Goal: Task Accomplishment & Management: Complete application form

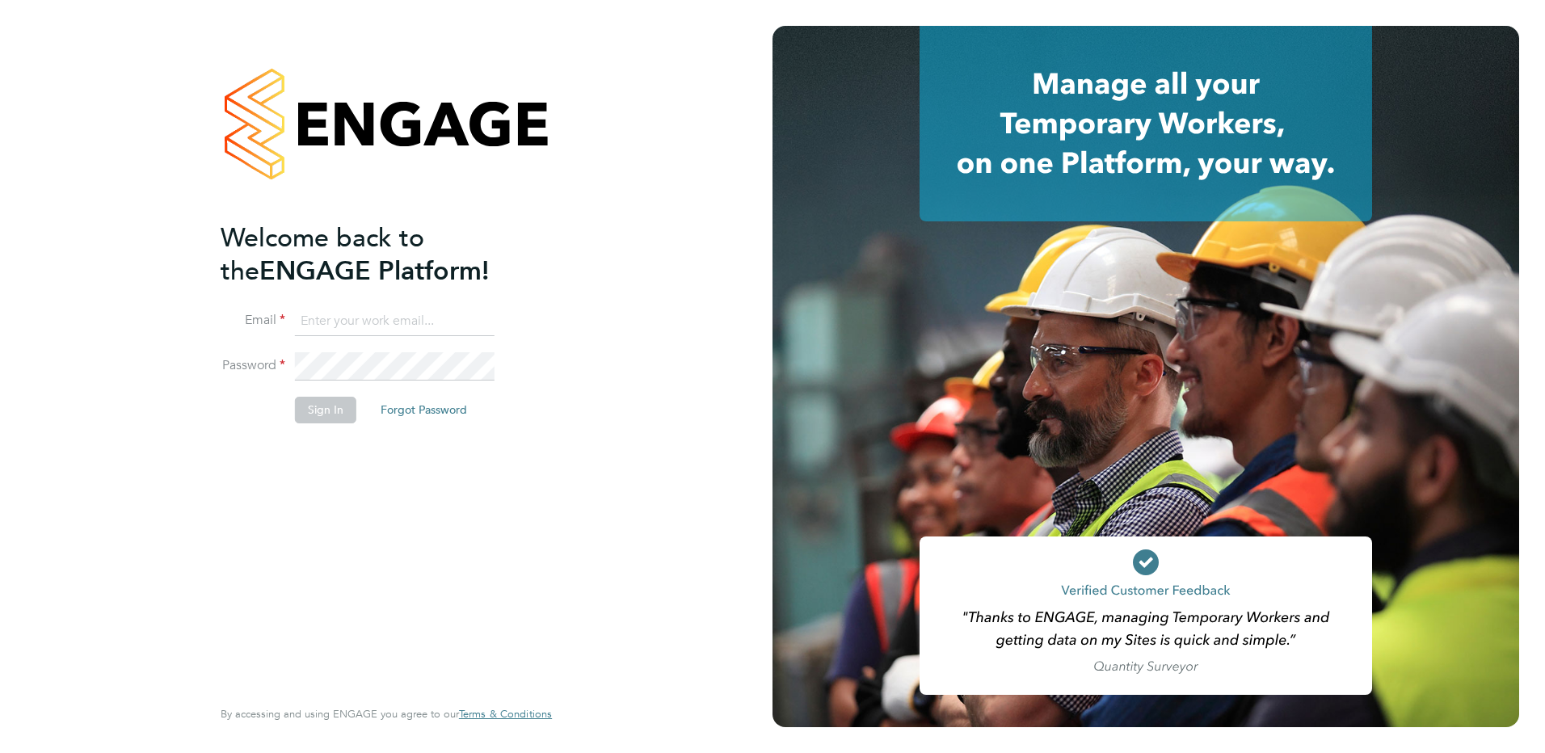
type input "danny.carr@vgcgroup.co.uk"
click at [326, 405] on button "Sign In" at bounding box center [325, 410] width 61 height 26
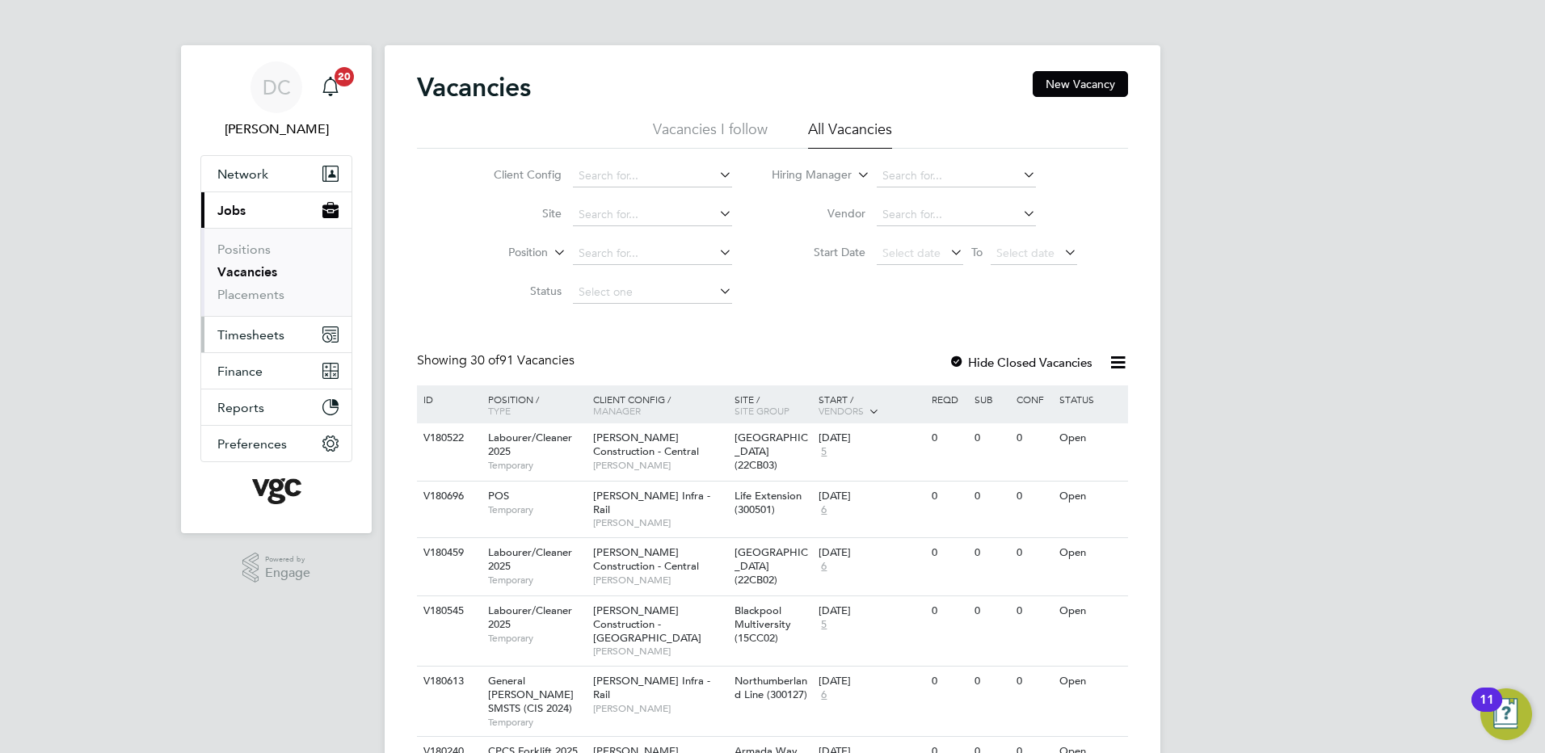
click at [265, 335] on span "Timesheets" at bounding box center [250, 334] width 67 height 15
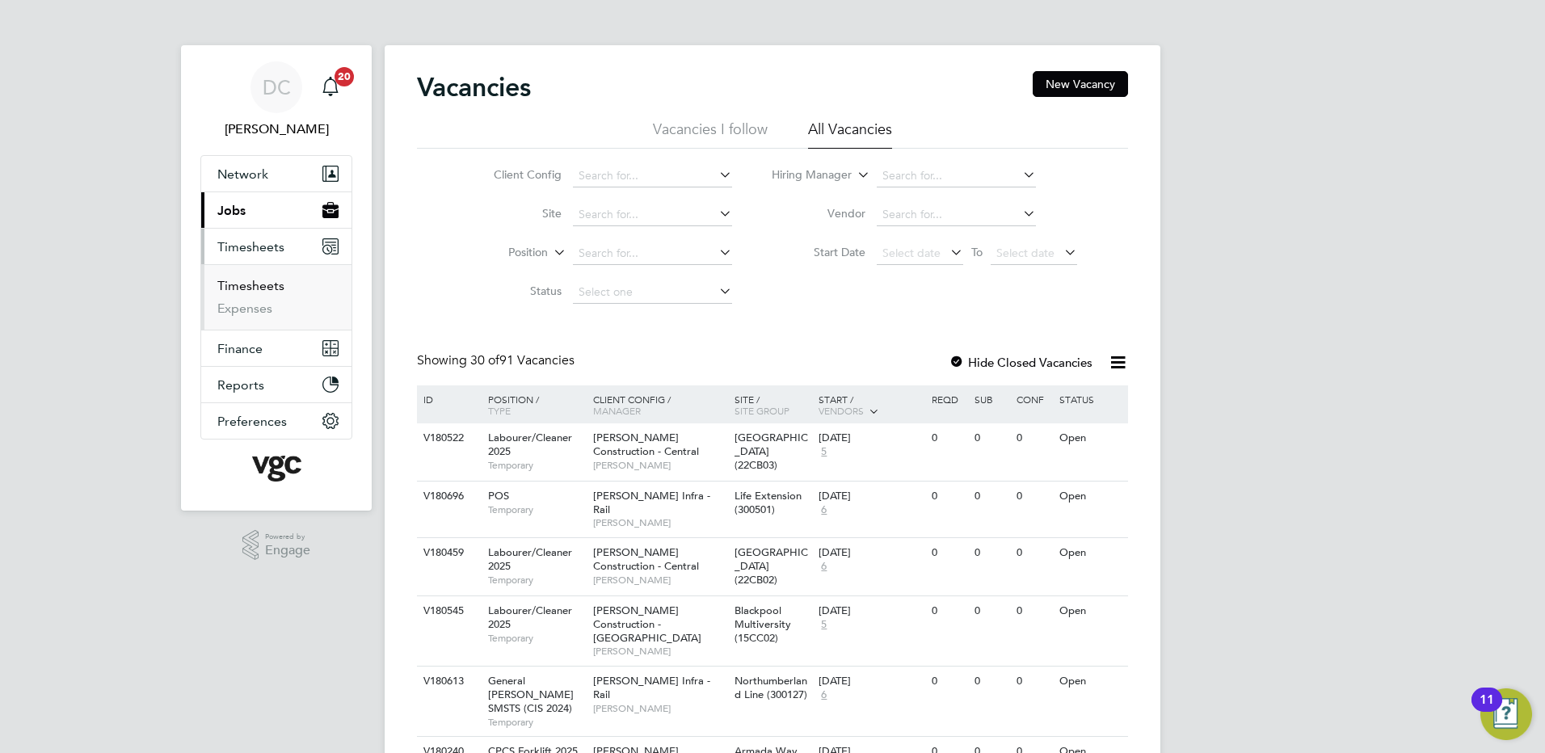
click at [254, 289] on link "Timesheets" at bounding box center [250, 285] width 67 height 15
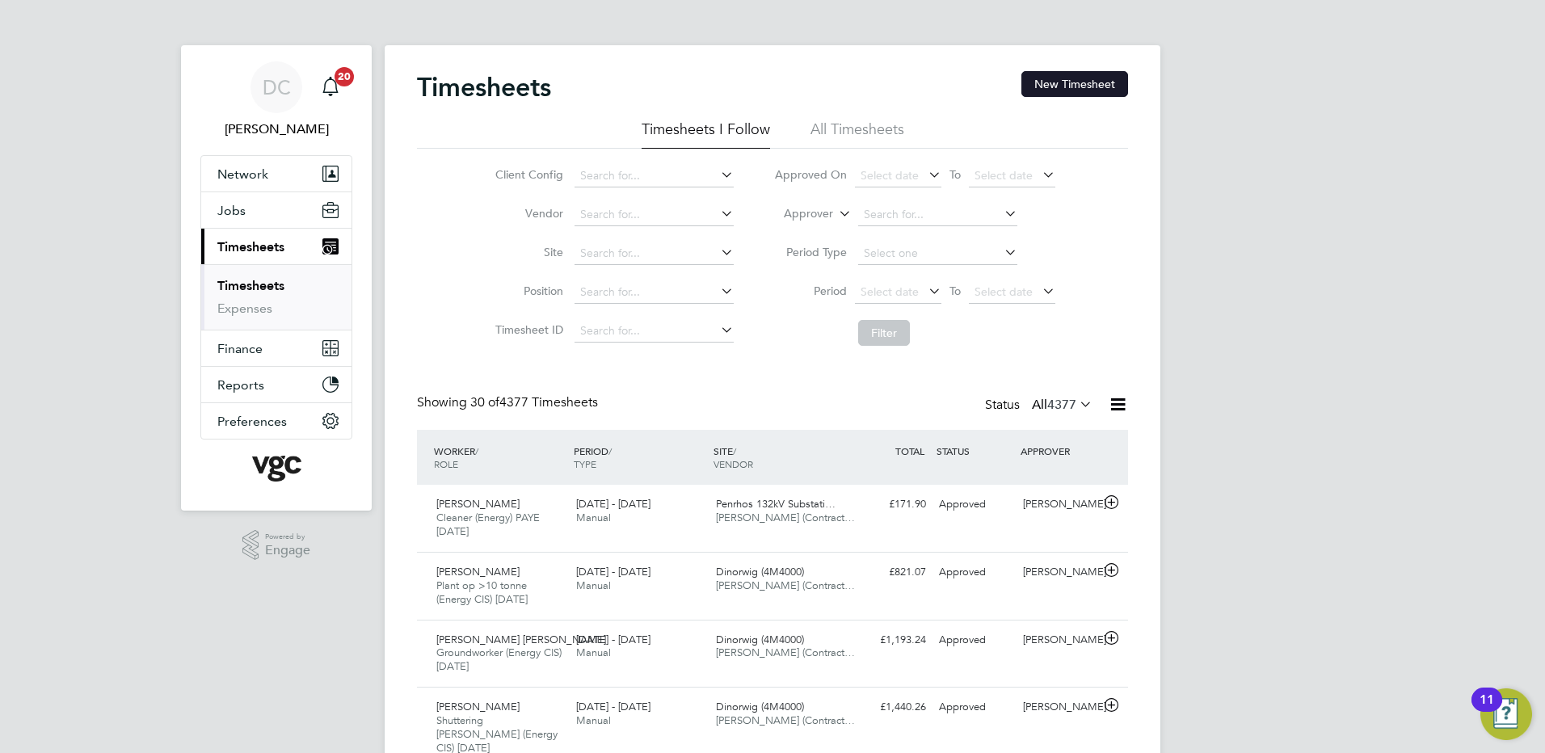
click at [1075, 82] on button "New Timesheet" at bounding box center [1074, 84] width 107 height 26
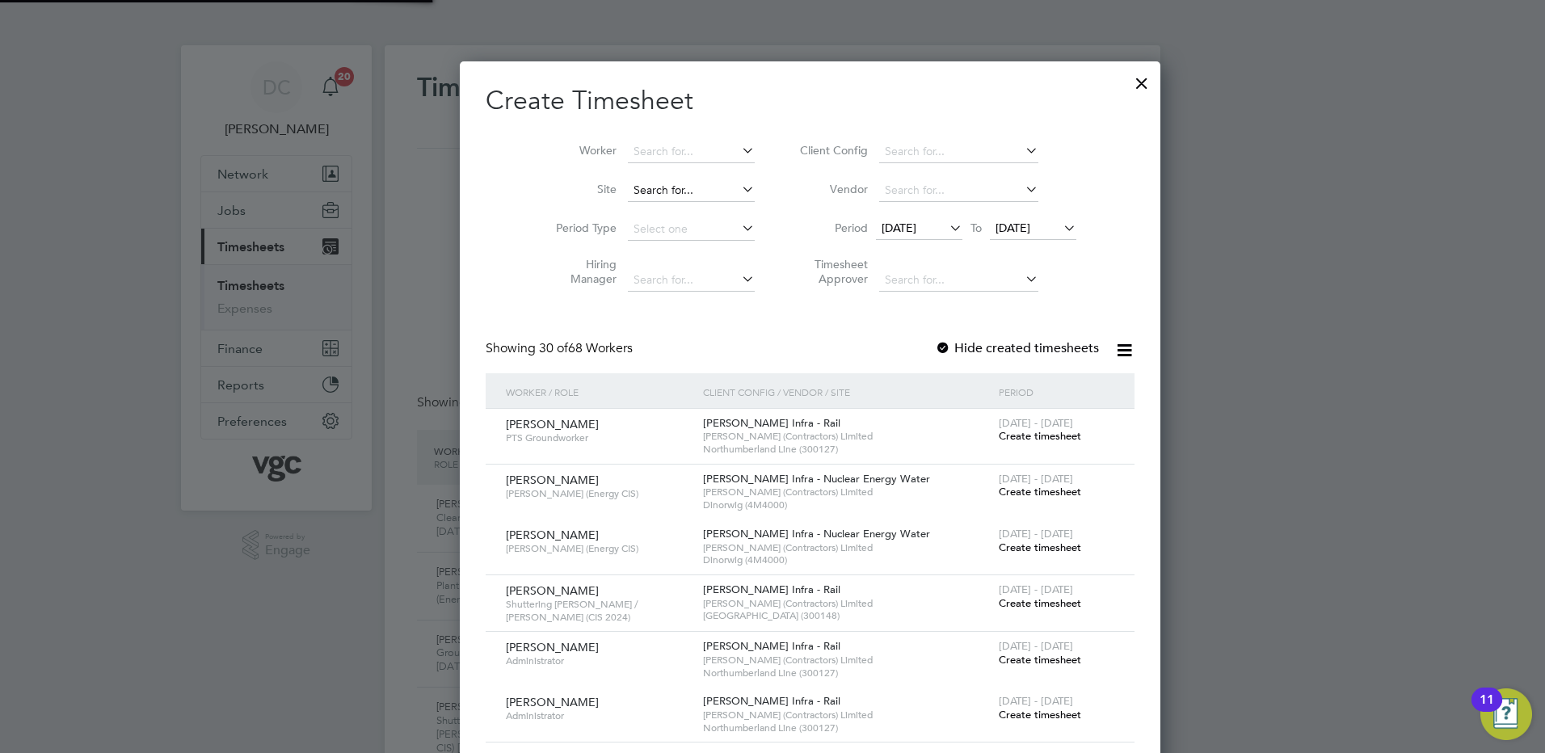
click at [628, 199] on input at bounding box center [691, 190] width 127 height 23
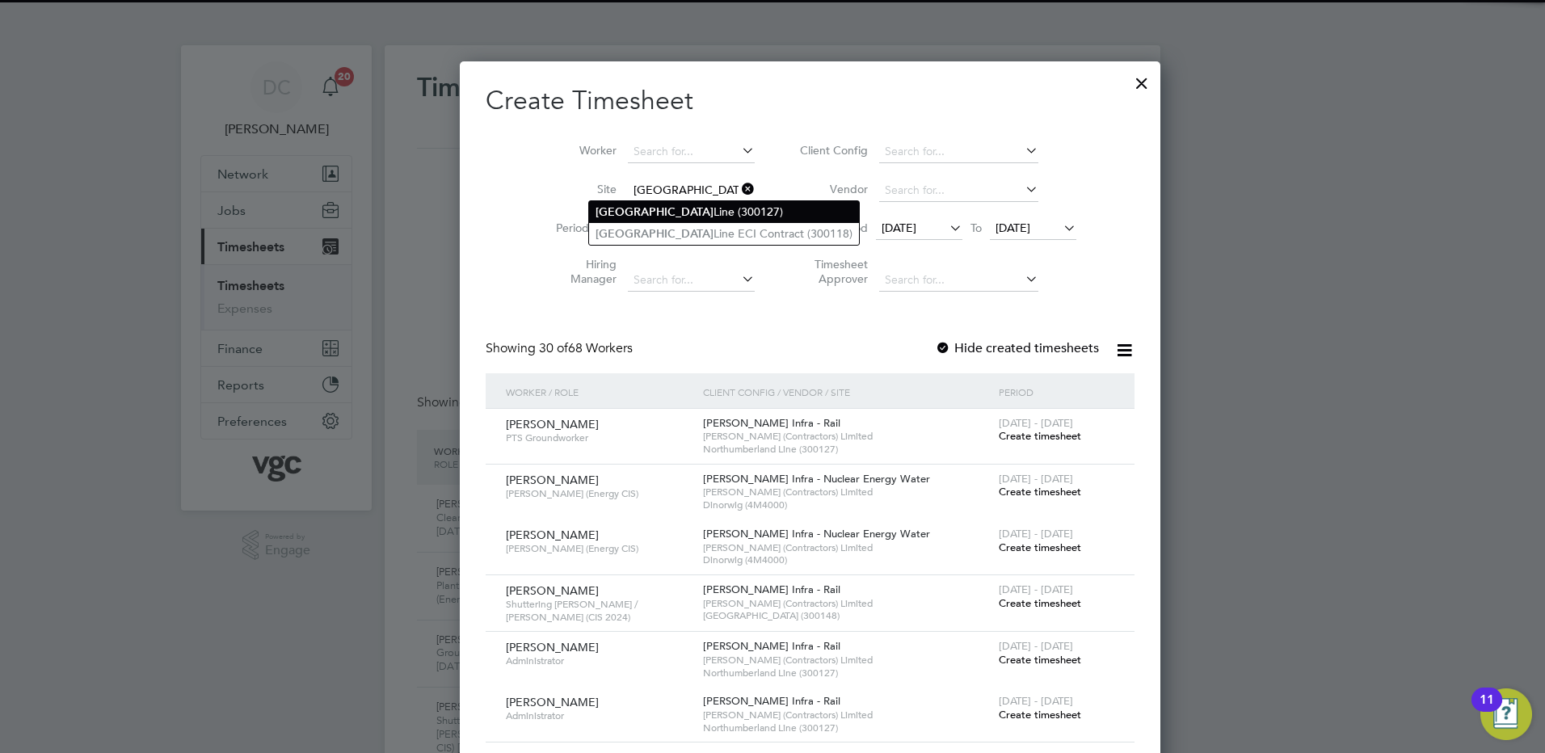
click at [643, 210] on b "[GEOGRAPHIC_DATA]" at bounding box center [654, 212] width 118 height 14
type input "Northumberland Line (300127)"
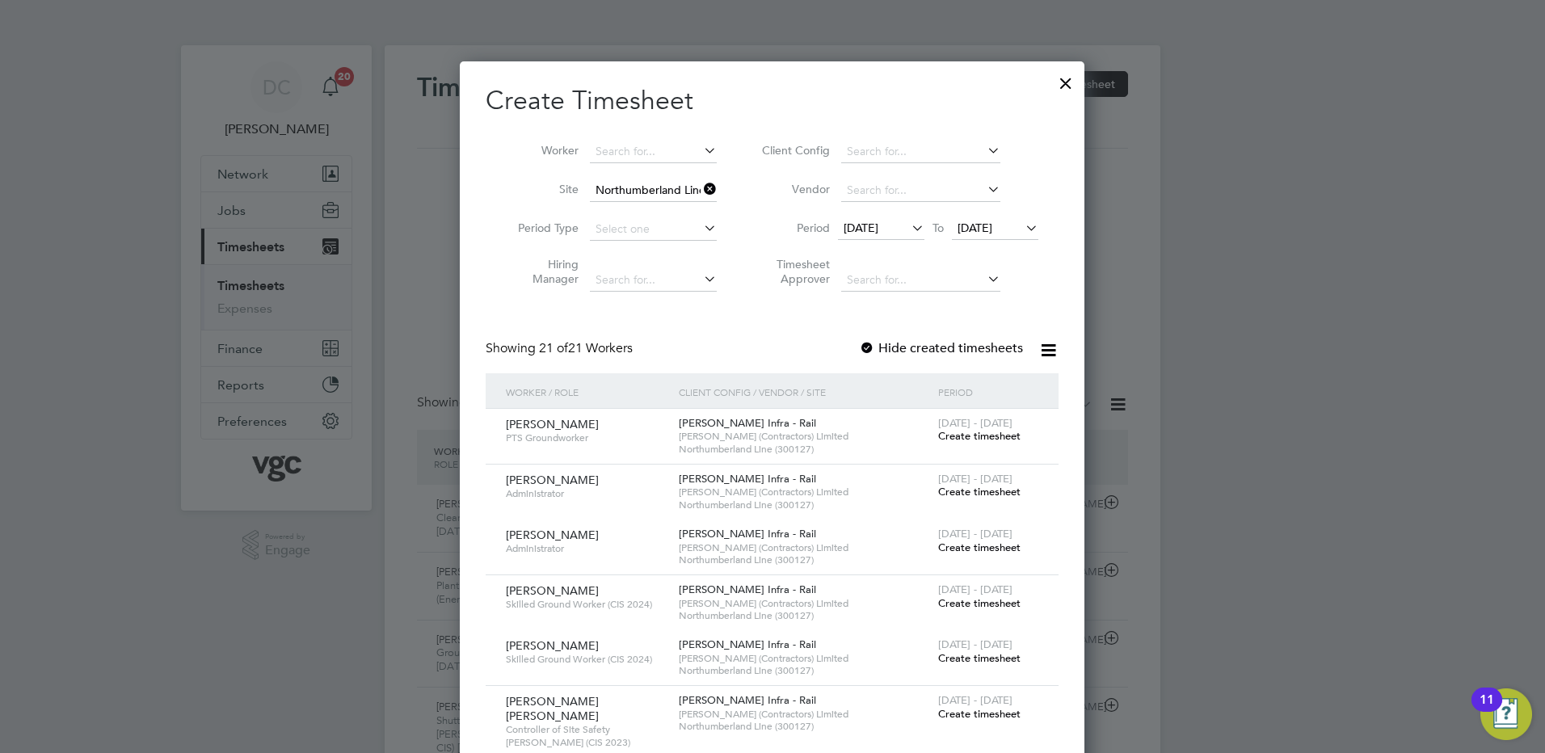
click at [865, 221] on span "[DATE]" at bounding box center [860, 228] width 35 height 15
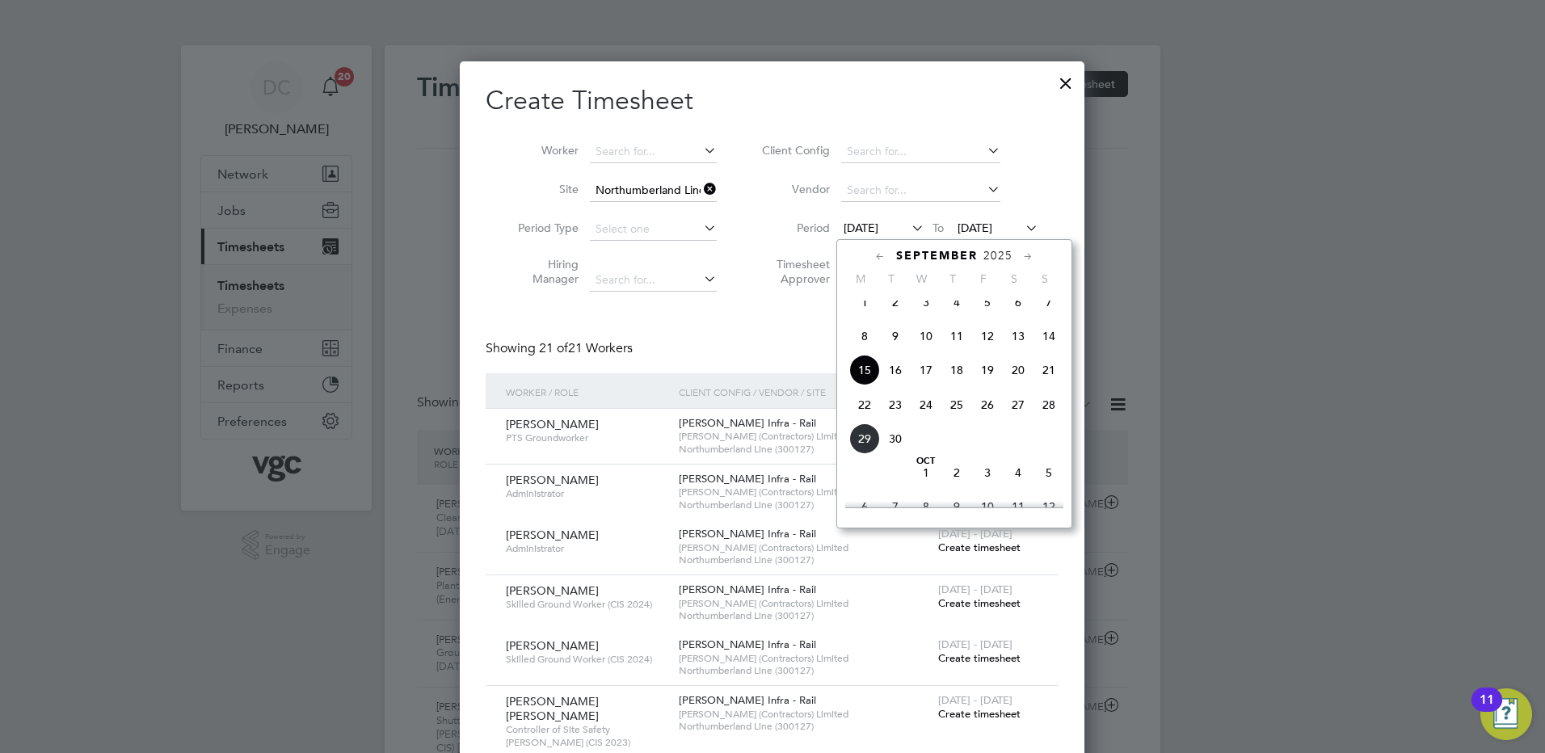
click at [1016, 384] on span "20" at bounding box center [1018, 370] width 31 height 31
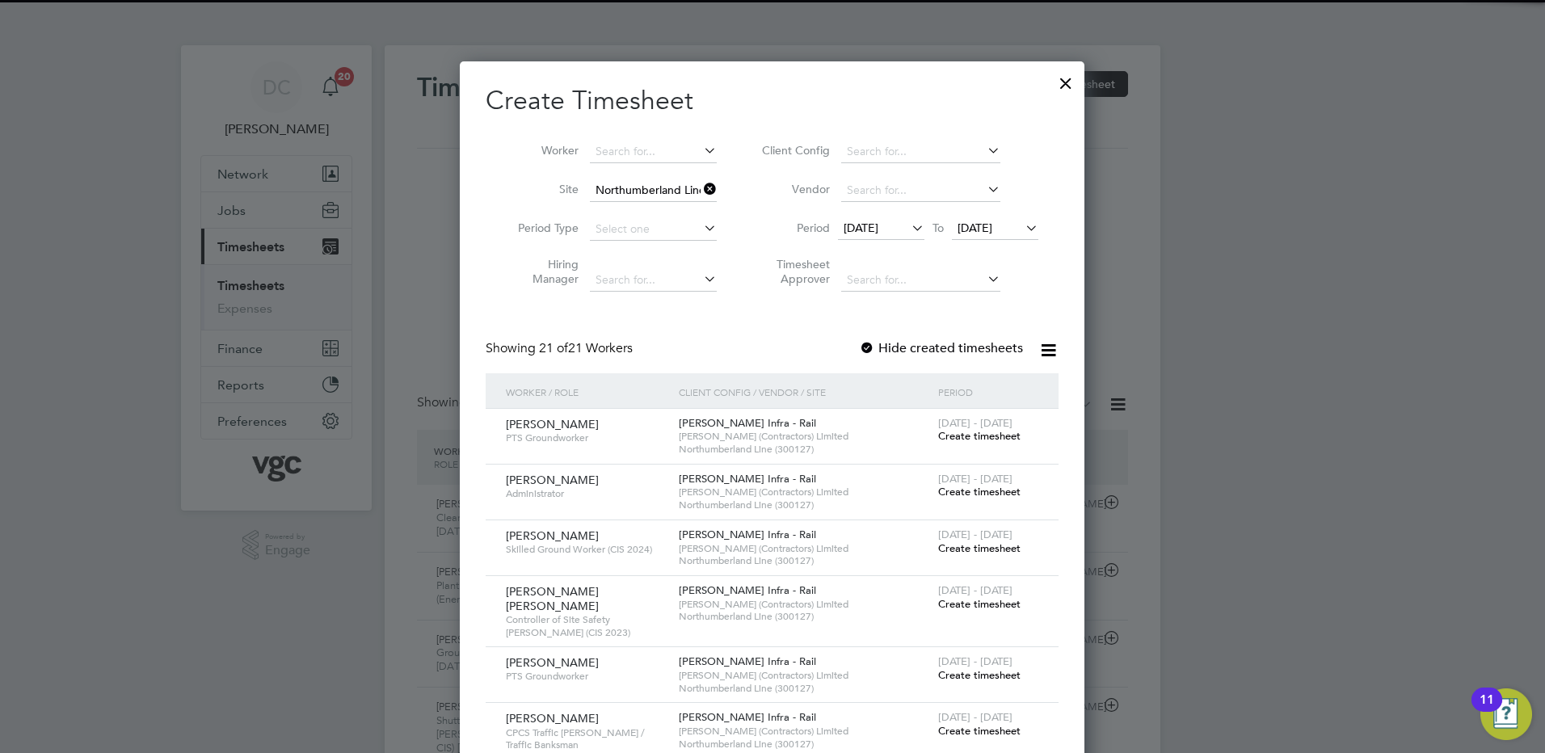
click at [986, 234] on span "[DATE]" at bounding box center [974, 228] width 35 height 15
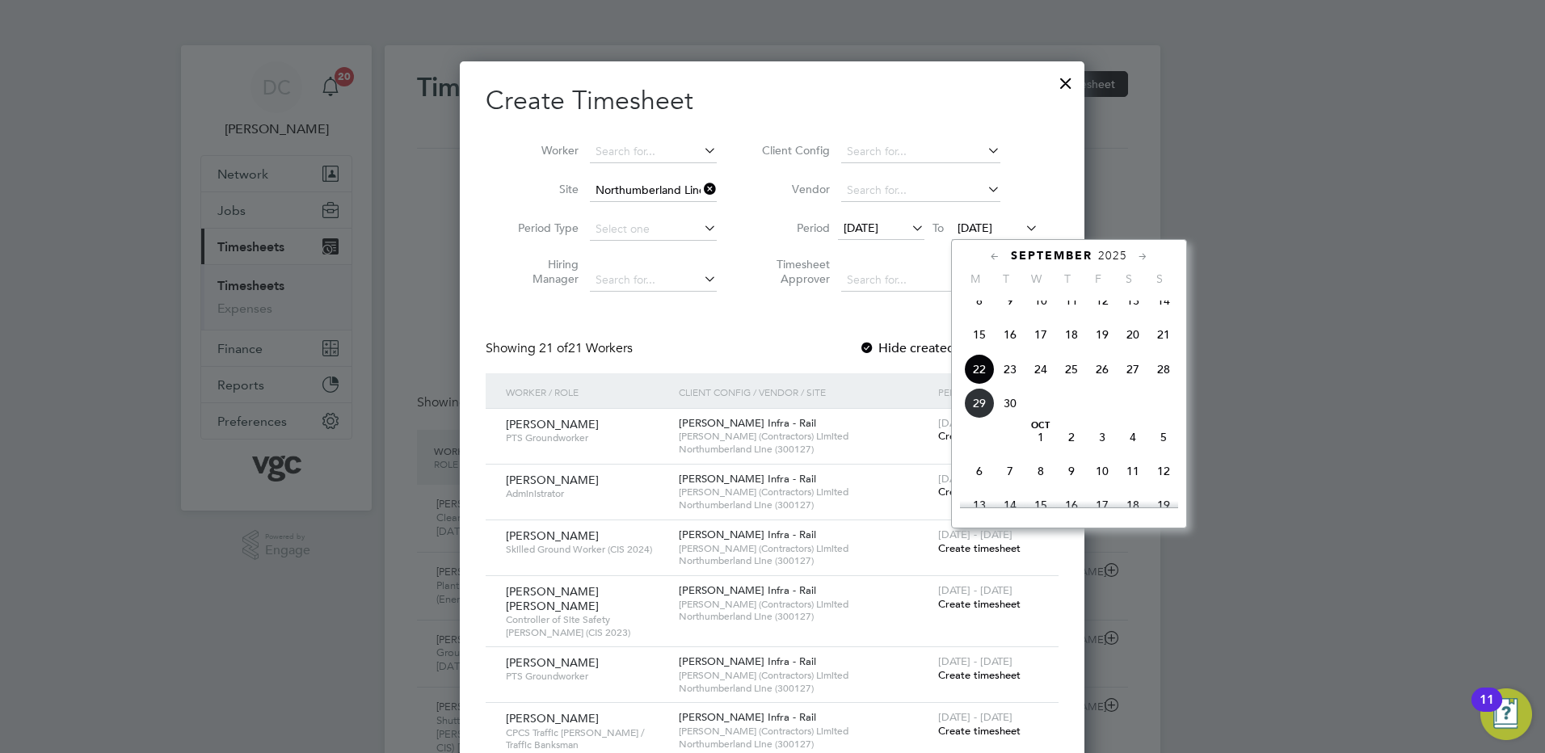
click at [1104, 384] on span "26" at bounding box center [1102, 369] width 31 height 31
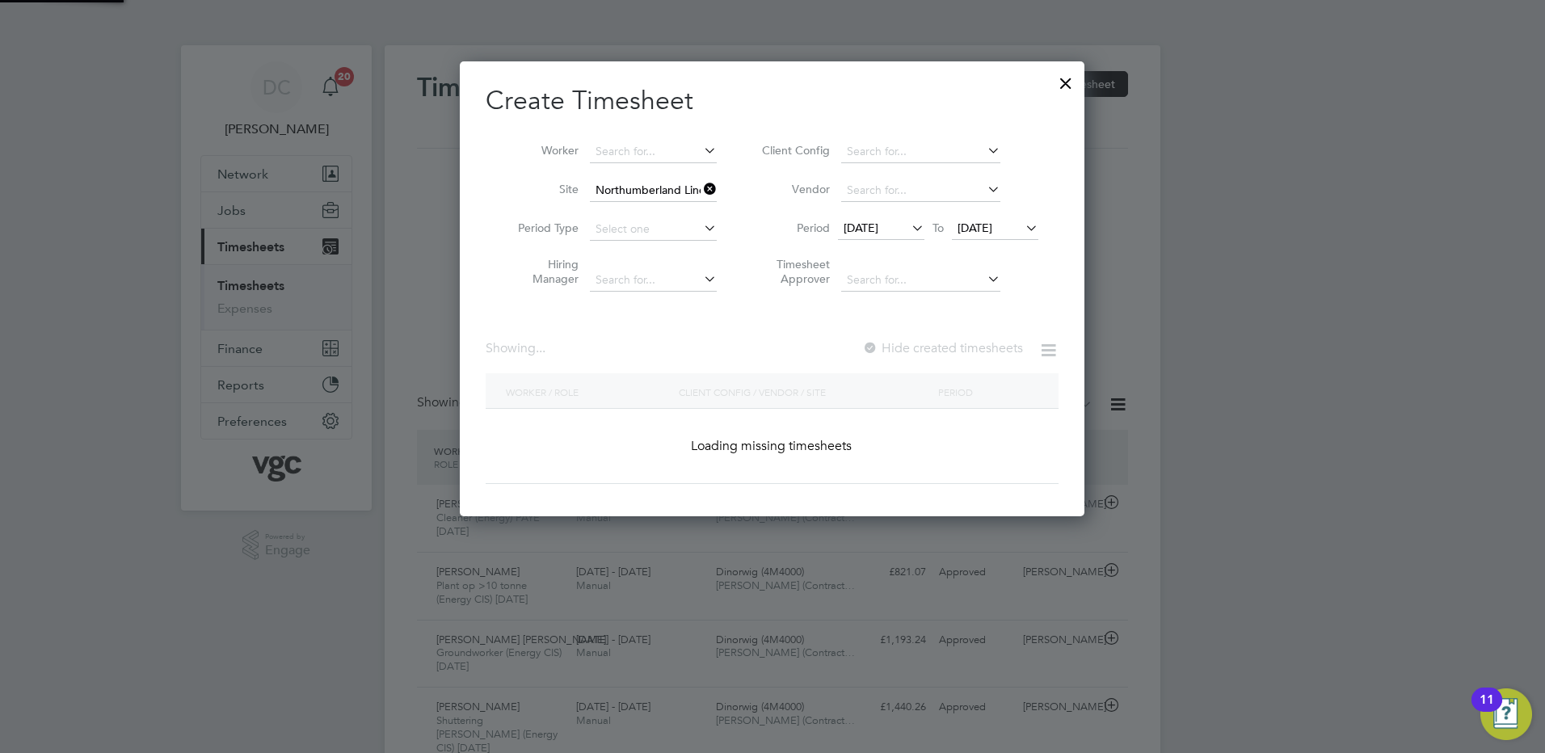
scroll to position [1562, 625]
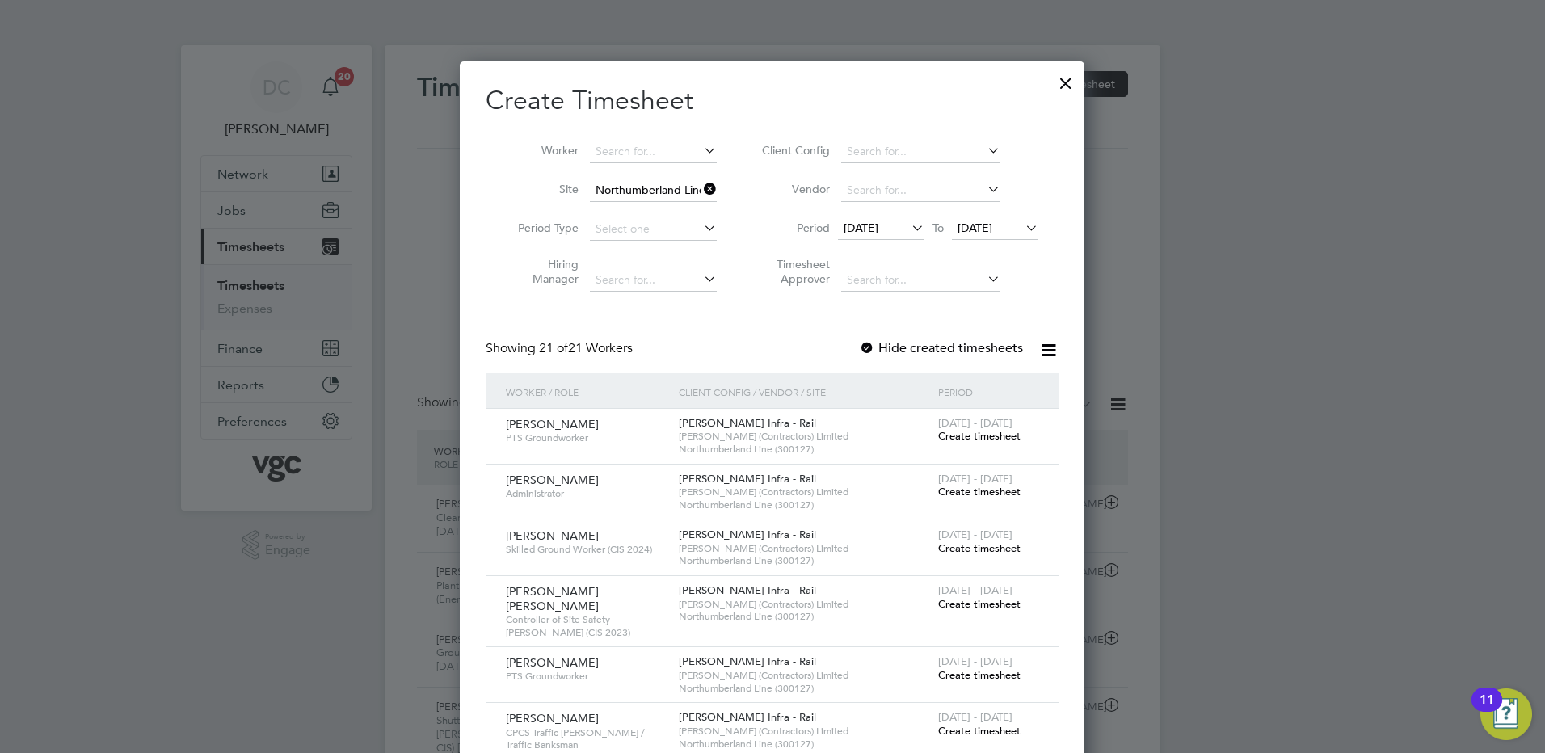
click at [1182, 562] on div at bounding box center [772, 376] width 1545 height 753
click at [1001, 604] on span "Create timesheet" at bounding box center [979, 604] width 82 height 14
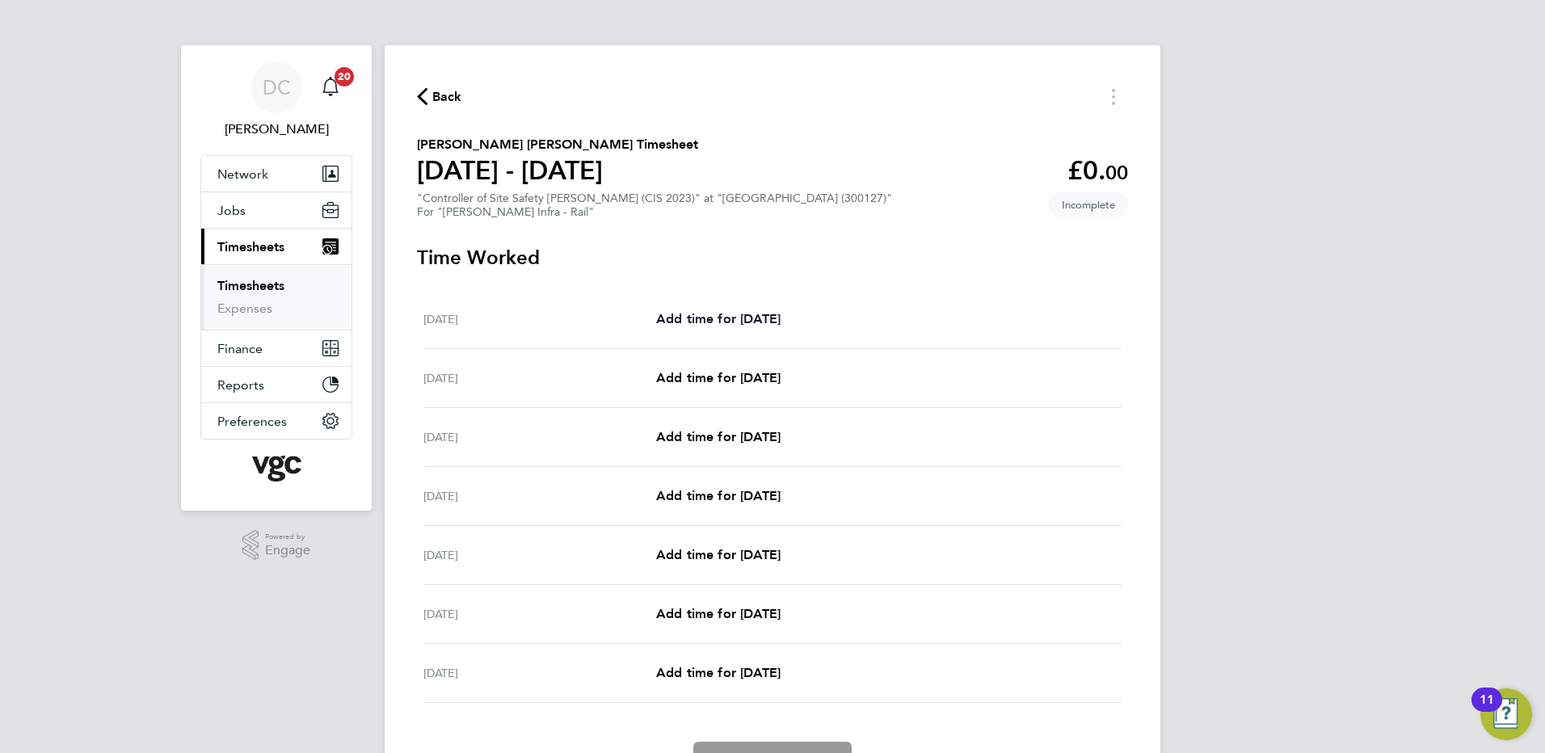
click at [738, 324] on span "Add time for [DATE]" at bounding box center [718, 318] width 124 height 15
select select "30"
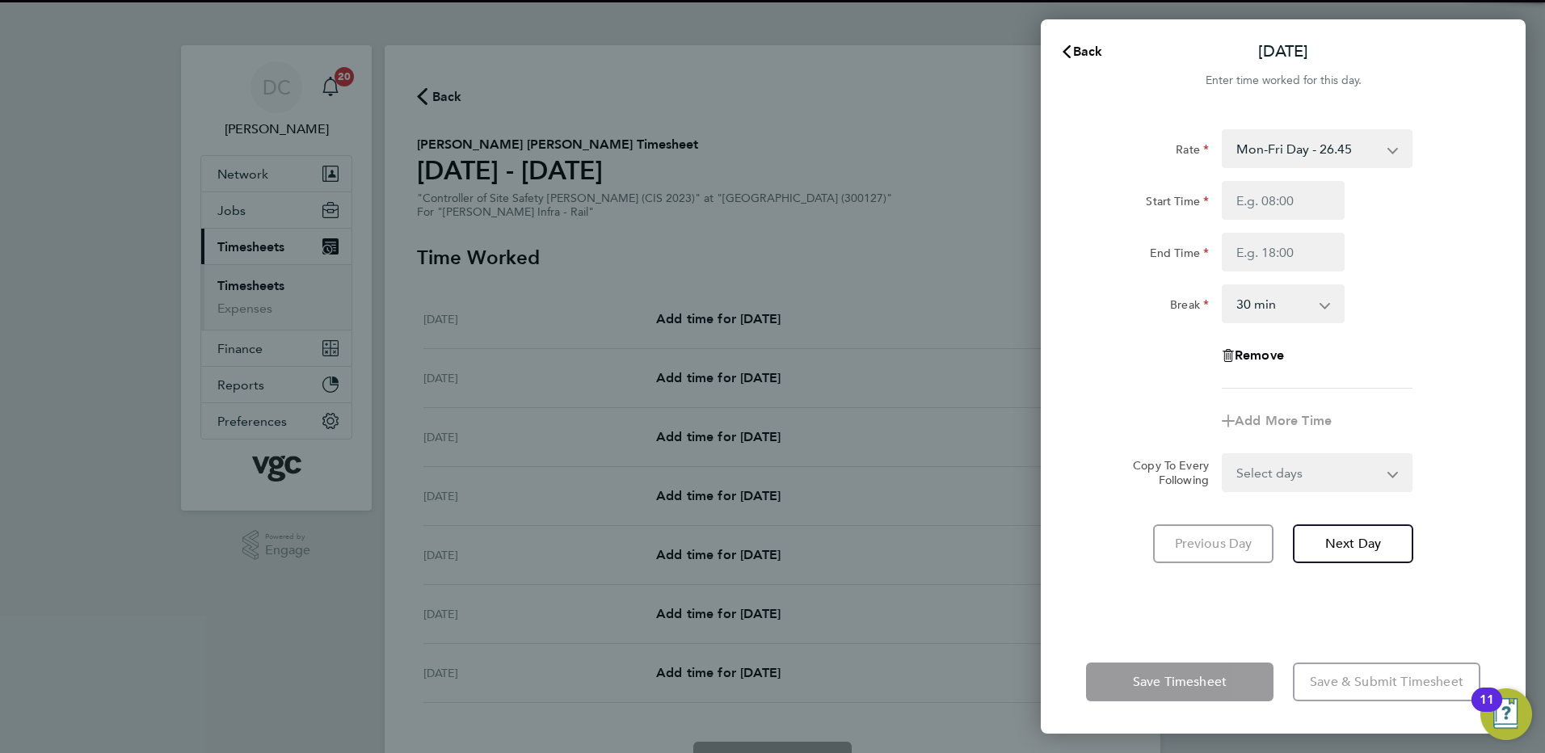
click at [1280, 148] on select "Mon-Fri Day - 26.45 LODGE - 48.30 Weekend - 34.39 Xmas / [GEOGRAPHIC_DATA] - 52…" at bounding box center [1307, 149] width 168 height 36
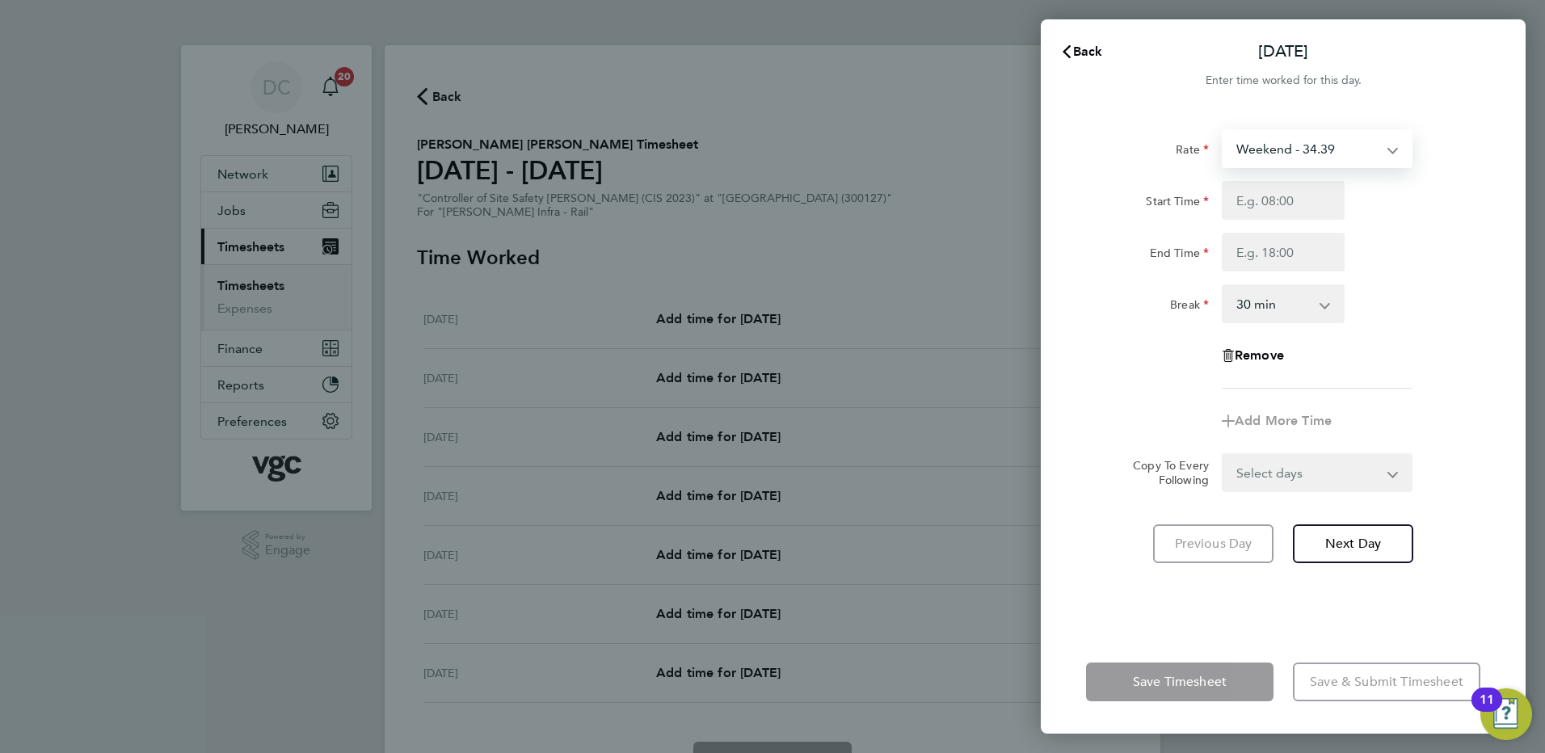
select select "30"
click at [1243, 214] on input "Start Time" at bounding box center [1283, 200] width 123 height 39
type input "07:30"
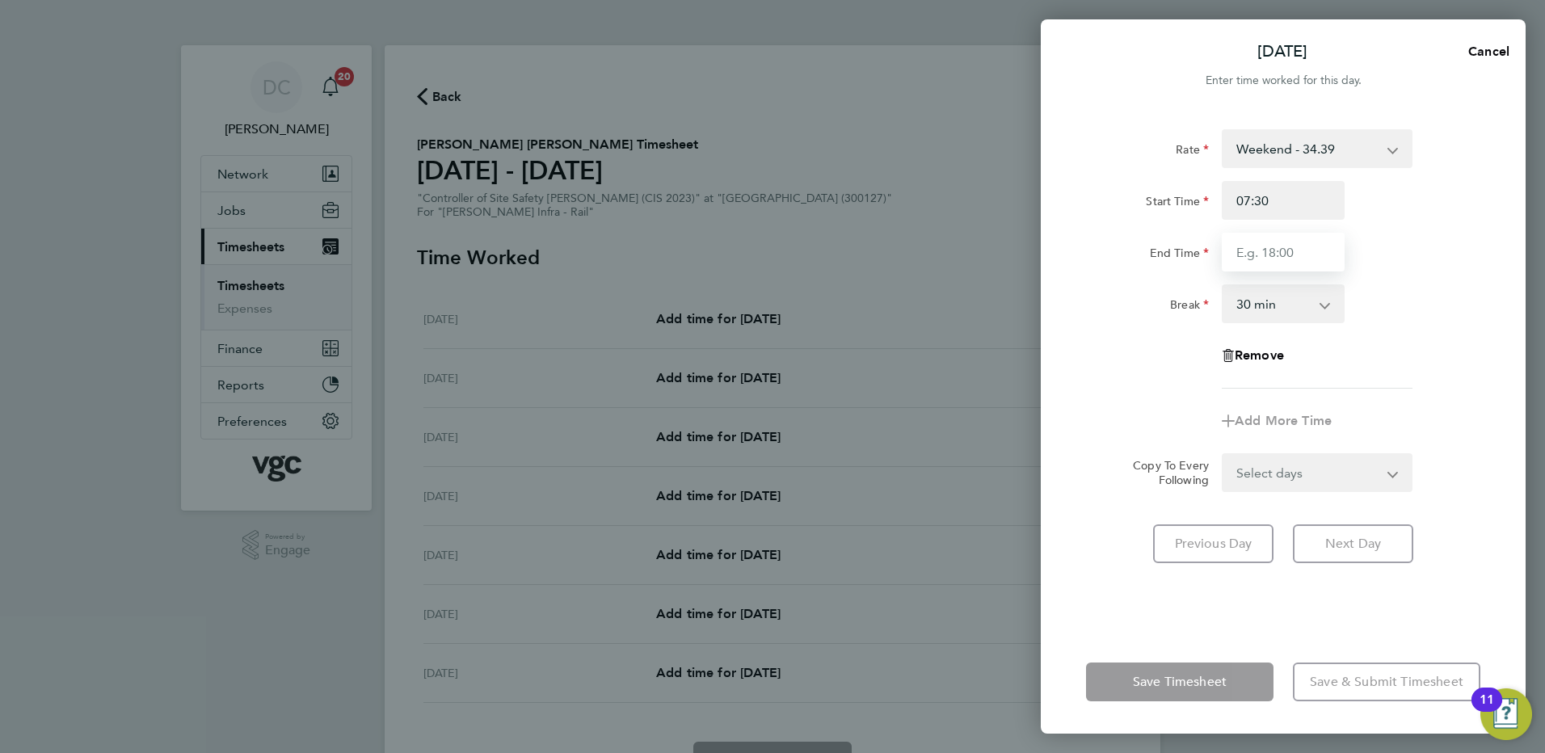
click at [1260, 258] on input "End Time" at bounding box center [1283, 252] width 123 height 39
type input "17:30"
click at [1458, 402] on app-timesheet-line-form-group "Rate Weekend - 34.39 LODGE - 48.30 Mon-Fri Day - 26.45 Xmas / [GEOGRAPHIC_DATA]…" at bounding box center [1283, 284] width 394 height 311
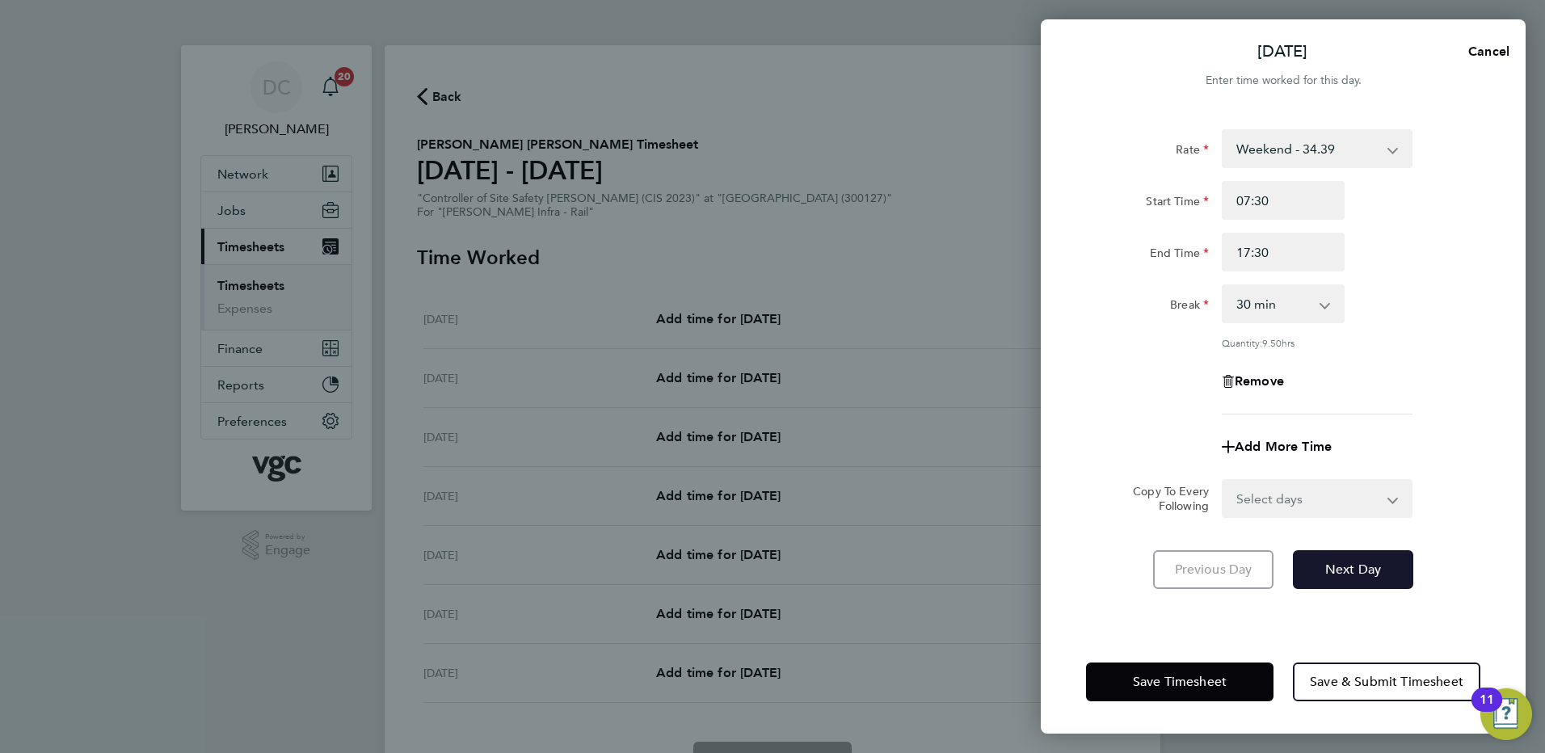
click at [1360, 556] on button "Next Day" at bounding box center [1353, 569] width 120 height 39
select select "30"
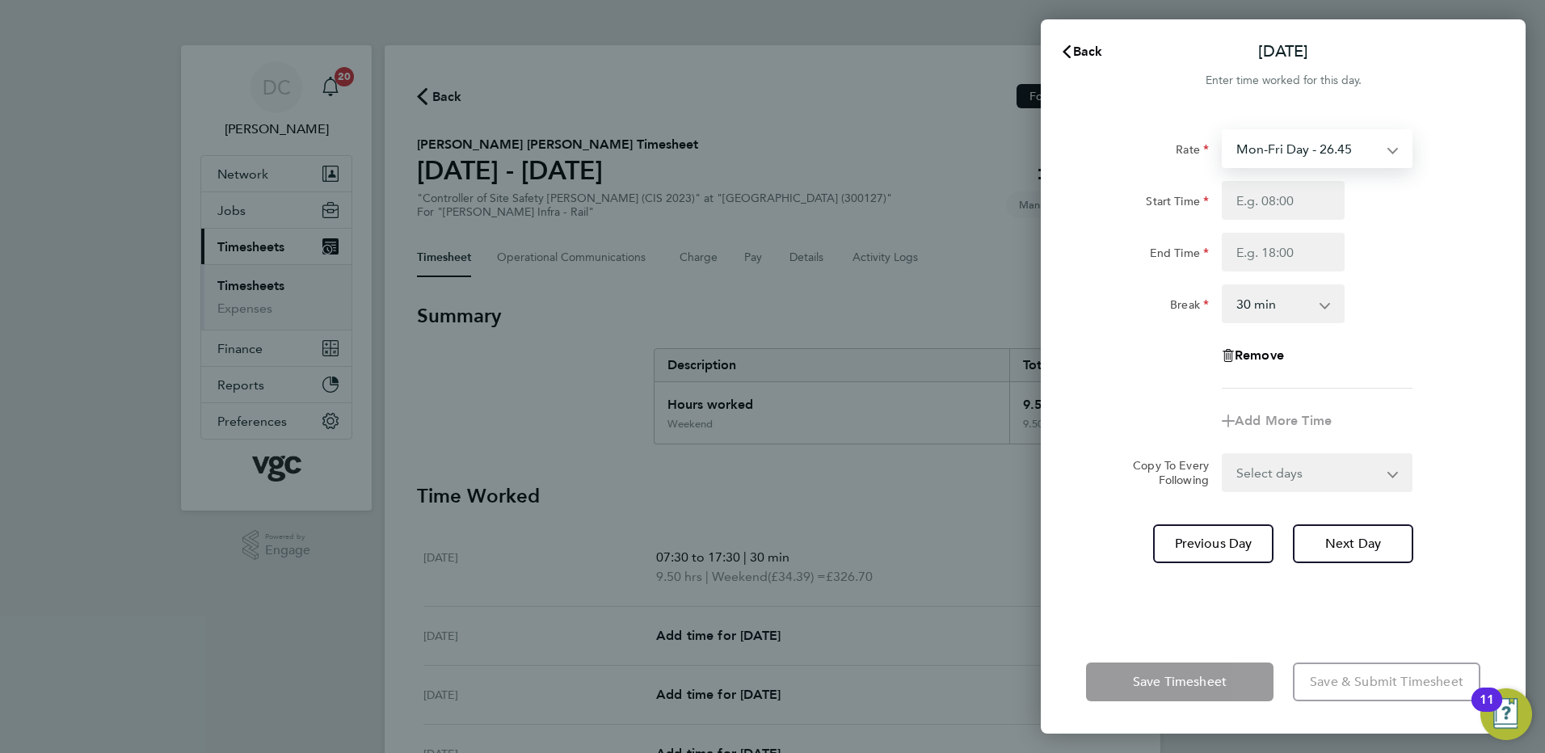
click at [1274, 159] on select "Mon-Fri Day - 26.45 LODGE - 48.30 Weekend - 34.39 Xmas / [GEOGRAPHIC_DATA] - 52…" at bounding box center [1307, 149] width 168 height 36
select select "30"
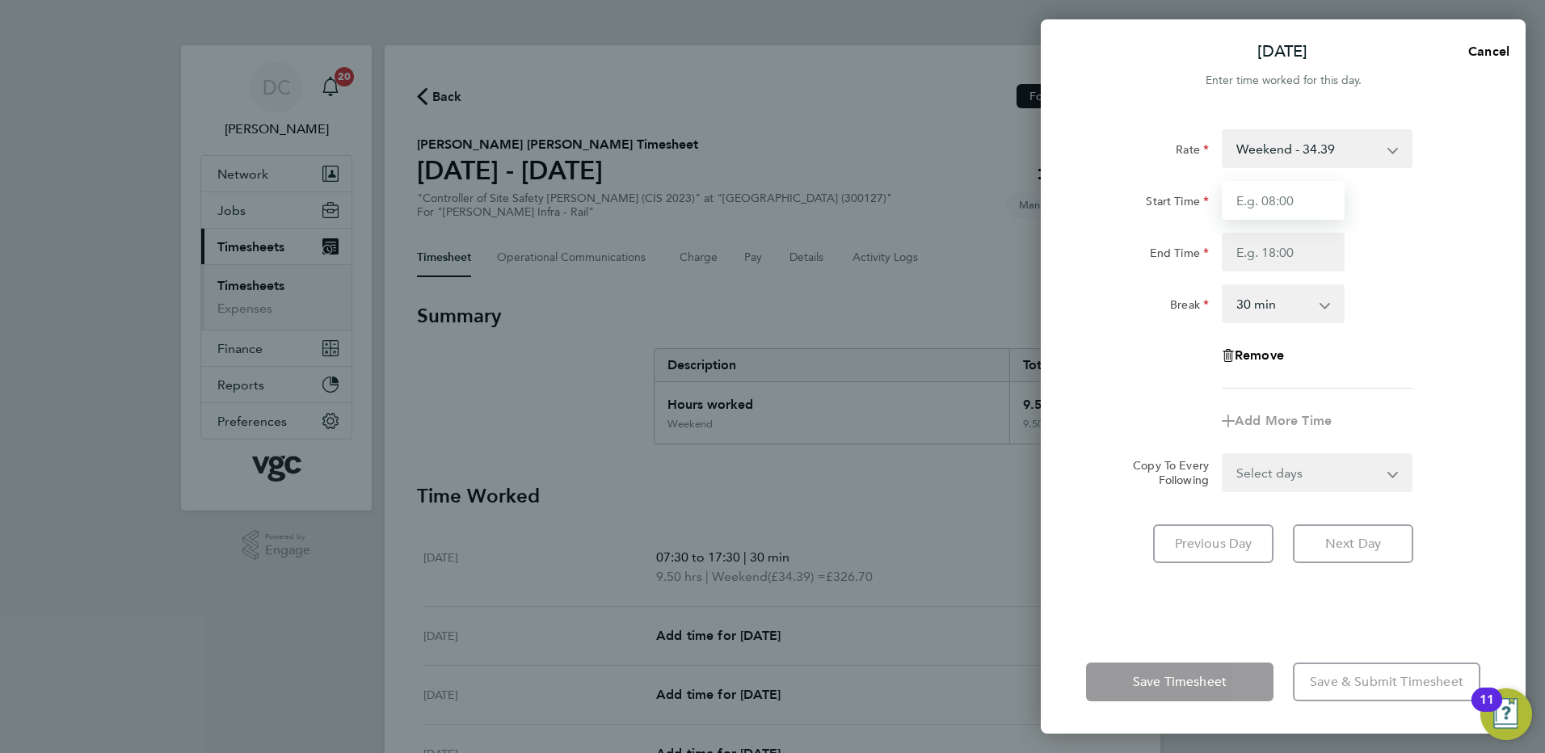
click at [1255, 208] on input "Start Time" at bounding box center [1283, 200] width 123 height 39
type input "07:30"
type input "17:30"
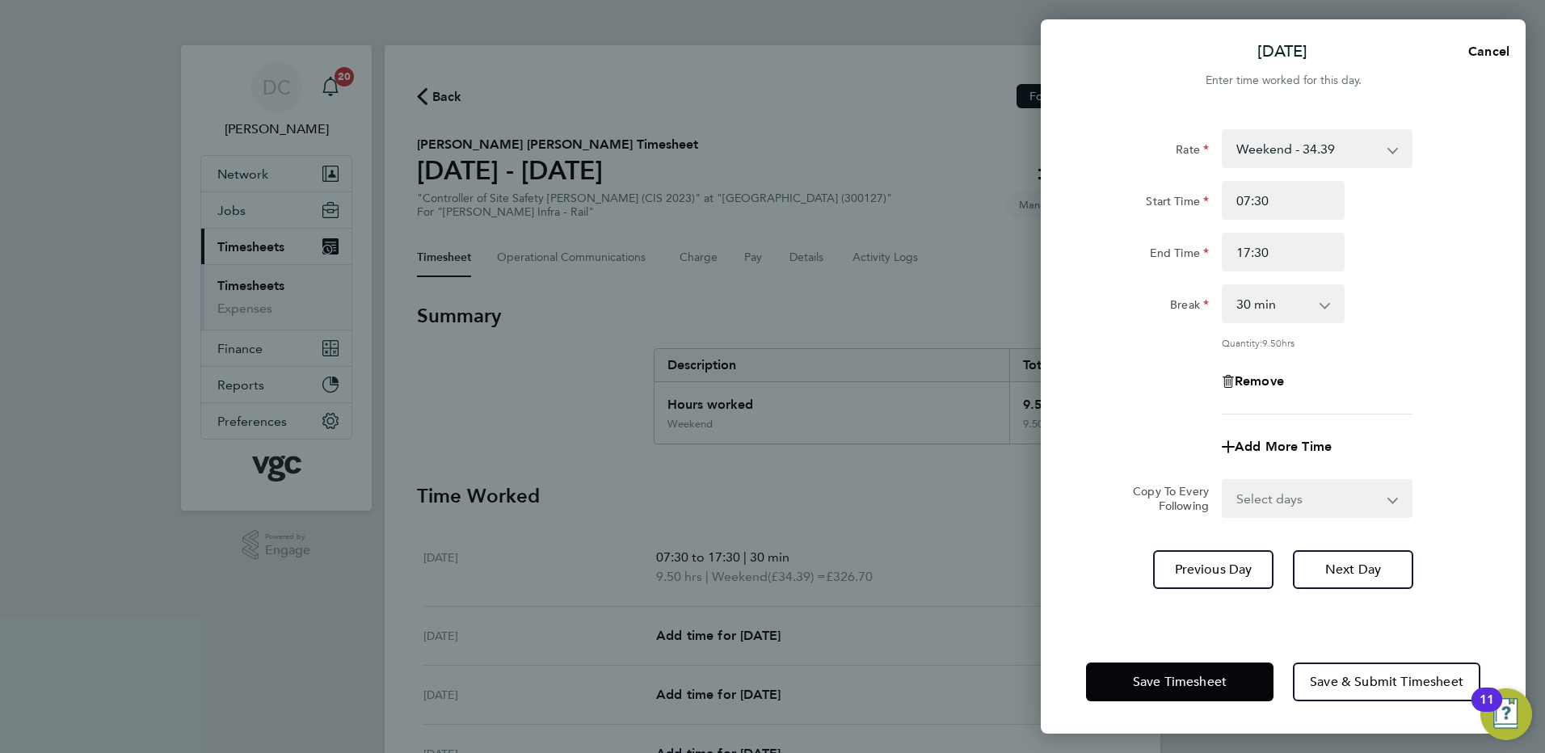
click at [1106, 417] on app-timesheet-line-form-group "Rate Weekend - 34.39 LODGE - 48.30 Mon-Fri Day - 26.45 Xmas / [GEOGRAPHIC_DATA]…" at bounding box center [1283, 297] width 394 height 337
click at [1328, 563] on span "Next Day" at bounding box center [1353, 570] width 56 height 16
select select "30"
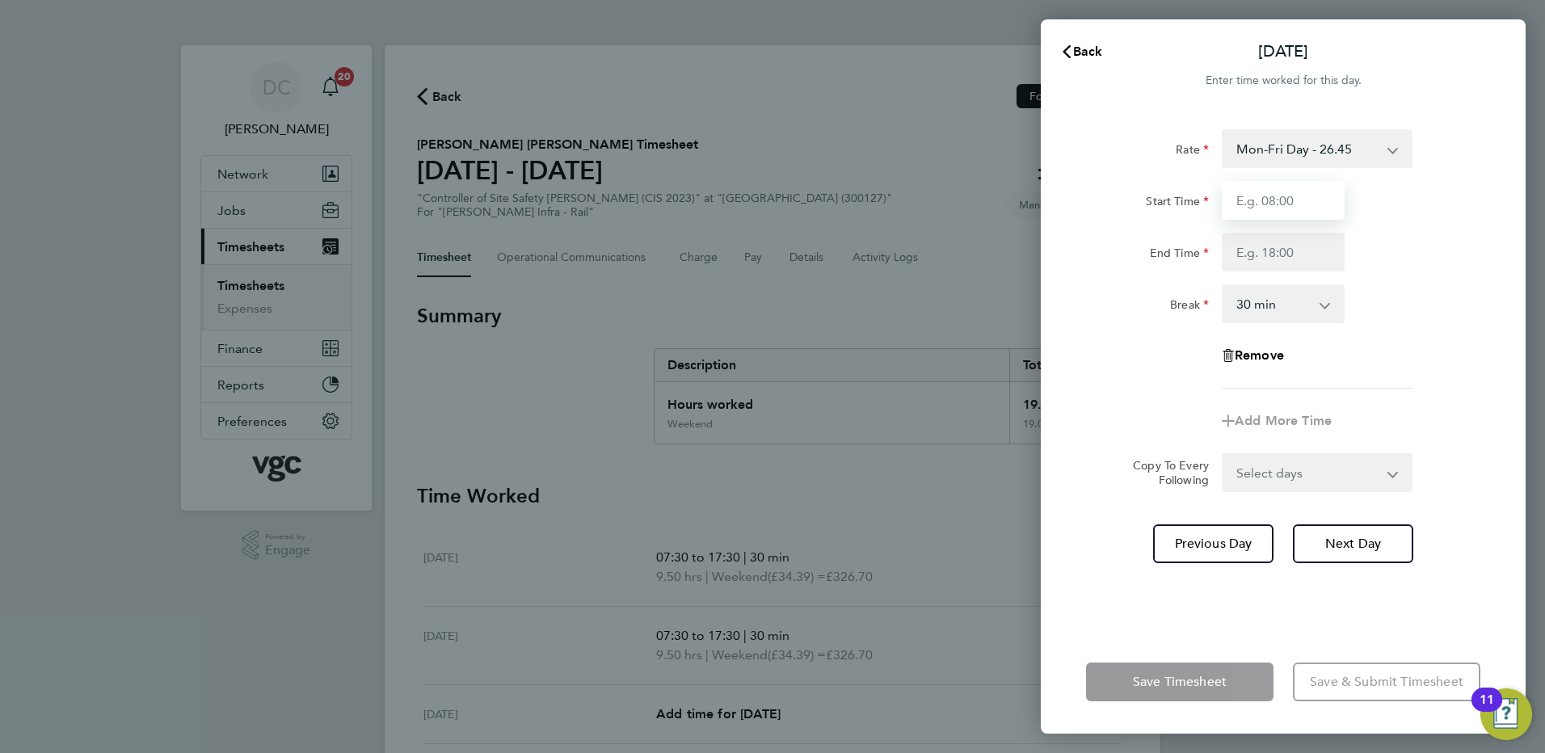
click at [1258, 207] on input "Start Time" at bounding box center [1283, 200] width 123 height 39
type input "07:30"
type input "17:30"
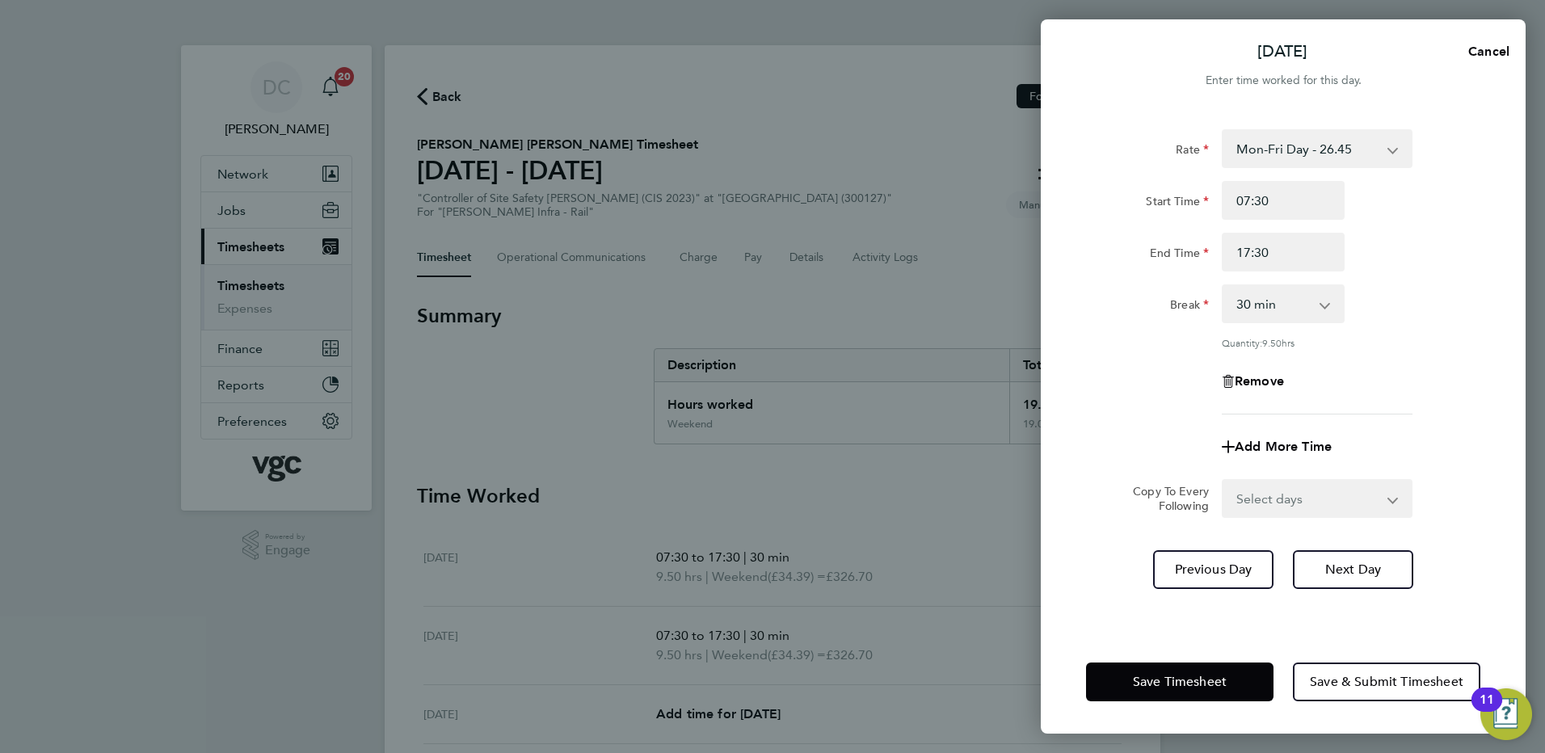
click at [1157, 334] on div "Rate Mon-Fri Day - 26.45 LODGE - 48.30 Weekend - 34.39 Xmas / [GEOGRAPHIC_DATA]…" at bounding box center [1283, 271] width 394 height 285
click at [1273, 488] on select "Select days Day [DATE] [DATE] [DATE] [DATE]" at bounding box center [1308, 499] width 170 height 36
select select "DAY"
click at [1223, 481] on select "Select days Day [DATE] [DATE] [DATE] [DATE]" at bounding box center [1308, 499] width 170 height 36
select select "[DATE]"
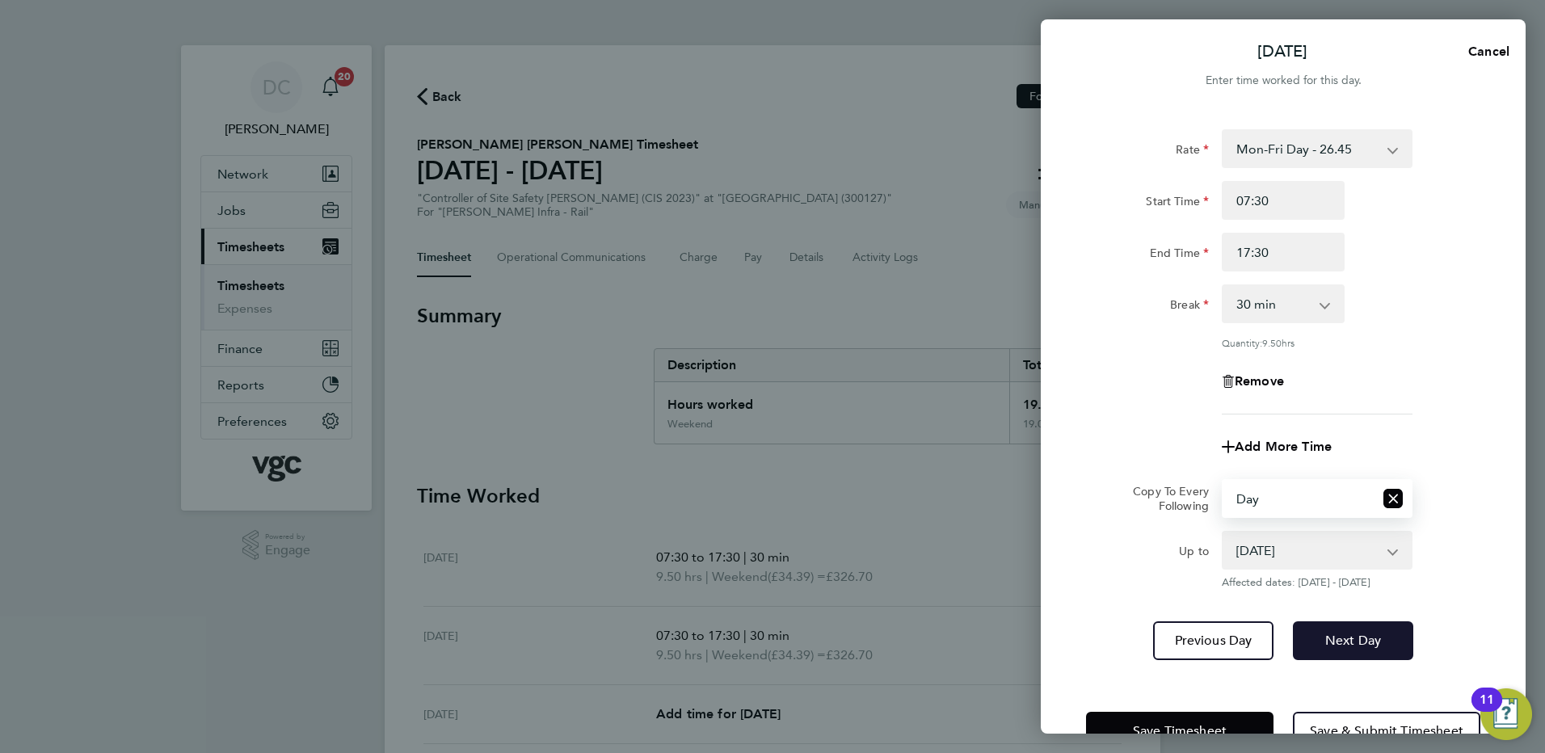
click at [1352, 635] on span "Next Day" at bounding box center [1353, 641] width 56 height 16
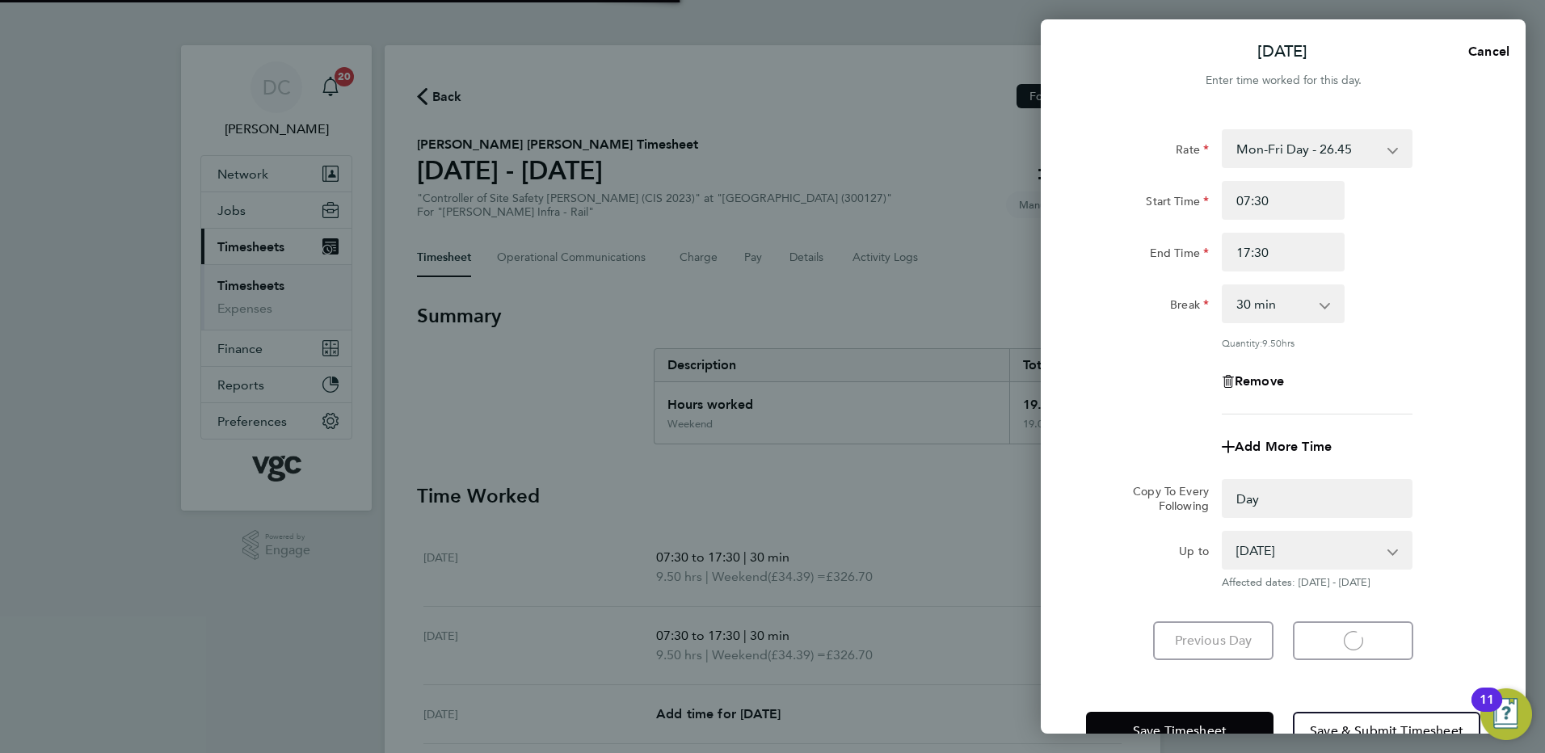
select select "0: null"
select select "30"
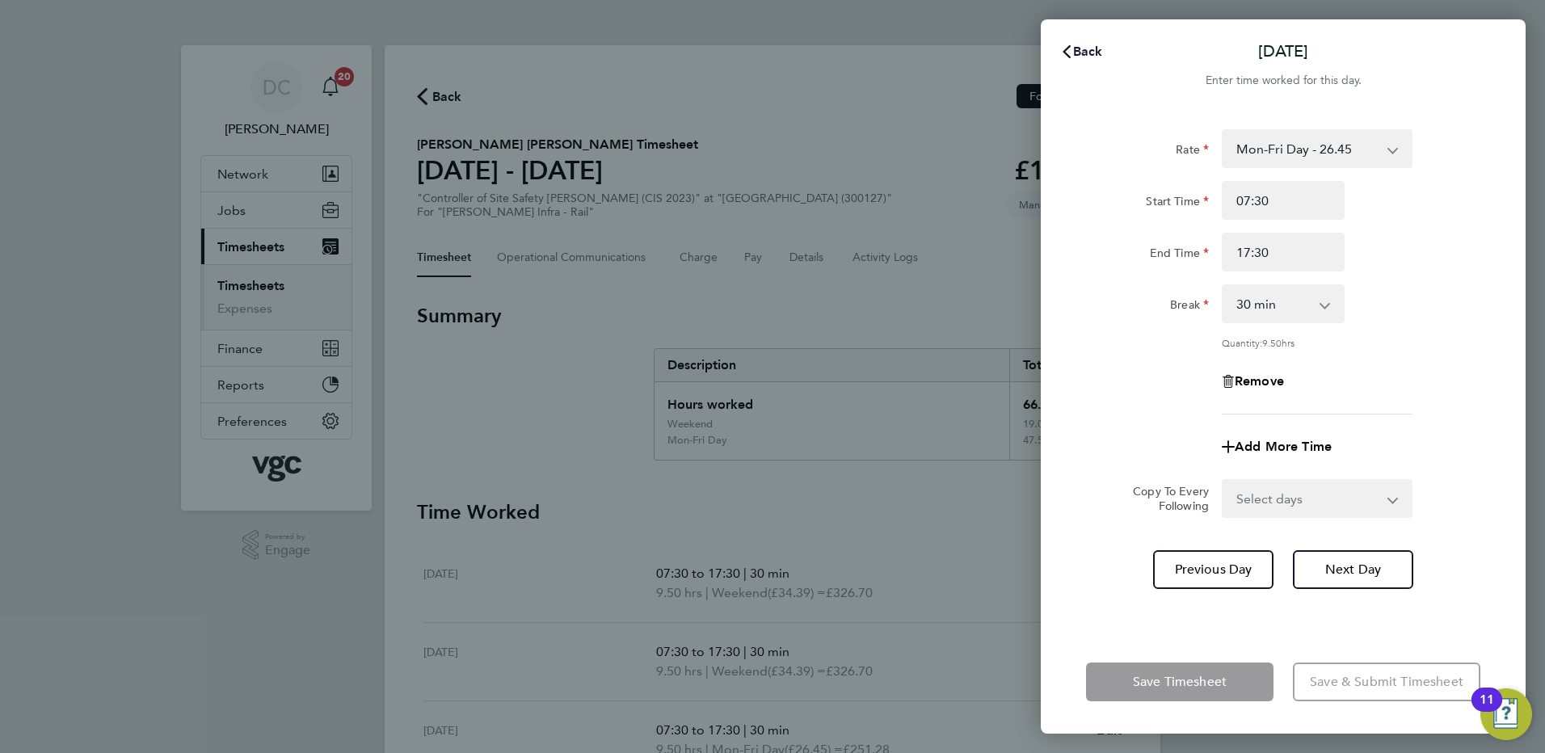
click at [1088, 53] on span "Back" at bounding box center [1088, 51] width 30 height 15
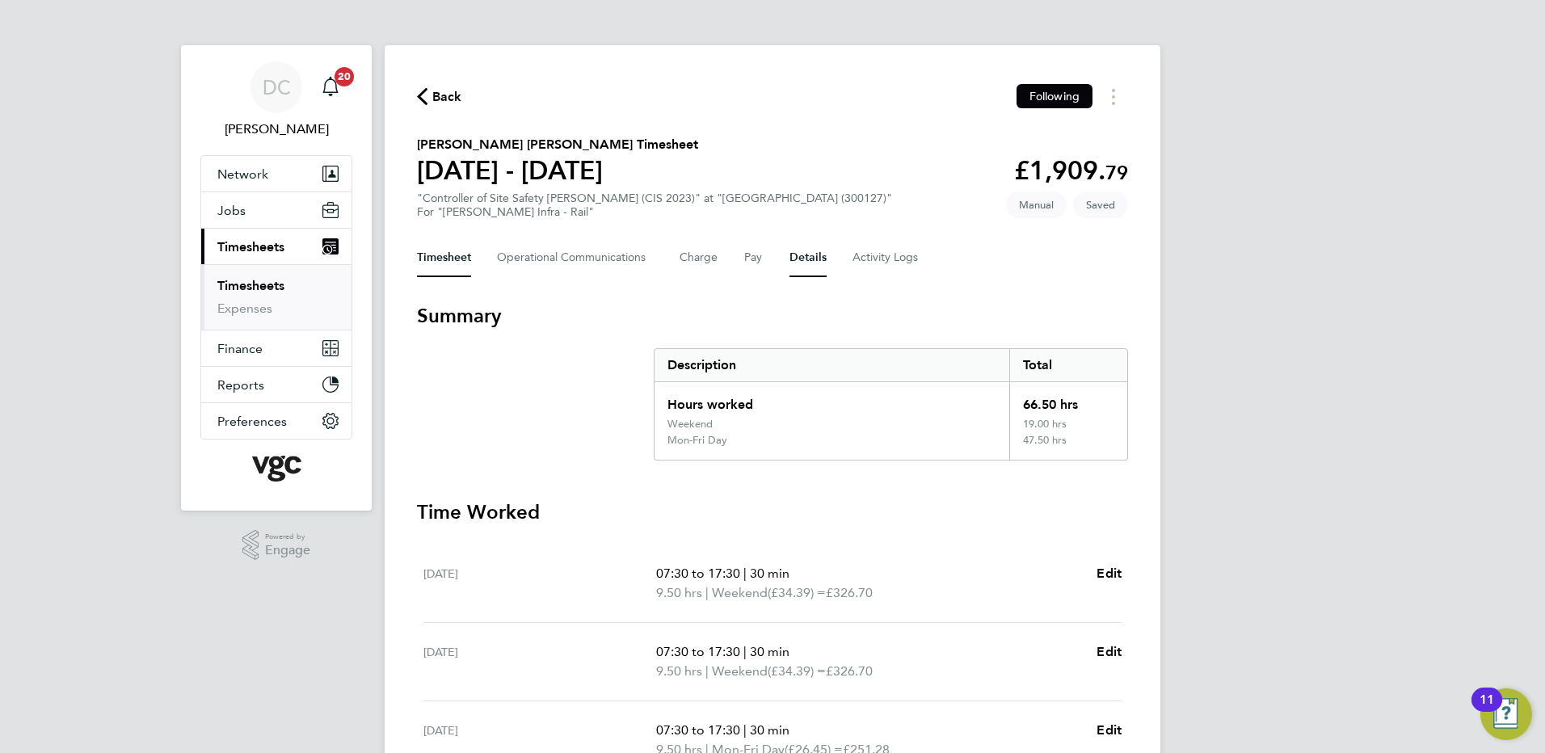
click at [791, 263] on button "Details" at bounding box center [807, 257] width 37 height 39
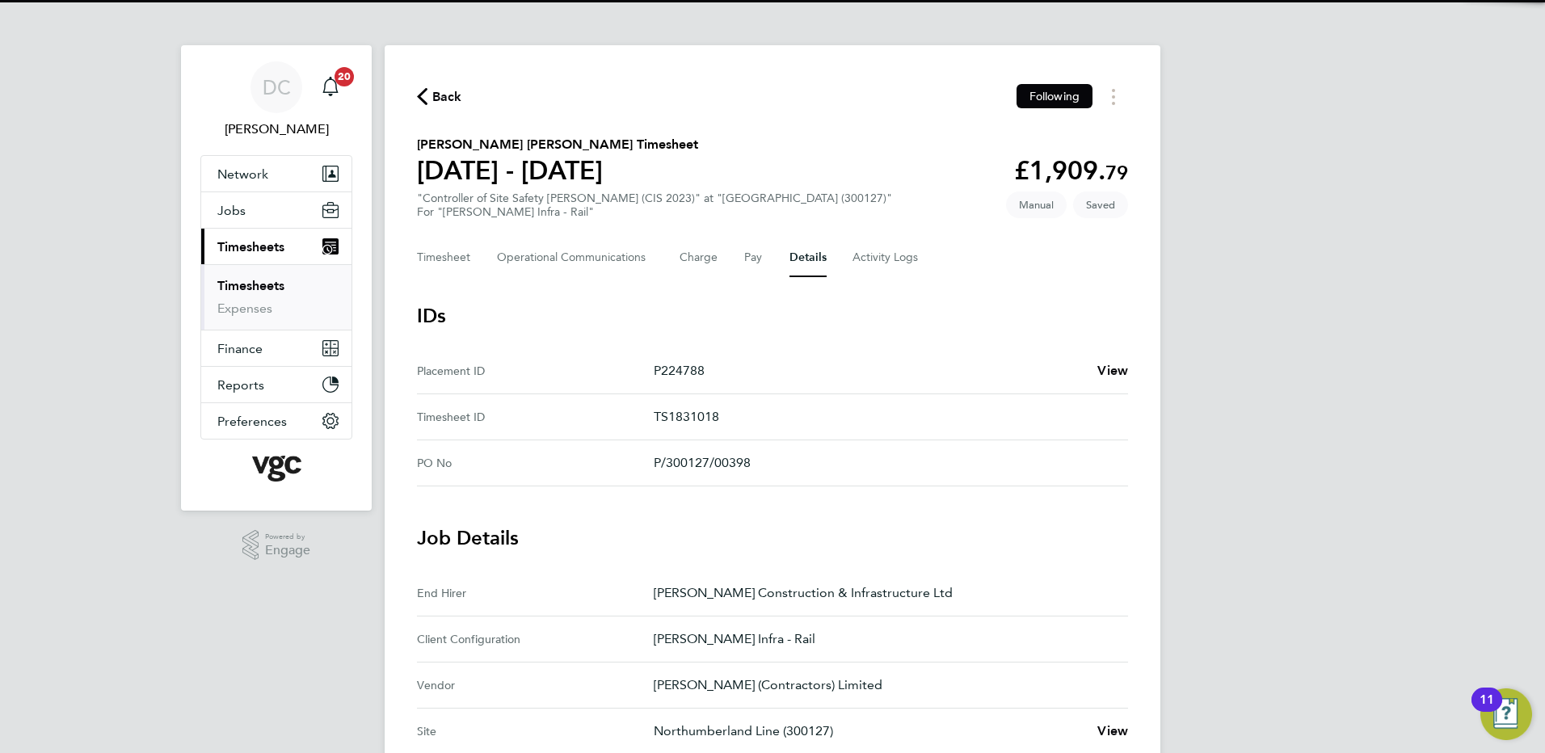
click at [1236, 417] on div "DC [PERSON_NAME] Notifications 20 Applications: Network Team Members Businesses…" at bounding box center [772, 681] width 1545 height 1363
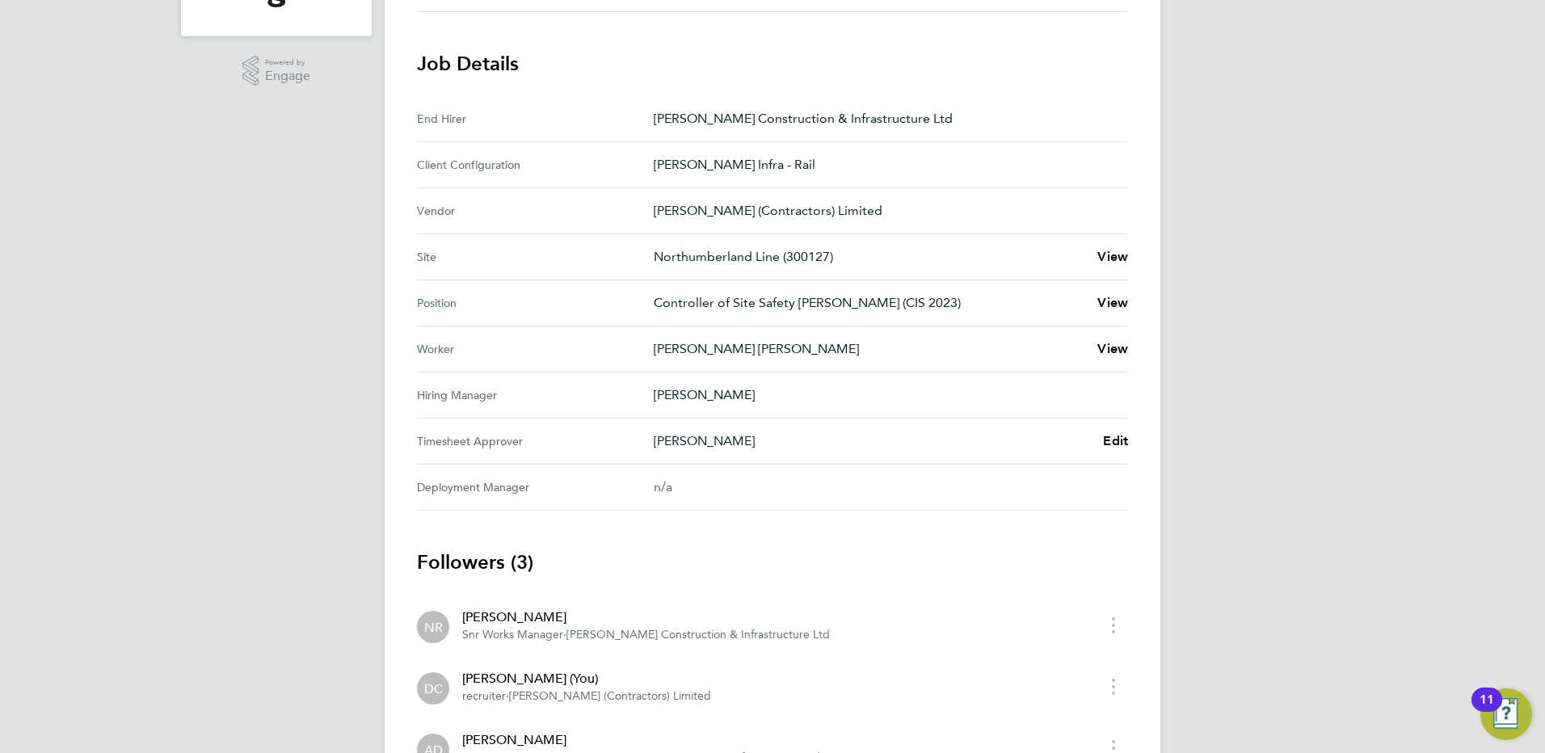
scroll to position [517, 0]
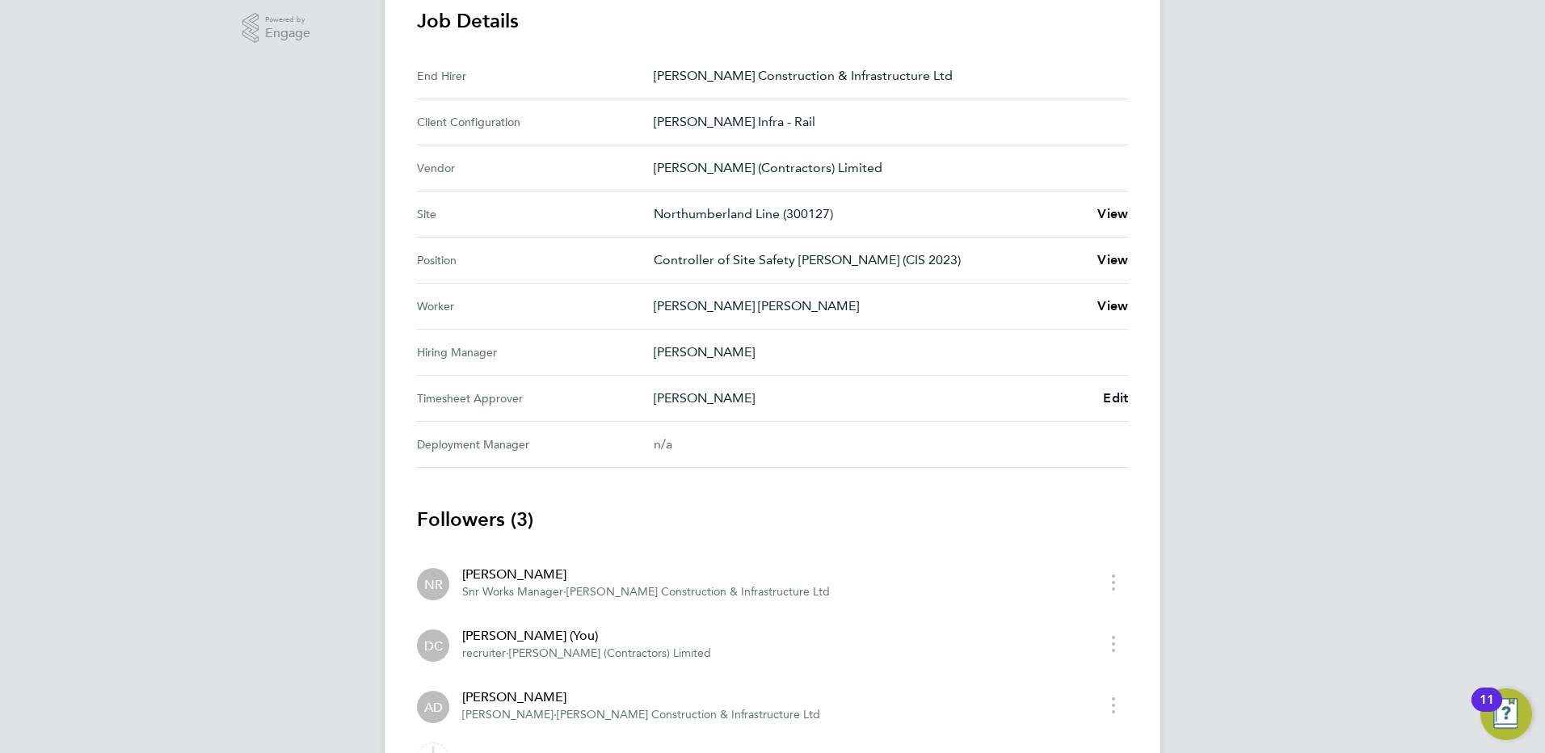
click at [1112, 400] on span "Edit" at bounding box center [1115, 397] width 25 height 15
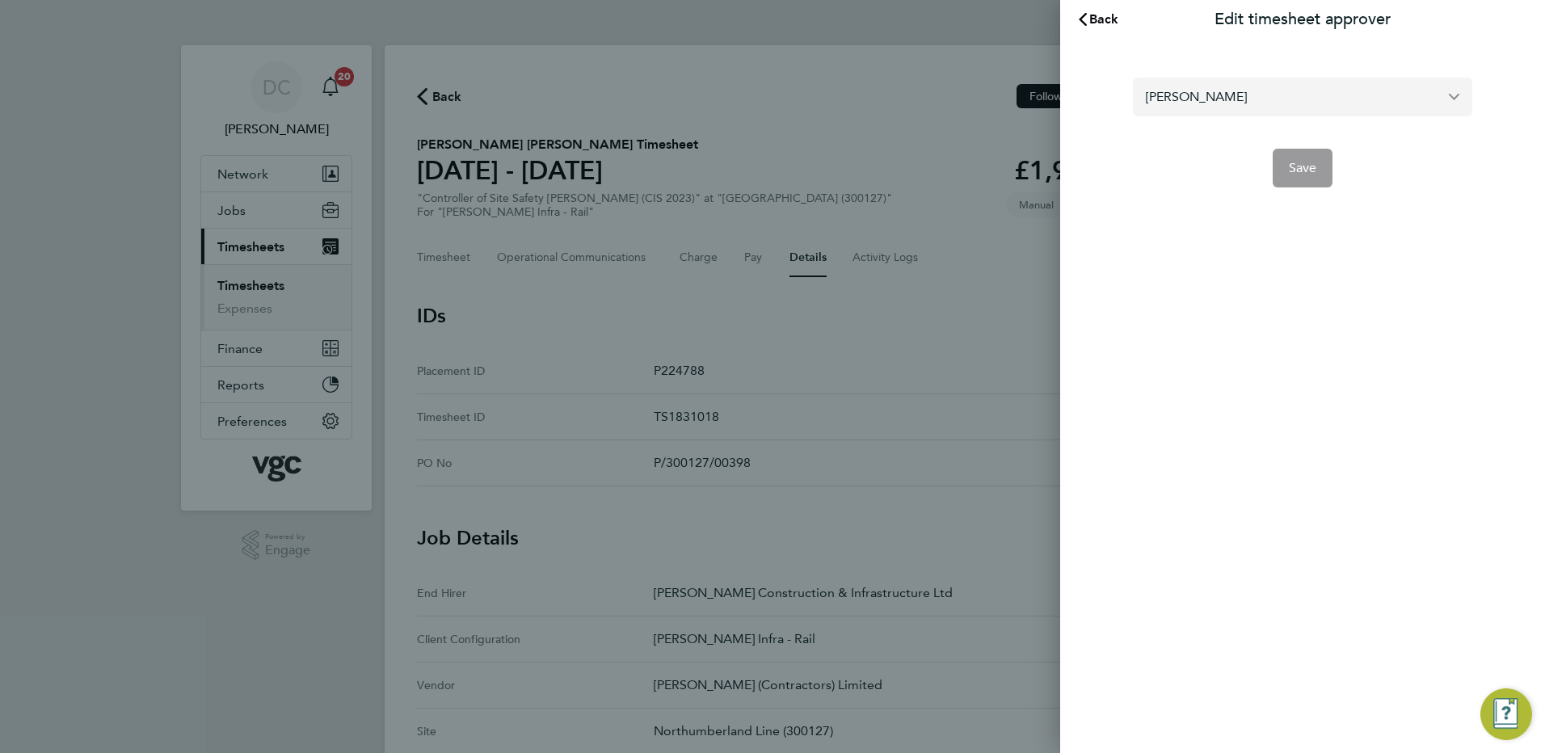
click at [1254, 92] on input "[PERSON_NAME]" at bounding box center [1302, 97] width 339 height 38
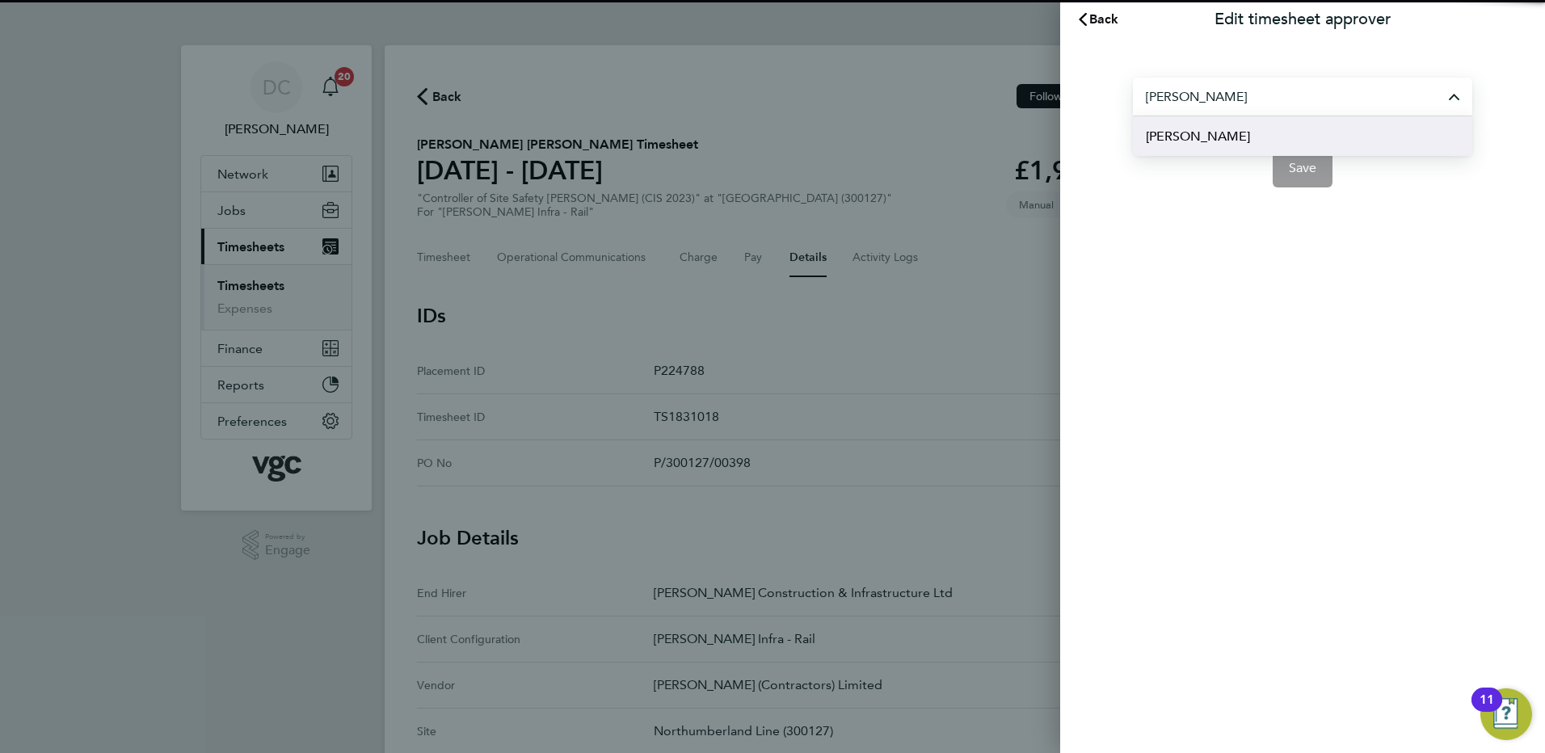
click at [1226, 128] on li "[PERSON_NAME]" at bounding box center [1302, 136] width 339 height 40
type input "[PERSON_NAME]"
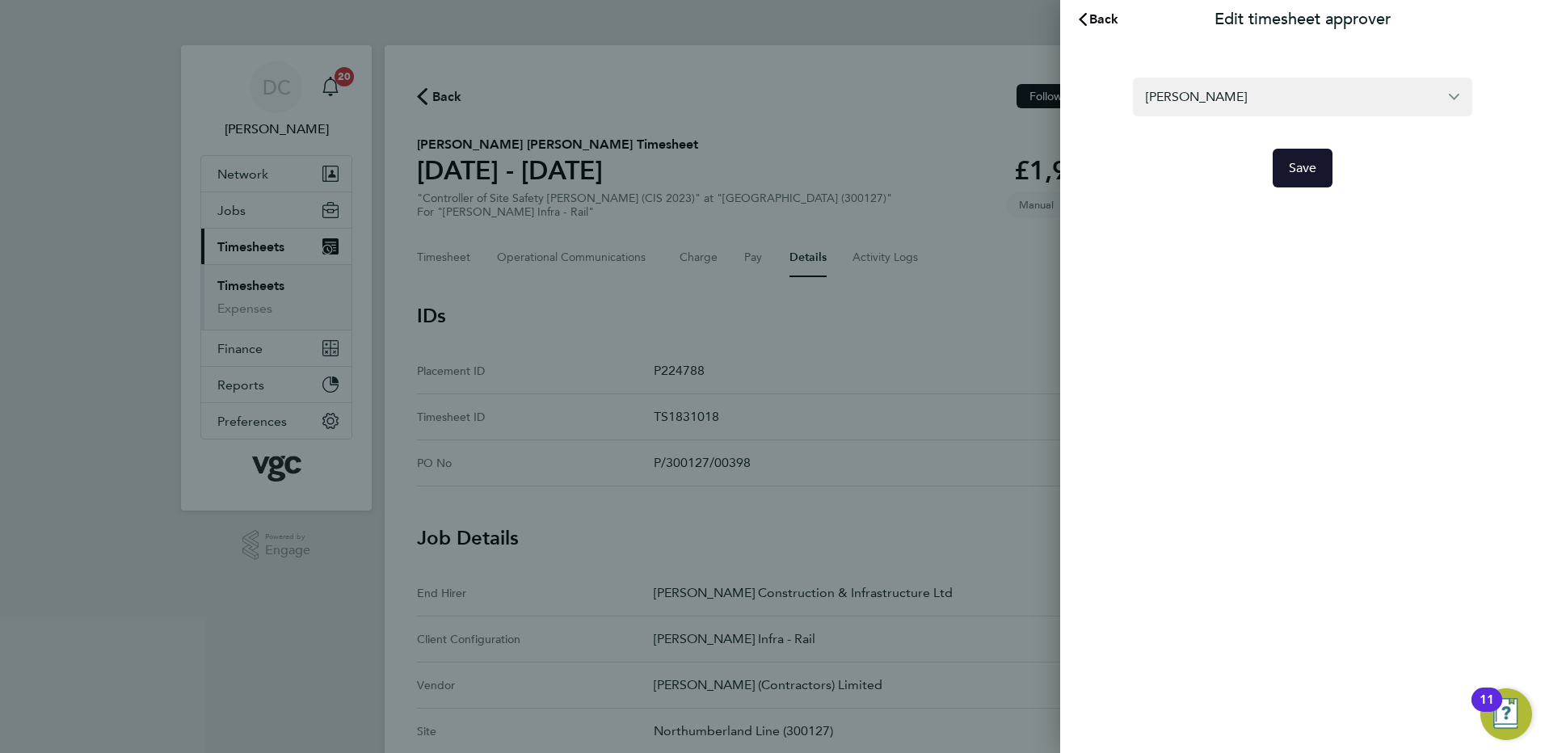
click at [1294, 165] on span "Save" at bounding box center [1303, 168] width 28 height 16
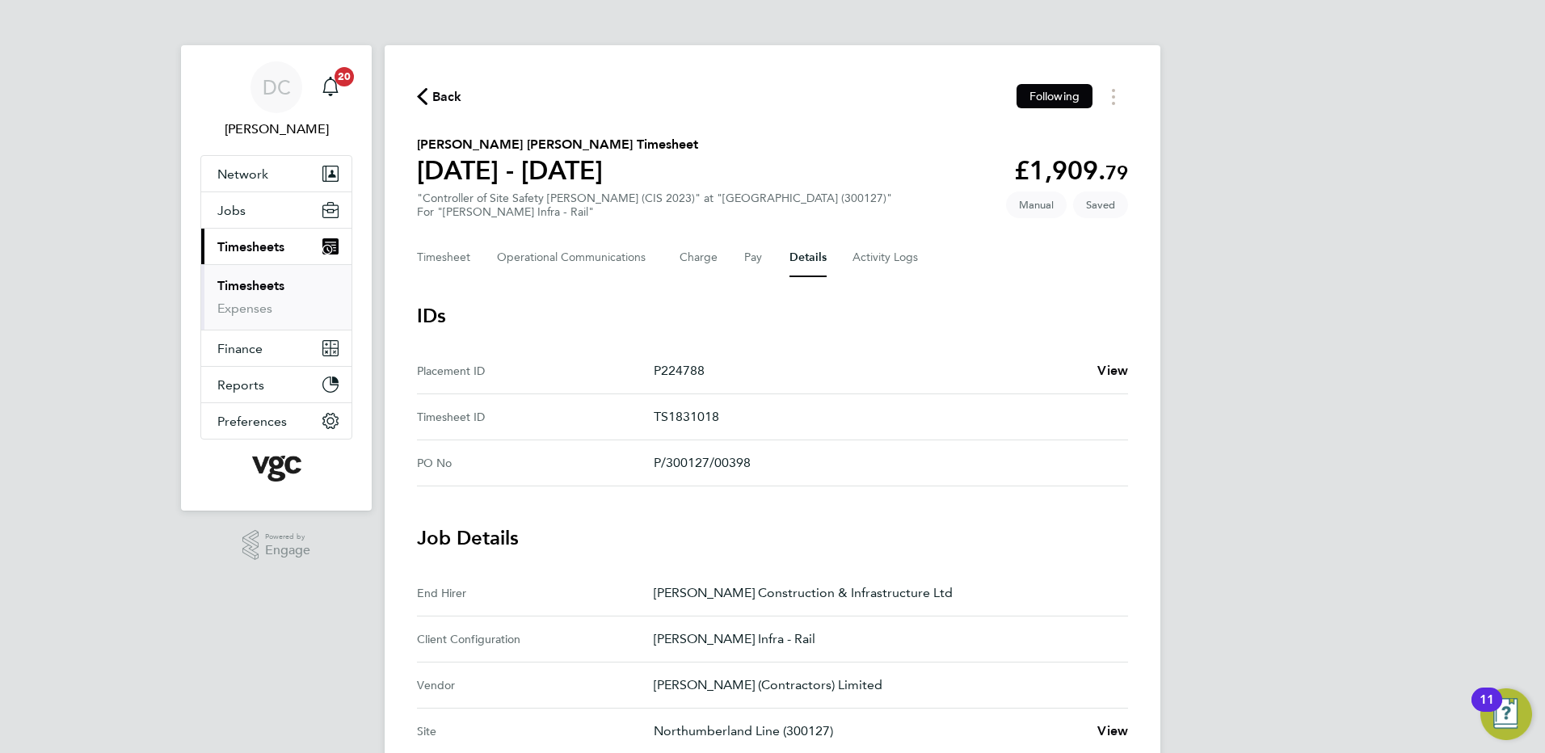
click at [1264, 364] on div "DC [PERSON_NAME] Notifications 20 Applications: Network Team Members Businesses…" at bounding box center [772, 681] width 1545 height 1363
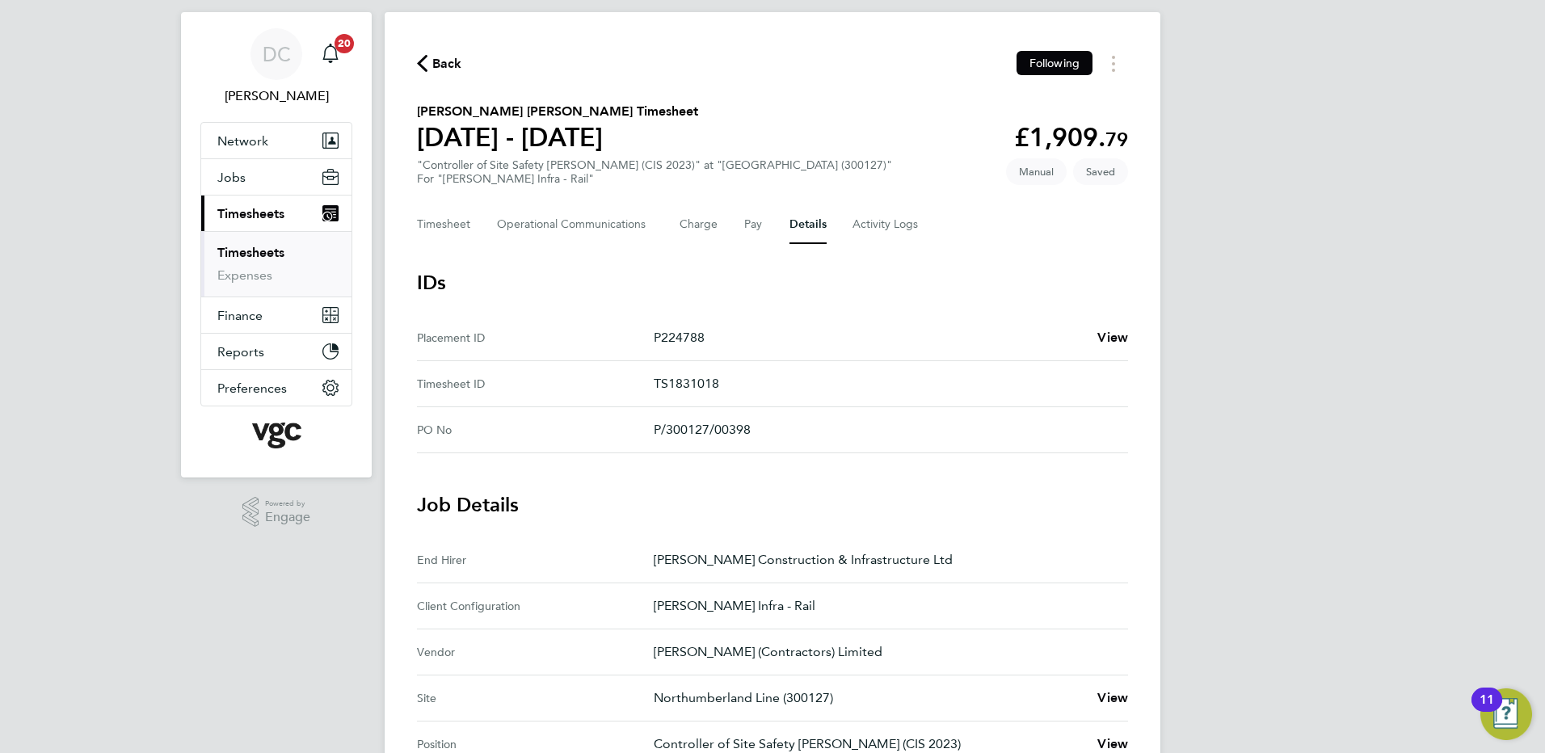
scroll to position [32, 0]
click at [461, 224] on button "Timesheet" at bounding box center [444, 225] width 54 height 39
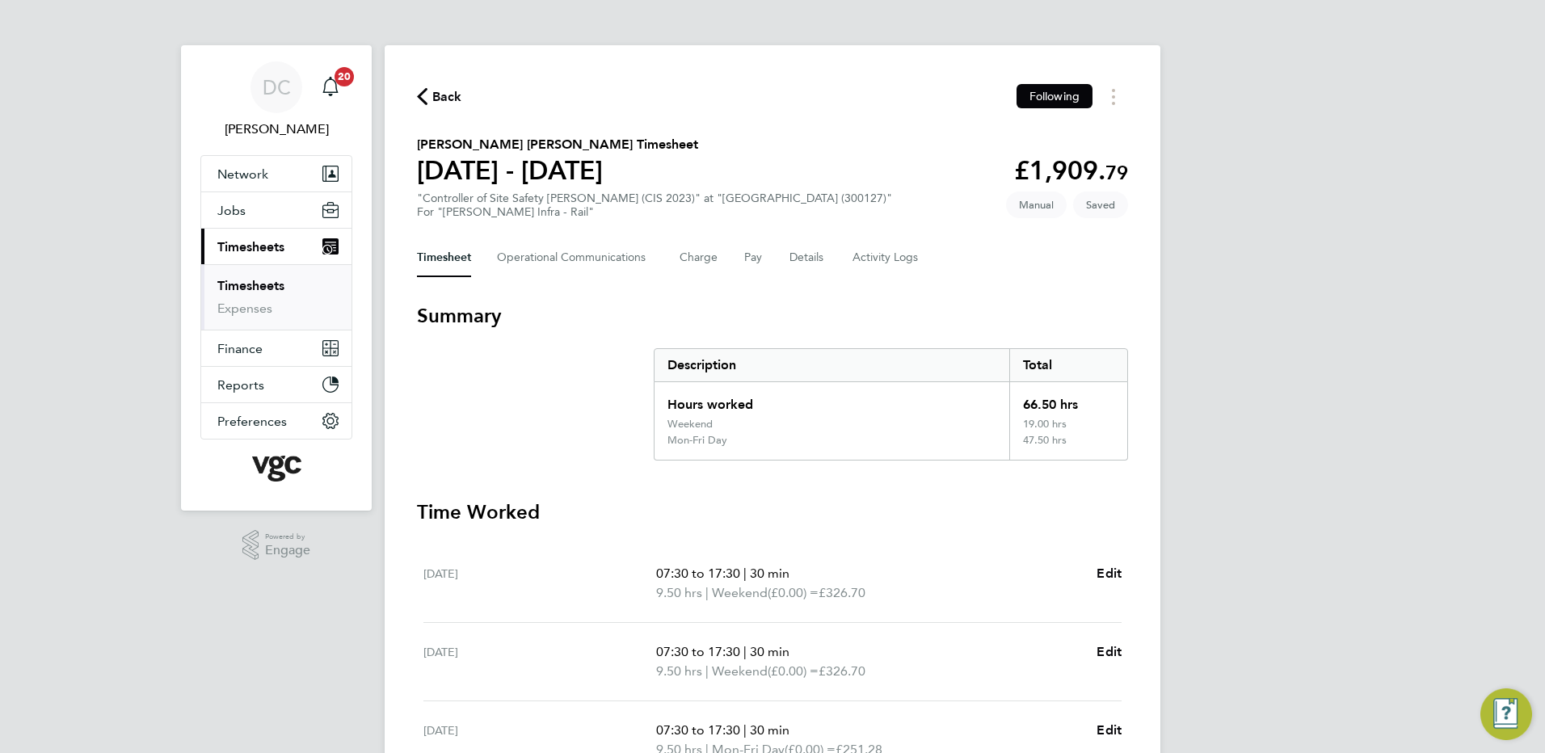
click at [1310, 410] on div "DC [PERSON_NAME] Notifications 20 Applications: Network Team Members Businesses…" at bounding box center [772, 617] width 1545 height 1235
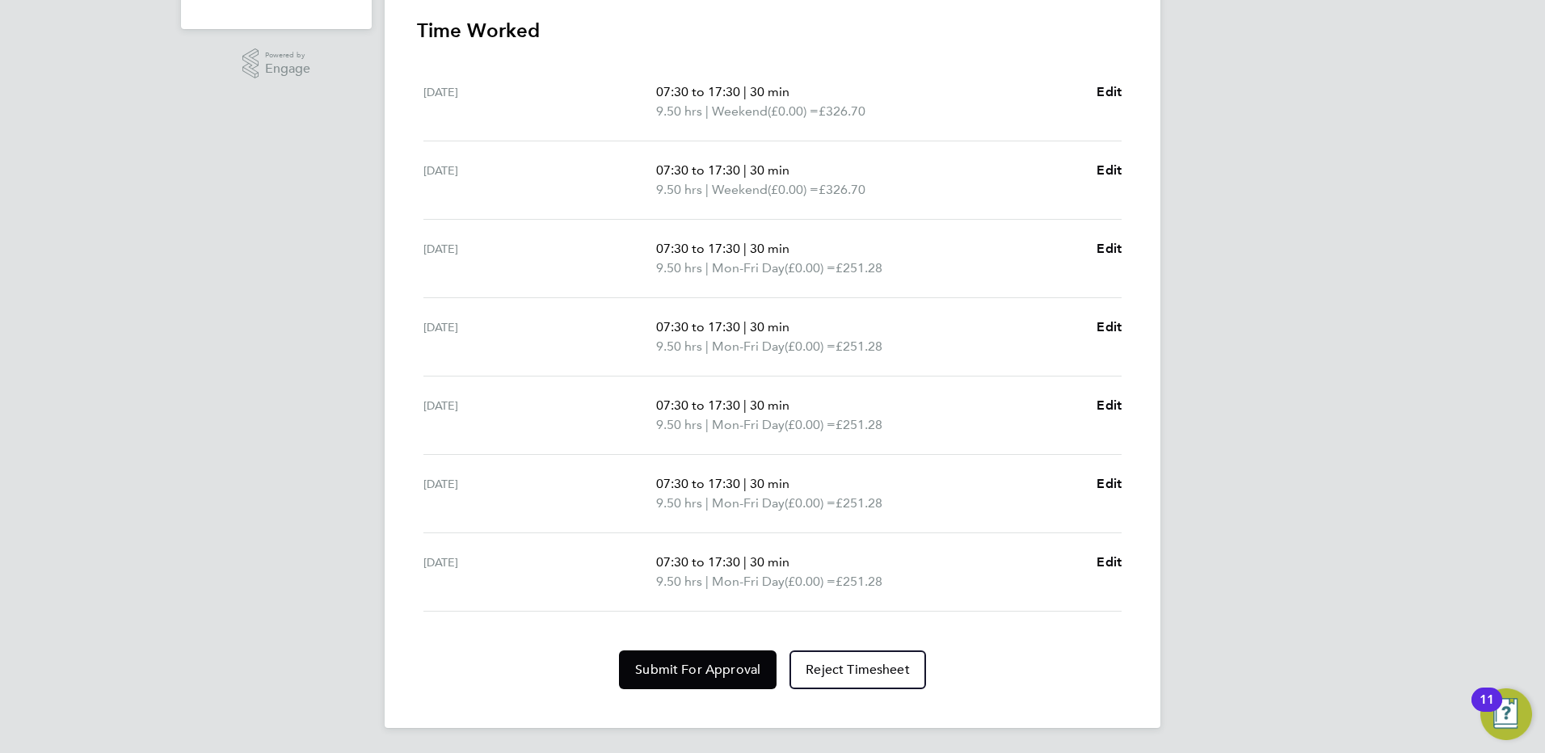
scroll to position [482, 0]
click at [684, 672] on span "Submit For Approval" at bounding box center [697, 669] width 125 height 16
click at [1323, 489] on div "DC [PERSON_NAME] Notifications 20 Applications: Network Team Members Businesses…" at bounding box center [772, 135] width 1545 height 1235
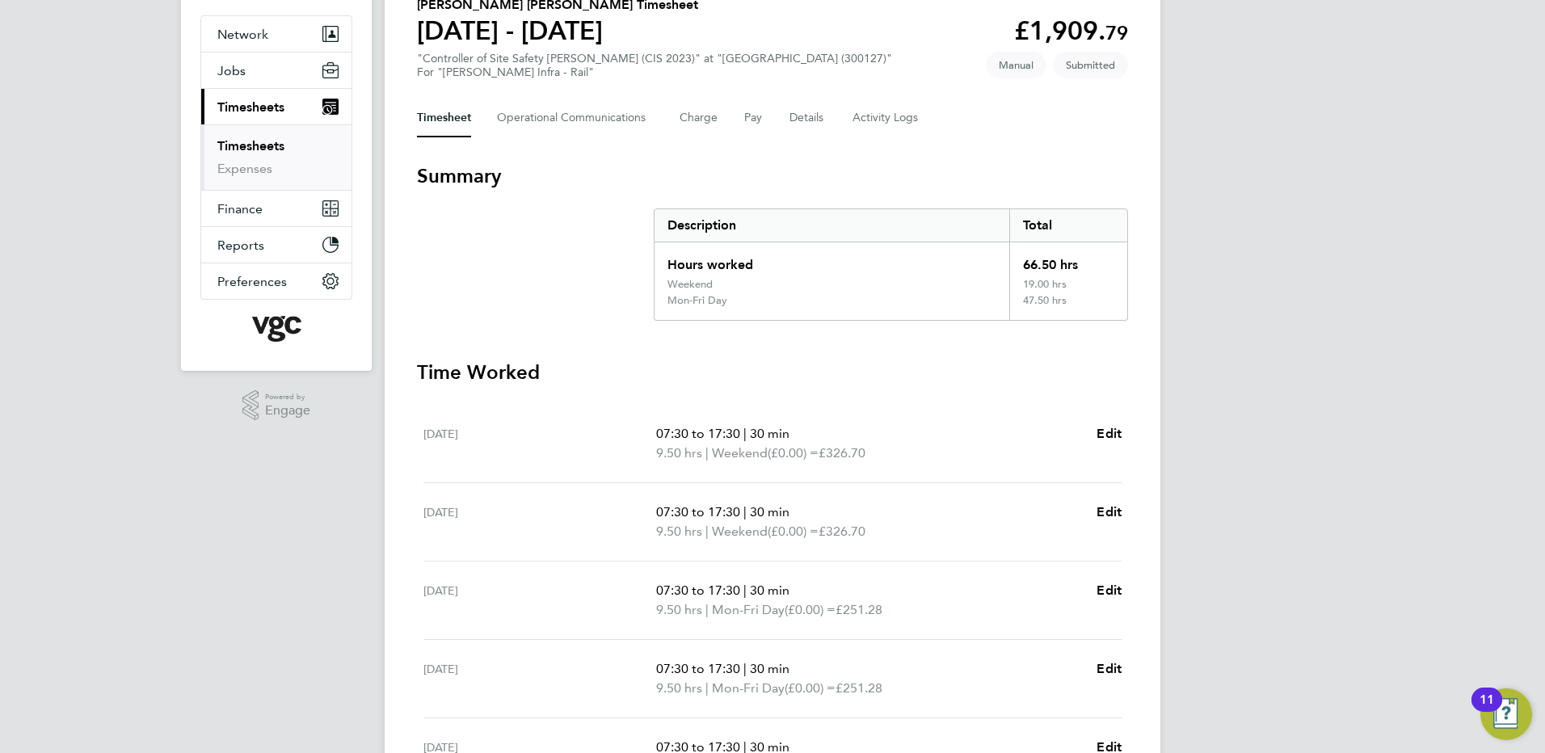
scroll to position [30, 0]
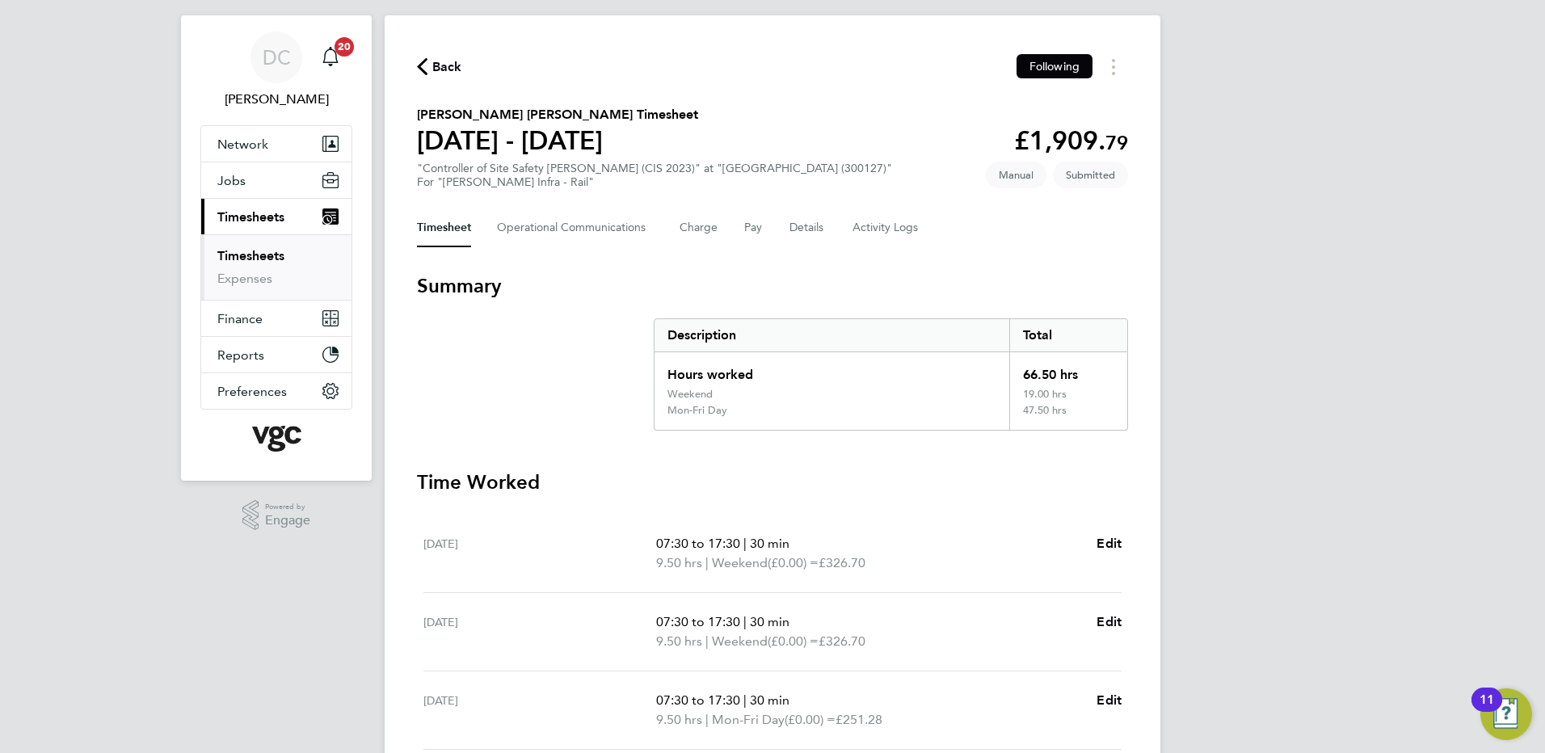
click at [446, 72] on span "Back" at bounding box center [447, 66] width 30 height 19
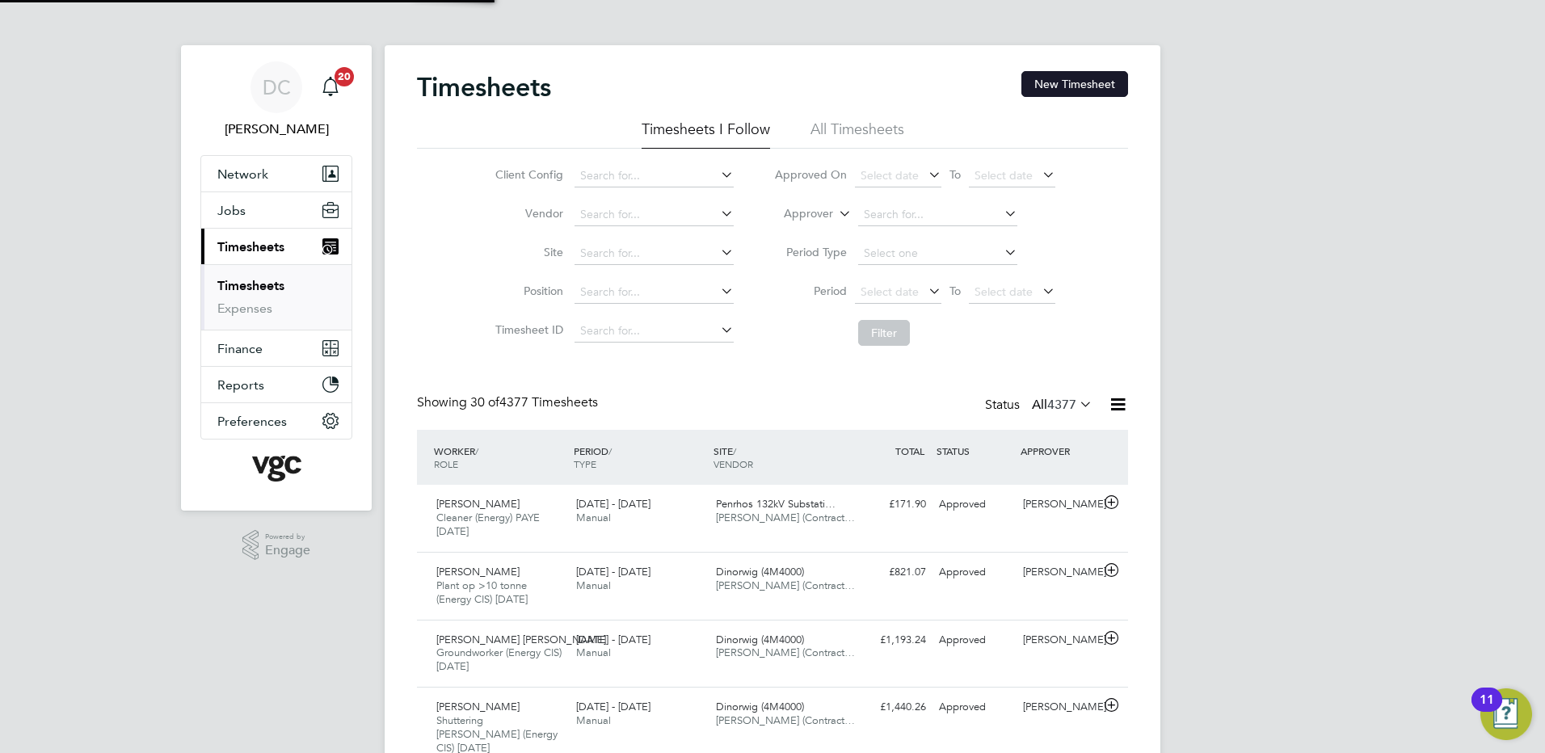
scroll to position [8, 8]
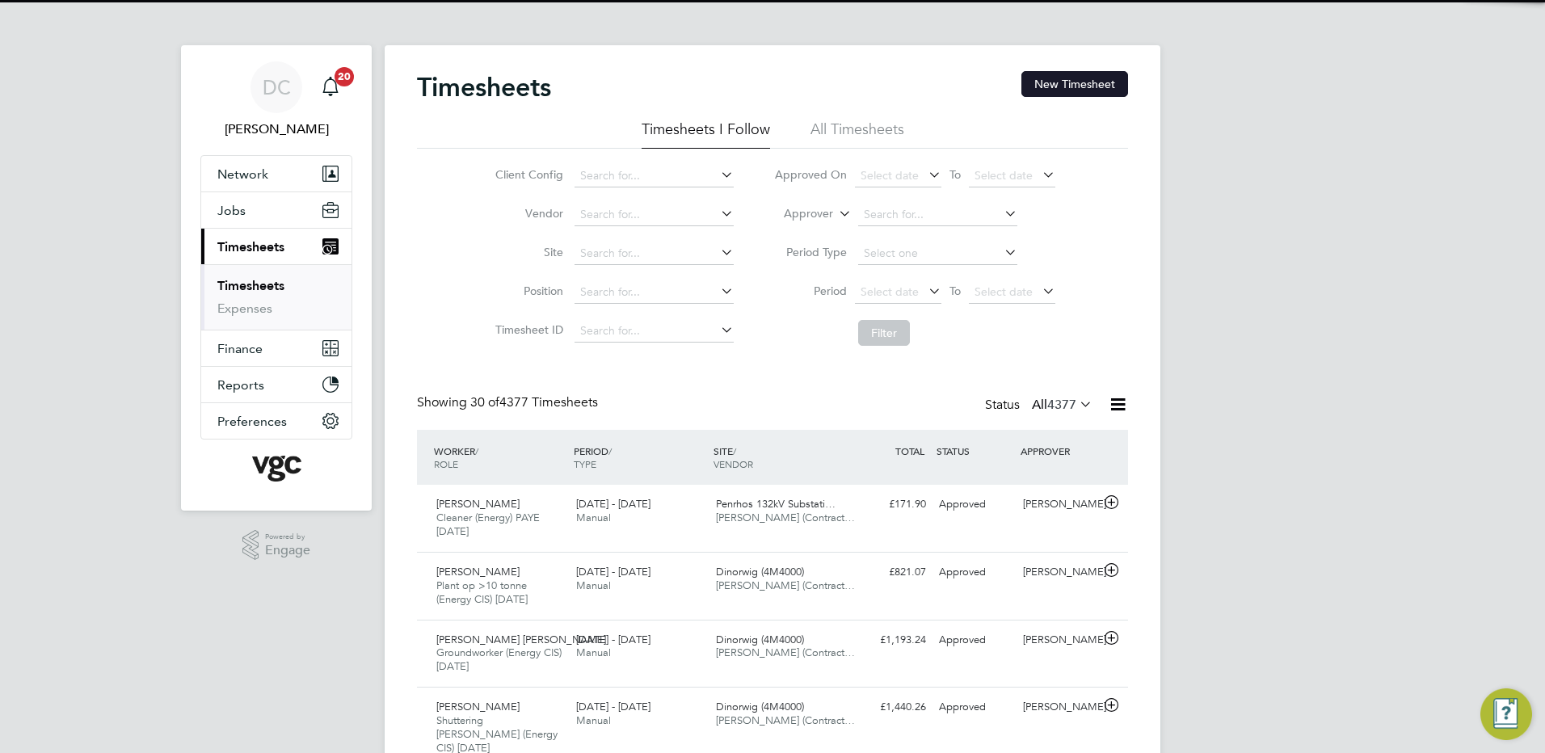
click at [1081, 90] on button "New Timesheet" at bounding box center [1074, 84] width 107 height 26
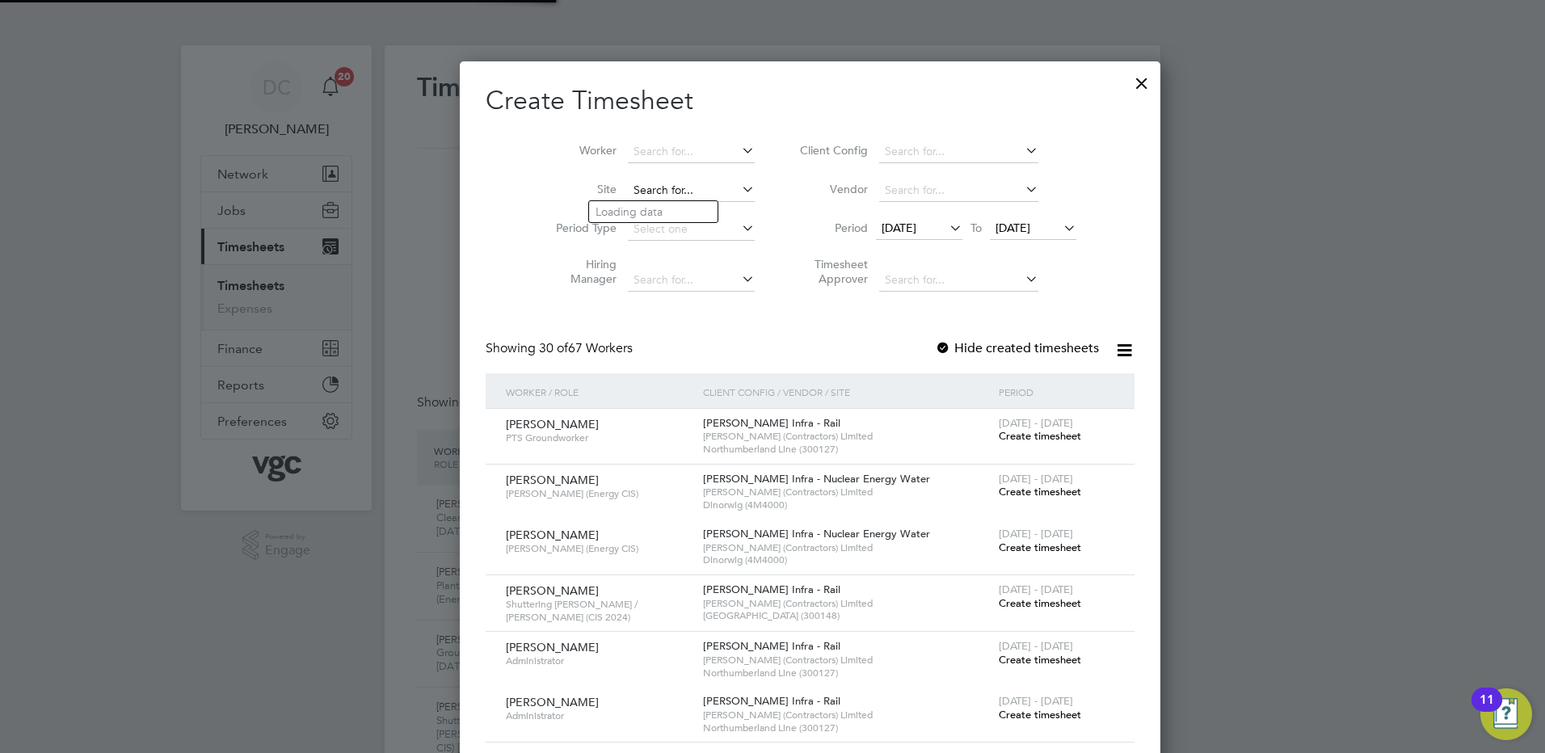
click at [662, 188] on input at bounding box center [691, 190] width 127 height 23
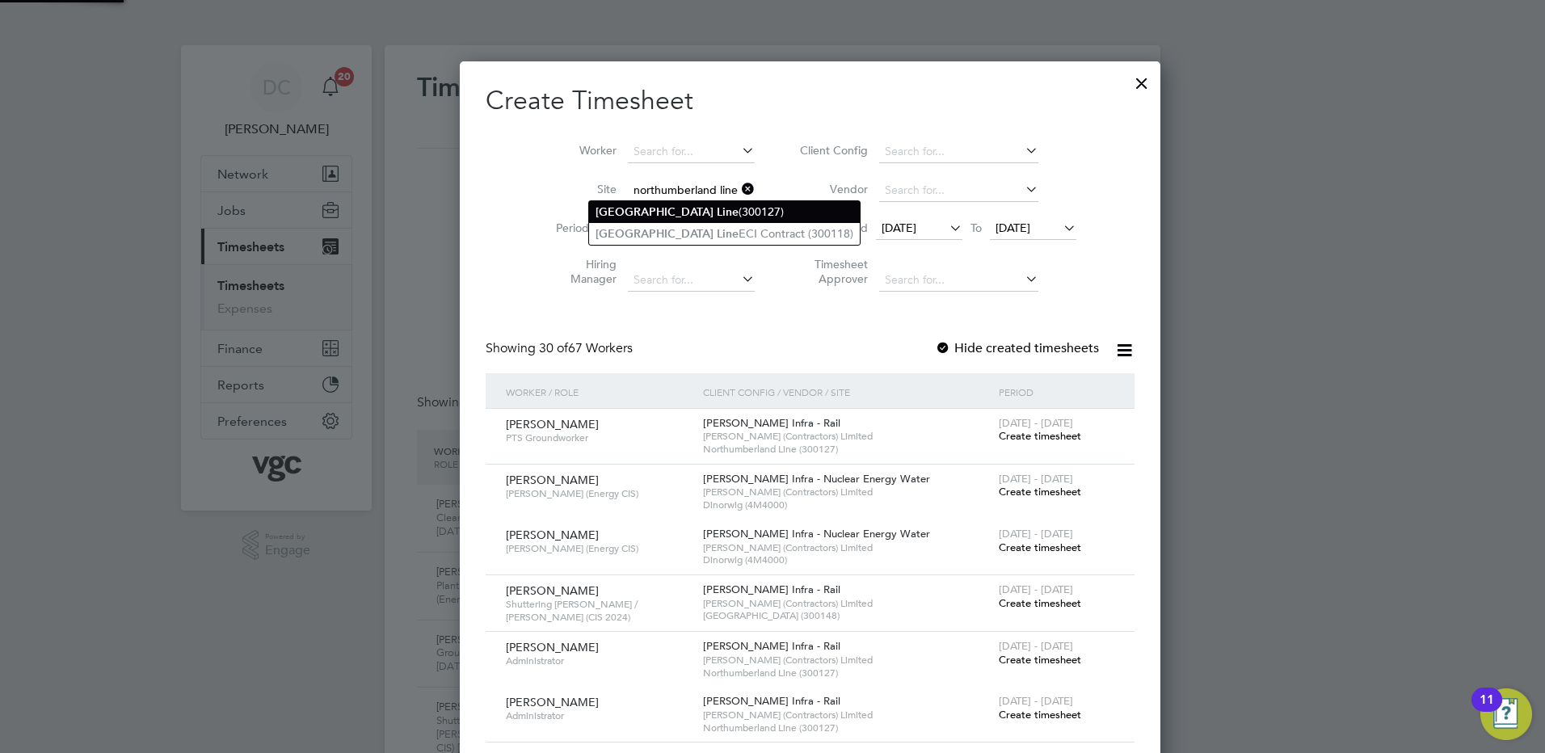
click at [650, 210] on b "[GEOGRAPHIC_DATA]" at bounding box center [654, 212] width 118 height 14
type input "Northumberland Line (300127)"
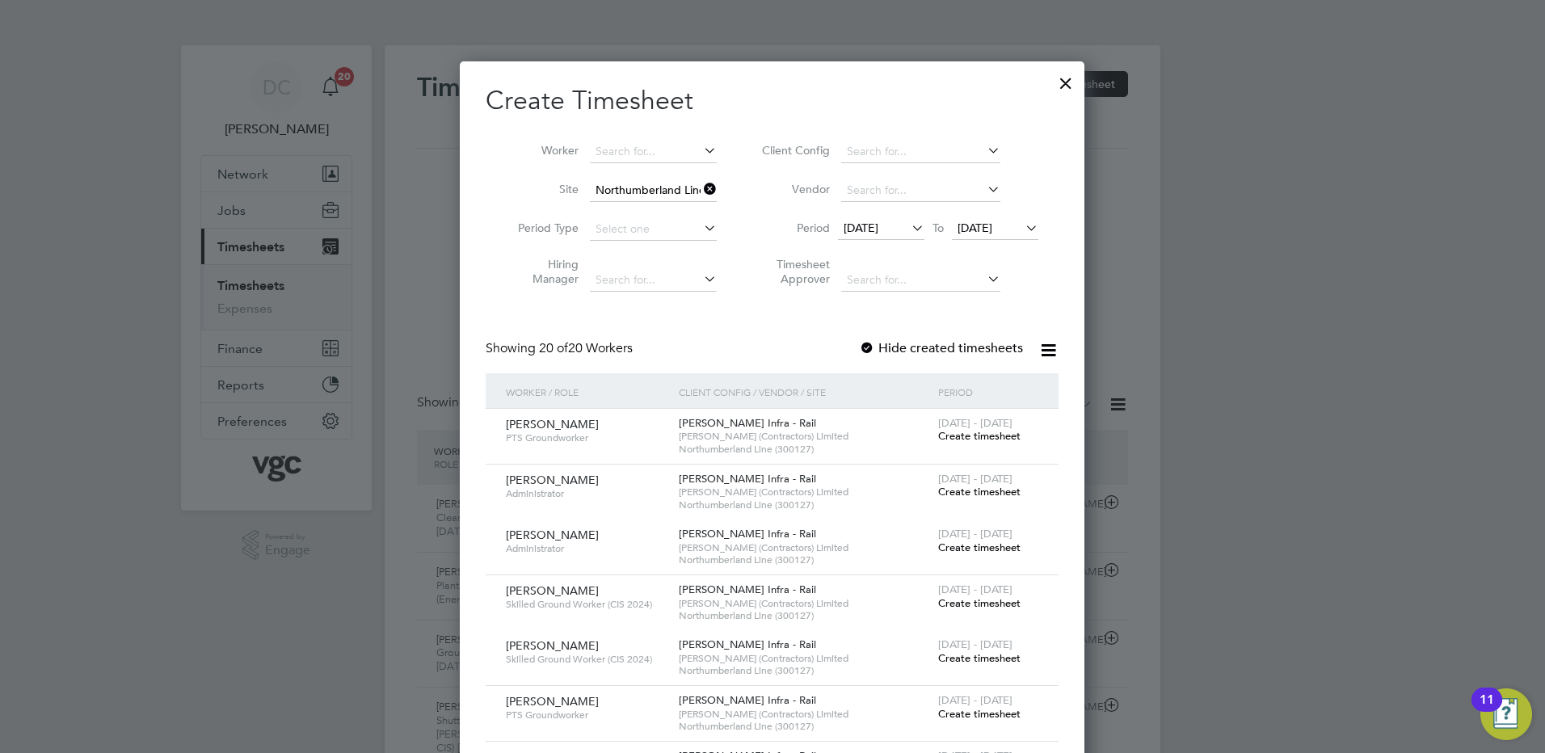
click at [878, 227] on span "[DATE]" at bounding box center [860, 228] width 35 height 15
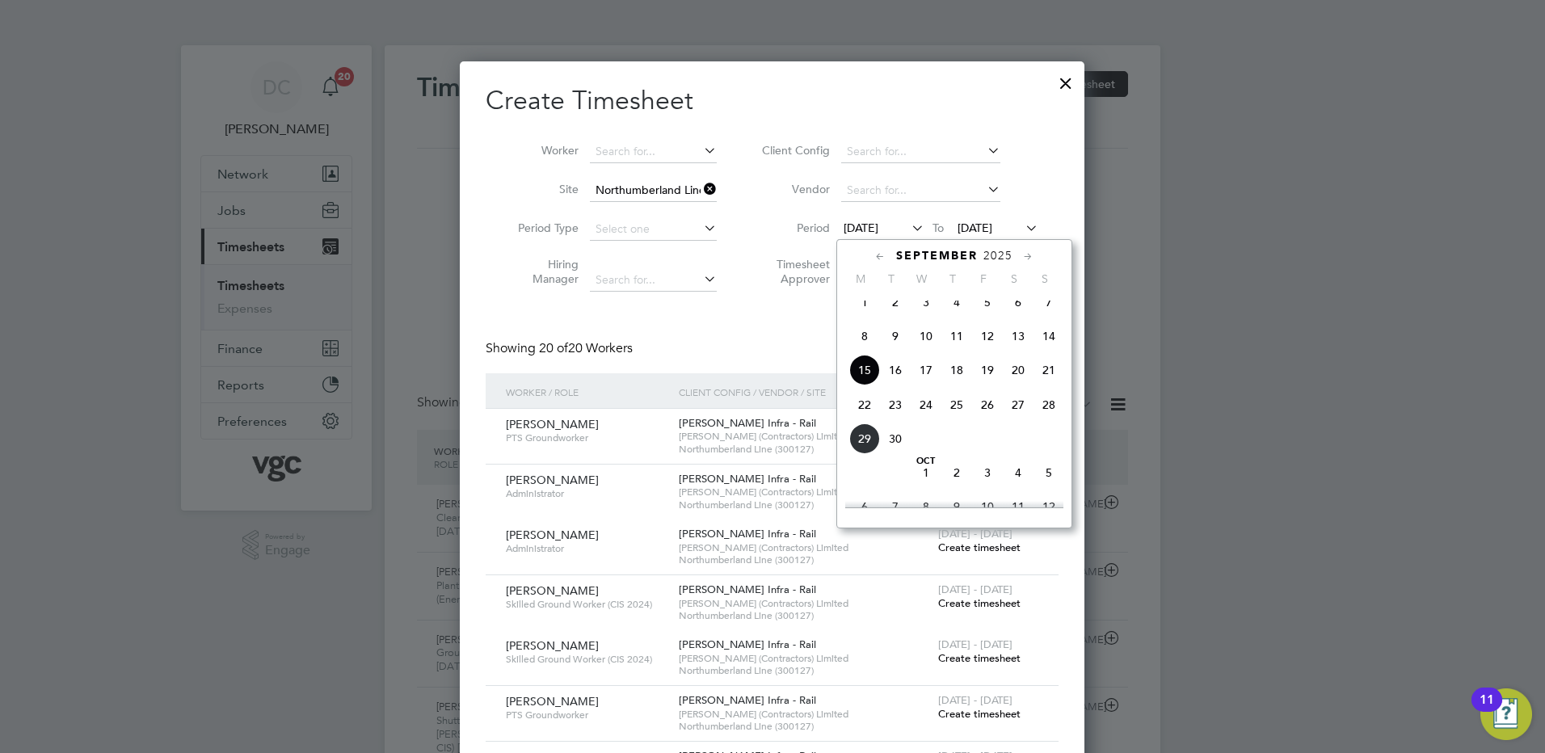
click at [1019, 382] on span "20" at bounding box center [1018, 370] width 31 height 31
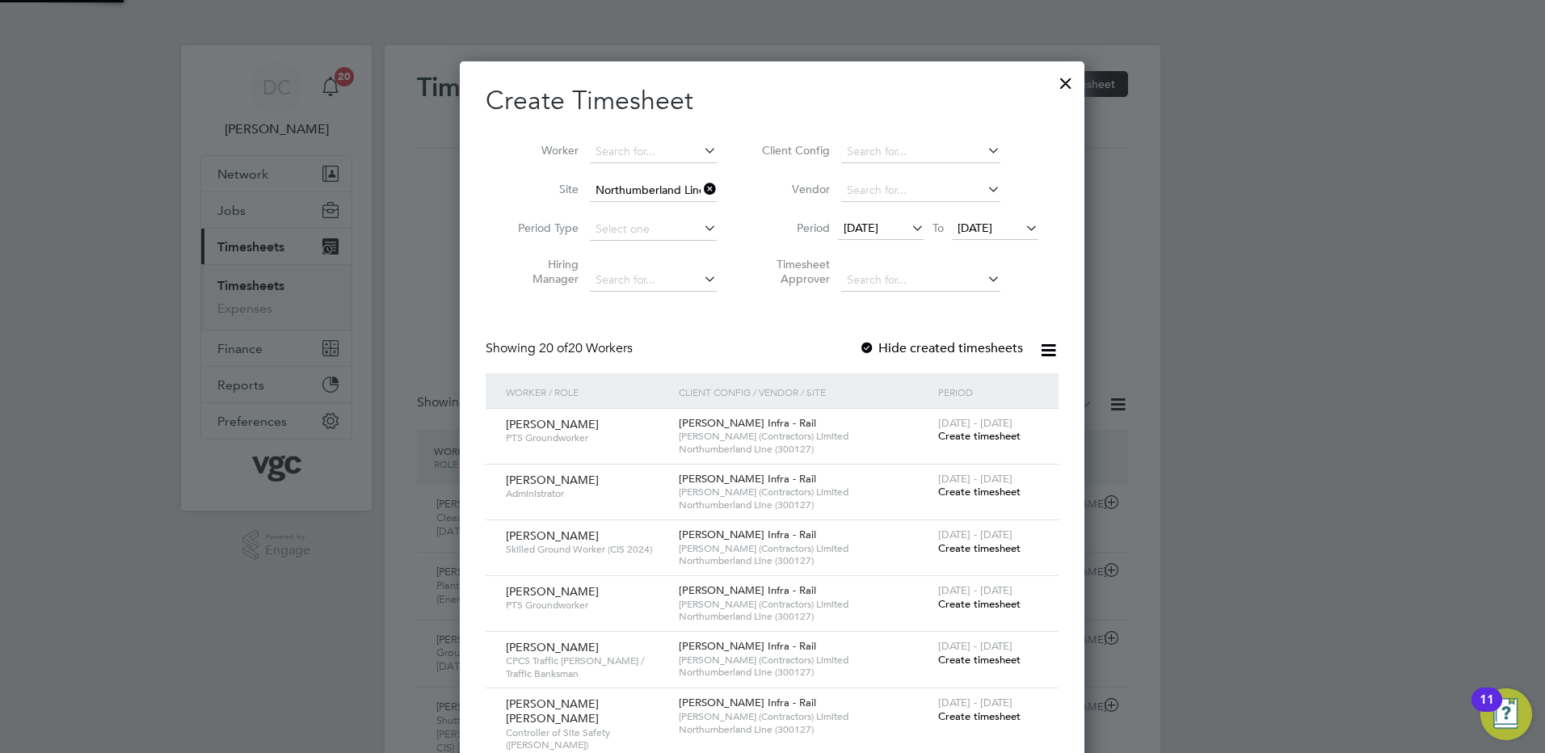
click at [970, 222] on span "[DATE]" at bounding box center [974, 228] width 35 height 15
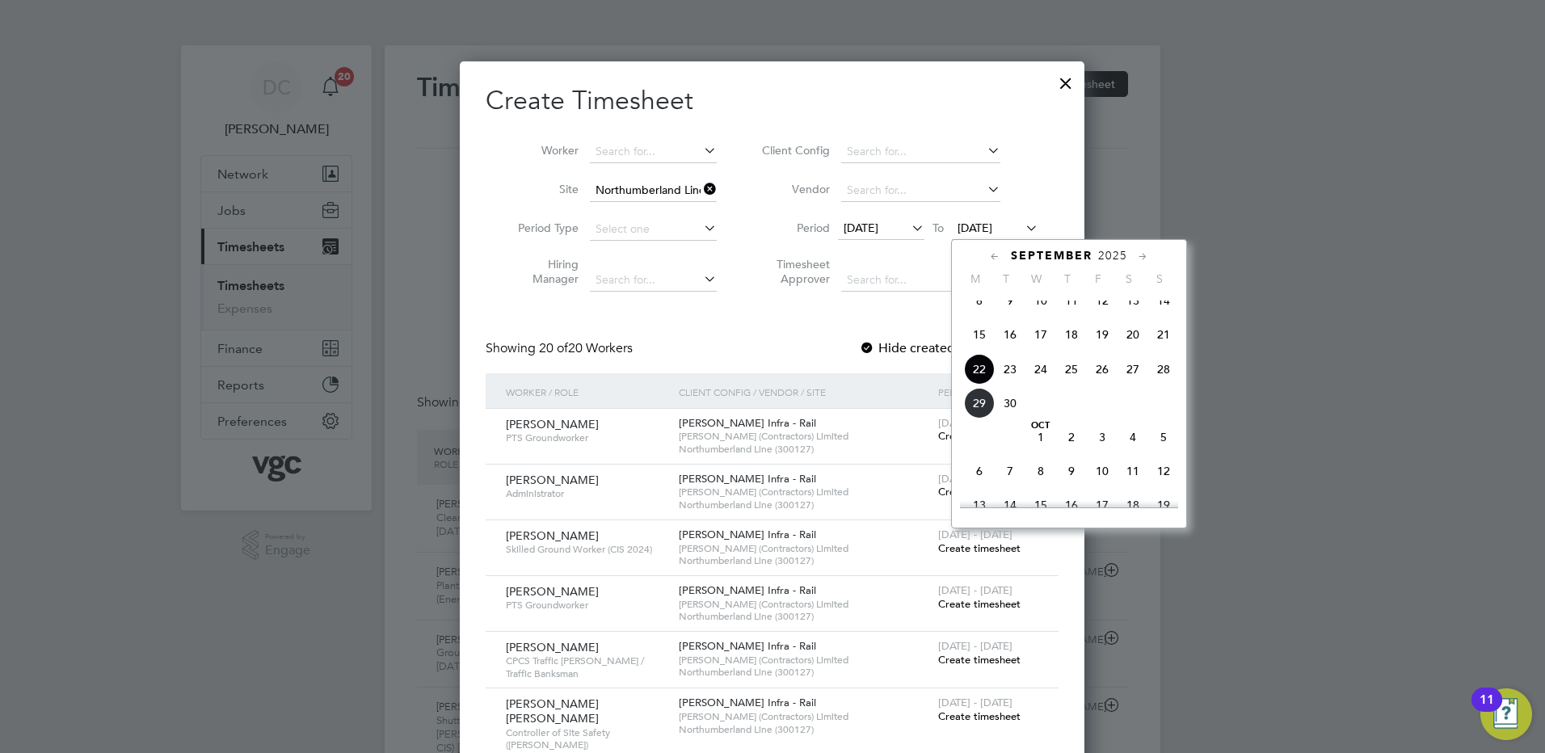
click at [1104, 385] on span "26" at bounding box center [1102, 369] width 31 height 31
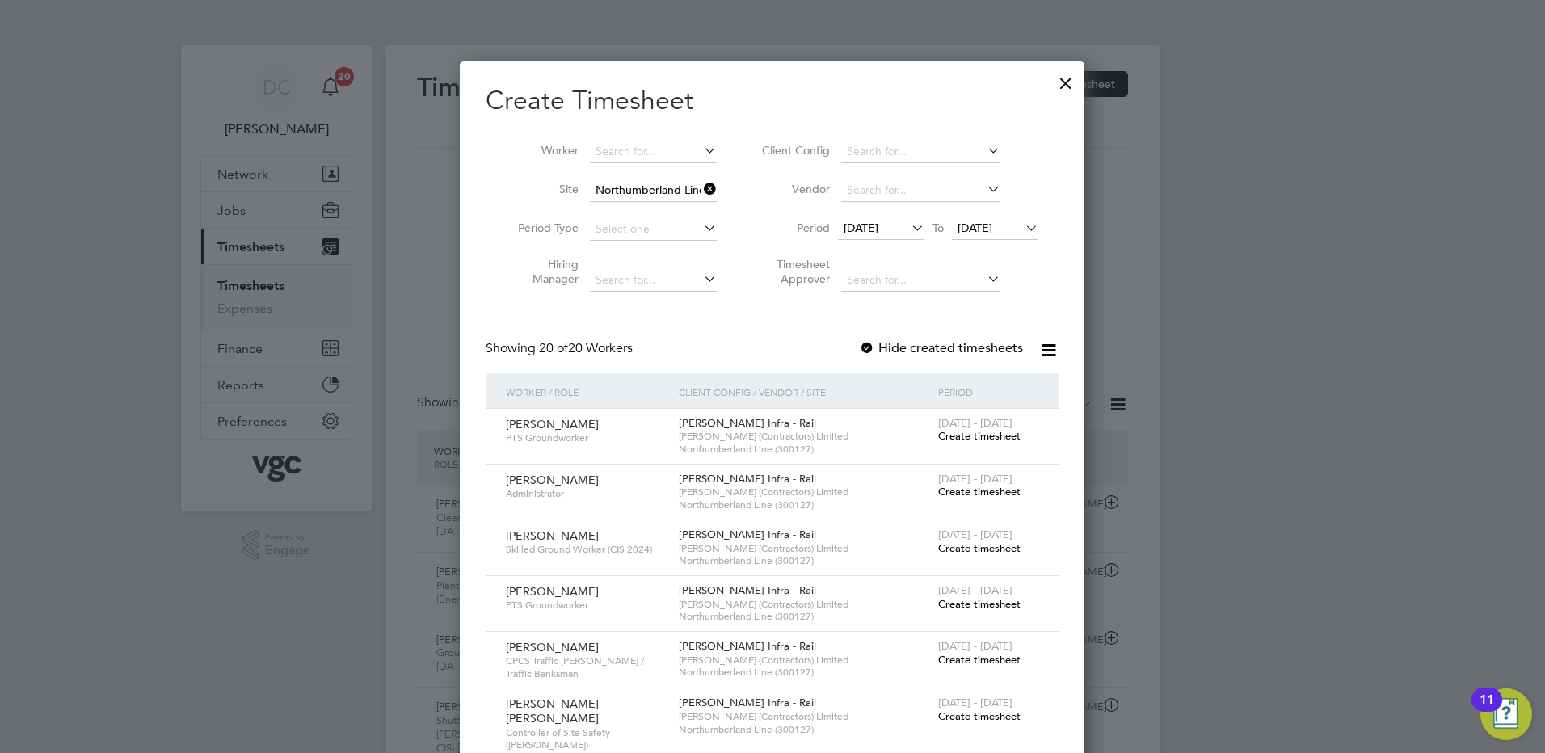
click at [1230, 554] on div at bounding box center [772, 376] width 1545 height 753
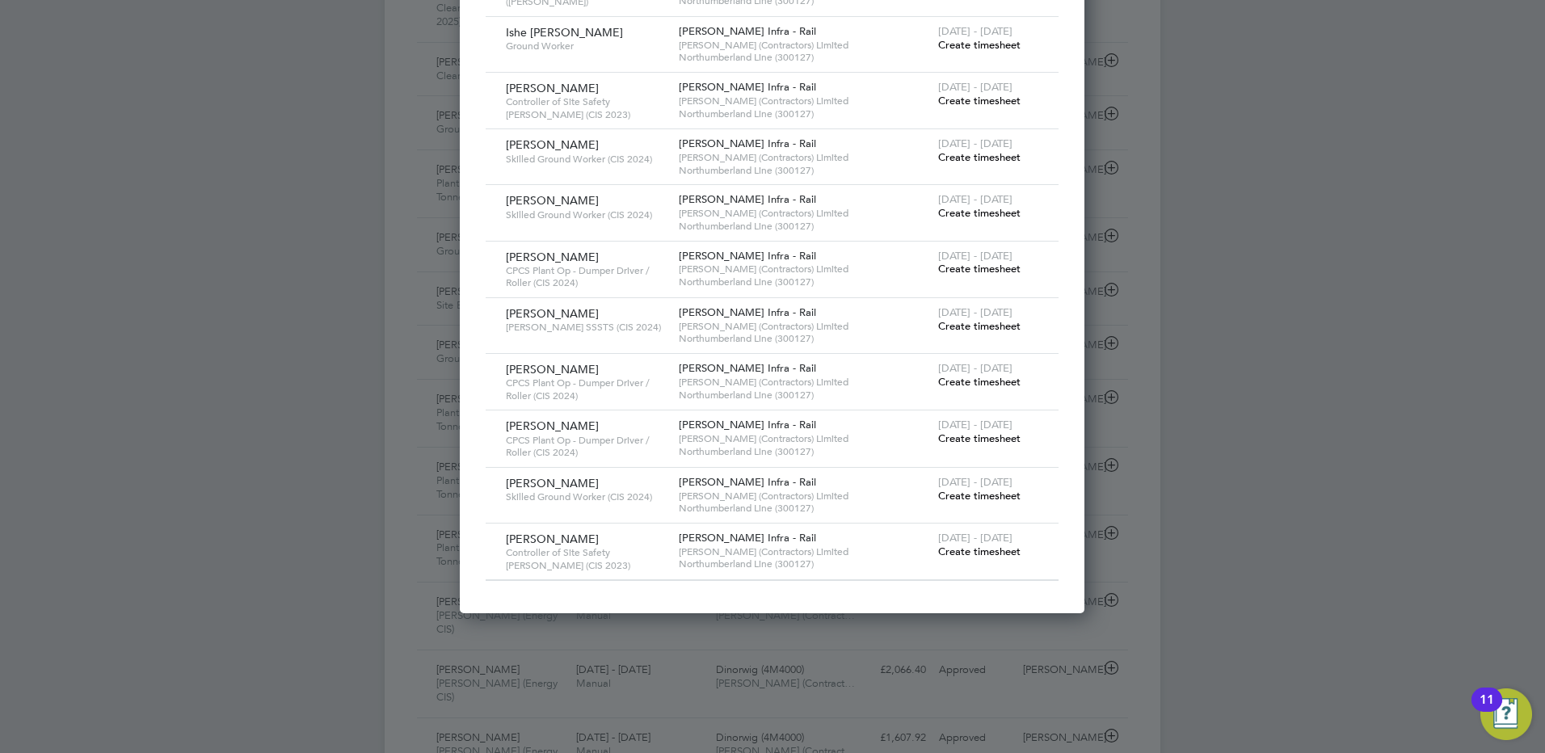
click at [965, 545] on span "Create timesheet" at bounding box center [979, 552] width 82 height 14
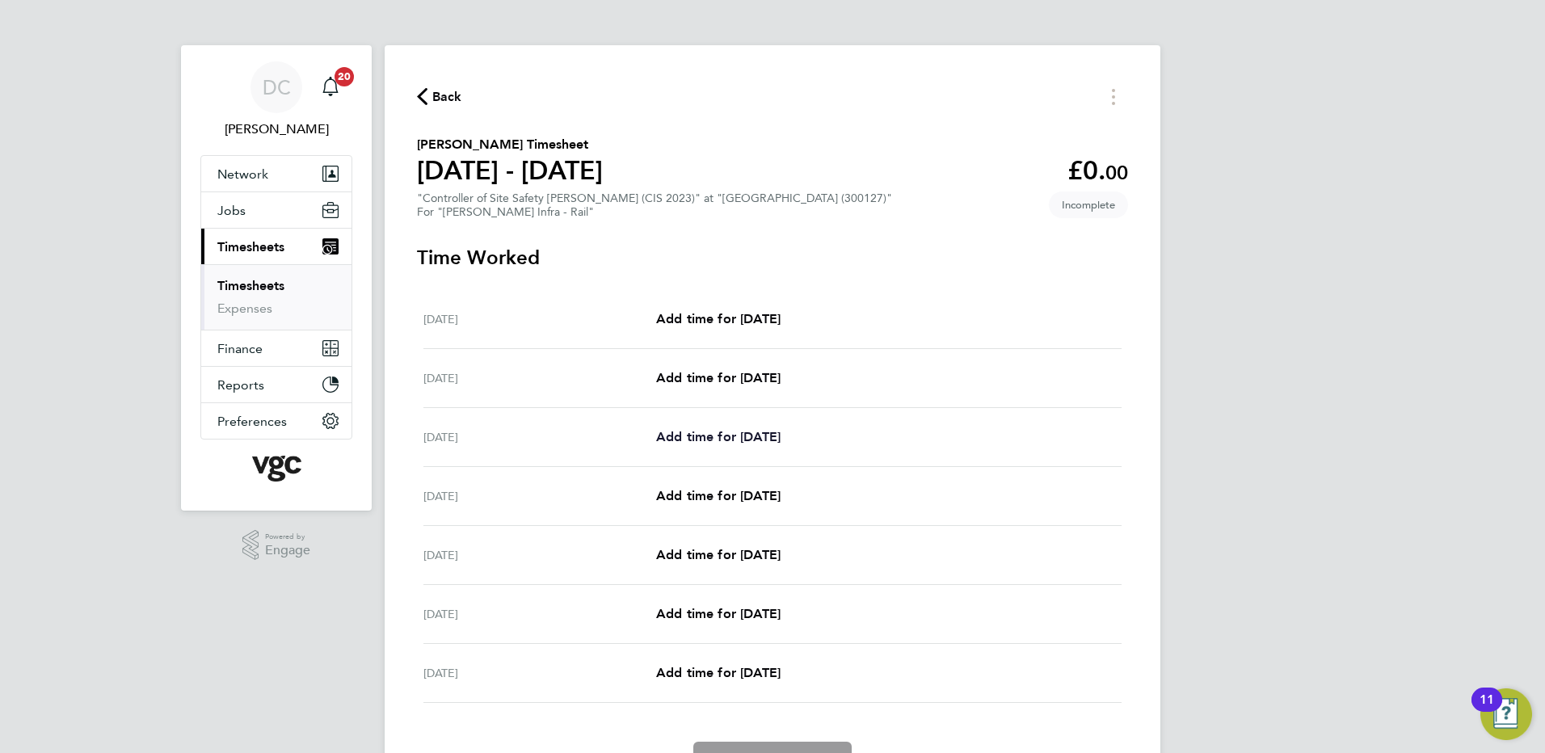
click at [755, 431] on span "Add time for [DATE]" at bounding box center [718, 436] width 124 height 15
select select "30"
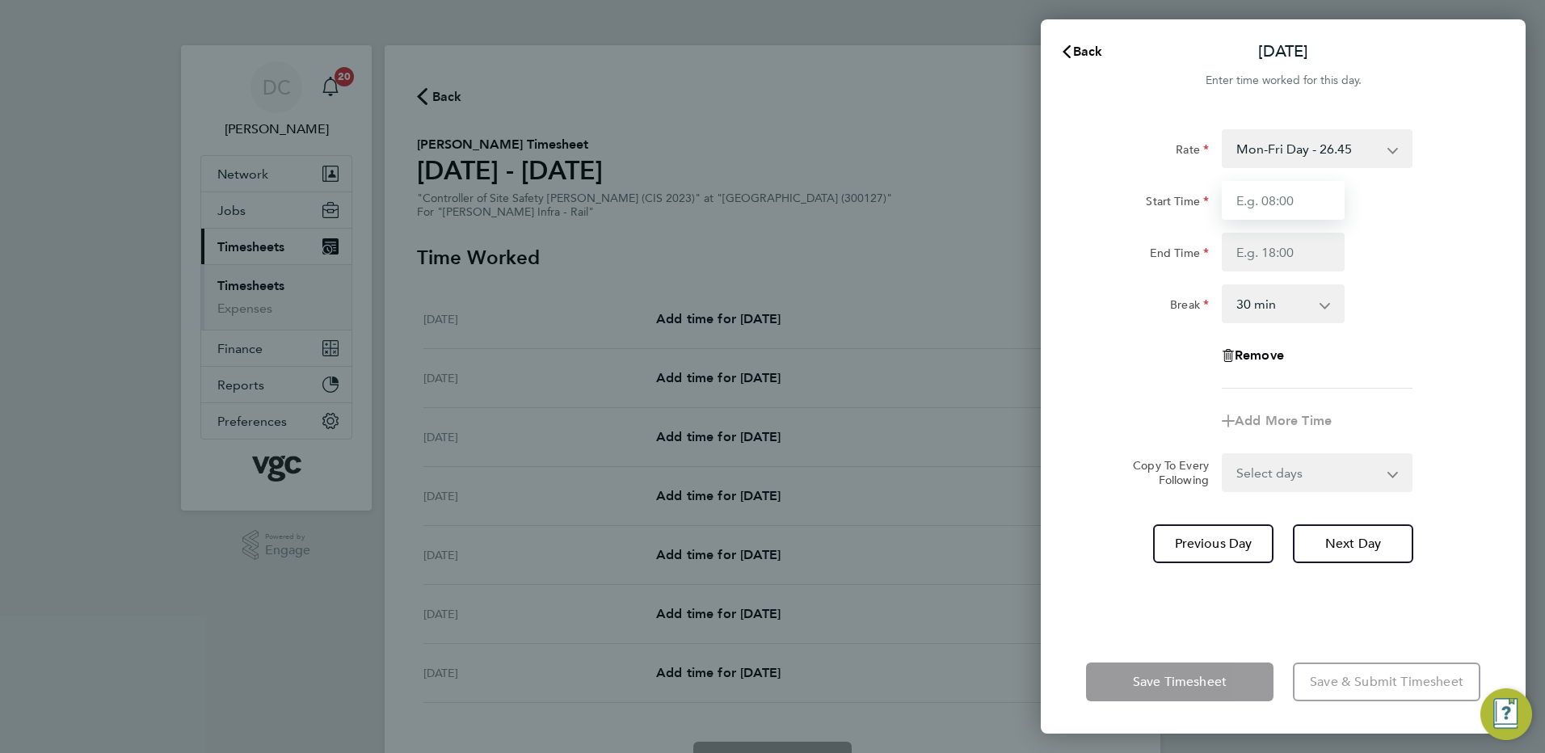
click at [1294, 207] on input "Start Time" at bounding box center [1283, 200] width 123 height 39
type input "07:30"
type input "17:30"
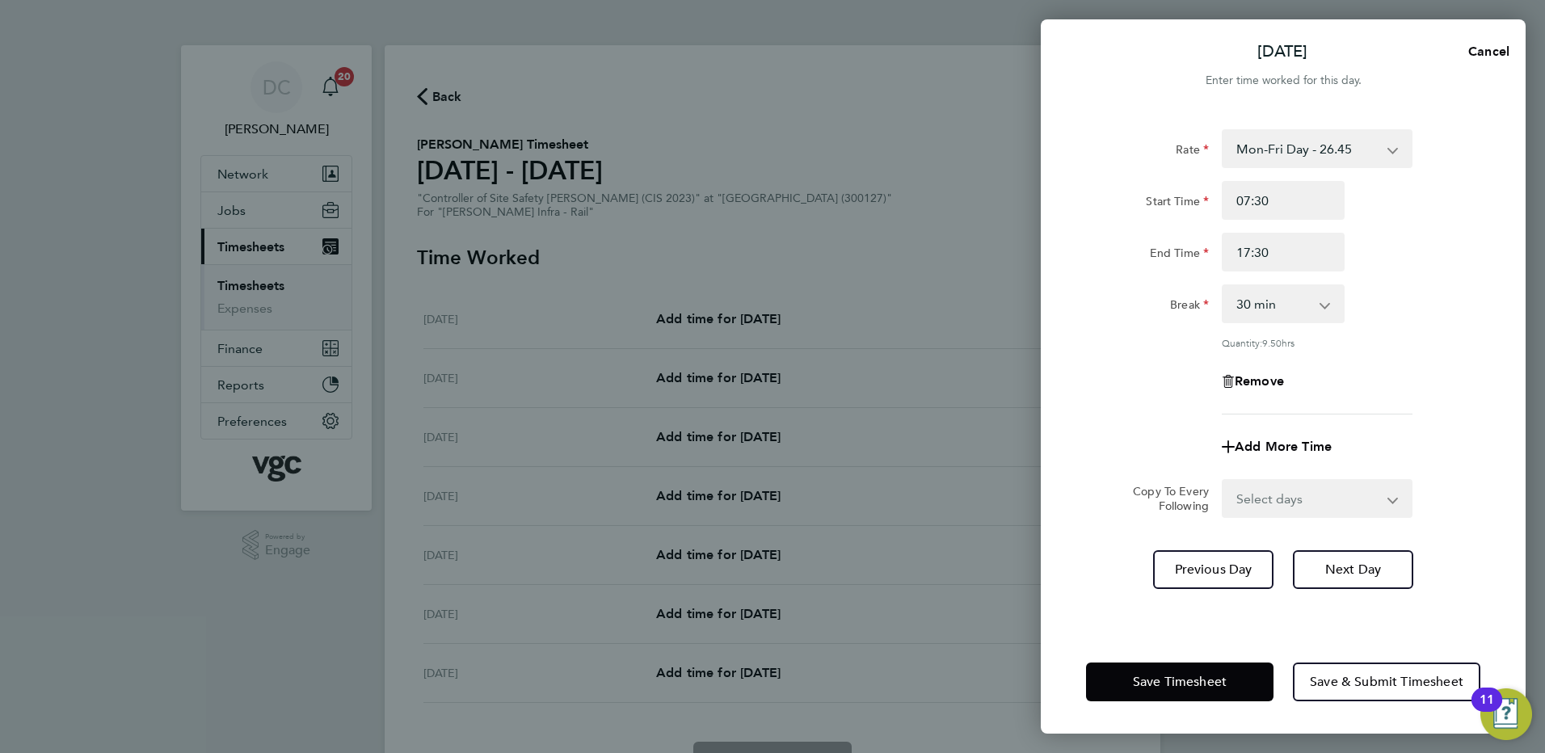
click at [1083, 406] on div "Rate Mon-Fri Day - 26.45 Xmas / [GEOGRAPHIC_DATA] - 52.90 Mon-Thurs Night - 30.…" at bounding box center [1283, 370] width 485 height 520
click at [1377, 446] on div "Add More Time" at bounding box center [1282, 446] width 407 height 39
click at [1275, 494] on select "Select days Day [DATE] [DATE] [DATE] [DATE]" at bounding box center [1308, 499] width 170 height 36
select select "DAY"
click at [1223, 481] on select "Select days Day [DATE] [DATE] [DATE] [DATE]" at bounding box center [1308, 499] width 170 height 36
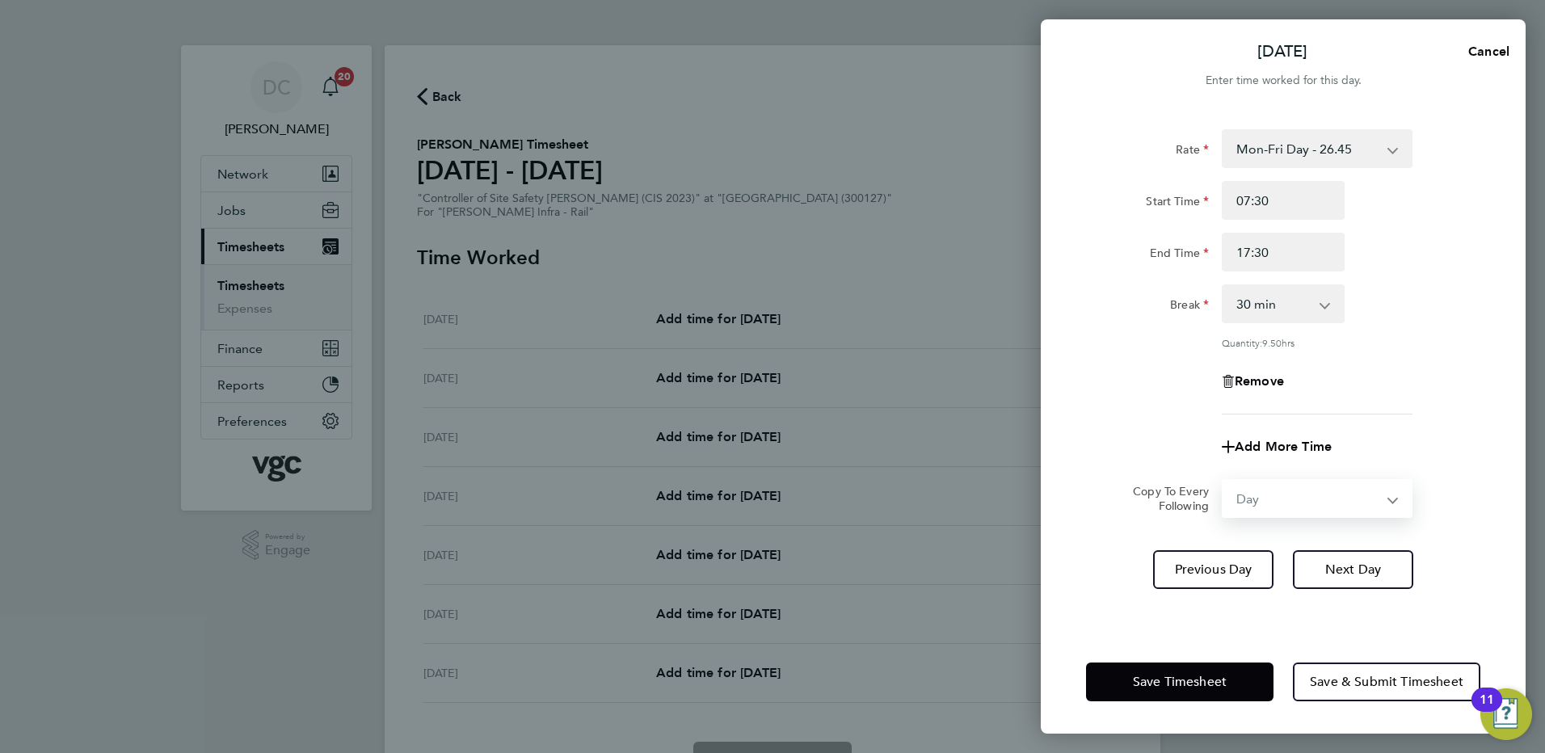
select select "[DATE]"
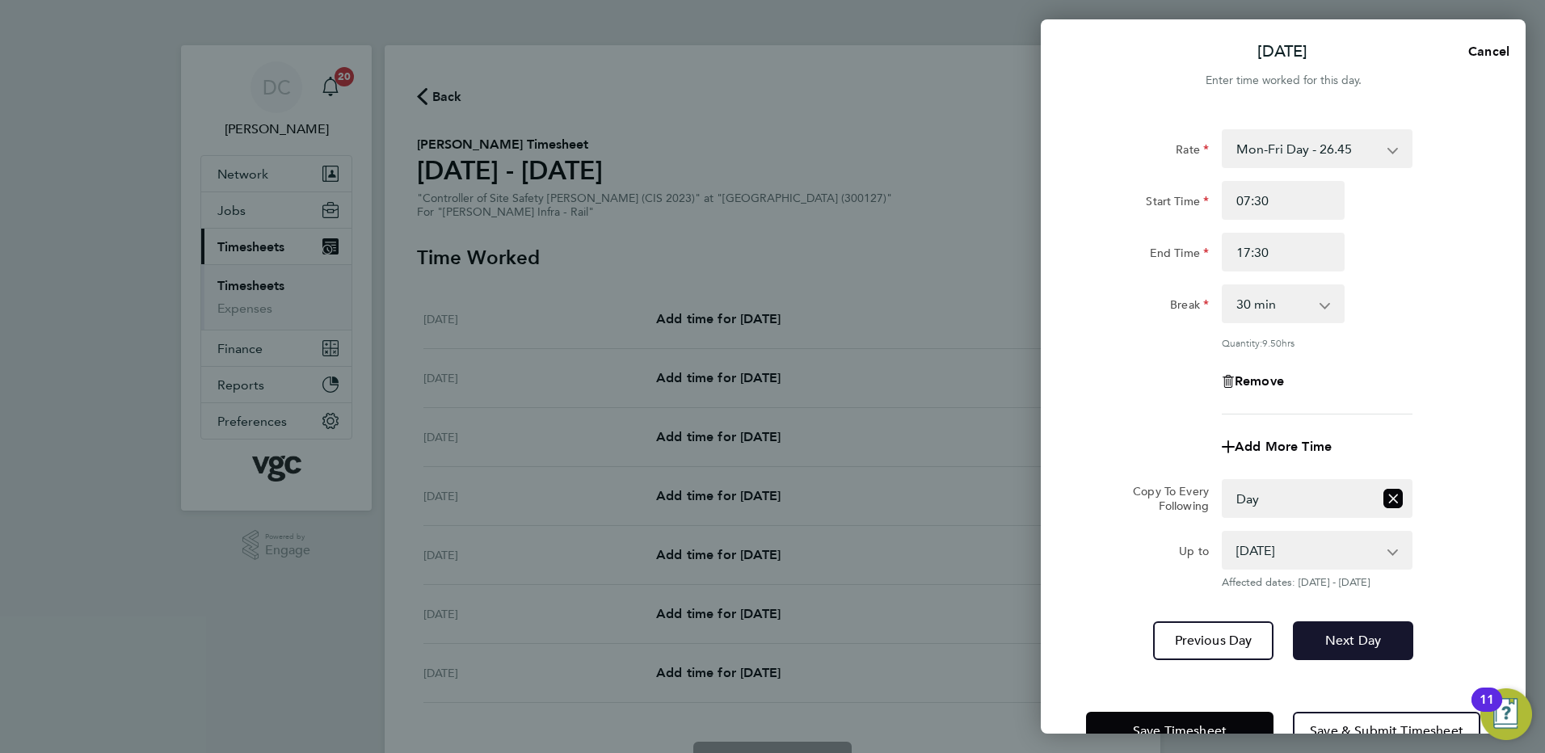
click at [1337, 625] on button "Next Day" at bounding box center [1353, 640] width 120 height 39
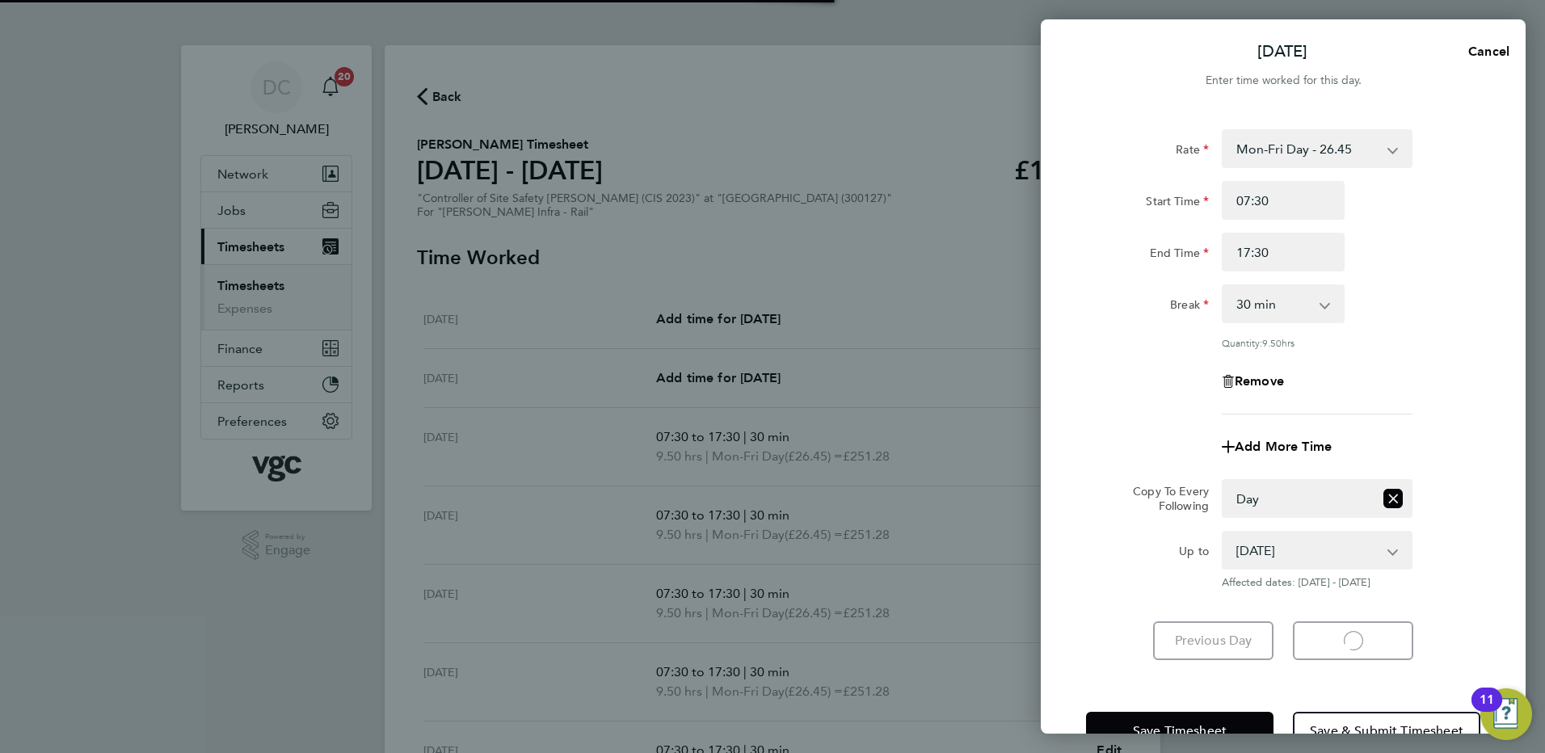
select select "30"
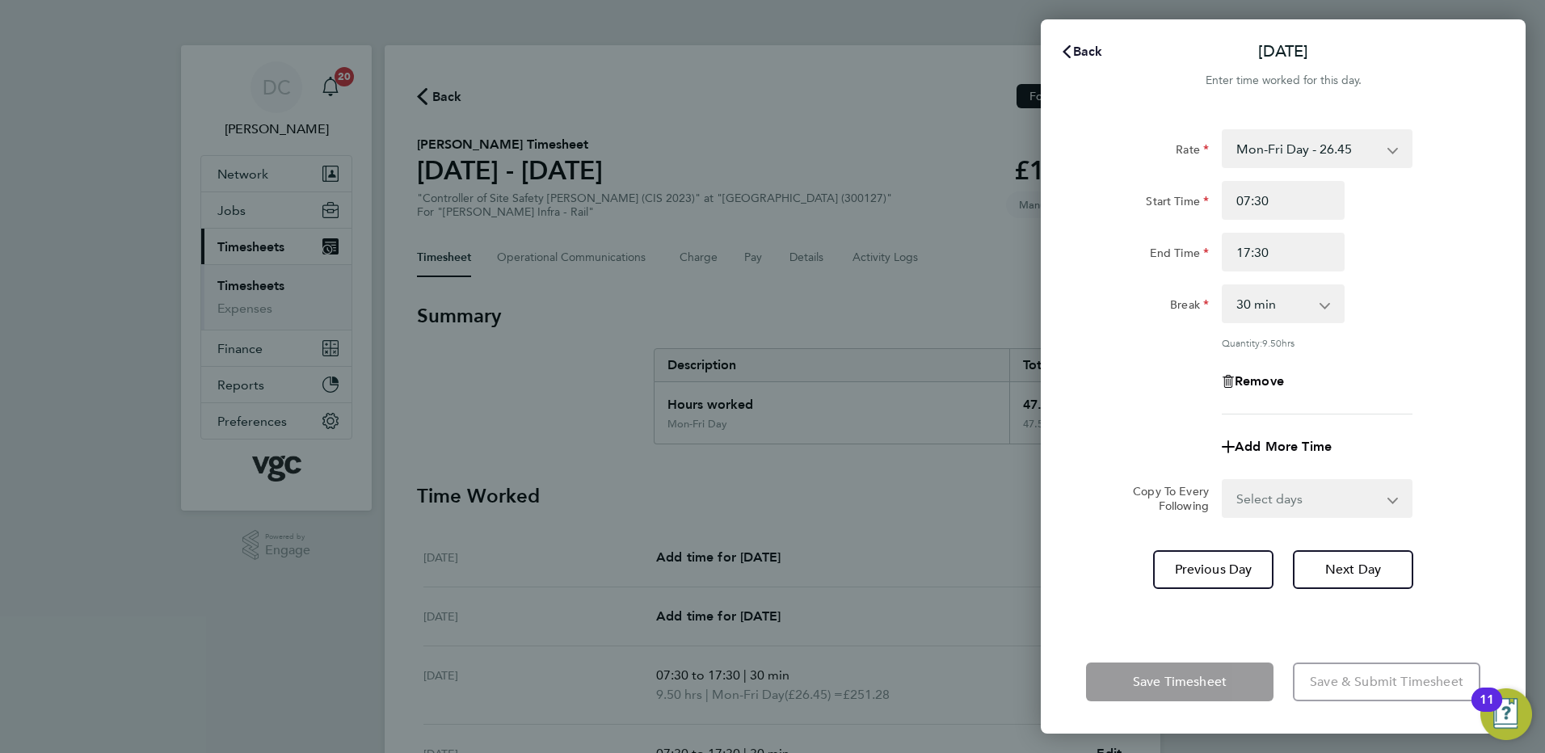
click at [1084, 55] on span "Back" at bounding box center [1088, 51] width 30 height 15
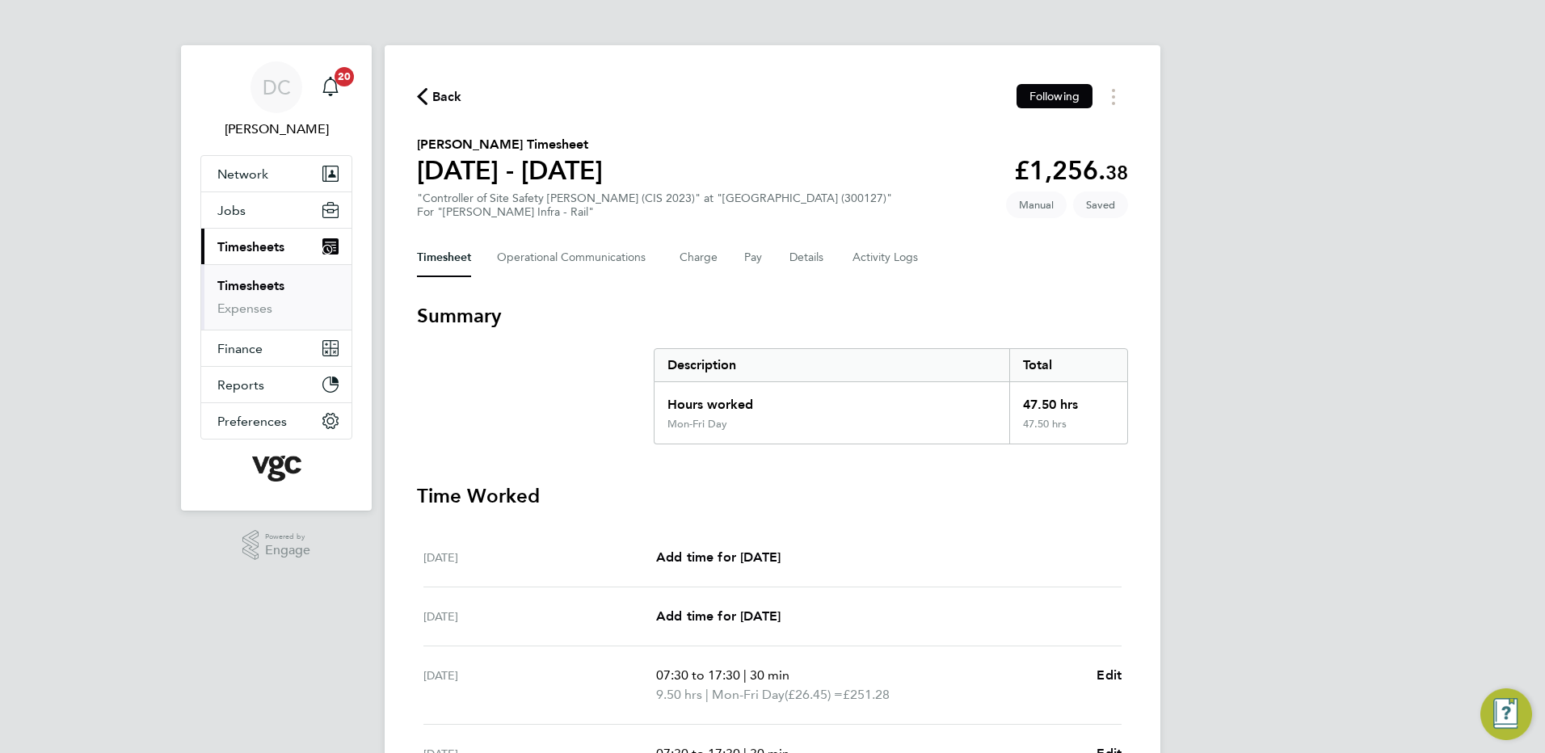
click at [1286, 334] on div "DC [PERSON_NAME] Notifications 20 Applications: Network Team Members Businesses…" at bounding box center [772, 590] width 1545 height 1180
click at [814, 260] on button "Details" at bounding box center [807, 257] width 37 height 39
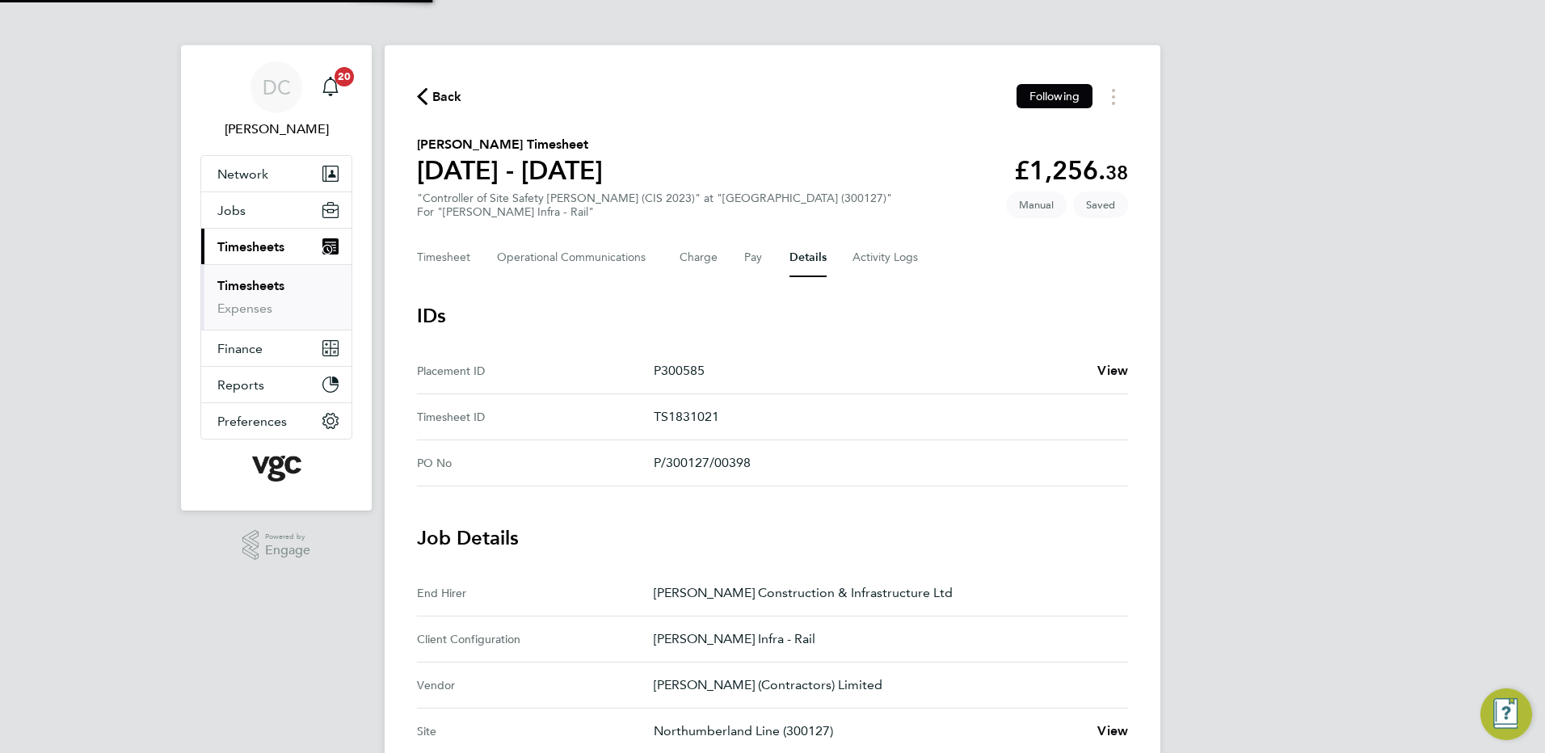
click at [1298, 380] on div "DC [PERSON_NAME] Notifications 20 Applications: Network Team Members Businesses…" at bounding box center [772, 651] width 1545 height 1302
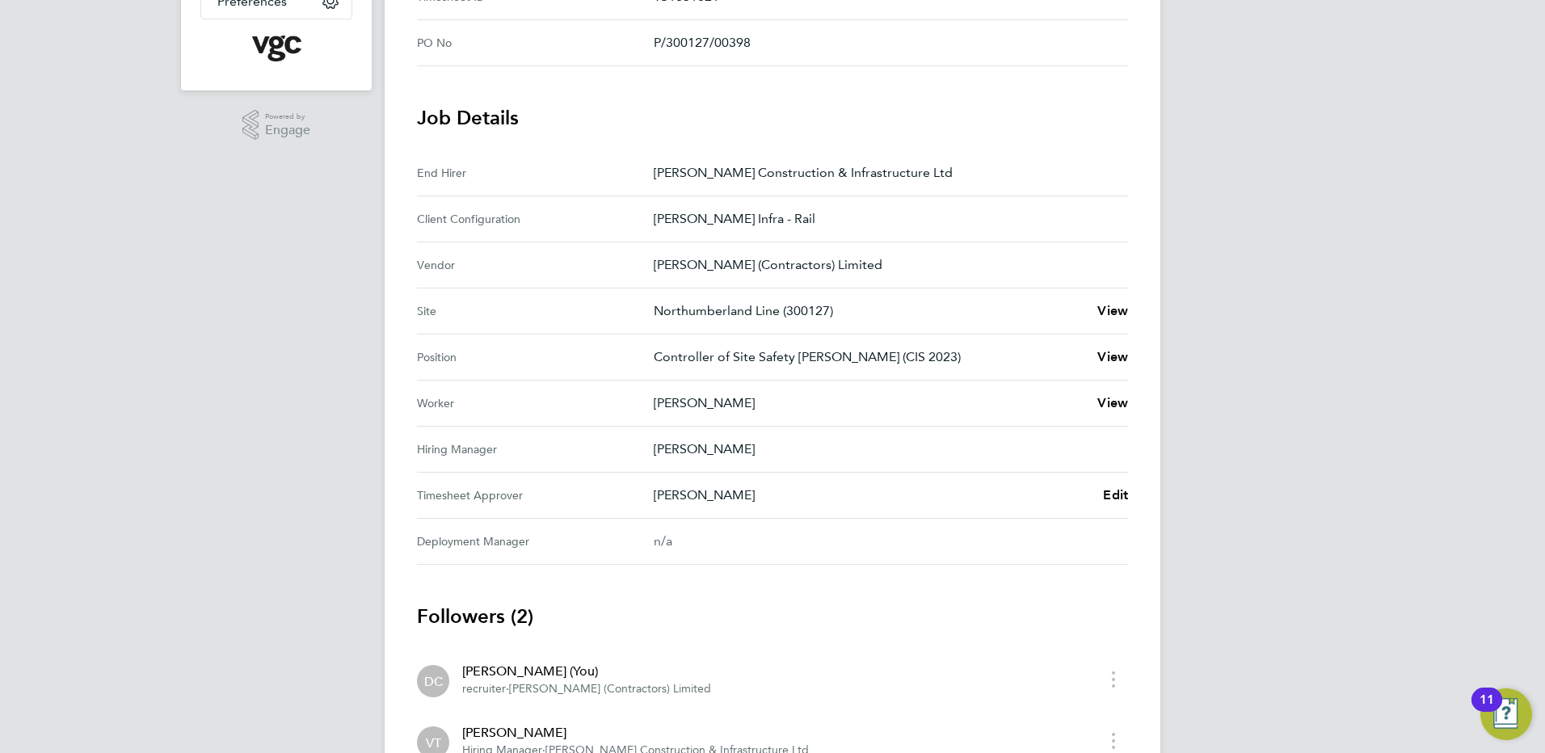
click at [1284, 469] on div "DC [PERSON_NAME] Notifications 20 Applications: Network Team Members Businesses…" at bounding box center [772, 231] width 1545 height 1302
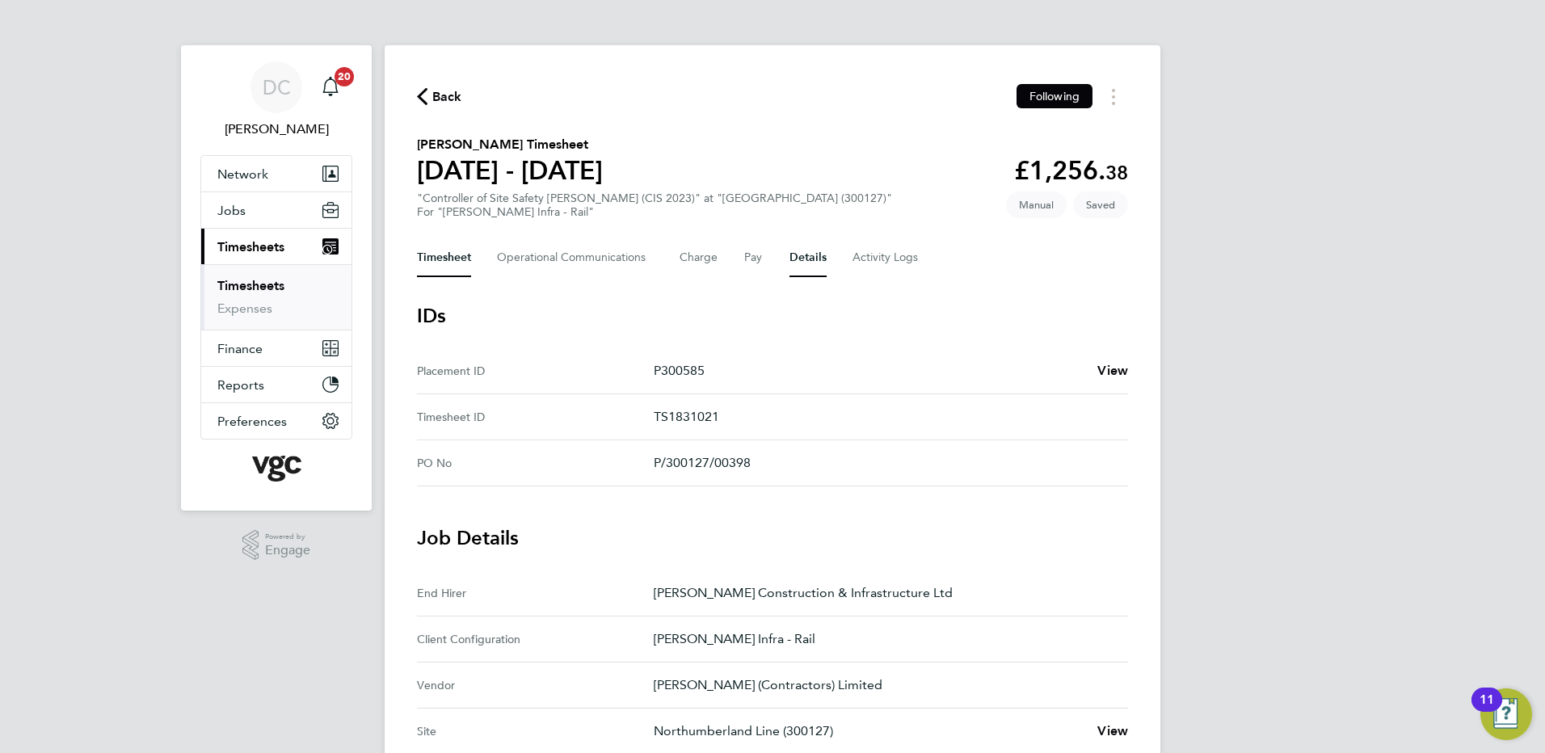
click at [448, 263] on button "Timesheet" at bounding box center [444, 257] width 54 height 39
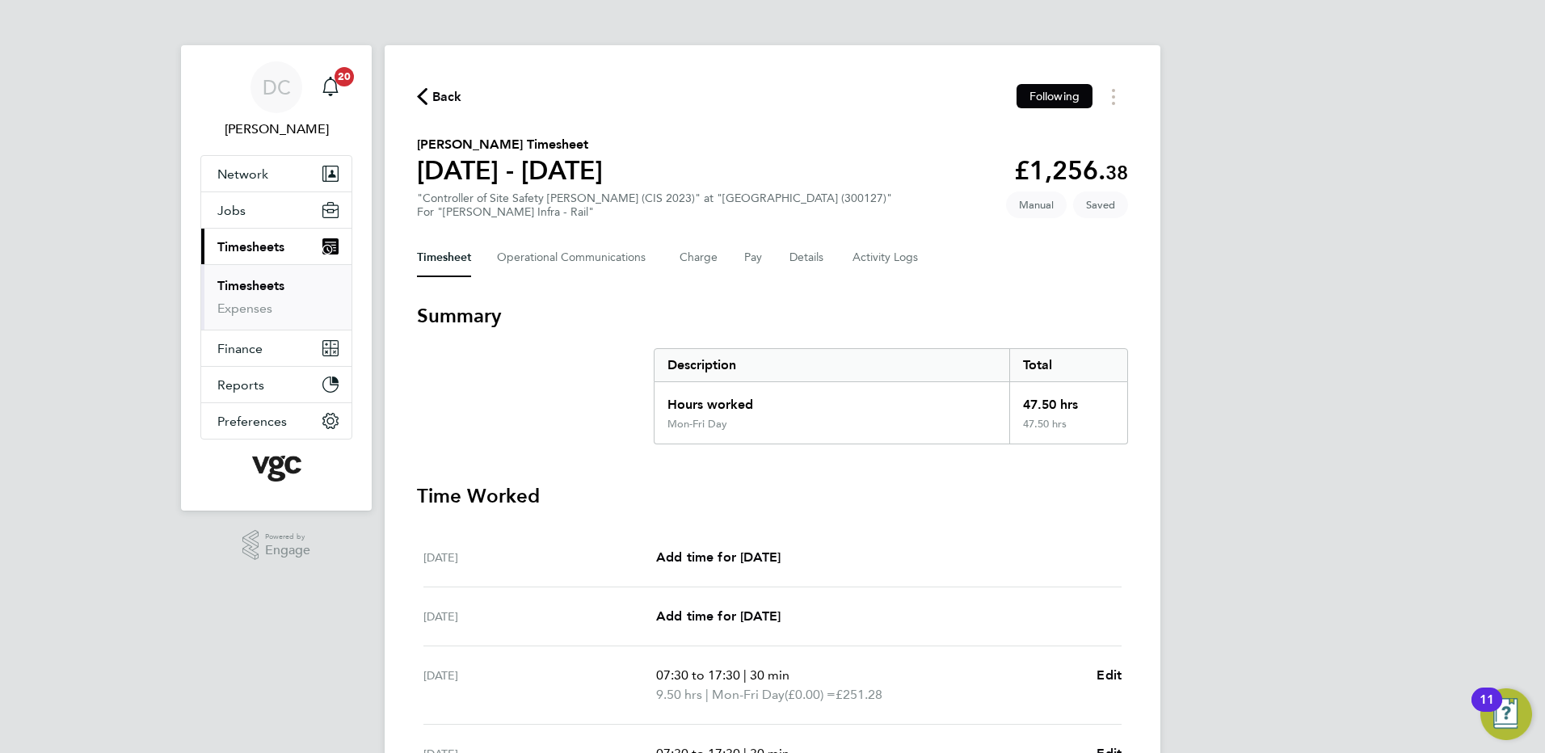
click at [1308, 438] on div "DC [PERSON_NAME] Notifications 20 Applications: Network Team Members Businesses…" at bounding box center [772, 590] width 1545 height 1180
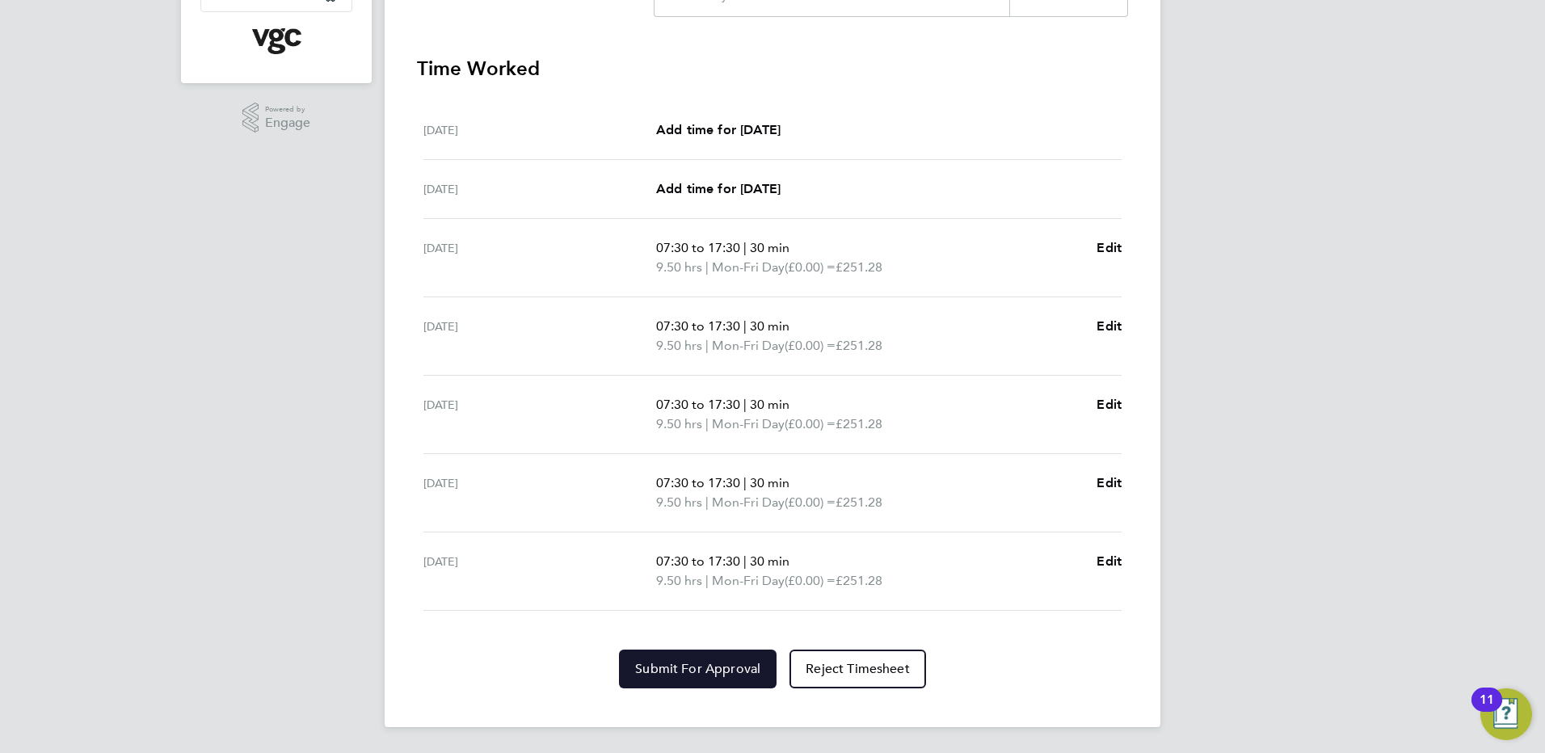
click at [737, 663] on span "Submit For Approval" at bounding box center [697, 669] width 125 height 16
click at [1317, 622] on div "DC [PERSON_NAME] Notifications 20 Applications: Network Team Members Businesses…" at bounding box center [772, 163] width 1545 height 1180
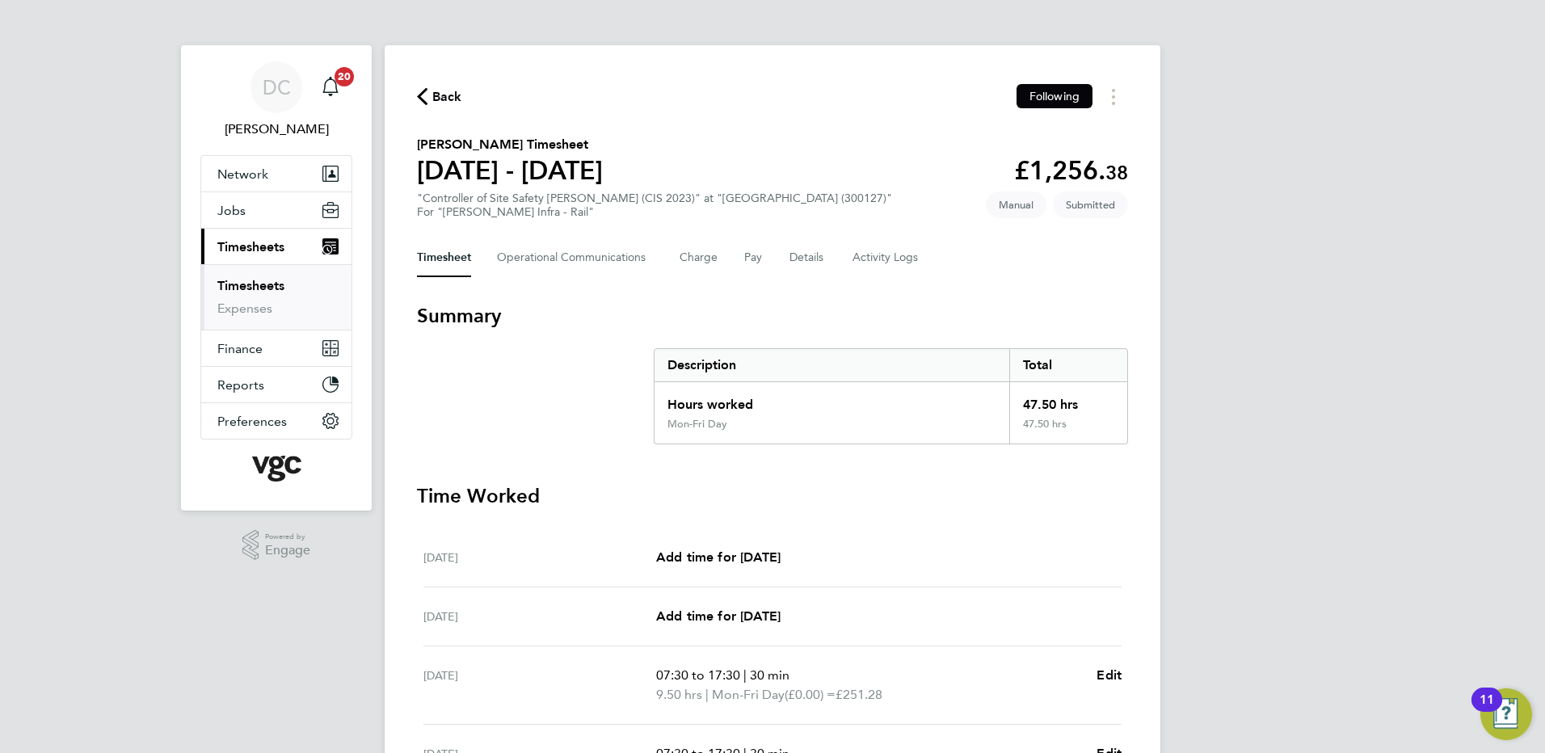
click at [450, 99] on span "Back" at bounding box center [447, 96] width 30 height 19
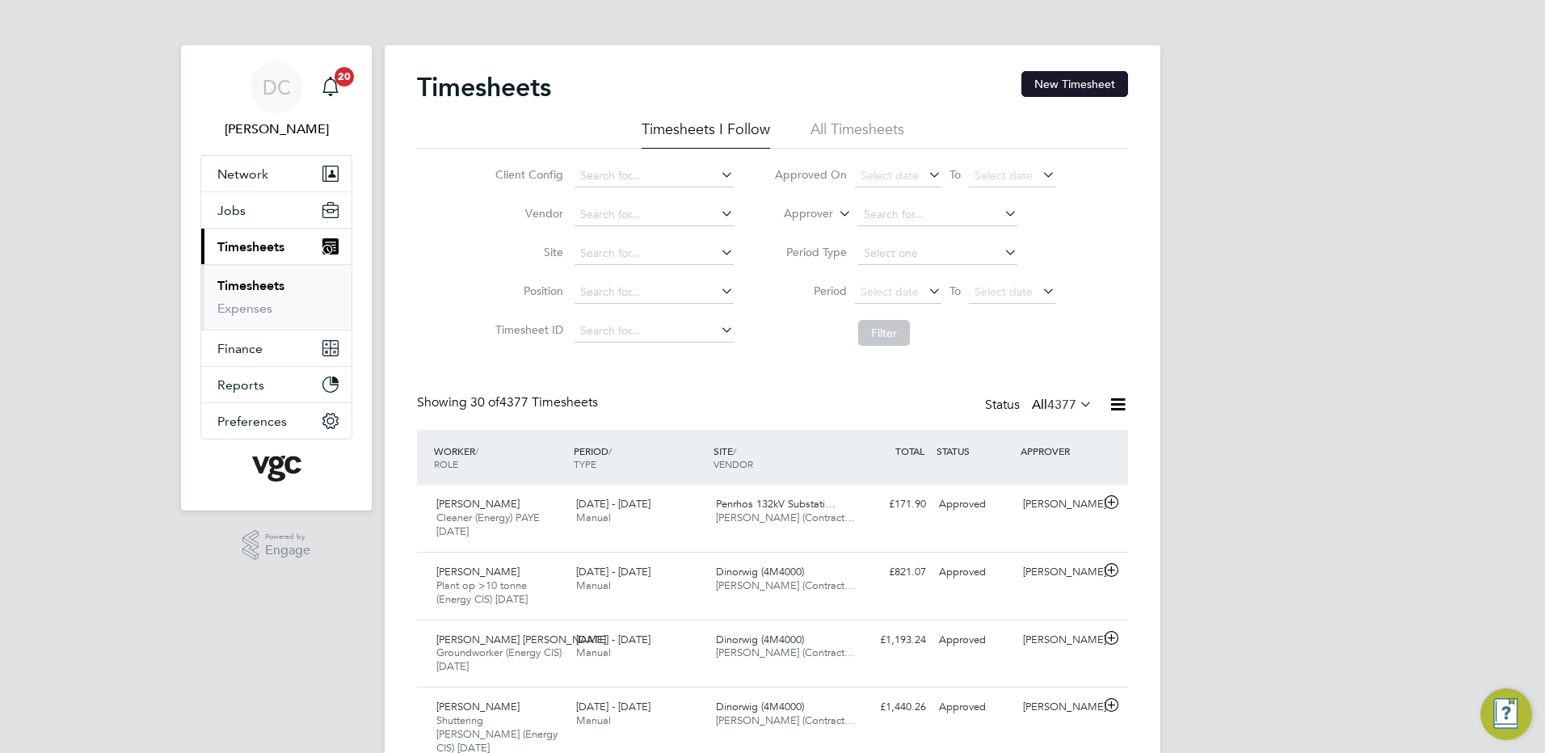
click at [1066, 89] on button "New Timesheet" at bounding box center [1074, 84] width 107 height 26
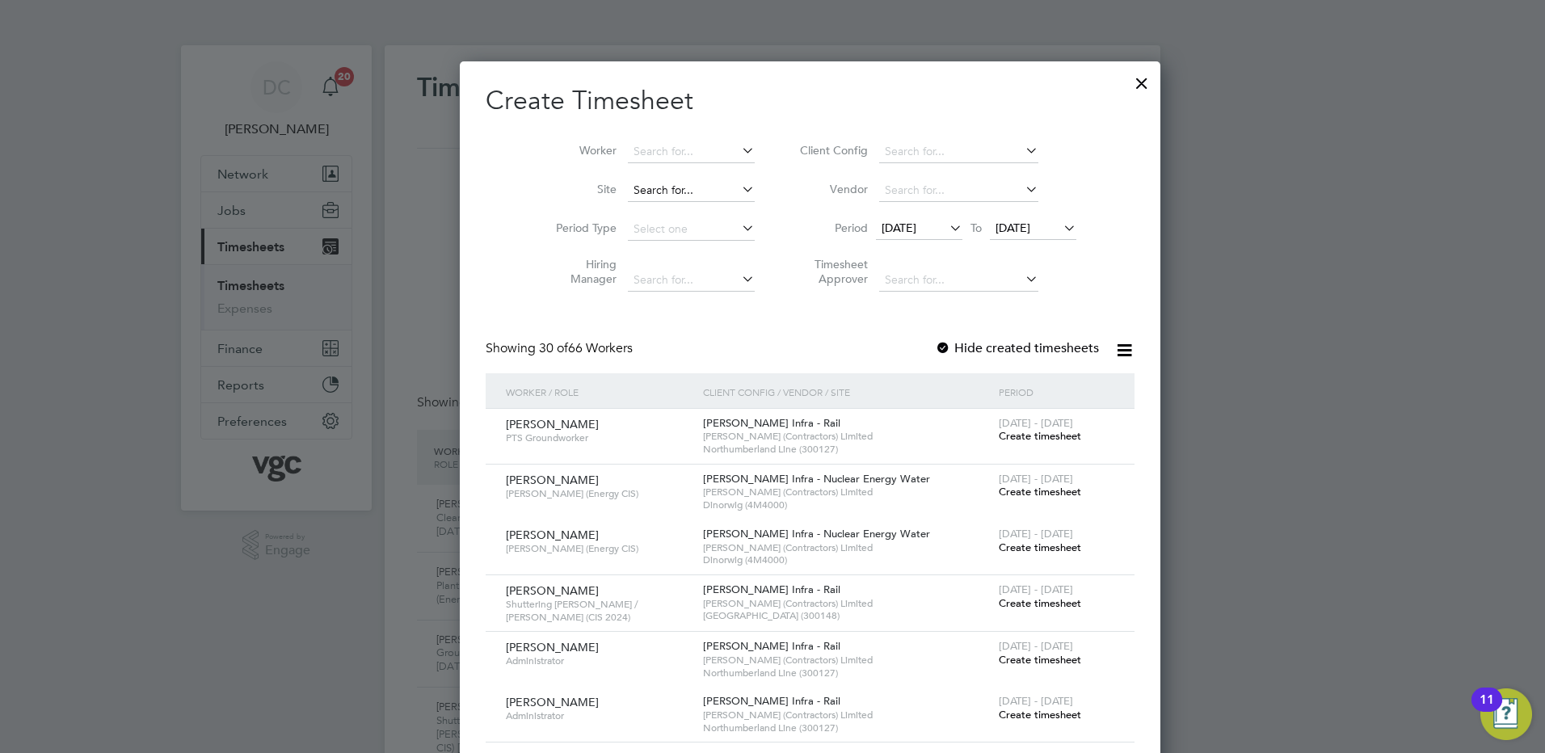
click at [641, 190] on input at bounding box center [691, 190] width 127 height 23
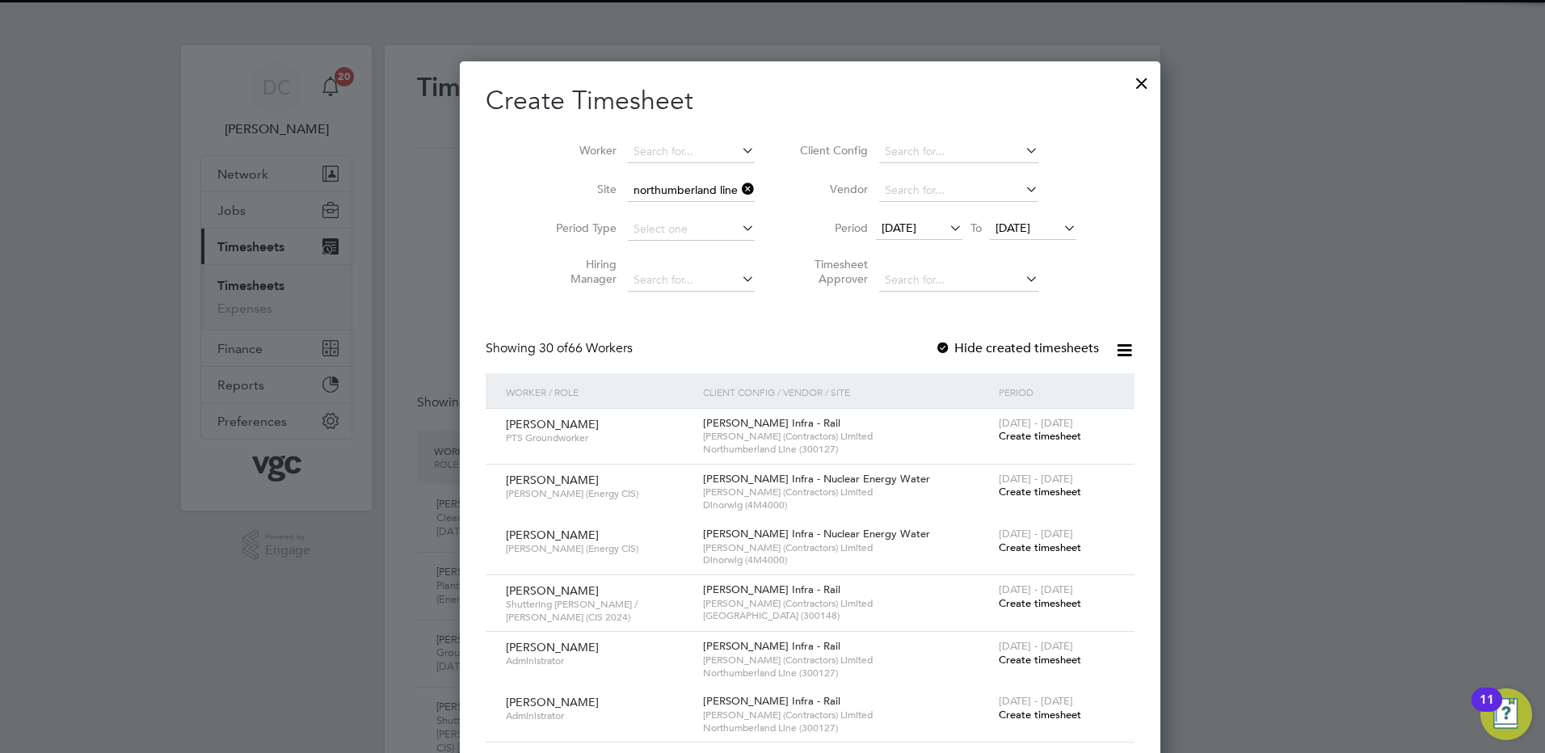
click at [652, 208] on b "[GEOGRAPHIC_DATA]" at bounding box center [654, 212] width 118 height 14
type input "Northumberland Line (300127)"
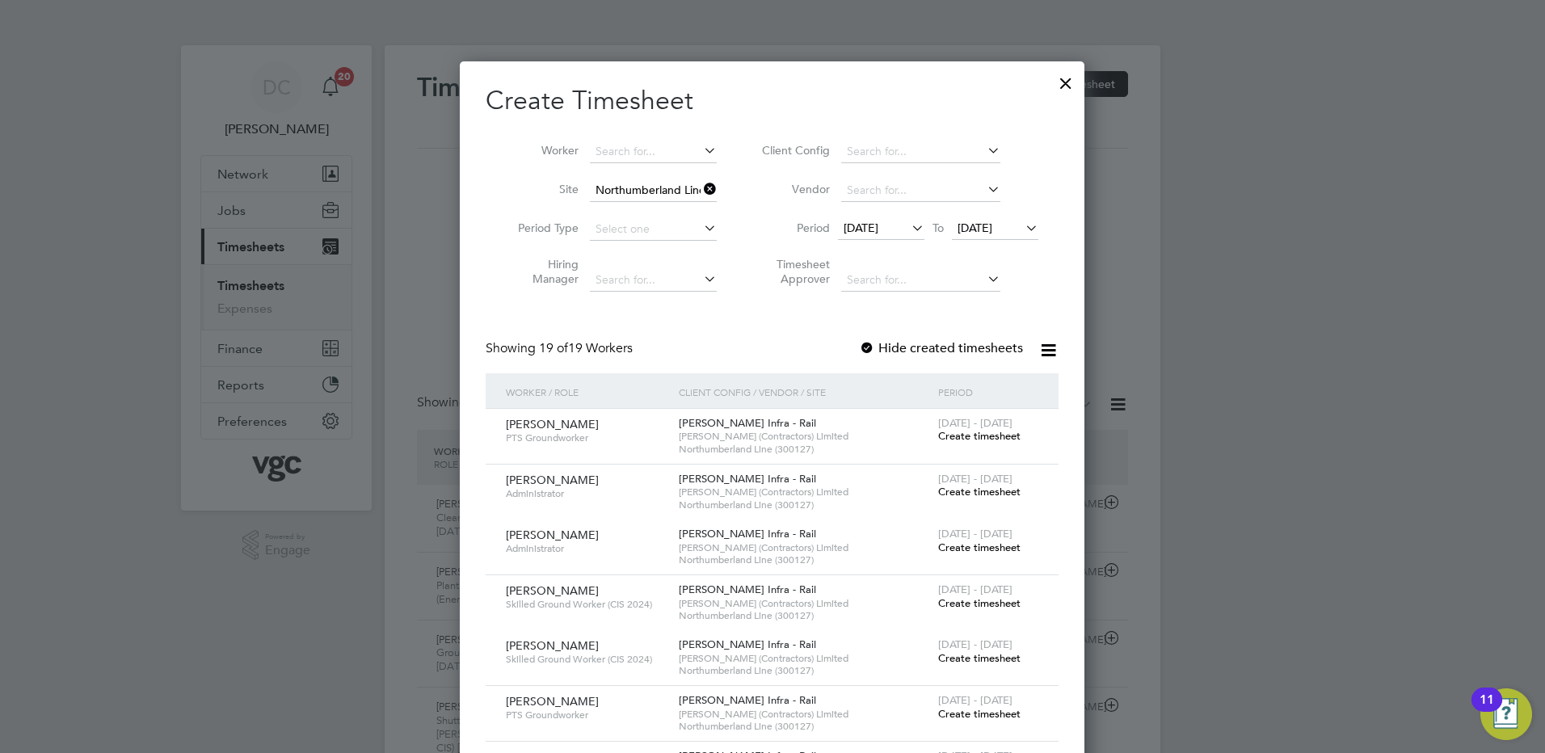
click at [878, 229] on span "[DATE]" at bounding box center [860, 228] width 35 height 15
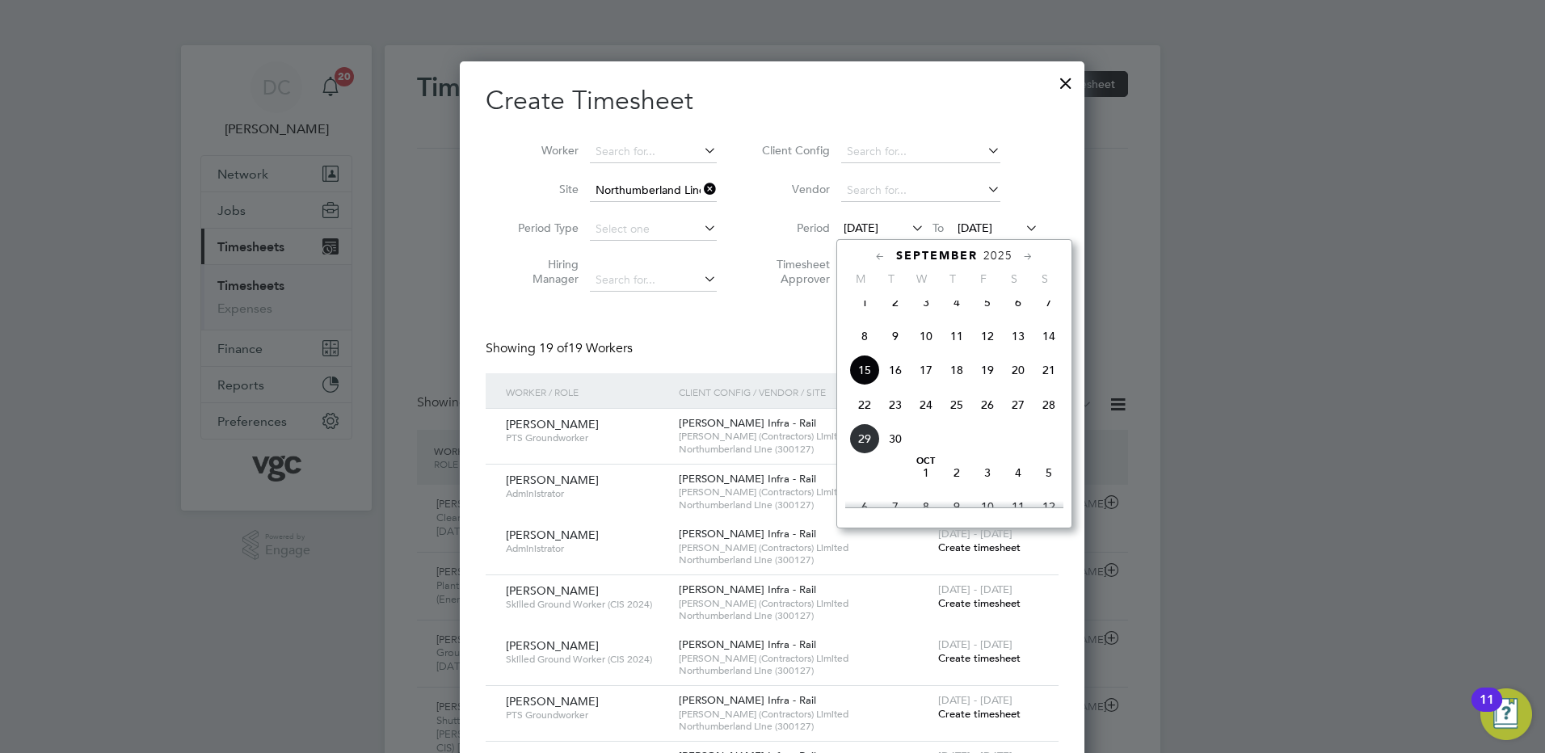
click at [1016, 384] on span "20" at bounding box center [1018, 370] width 31 height 31
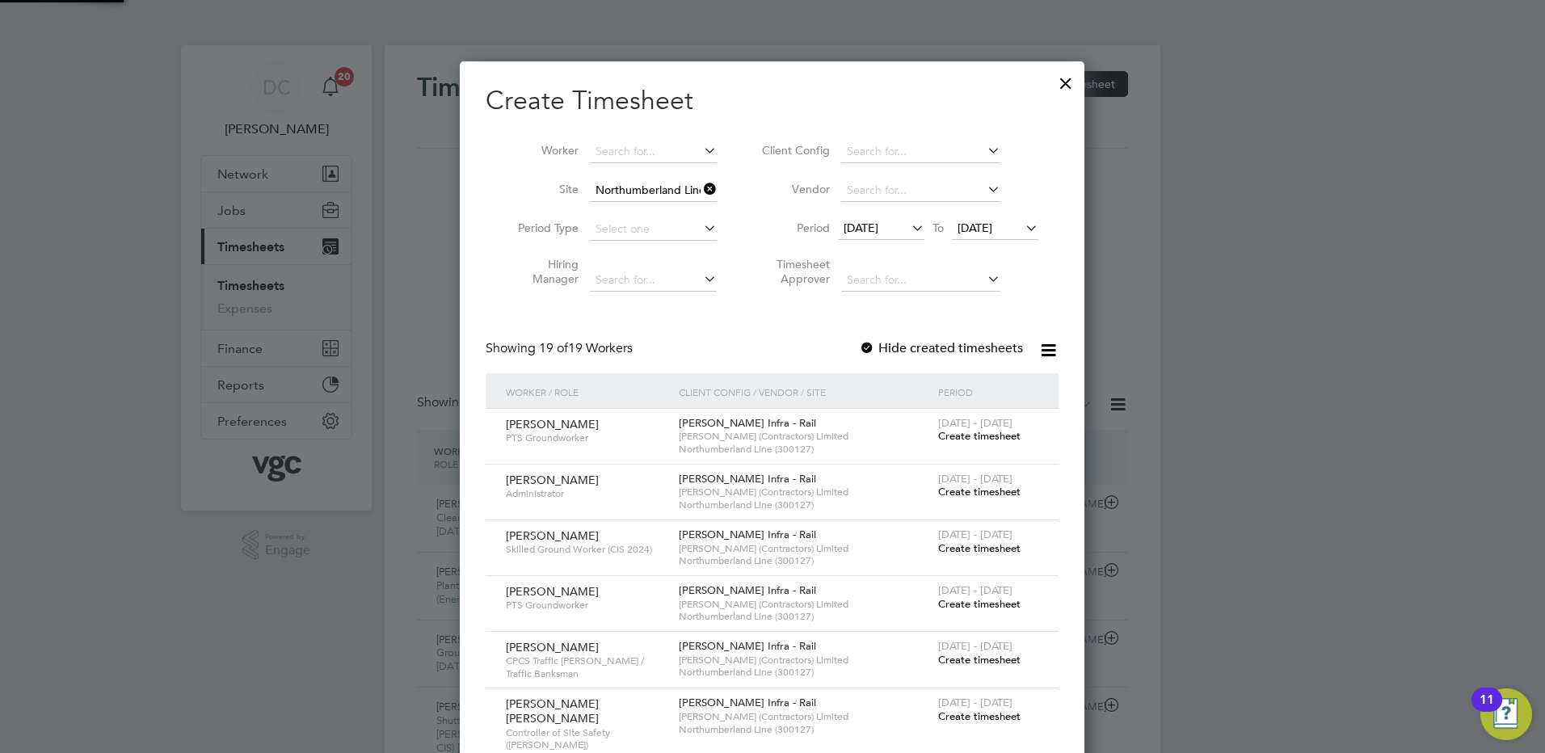
click at [981, 221] on span "[DATE]" at bounding box center [974, 228] width 35 height 15
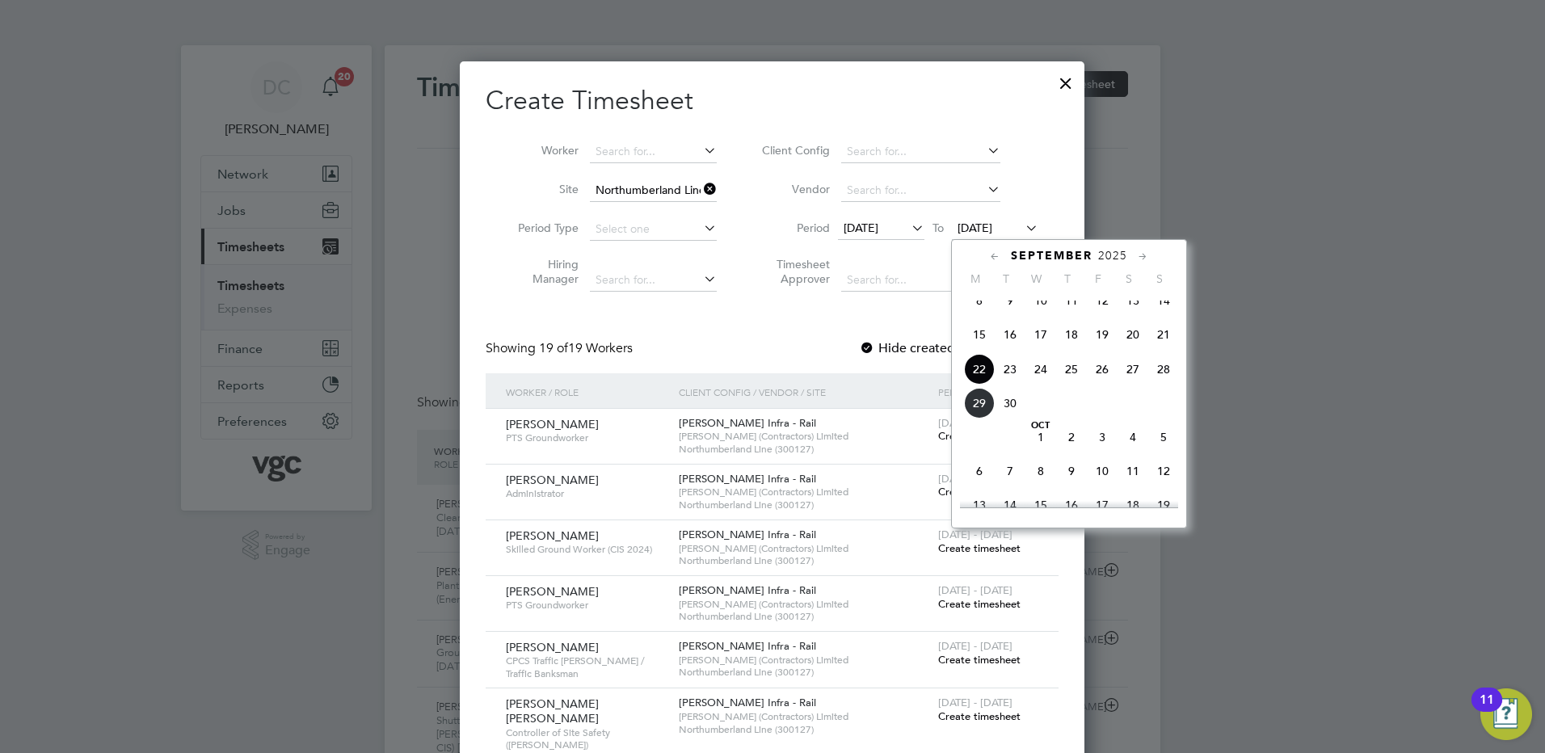
click at [1103, 384] on span "26" at bounding box center [1102, 369] width 31 height 31
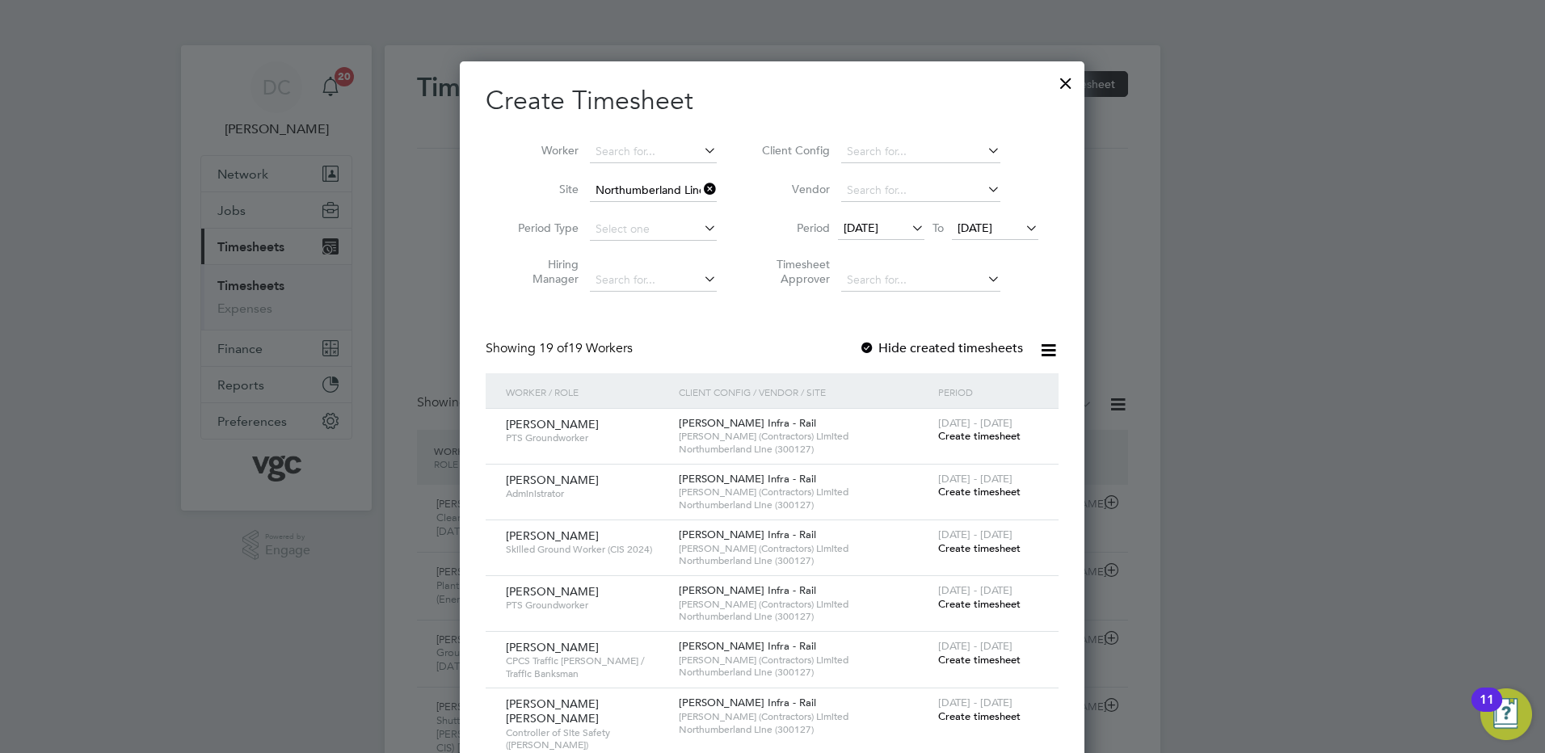
click at [1130, 548] on div at bounding box center [772, 376] width 1545 height 753
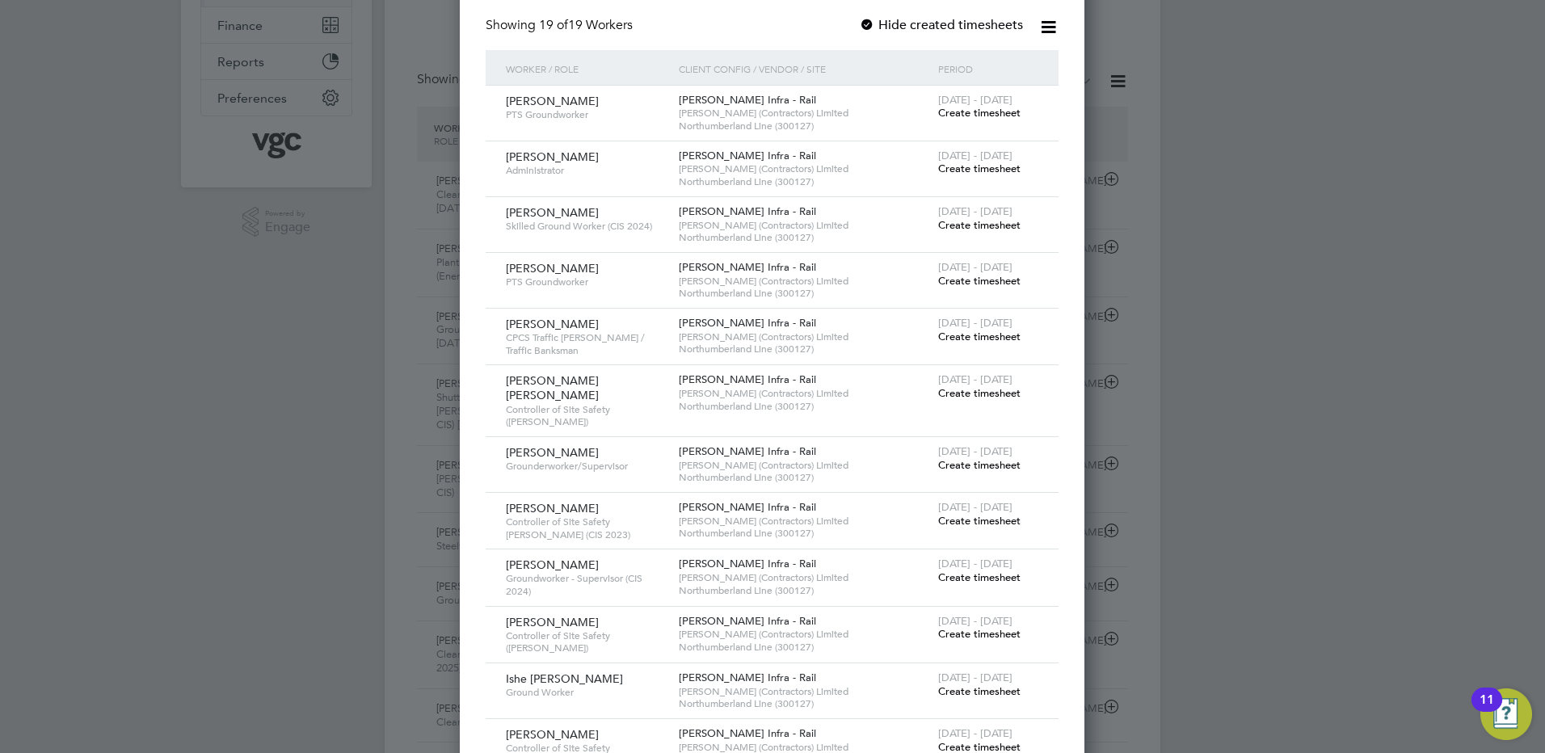
click at [1013, 514] on span "Create timesheet" at bounding box center [979, 521] width 82 height 14
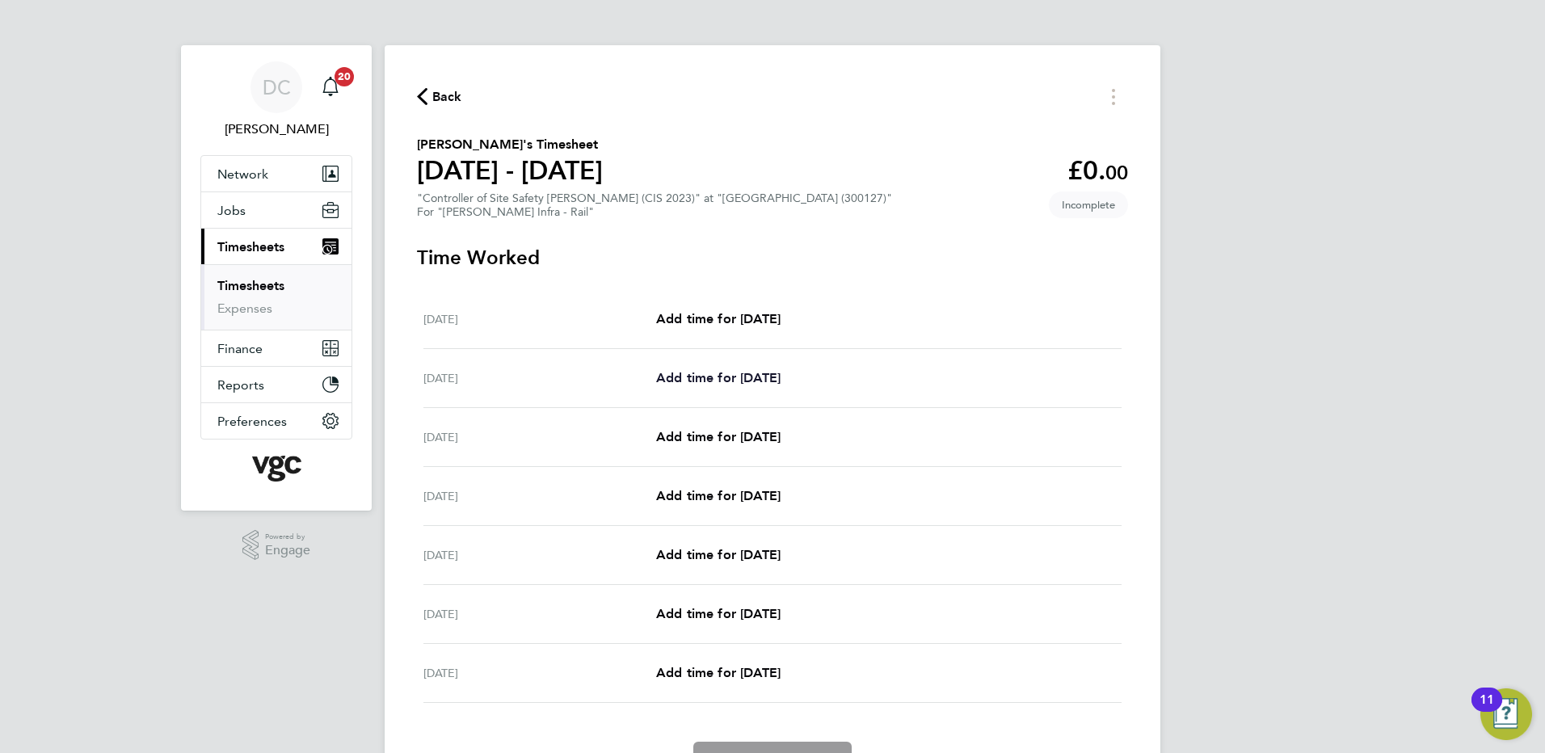
click at [713, 380] on span "Add time for [DATE]" at bounding box center [718, 377] width 124 height 15
select select "30"
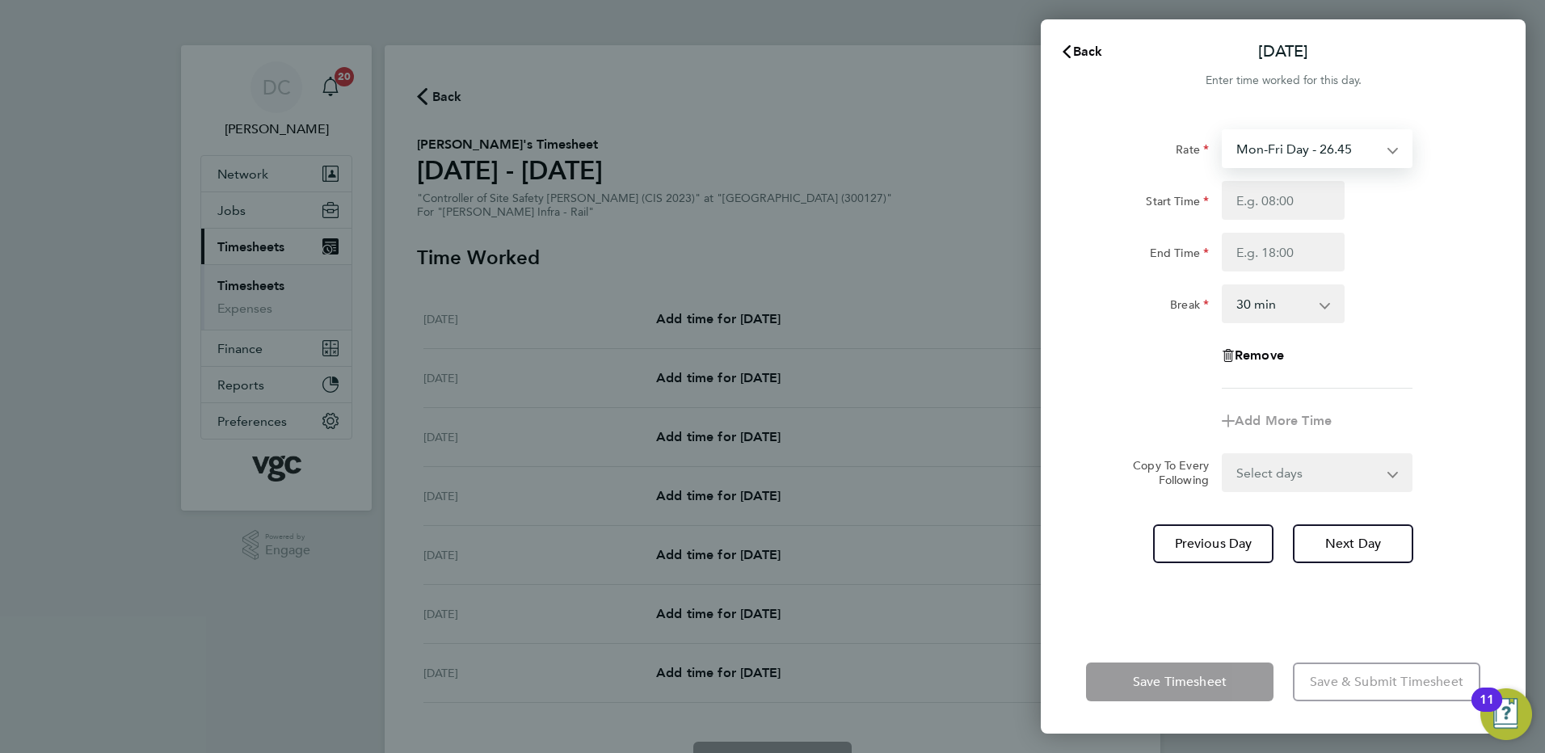
click at [1284, 155] on select "Mon-Fri Day - 26.45 Xmas / [GEOGRAPHIC_DATA] - 52.90 Mon-Thurs Night - 30.42 We…" at bounding box center [1307, 149] width 168 height 36
select select "30"
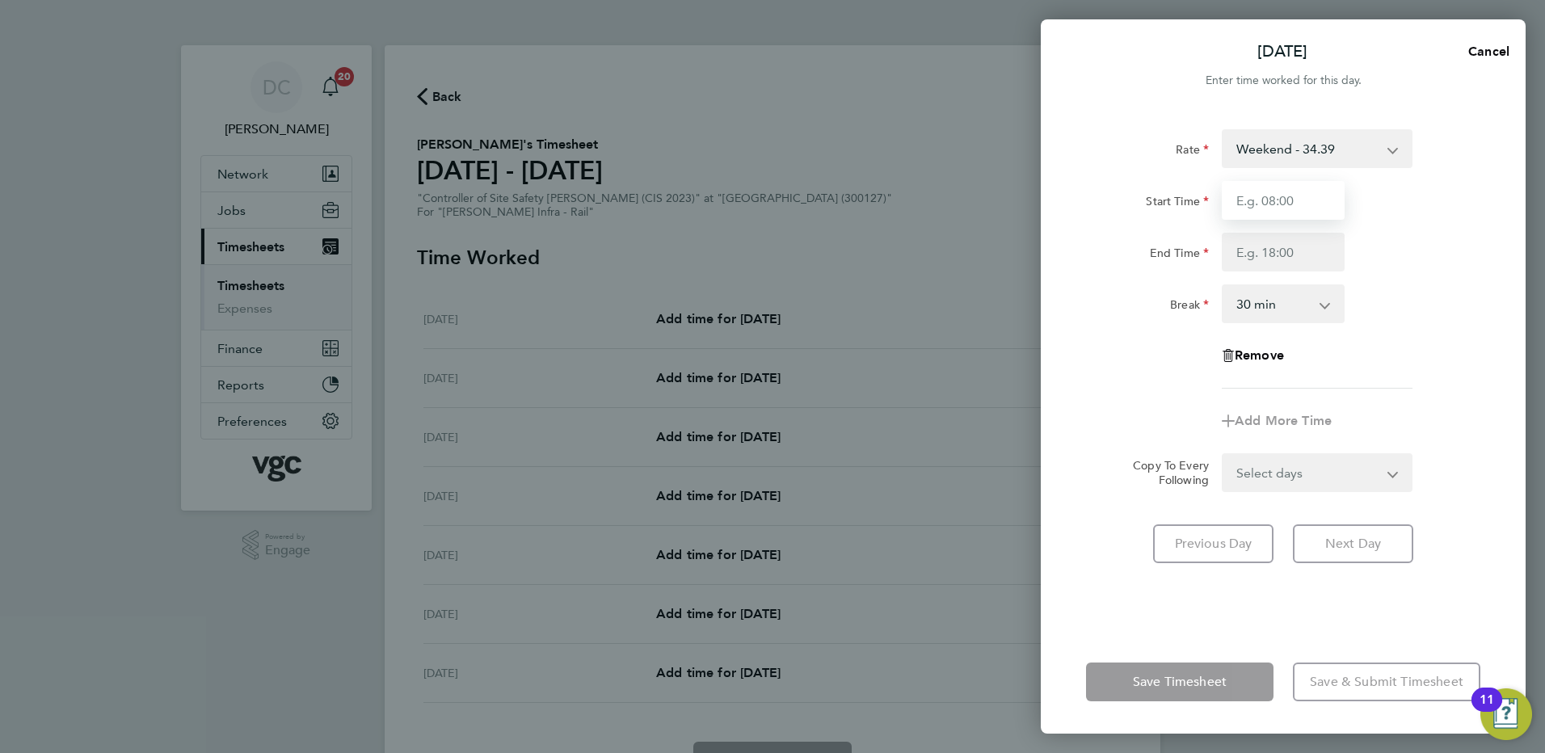
click at [1264, 210] on input "Start Time" at bounding box center [1283, 200] width 123 height 39
type input "07:30"
type input "17:30"
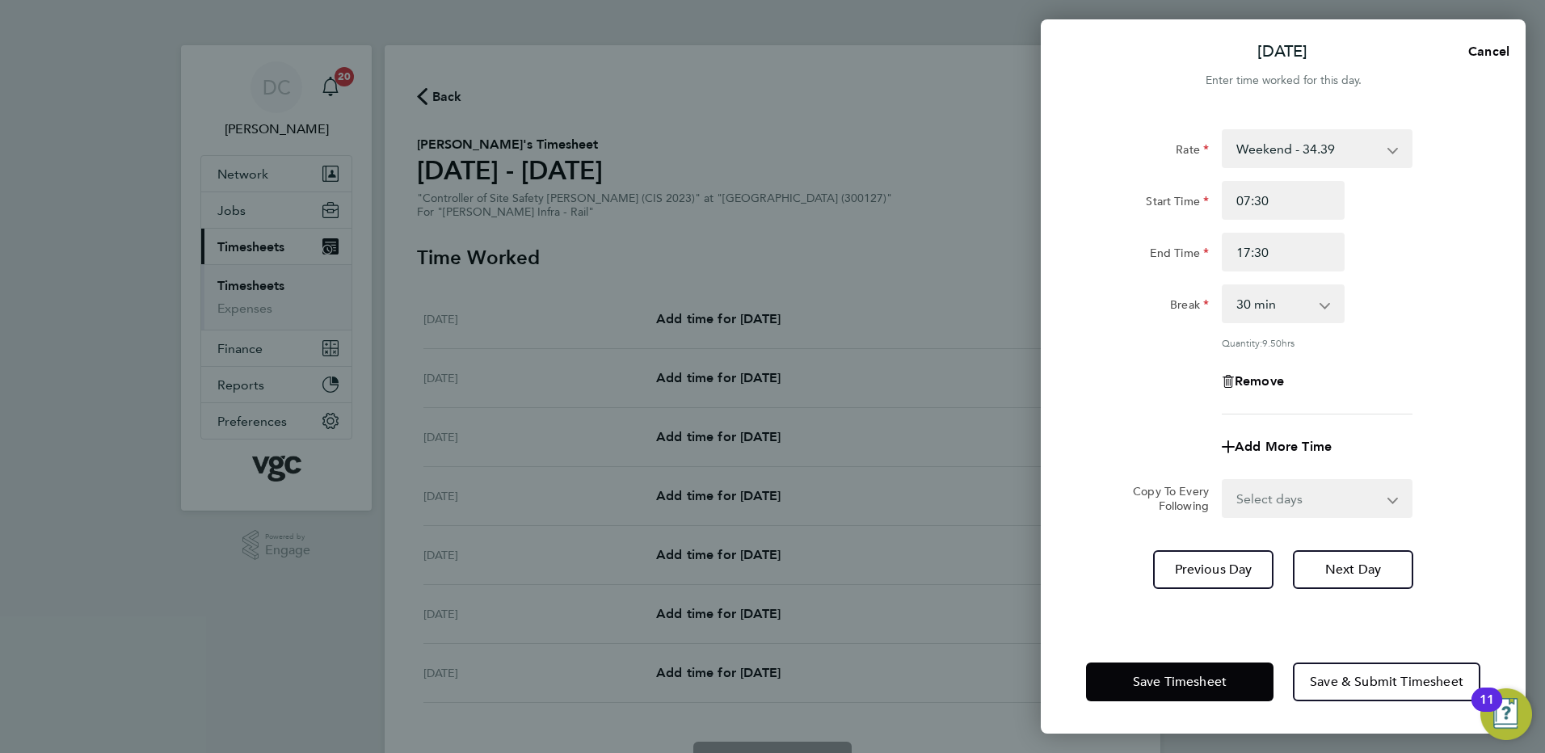
click at [1098, 362] on div "Remove" at bounding box center [1282, 381] width 407 height 39
click at [1320, 569] on button "Next Day" at bounding box center [1353, 569] width 120 height 39
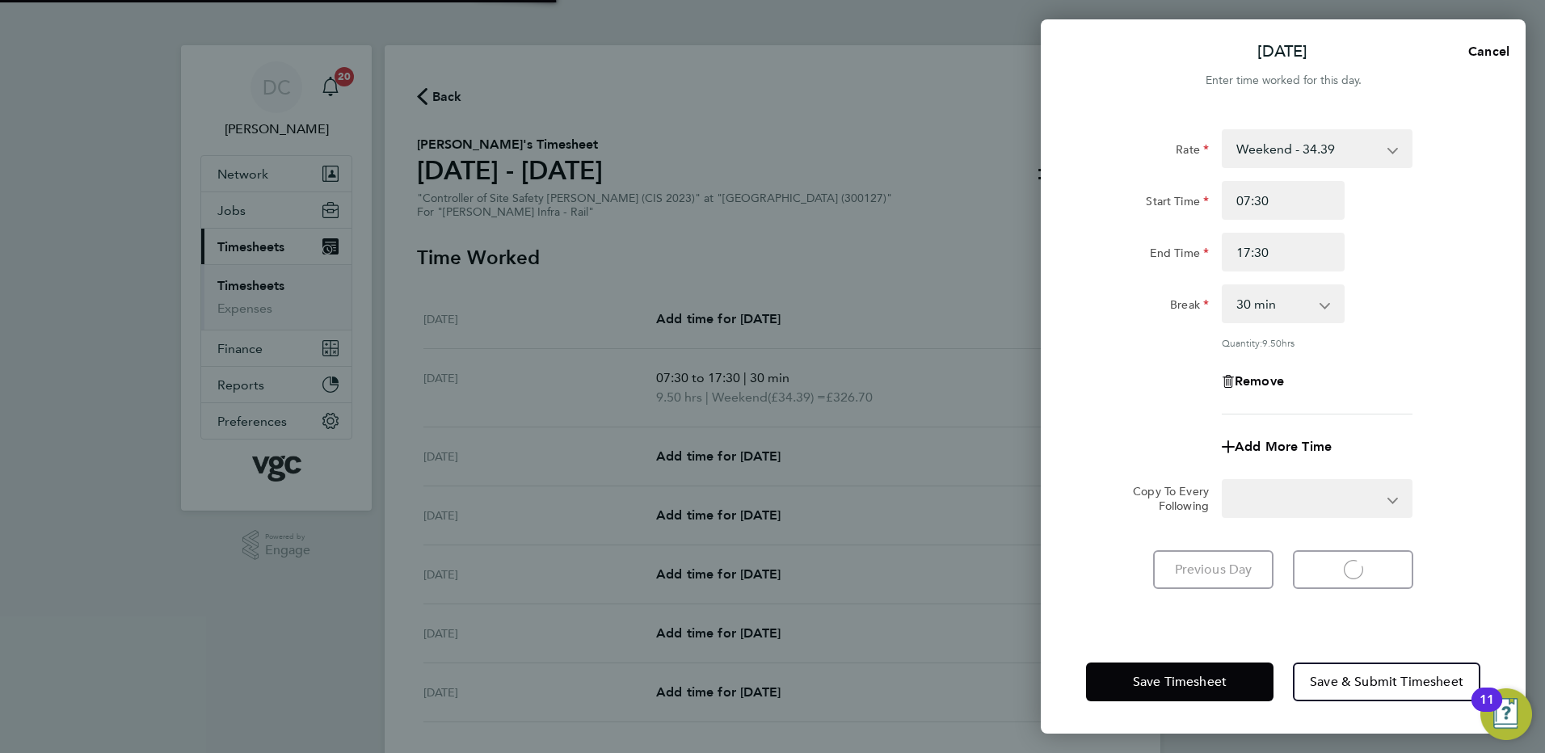
select select "30"
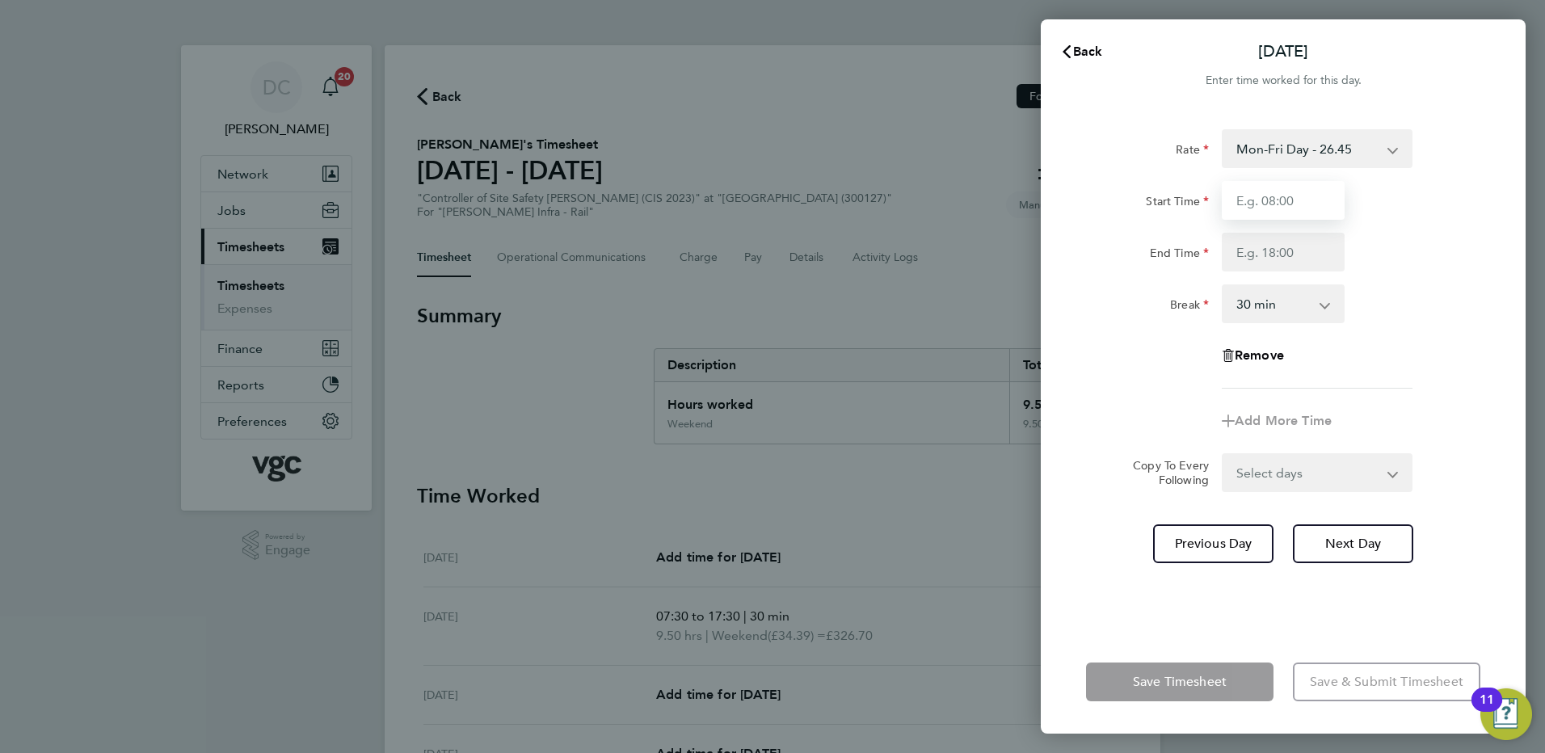
click at [1268, 208] on input "Start Time" at bounding box center [1283, 200] width 123 height 39
type input "07:30"
type input "17:30"
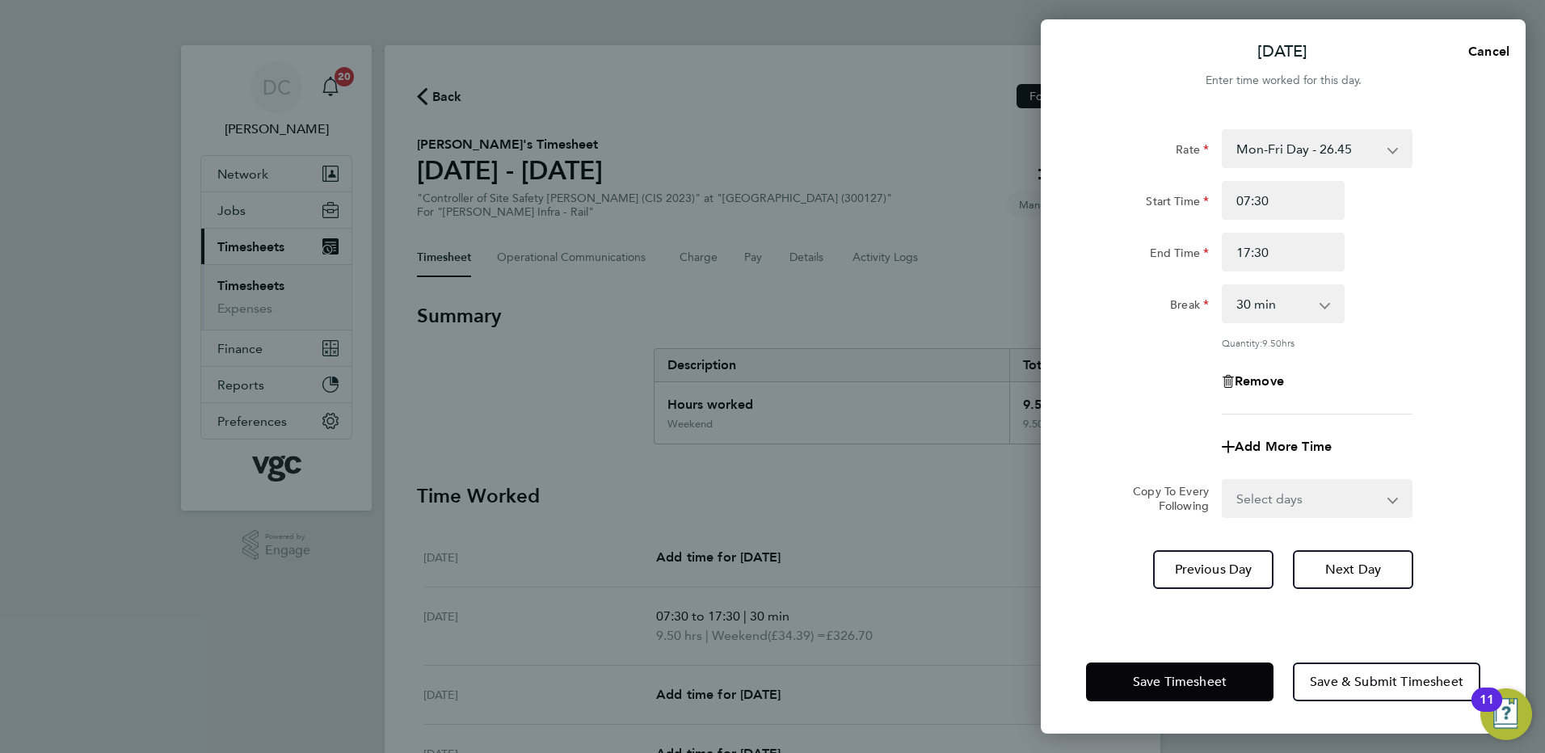
click at [1406, 398] on div "Remove" at bounding box center [1282, 381] width 407 height 39
click at [1356, 558] on button "Next Day" at bounding box center [1353, 569] width 120 height 39
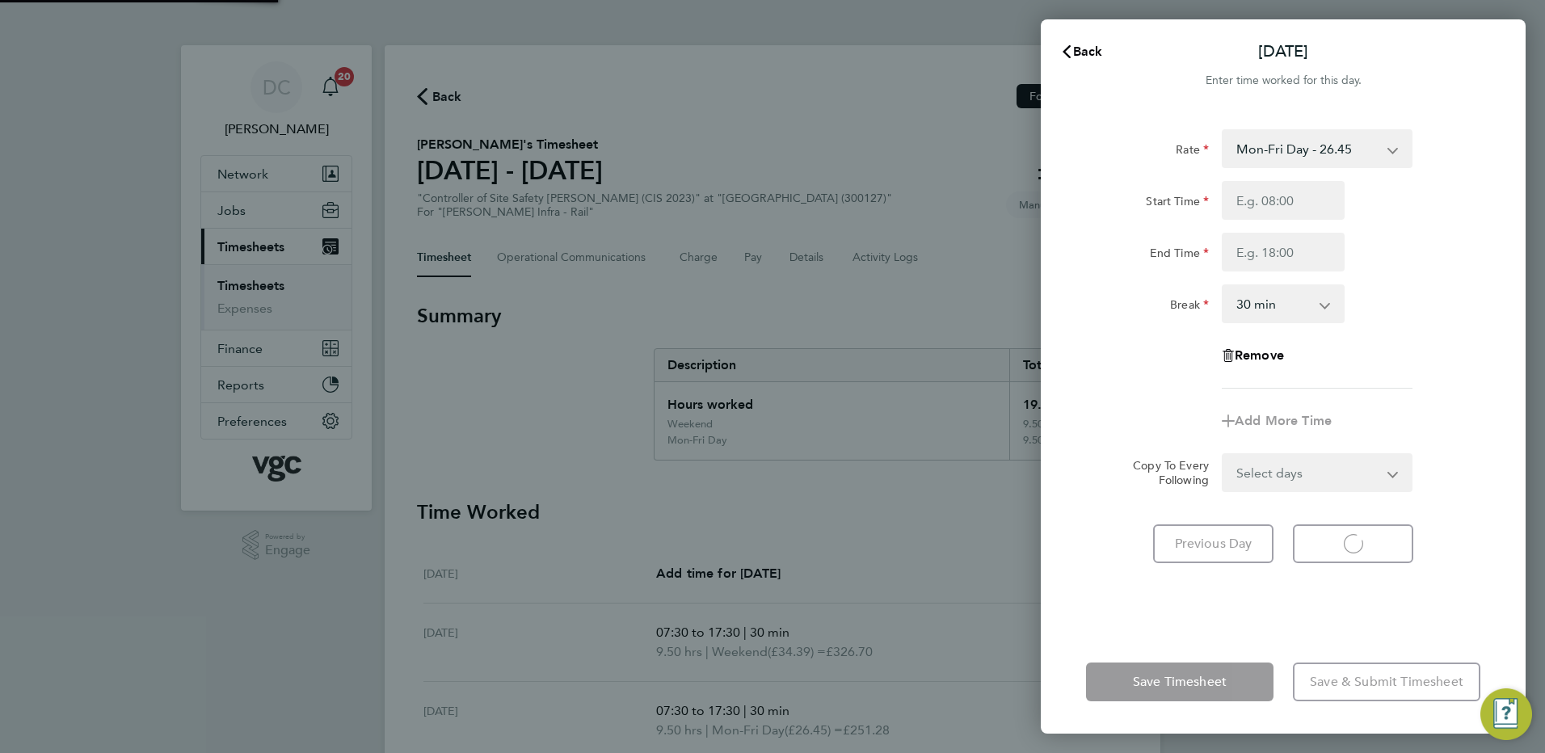
select select "30"
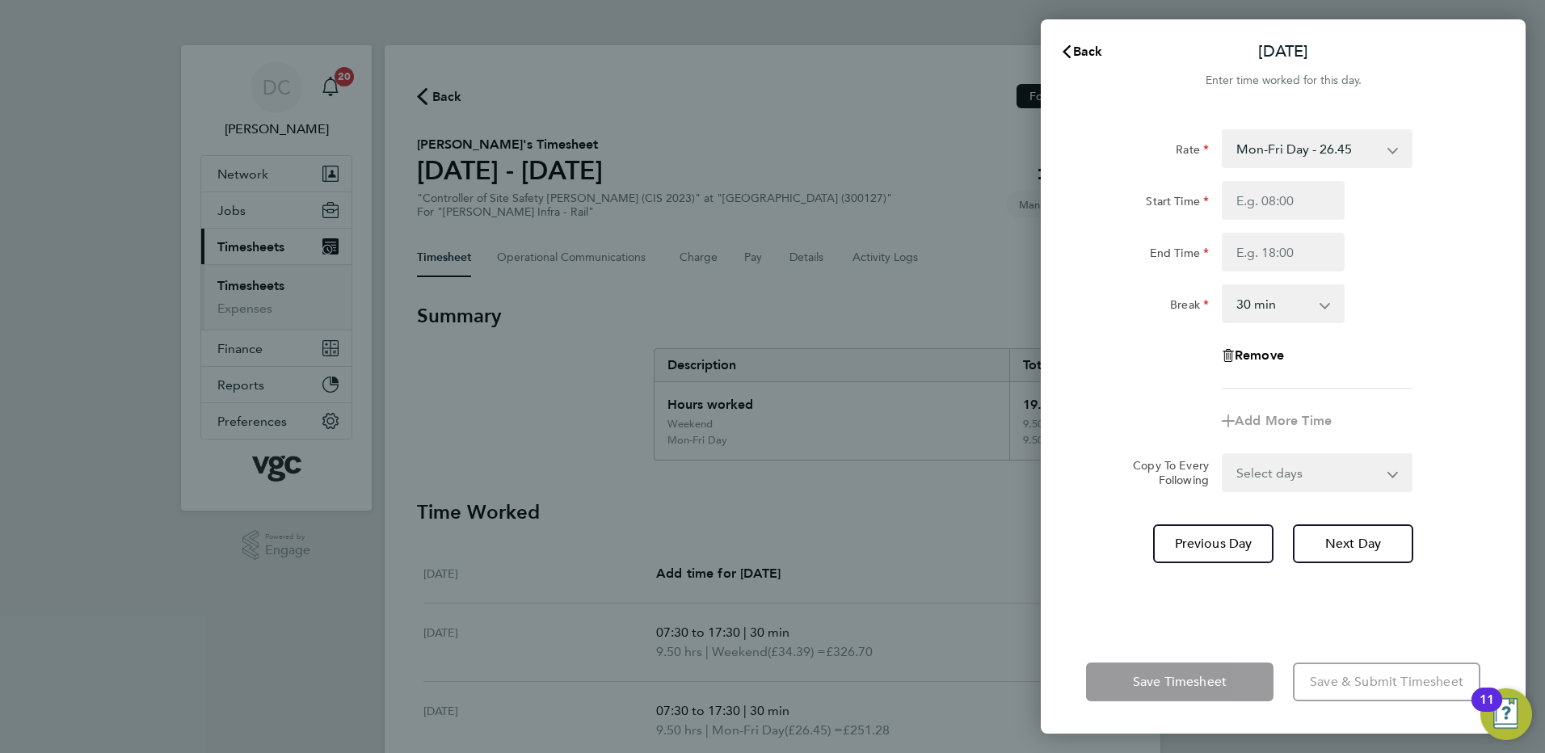
click at [1280, 155] on select "Mon-Fri Day - 26.45 Xmas / [GEOGRAPHIC_DATA] - 52.90 Mon-Thurs Night - 30.42 We…" at bounding box center [1307, 149] width 168 height 36
select select "30"
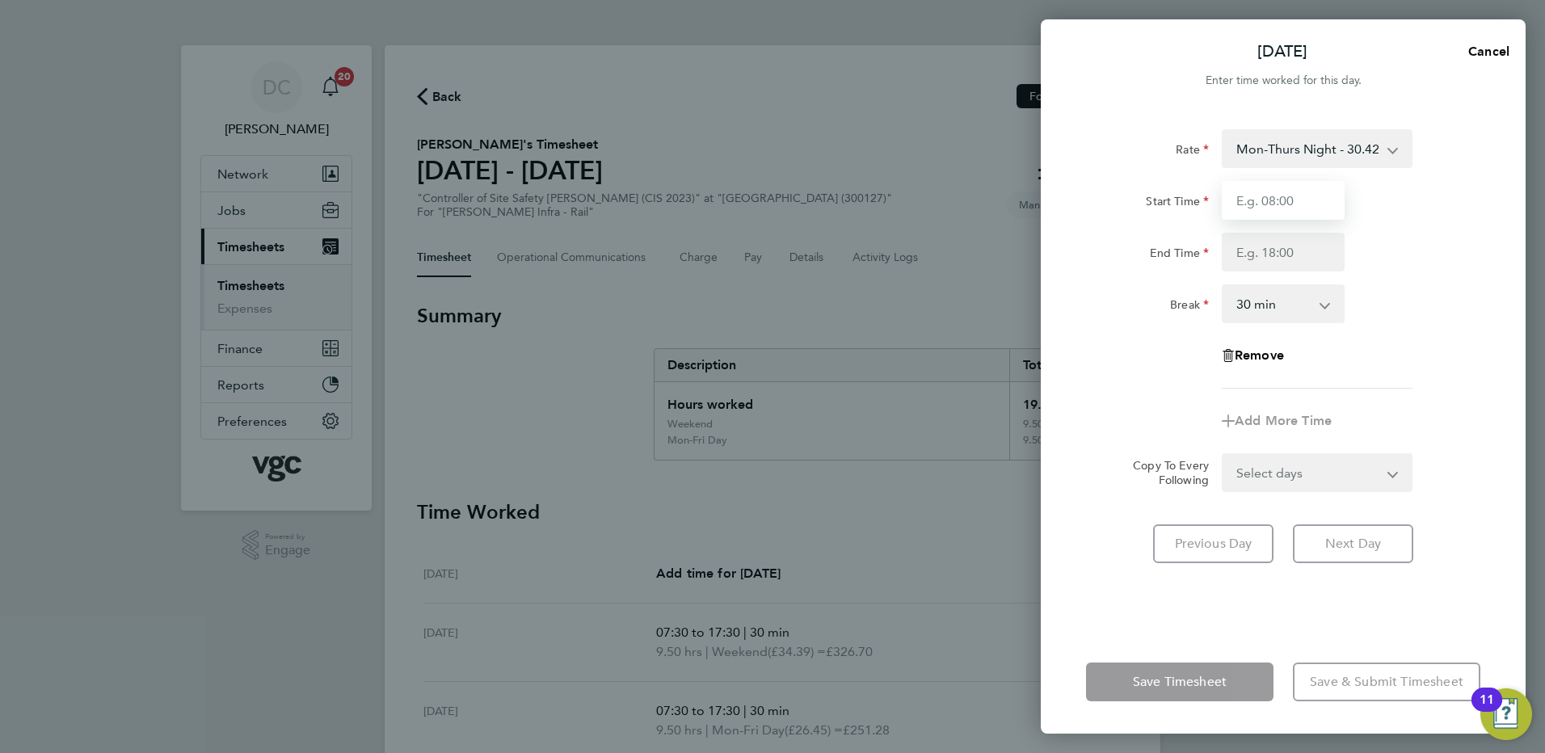
click at [1269, 206] on input "Start Time" at bounding box center [1283, 200] width 123 height 39
type input "07:30"
type input "17:30"
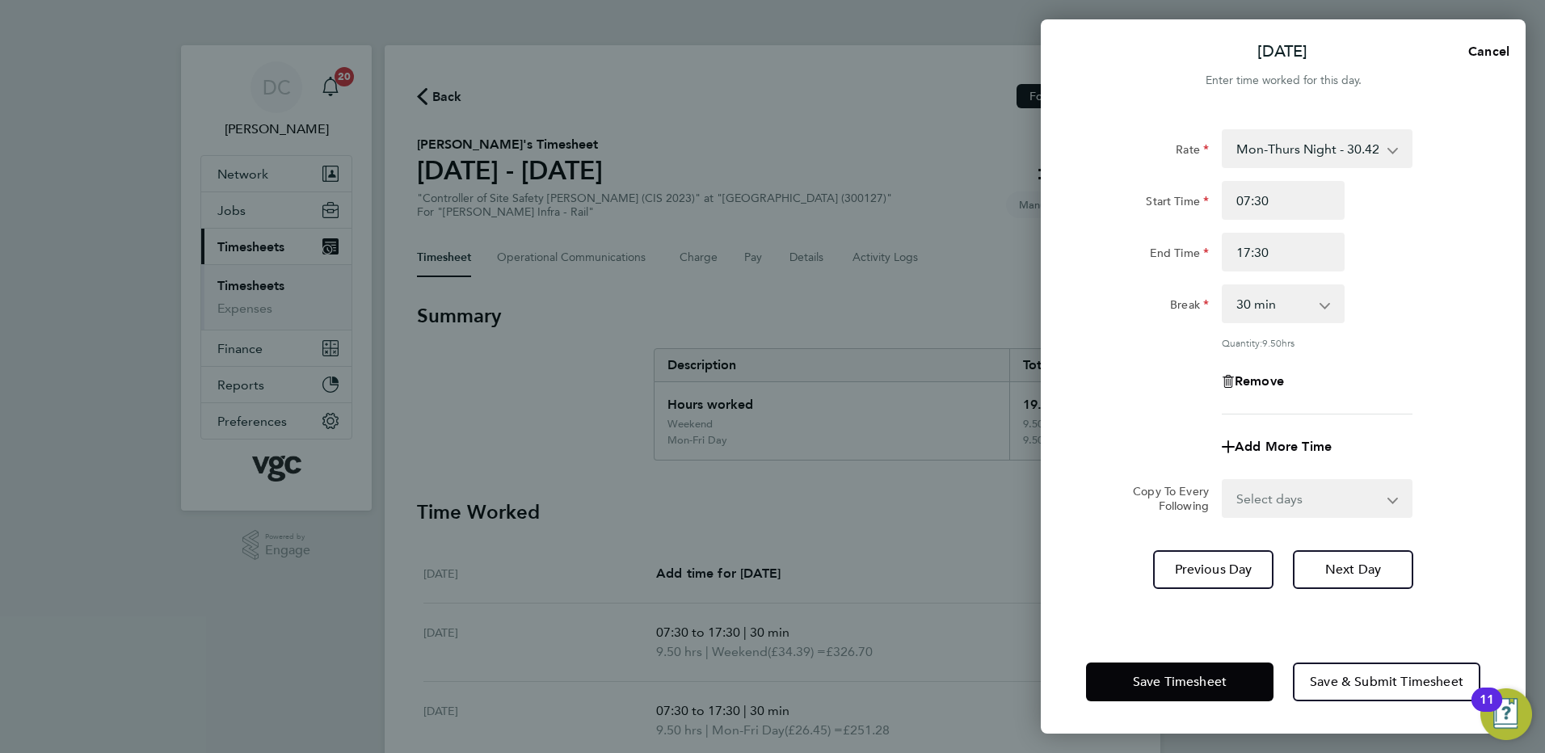
click at [1422, 391] on div "Remove" at bounding box center [1282, 381] width 407 height 39
click at [1306, 492] on select "Select days Day [DATE] [DATE] [DATE]" at bounding box center [1308, 499] width 170 height 36
select select "DAY"
click at [1223, 481] on select "Select days Day [DATE] [DATE] [DATE]" at bounding box center [1308, 499] width 170 height 36
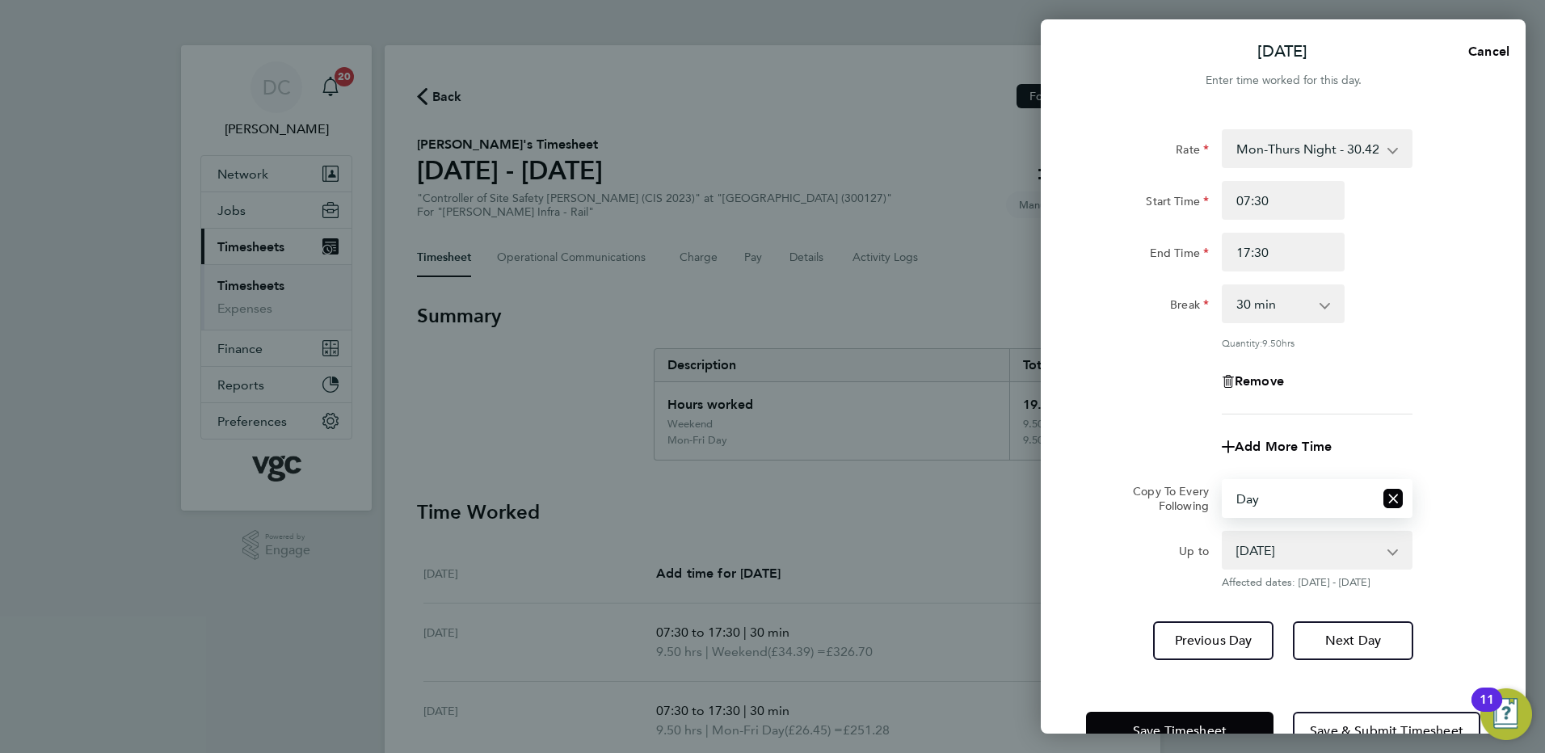
click at [1274, 554] on select "[DATE] [DATE] [DATE]" at bounding box center [1307, 550] width 168 height 36
select select "[DATE]"
click at [1223, 532] on select "[DATE] [DATE] [DATE]" at bounding box center [1307, 550] width 168 height 36
click at [1335, 650] on button "Next Day" at bounding box center [1353, 640] width 120 height 39
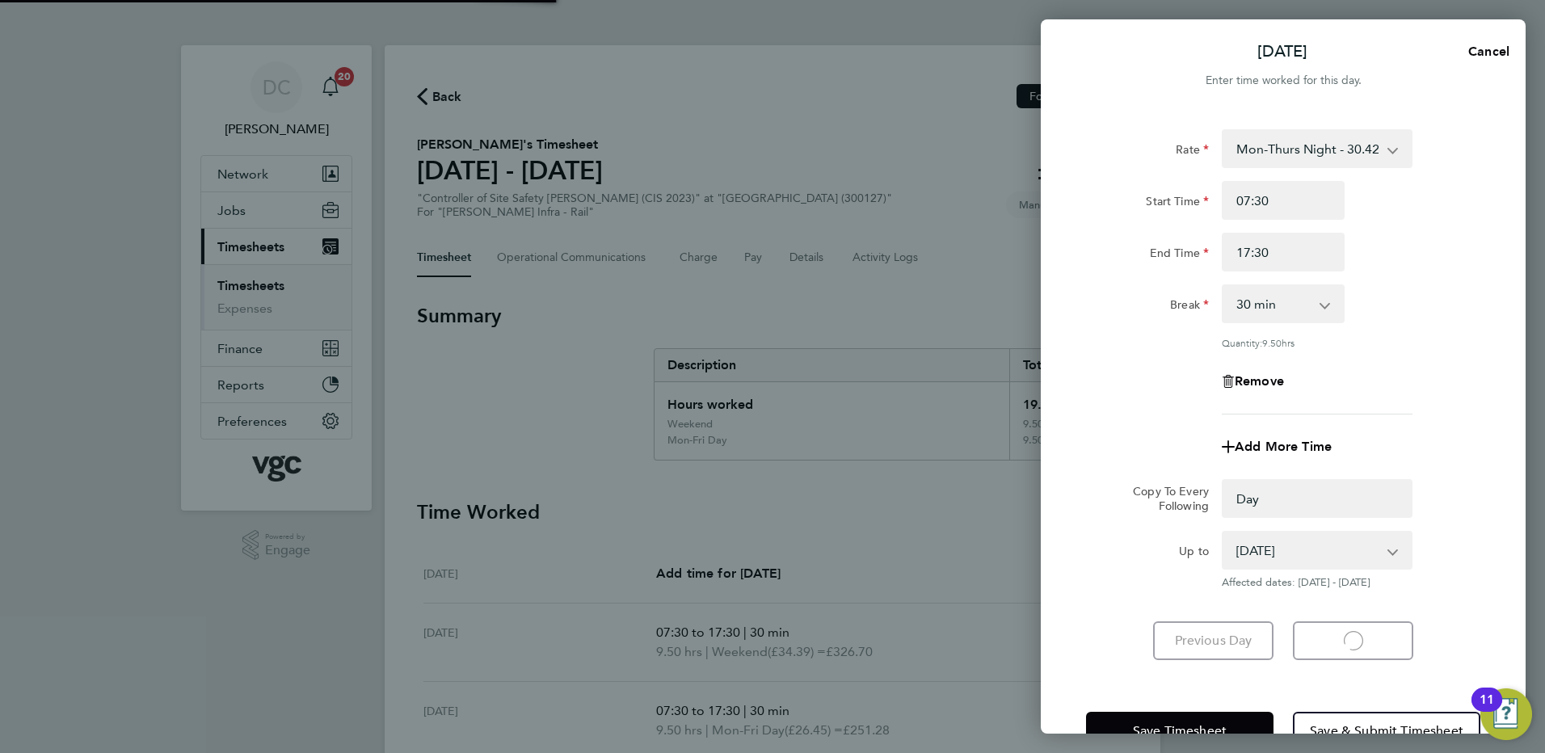
select select "0: null"
select select "30"
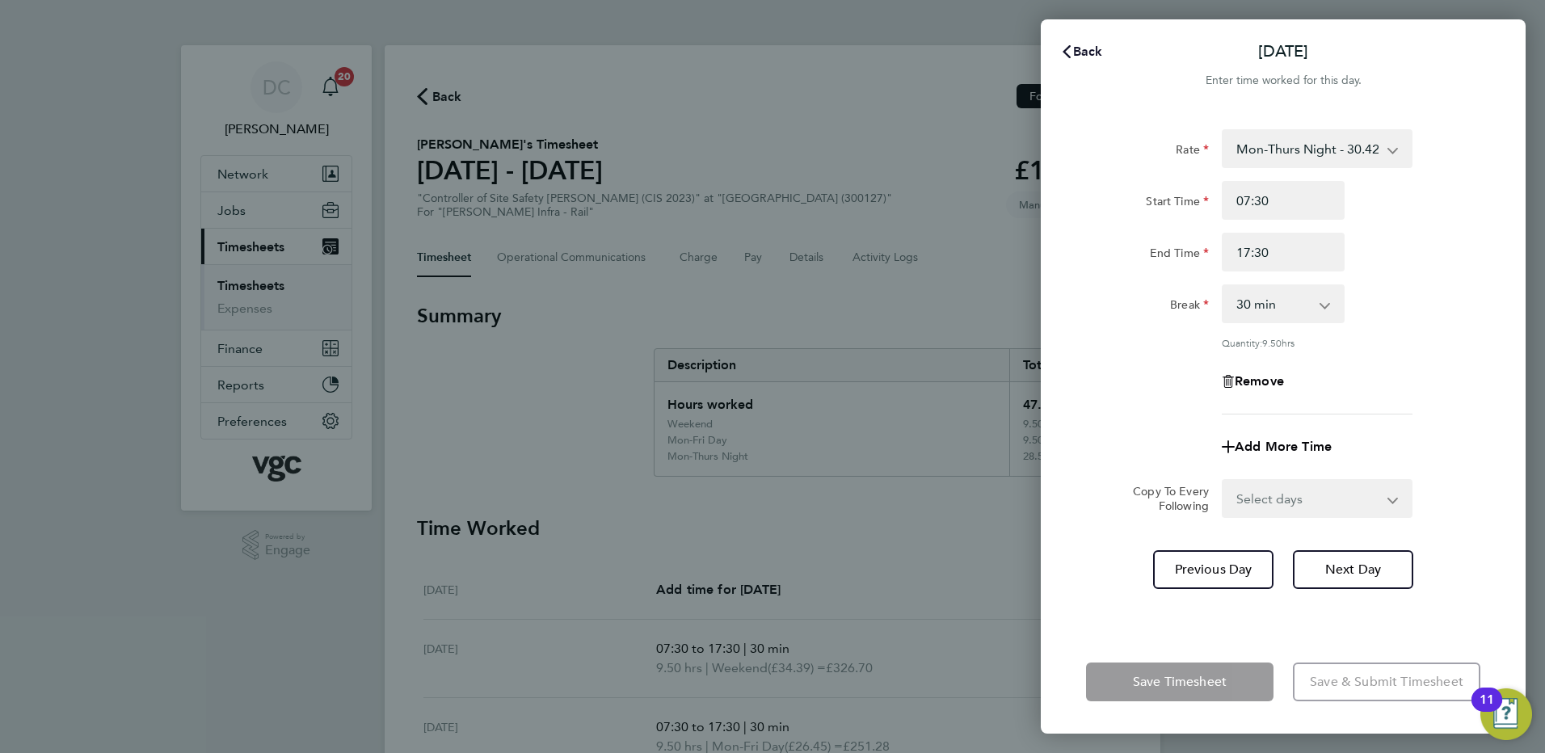
click at [1093, 53] on span "Back" at bounding box center [1088, 51] width 30 height 15
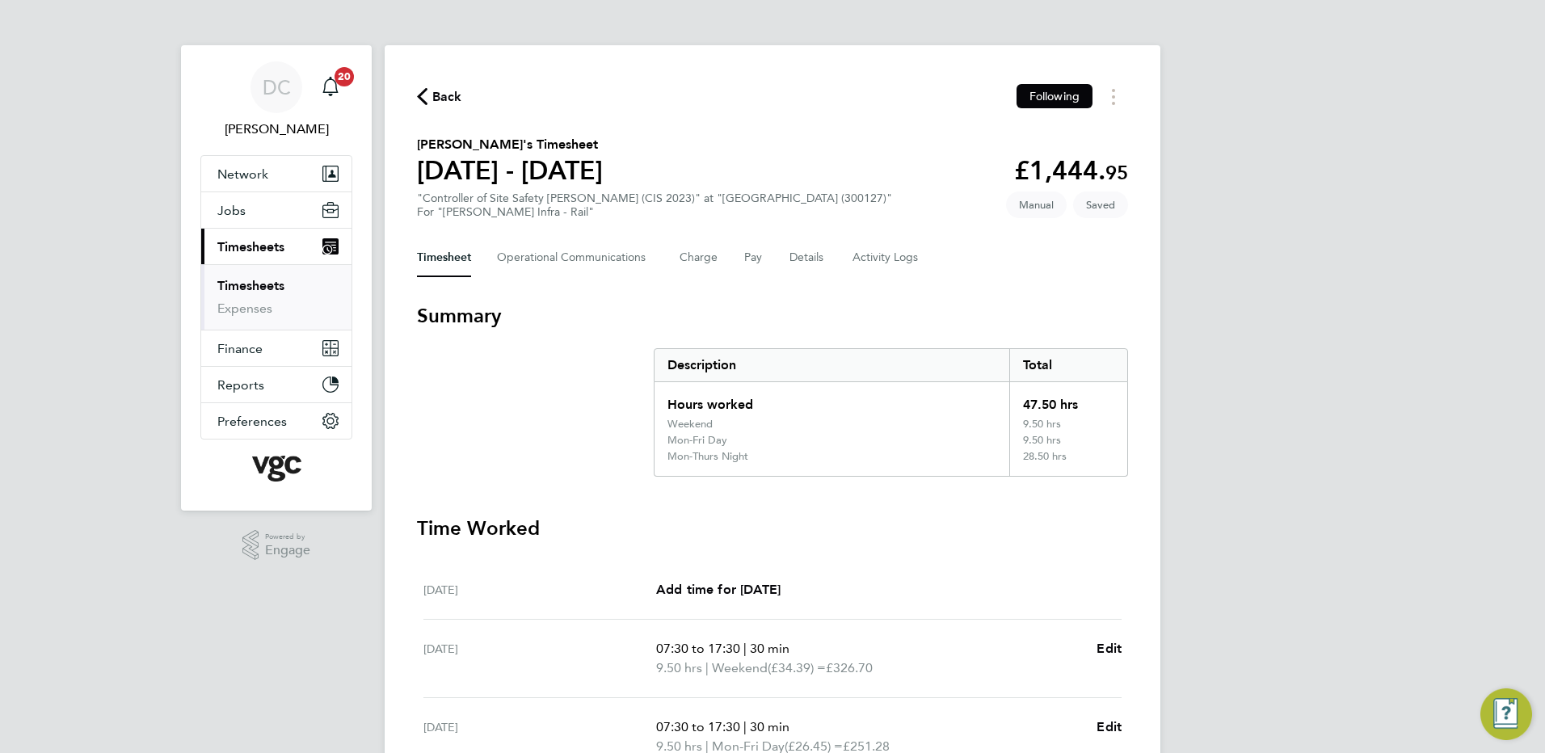
click at [1252, 254] on div "DC [PERSON_NAME] Notifications 20 Applications: Network Team Members Businesses…" at bounding box center [772, 606] width 1545 height 1213
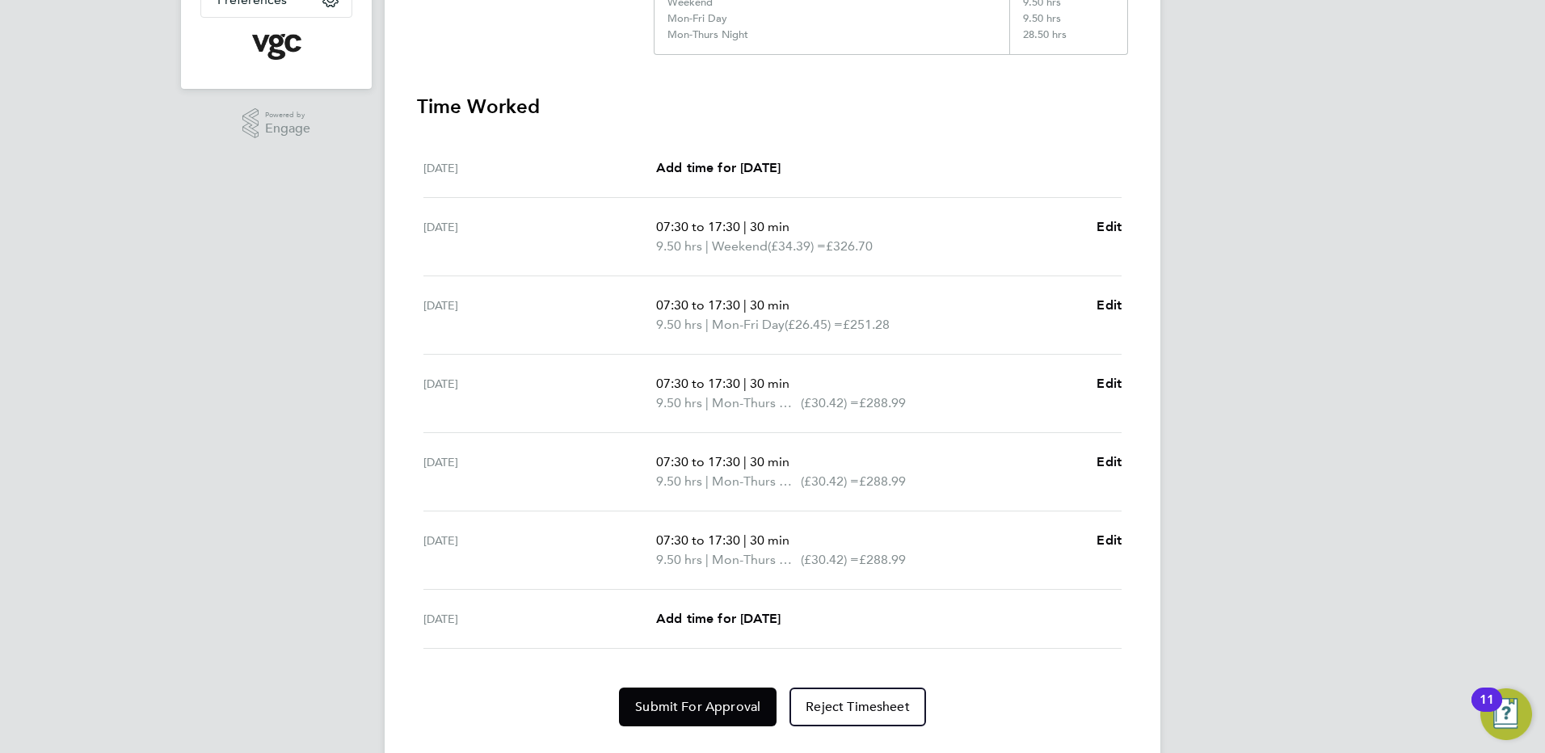
scroll to position [460, 0]
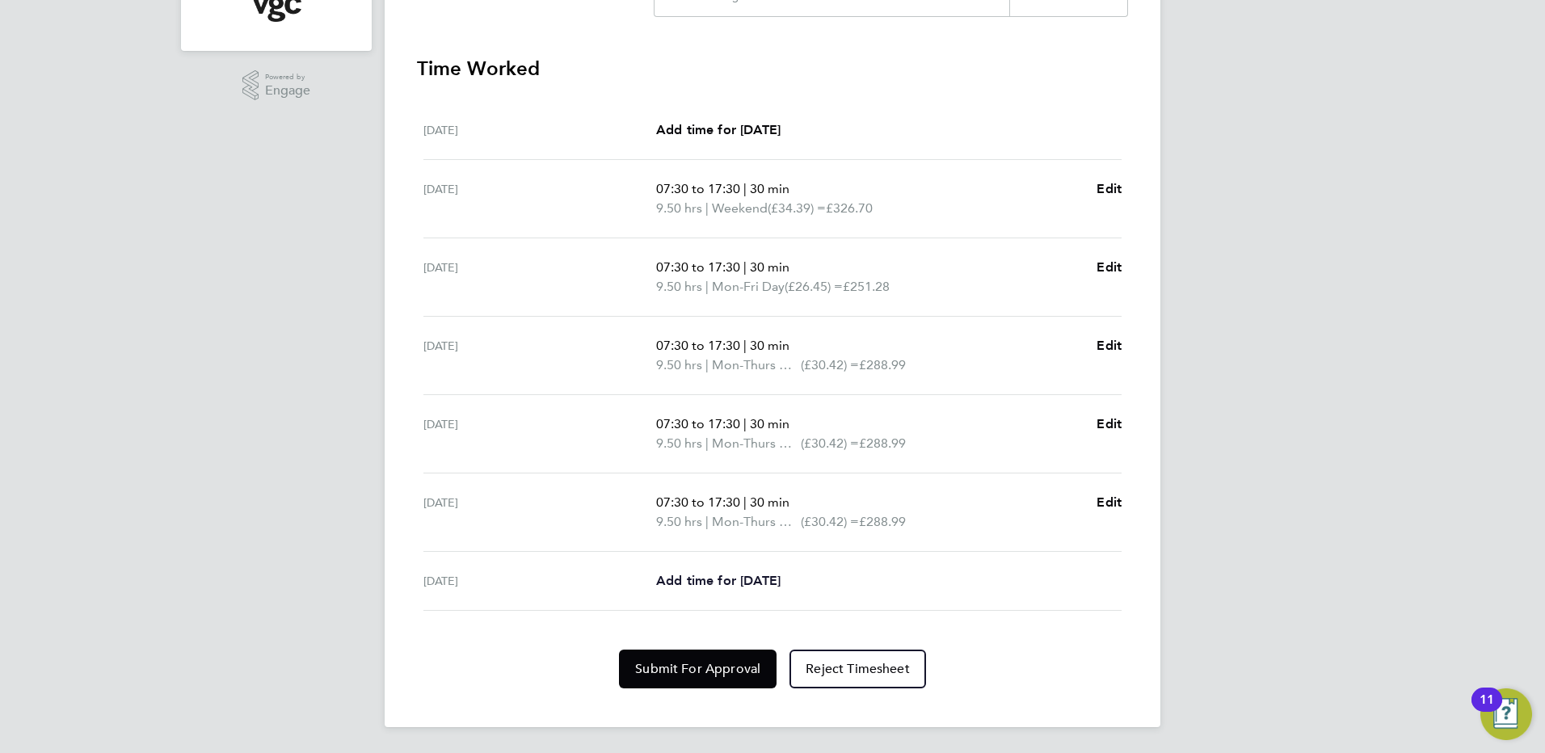
click at [729, 580] on span "Add time for [DATE]" at bounding box center [718, 580] width 124 height 15
select select "30"
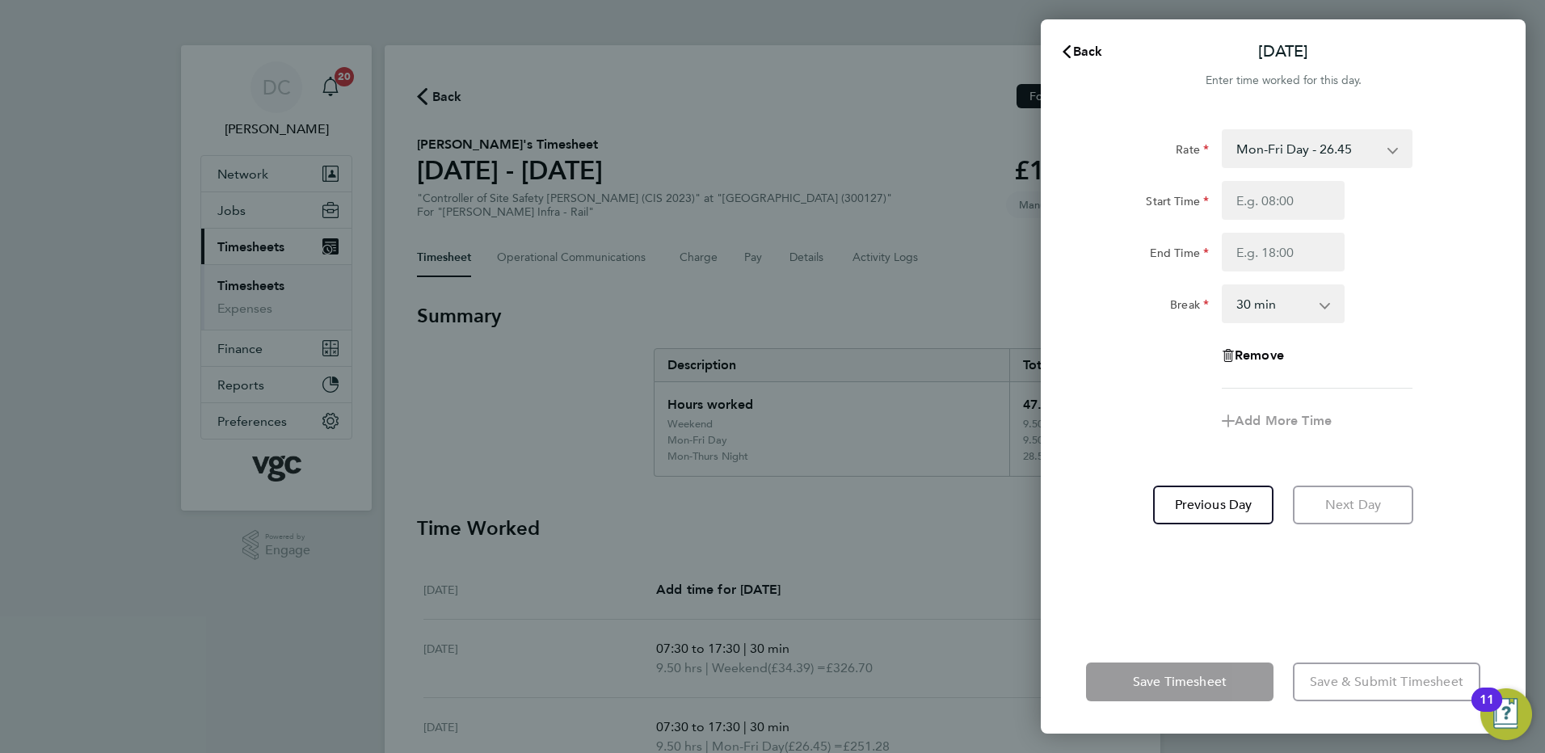
click at [1289, 155] on select "Mon-Fri Day - 26.45 Xmas / [GEOGRAPHIC_DATA] - 52.90 Mon-Thurs Night - 30.42 We…" at bounding box center [1307, 149] width 168 height 36
select select "30"
click at [1256, 212] on input "Start Time" at bounding box center [1283, 200] width 123 height 39
type input "07:30"
click at [1264, 253] on input "End Time" at bounding box center [1283, 252] width 123 height 39
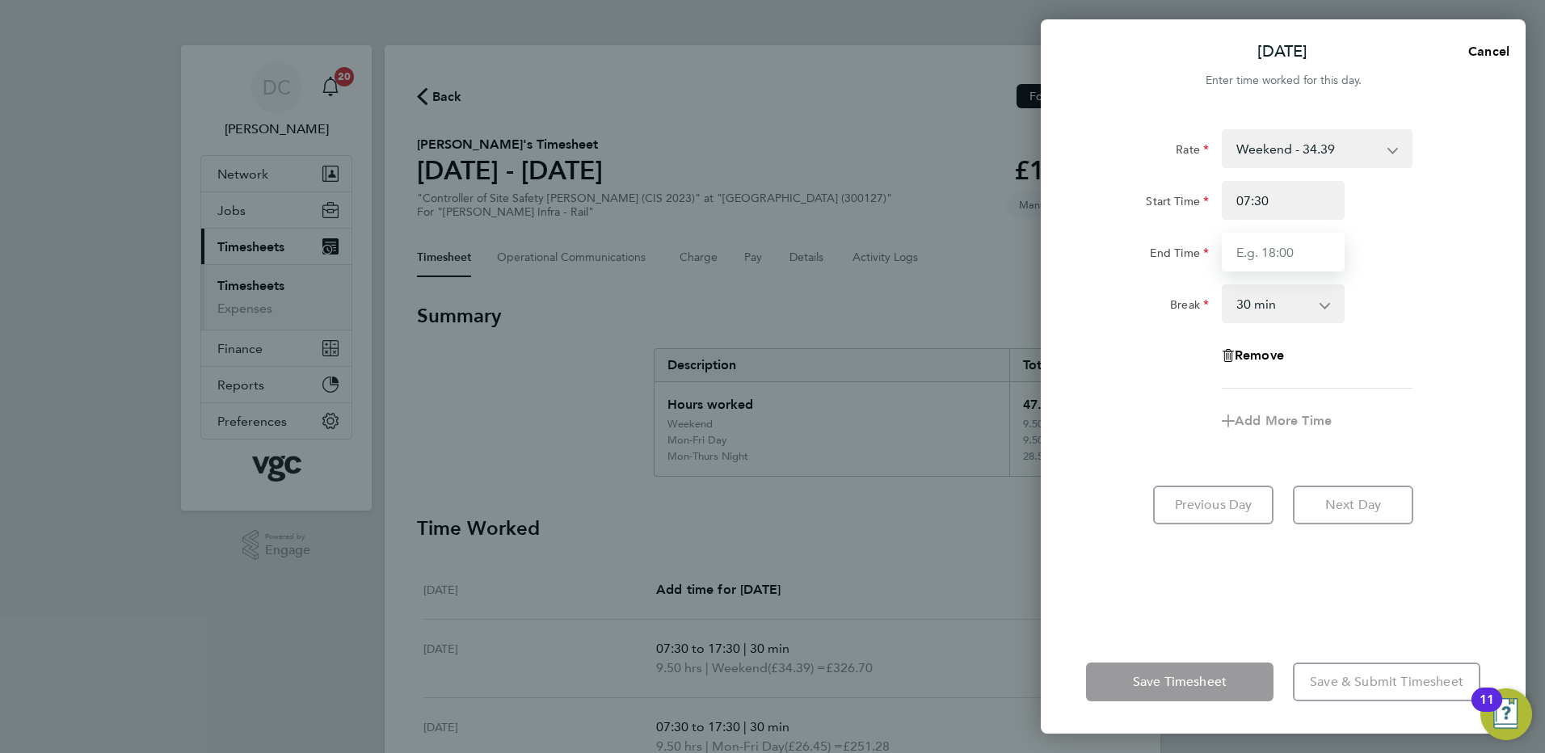
type input "17:30"
click at [1131, 440] on form "Rate Weekend - 34.39 Mon-Fri Day - 26.45 Xmas / [GEOGRAPHIC_DATA] - 52.90 Mon-T…" at bounding box center [1283, 291] width 394 height 324
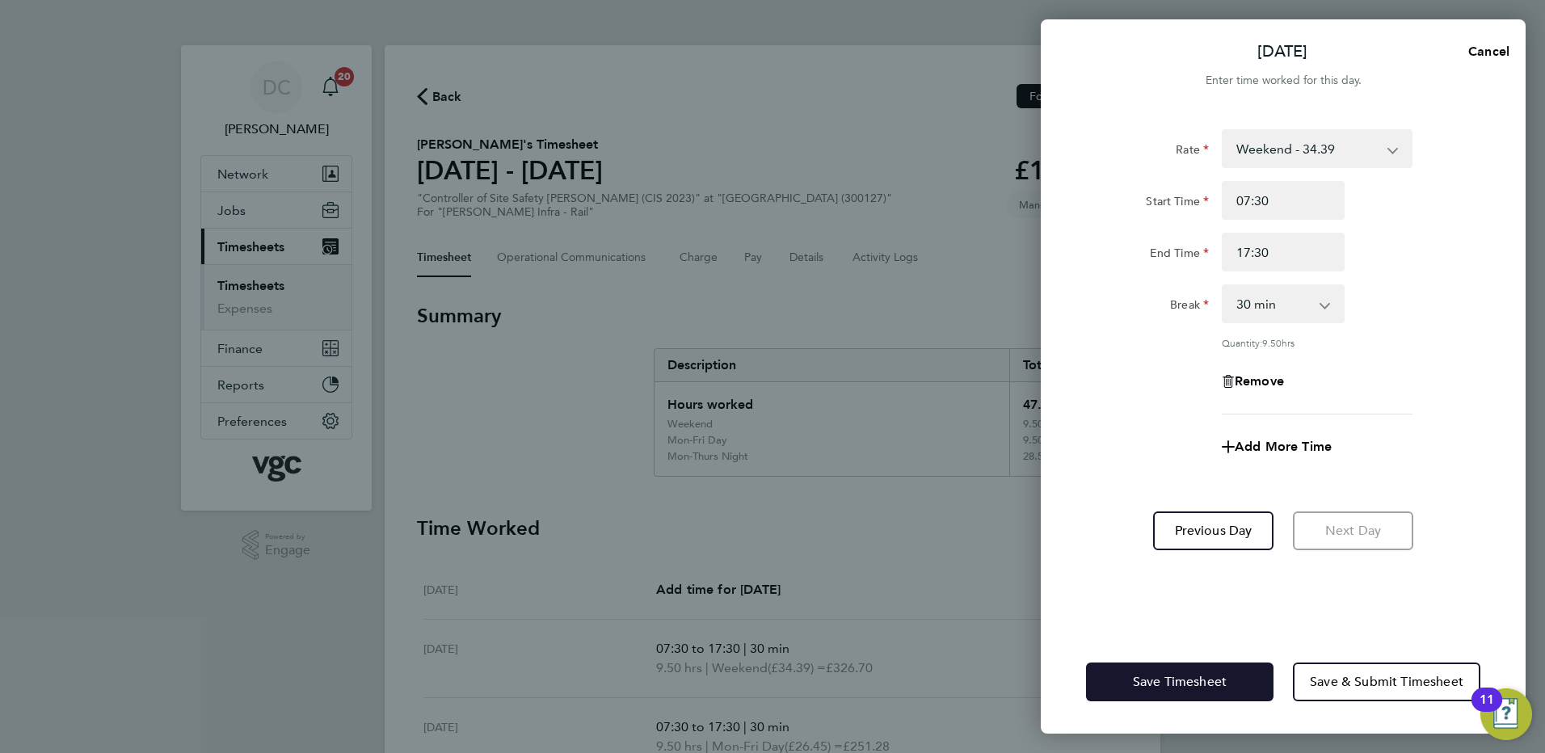
click at [1180, 679] on span "Save Timesheet" at bounding box center [1180, 682] width 94 height 16
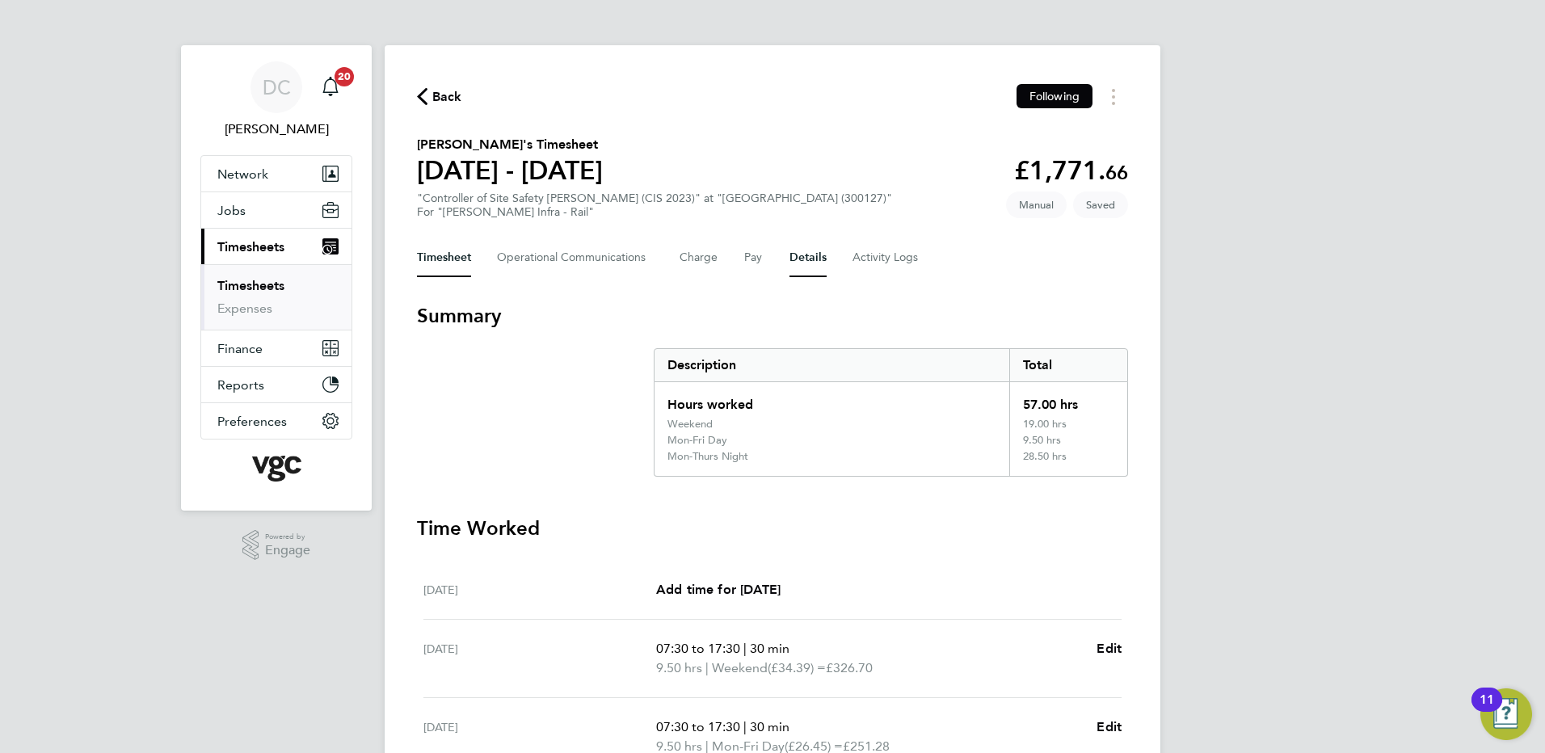
click at [810, 256] on button "Details" at bounding box center [807, 257] width 37 height 39
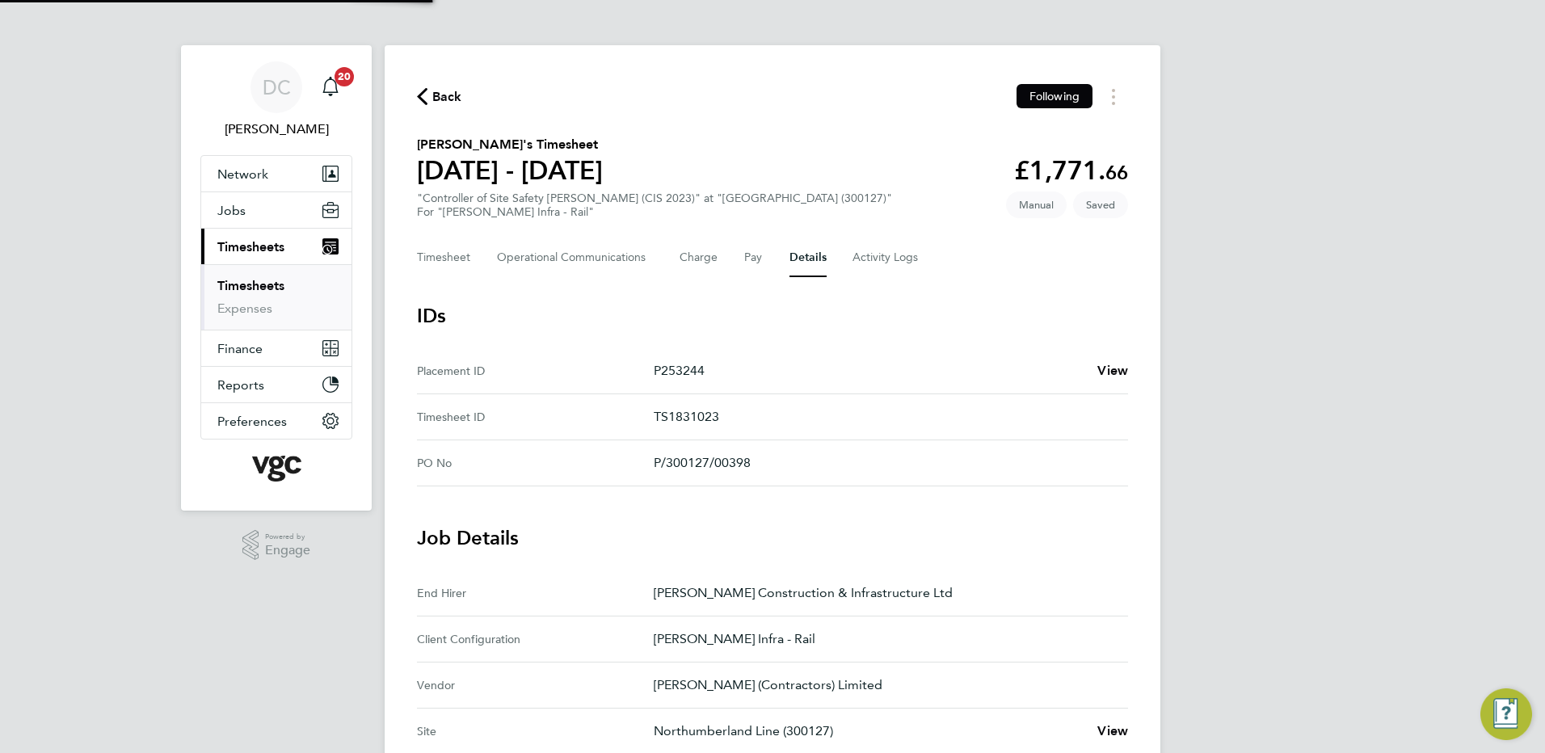
click at [1319, 528] on div "DC [PERSON_NAME] Notifications 20 Applications: Network Team Members Businesses…" at bounding box center [772, 681] width 1545 height 1363
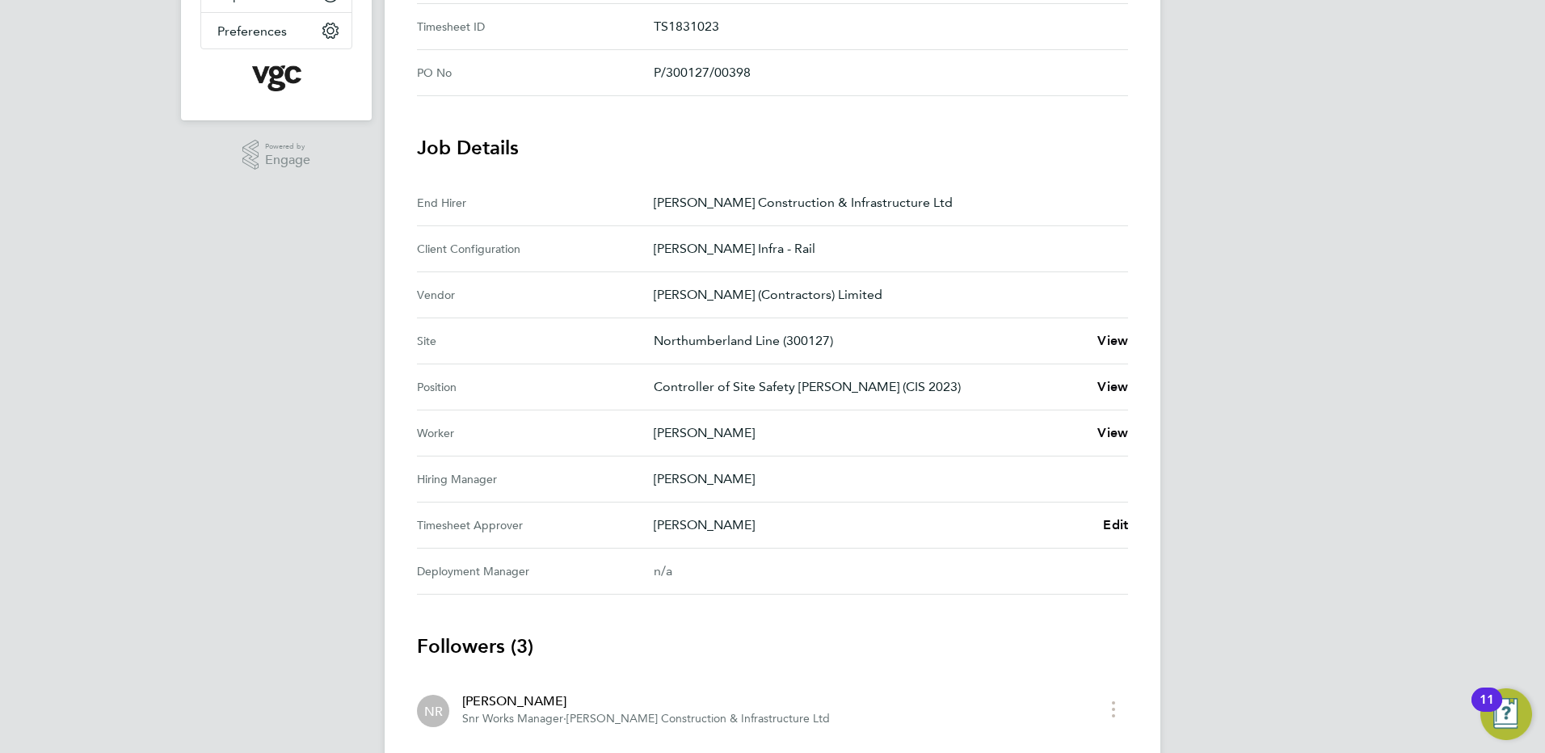
scroll to position [420, 0]
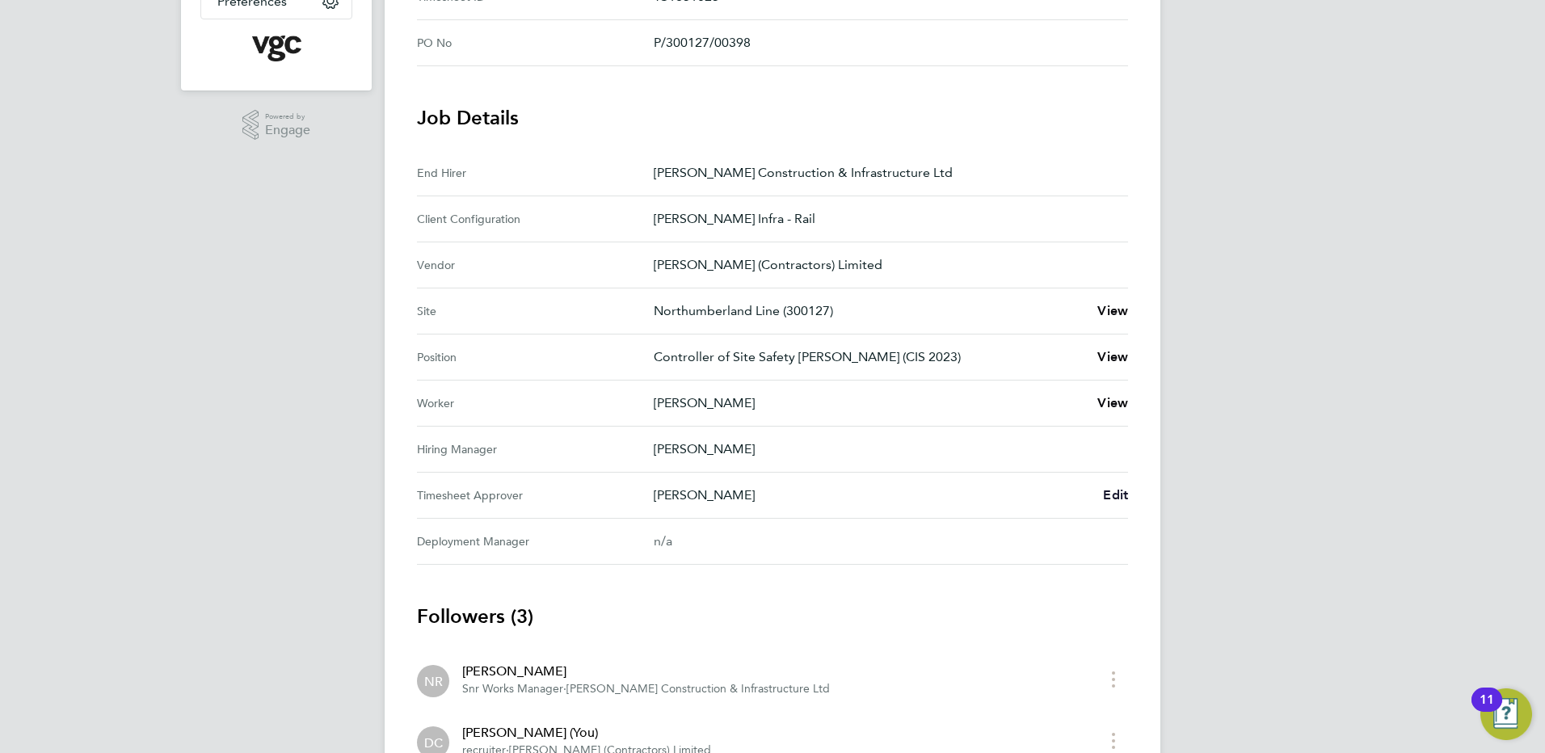
click at [1114, 497] on span "Edit" at bounding box center [1115, 494] width 25 height 15
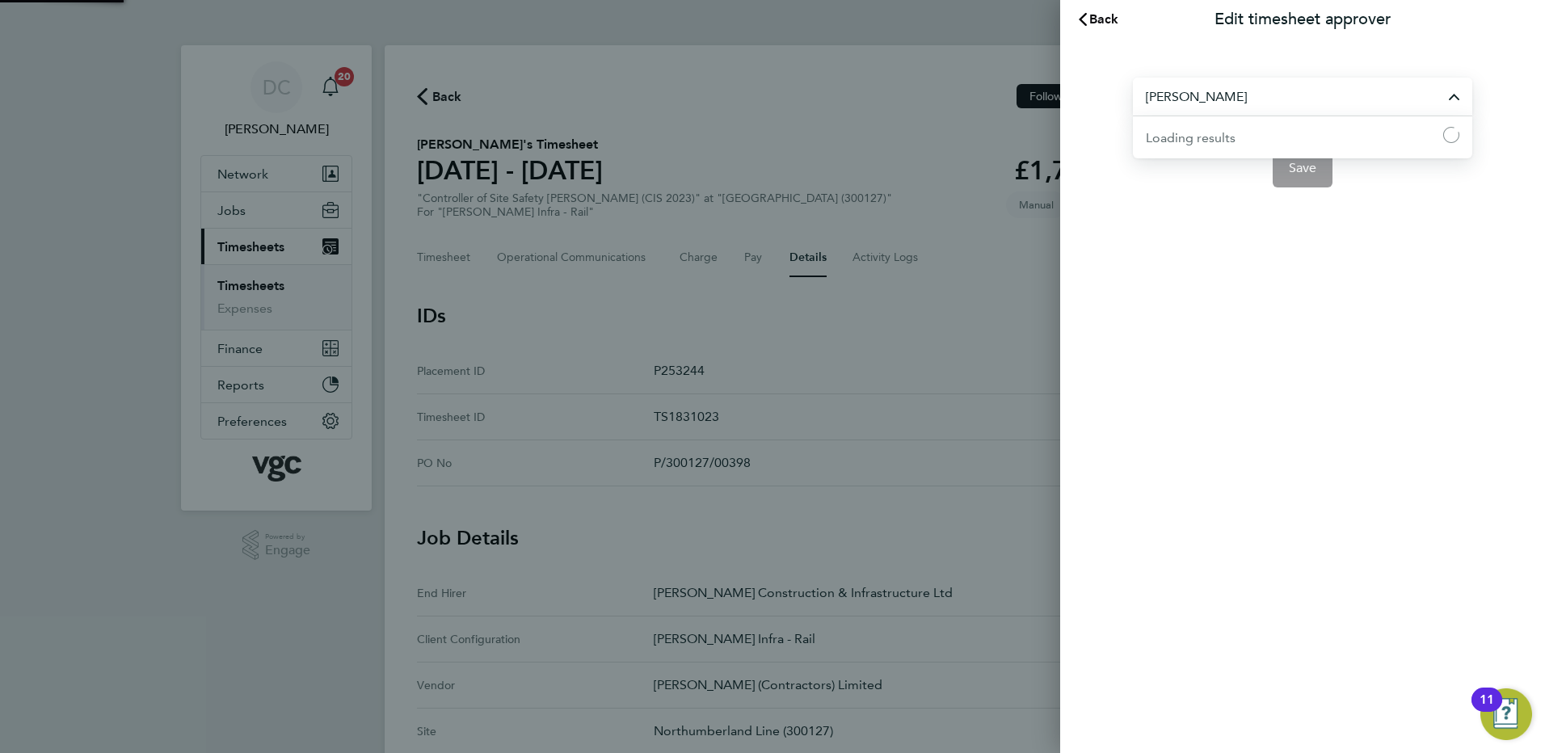
click at [1260, 100] on input "[PERSON_NAME]" at bounding box center [1302, 97] width 339 height 38
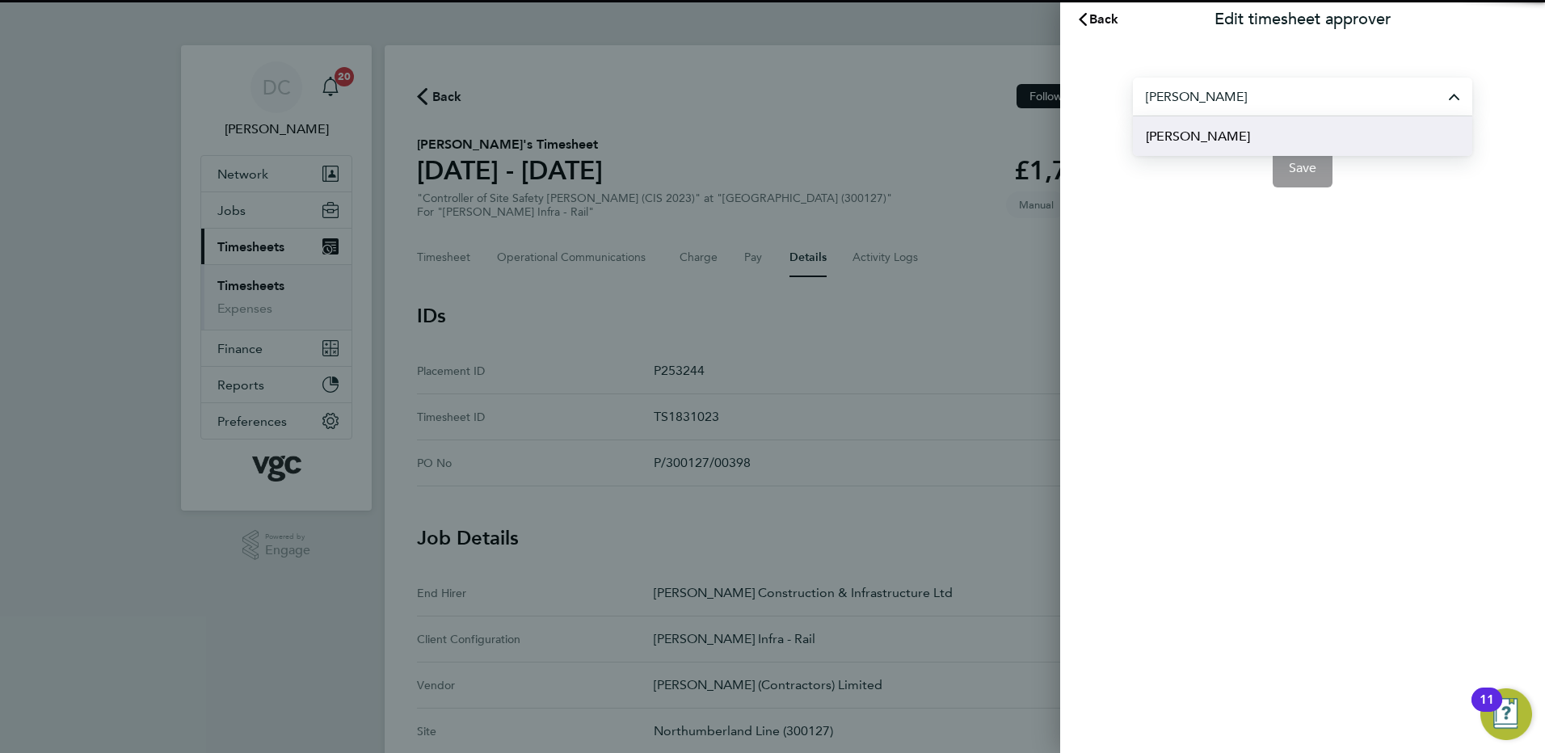
click at [1228, 133] on li "[PERSON_NAME]" at bounding box center [1302, 136] width 339 height 40
type input "[PERSON_NAME]"
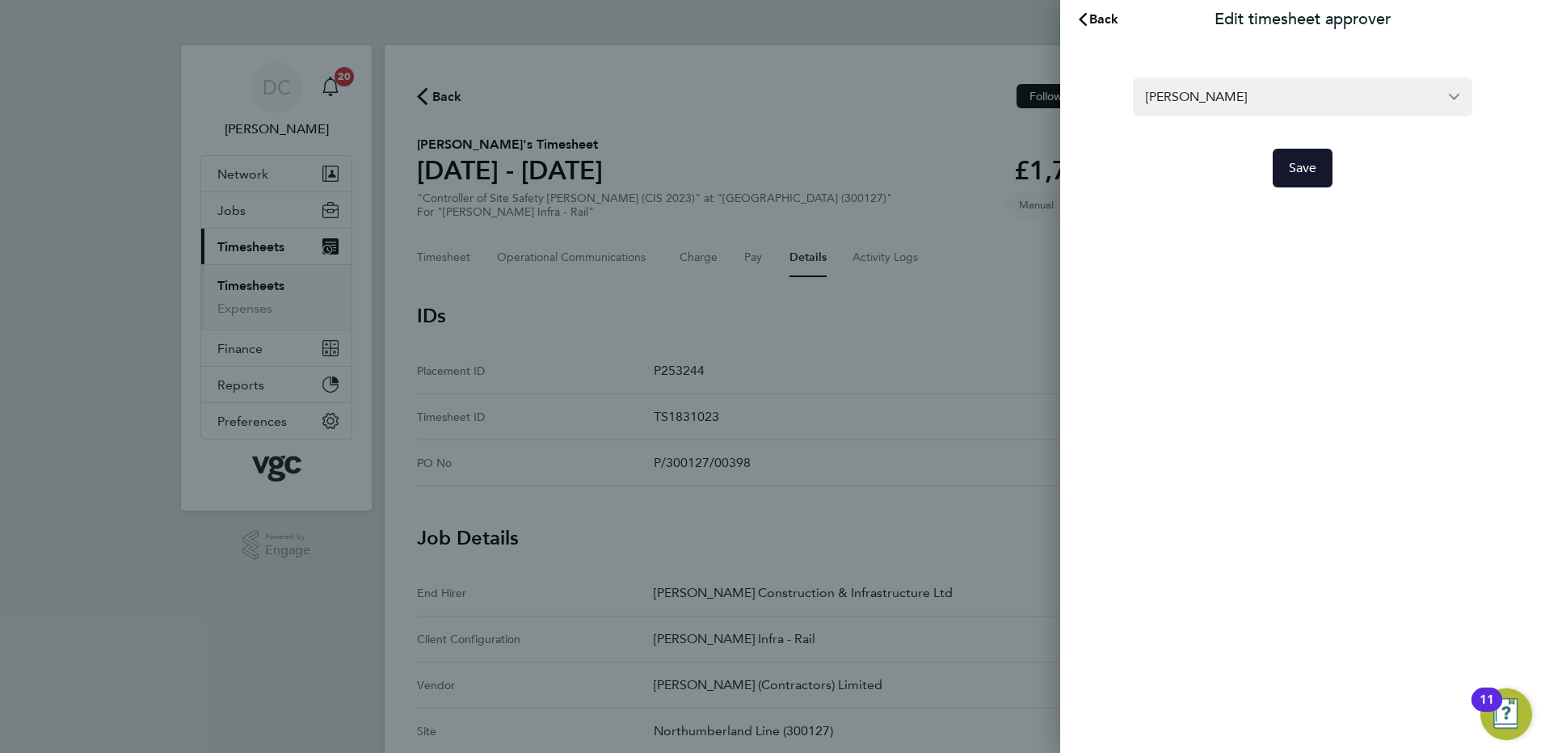
click at [1299, 169] on span "Save" at bounding box center [1303, 168] width 28 height 16
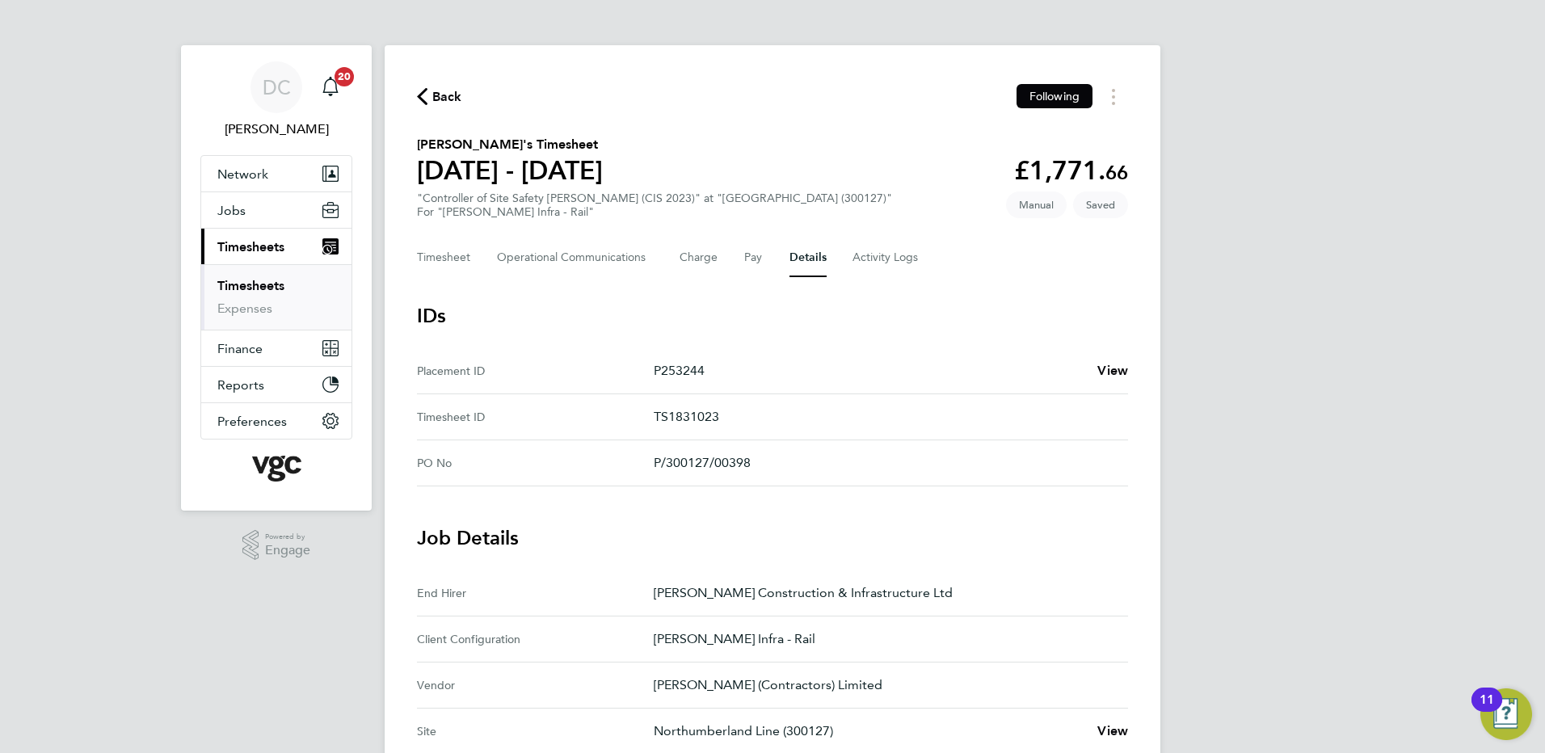
click at [1211, 497] on div "DC [PERSON_NAME] Notifications 20 Applications: Network Team Members Businesses…" at bounding box center [772, 681] width 1545 height 1363
click at [459, 250] on button "Timesheet" at bounding box center [444, 257] width 54 height 39
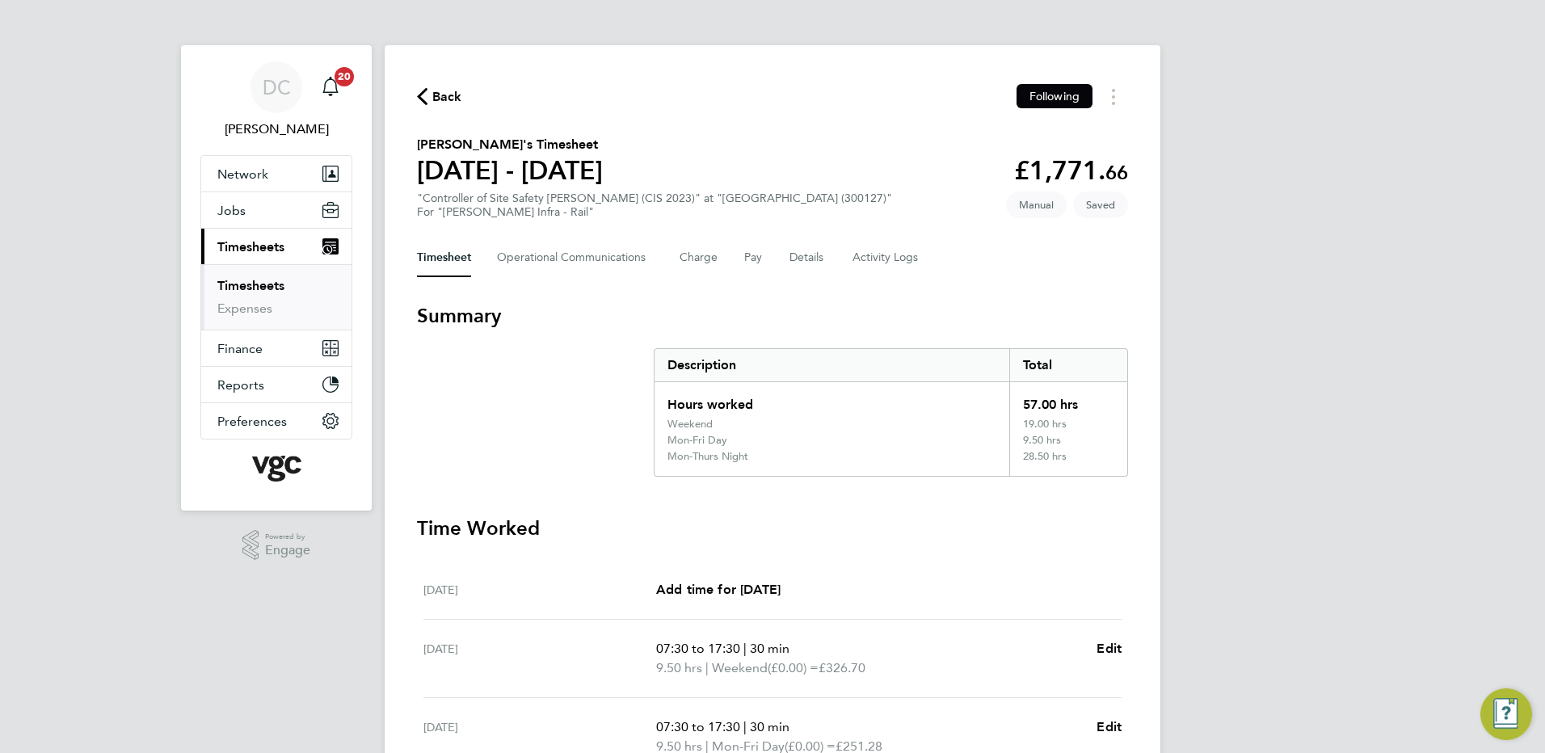
click at [1418, 413] on div "DC [PERSON_NAME] Notifications 20 Applications: Network Team Members Businesses…" at bounding box center [772, 616] width 1545 height 1232
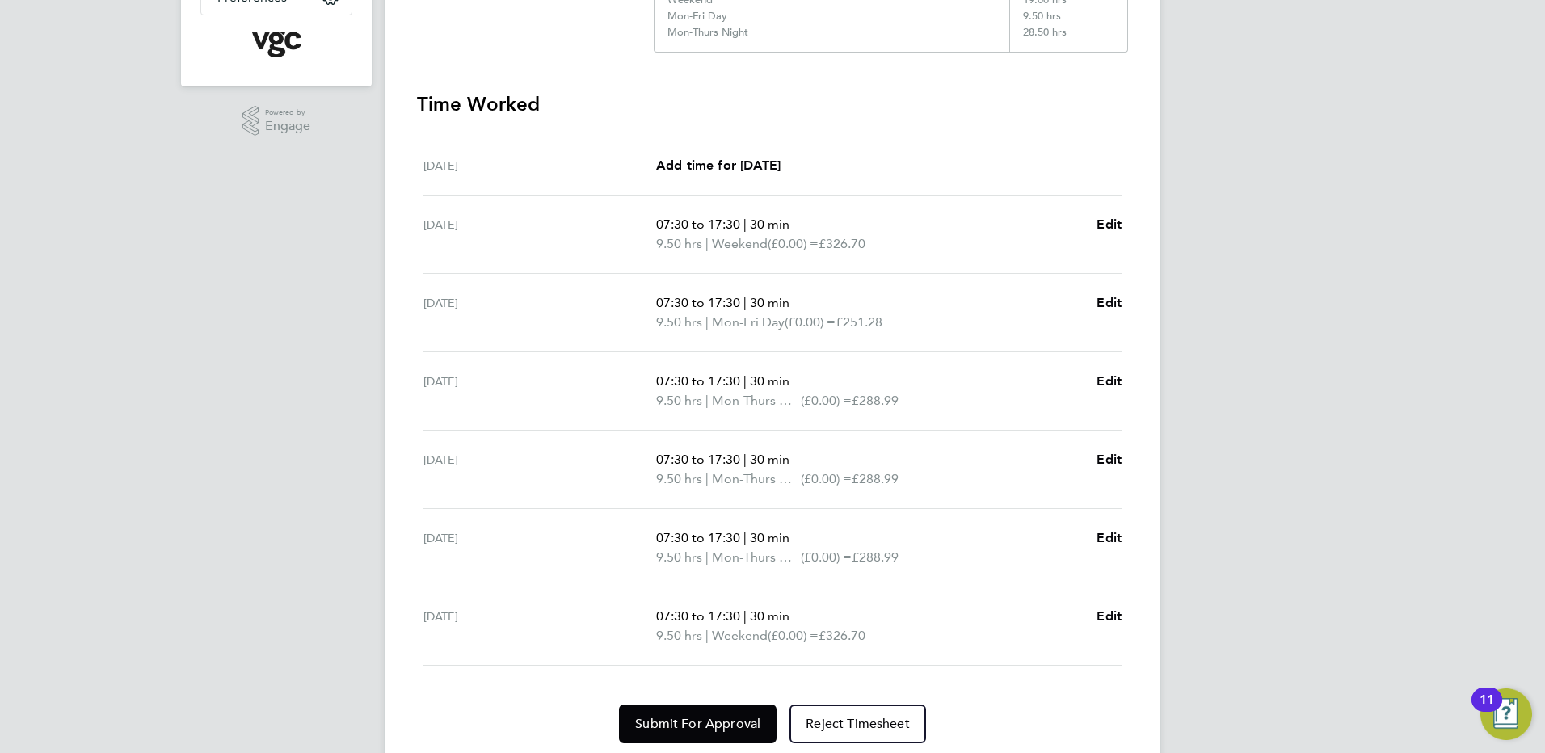
scroll to position [479, 0]
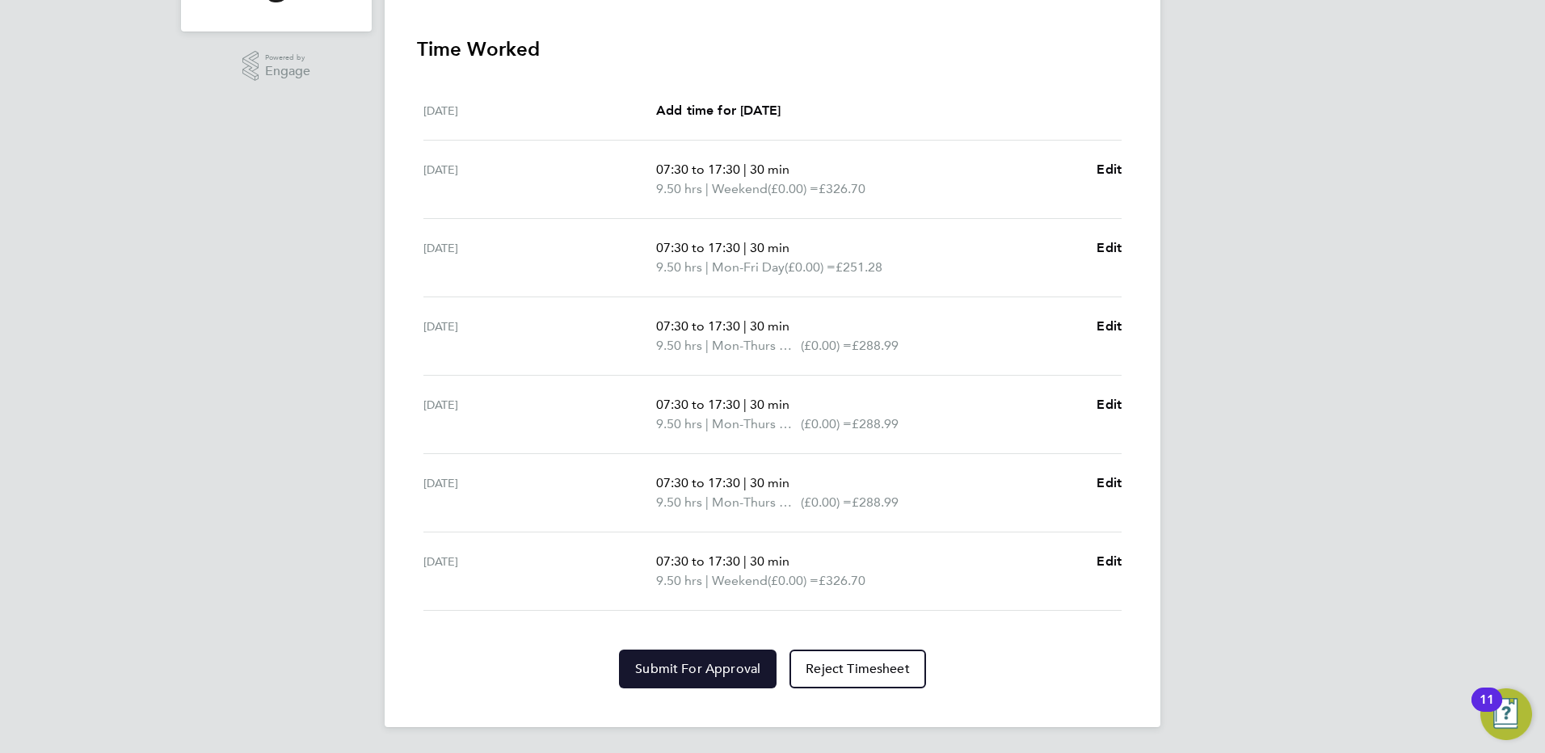
click at [713, 669] on span "Submit For Approval" at bounding box center [697, 669] width 125 height 16
click at [1380, 713] on div "DC [PERSON_NAME] Notifications 20 Applications: Network Team Members Businesses…" at bounding box center [772, 137] width 1545 height 1232
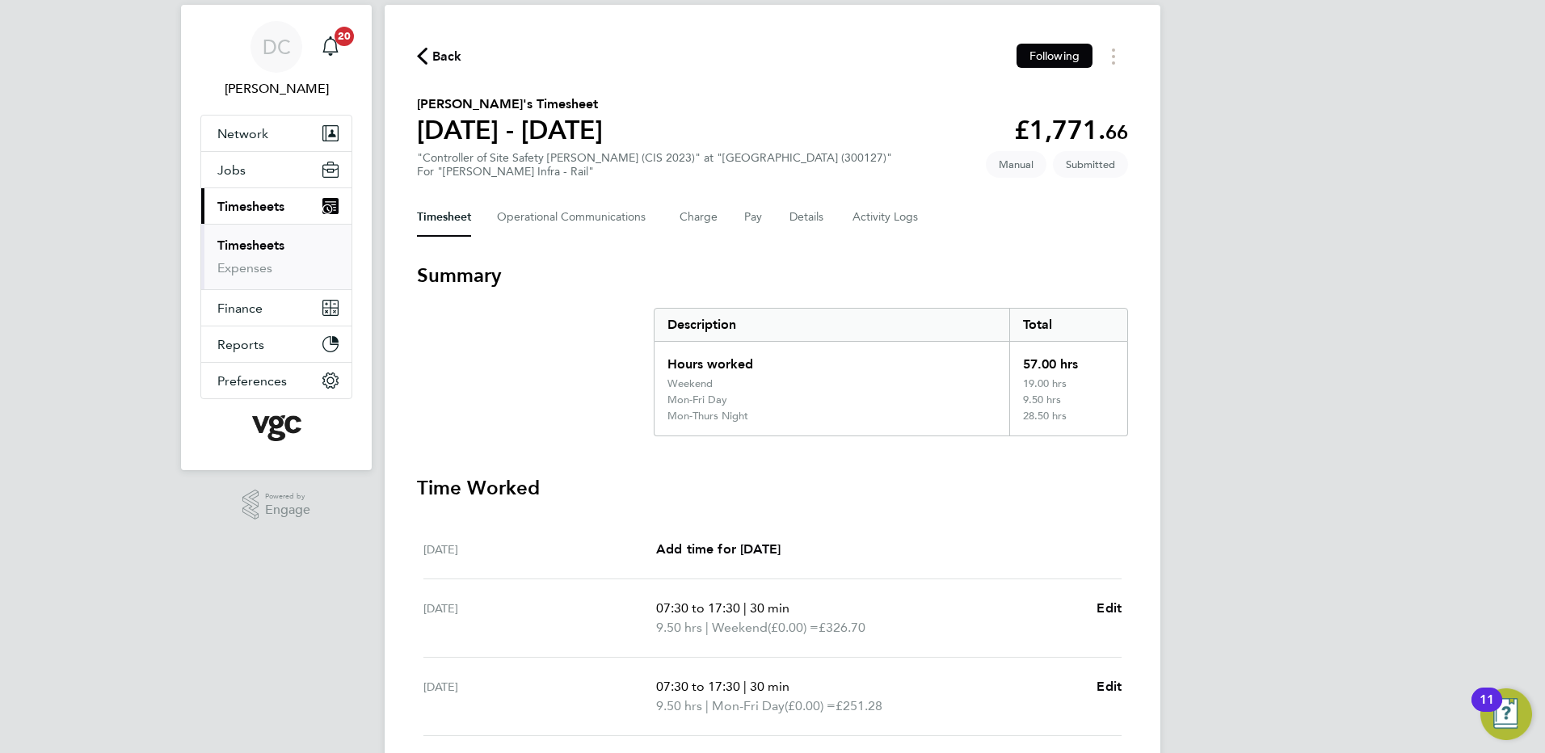
scroll to position [0, 0]
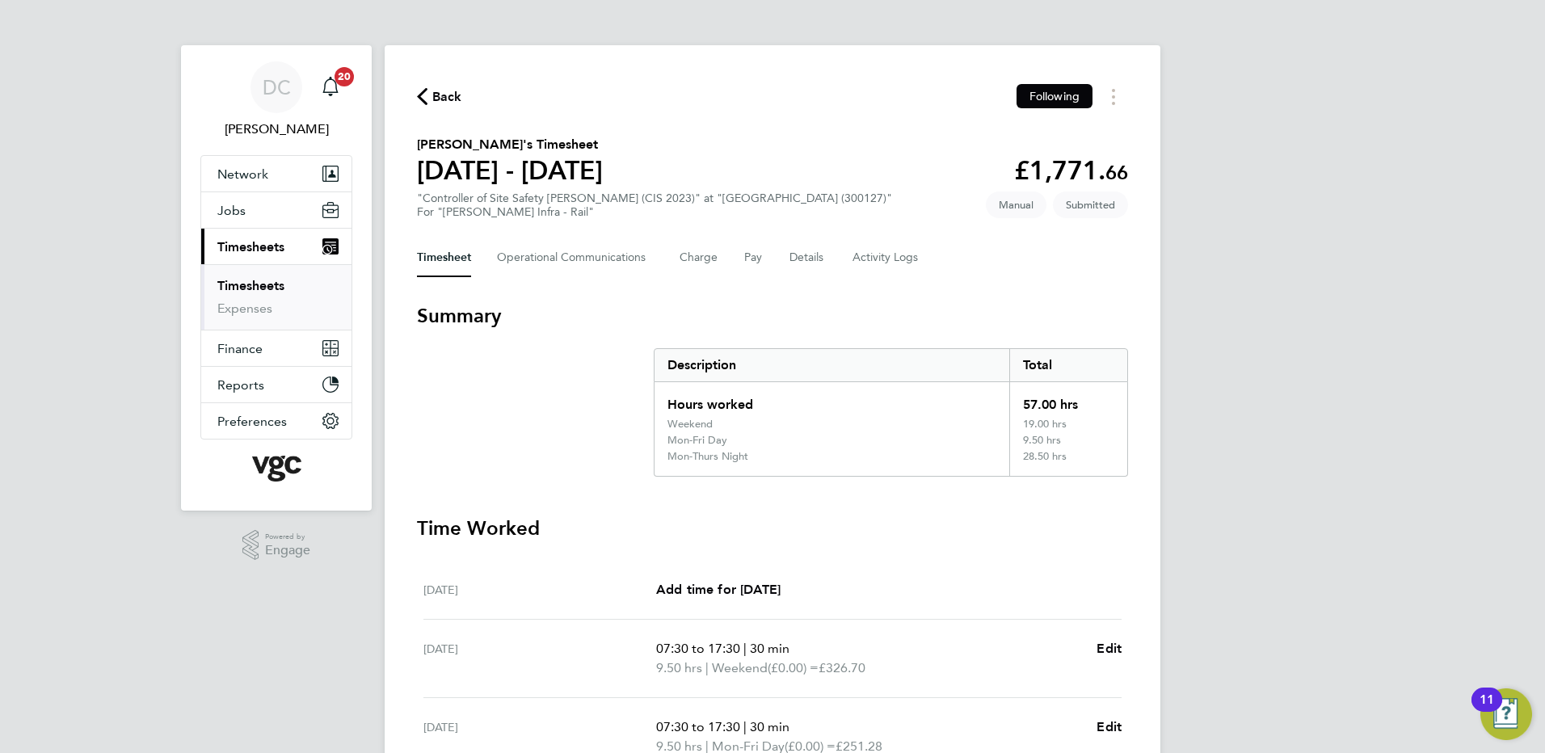
click at [441, 96] on span "Back" at bounding box center [447, 96] width 30 height 19
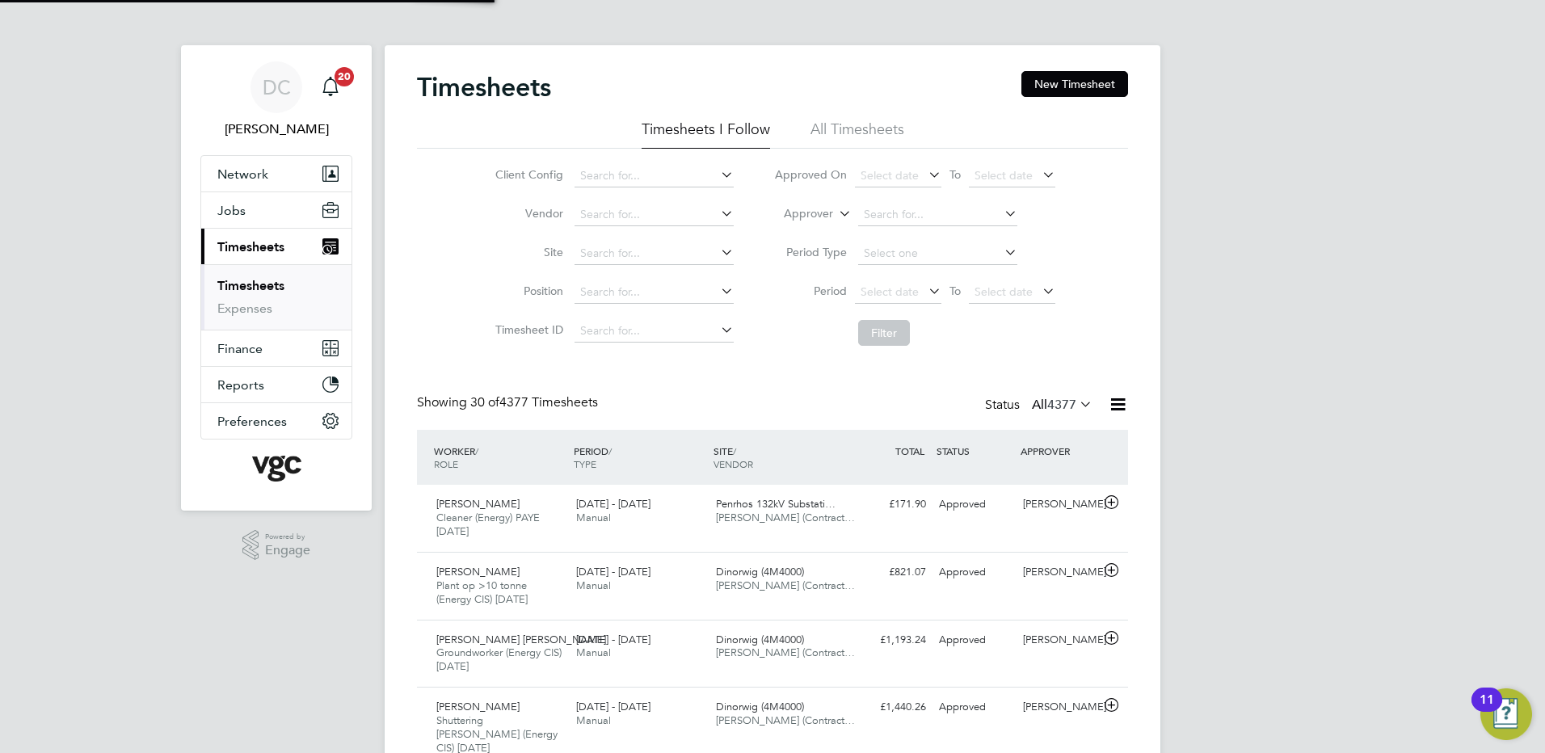
scroll to position [54, 141]
click at [1065, 95] on button "New Timesheet" at bounding box center [1074, 84] width 107 height 26
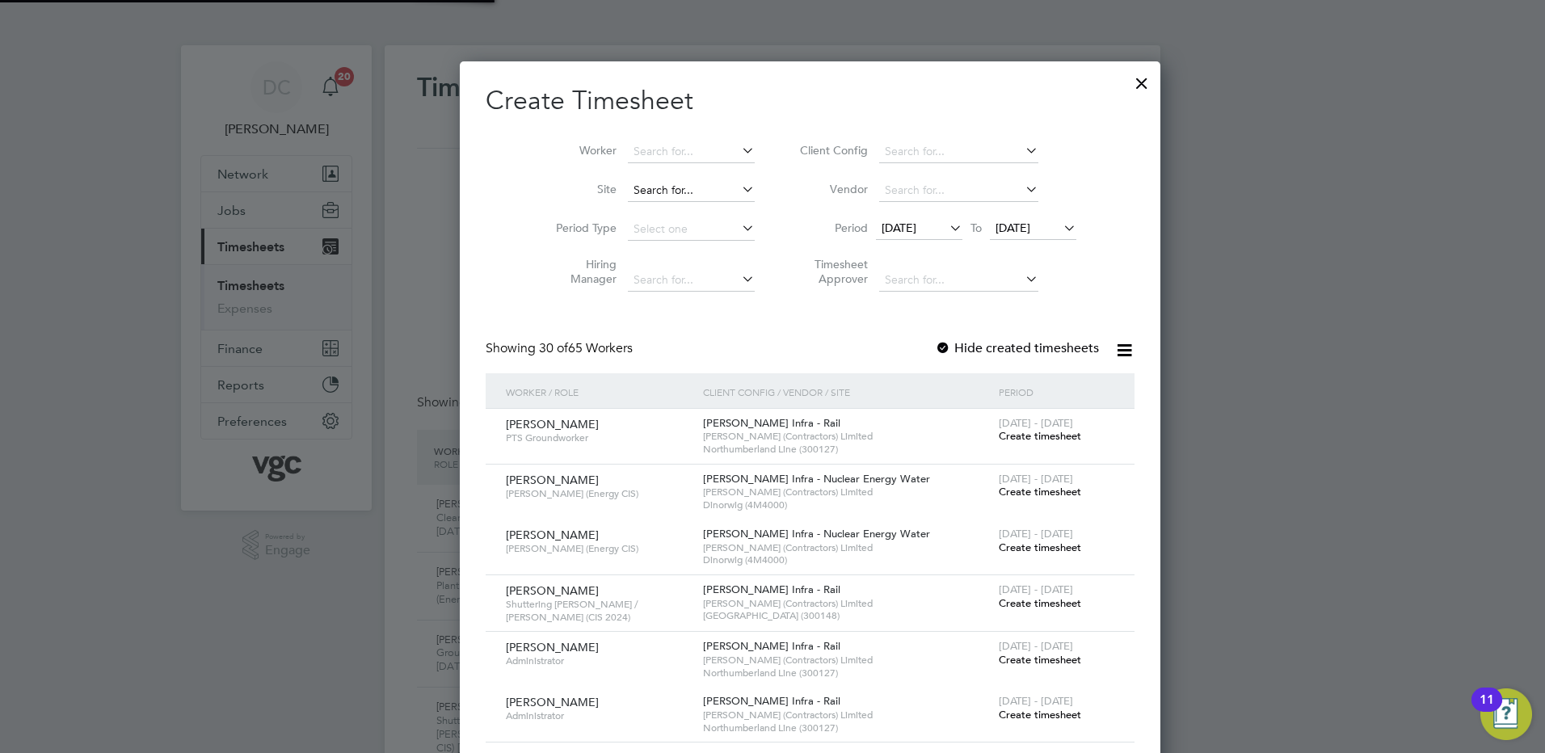
click at [655, 182] on input at bounding box center [691, 190] width 127 height 23
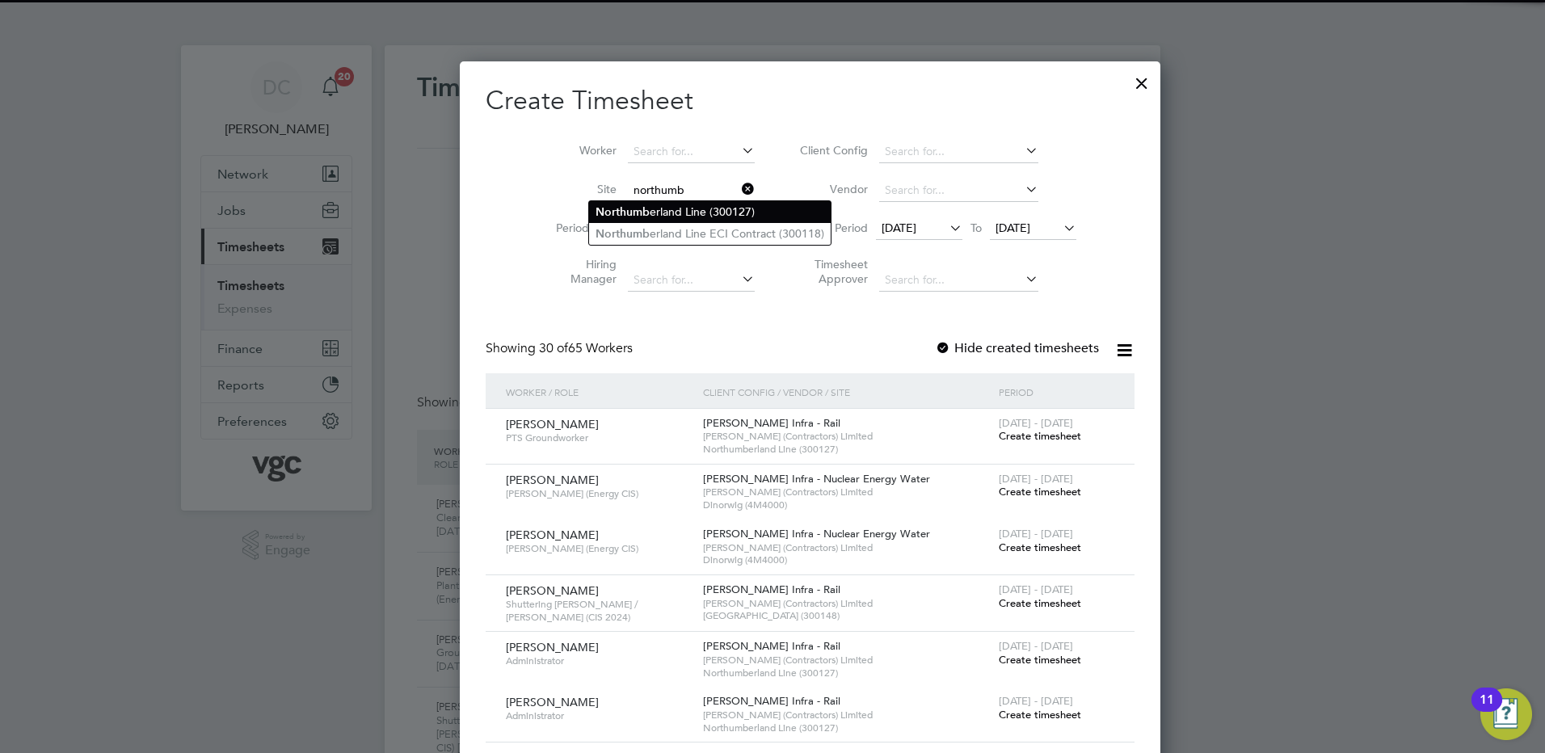
click at [661, 212] on li "Northumb erland Line (300127)" at bounding box center [710, 212] width 242 height 22
type input "Northumberland Line (300127)"
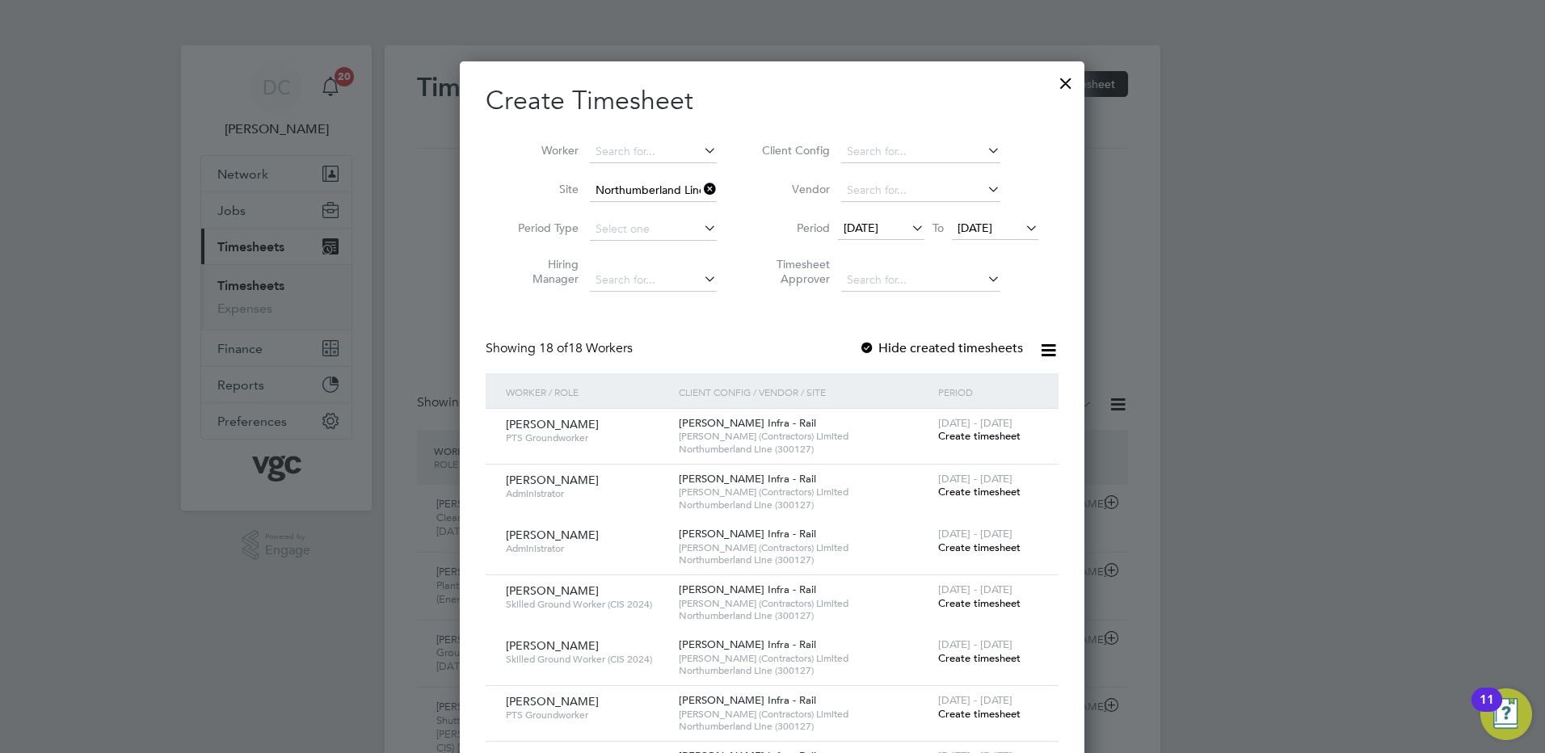
click at [854, 227] on span "[DATE]" at bounding box center [860, 228] width 35 height 15
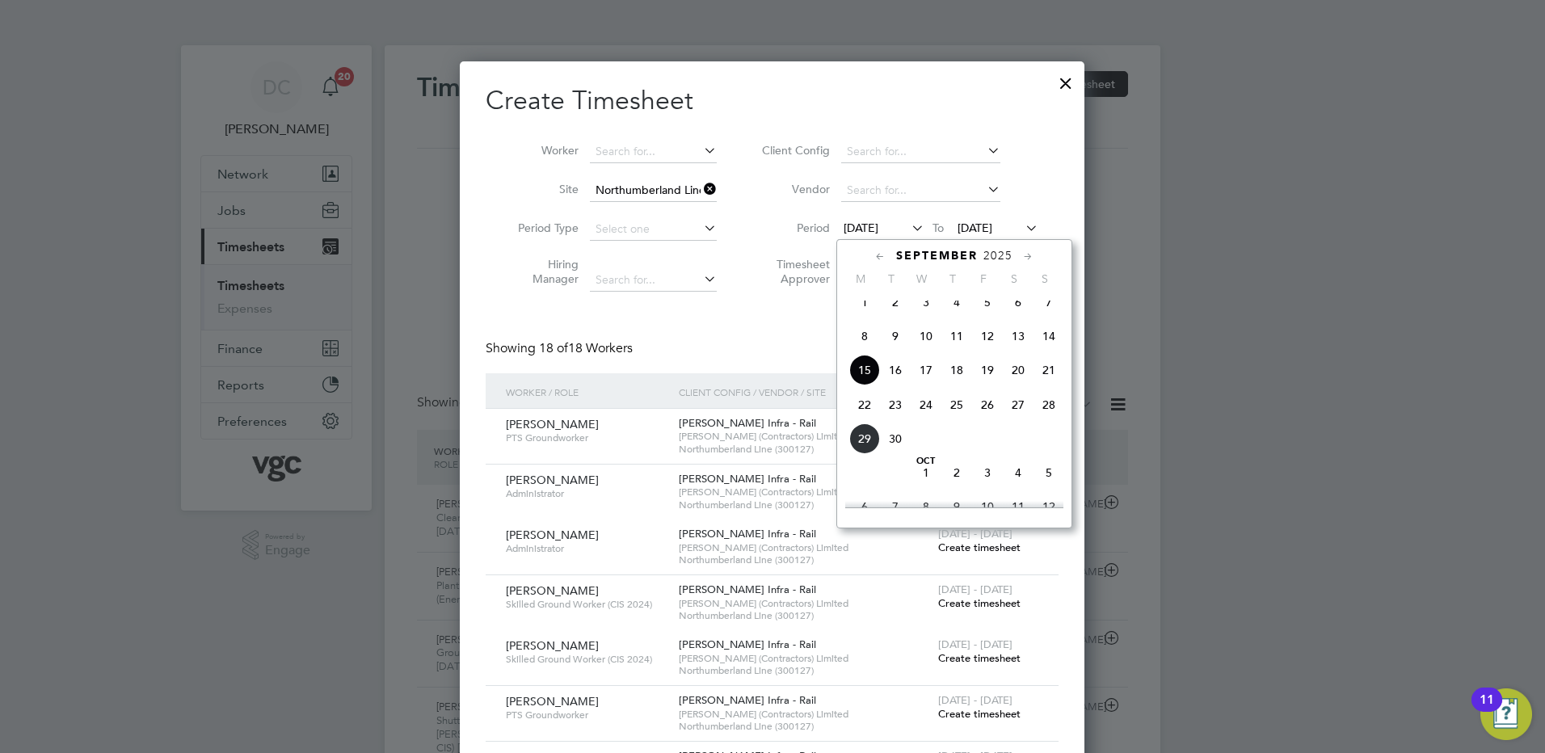
click at [1016, 381] on span "20" at bounding box center [1018, 370] width 31 height 31
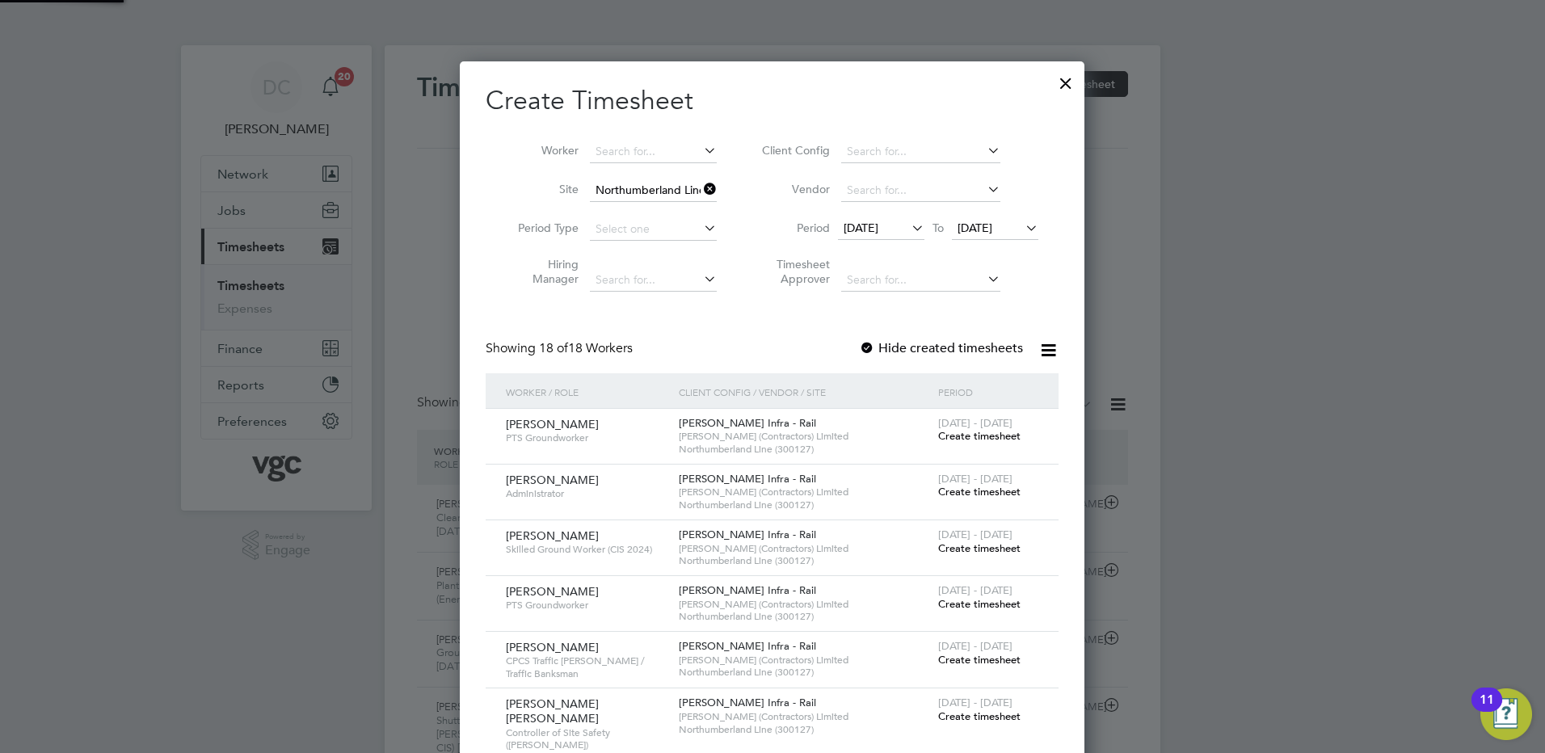
click at [992, 233] on span "[DATE]" at bounding box center [974, 228] width 35 height 15
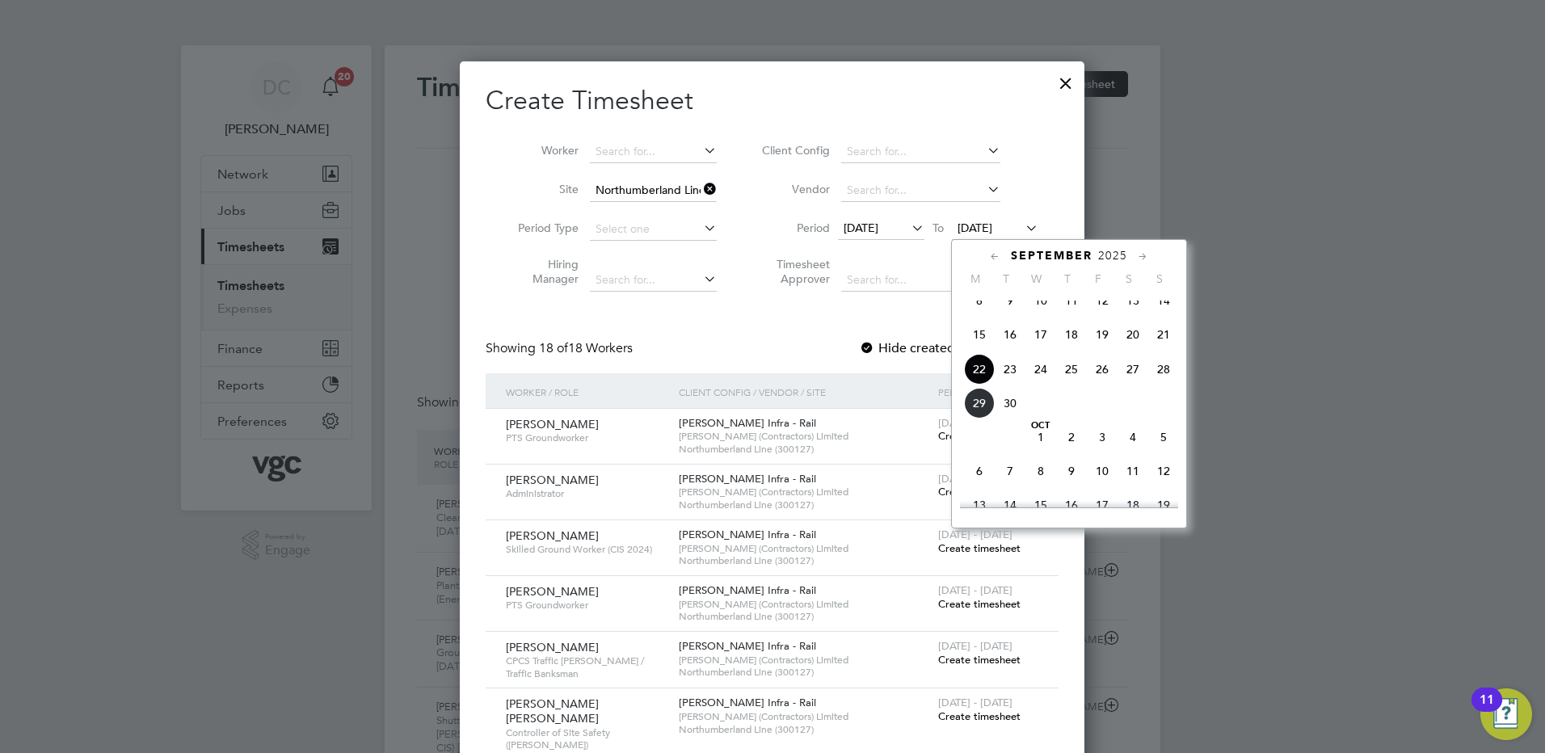
click at [1101, 381] on span "26" at bounding box center [1102, 369] width 31 height 31
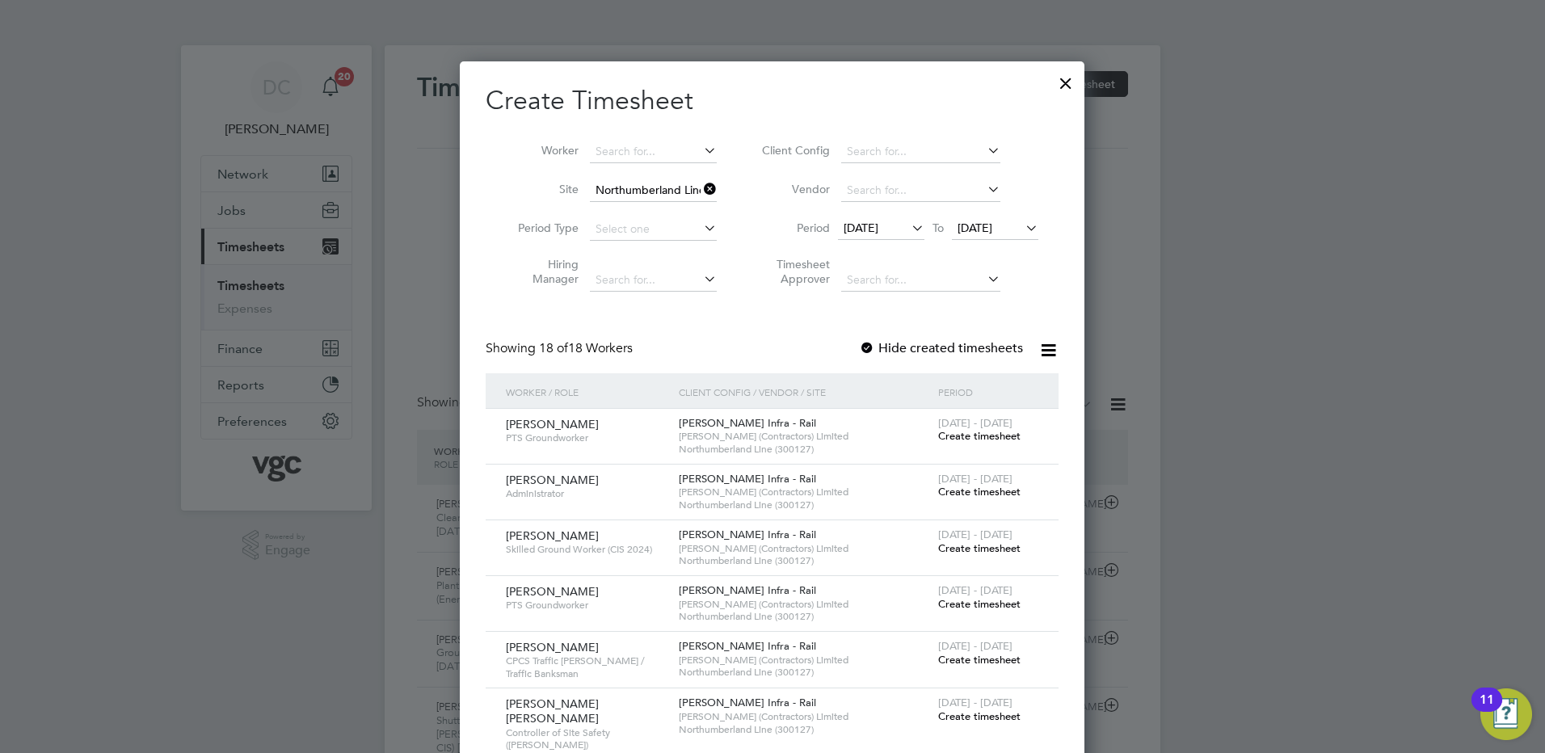
click at [1223, 641] on div at bounding box center [772, 376] width 1545 height 753
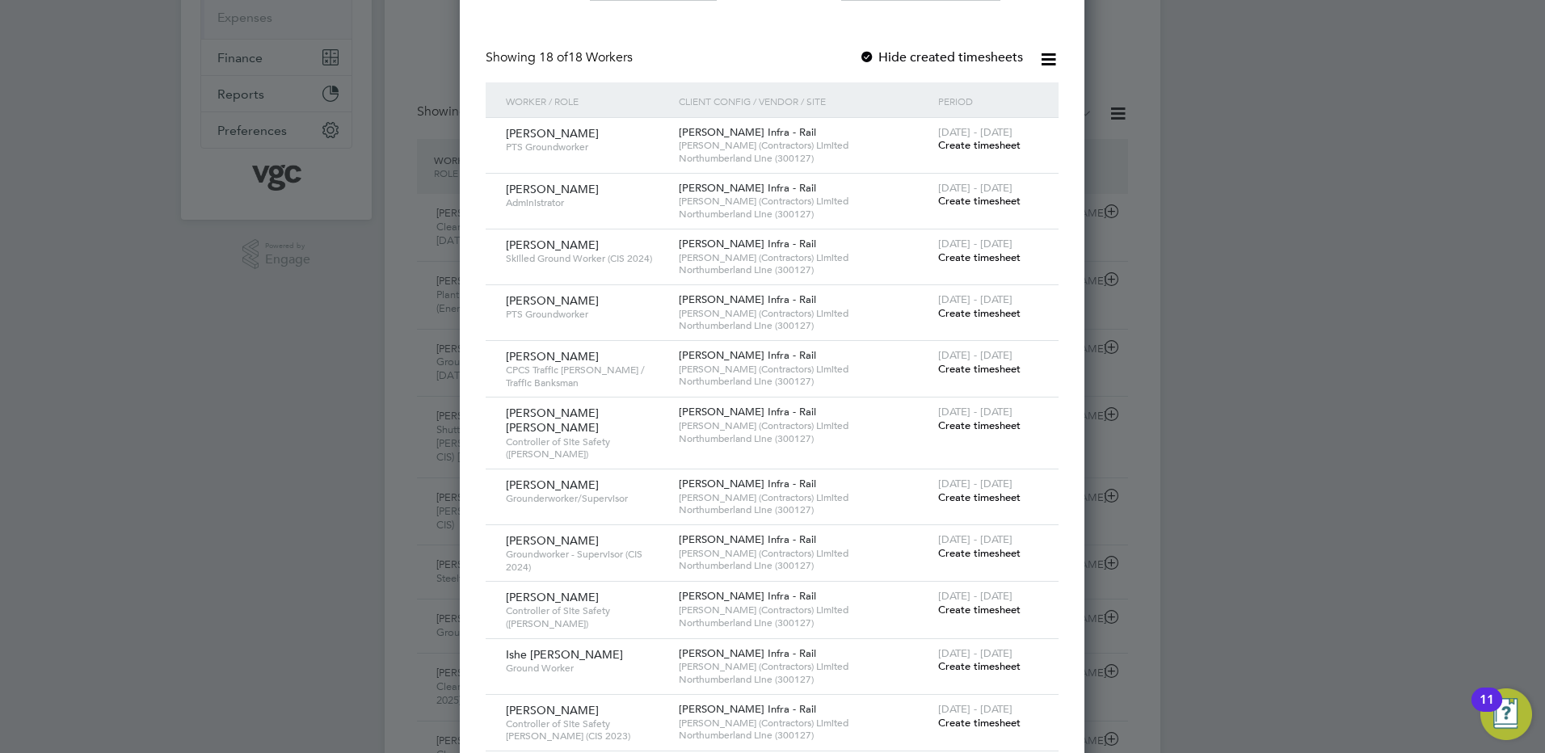
click at [995, 659] on span "Create timesheet" at bounding box center [979, 666] width 82 height 14
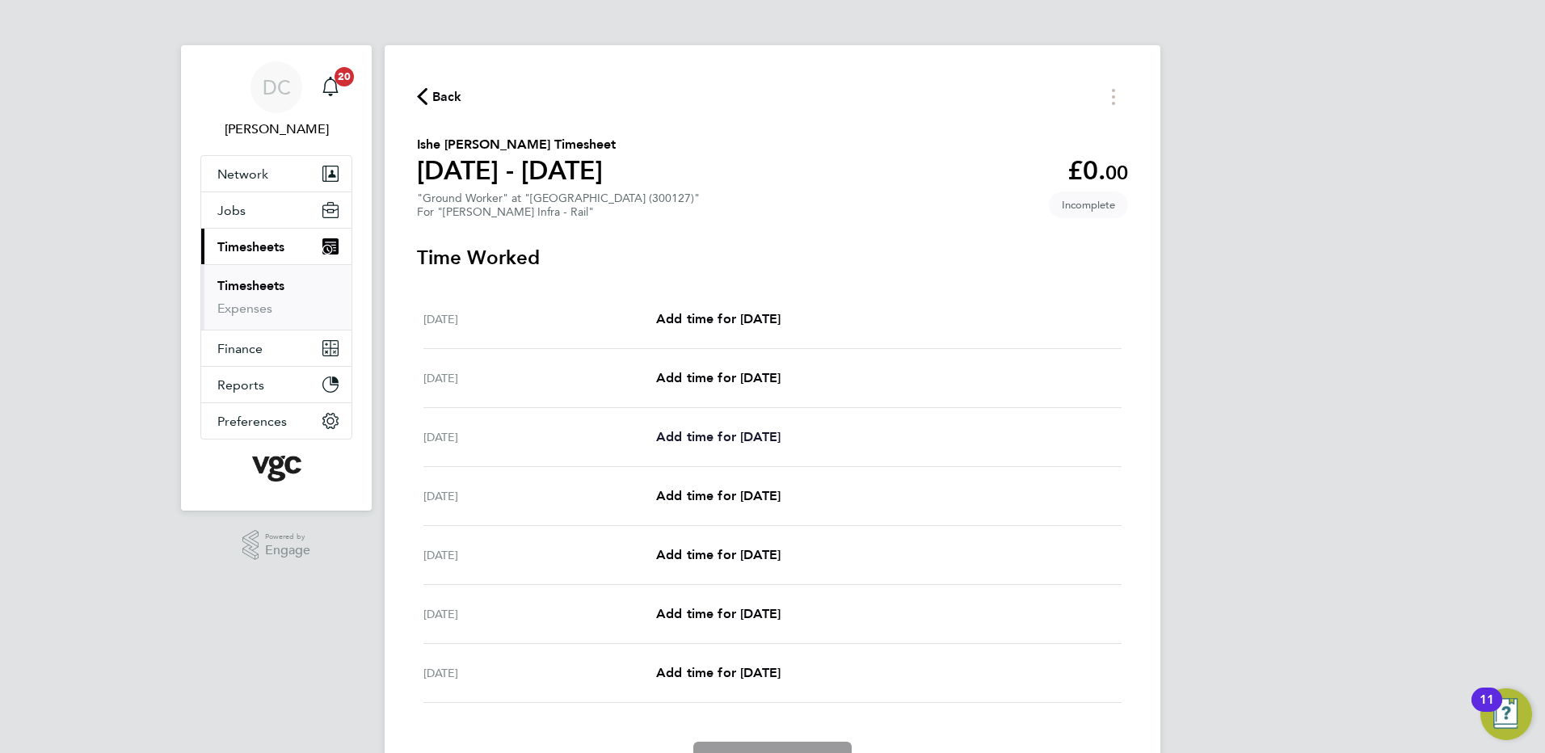
click at [752, 439] on span "Add time for [DATE]" at bounding box center [718, 436] width 124 height 15
select select "30"
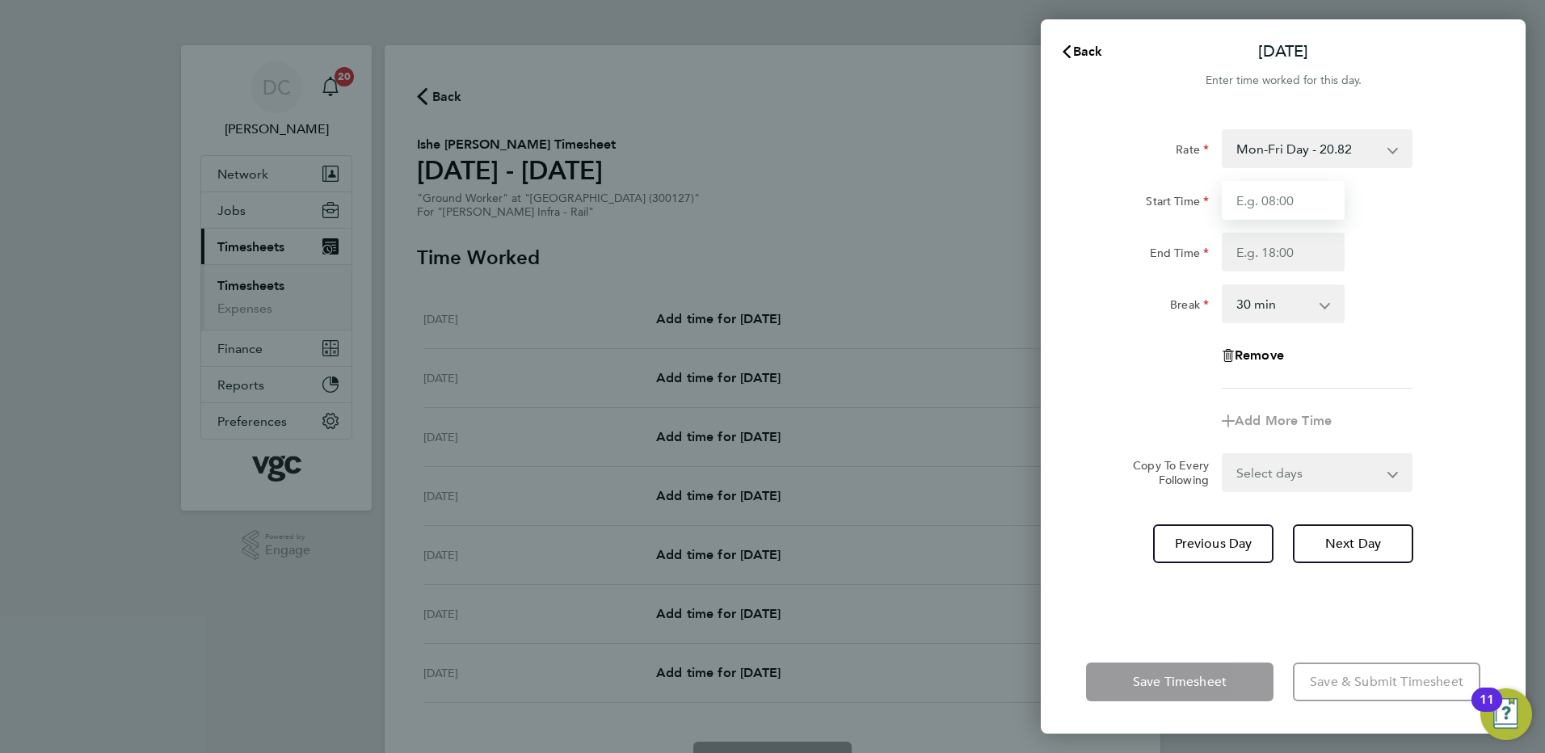
click at [1319, 207] on input "Start Time" at bounding box center [1283, 200] width 123 height 39
type input "07:30"
type input "17:30"
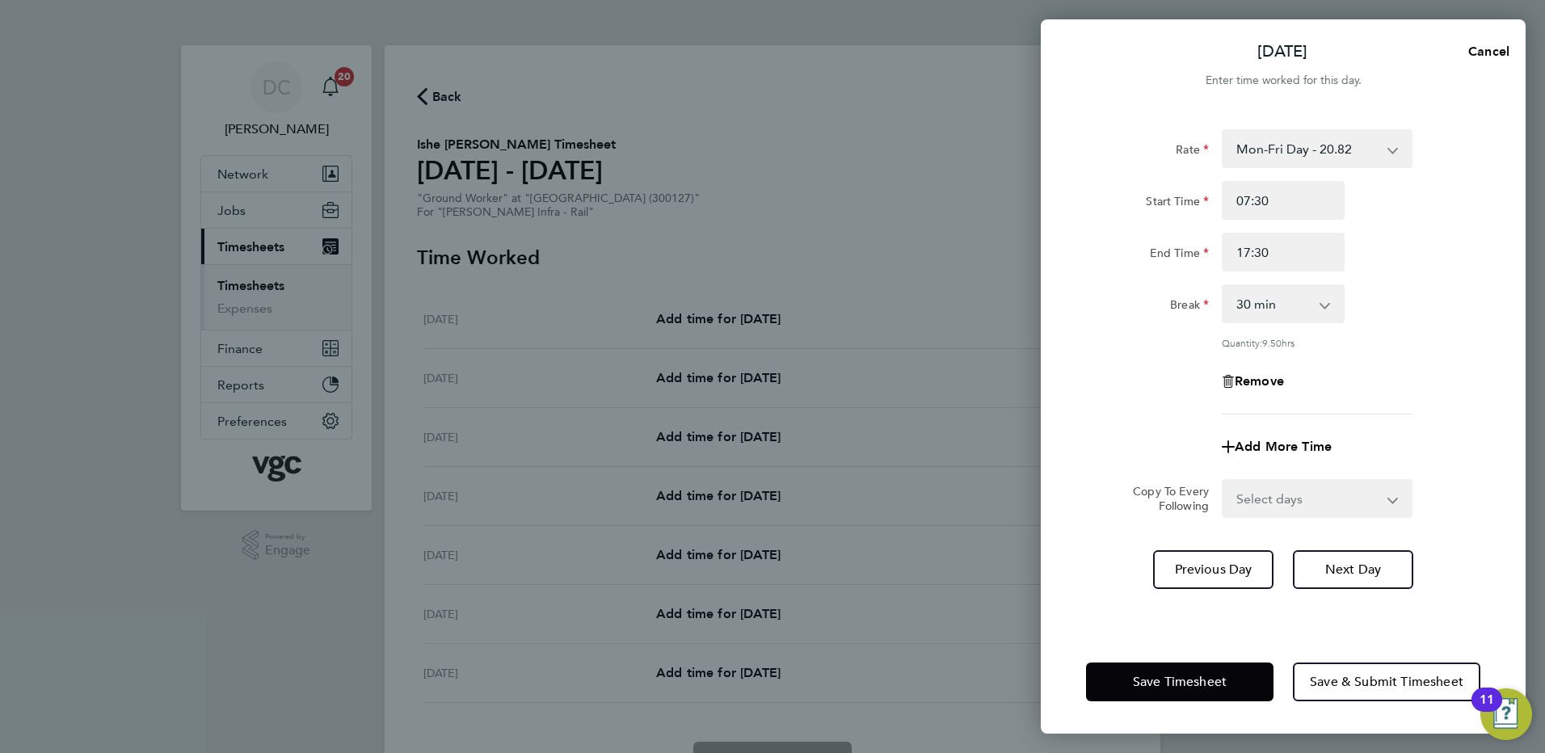
click at [1097, 388] on div "Remove" at bounding box center [1282, 381] width 407 height 39
click at [1283, 494] on select "Select days Day [DATE] [DATE] [DATE] [DATE]" at bounding box center [1308, 499] width 170 height 36
select select "DAY"
click at [1223, 481] on select "Select days Day [DATE] [DATE] [DATE] [DATE]" at bounding box center [1308, 499] width 170 height 36
select select "[DATE]"
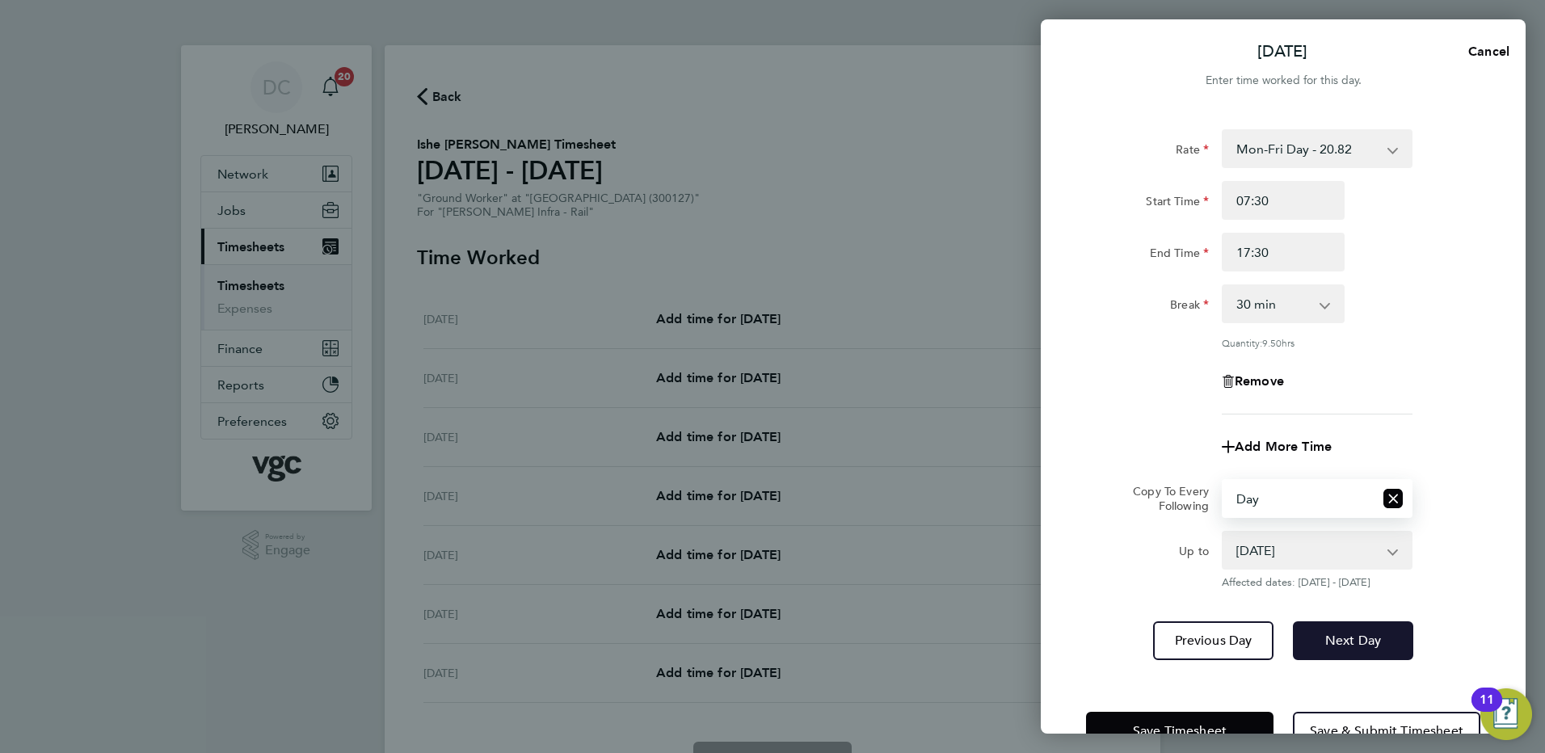
click at [1327, 629] on button "Next Day" at bounding box center [1353, 640] width 120 height 39
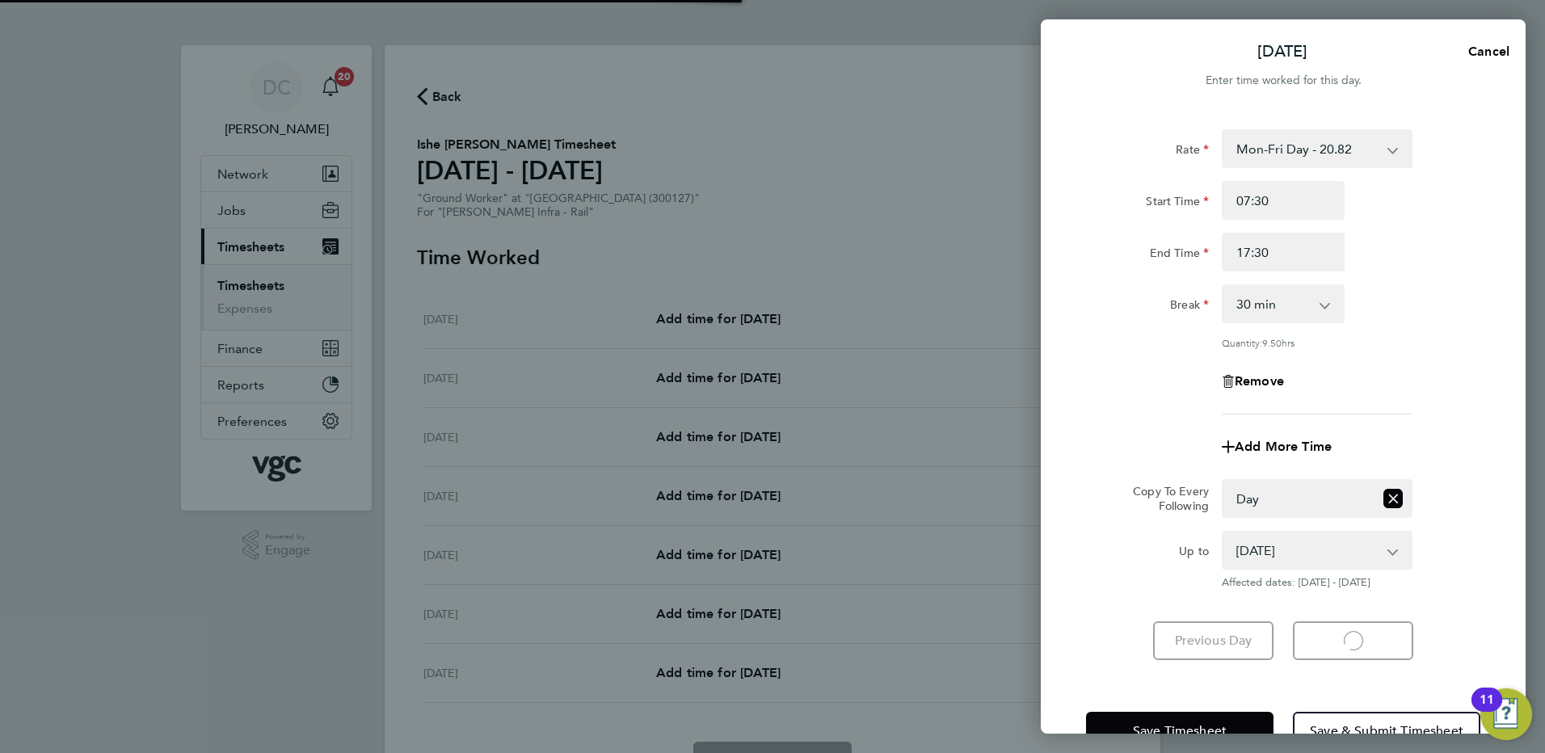
select select "30"
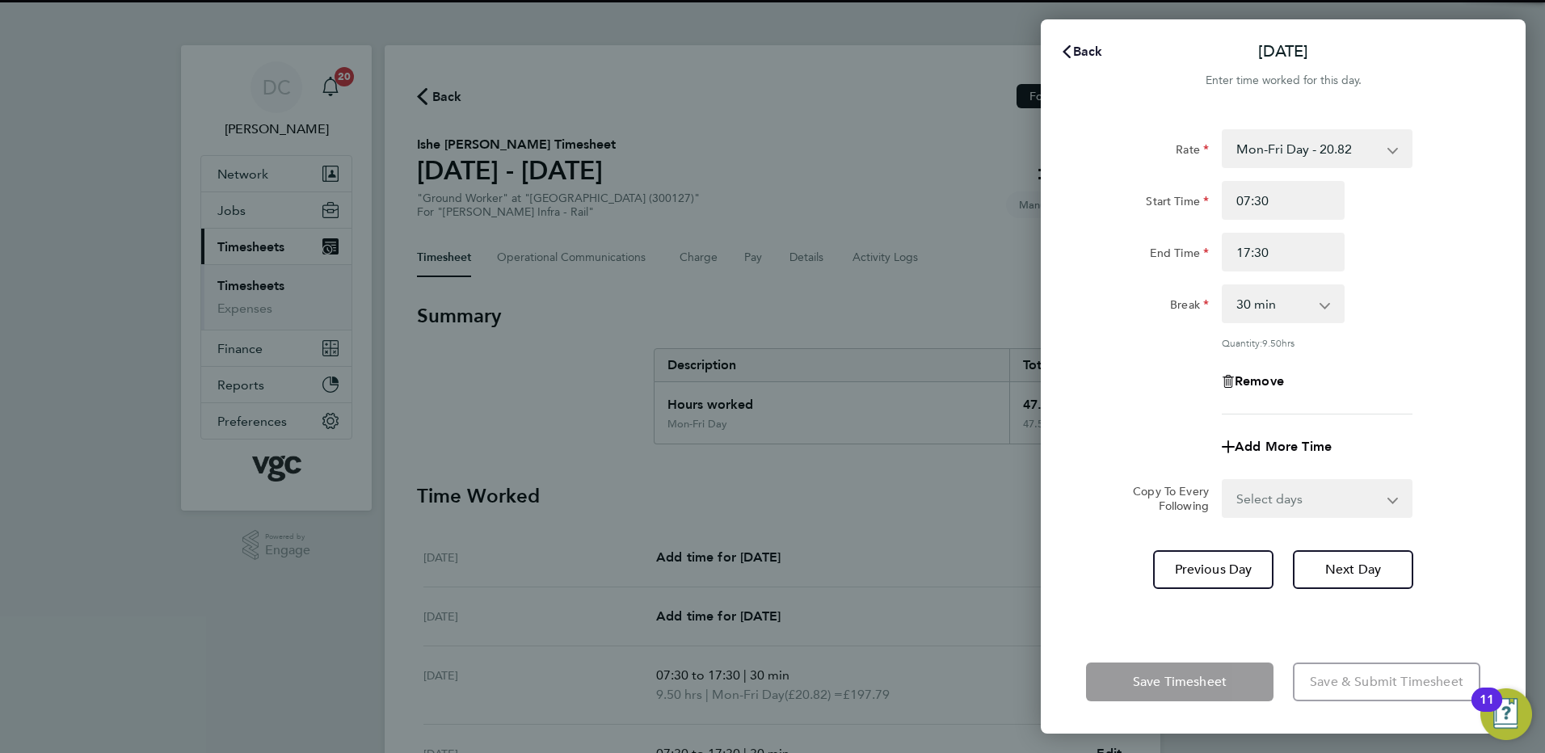
click at [1087, 52] on span "Back" at bounding box center [1088, 51] width 30 height 15
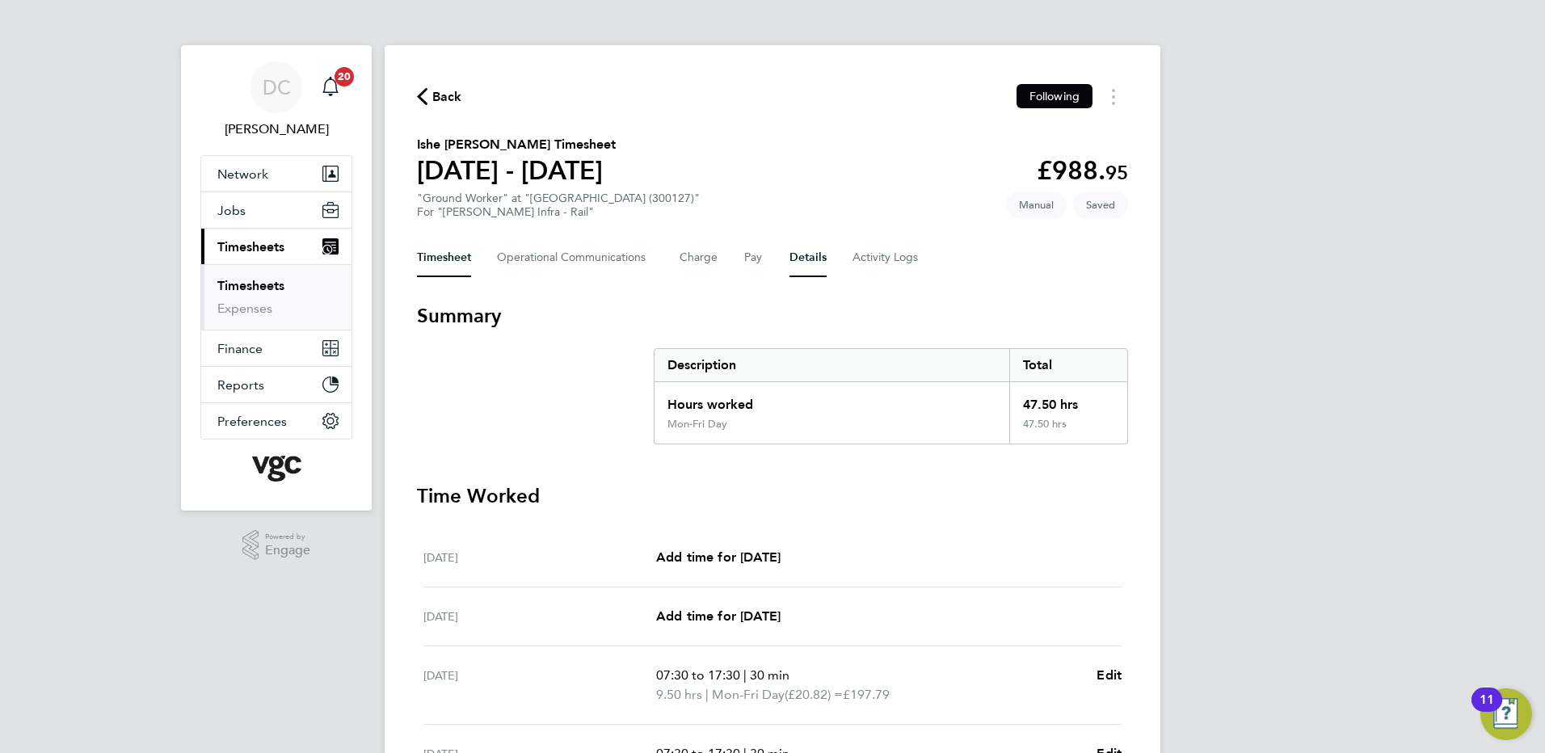
click at [813, 259] on button "Details" at bounding box center [807, 257] width 37 height 39
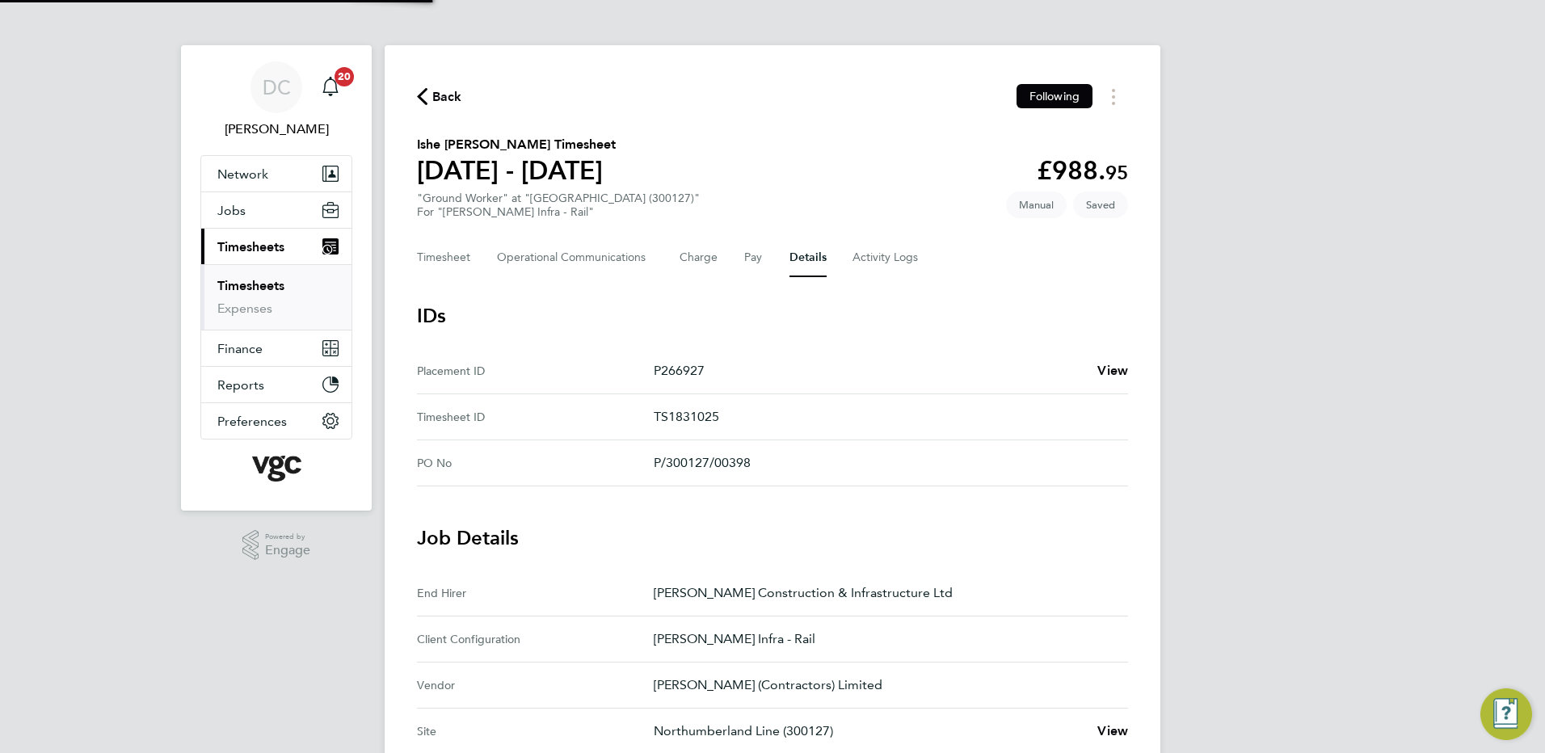
click at [1301, 416] on div "DC [PERSON_NAME] Notifications 20 Applications: Network Team Members Businesses…" at bounding box center [772, 605] width 1545 height 1211
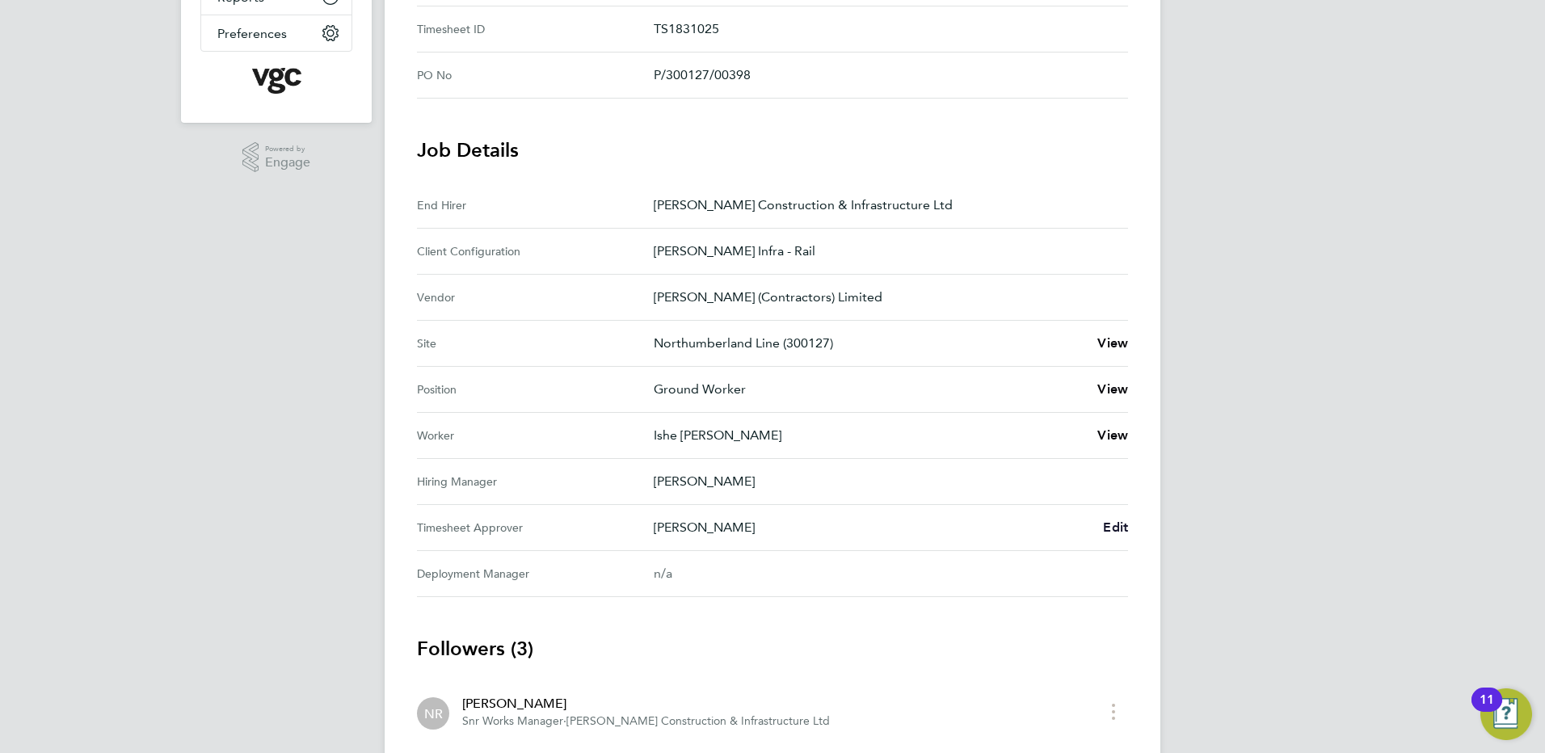
click at [1126, 526] on span "Edit" at bounding box center [1115, 527] width 25 height 15
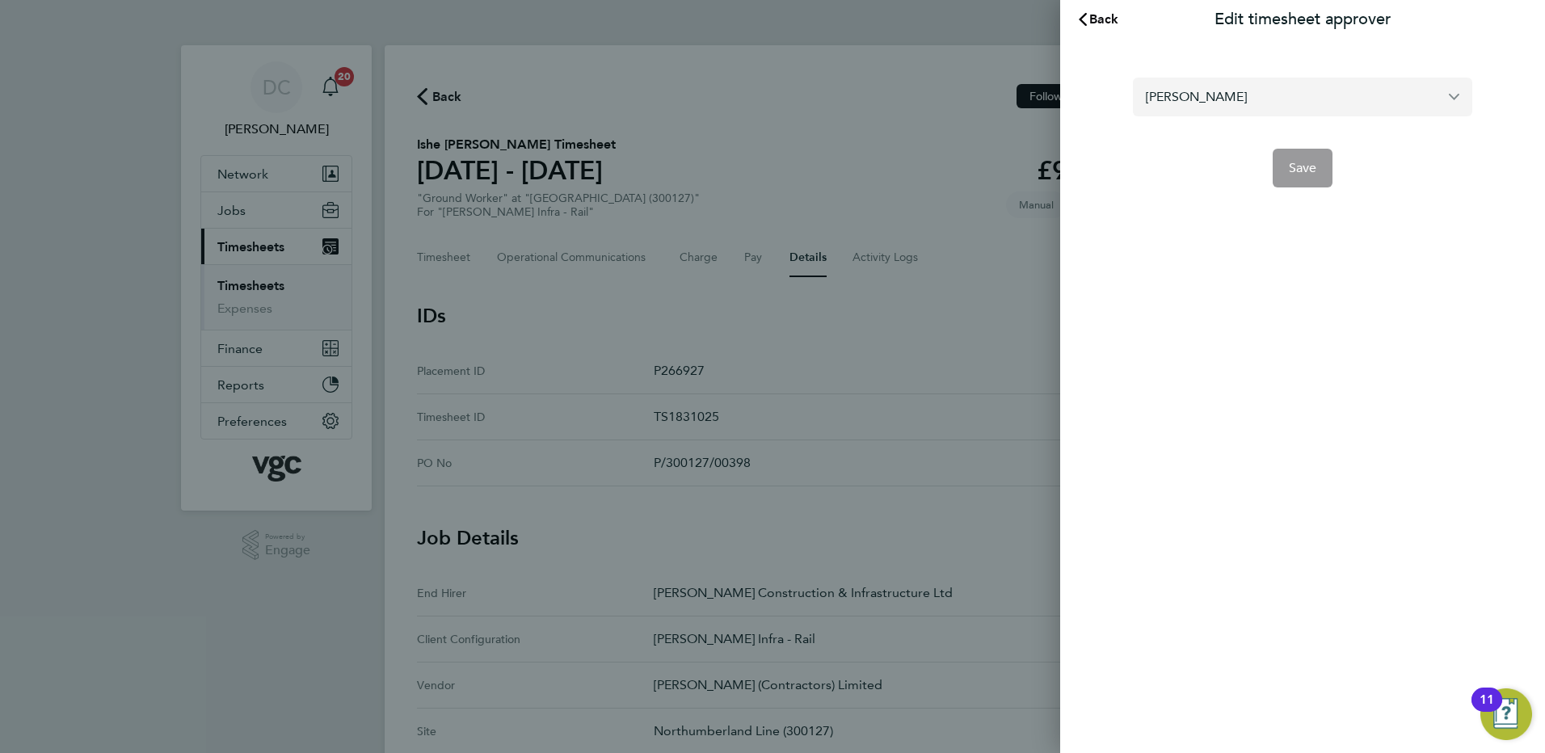
click at [1256, 100] on input "[PERSON_NAME]" at bounding box center [1302, 97] width 339 height 38
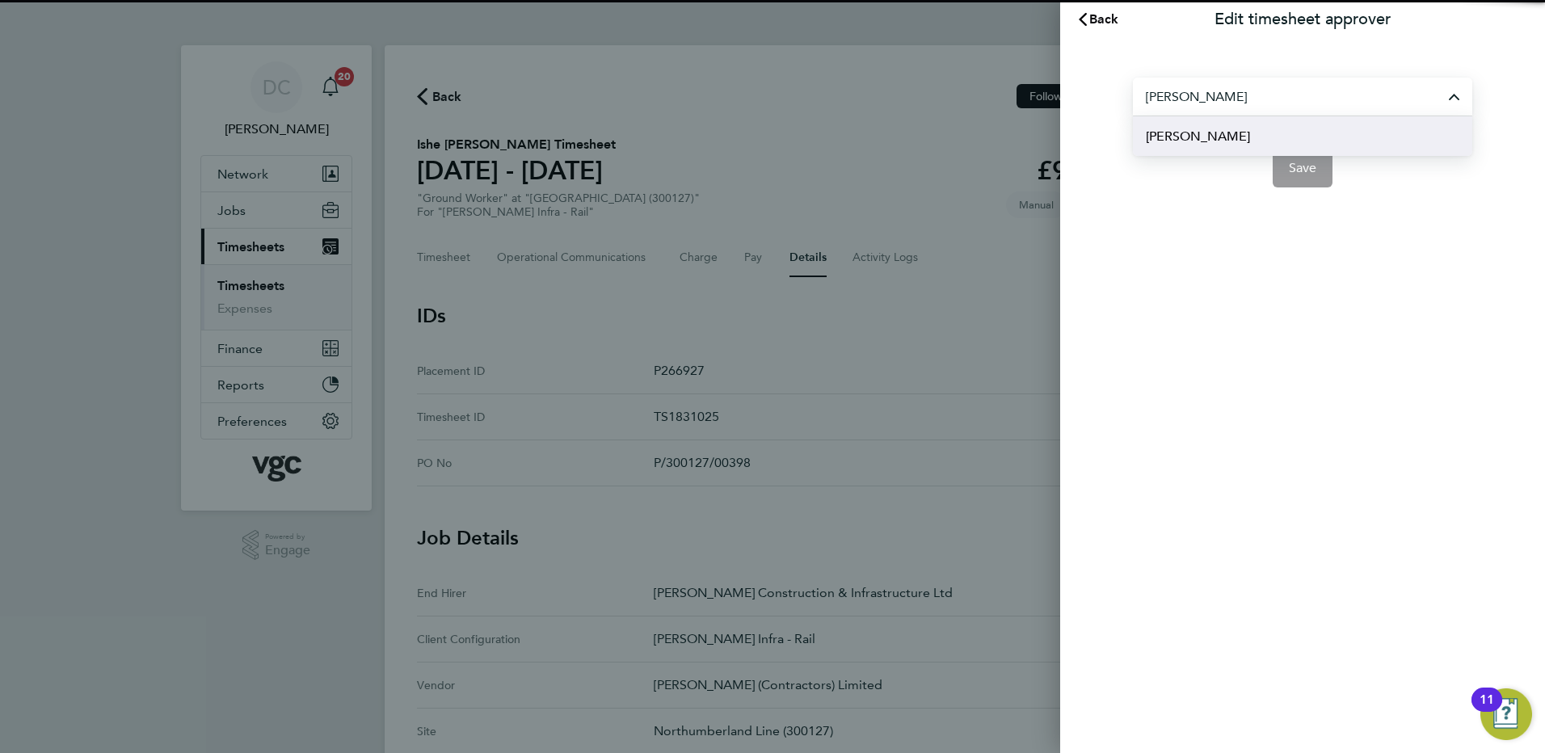
click at [1233, 132] on li "[PERSON_NAME]" at bounding box center [1302, 136] width 339 height 40
type input "[PERSON_NAME]"
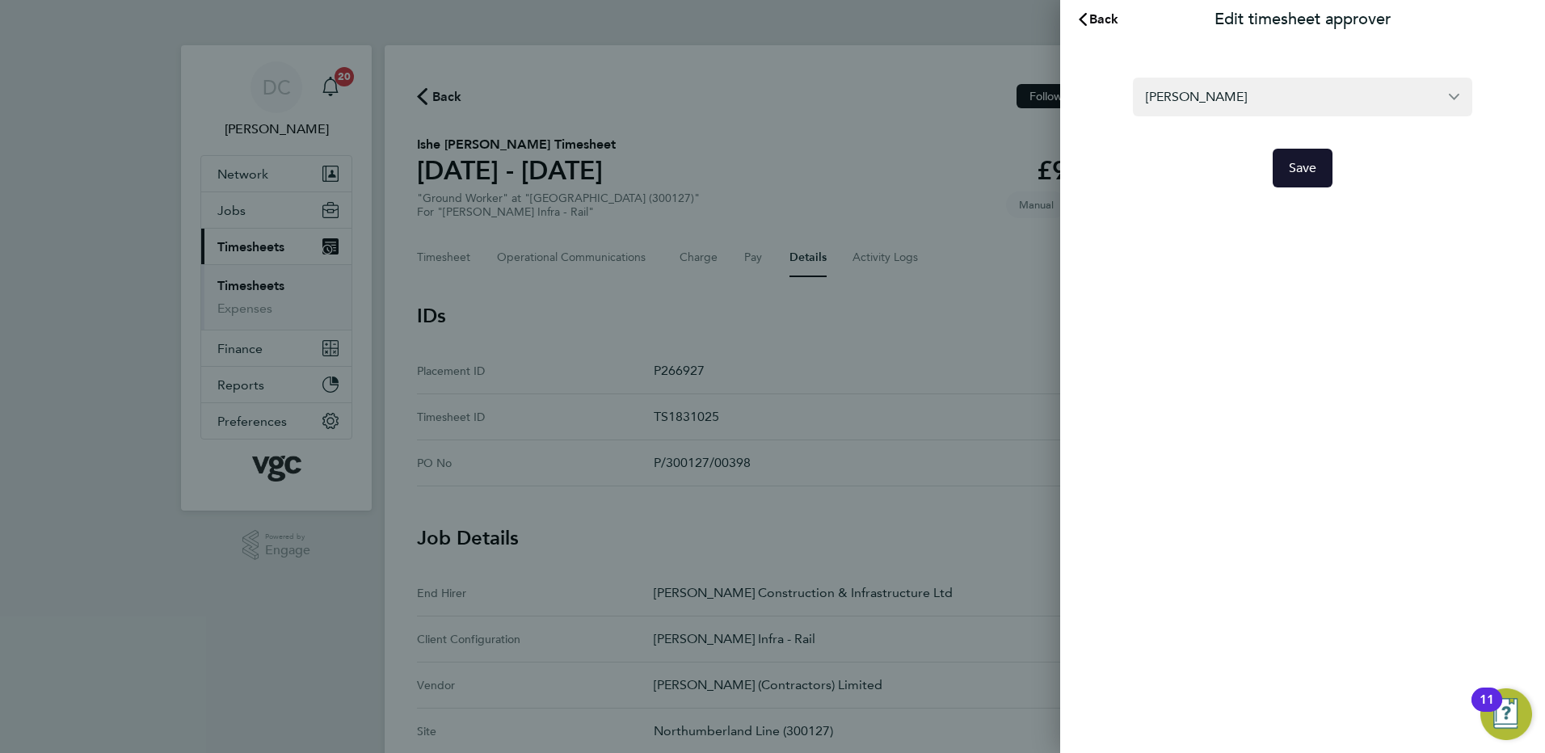
click at [1304, 174] on span "Save" at bounding box center [1303, 168] width 28 height 16
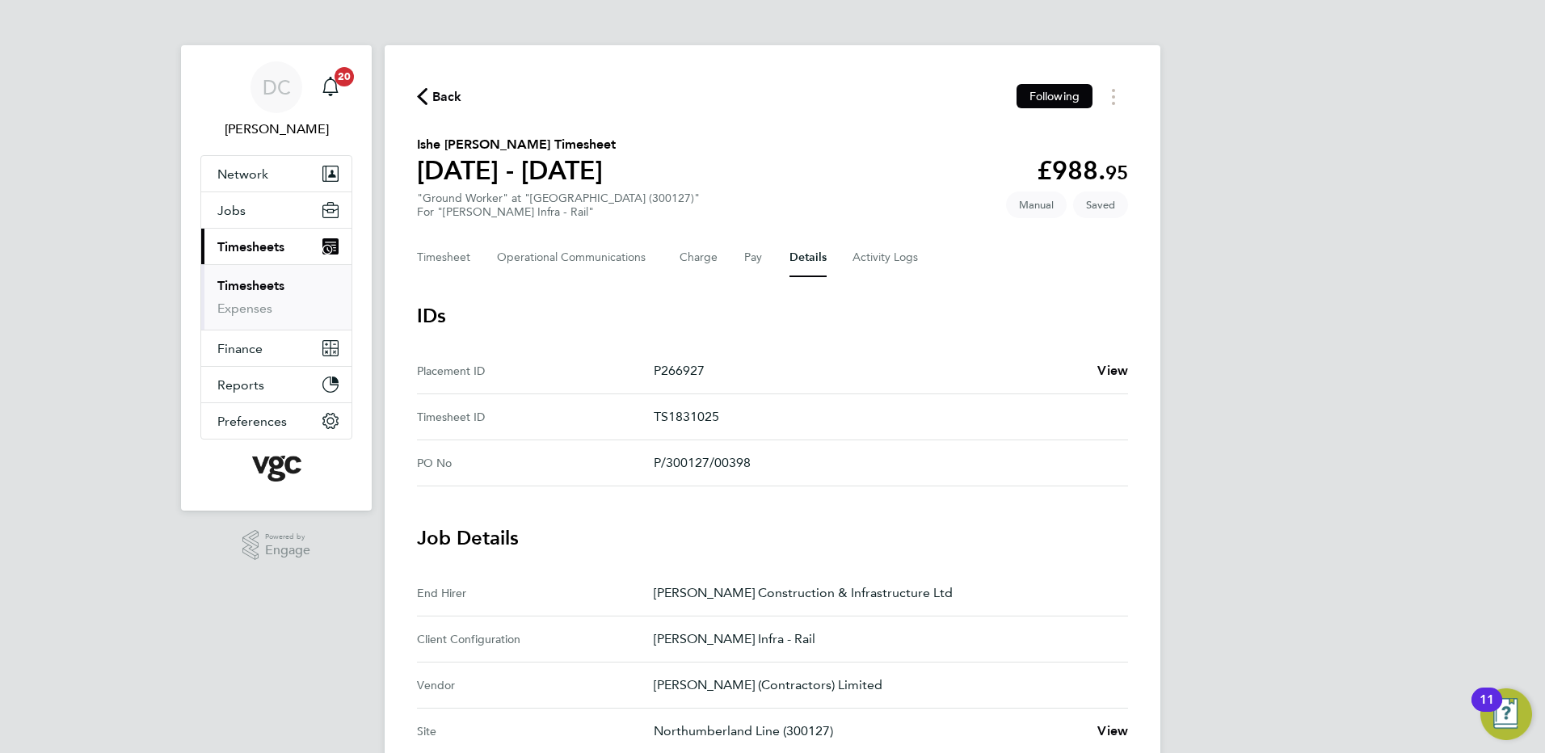
click at [1386, 446] on div "DC [PERSON_NAME] Notifications 20 Applications: Network Team Members Businesses…" at bounding box center [772, 681] width 1545 height 1363
click at [456, 251] on button "Timesheet" at bounding box center [444, 257] width 54 height 39
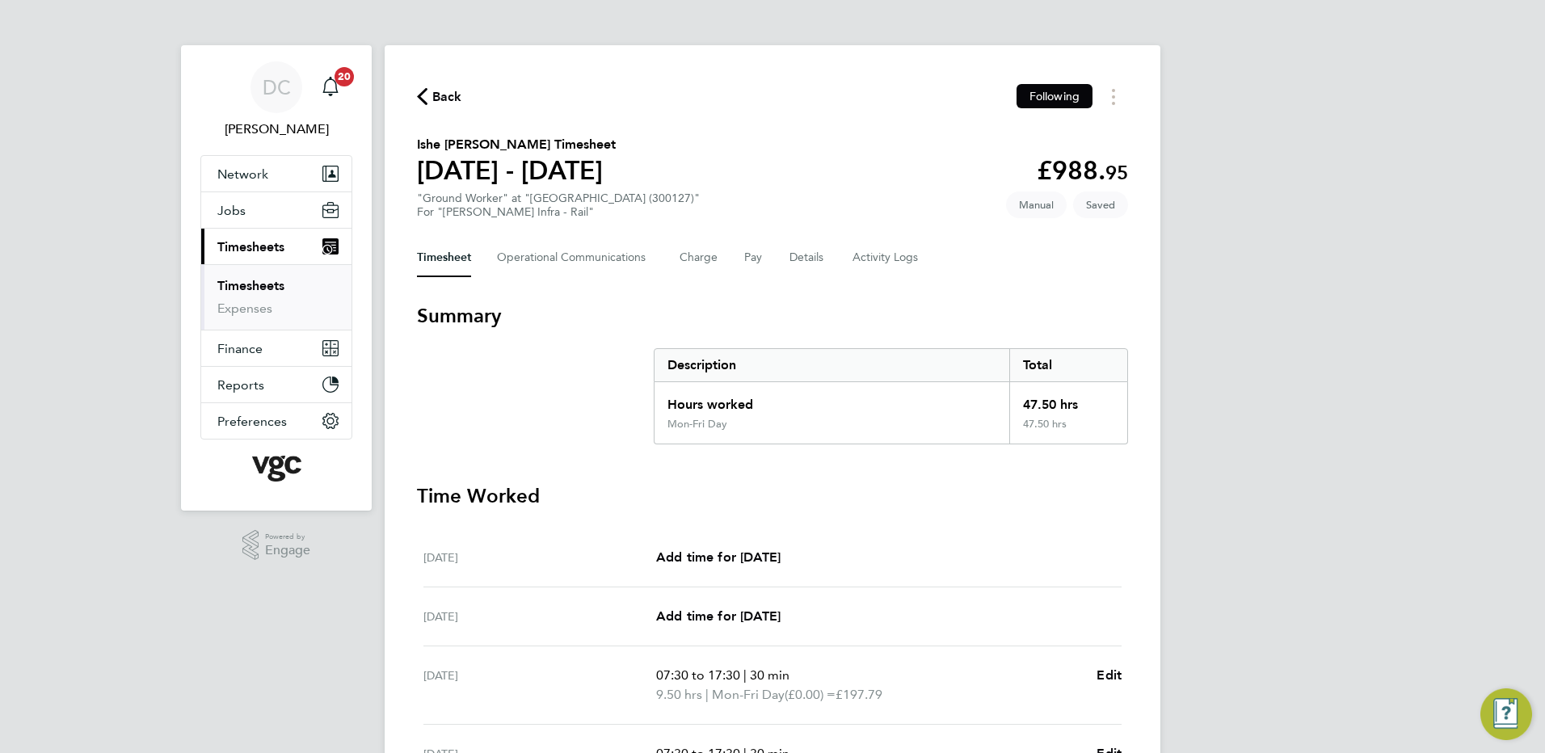
click at [1377, 409] on div "DC [PERSON_NAME] Notifications 20 Applications: Network Team Members Businesses…" at bounding box center [772, 590] width 1545 height 1180
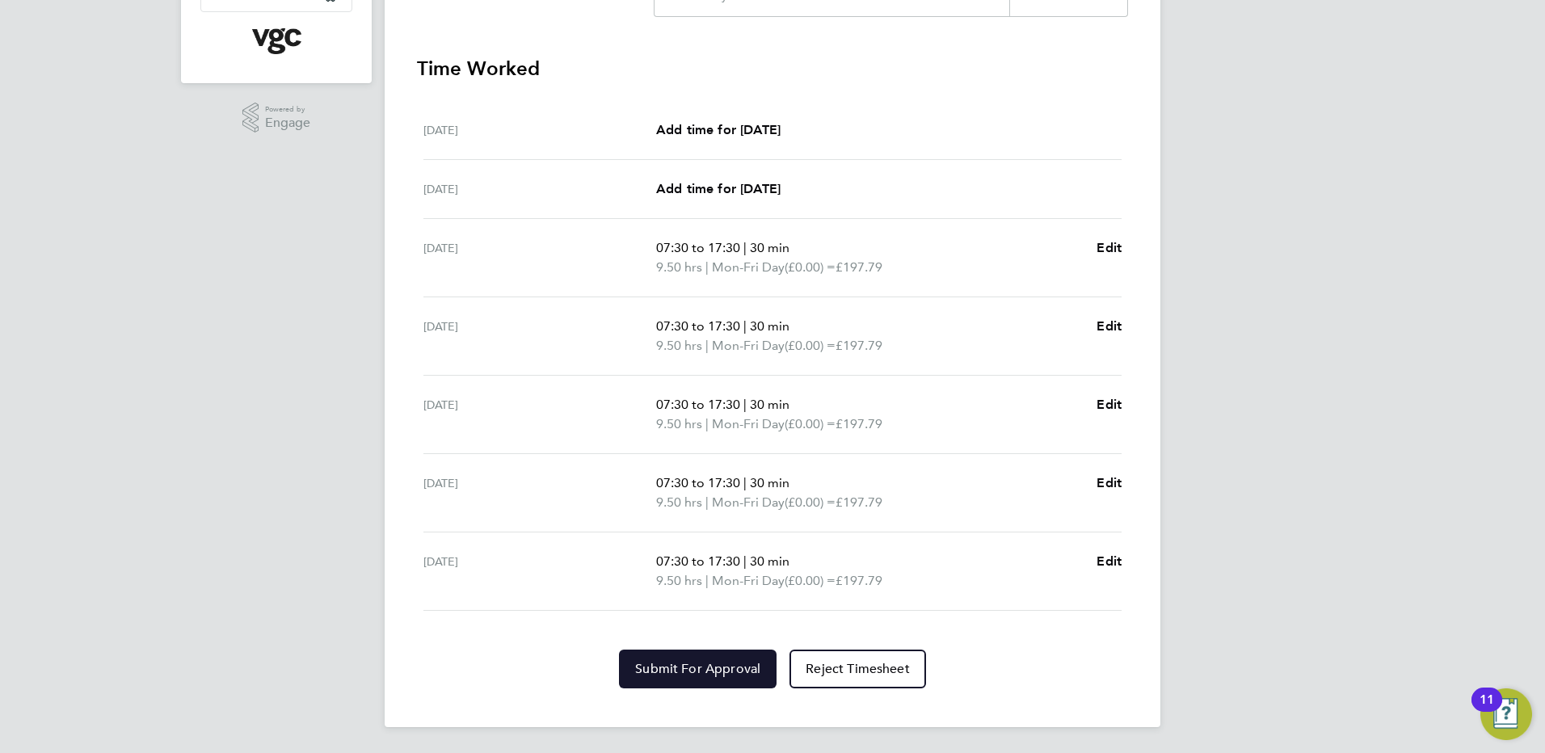
click at [725, 671] on span "Submit For Approval" at bounding box center [697, 669] width 125 height 16
click at [1294, 654] on div "DC [PERSON_NAME] Notifications 20 Applications: Network Team Members Businesses…" at bounding box center [772, 163] width 1545 height 1180
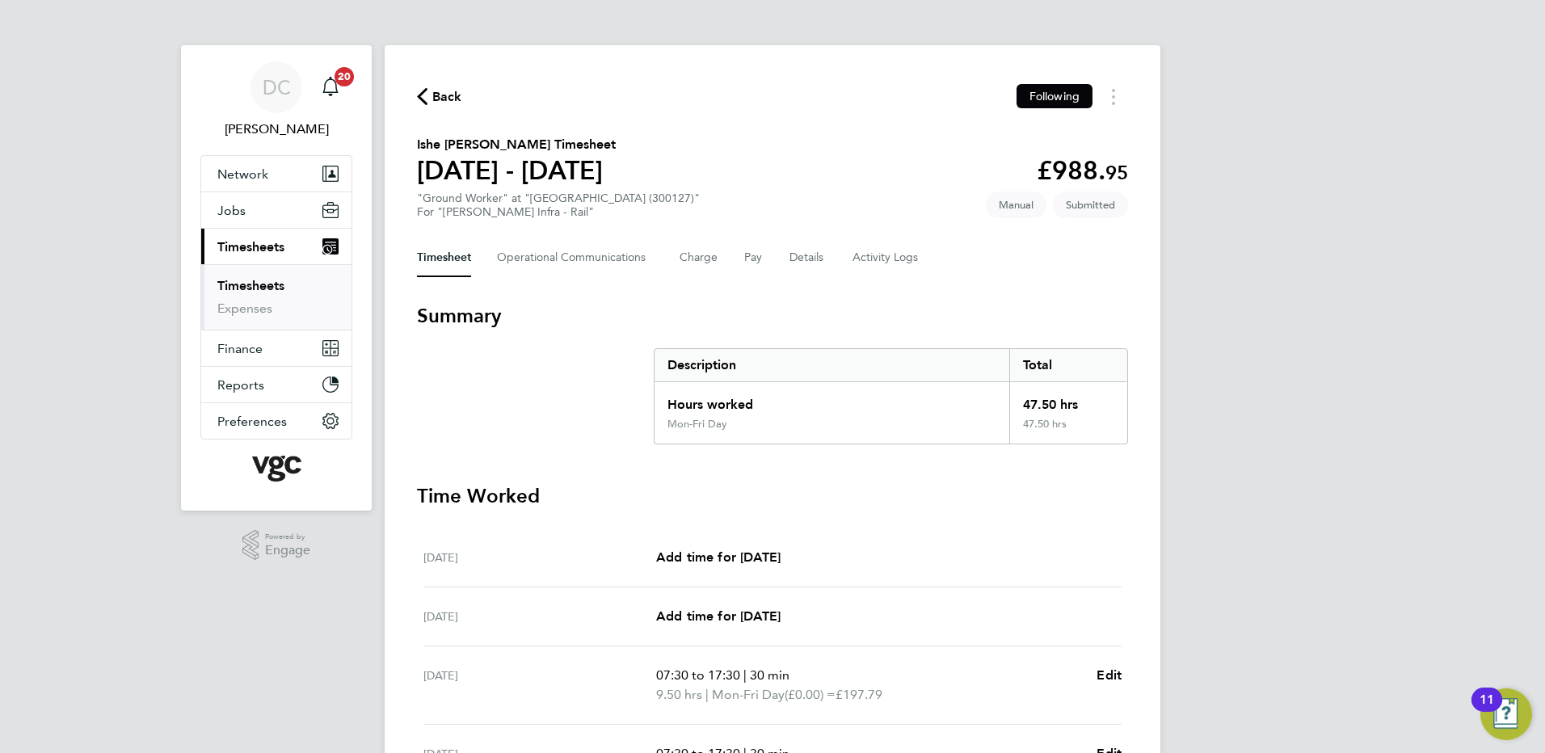
click at [437, 96] on span "Back" at bounding box center [447, 96] width 30 height 19
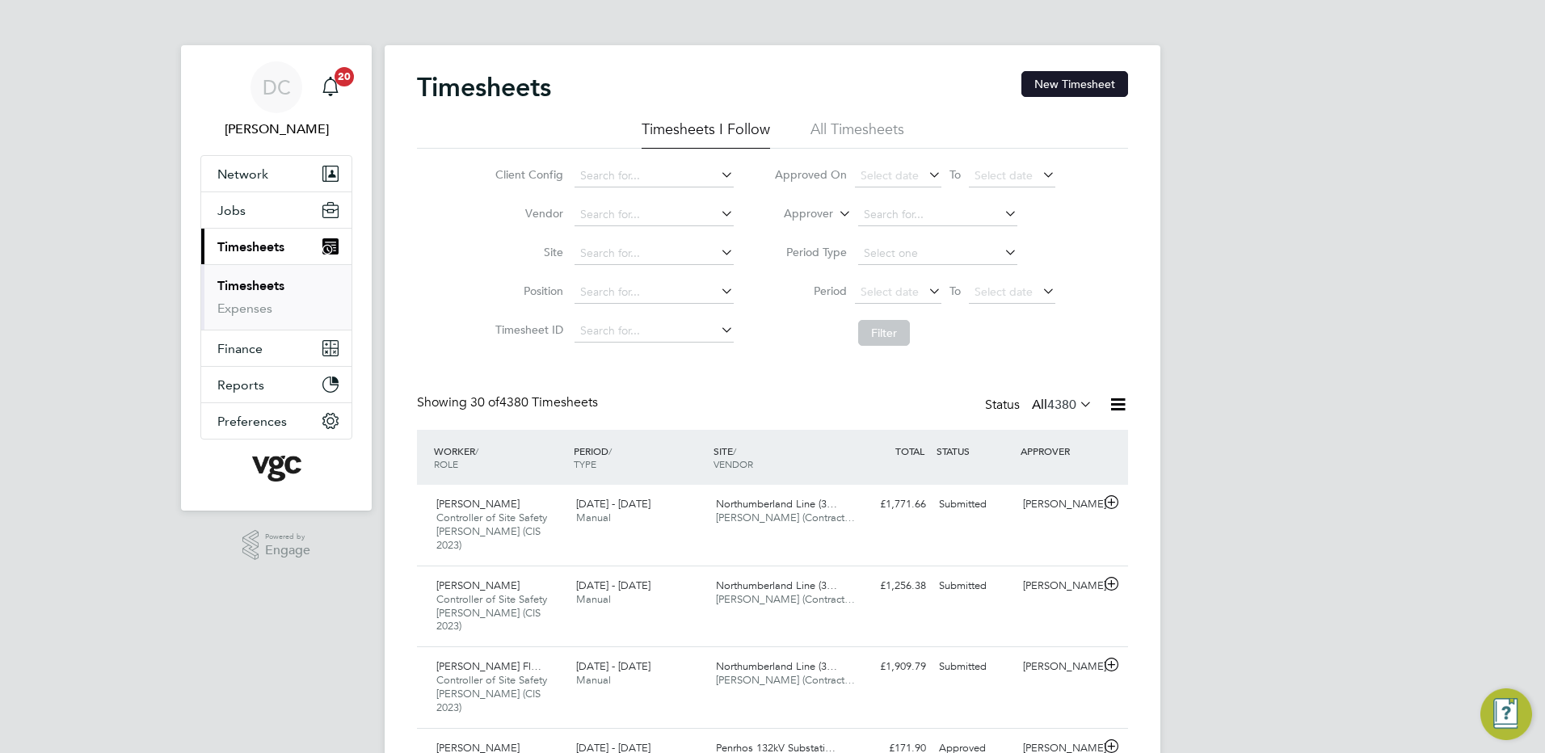
click at [1063, 82] on button "New Timesheet" at bounding box center [1074, 84] width 107 height 26
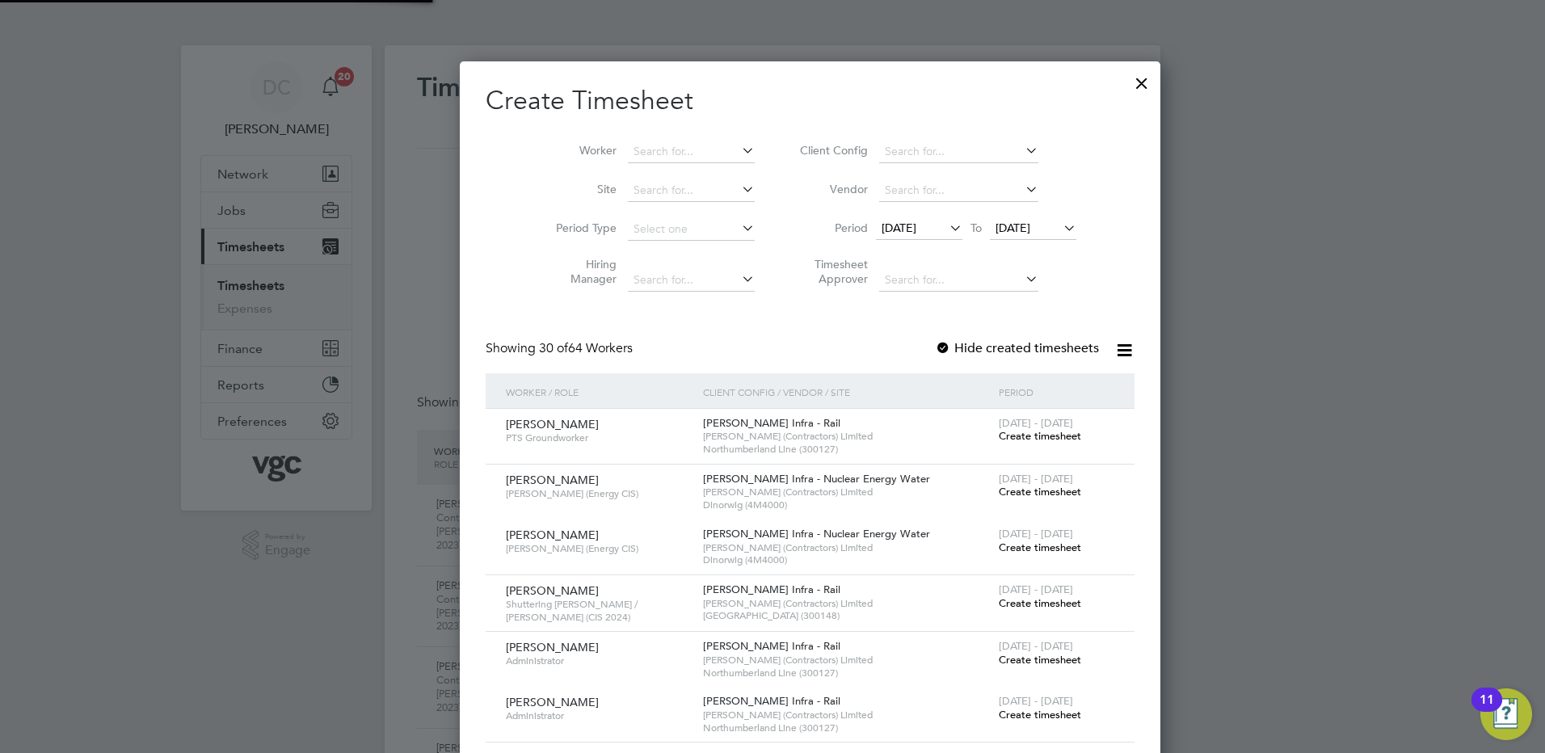
click at [640, 175] on li "Site" at bounding box center [649, 190] width 251 height 39
click at [632, 186] on input at bounding box center [691, 190] width 127 height 23
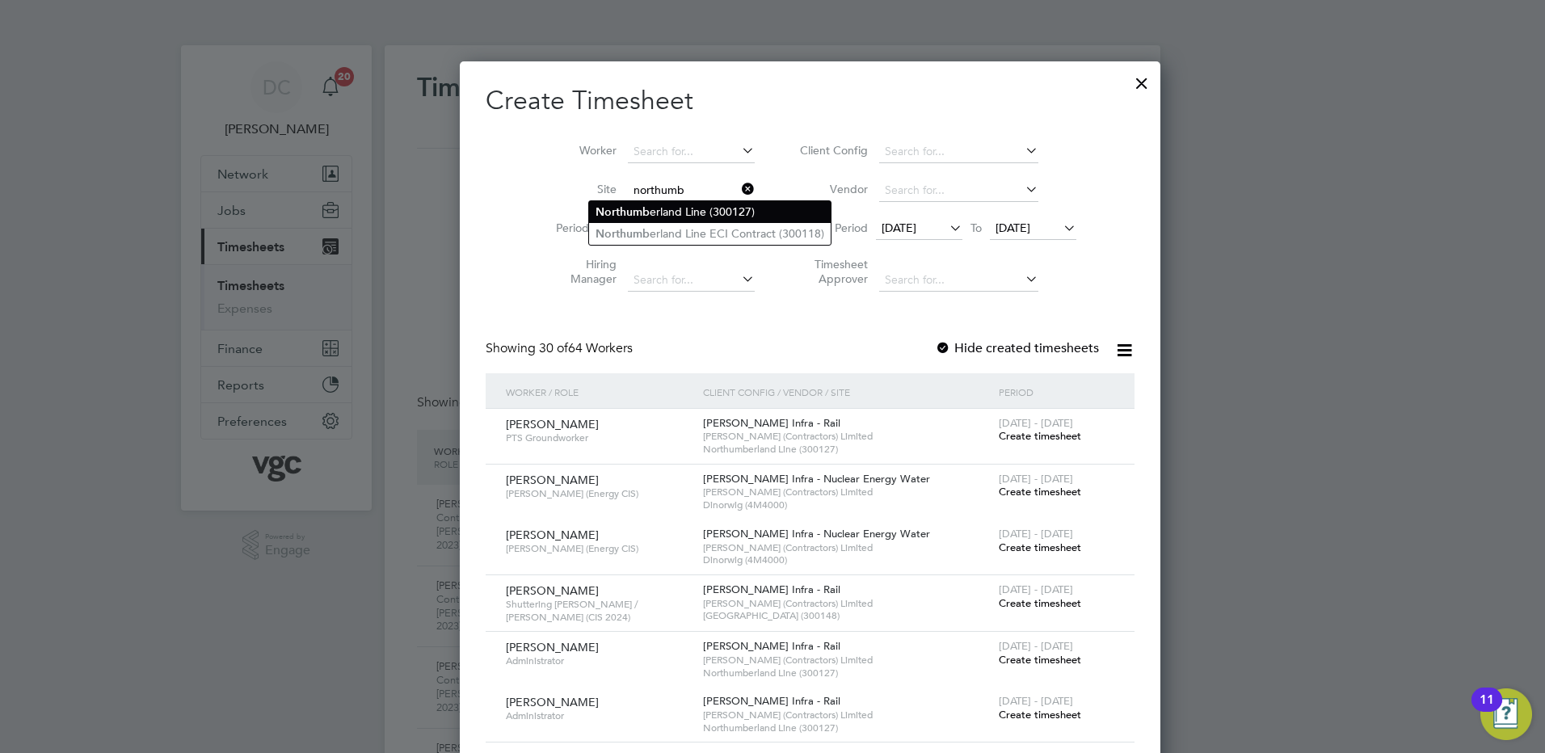
click at [662, 209] on li "Northumb erland Line (300127)" at bounding box center [710, 212] width 242 height 22
type input "Northumberland Line (300127)"
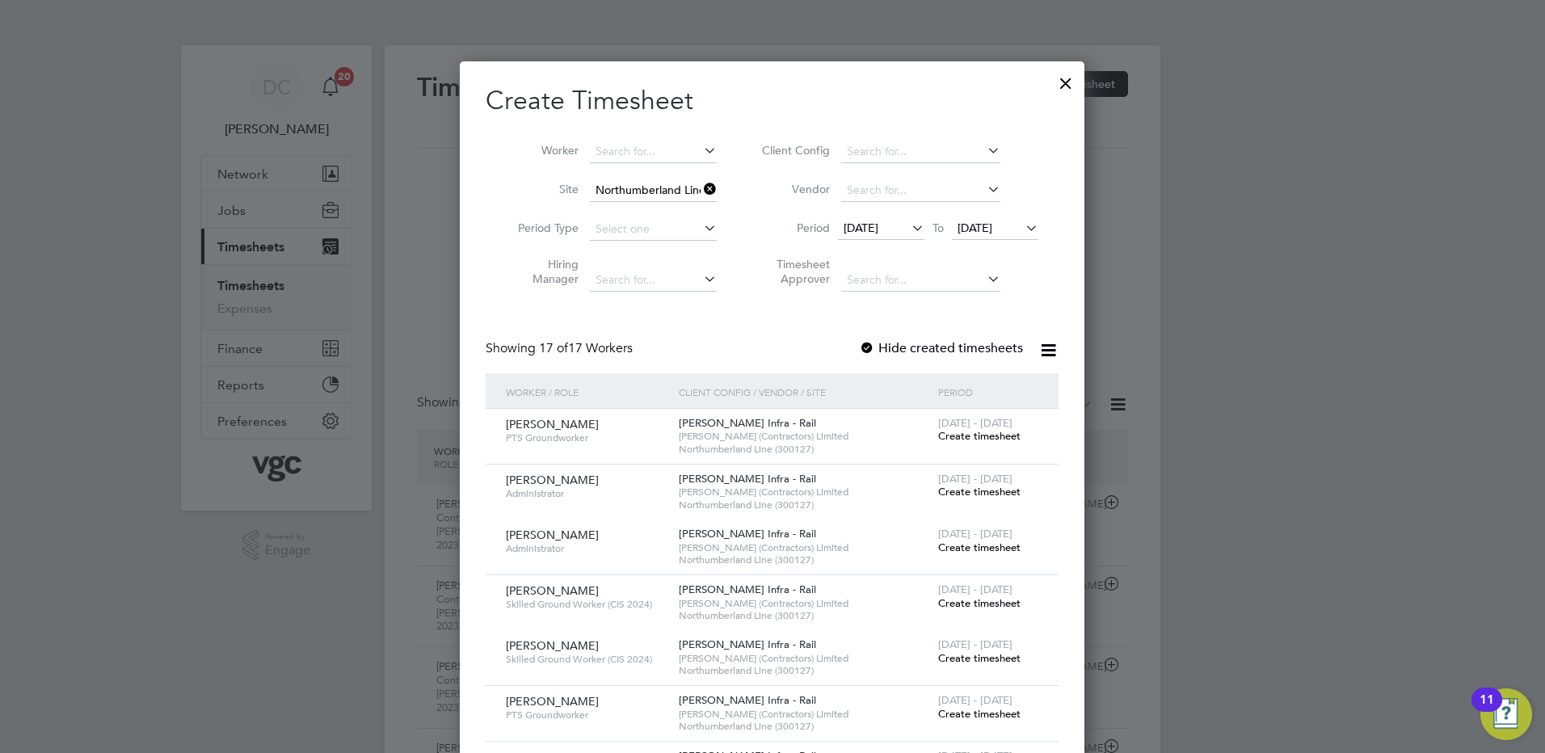
click at [878, 229] on span "[DATE]" at bounding box center [860, 228] width 35 height 15
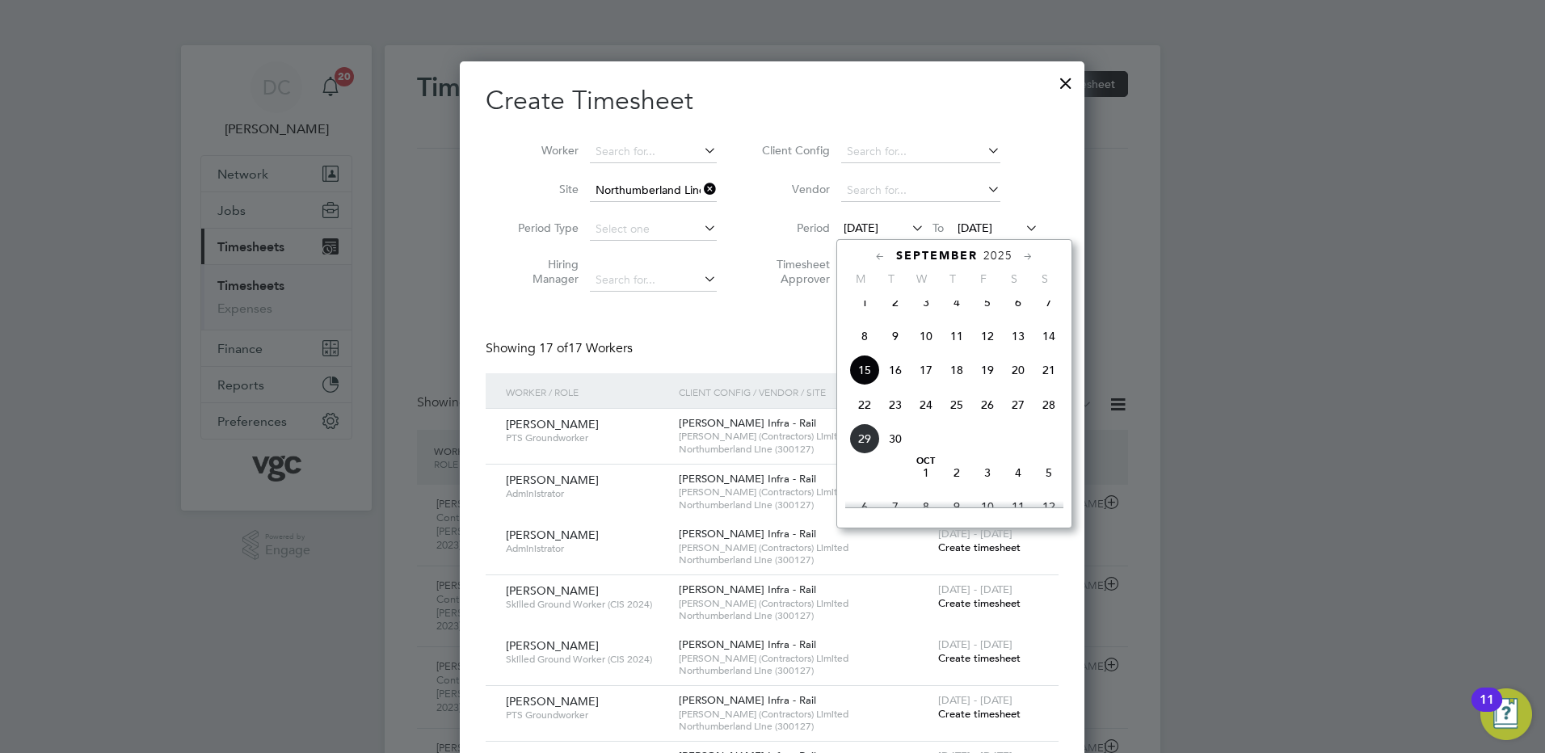
click at [1008, 378] on span "20" at bounding box center [1018, 370] width 31 height 31
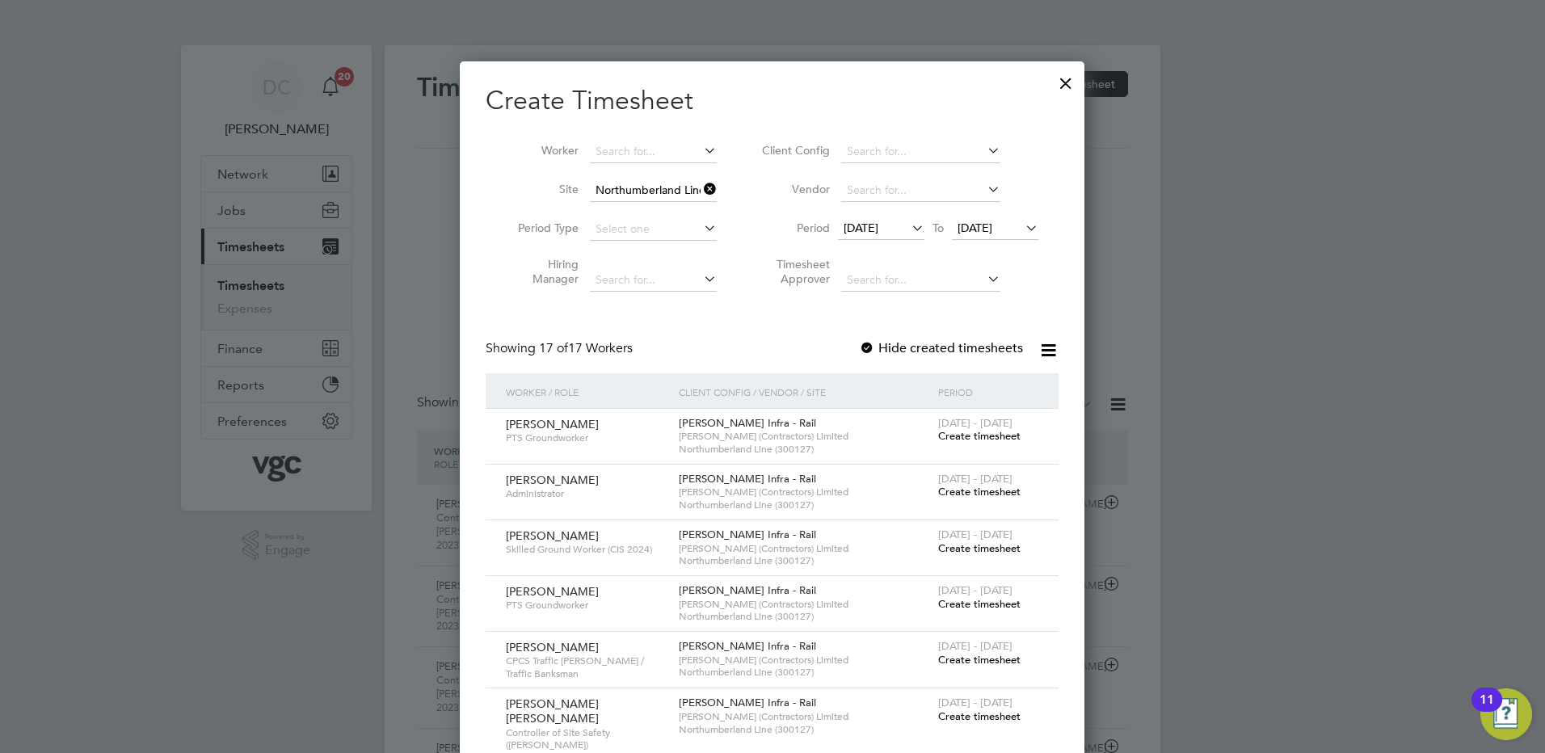
click at [992, 229] on span "[DATE]" at bounding box center [974, 228] width 35 height 15
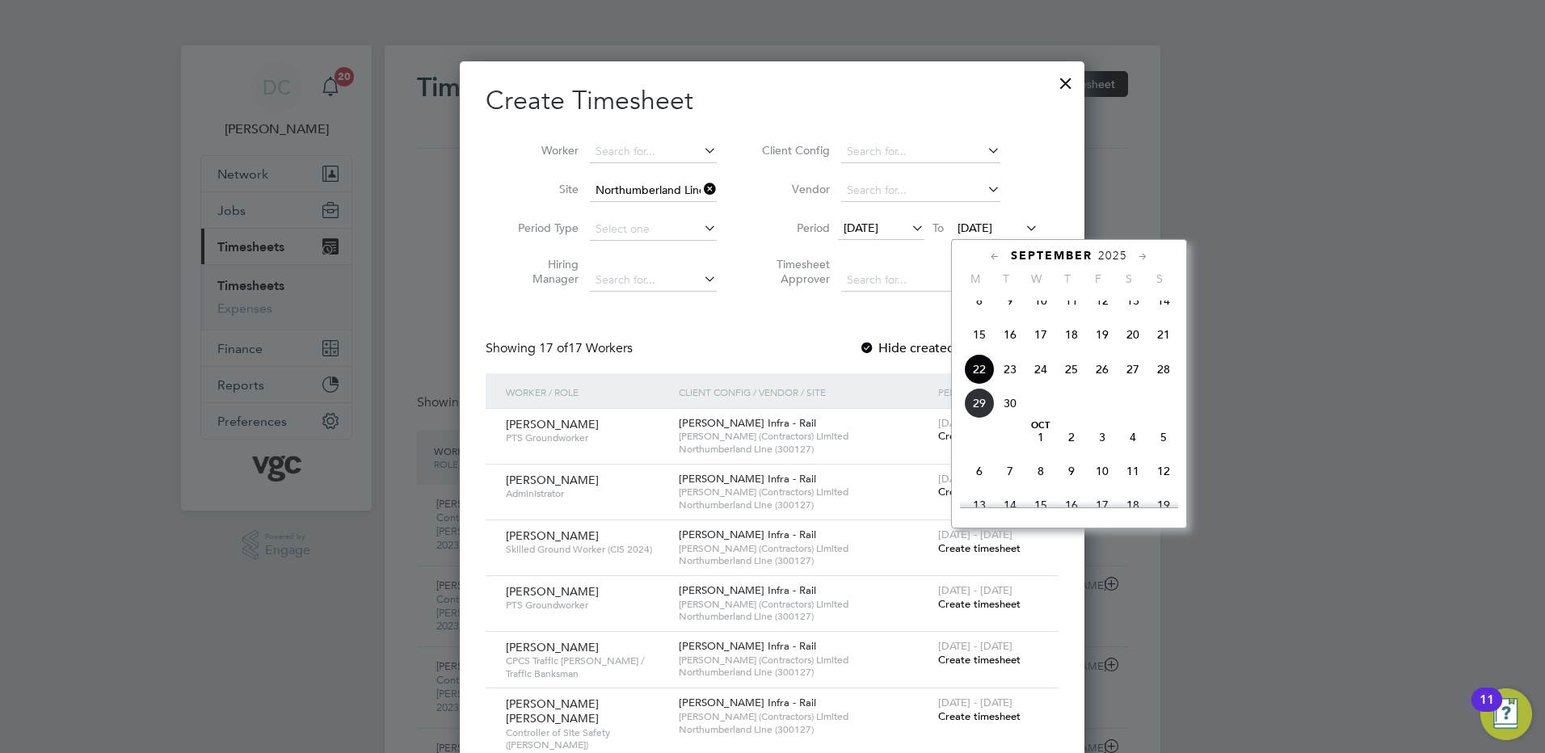
click at [1099, 381] on span "26" at bounding box center [1102, 369] width 31 height 31
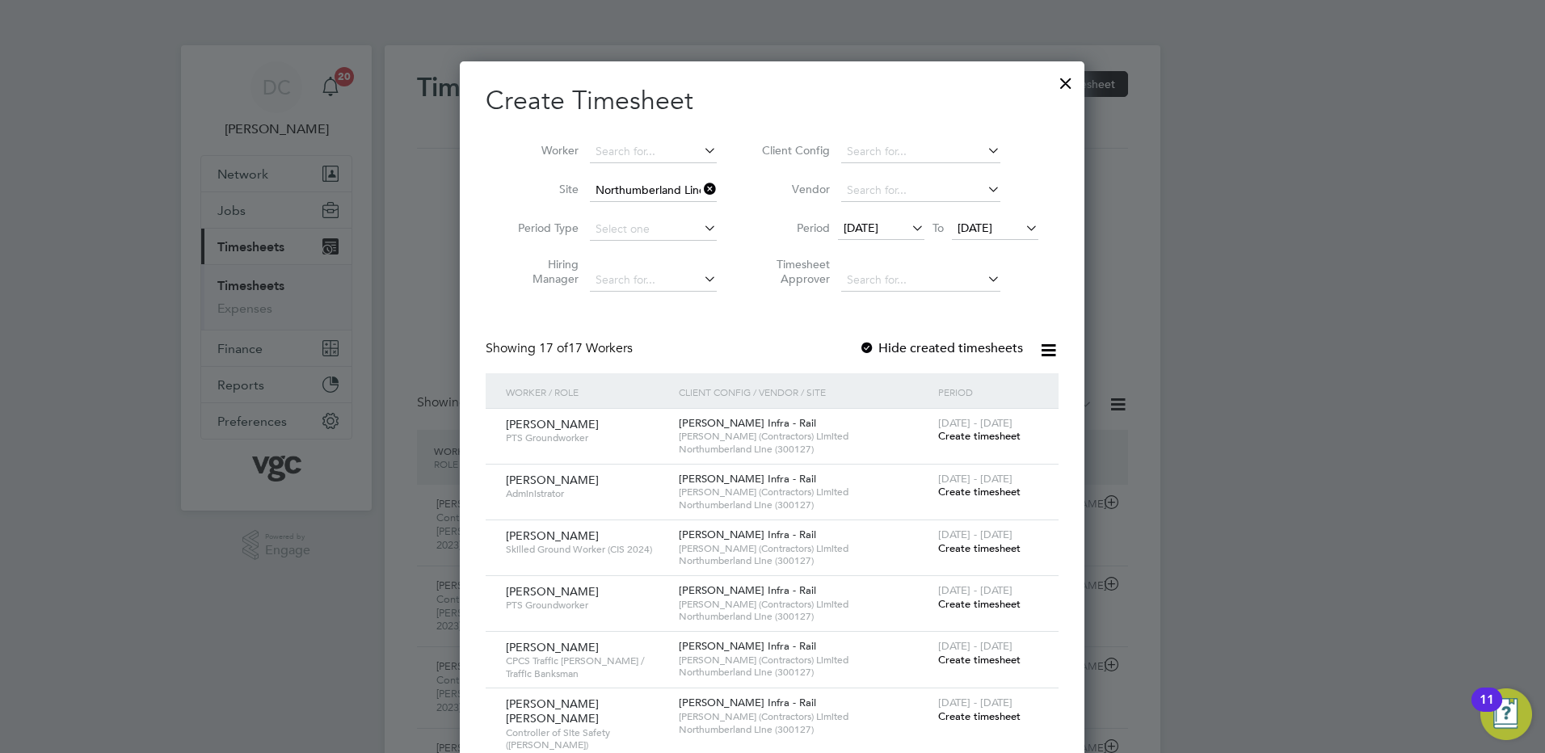
click at [992, 716] on span "Create timesheet" at bounding box center [979, 716] width 82 height 14
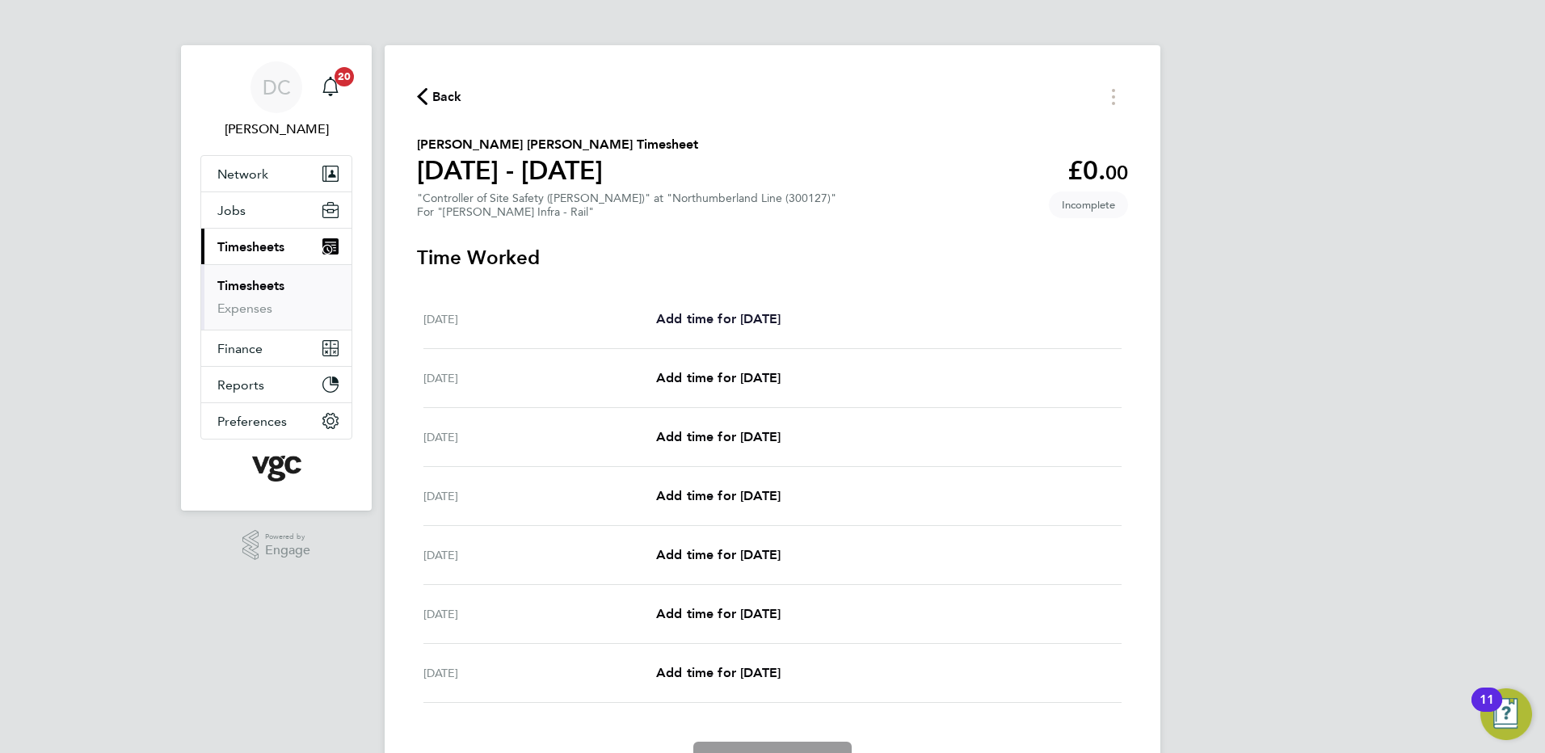
click at [747, 319] on span "Add time for [DATE]" at bounding box center [718, 318] width 124 height 15
select select "30"
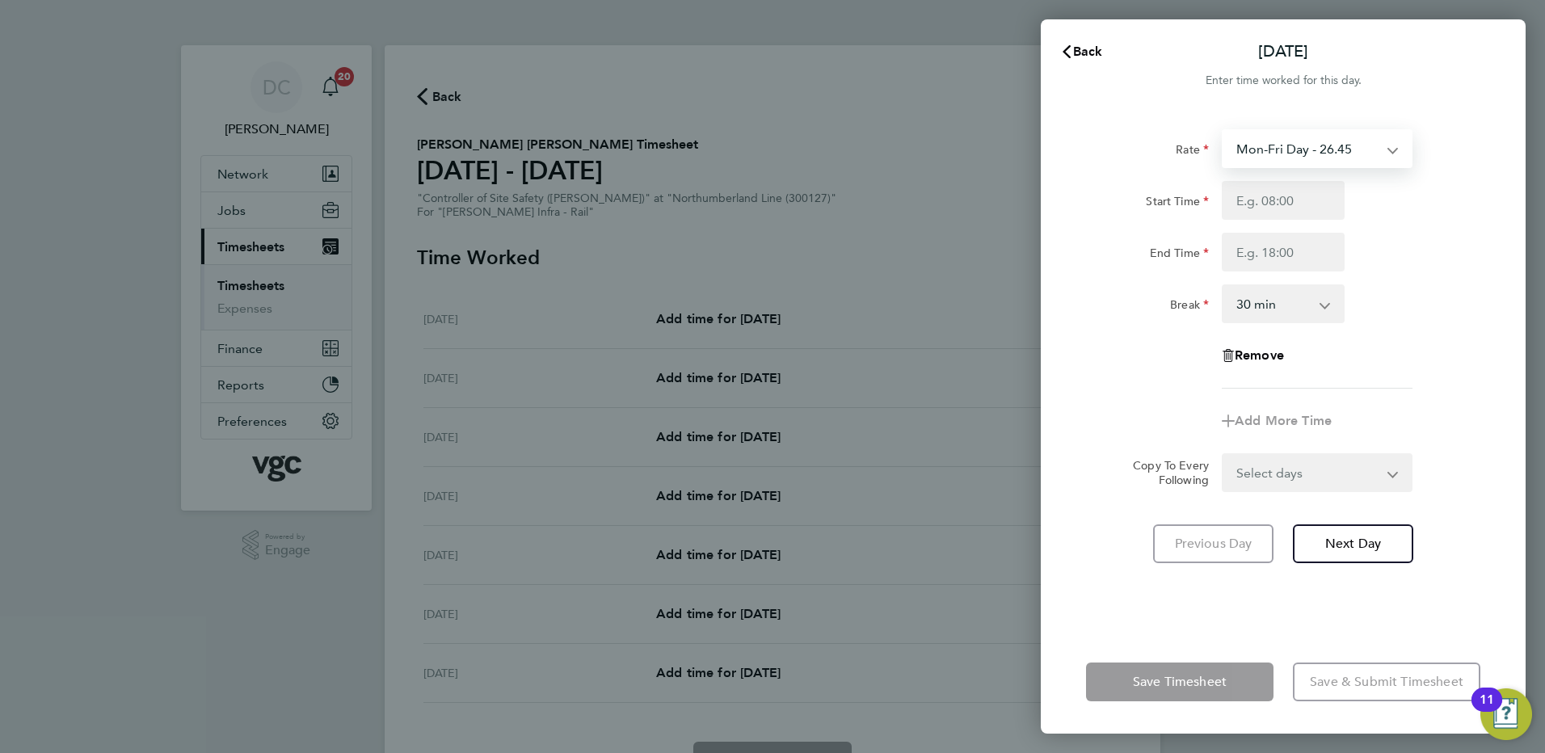
click at [1255, 156] on select "Mon-Fri Day - 26.45 Xmas/New Year - 52.90 Public/Bank Holiday - 39.68 Sat-Sun D…" at bounding box center [1307, 149] width 168 height 36
select select "30"
click at [1247, 209] on input "Start Time" at bounding box center [1283, 200] width 123 height 39
type input "07:30"
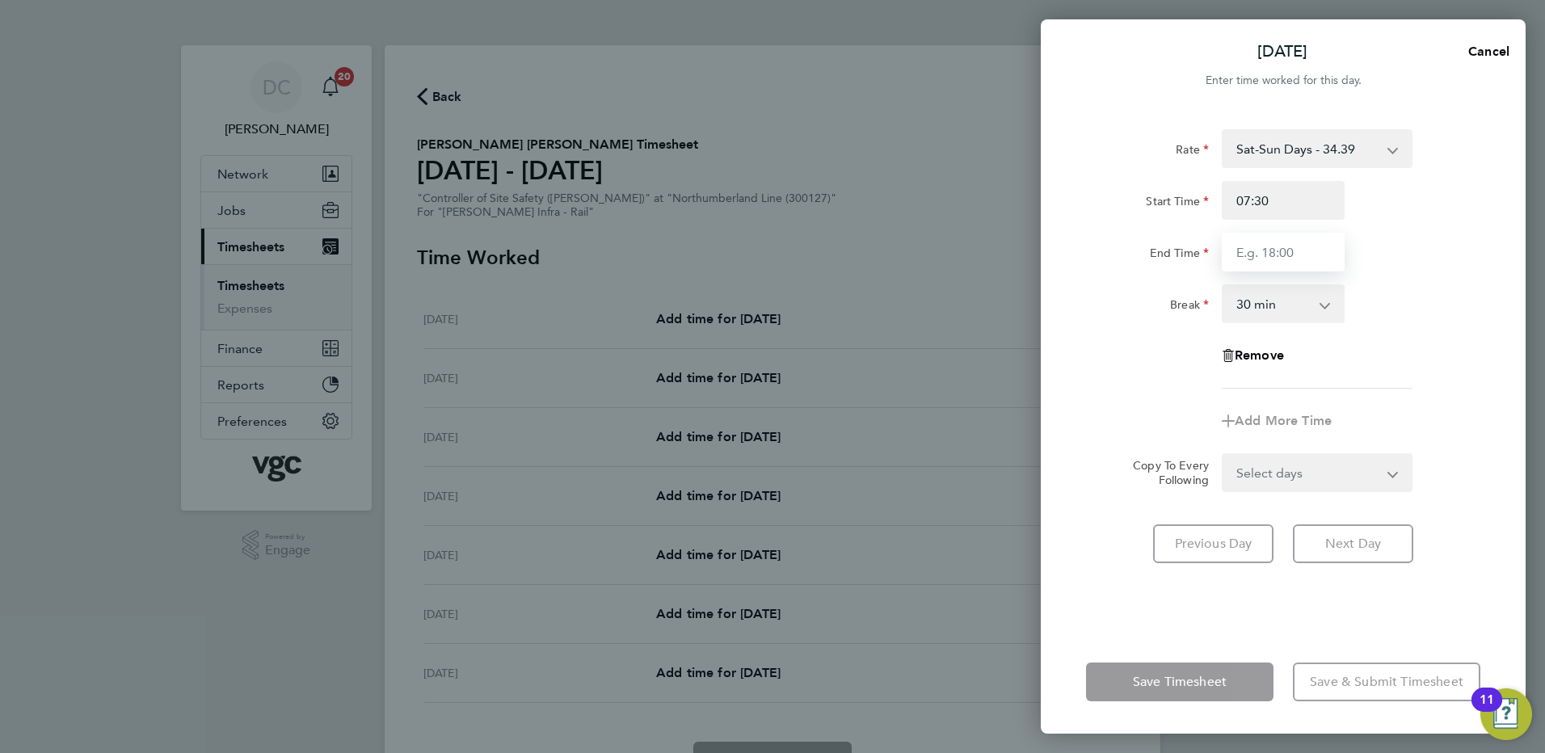
type input "17:30"
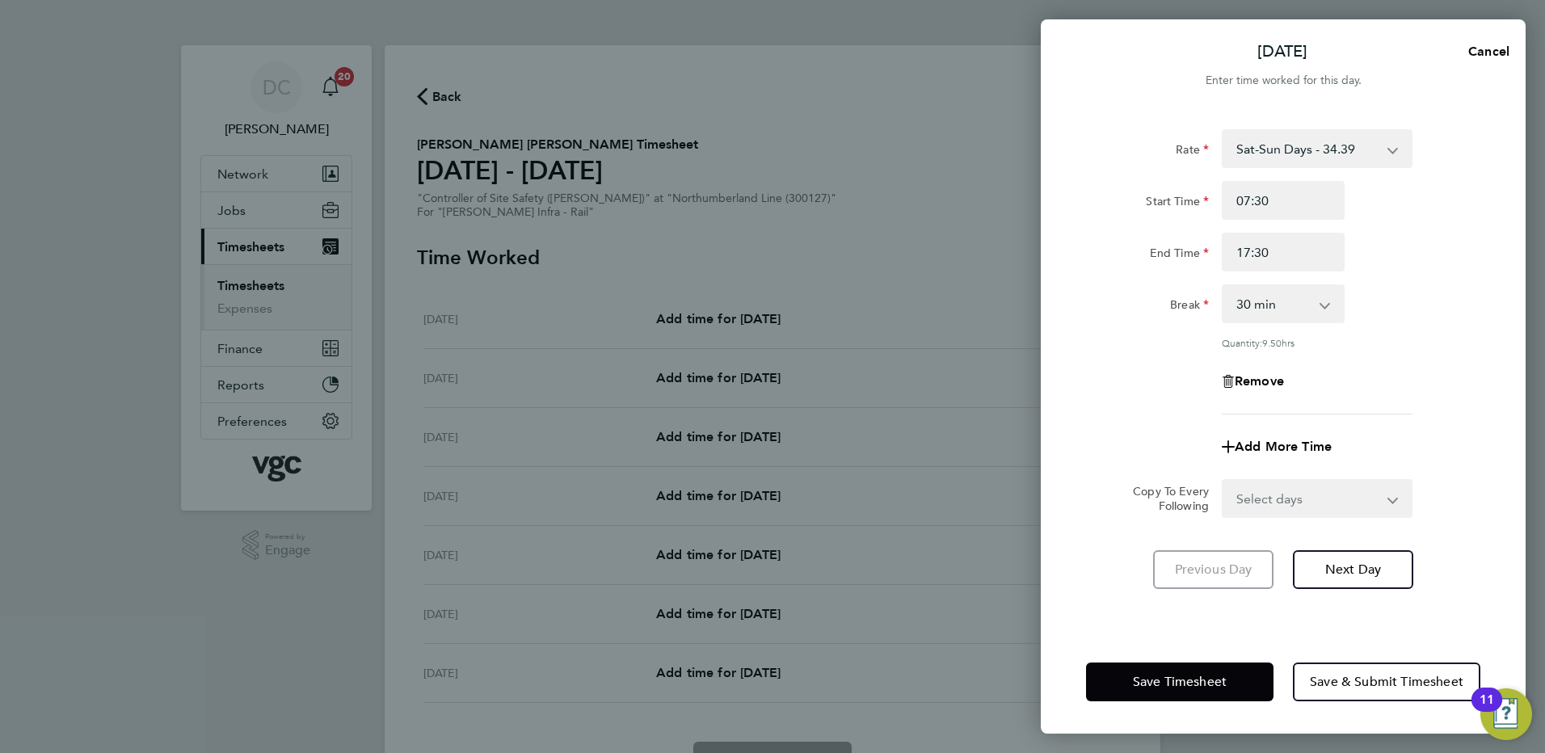
click at [1121, 389] on div "Remove" at bounding box center [1282, 381] width 407 height 39
click at [1344, 566] on span "Next Day" at bounding box center [1353, 570] width 56 height 16
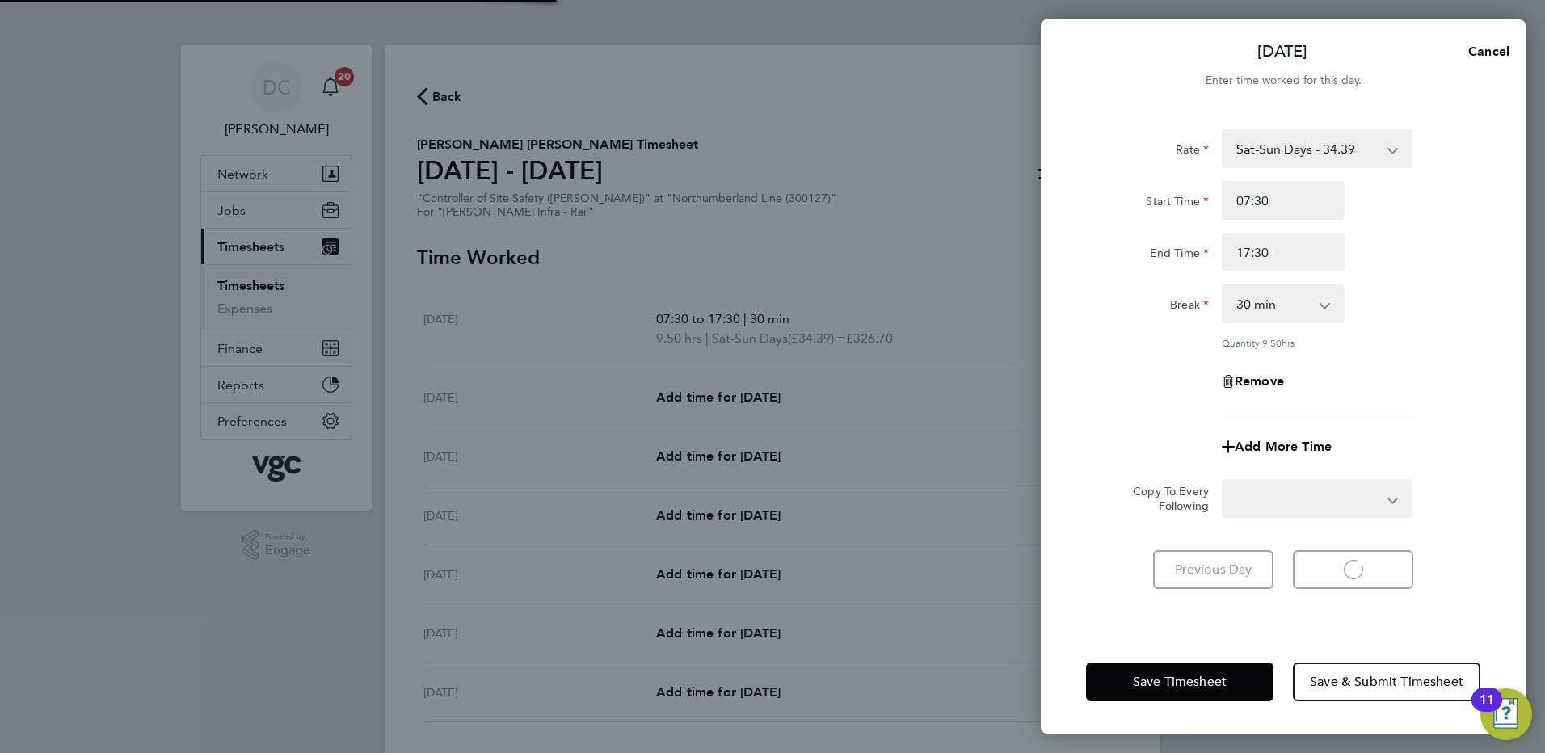
select select "30"
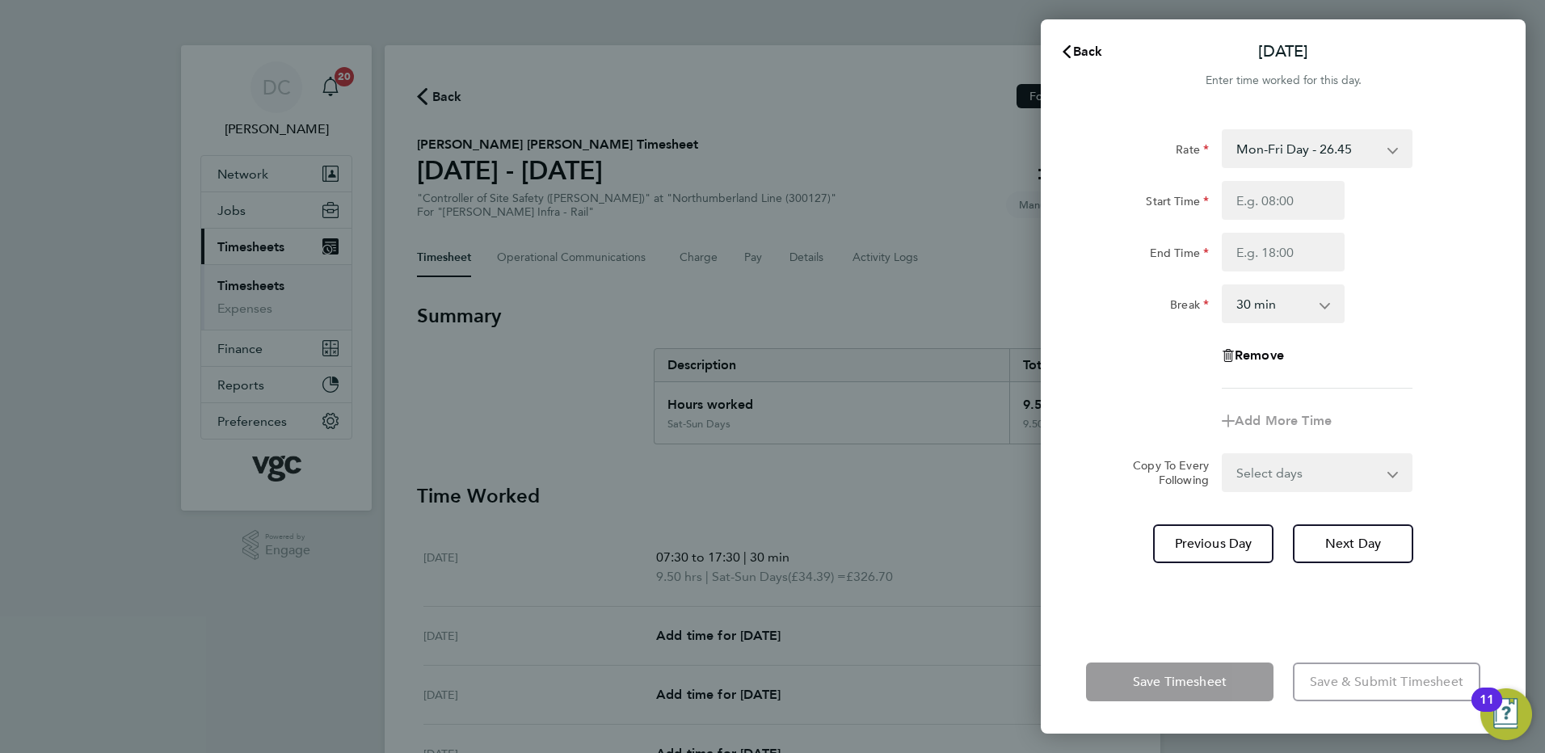
click at [1263, 148] on select "Mon-Fri Day - 26.45 Xmas/New Year - 52.90 Public/Bank Holiday - 39.68 Sat-Sun D…" at bounding box center [1307, 149] width 168 height 36
select select "30"
click at [1255, 212] on input "Start Time" at bounding box center [1283, 200] width 123 height 39
type input "07:30"
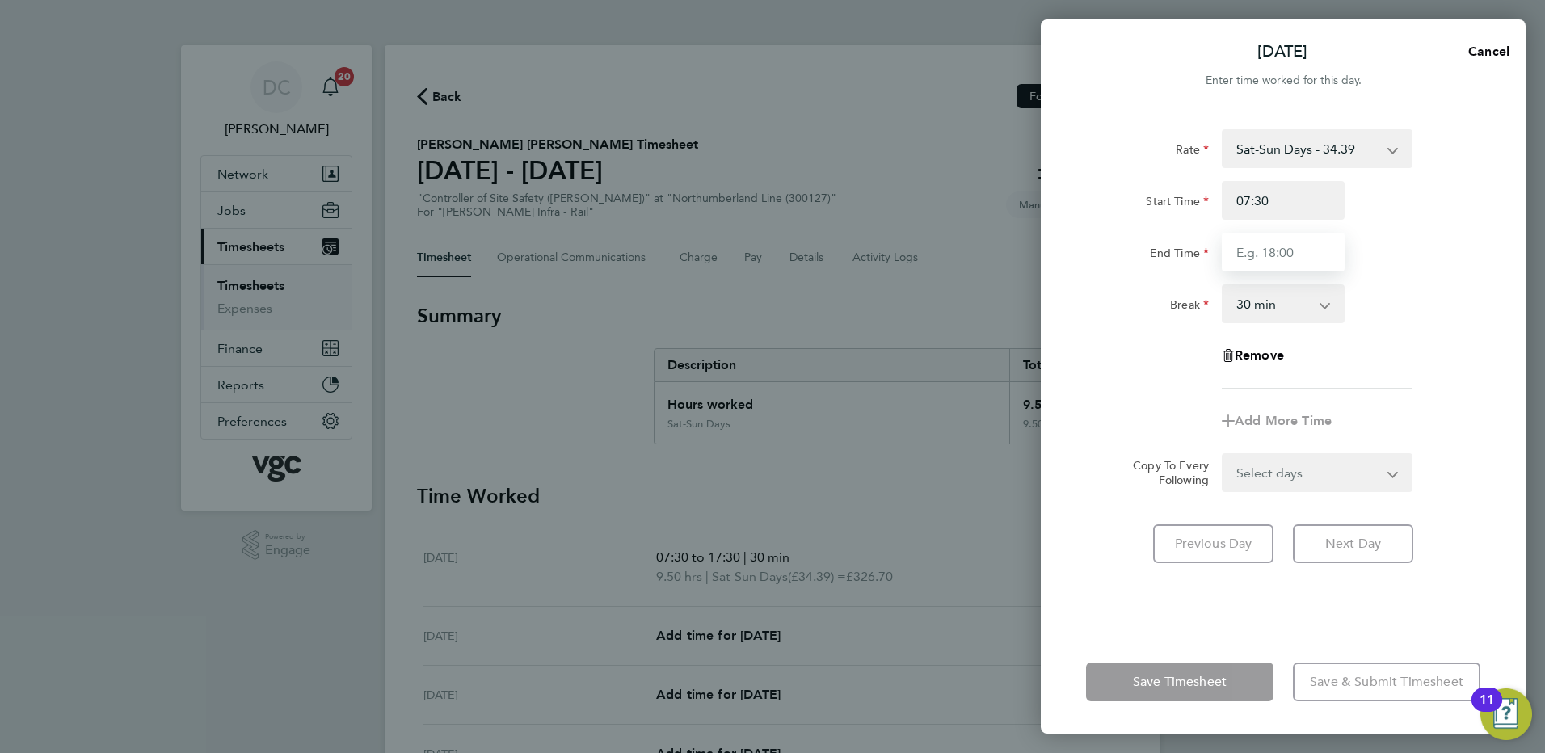
type input "17:30"
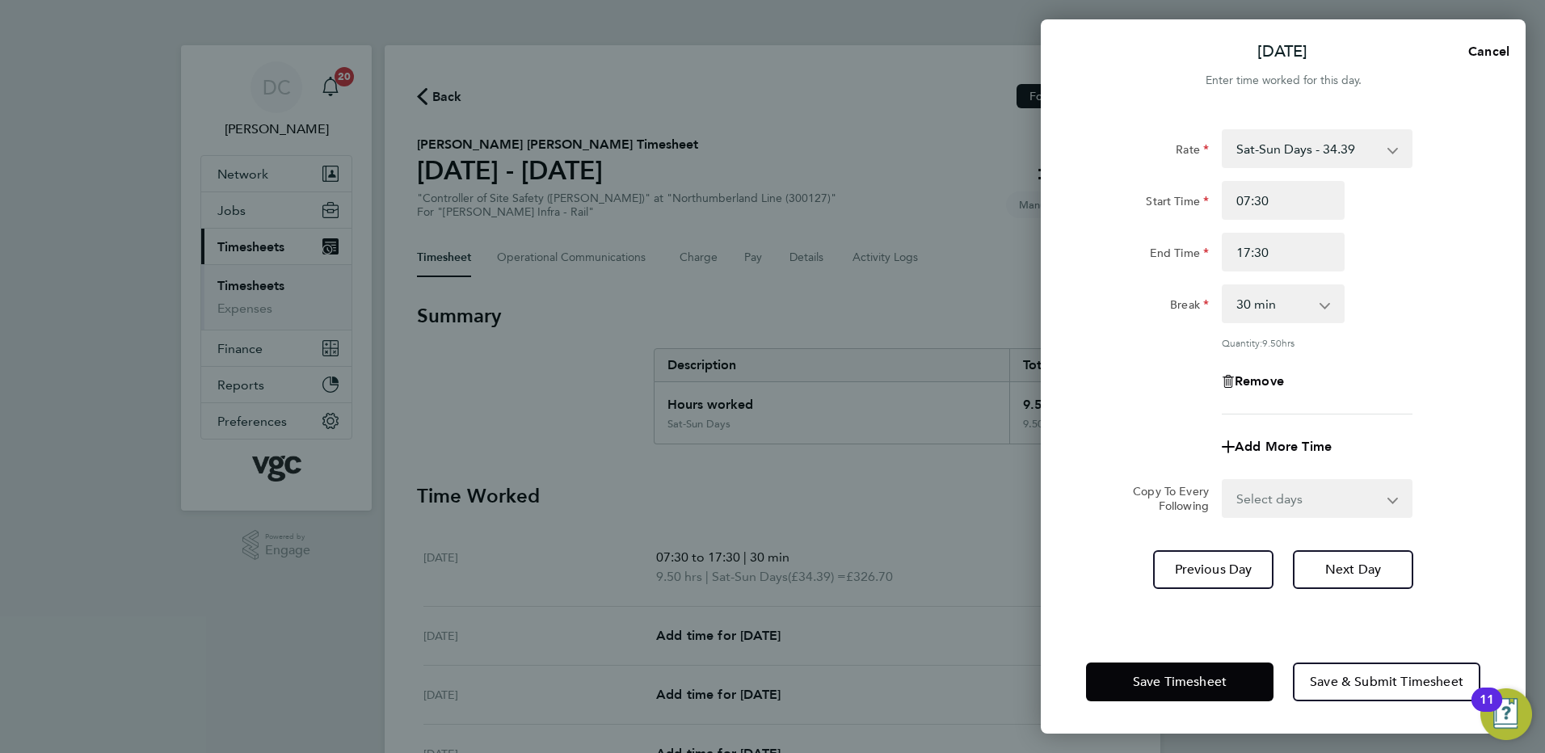
click at [1415, 367] on div "Remove" at bounding box center [1282, 381] width 407 height 39
click at [1365, 563] on span "Next Day" at bounding box center [1353, 570] width 56 height 16
select select "30"
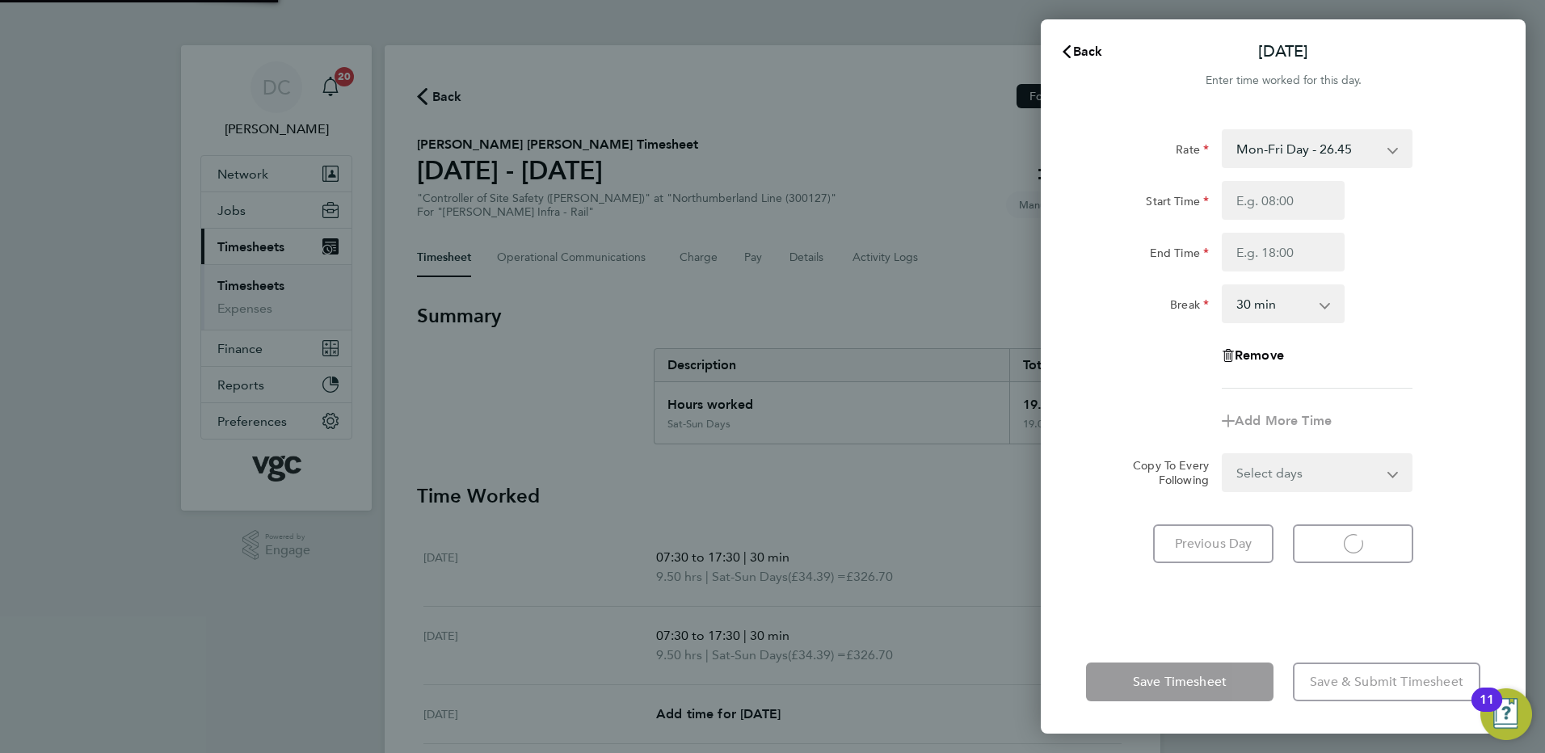
select select "30"
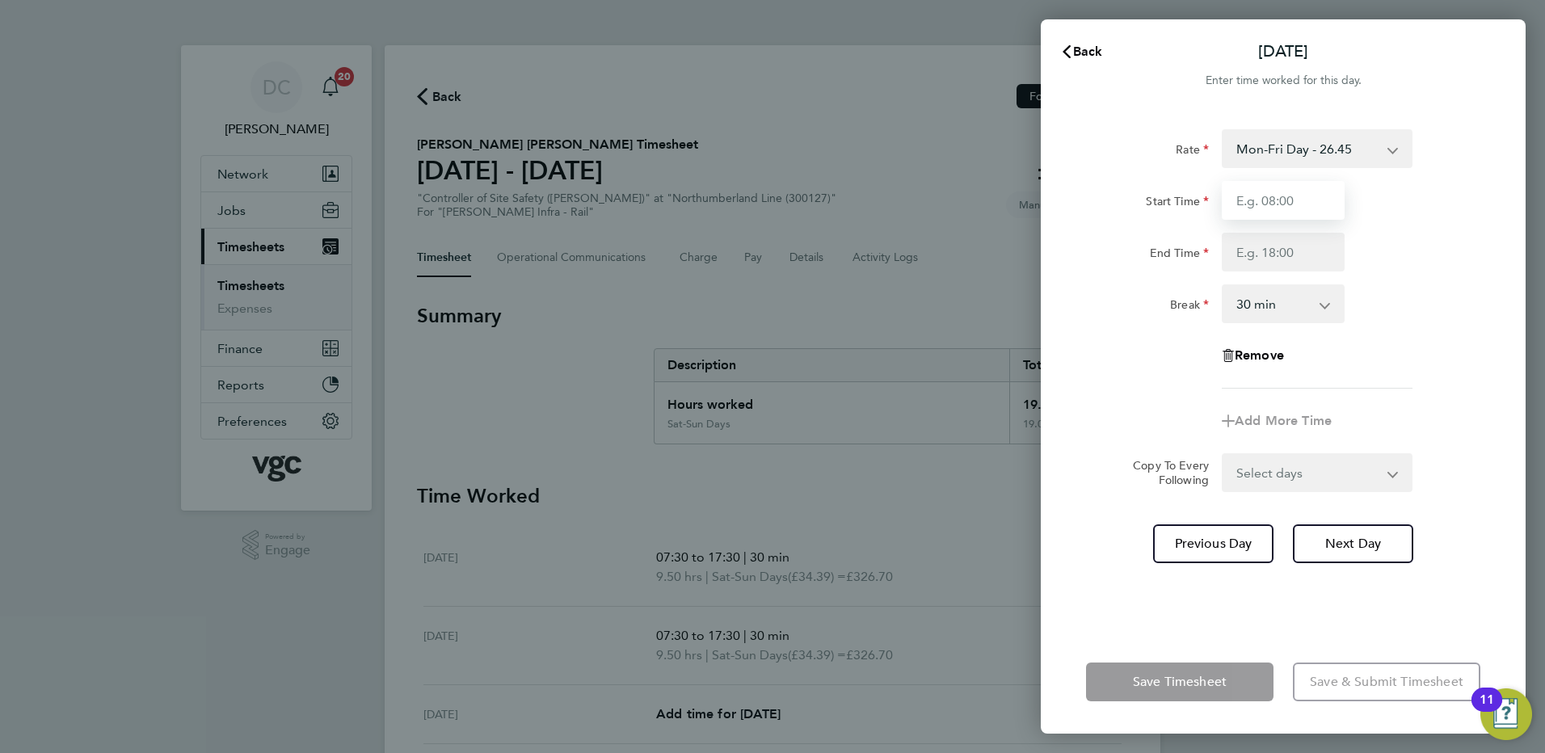
click at [1285, 207] on input "Start Time" at bounding box center [1283, 200] width 123 height 39
type input "07:30"
type input "17:30"
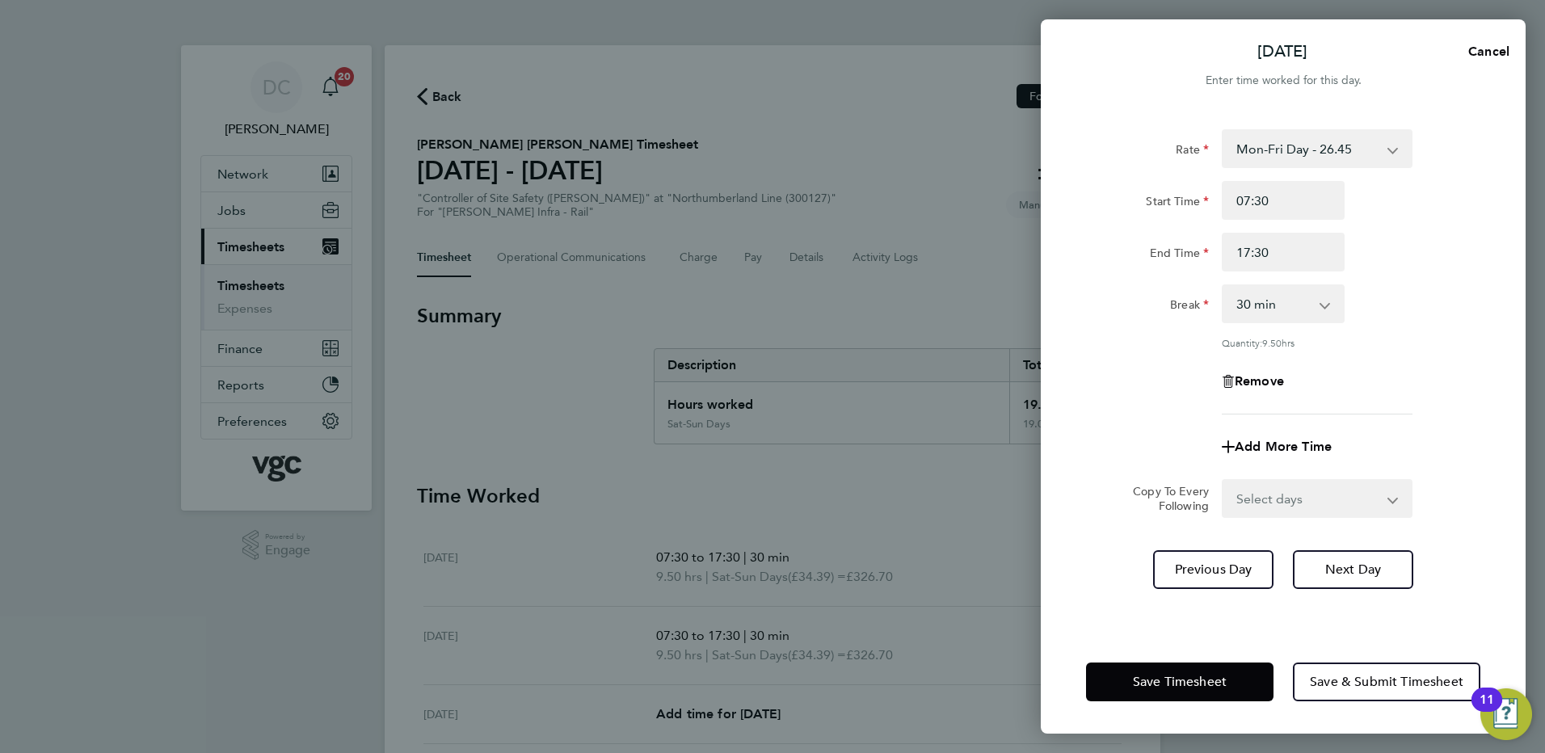
click at [1117, 378] on div "Remove" at bounding box center [1282, 381] width 407 height 39
click at [1247, 493] on select "Select days Day [DATE] [DATE] [DATE] [DATE]" at bounding box center [1308, 499] width 170 height 36
select select "DAY"
click at [1223, 481] on select "Select days Day [DATE] [DATE] [DATE] [DATE]" at bounding box center [1308, 499] width 170 height 36
select select "[DATE]"
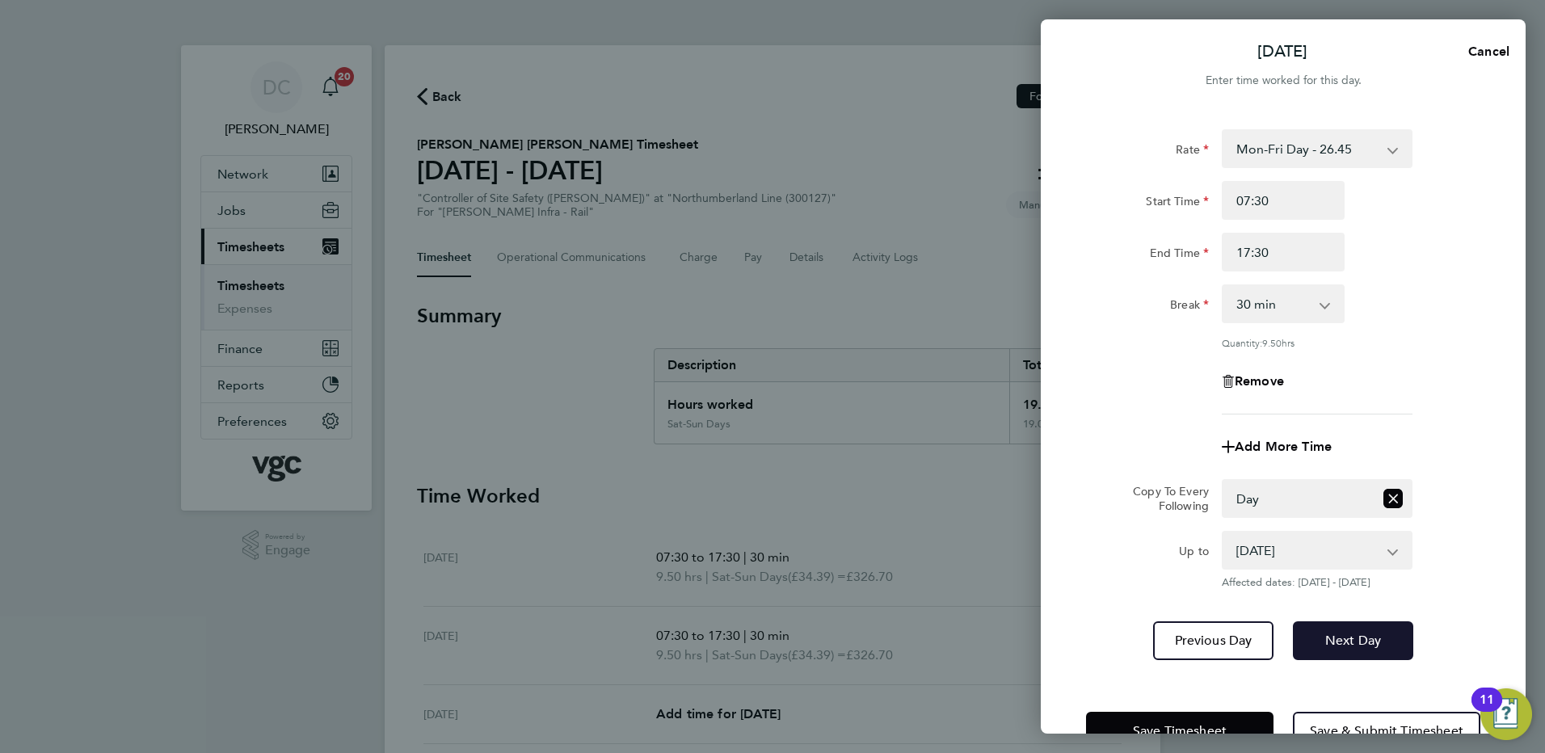
click at [1348, 630] on button "Next Day" at bounding box center [1353, 640] width 120 height 39
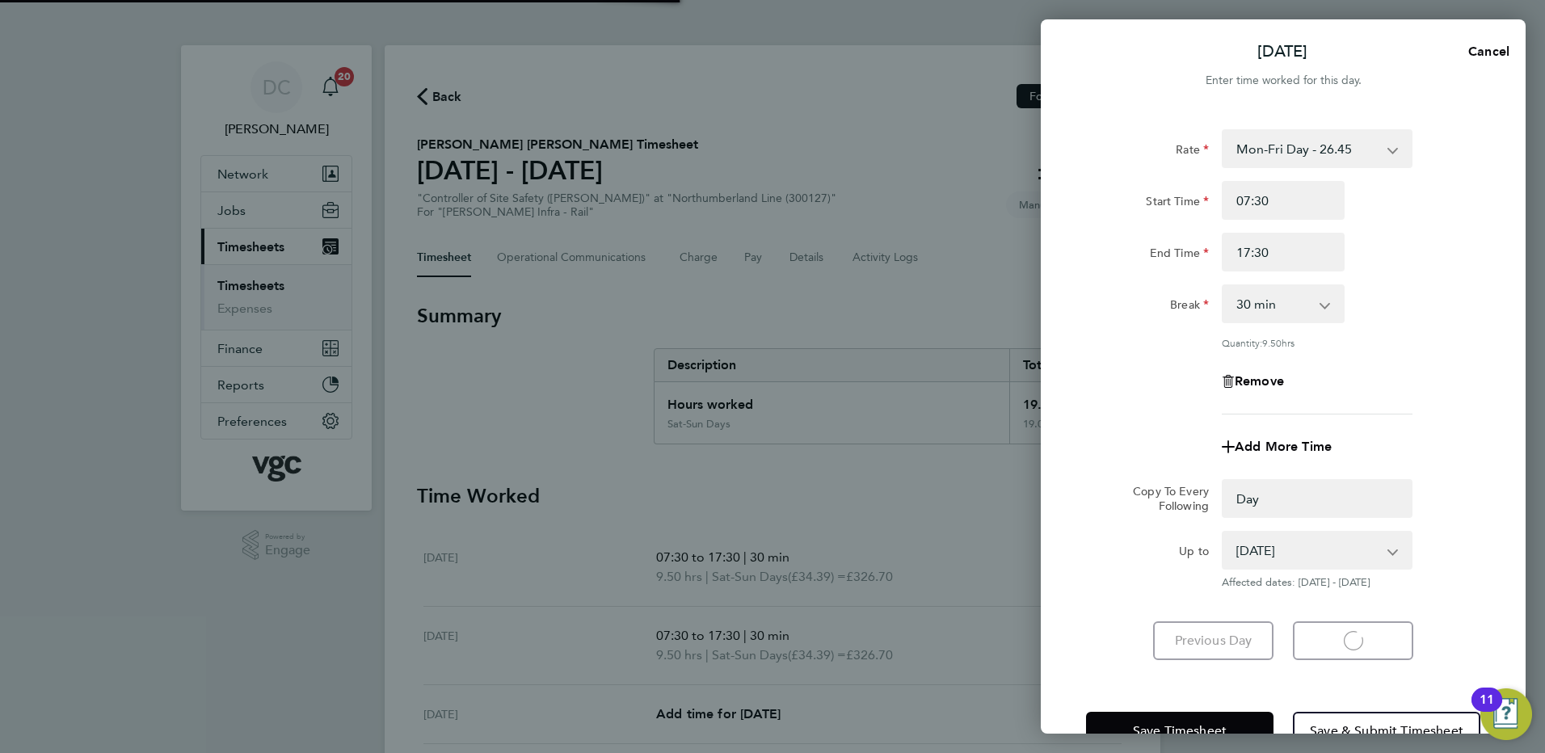
select select "0: null"
select select "30"
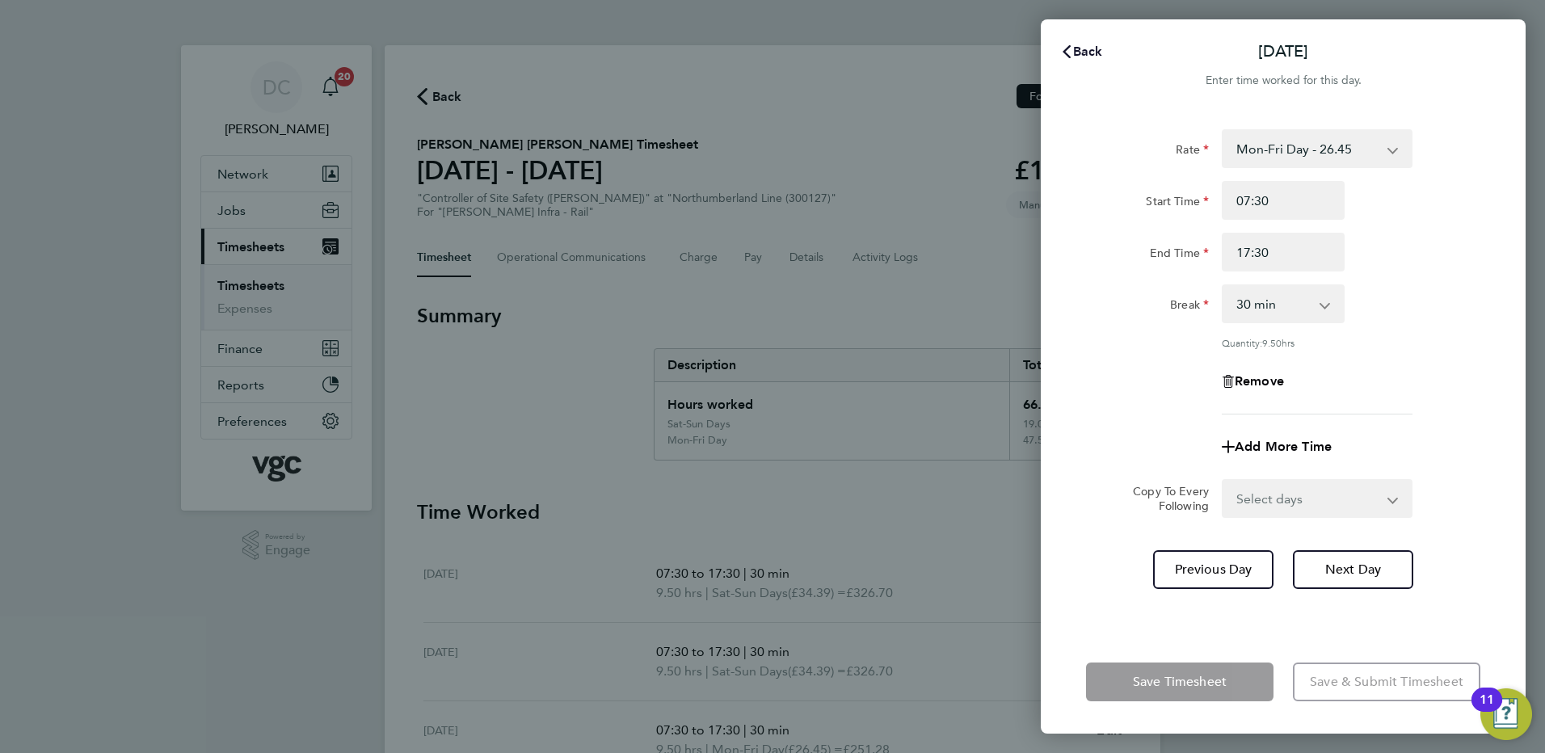
click at [1096, 50] on span "Back" at bounding box center [1088, 51] width 30 height 15
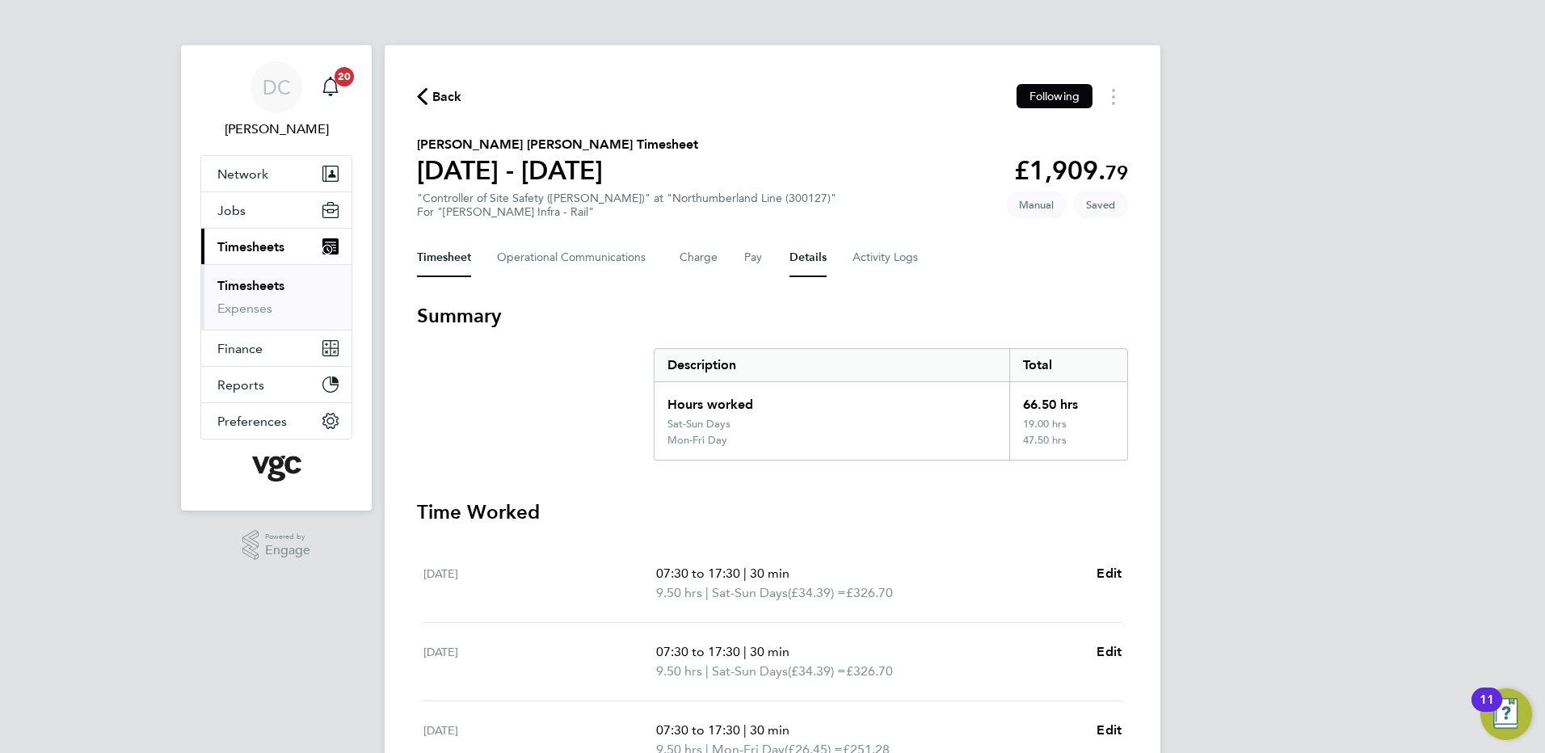
click at [791, 256] on button "Details" at bounding box center [807, 257] width 37 height 39
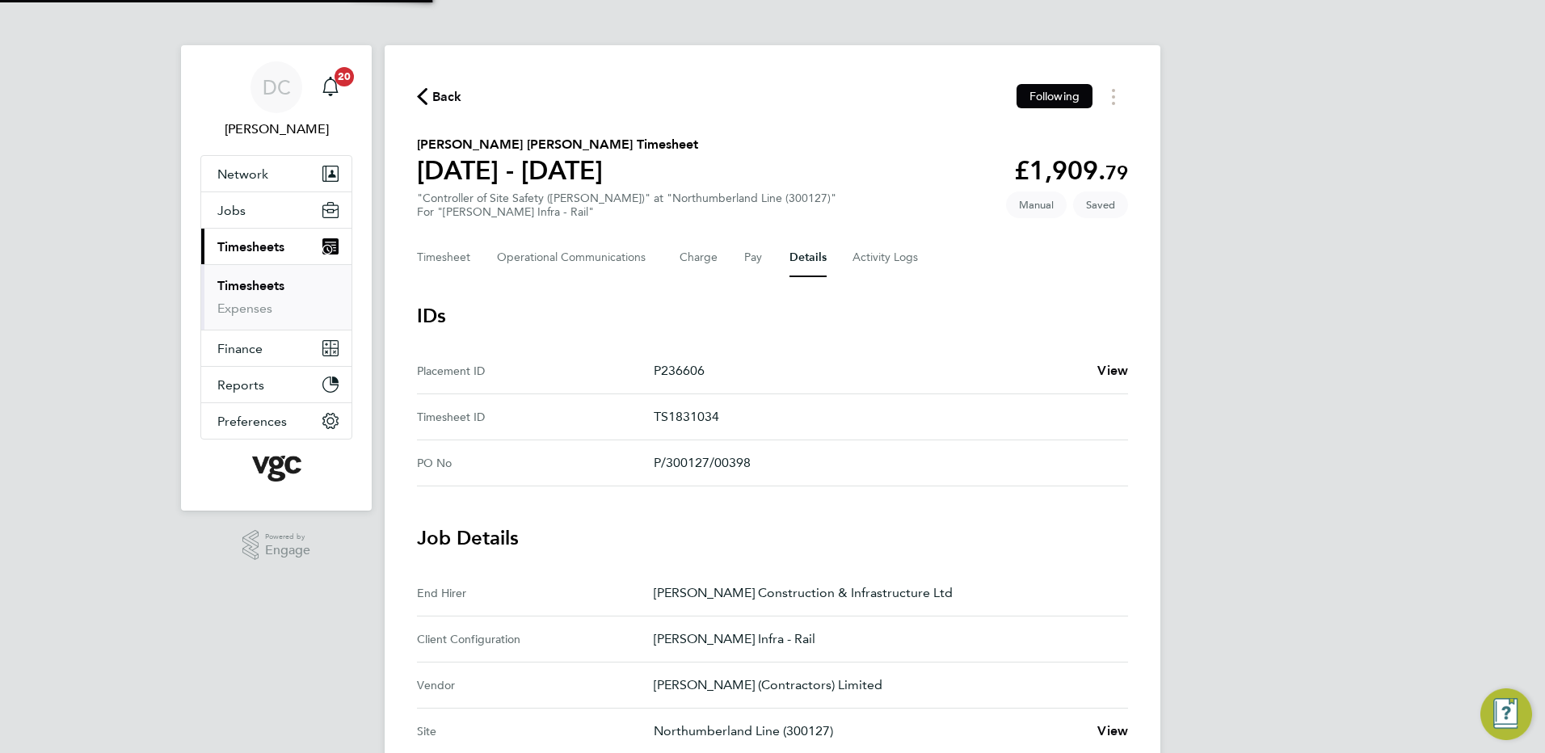
click at [1249, 383] on div "DC [PERSON_NAME] Notifications 20 Applications: Network Team Members Businesses…" at bounding box center [772, 605] width 1545 height 1211
click at [434, 254] on button "Timesheet" at bounding box center [444, 257] width 54 height 39
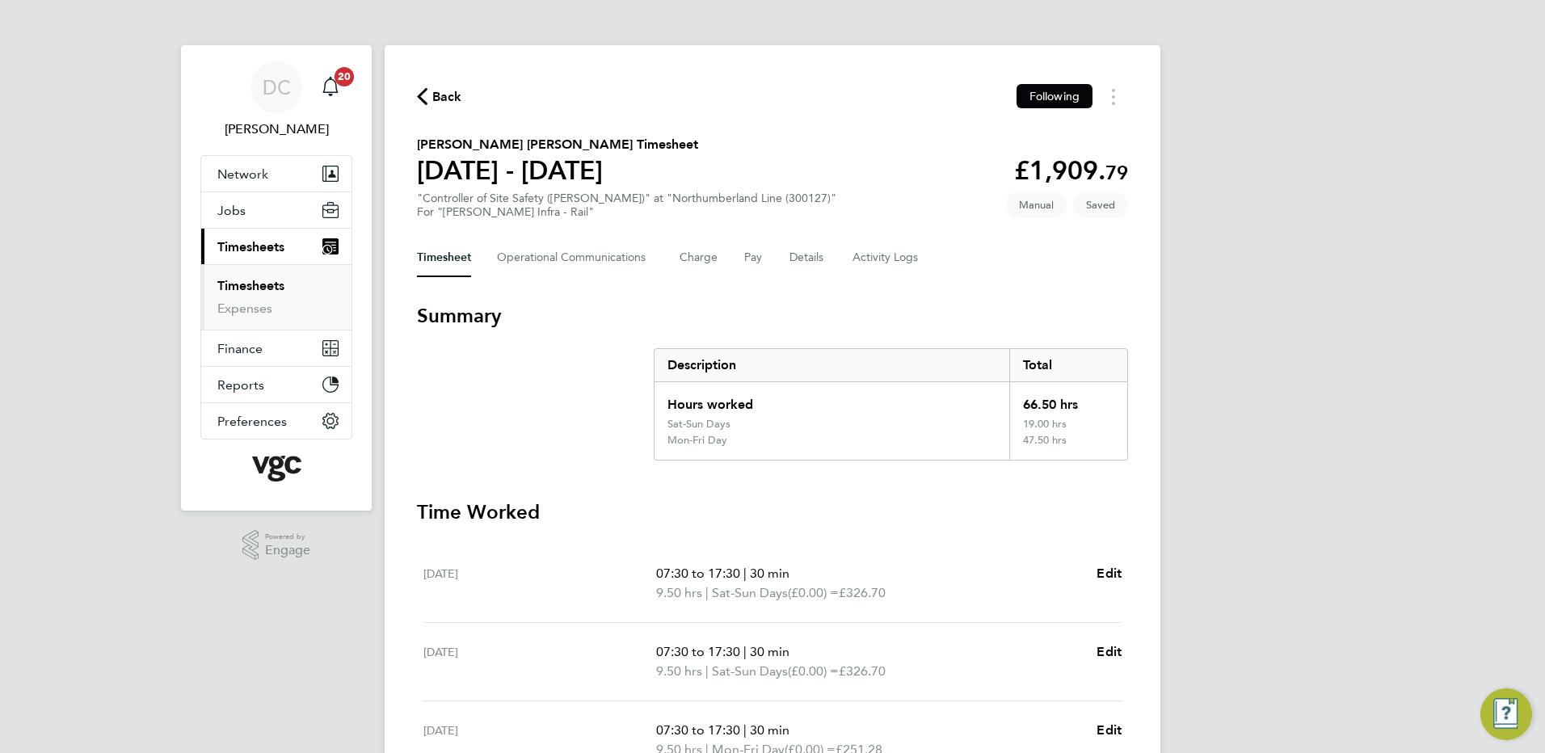
click at [1326, 364] on div "DC [PERSON_NAME] Notifications 20 Applications: Network Team Members Businesses…" at bounding box center [772, 617] width 1545 height 1235
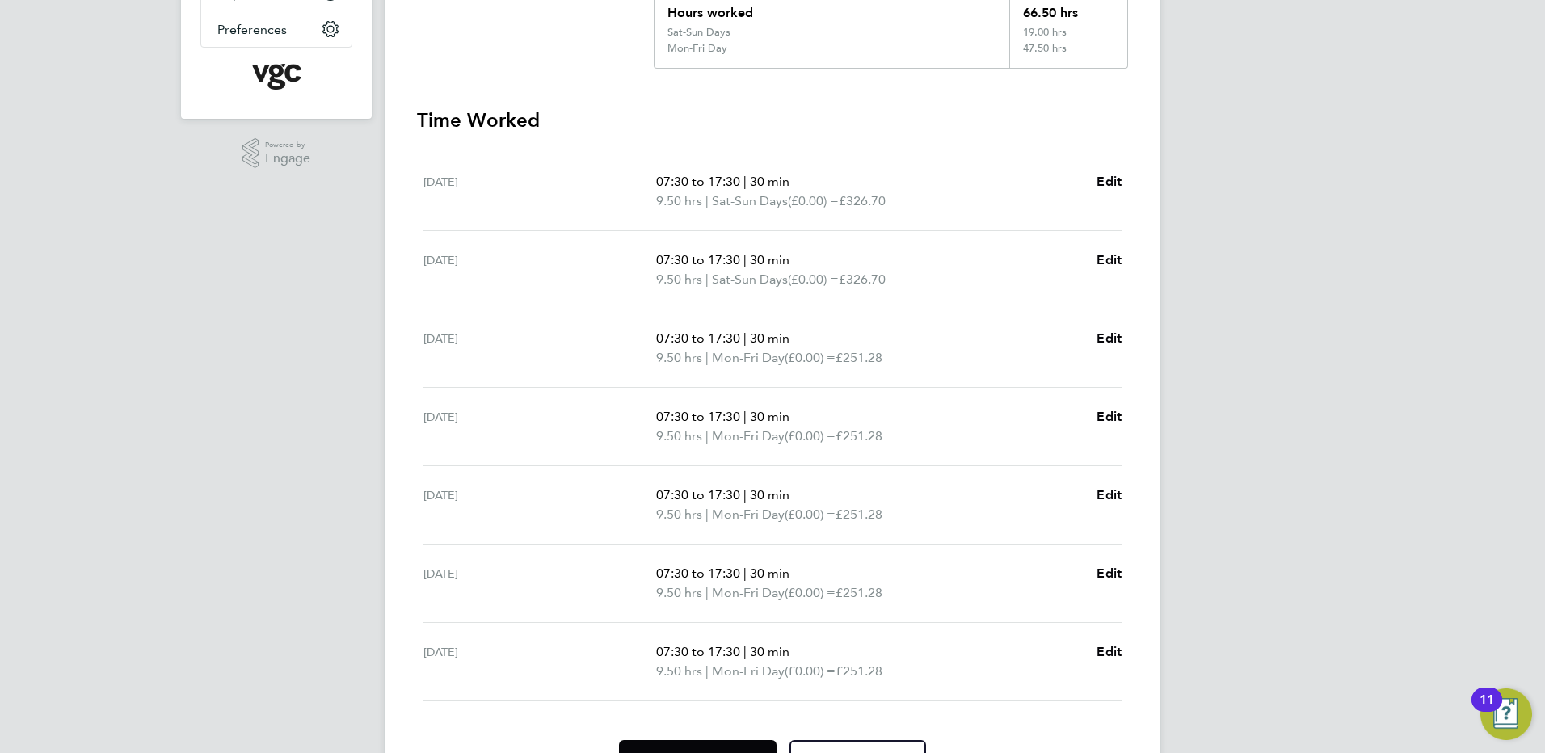
scroll to position [482, 0]
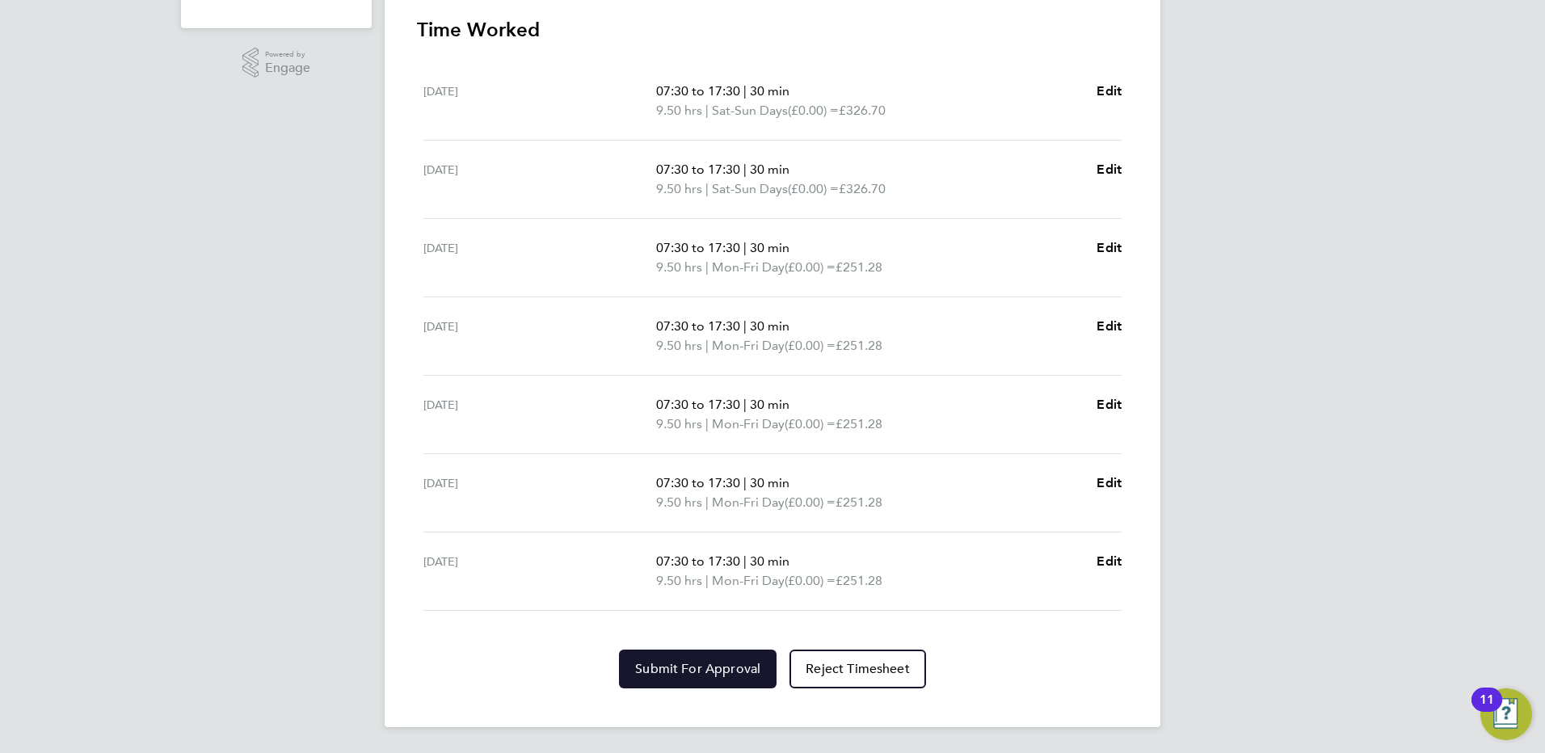
click at [726, 669] on span "Submit For Approval" at bounding box center [697, 669] width 125 height 16
click at [1297, 613] on div "DC [PERSON_NAME] Notifications 20 Applications: Network Team Members Businesses…" at bounding box center [772, 135] width 1545 height 1235
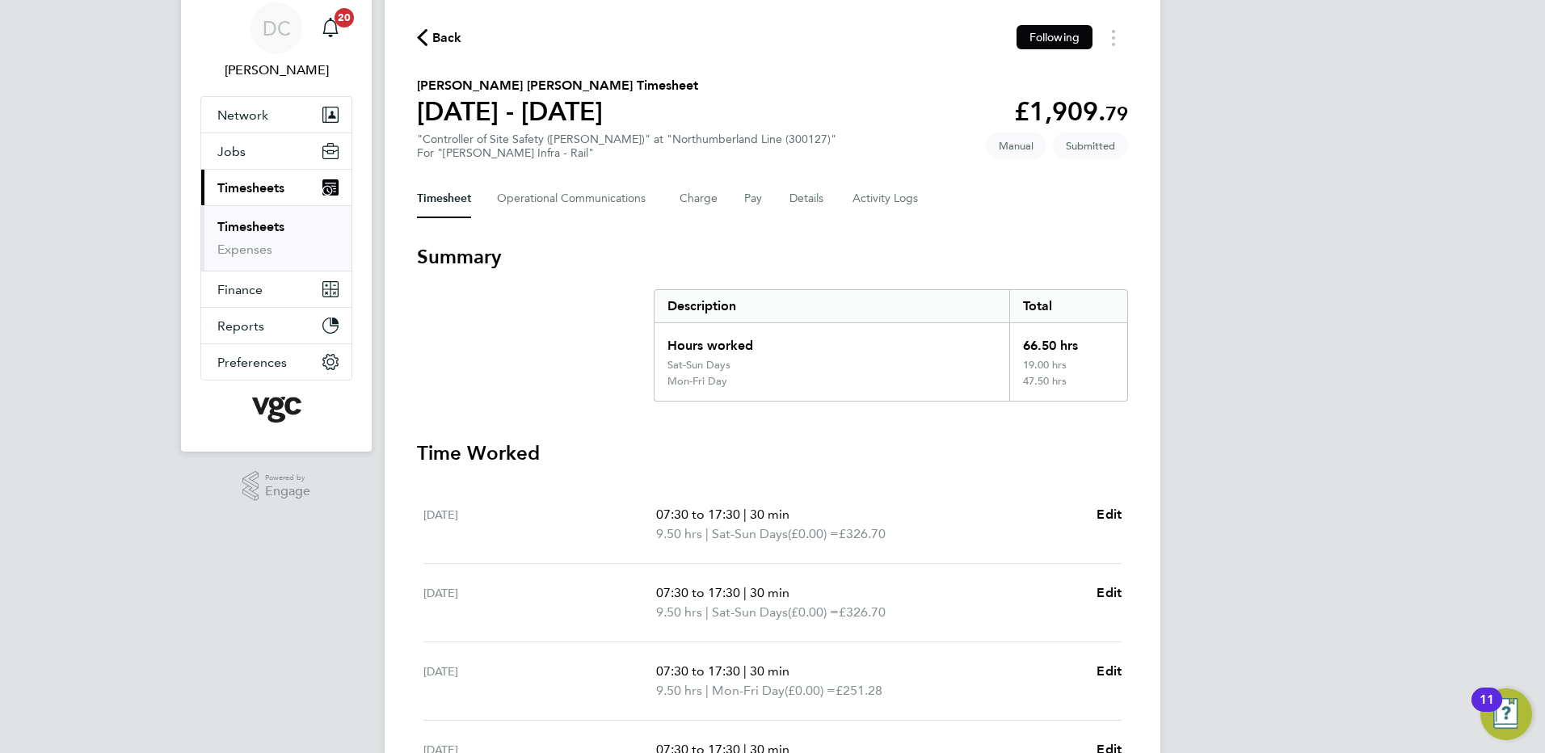
scroll to position [0, 0]
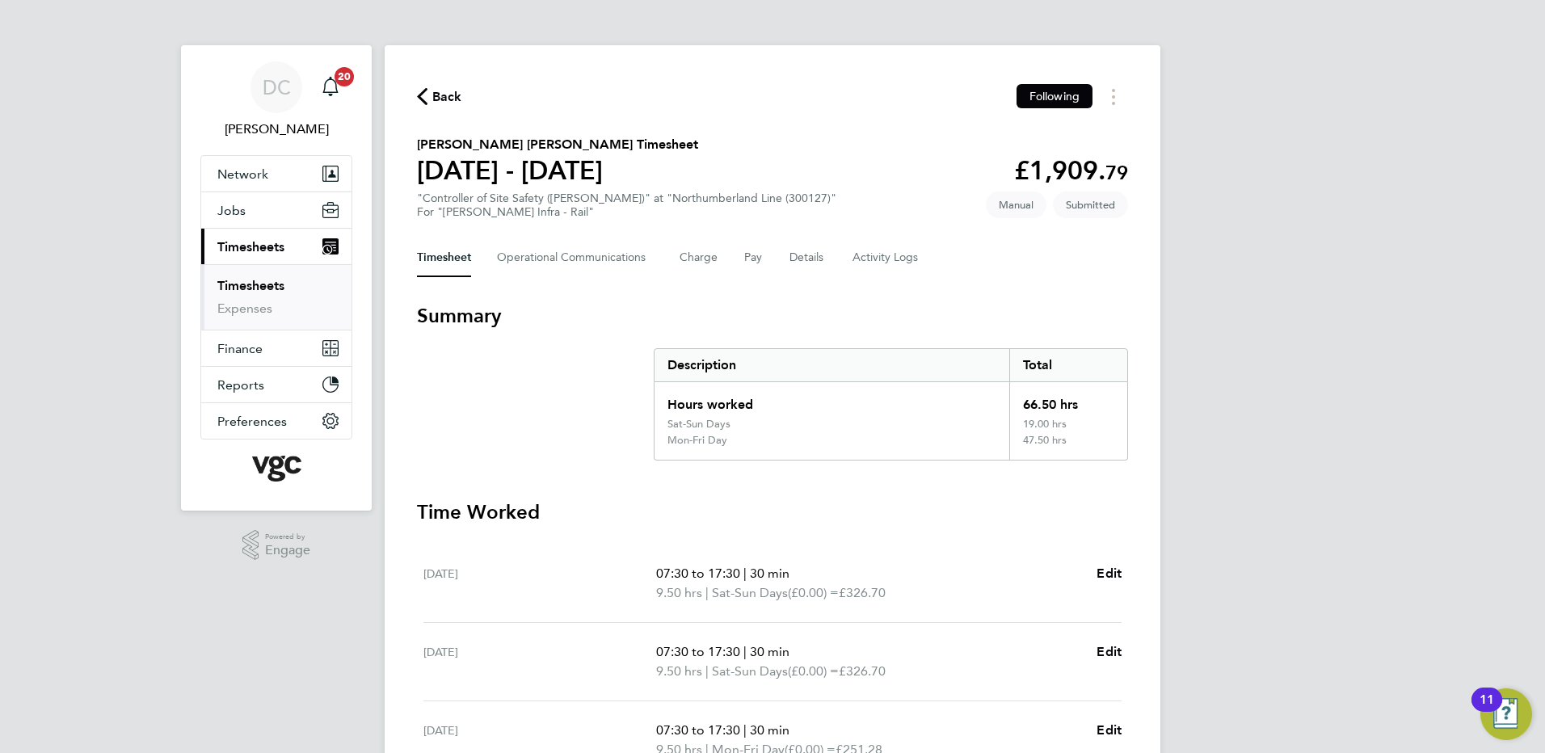
click at [448, 93] on span "Back" at bounding box center [447, 96] width 30 height 19
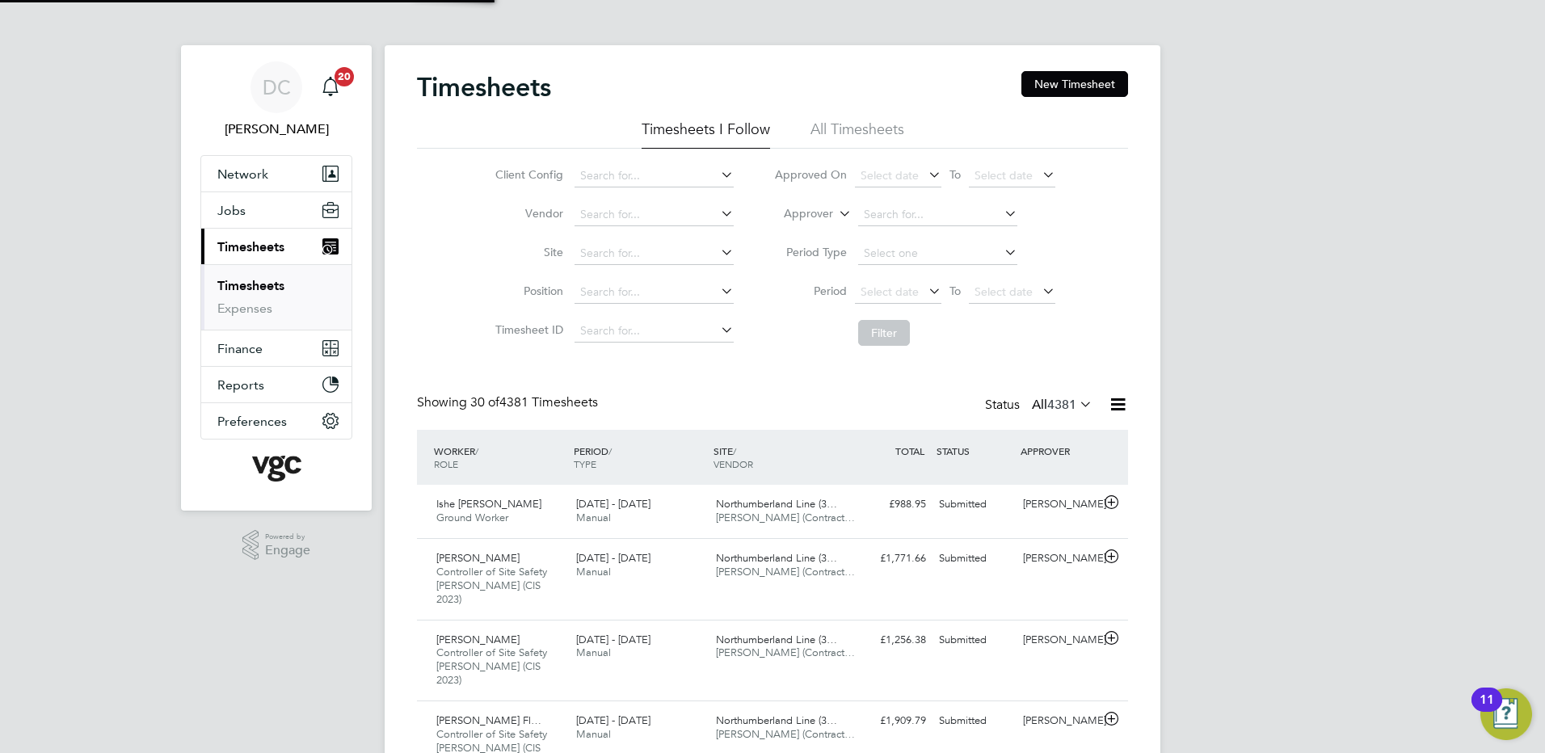
scroll to position [54, 141]
click at [1056, 93] on button "New Timesheet" at bounding box center [1074, 84] width 107 height 26
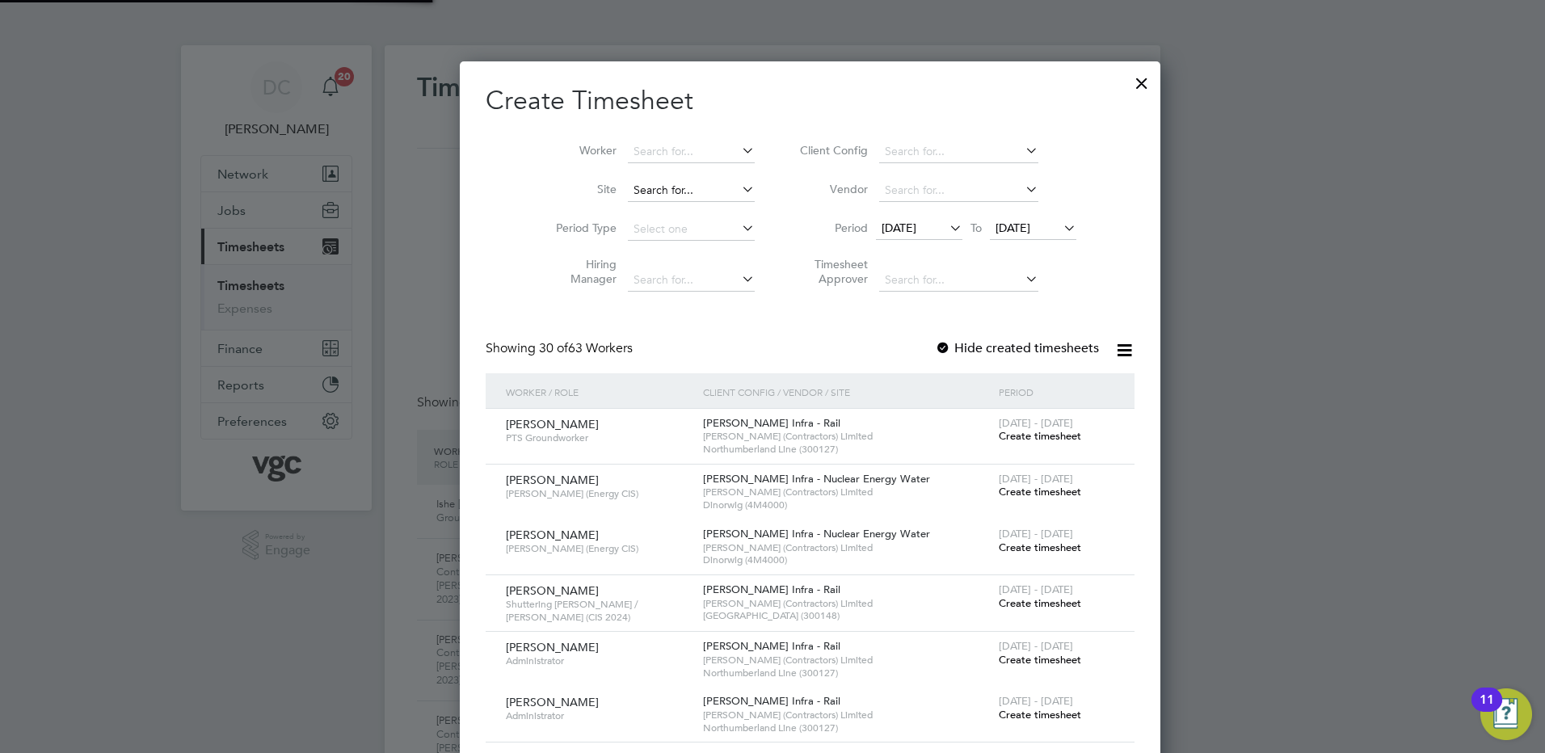
click at [642, 189] on input at bounding box center [691, 190] width 127 height 23
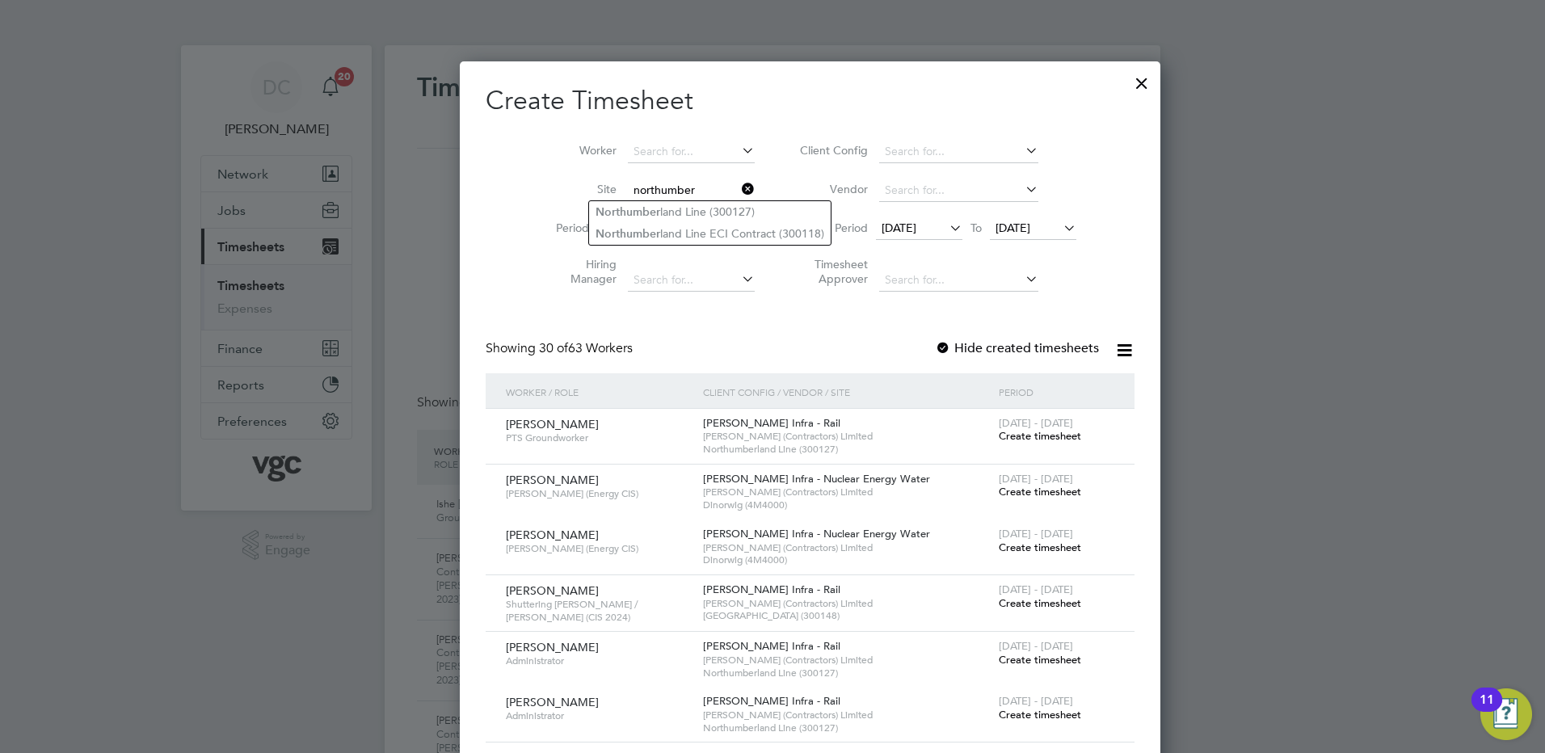
click at [642, 189] on input "northumber" at bounding box center [691, 190] width 127 height 23
click at [662, 210] on li "Northumber land Line (300127)" at bounding box center [710, 212] width 242 height 22
type input "Northumberland Line (300127)"
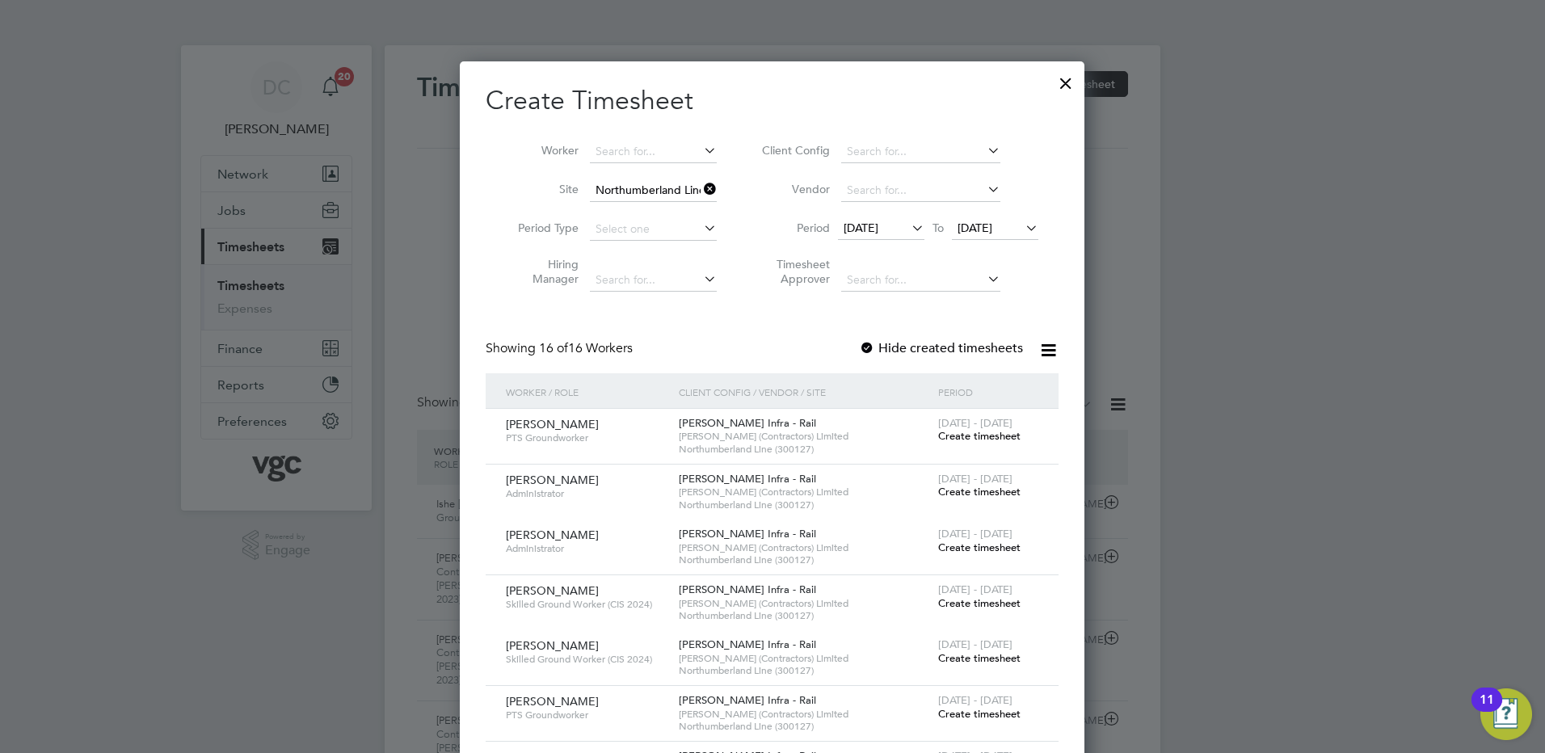
click at [874, 229] on span "[DATE]" at bounding box center [860, 228] width 35 height 15
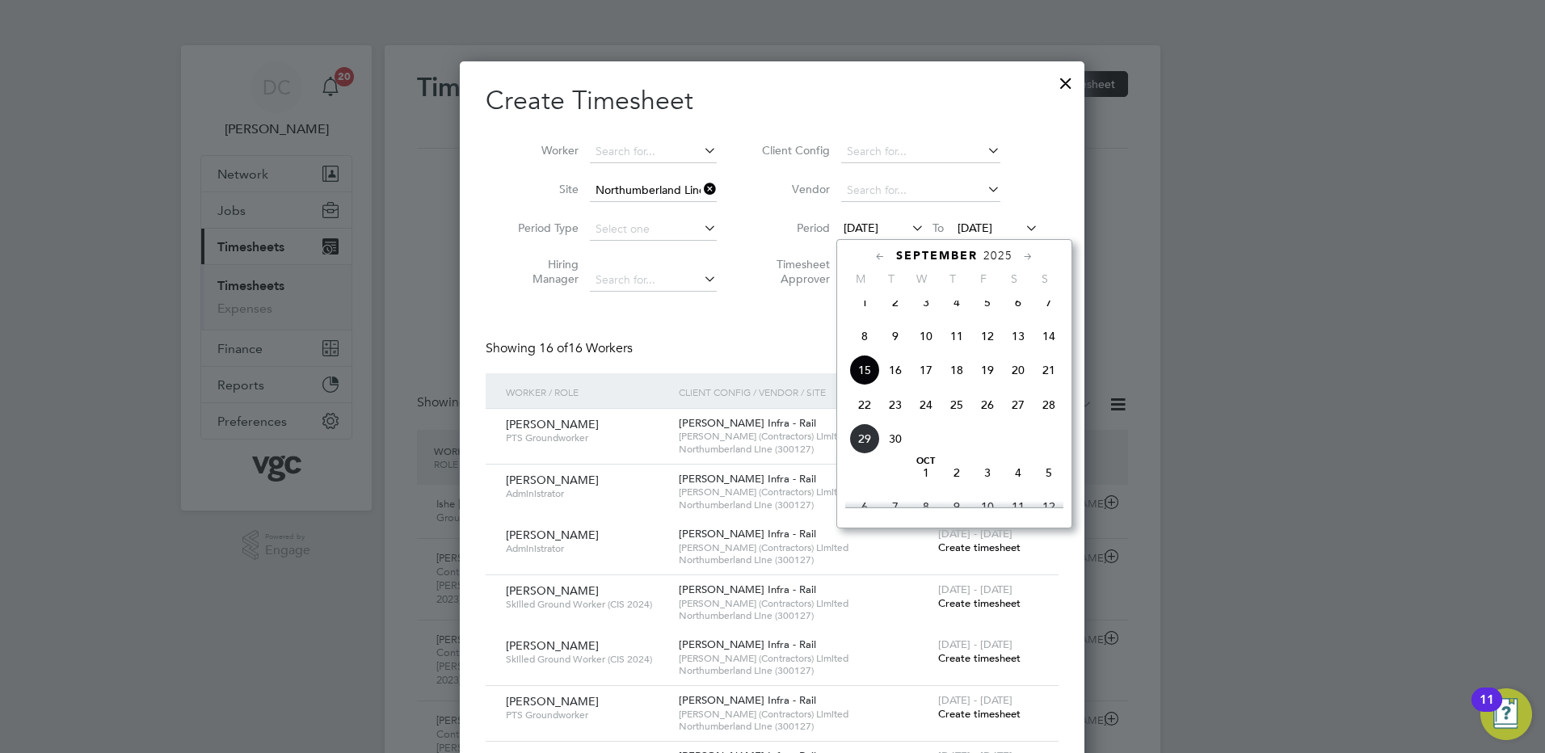
click at [1016, 381] on span "20" at bounding box center [1018, 370] width 31 height 31
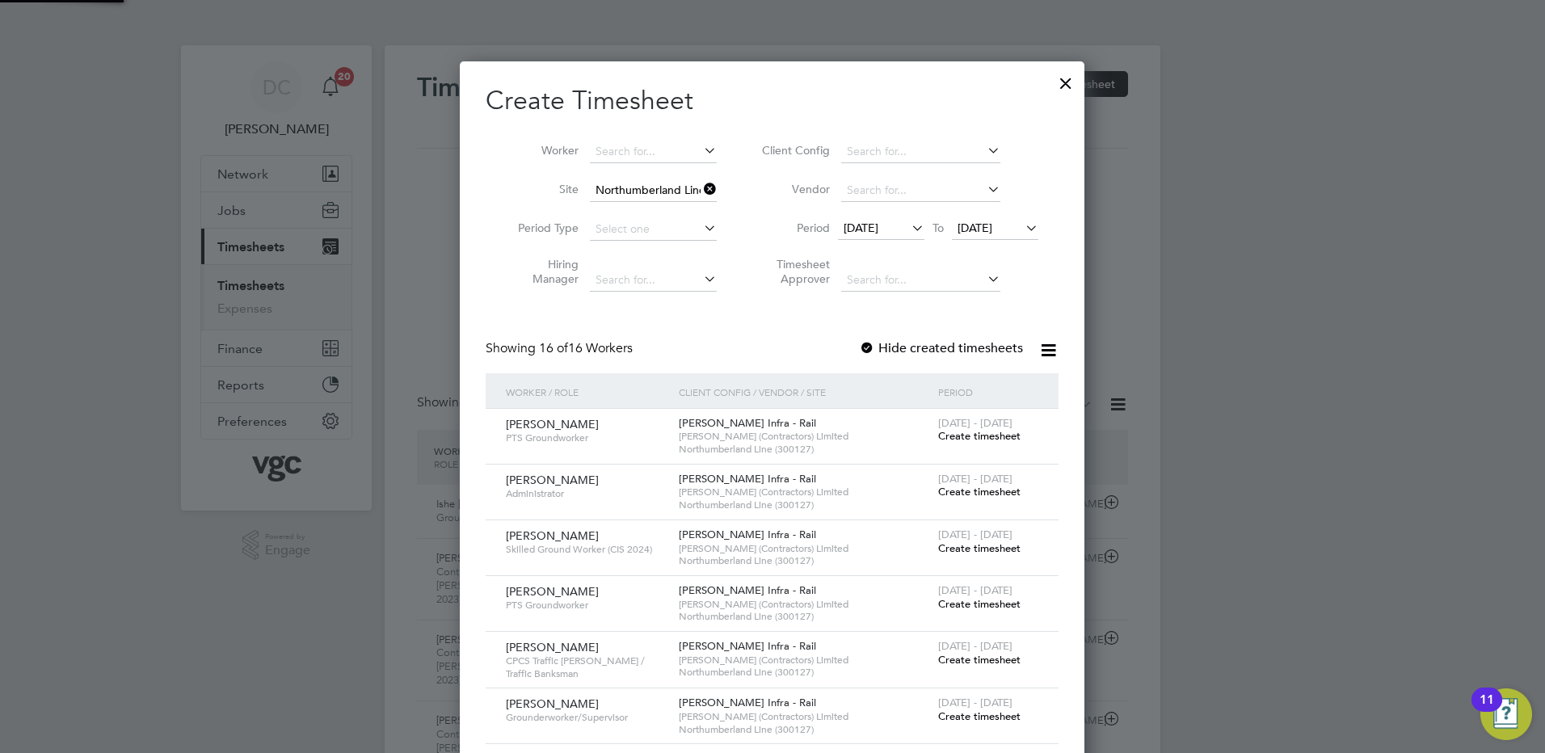
click at [978, 233] on span "[DATE]" at bounding box center [974, 228] width 35 height 15
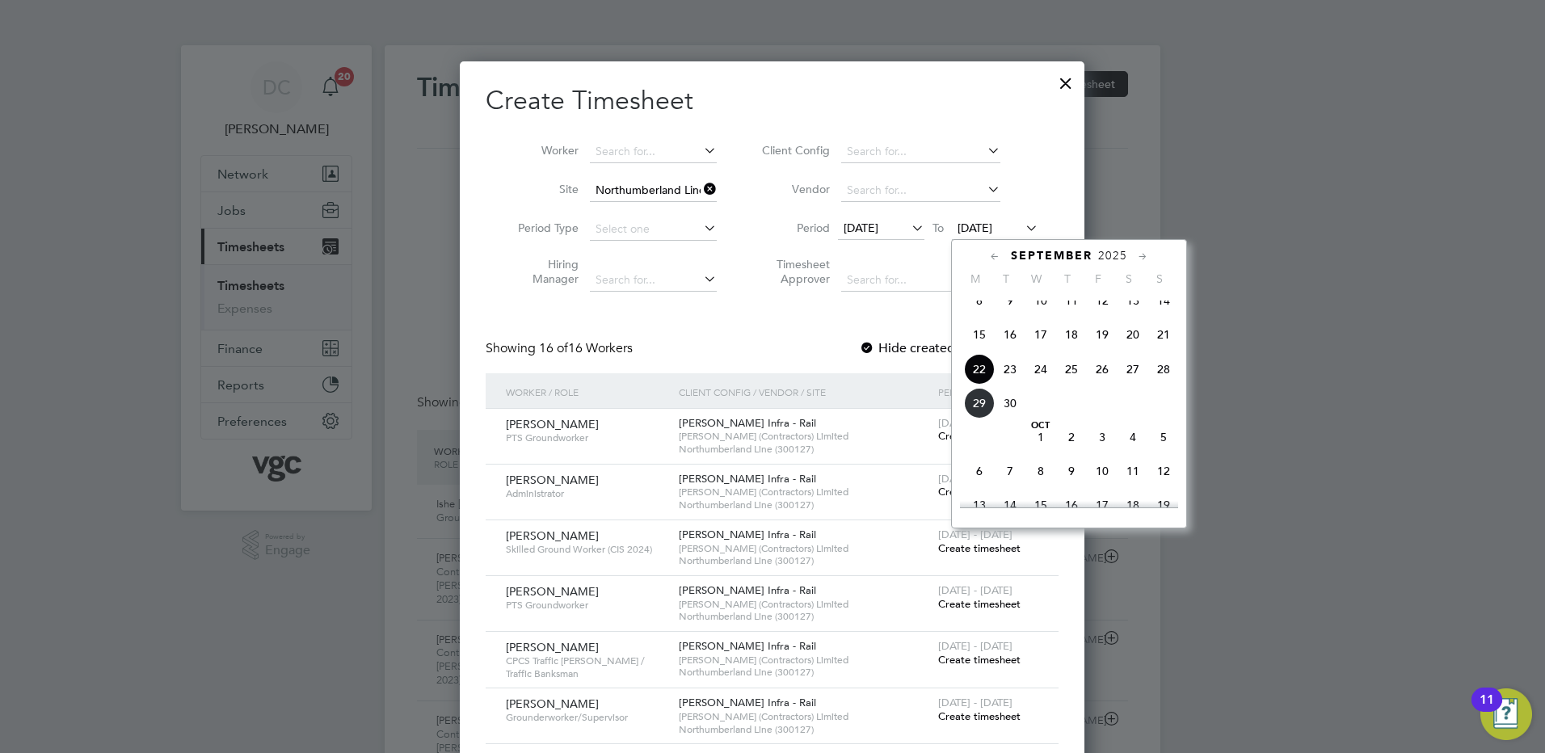
click at [1102, 383] on span "26" at bounding box center [1102, 369] width 31 height 31
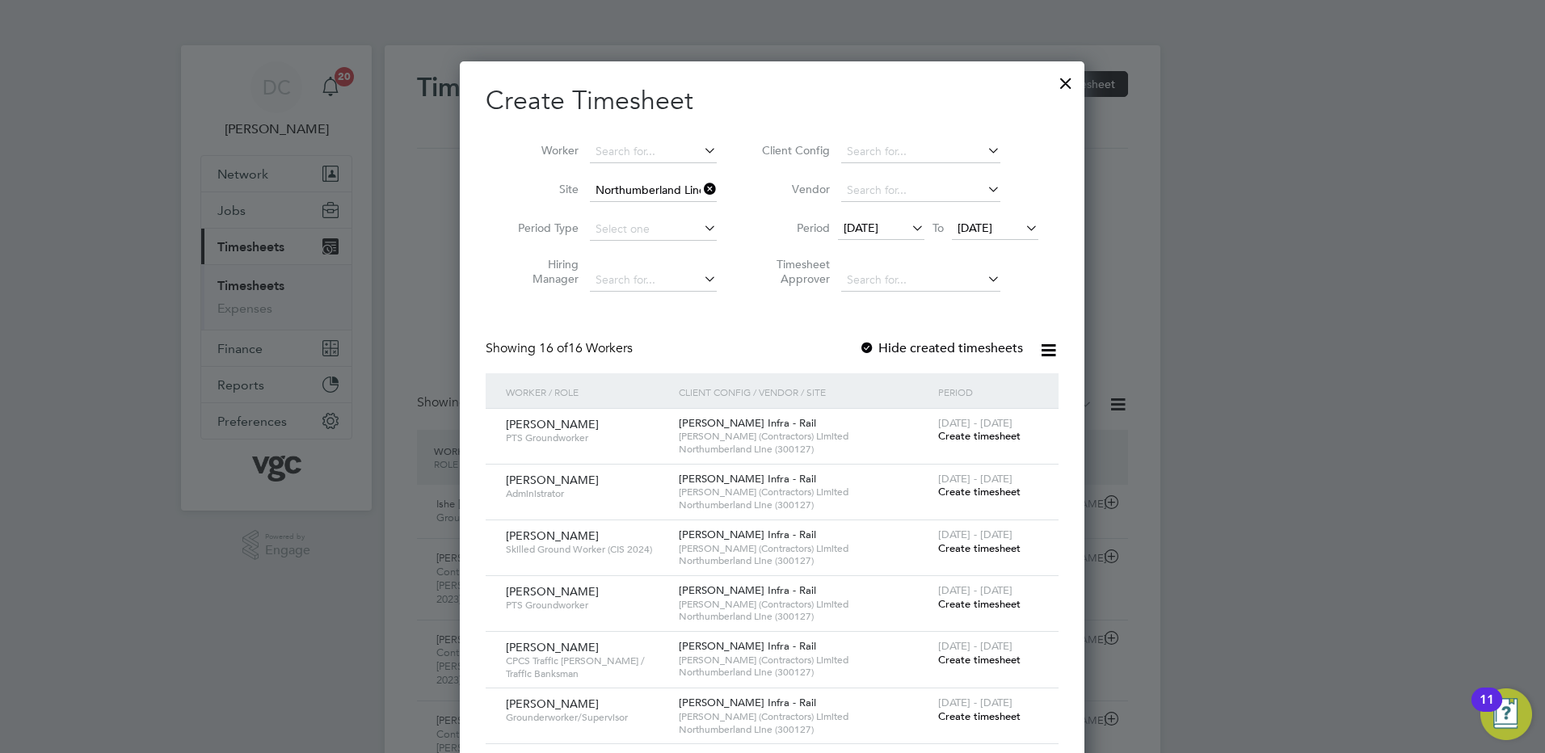
click at [1003, 438] on span "Create timesheet" at bounding box center [979, 436] width 82 height 14
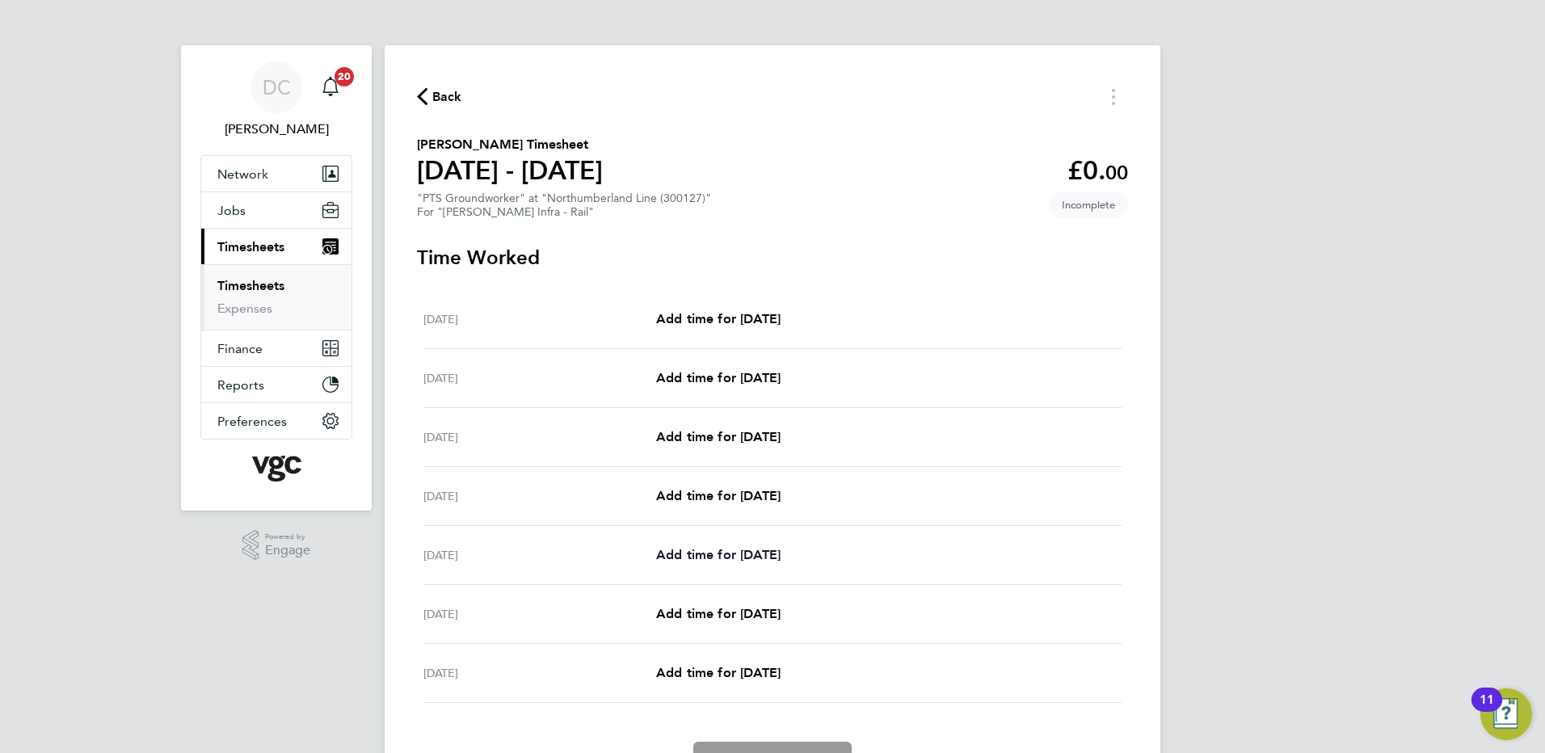
click at [726, 553] on span "Add time for [DATE]" at bounding box center [718, 554] width 124 height 15
select select "30"
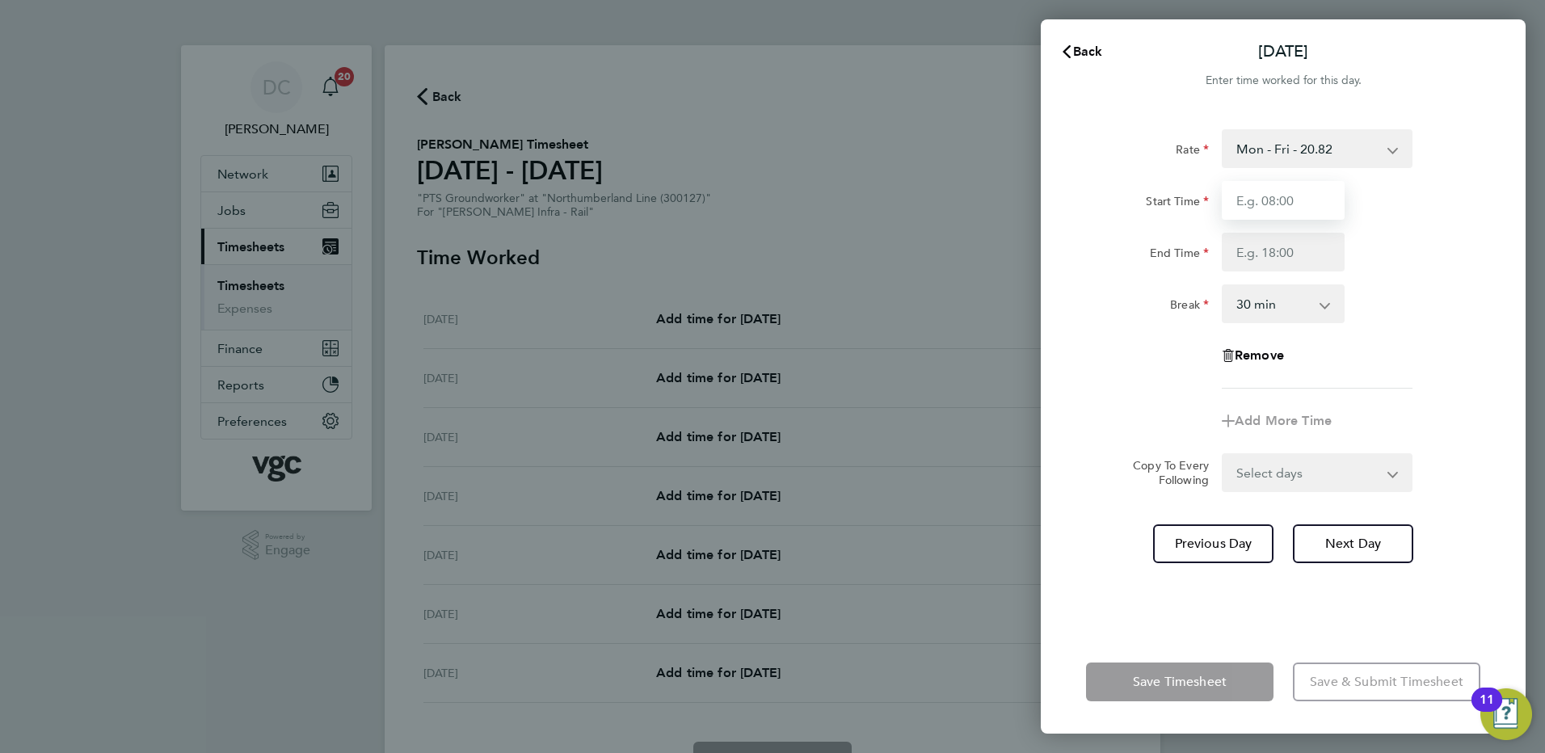
click at [1271, 201] on input "Start Time" at bounding box center [1283, 200] width 123 height 39
type input "07:30"
type input "17:30"
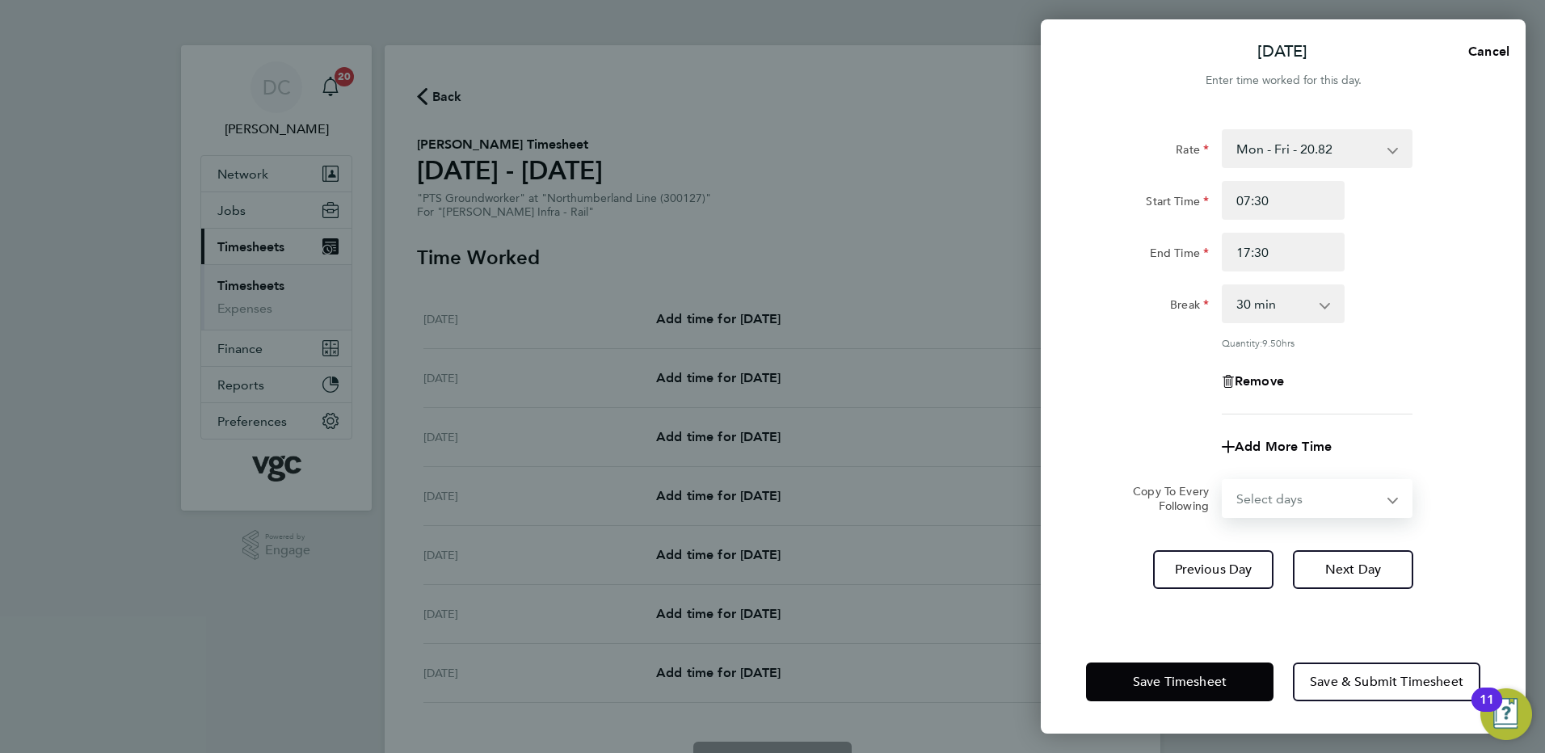
click at [1279, 503] on select "Select days Day [DATE] [DATE]" at bounding box center [1308, 499] width 170 height 36
select select "DAY"
click at [1223, 481] on select "Select days Day [DATE] [DATE]" at bounding box center [1308, 499] width 170 height 36
select select "[DATE]"
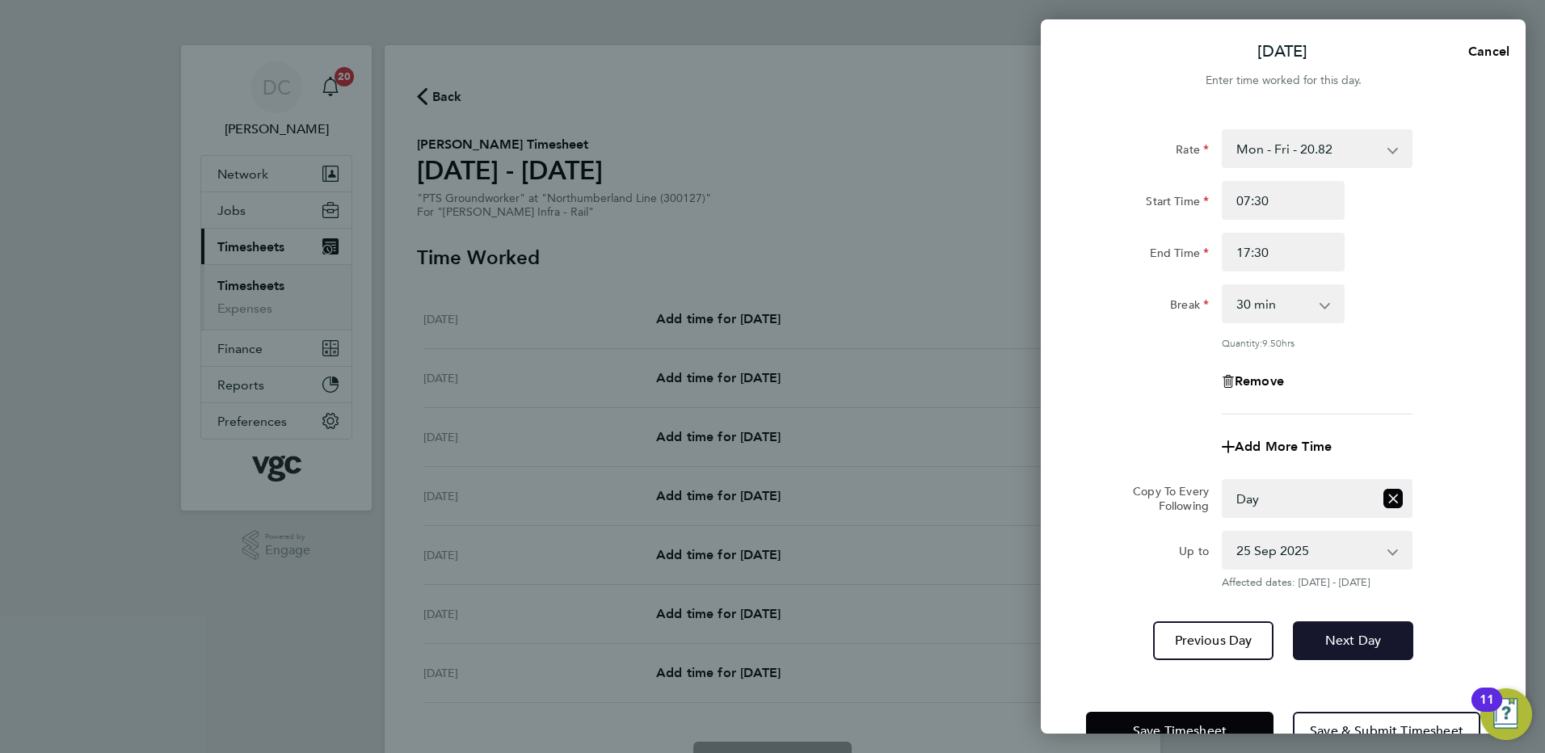
click at [1348, 640] on span "Next Day" at bounding box center [1353, 641] width 56 height 16
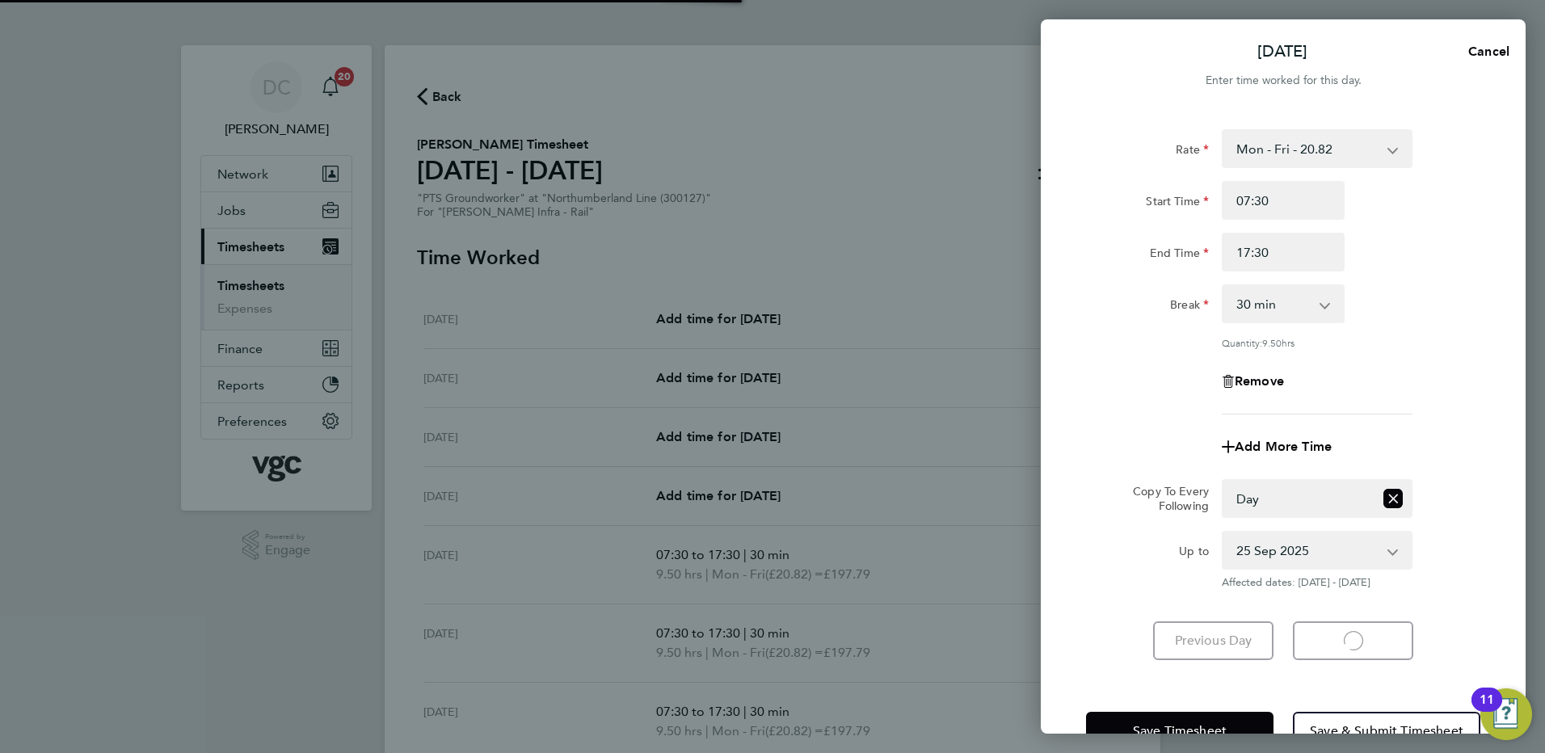
select select "30"
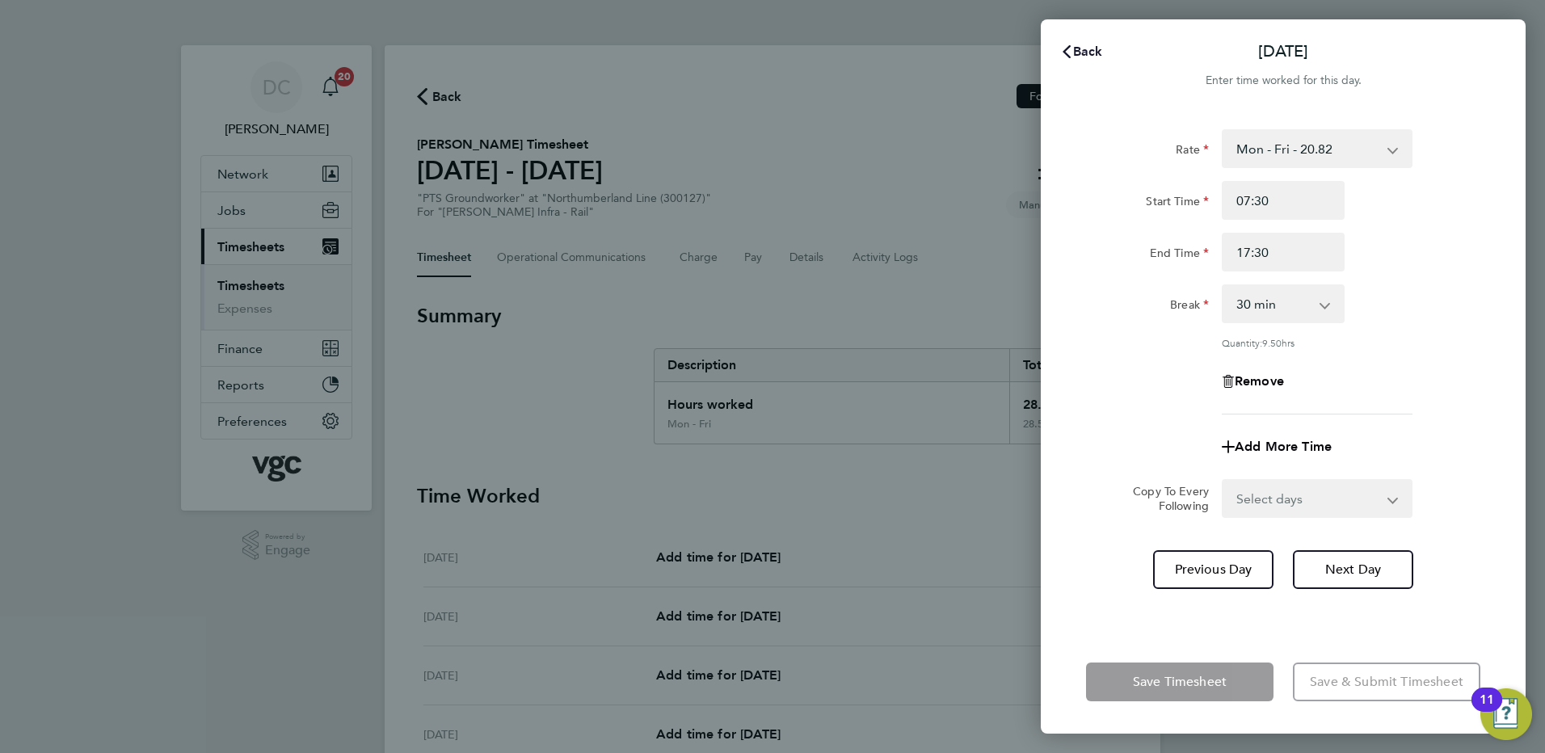
click at [1081, 49] on span "Back" at bounding box center [1088, 51] width 30 height 15
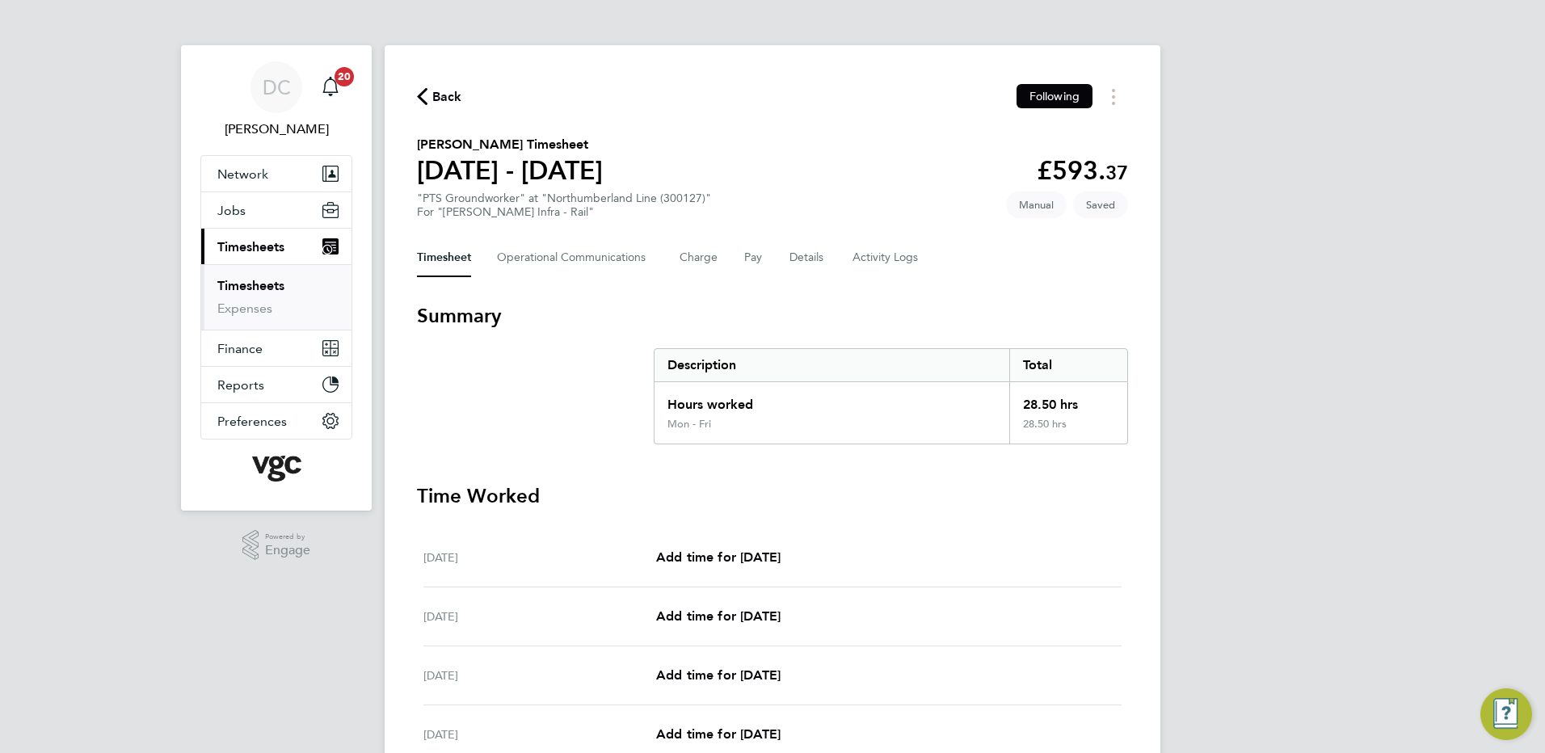
click at [1258, 290] on div "DC [PERSON_NAME] Notifications 20 Applications: Network Team Members Businesses…" at bounding box center [772, 571] width 1545 height 1142
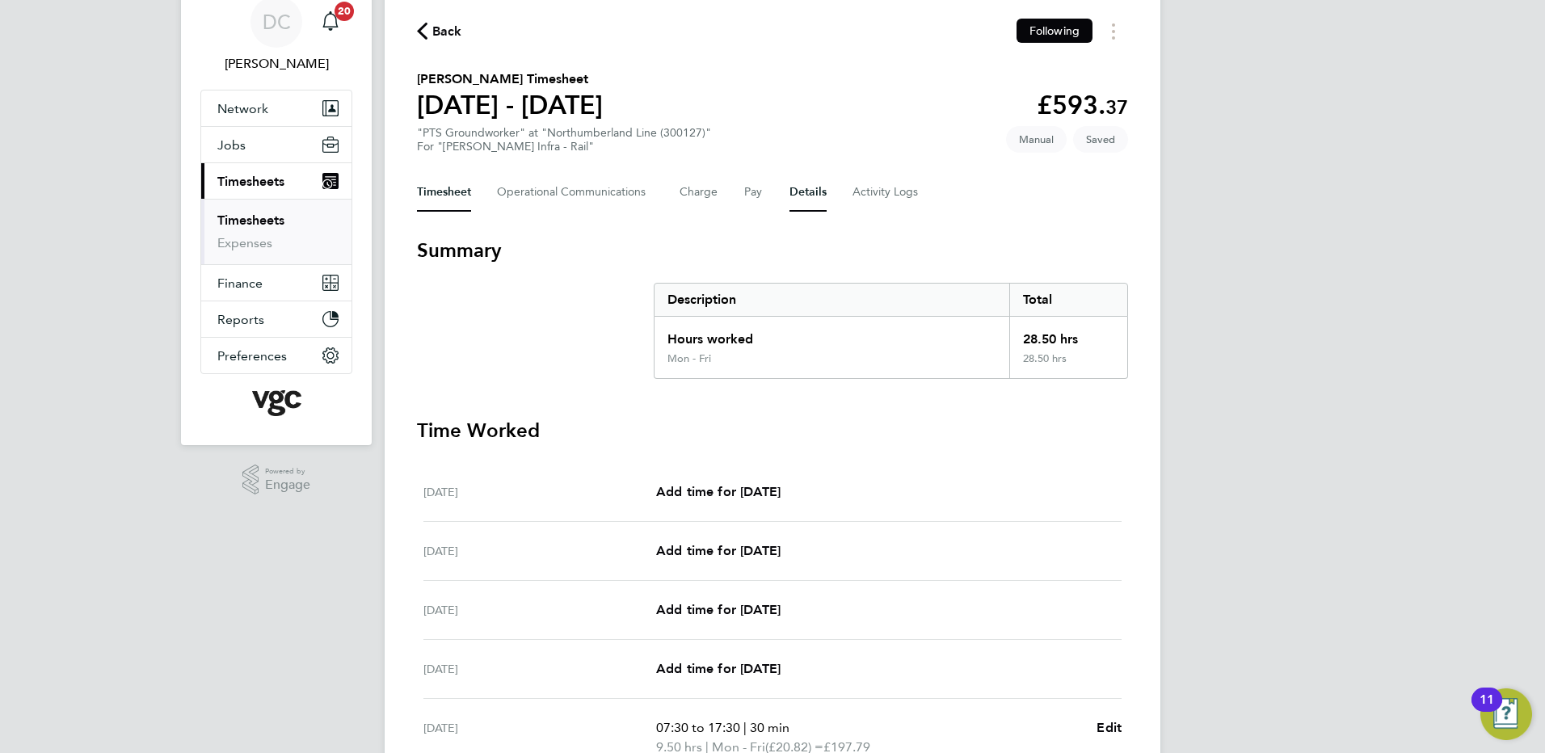
click at [793, 196] on button "Details" at bounding box center [807, 192] width 37 height 39
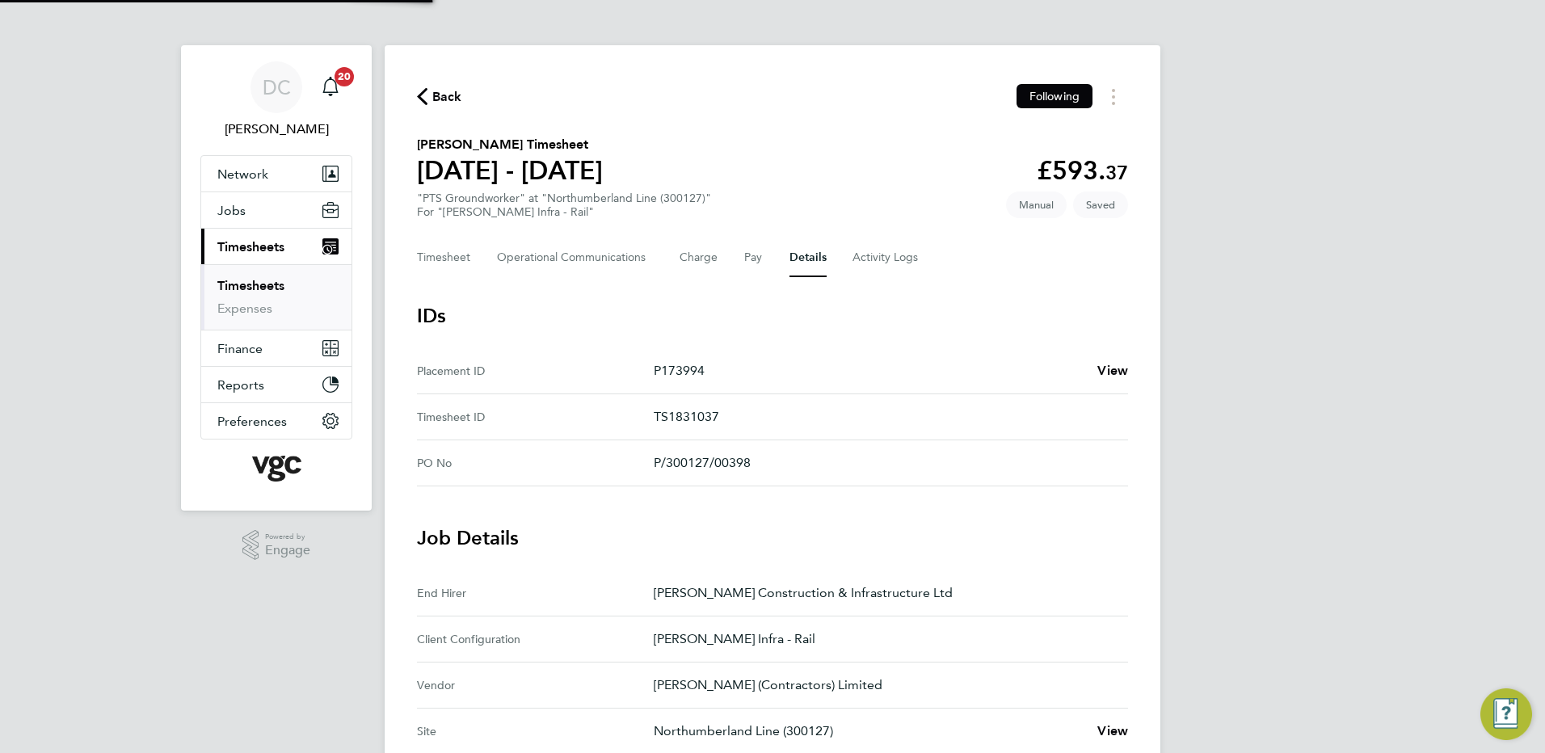
click at [1226, 410] on div "DC [PERSON_NAME] Notifications 20 Applications: Network Team Members Businesses…" at bounding box center [772, 681] width 1545 height 1363
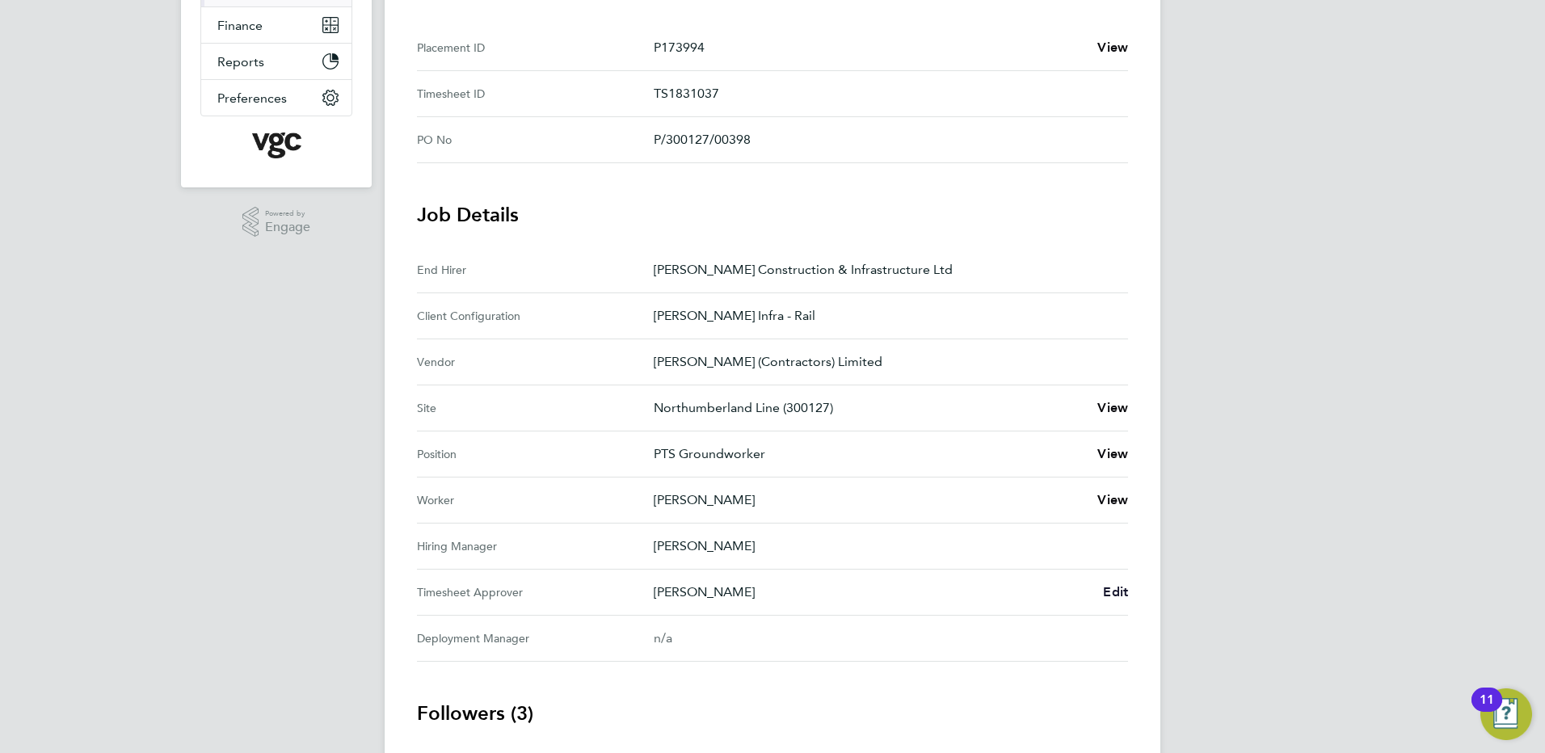
click at [1111, 590] on span "Edit" at bounding box center [1115, 591] width 25 height 15
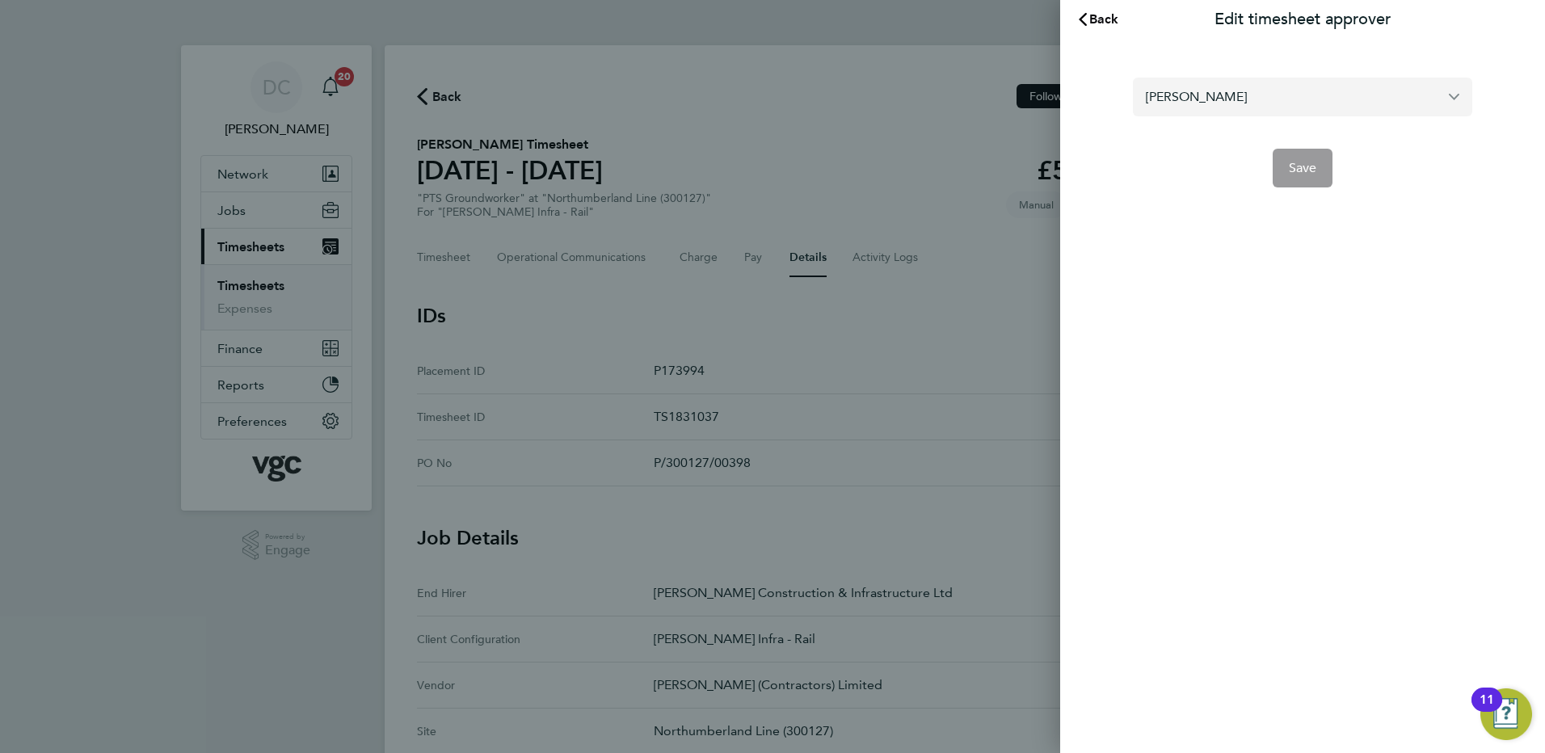
click at [1245, 102] on input "[PERSON_NAME]" at bounding box center [1302, 97] width 339 height 38
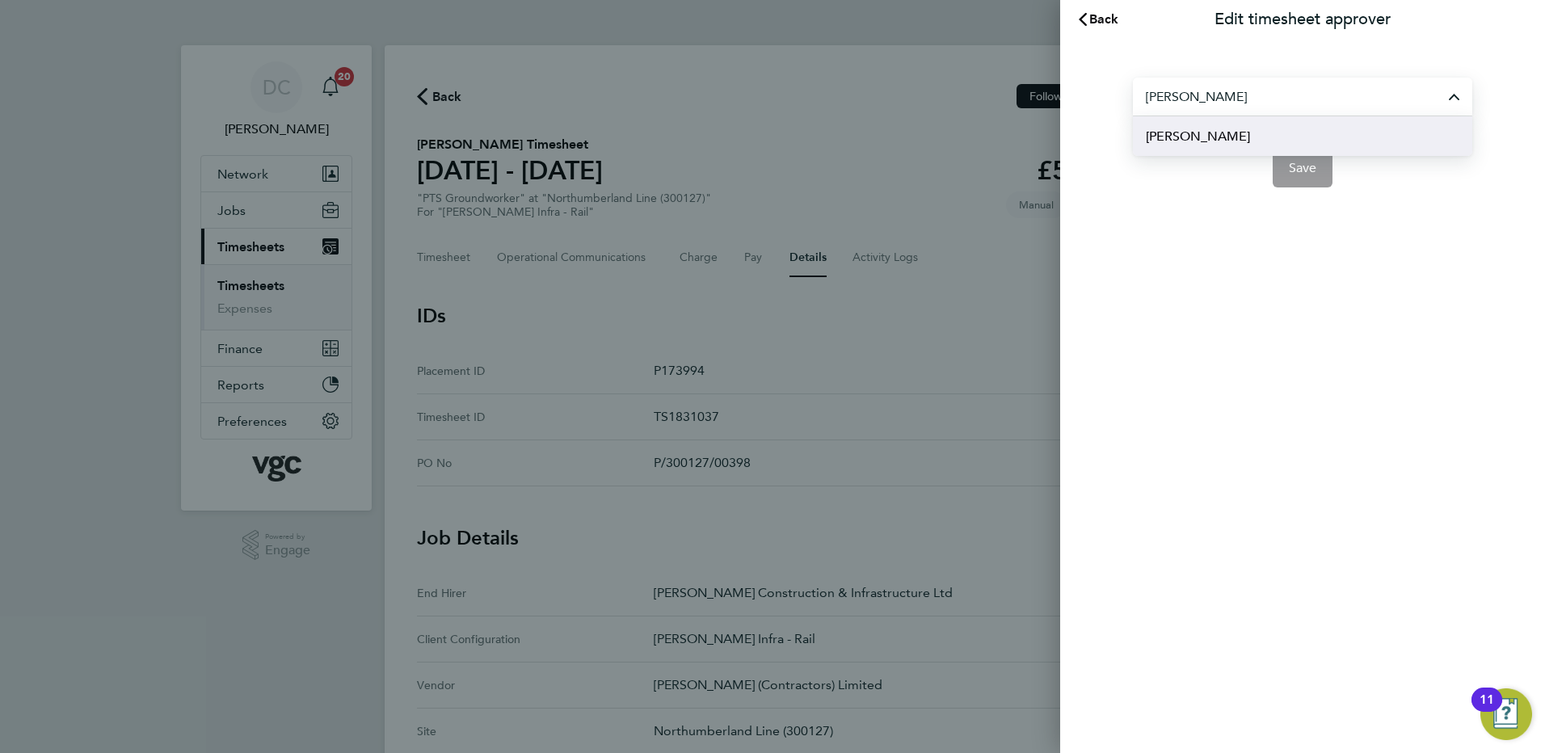
click at [1230, 135] on li "[PERSON_NAME]" at bounding box center [1302, 136] width 339 height 40
type input "[PERSON_NAME]"
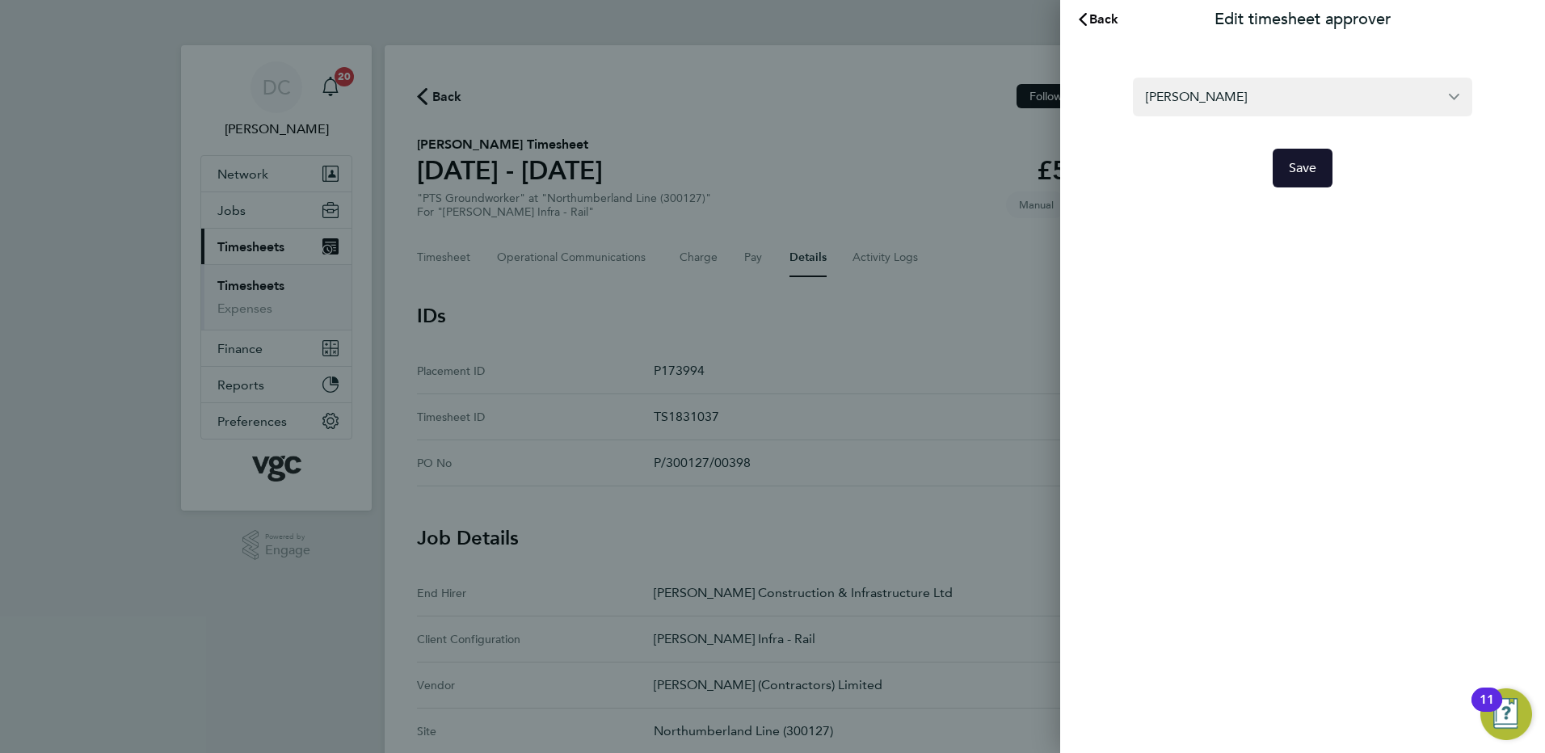
click at [1308, 179] on button "Save" at bounding box center [1303, 168] width 61 height 39
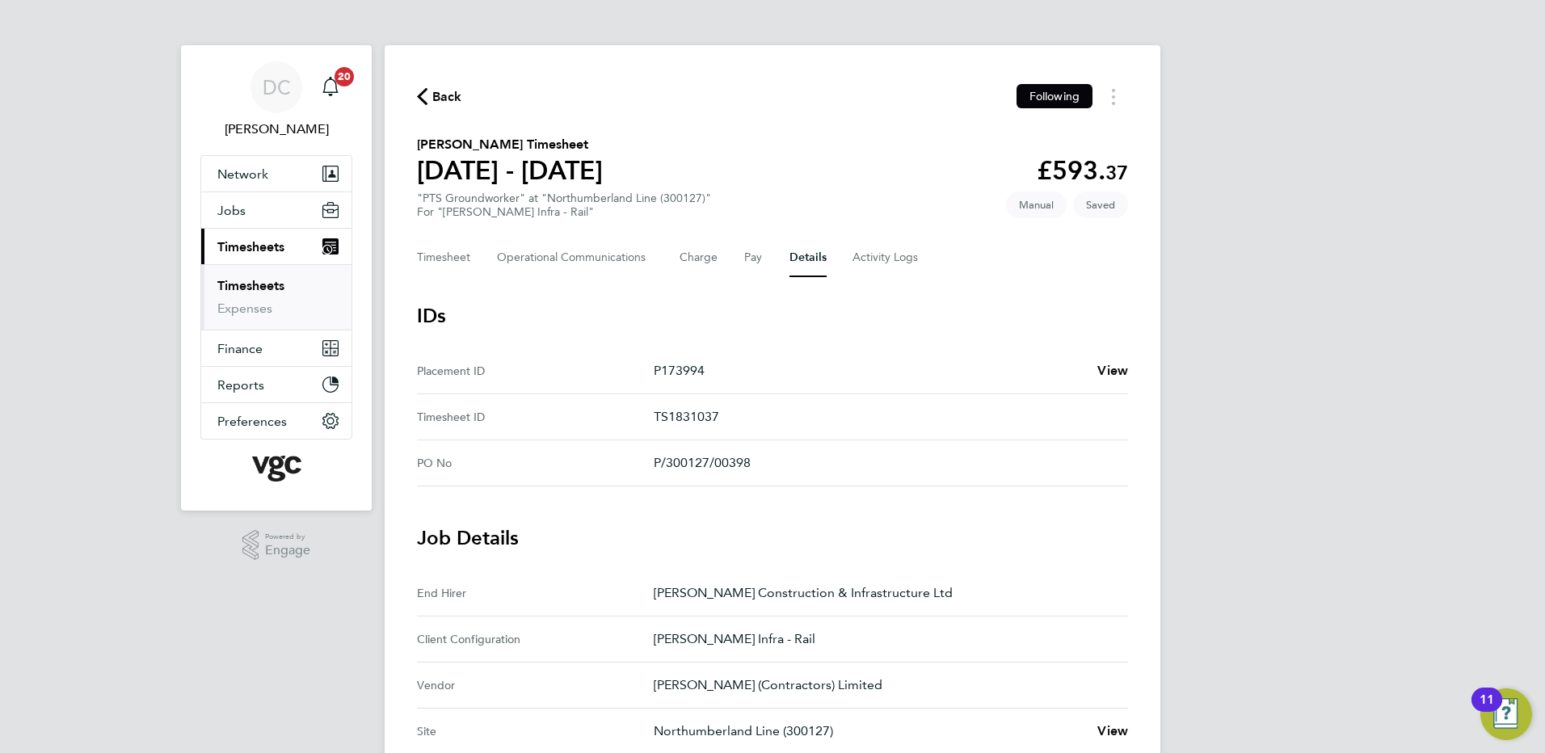
click at [439, 93] on span "Back" at bounding box center [447, 96] width 30 height 19
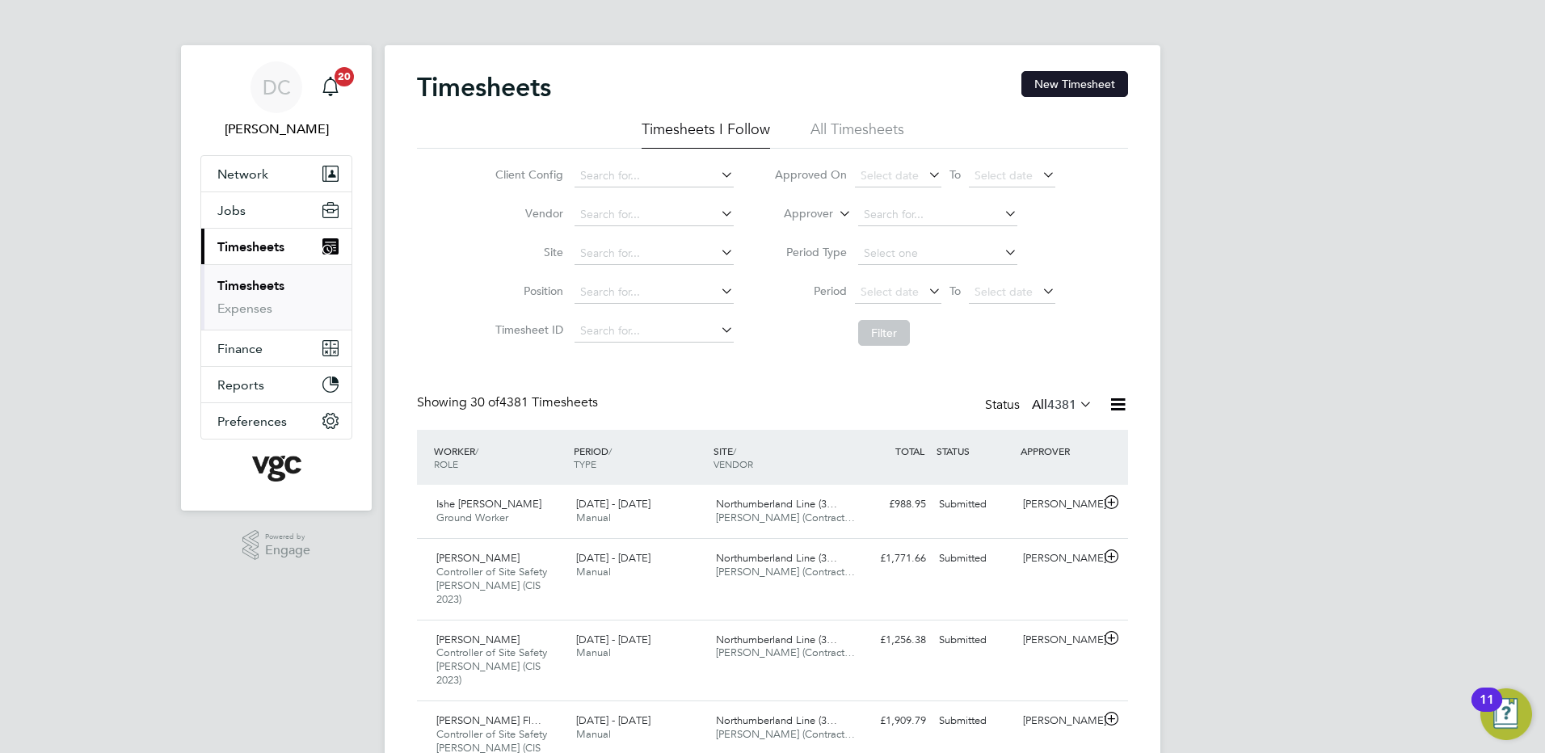
click at [1068, 83] on button "New Timesheet" at bounding box center [1074, 84] width 107 height 26
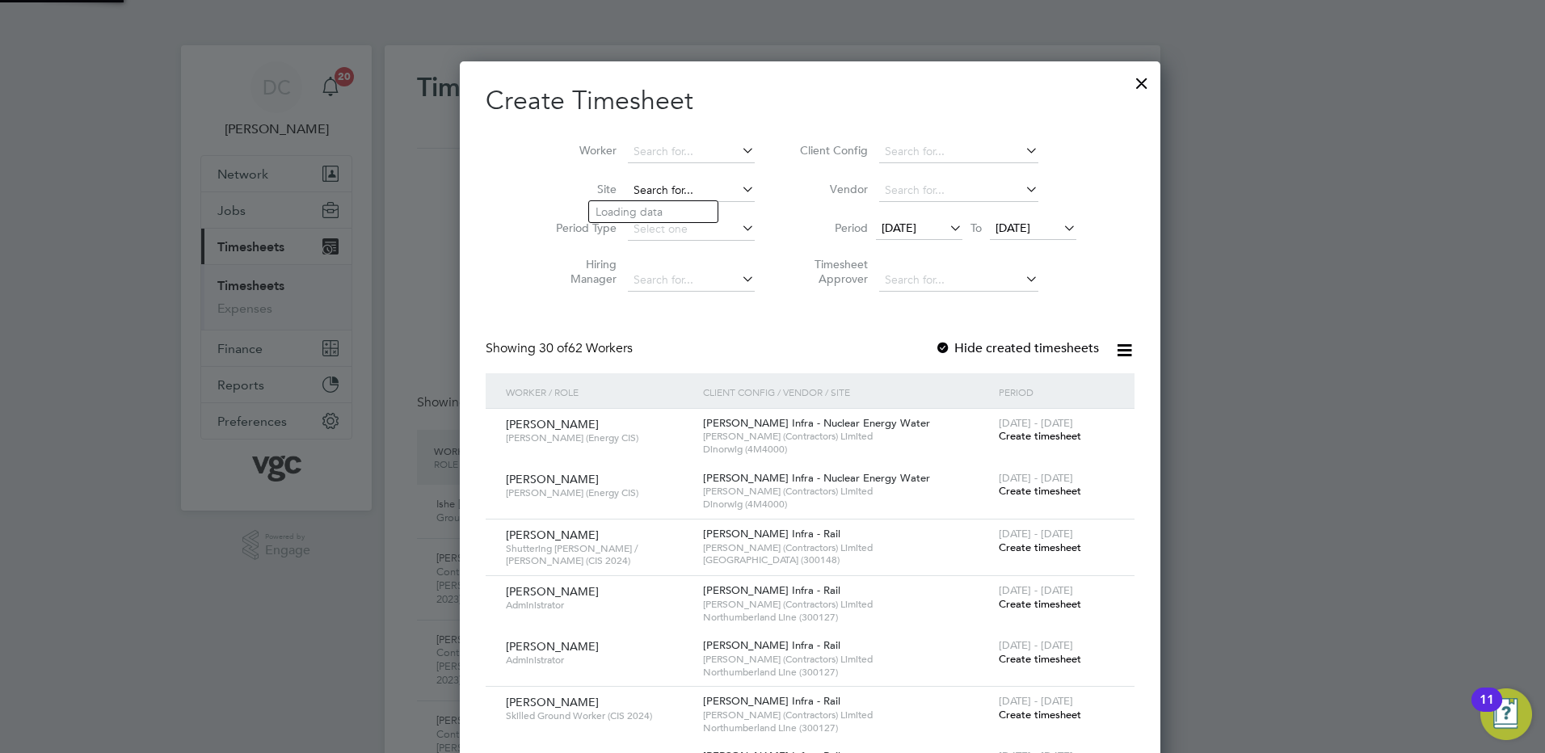
click at [628, 191] on input at bounding box center [691, 190] width 127 height 23
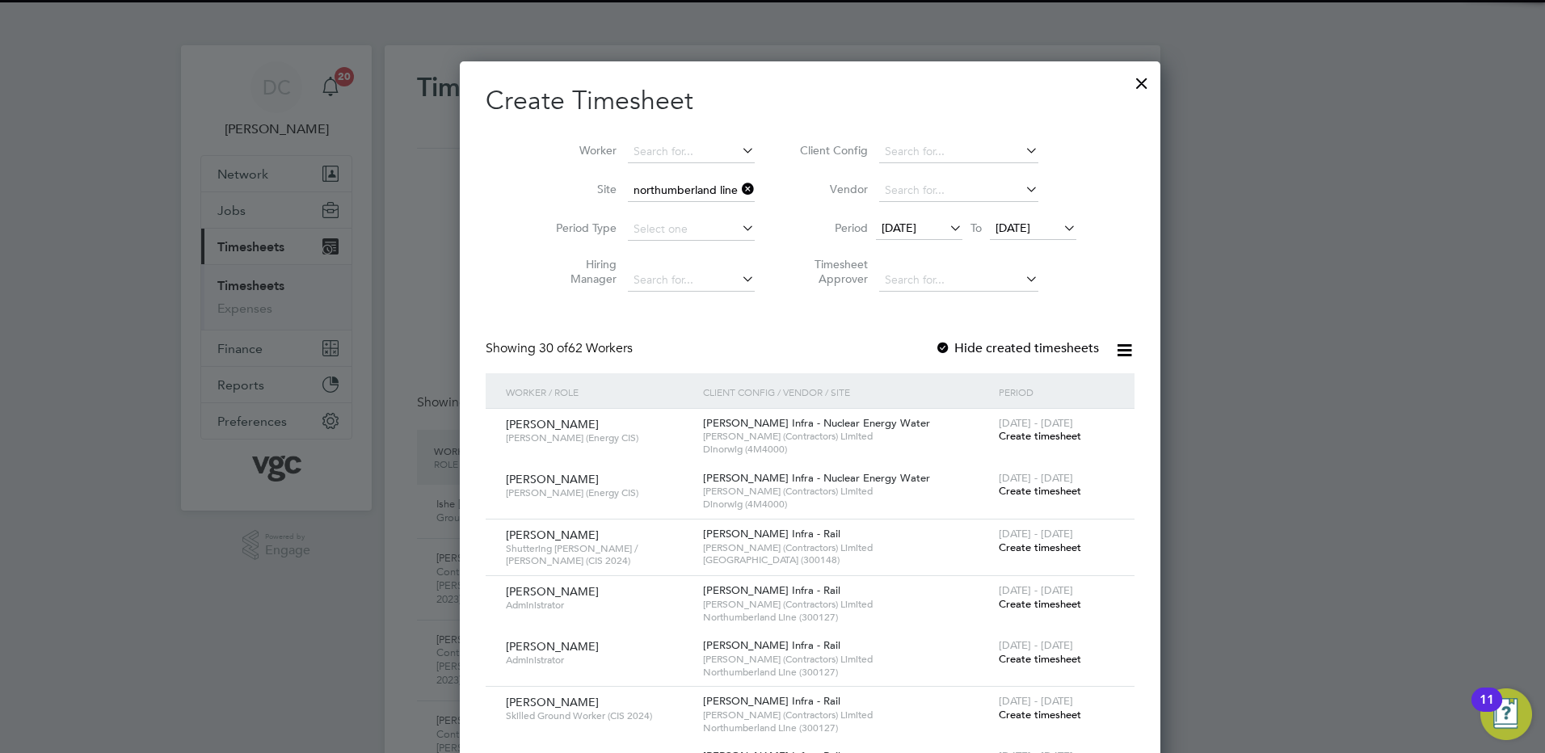
click at [624, 205] on b "[GEOGRAPHIC_DATA]" at bounding box center [654, 212] width 118 height 14
type input "Northumberland Line (300127)"
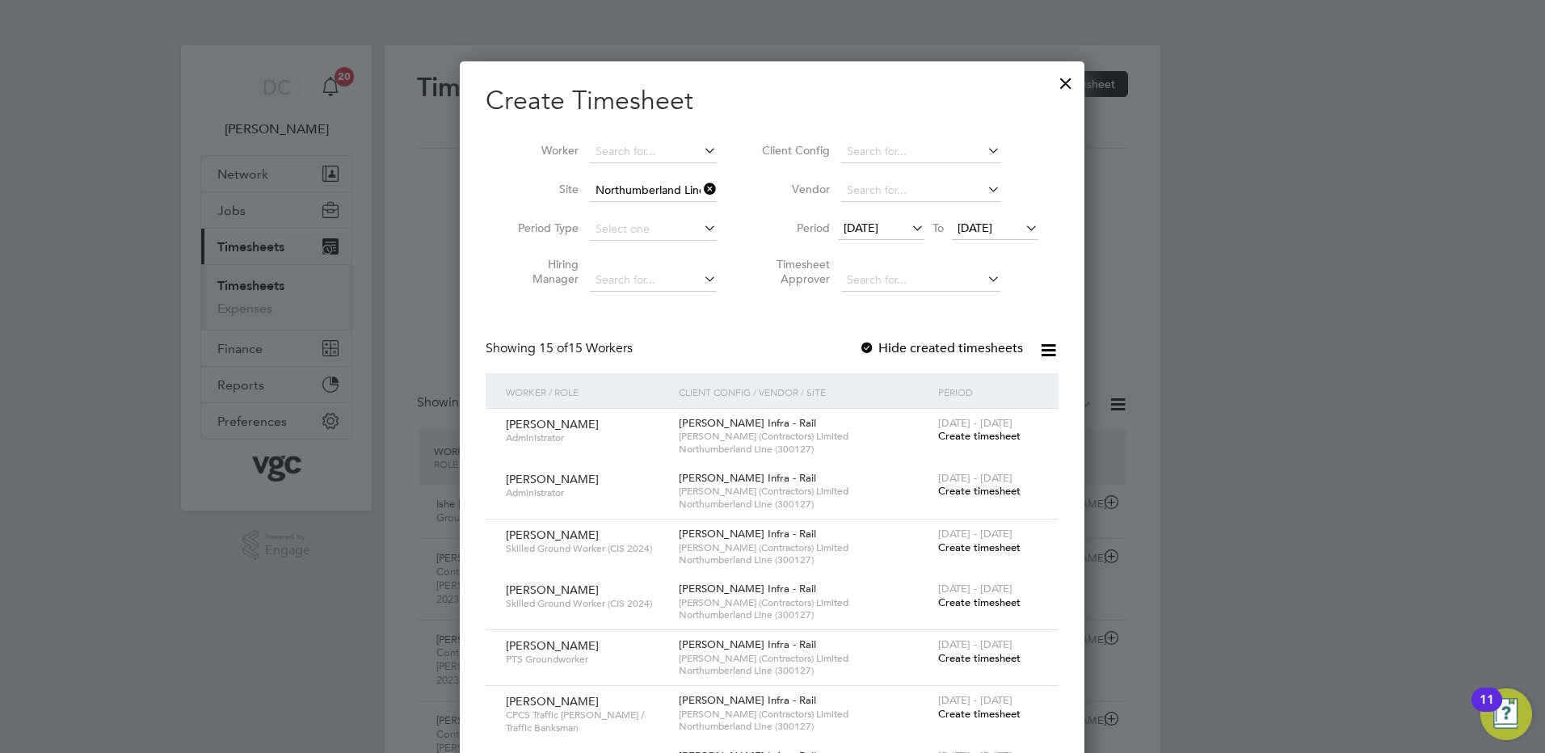
click at [878, 231] on span "[DATE]" at bounding box center [860, 228] width 35 height 15
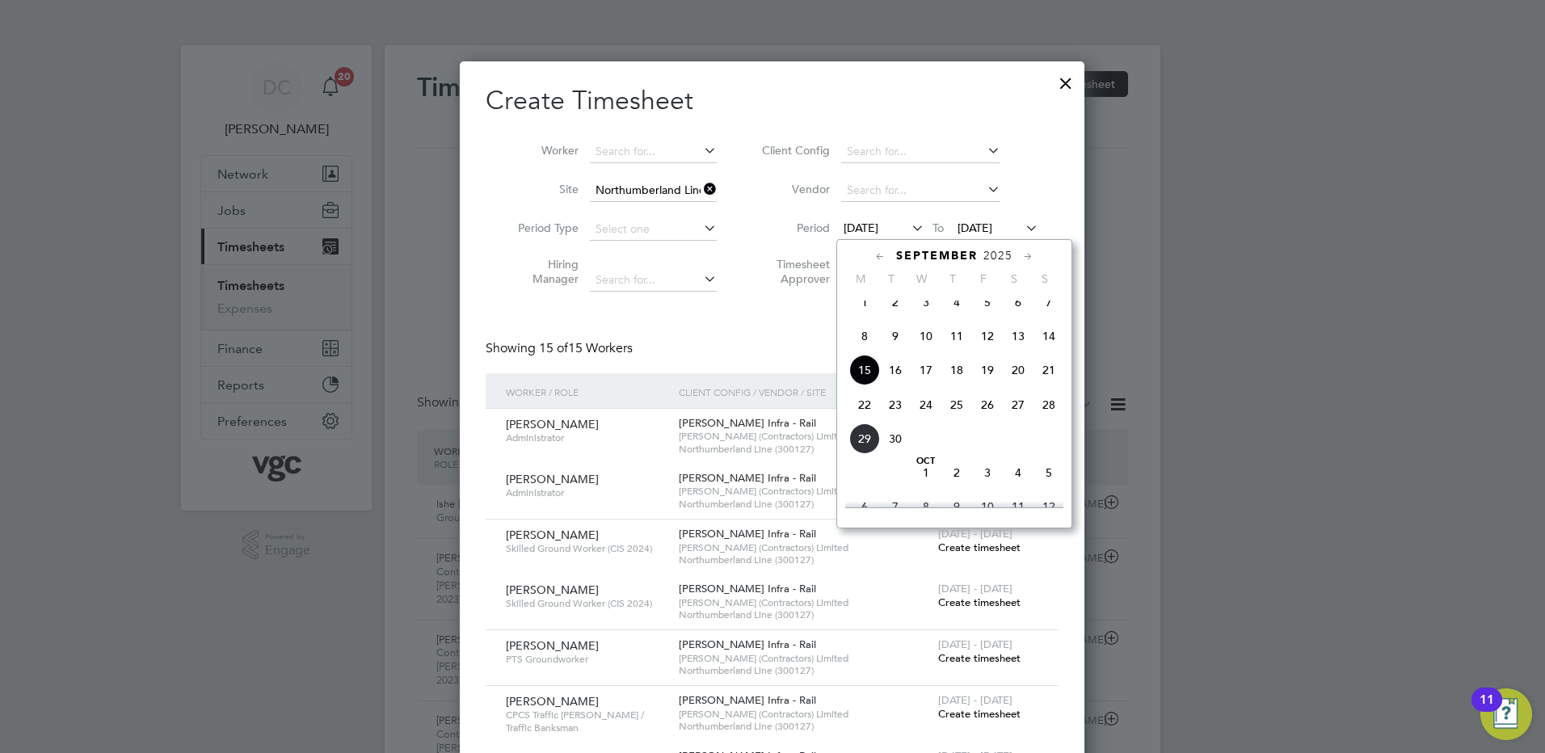
click at [1020, 384] on span "20" at bounding box center [1018, 370] width 31 height 31
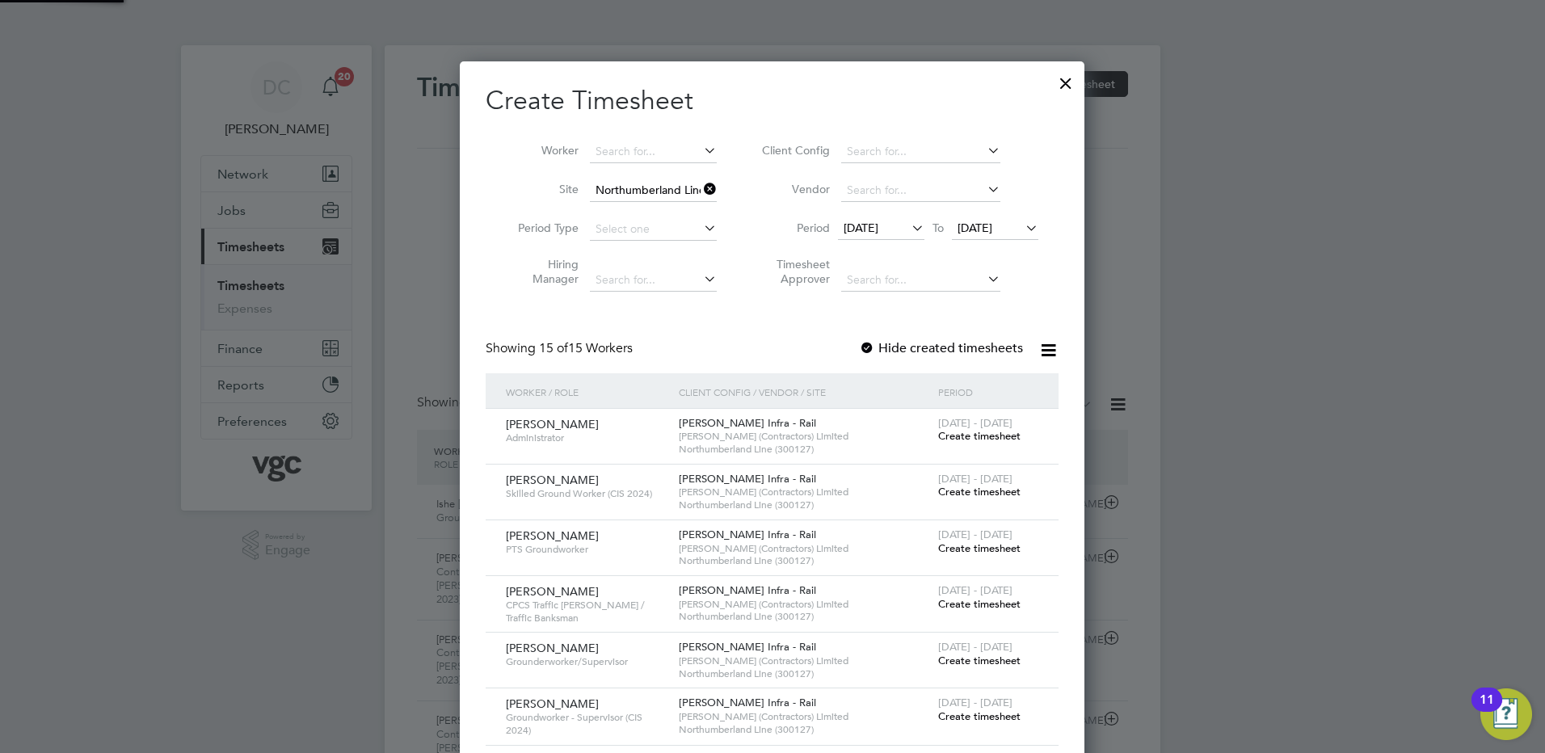
click at [986, 229] on span "[DATE]" at bounding box center [974, 228] width 35 height 15
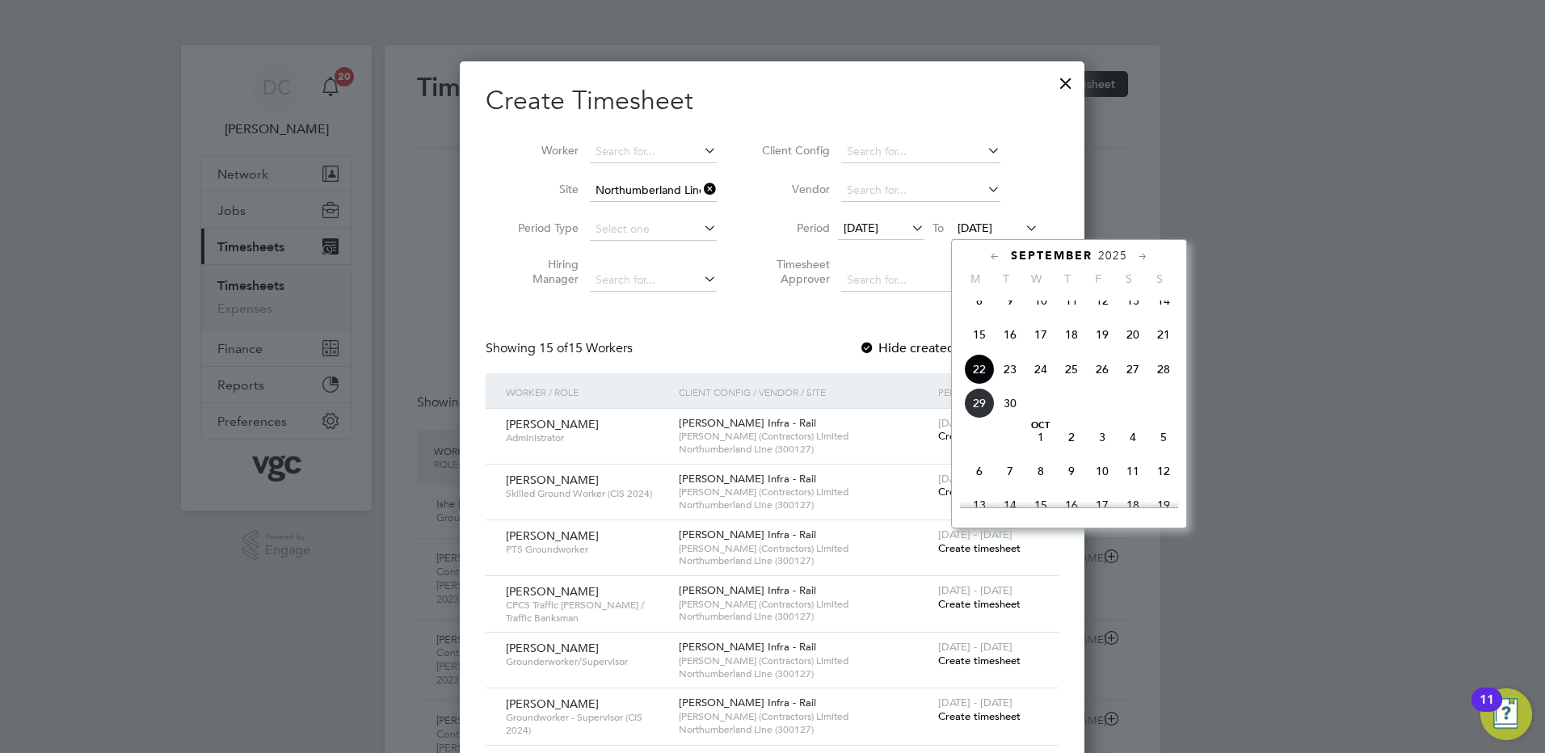
click at [1104, 385] on span "26" at bounding box center [1102, 369] width 31 height 31
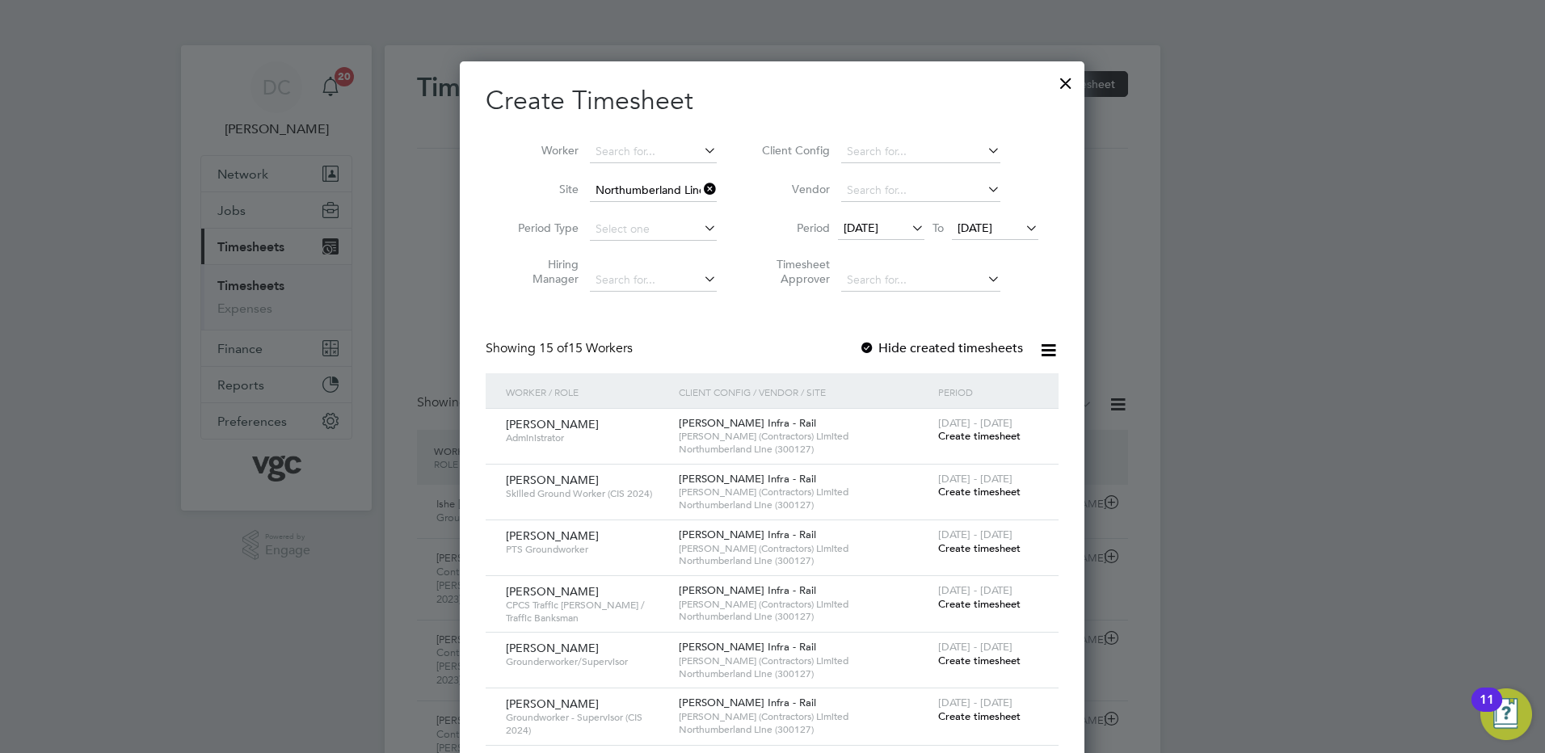
click at [870, 342] on div at bounding box center [867, 349] width 16 height 16
click at [874, 345] on div at bounding box center [867, 349] width 16 height 16
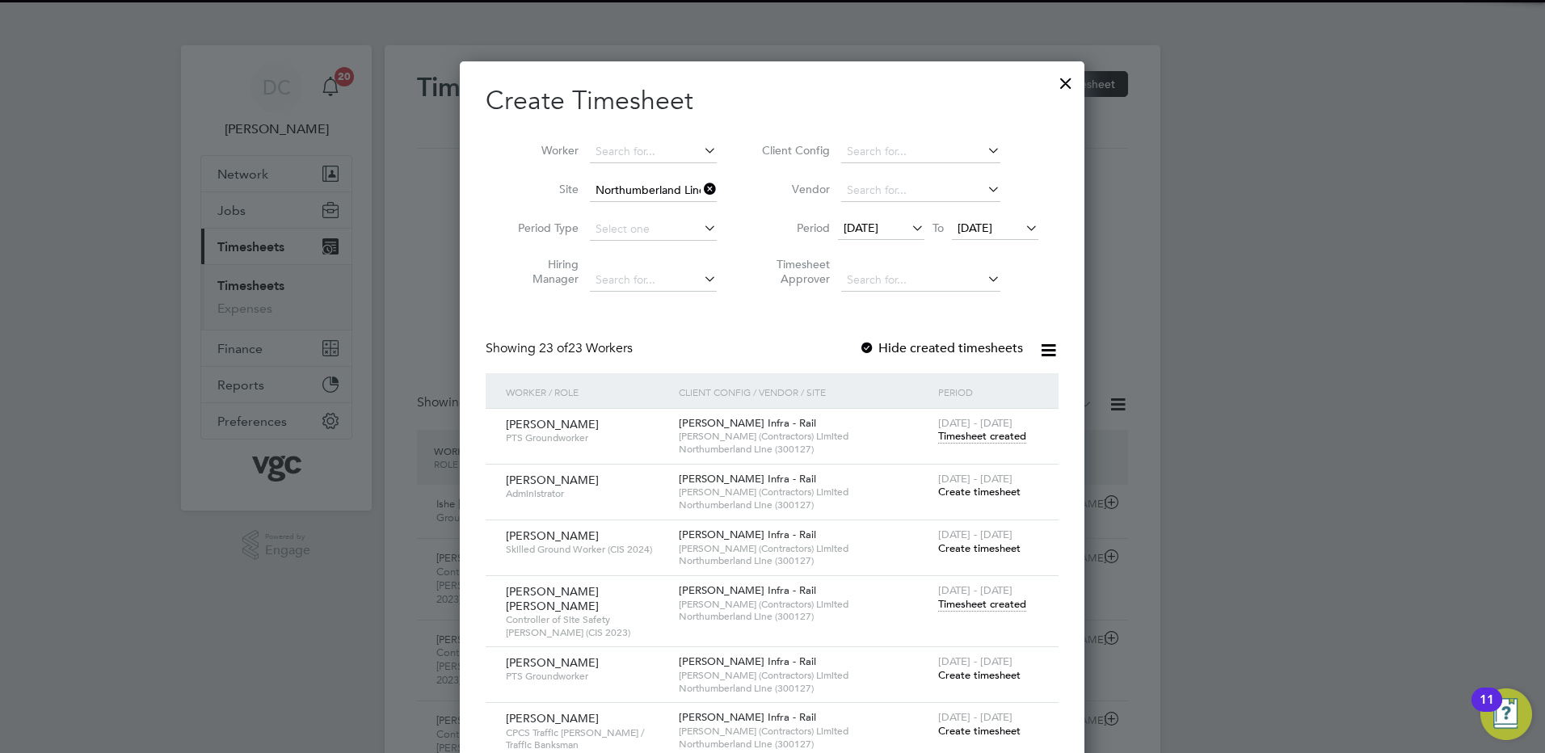
click at [1324, 494] on div at bounding box center [772, 376] width 1545 height 753
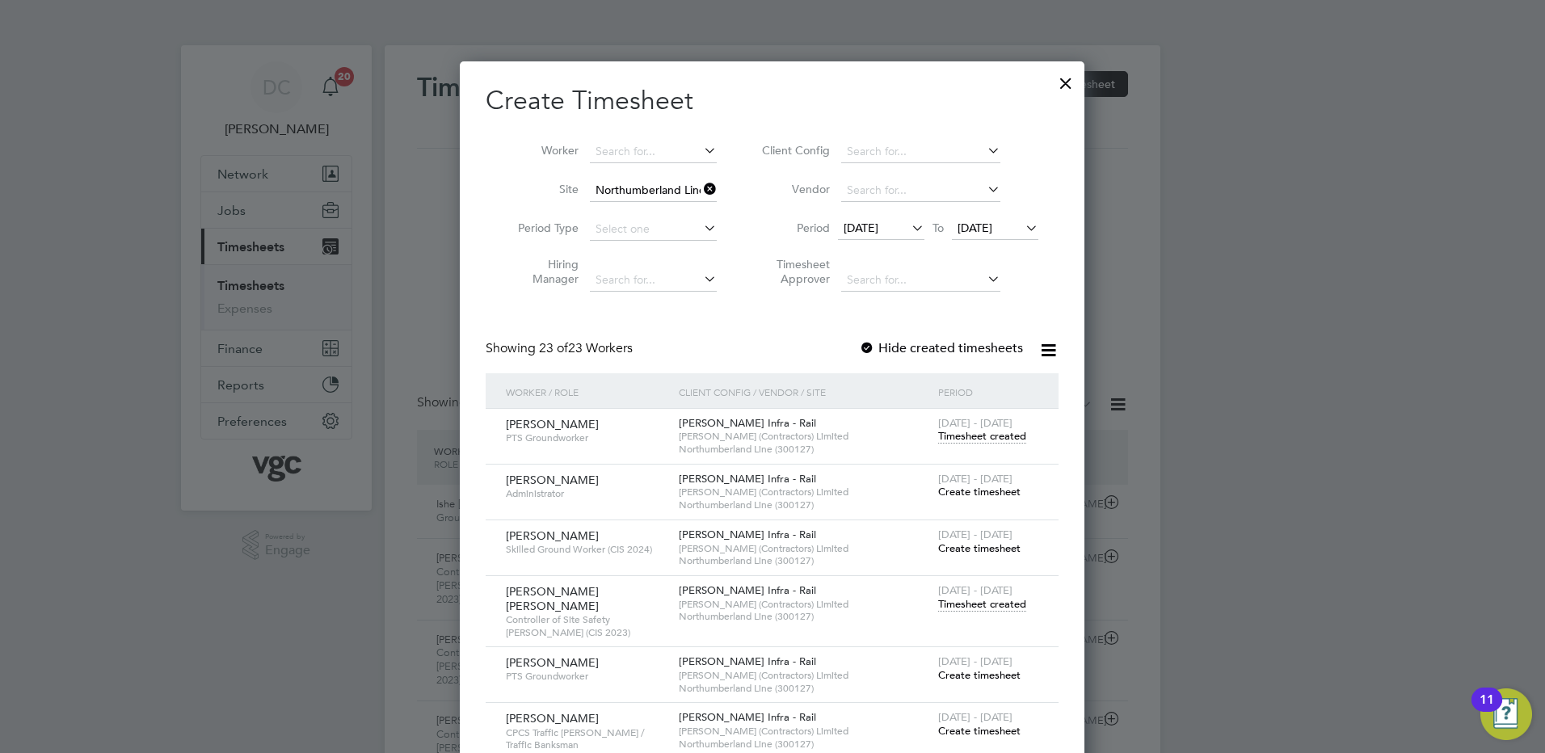
click at [1000, 431] on span "Timesheet created" at bounding box center [982, 436] width 88 height 15
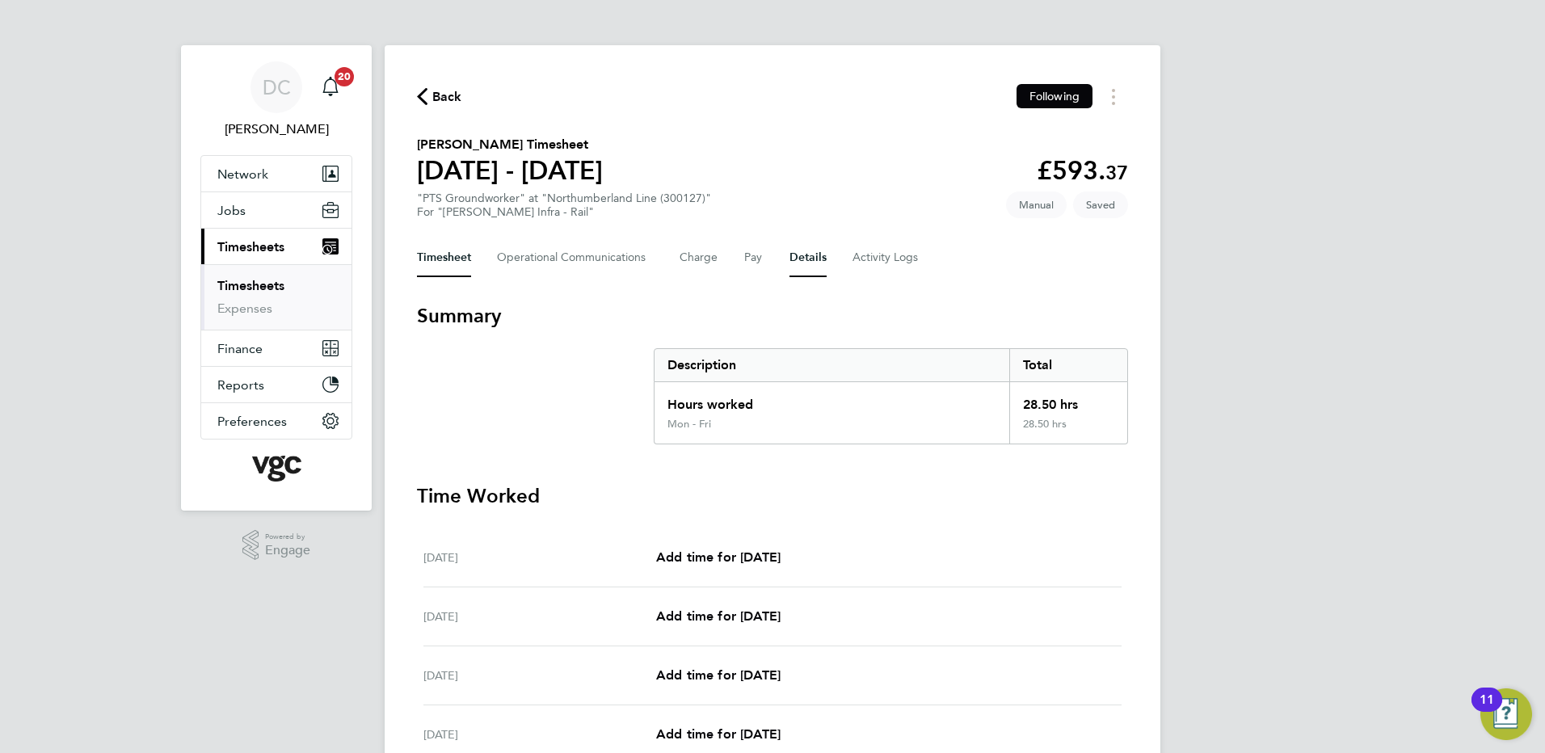
click at [806, 258] on button "Details" at bounding box center [807, 257] width 37 height 39
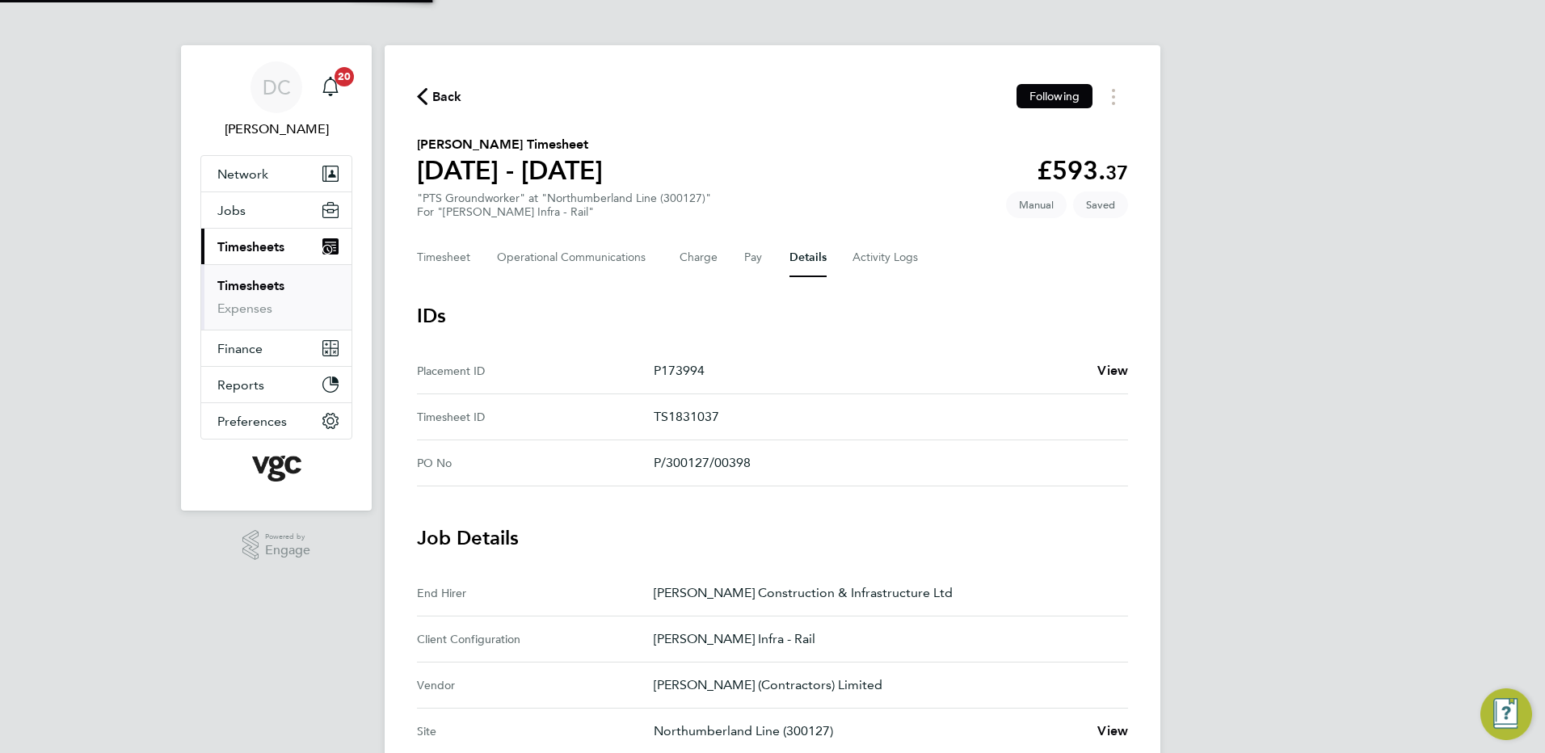
click at [1269, 448] on div "DC [PERSON_NAME] Notifications 20 Applications: Network Team Members Businesses…" at bounding box center [772, 681] width 1545 height 1363
click at [437, 264] on button "Timesheet" at bounding box center [444, 257] width 54 height 39
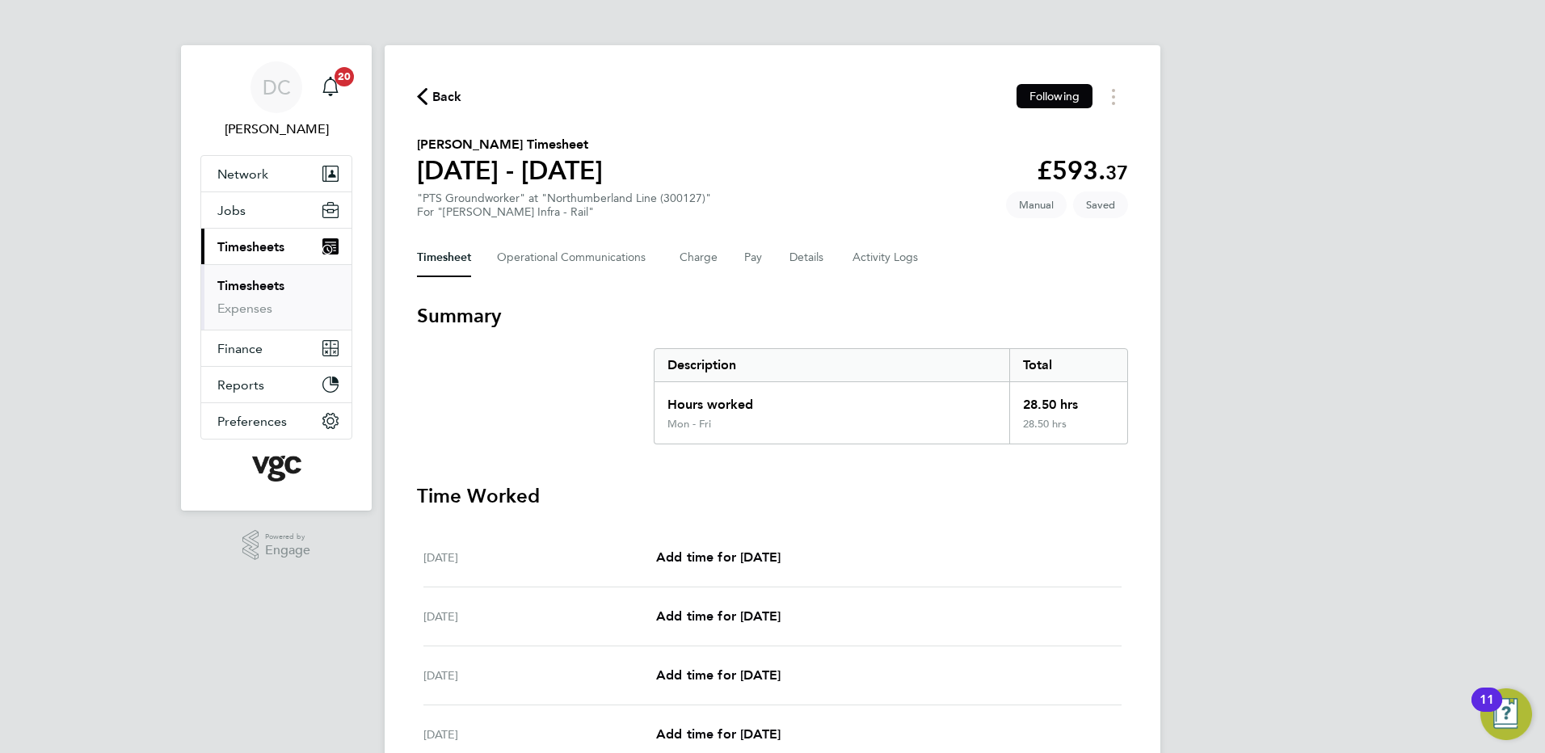
click at [1354, 435] on div "DC [PERSON_NAME] Notifications 20 Applications: Network Team Members Businesses…" at bounding box center [772, 571] width 1545 height 1142
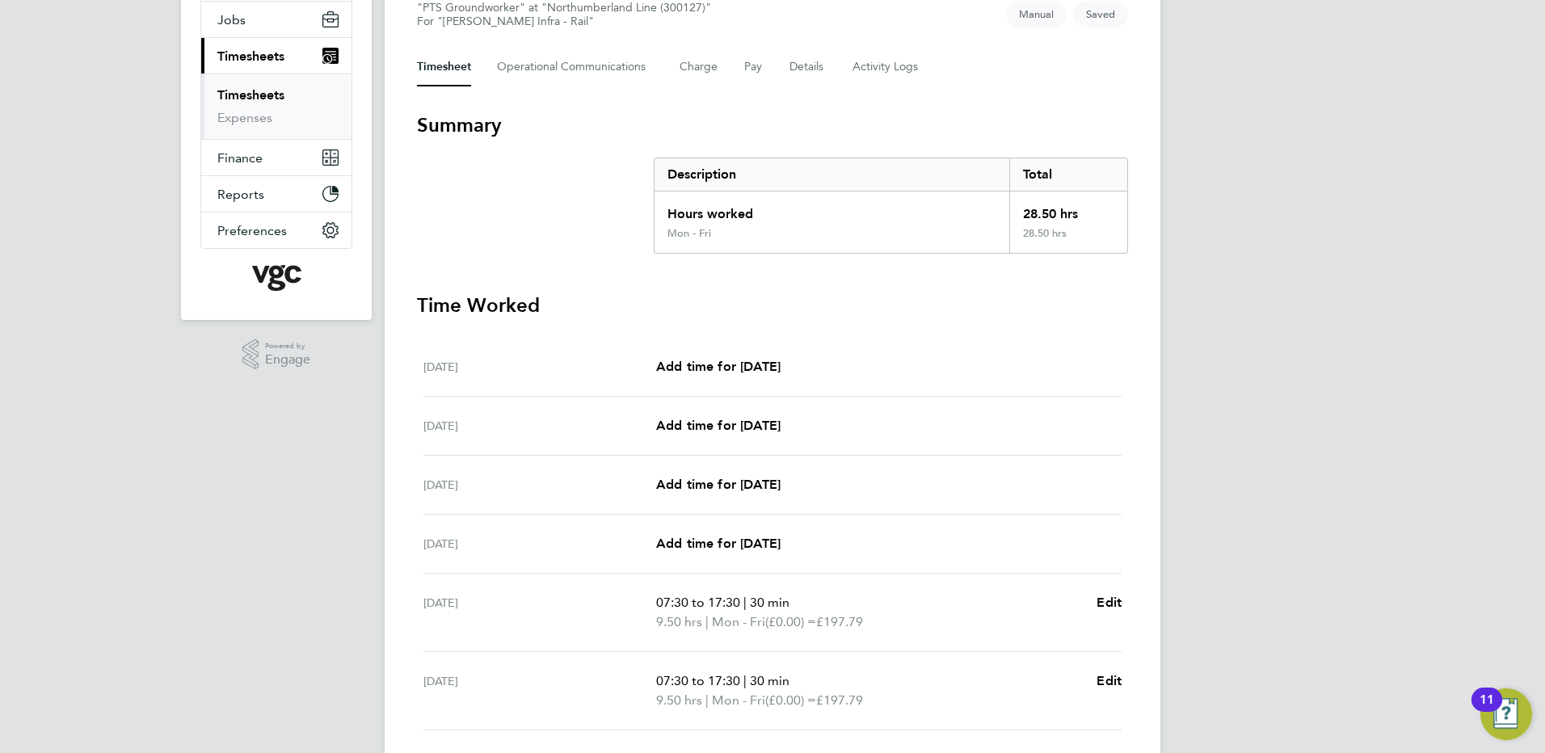
scroll to position [389, 0]
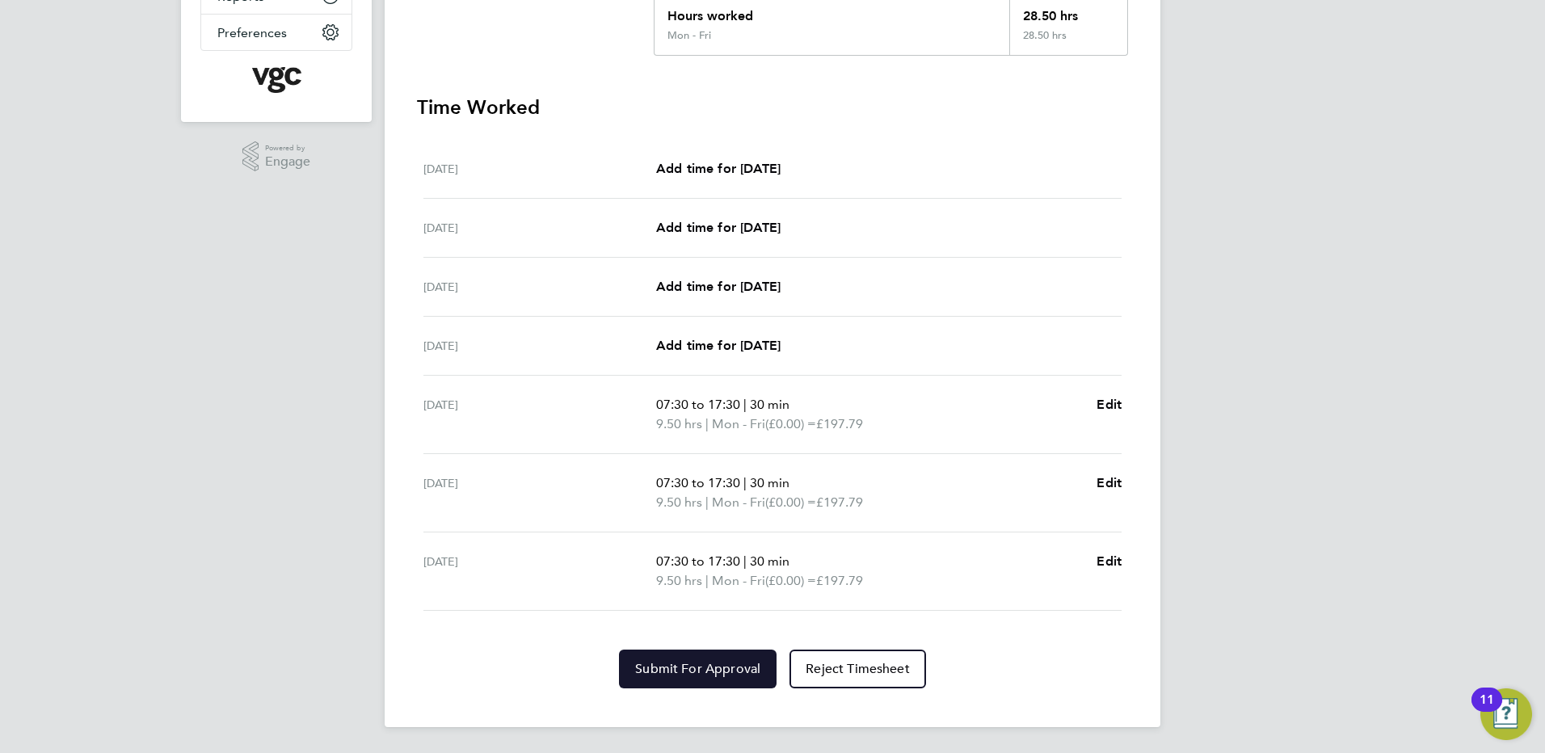
click at [714, 666] on span "Submit For Approval" at bounding box center [697, 669] width 125 height 16
click at [1335, 663] on div "DC [PERSON_NAME] Notifications 20 Applications: Network Team Members Businesses…" at bounding box center [772, 182] width 1545 height 1142
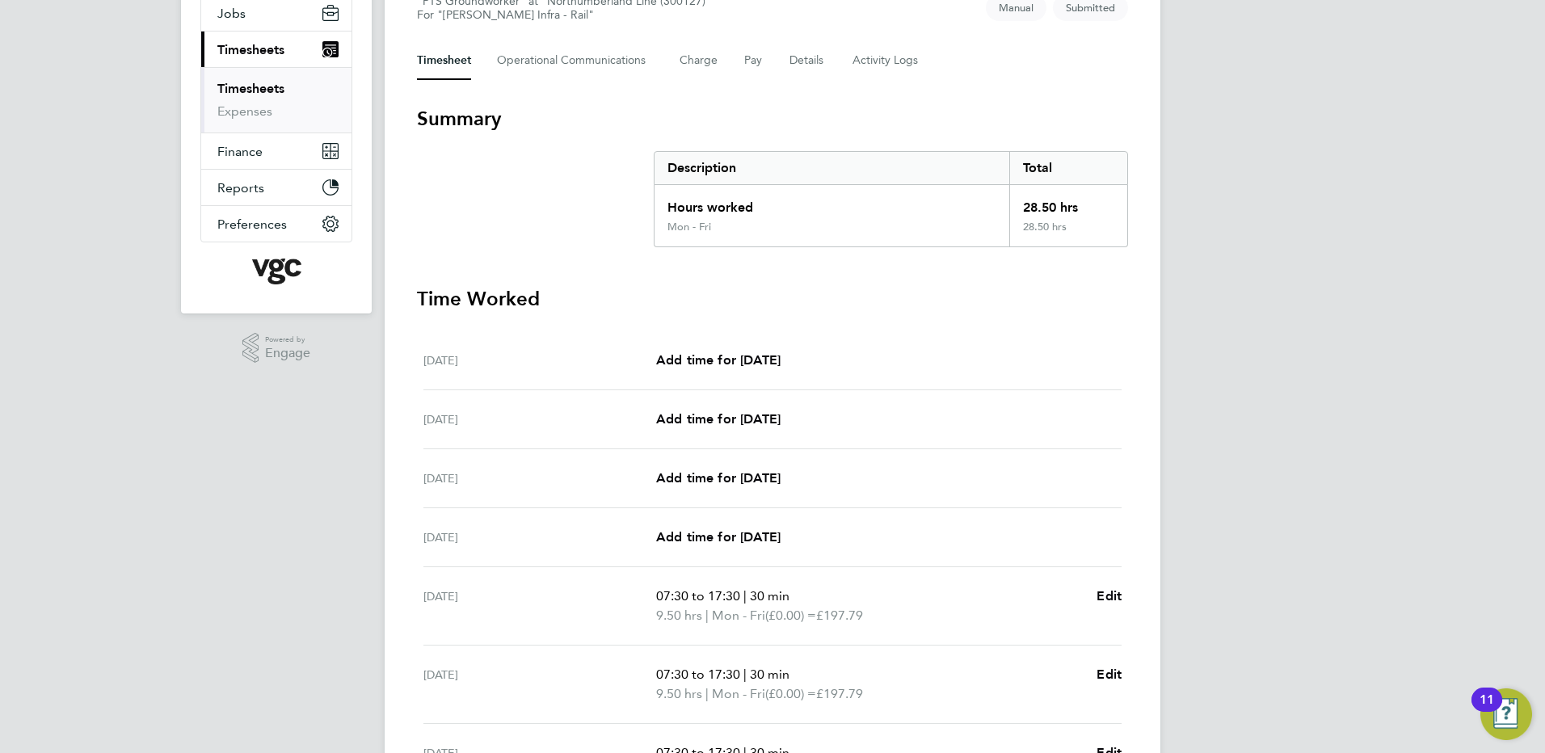
scroll to position [0, 0]
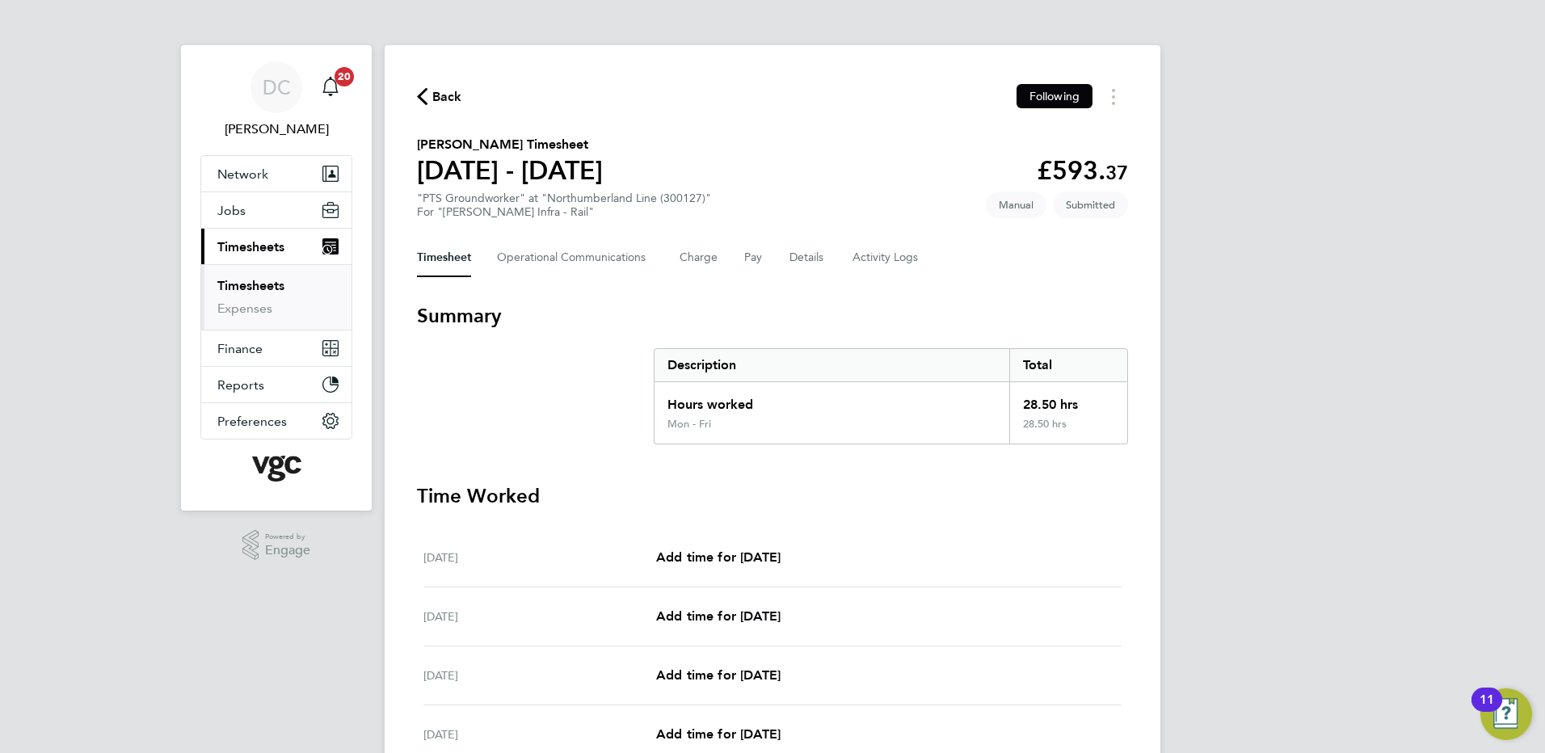
click at [450, 90] on span "Back" at bounding box center [447, 96] width 30 height 19
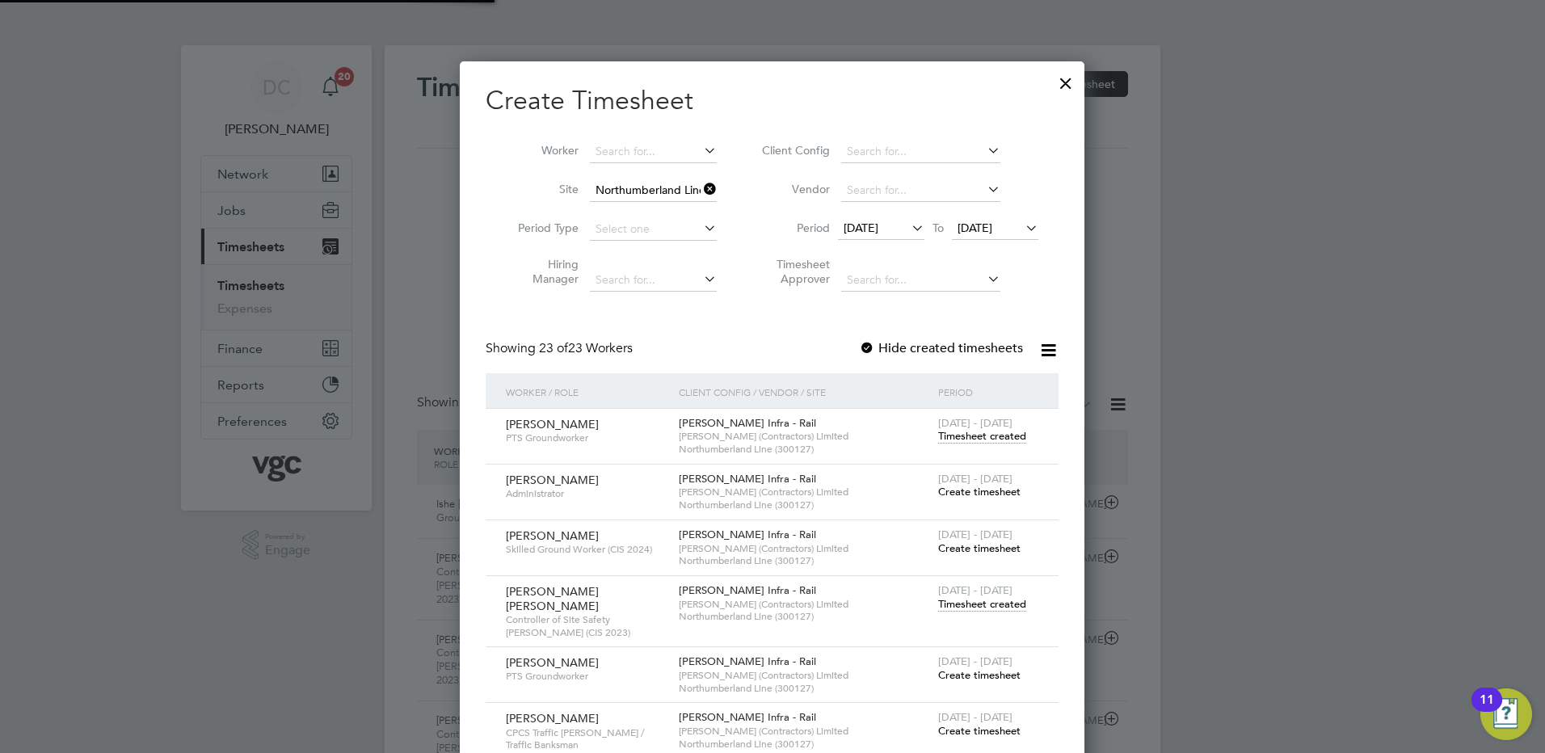
scroll to position [41, 141]
click at [1061, 84] on div at bounding box center [1065, 79] width 29 height 29
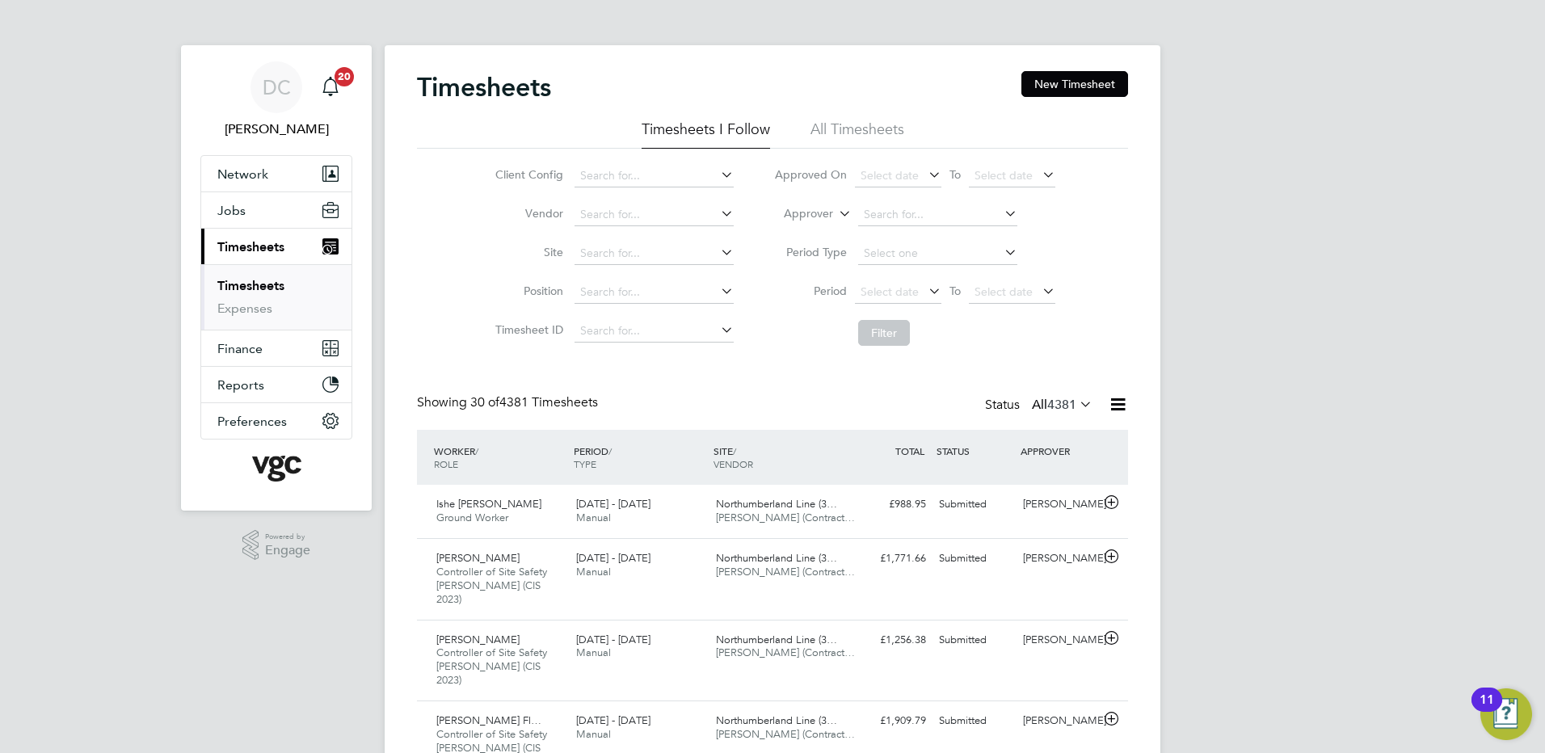
click at [1061, 84] on button "New Timesheet" at bounding box center [1074, 84] width 107 height 26
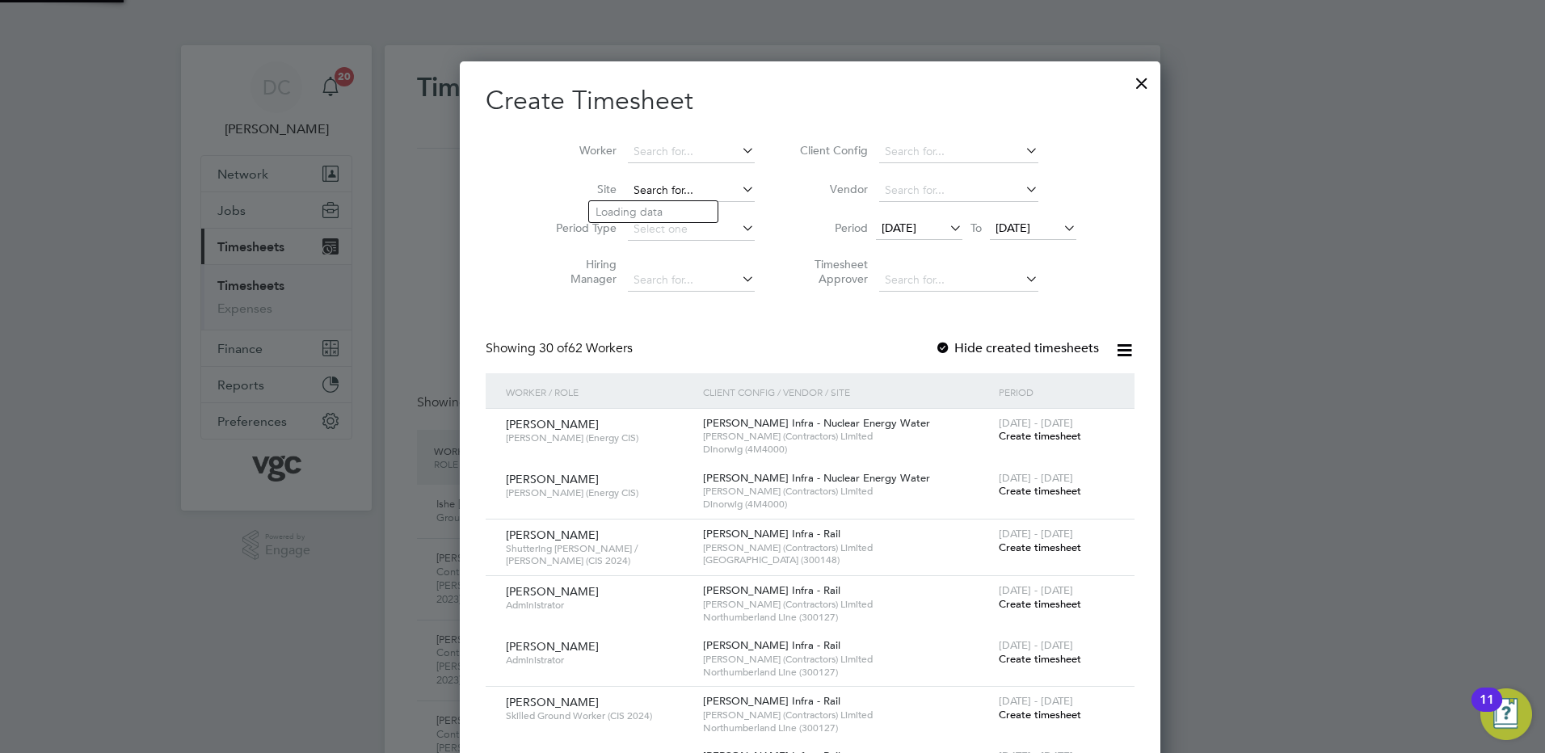
click at [628, 188] on input at bounding box center [691, 190] width 127 height 23
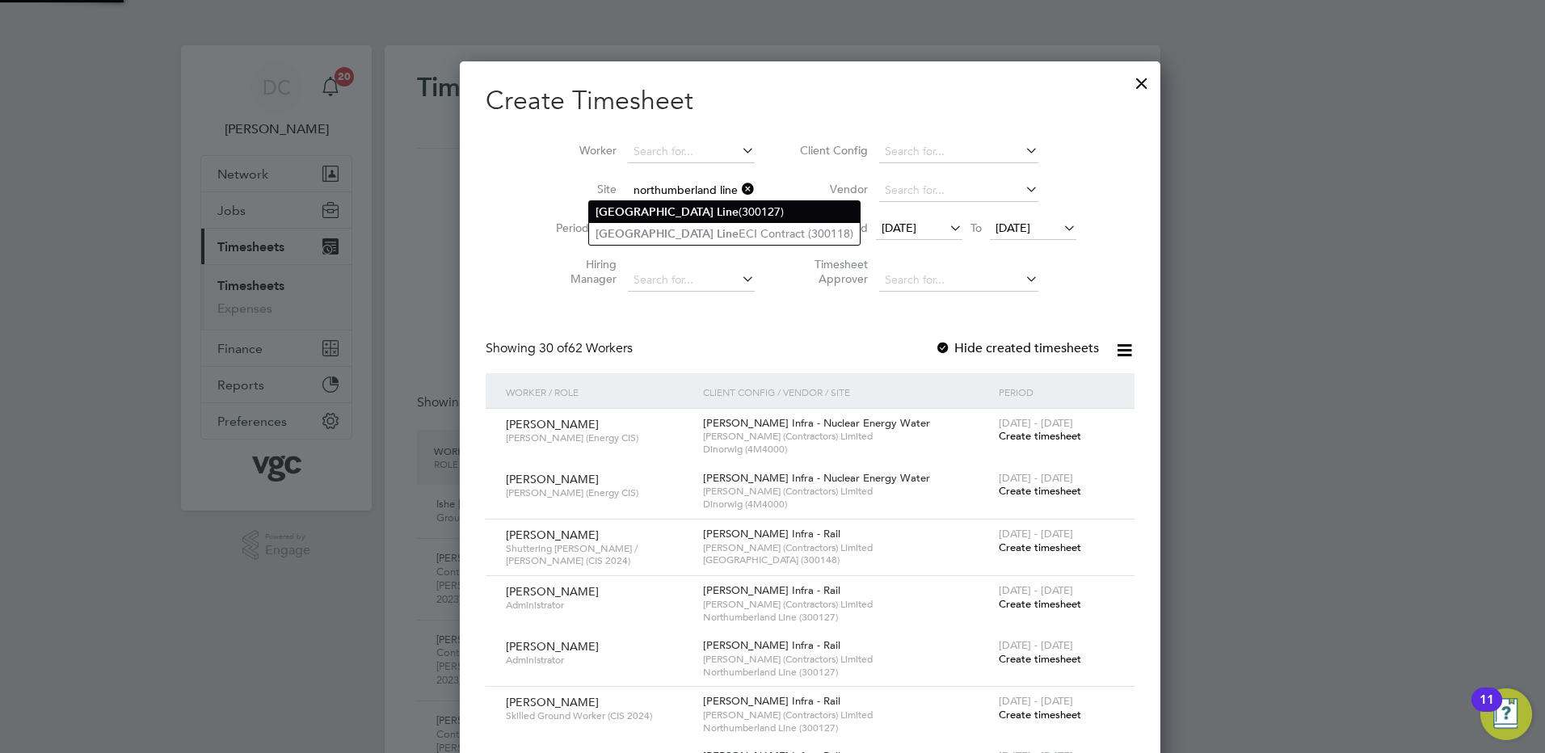
click at [629, 208] on b "[GEOGRAPHIC_DATA]" at bounding box center [654, 212] width 118 height 14
type input "Northumberland Line (300127)"
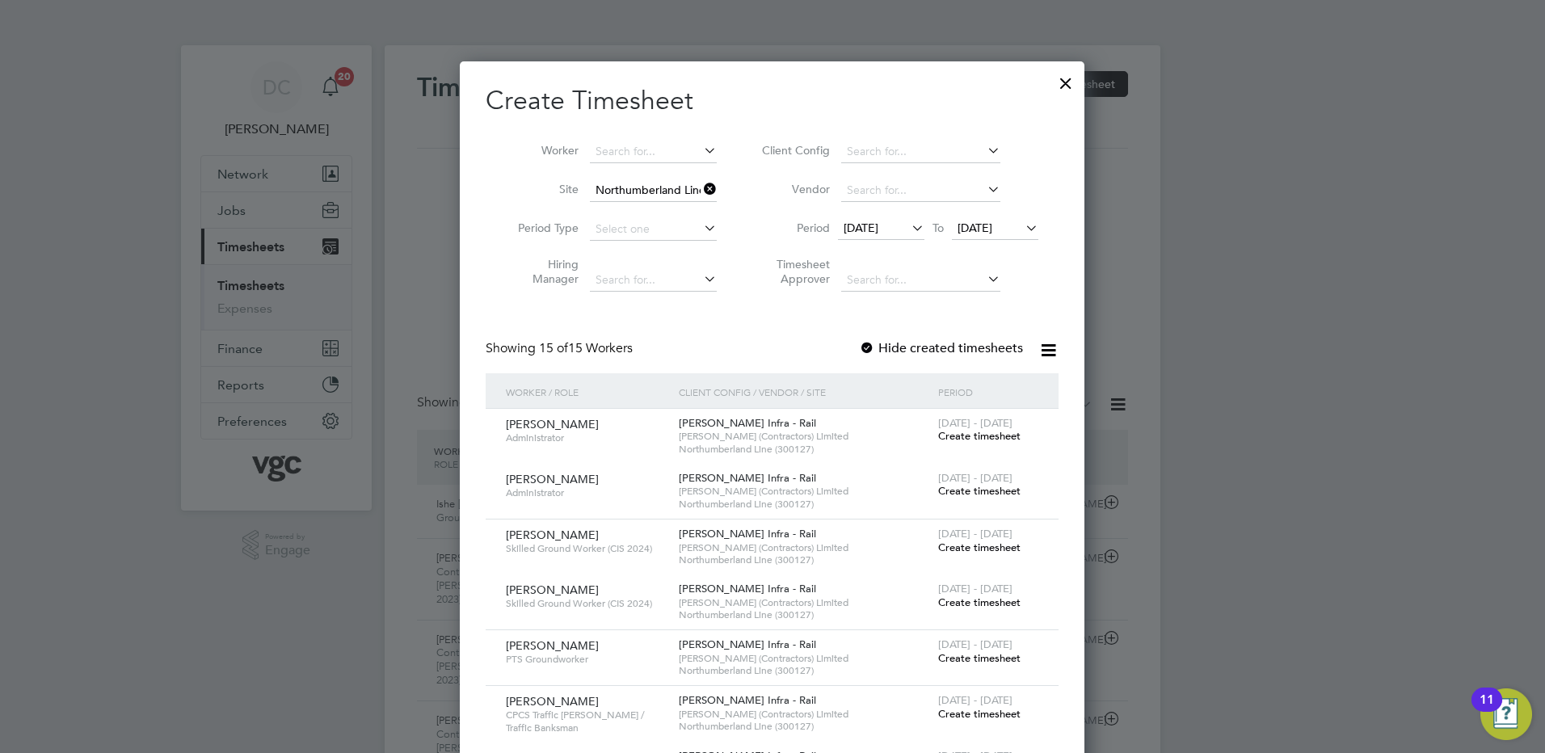
click at [864, 224] on span "[DATE]" at bounding box center [860, 228] width 35 height 15
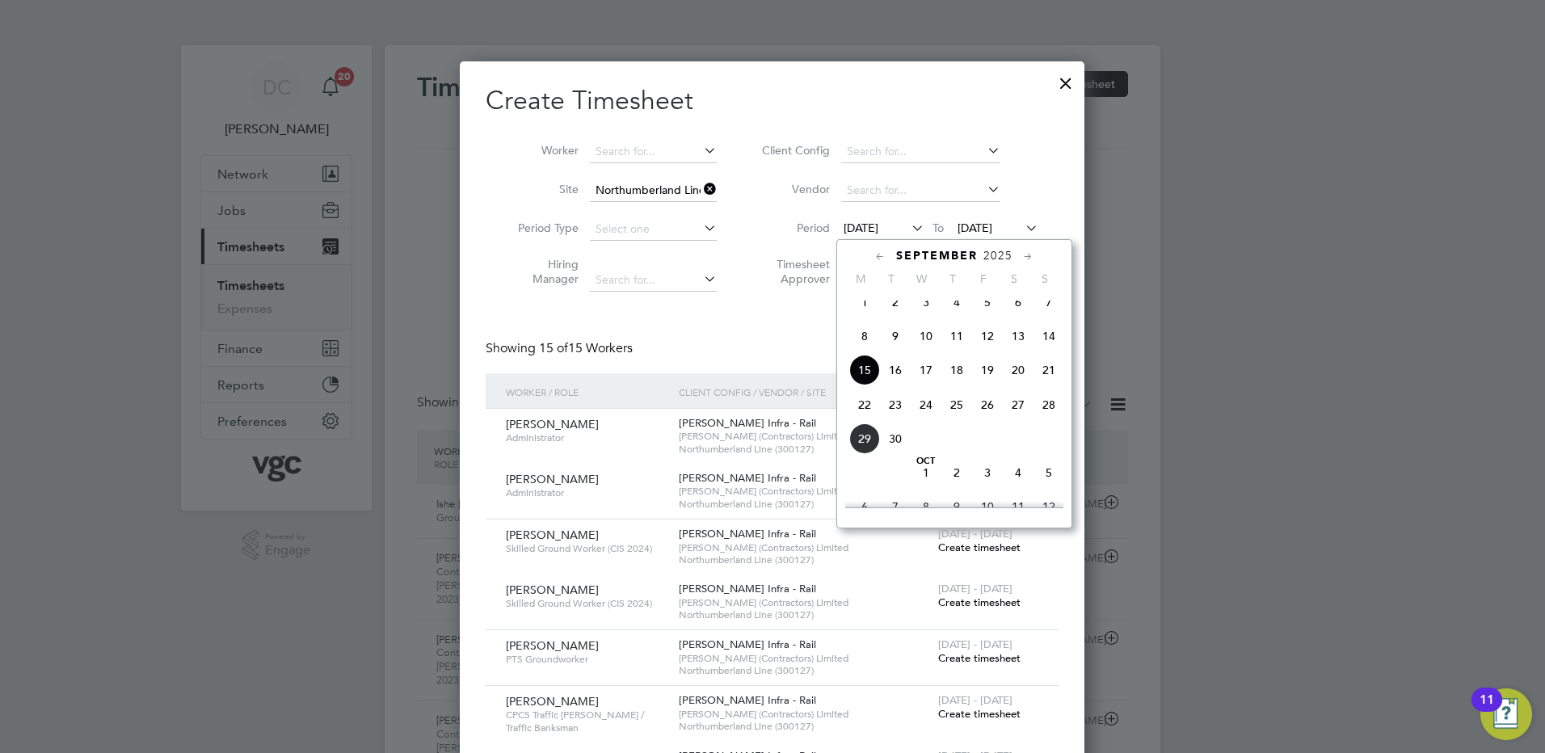
click at [1021, 383] on span "20" at bounding box center [1018, 370] width 31 height 31
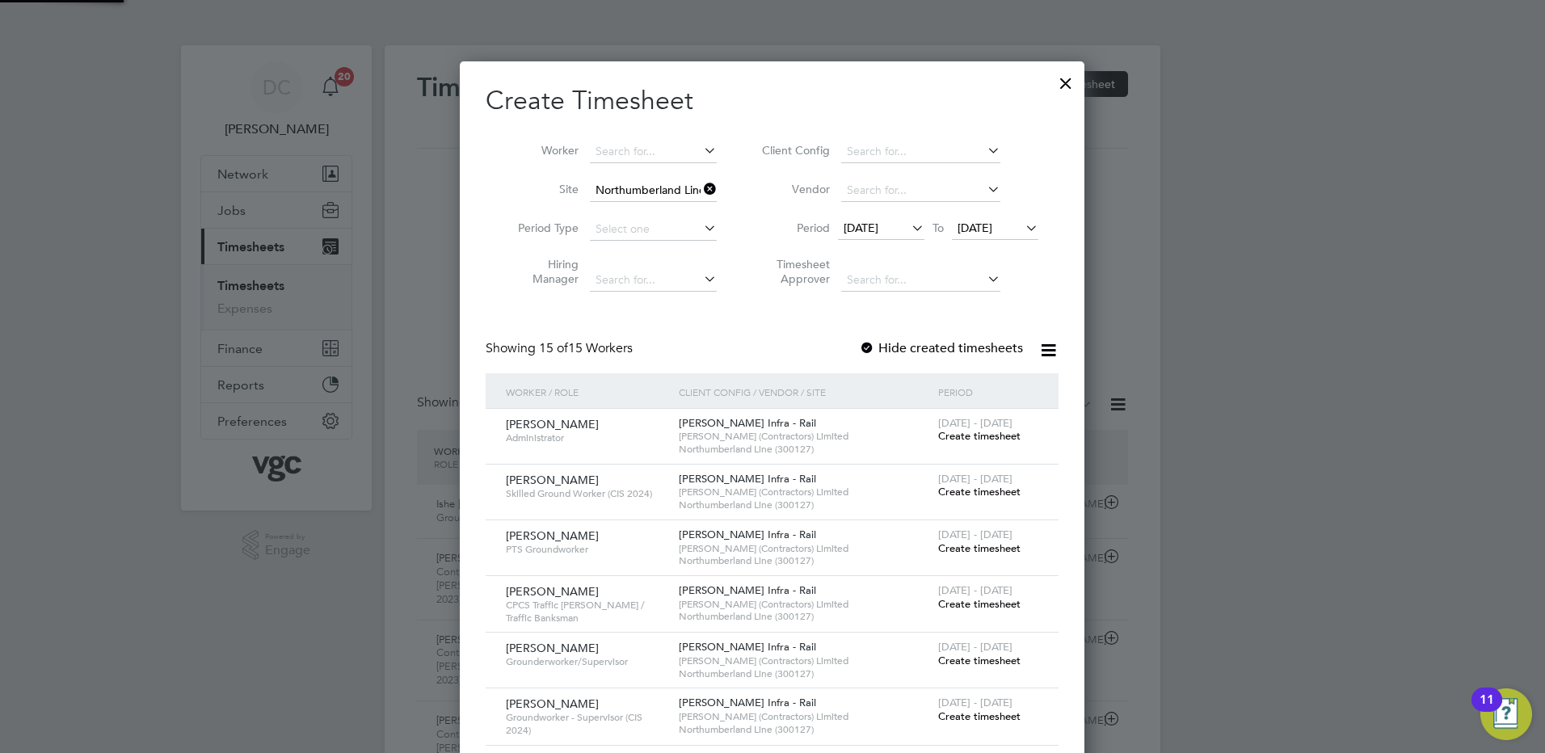
click at [991, 223] on span "[DATE]" at bounding box center [974, 228] width 35 height 15
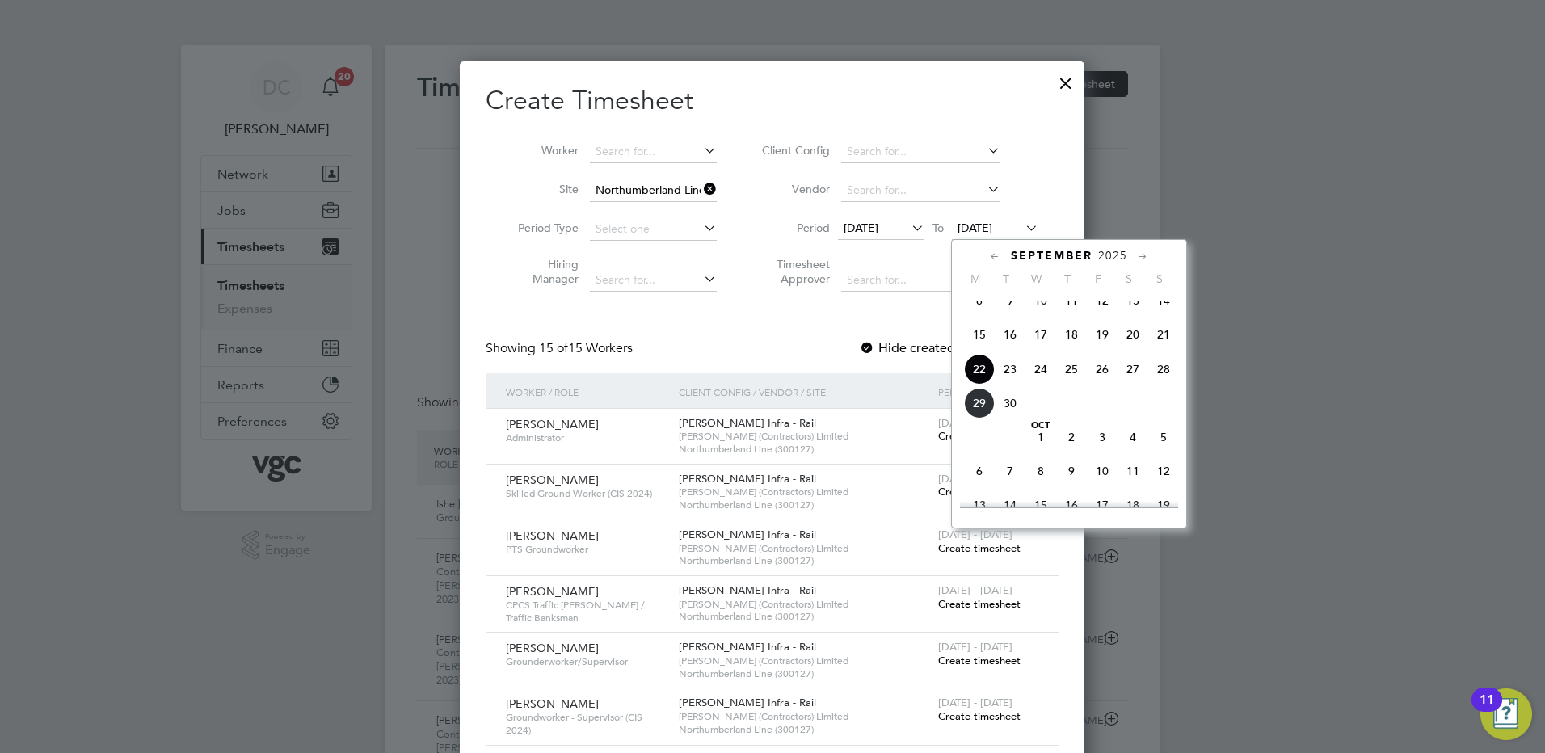
click at [1102, 384] on span "26" at bounding box center [1102, 369] width 31 height 31
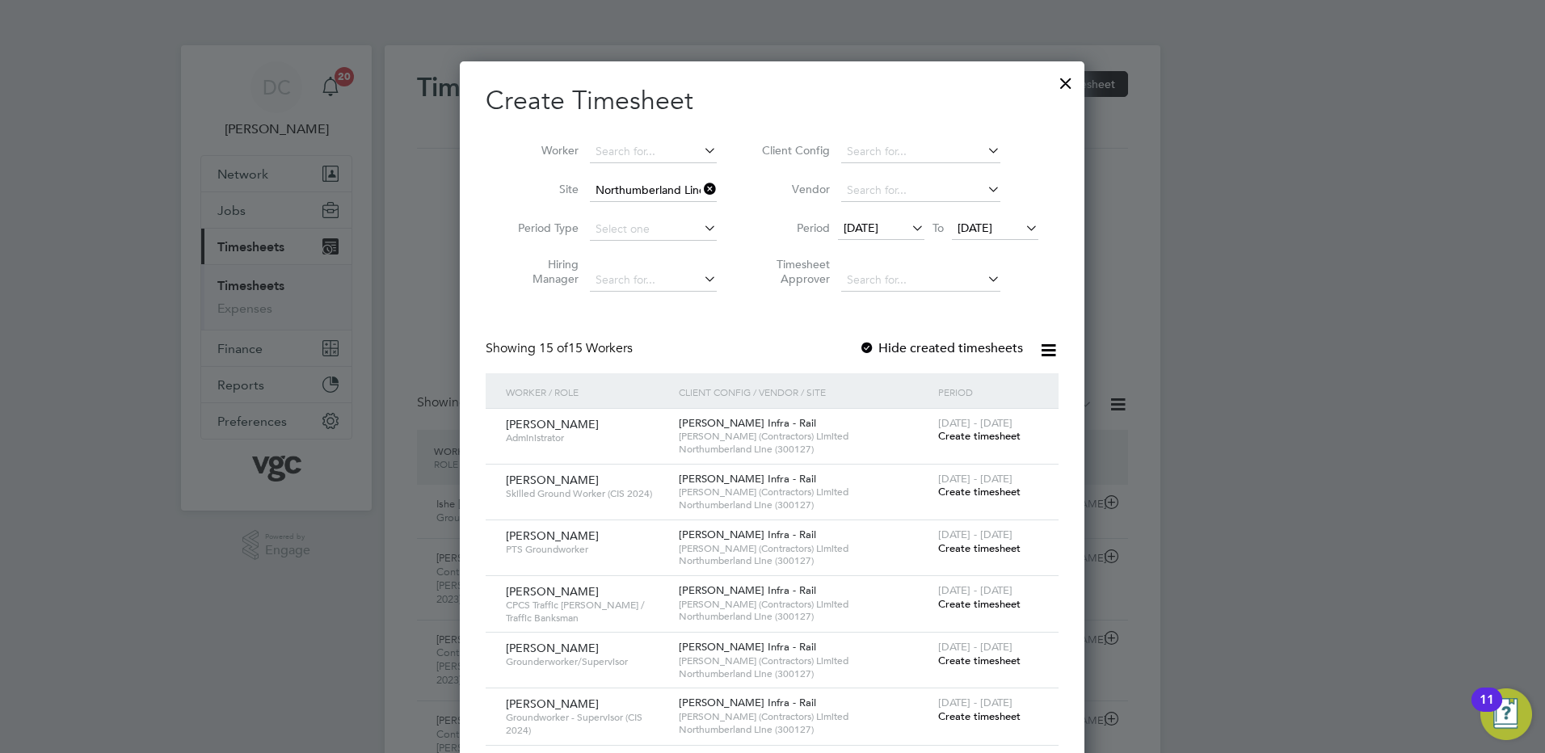
click at [1180, 539] on div at bounding box center [772, 376] width 1545 height 753
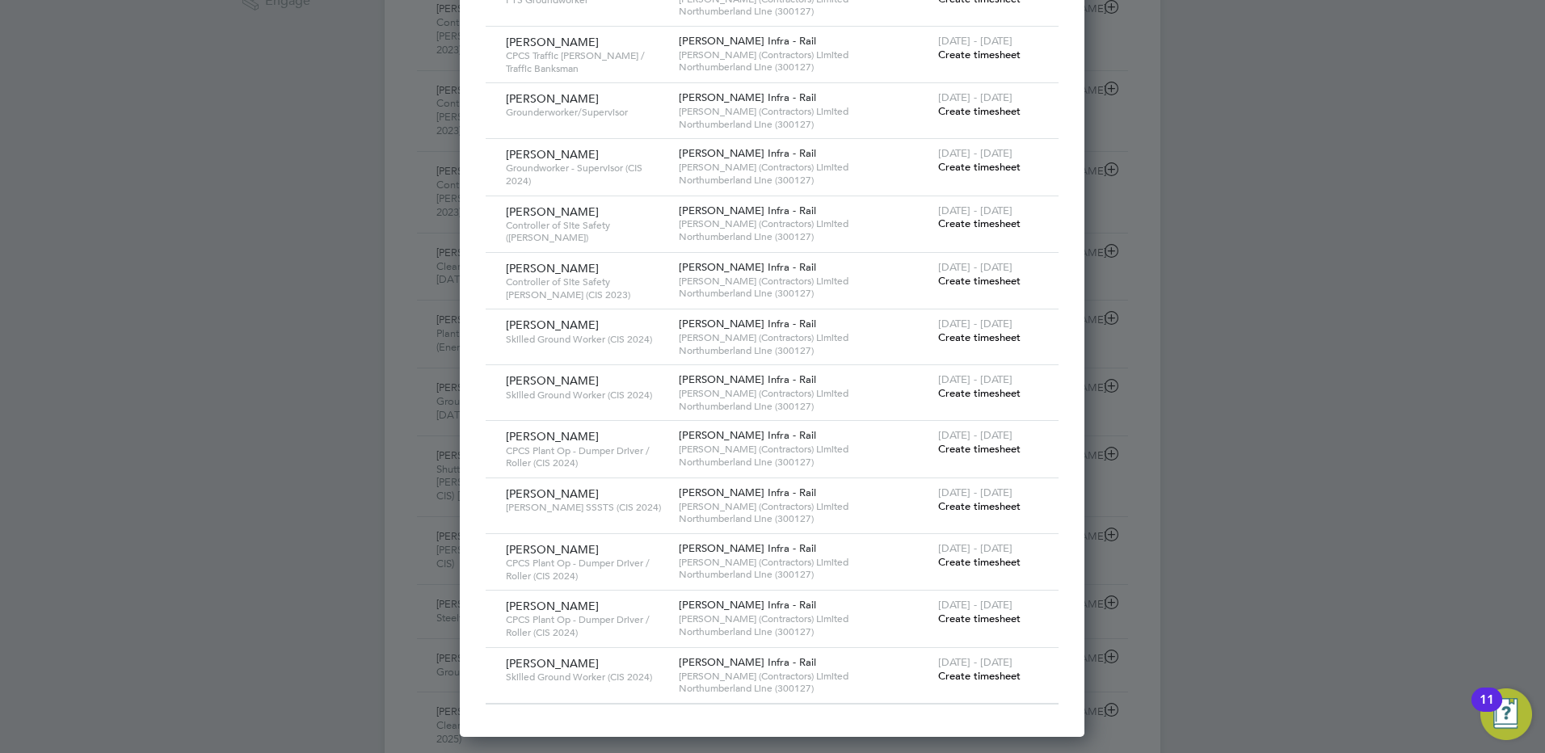
click at [976, 675] on span "Create timesheet" at bounding box center [979, 676] width 82 height 14
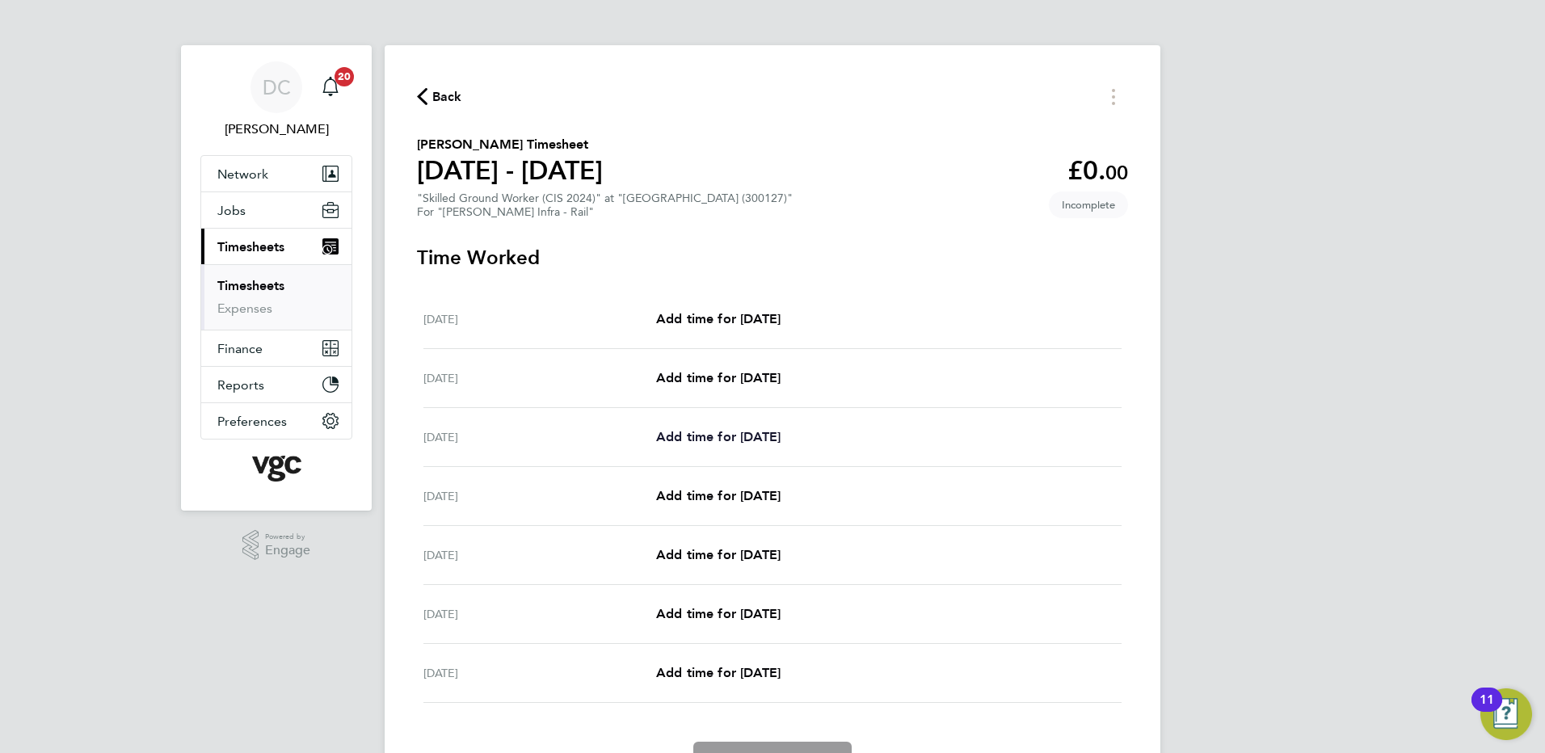
click at [721, 443] on span "Add time for [DATE]" at bounding box center [718, 436] width 124 height 15
select select "30"
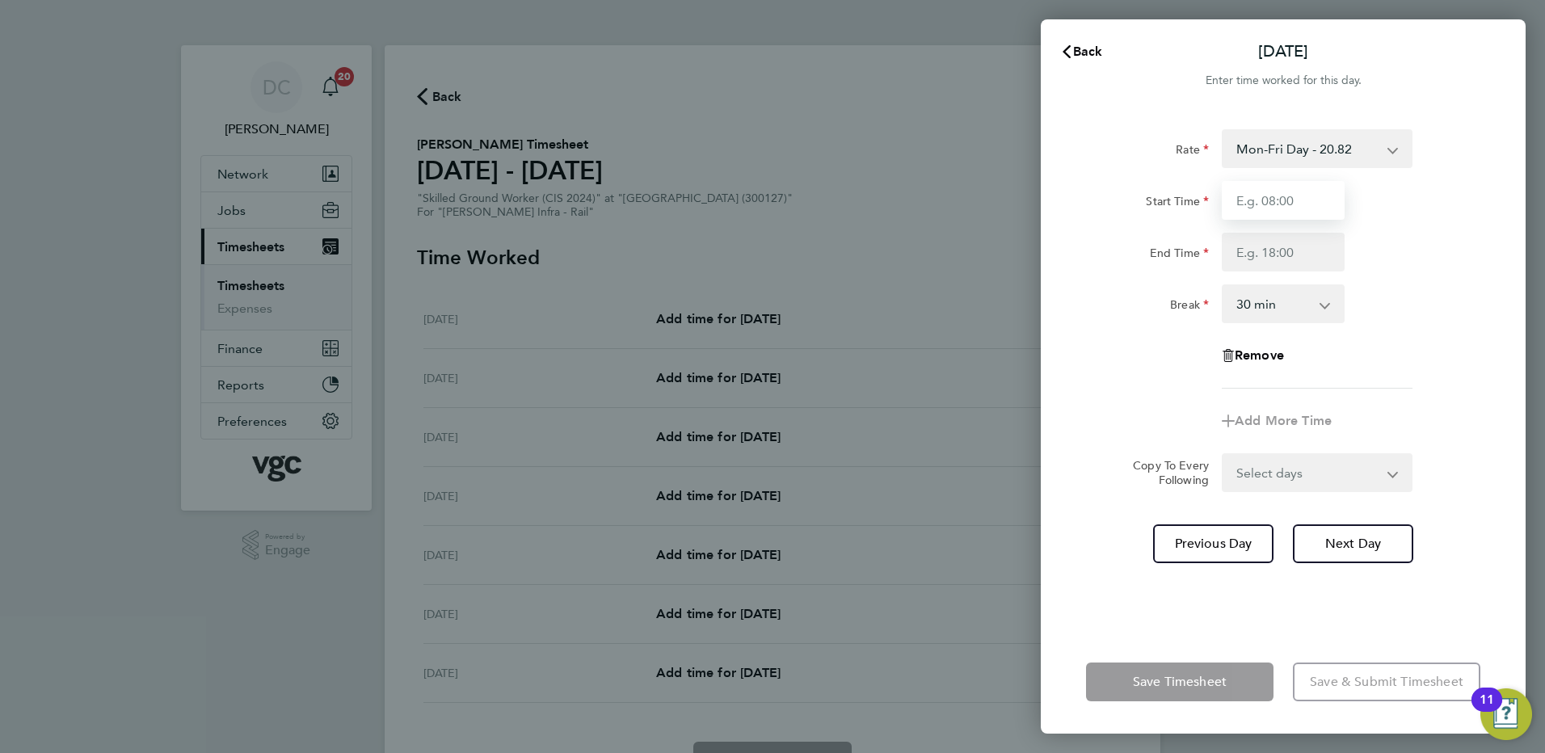
click at [1288, 198] on input "Start Time" at bounding box center [1283, 200] width 123 height 39
type input "07:30"
type input "17:30"
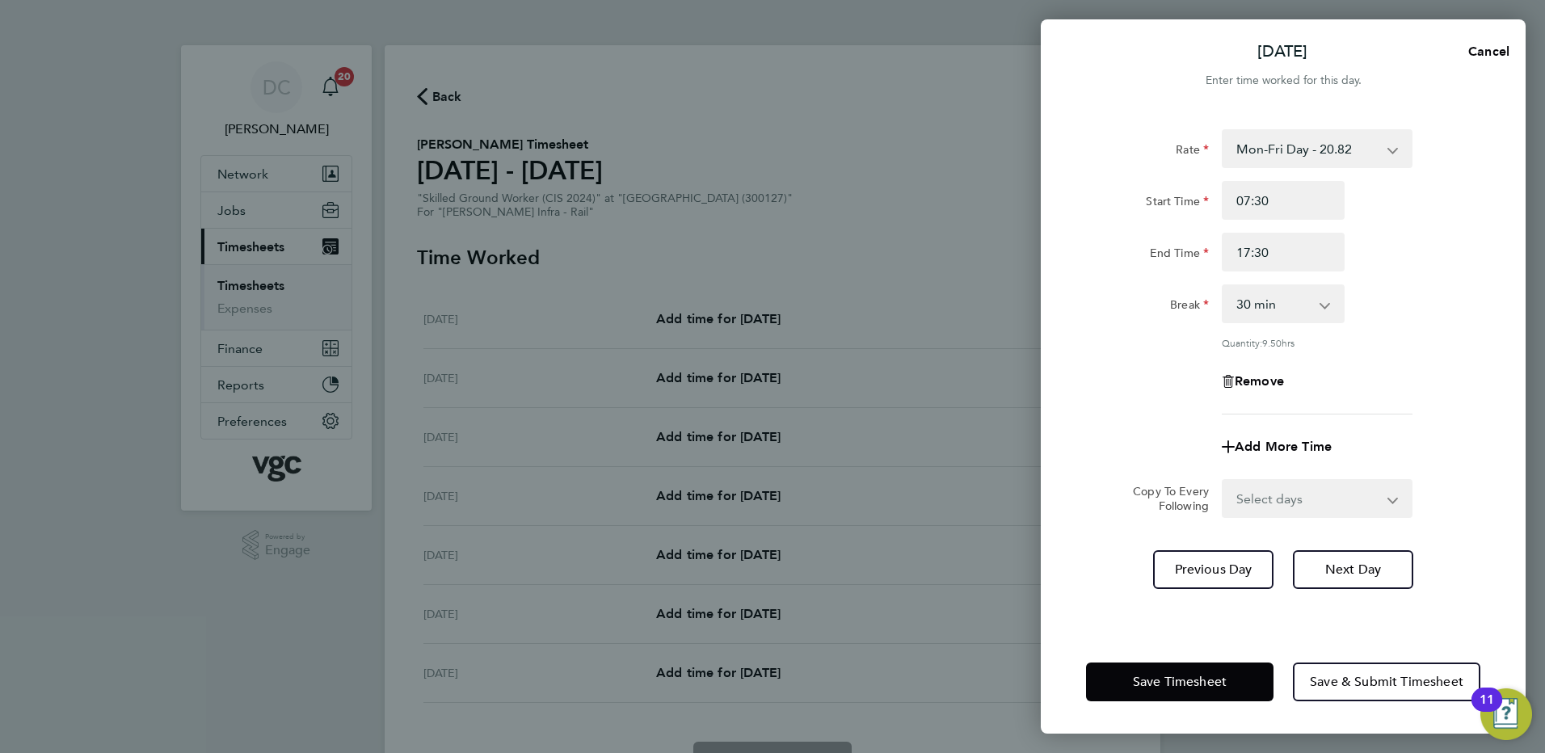
click at [1111, 368] on div "Remove" at bounding box center [1282, 381] width 407 height 39
click at [1272, 503] on select "Select days Day [DATE] [DATE] [DATE] [DATE]" at bounding box center [1308, 499] width 170 height 36
select select "DAY"
click at [1223, 481] on select "Select days Day [DATE] [DATE] [DATE] [DATE]" at bounding box center [1308, 499] width 170 height 36
select select "[DATE]"
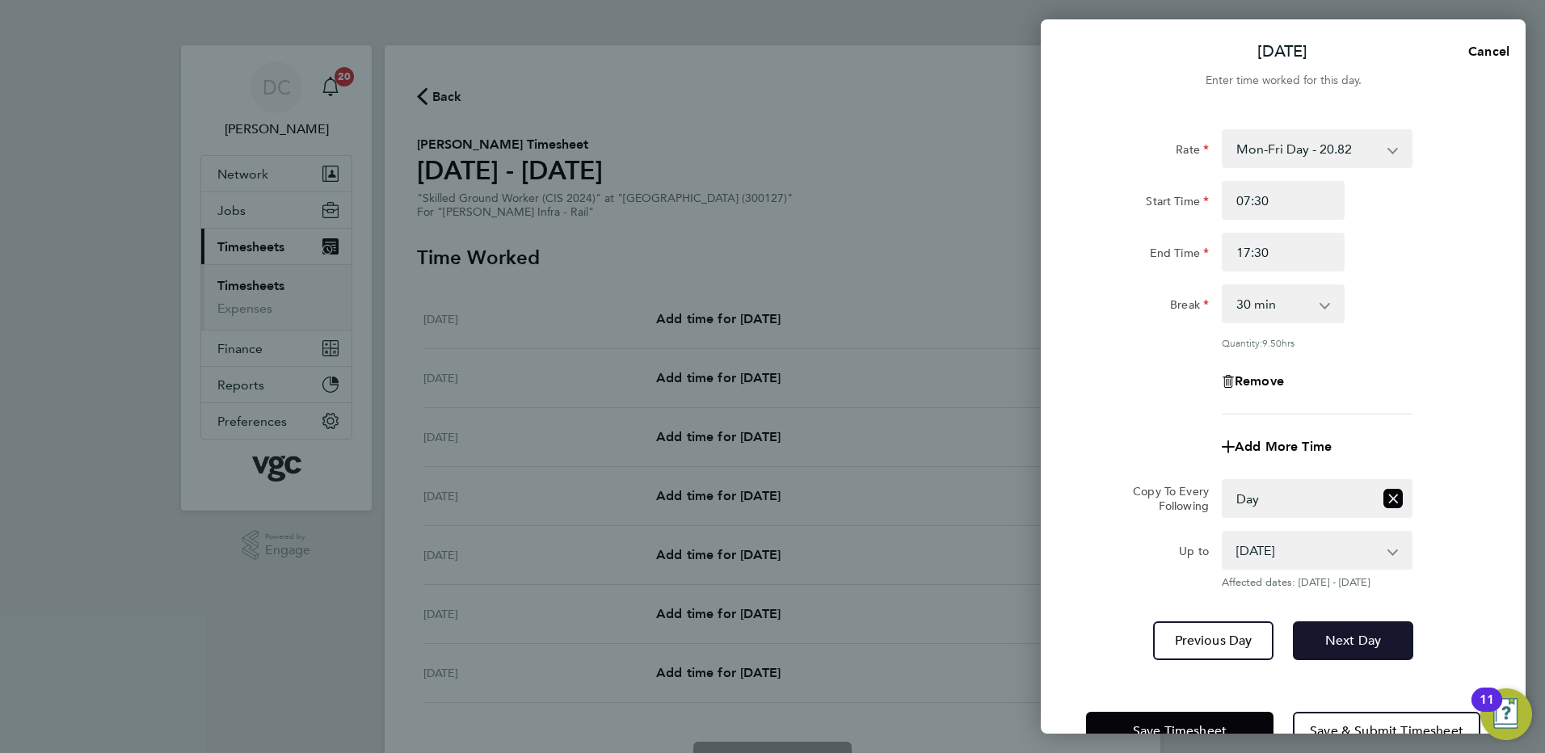
click at [1325, 634] on span "Next Day" at bounding box center [1353, 641] width 56 height 16
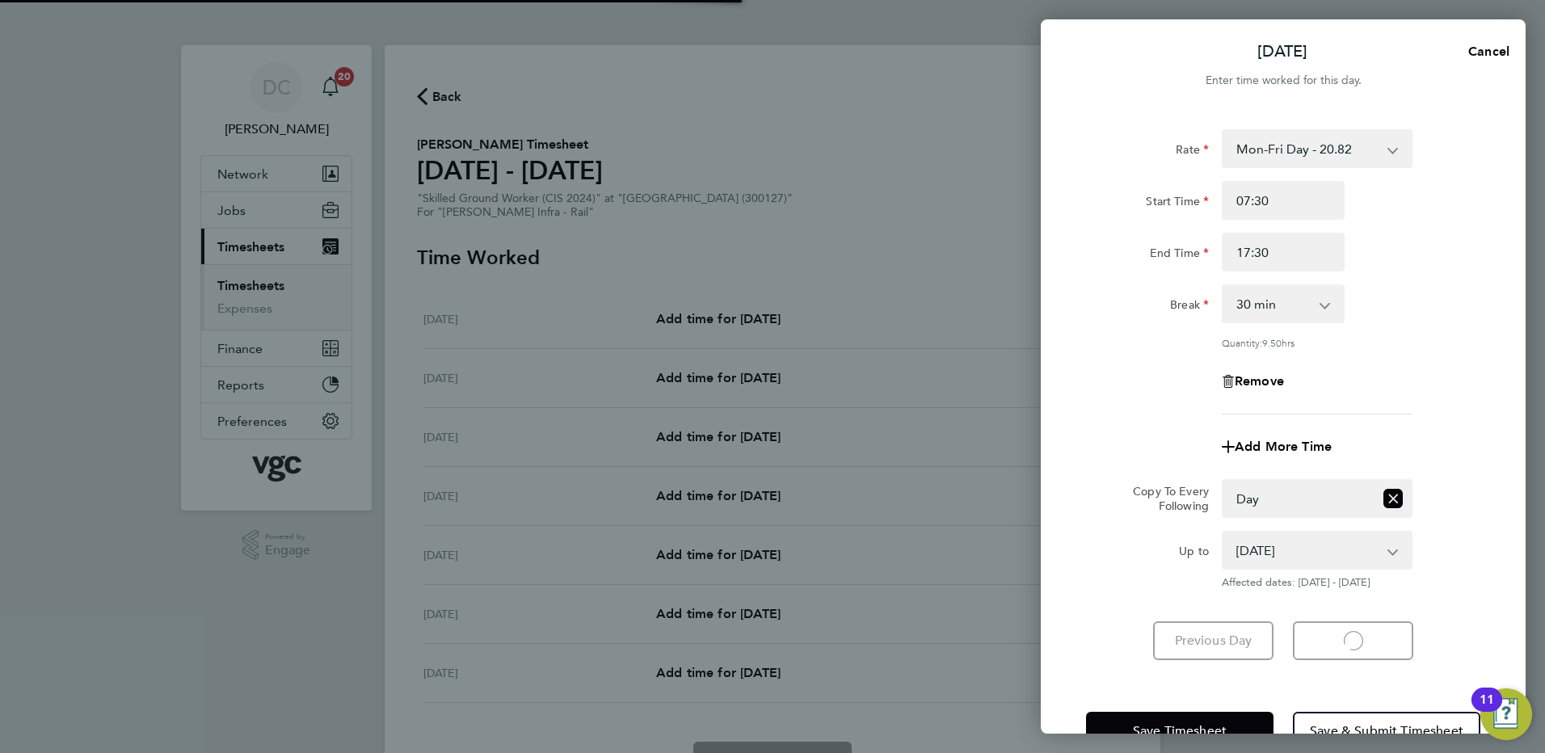
select select "30"
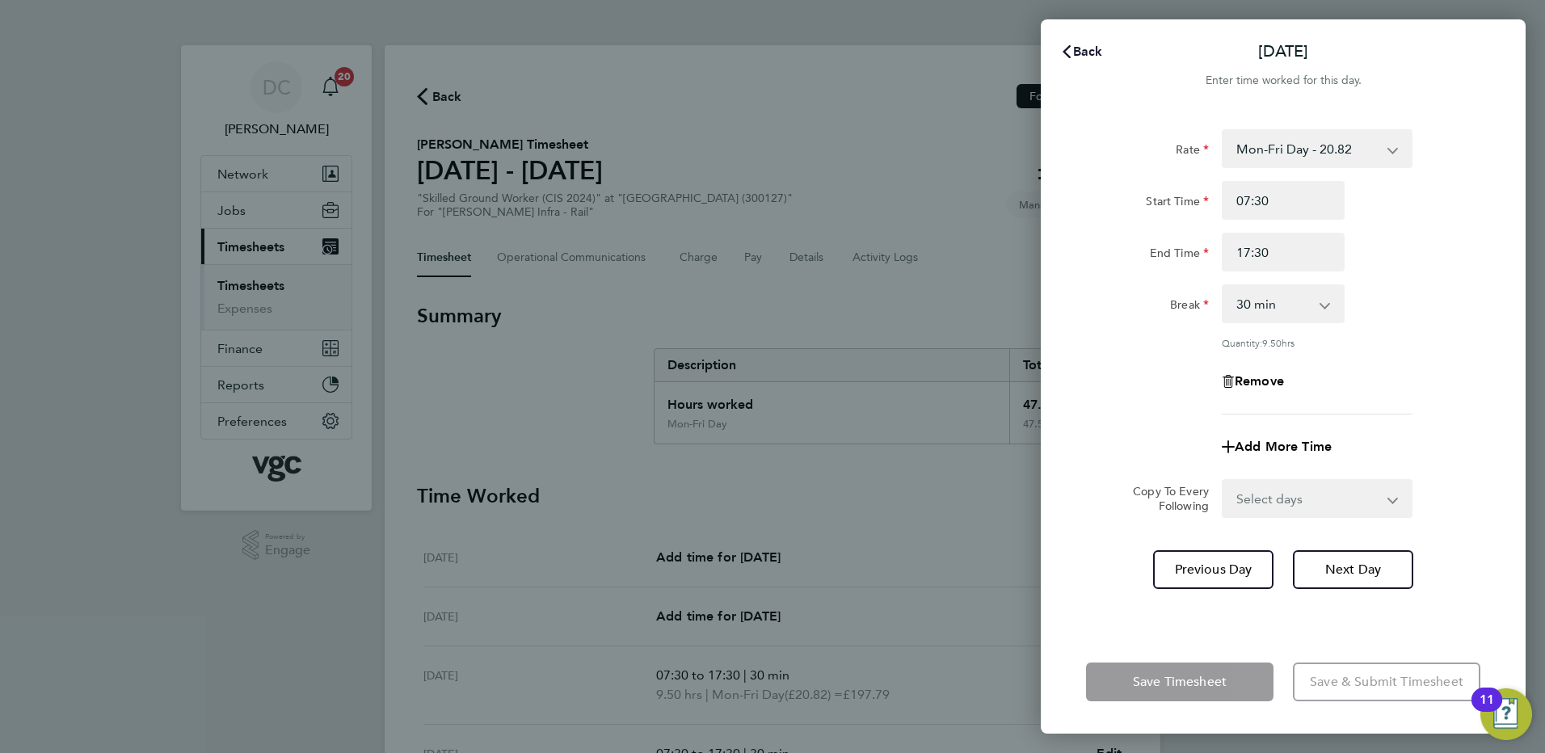
click at [1092, 45] on span "Back" at bounding box center [1088, 51] width 30 height 15
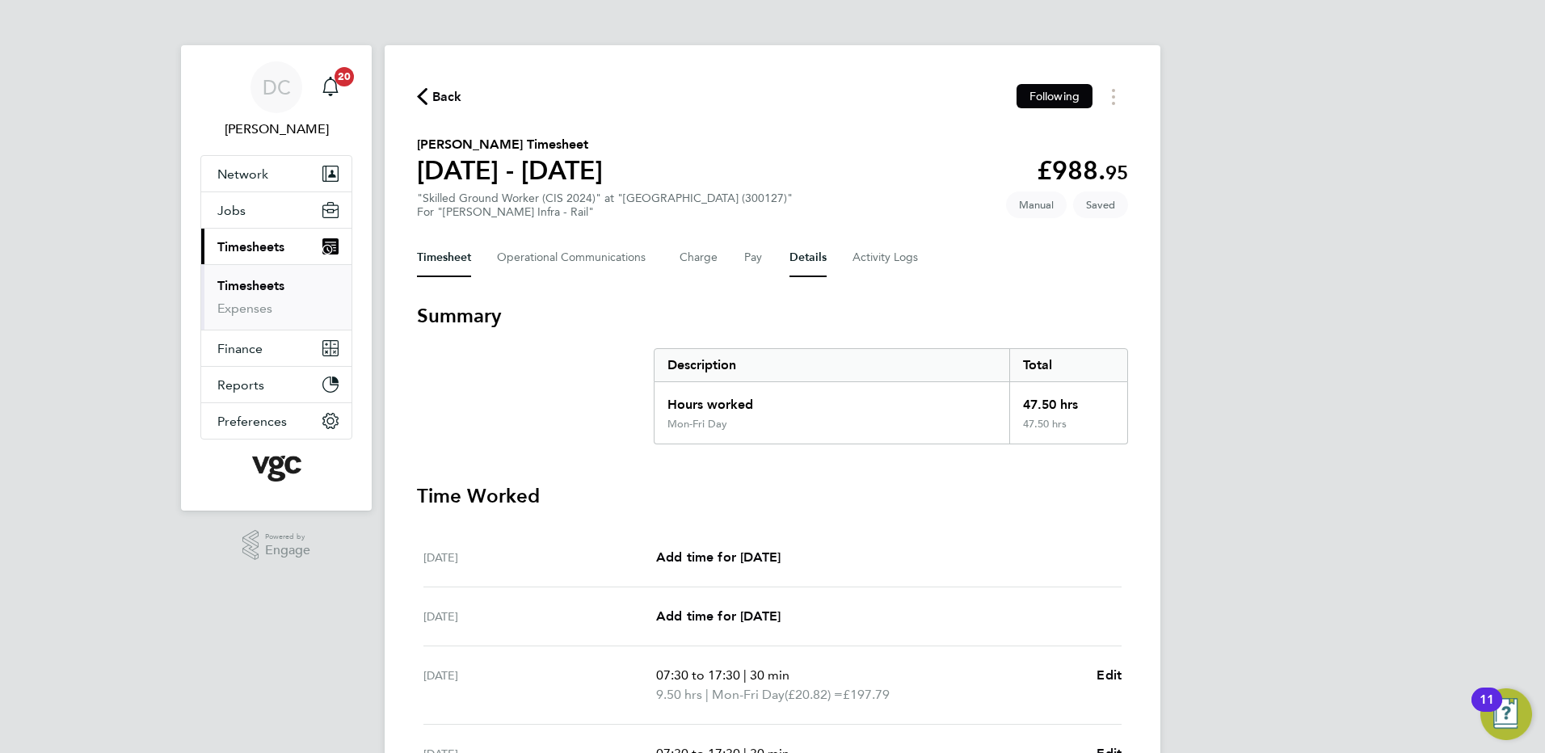
click at [797, 263] on button "Details" at bounding box center [807, 257] width 37 height 39
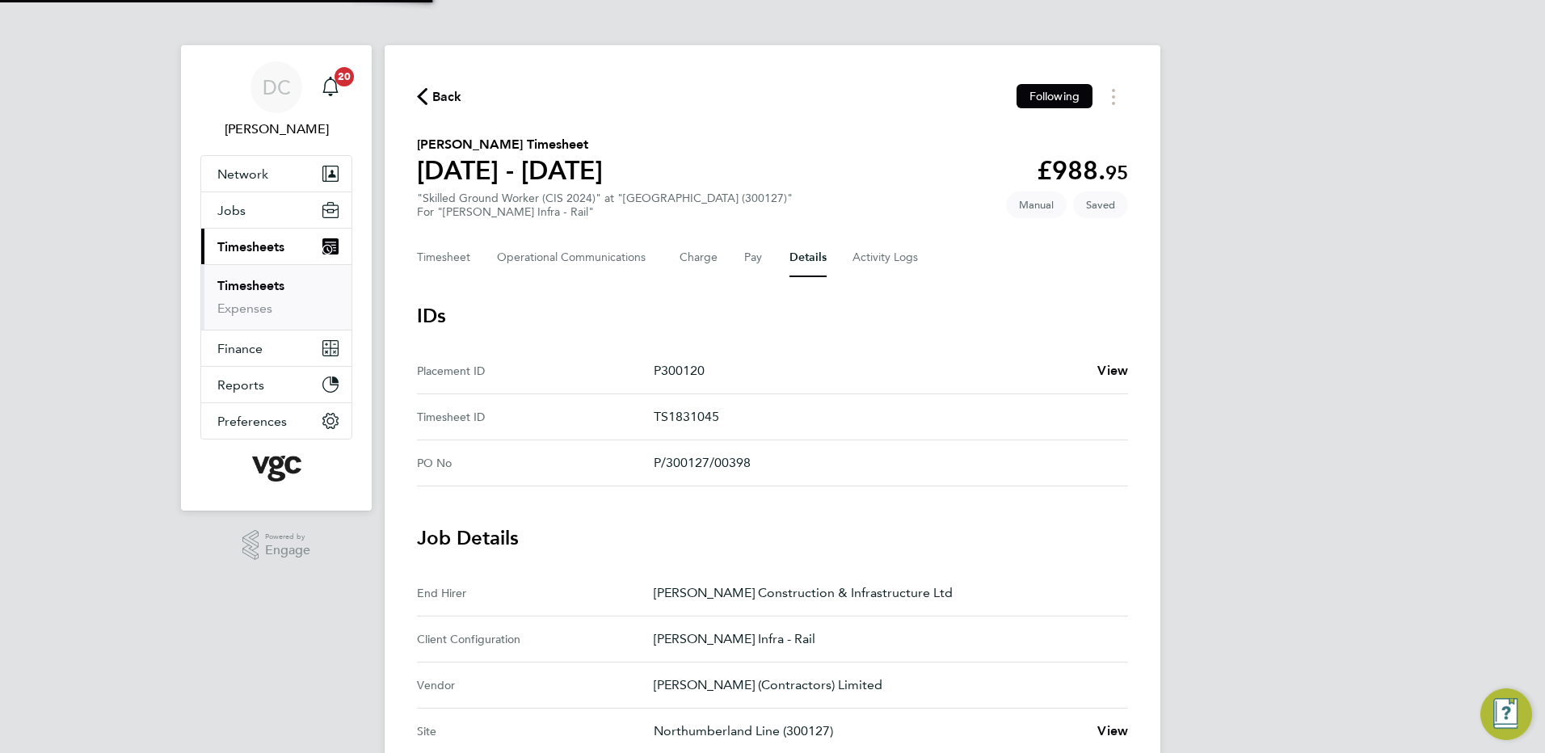
click at [1252, 363] on div "DC [PERSON_NAME] Notifications 20 Applications: Network Team Members Businesses…" at bounding box center [772, 605] width 1545 height 1211
click at [465, 259] on button "Timesheet" at bounding box center [444, 257] width 54 height 39
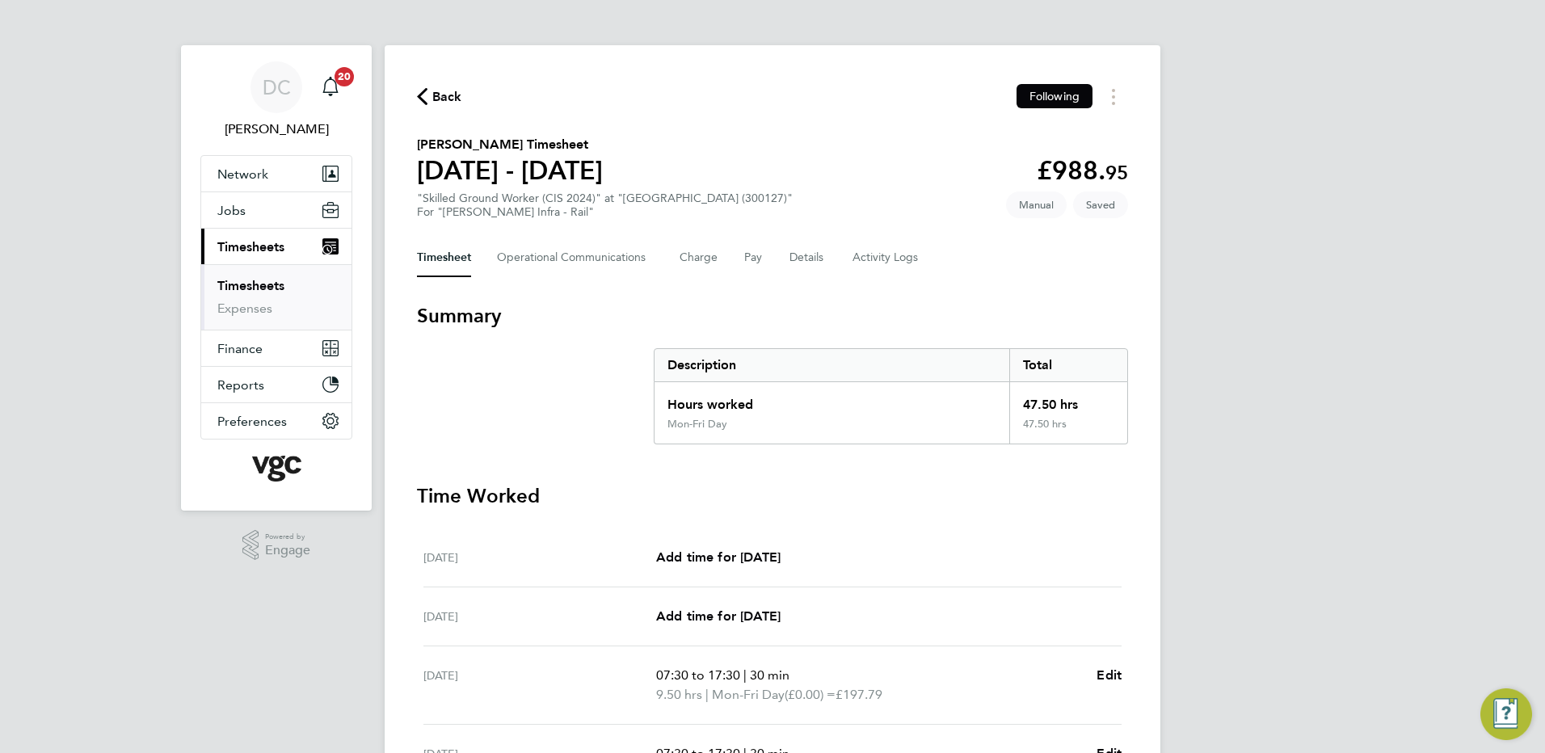
click at [1283, 385] on div "DC [PERSON_NAME] Notifications 20 Applications: Network Team Members Businesses…" at bounding box center [772, 590] width 1545 height 1180
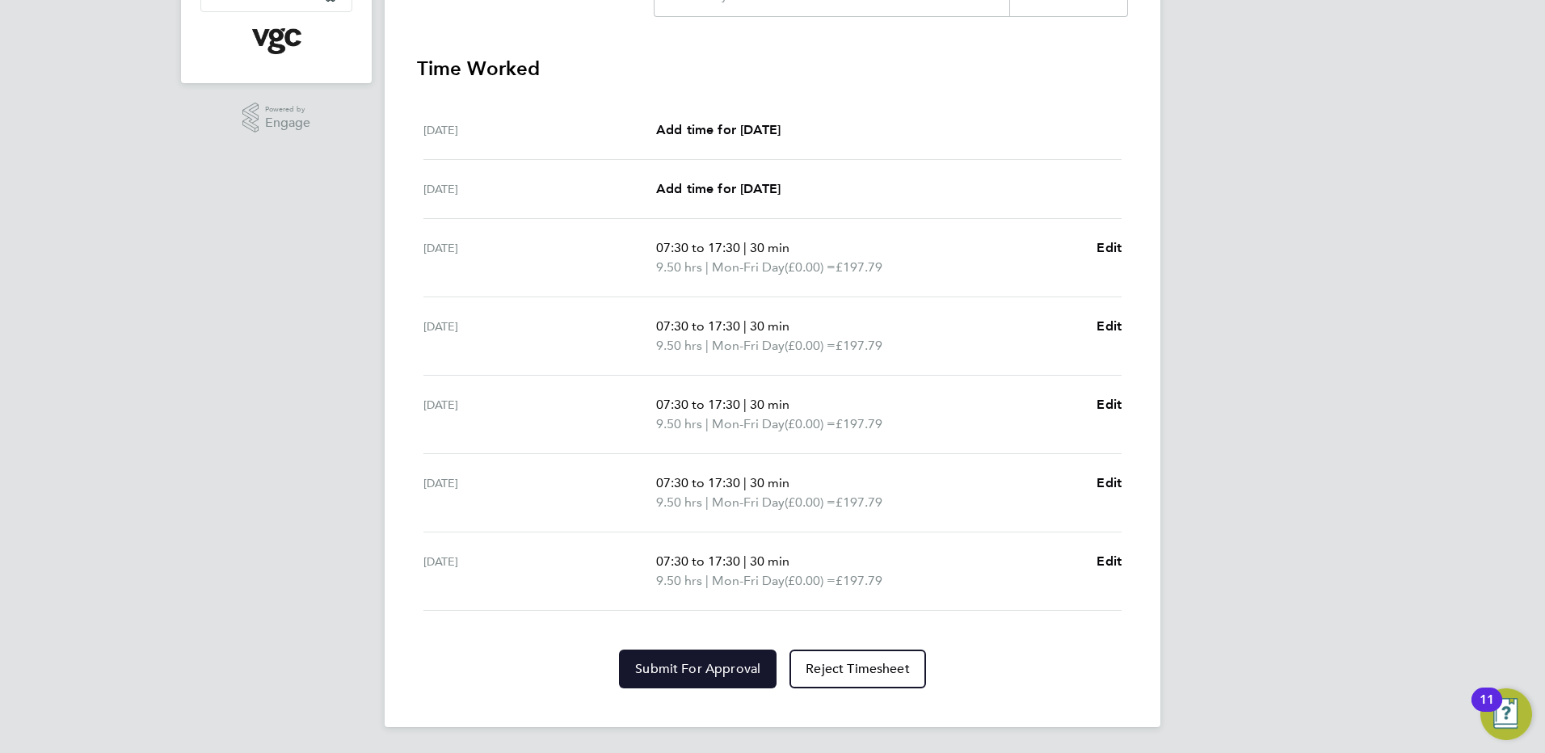
click at [744, 669] on span "Submit For Approval" at bounding box center [697, 669] width 125 height 16
click at [1319, 650] on div "DC [PERSON_NAME] Notifications 20 Applications: Network Team Members Businesses…" at bounding box center [772, 163] width 1545 height 1180
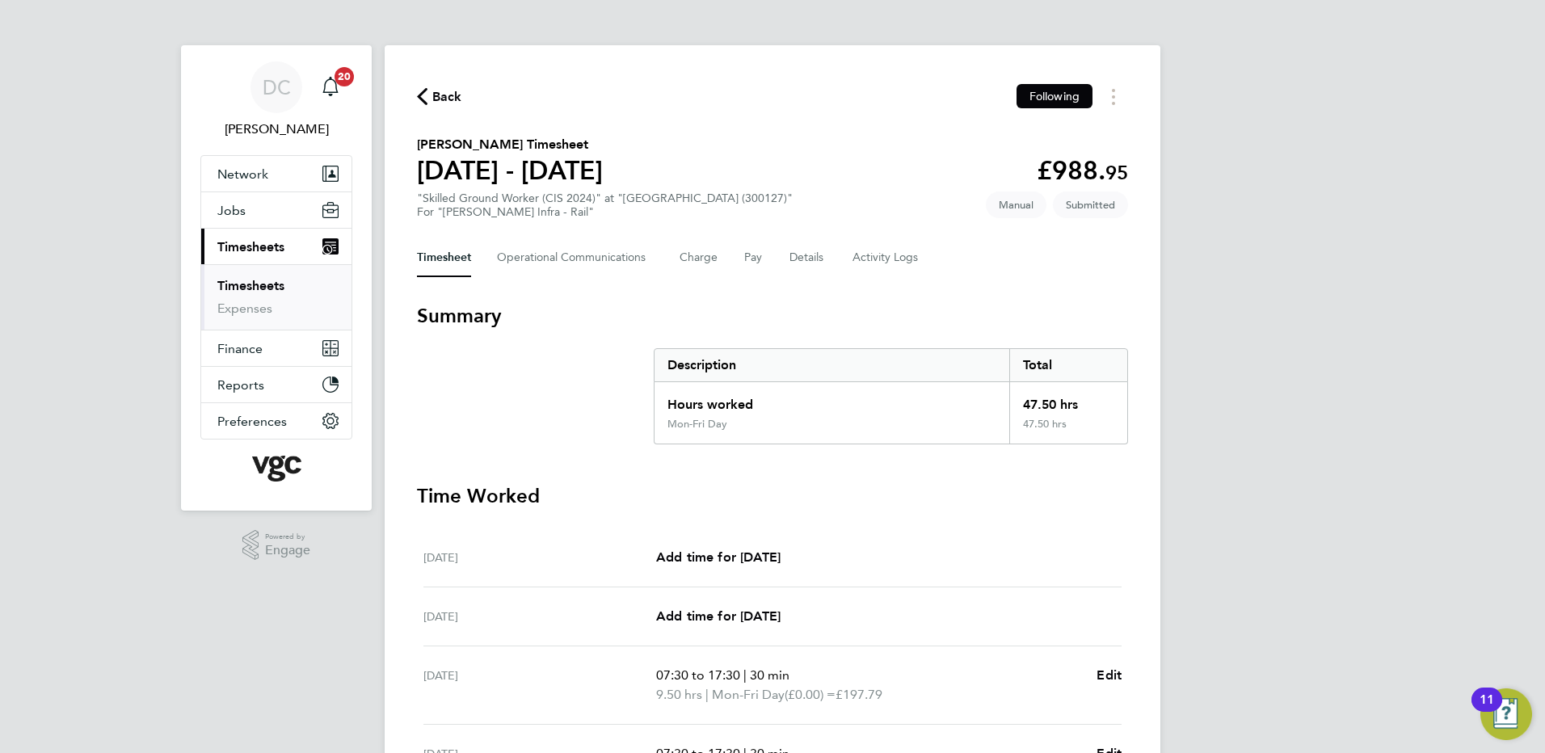
click at [451, 98] on span "Back" at bounding box center [447, 96] width 30 height 19
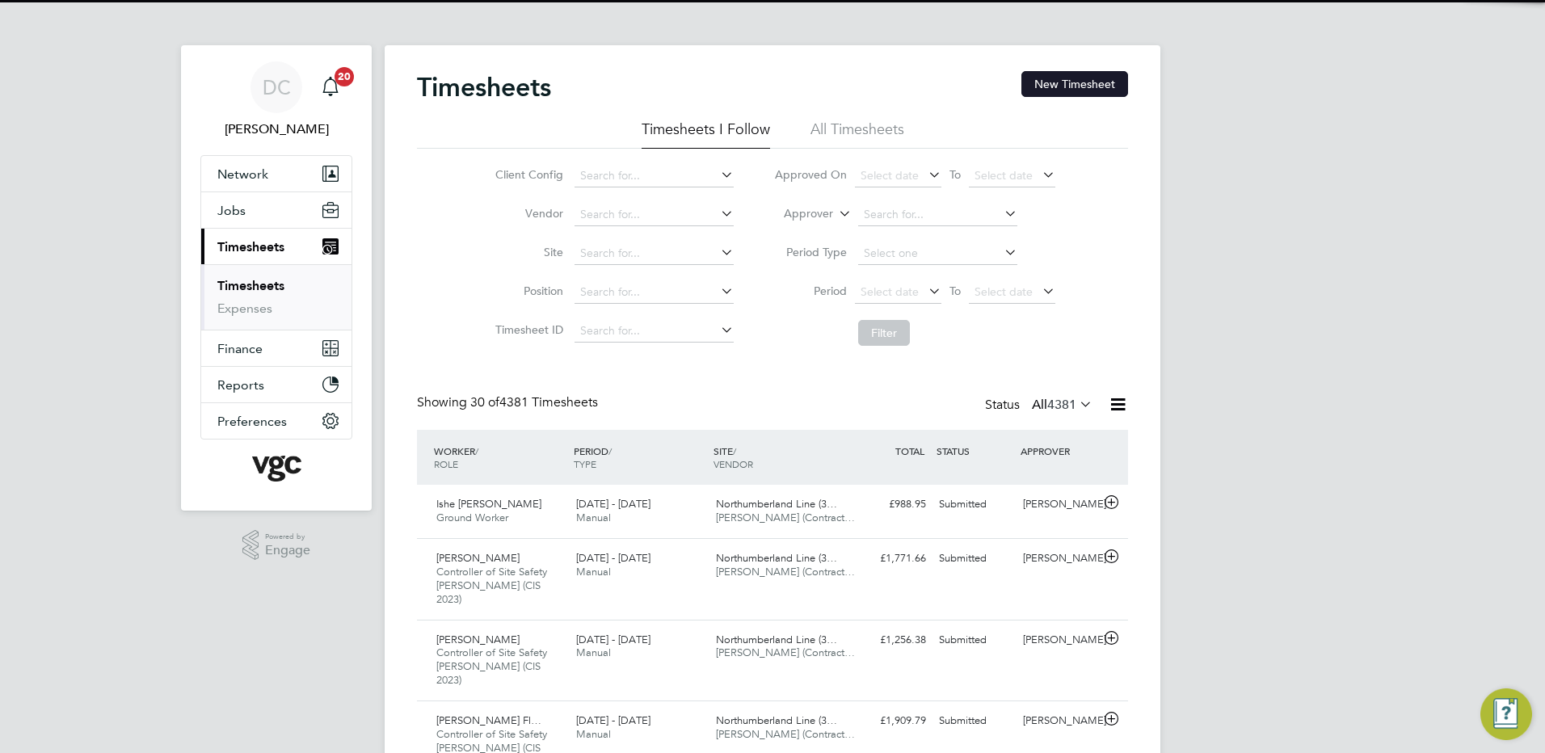
click at [1103, 88] on button "New Timesheet" at bounding box center [1074, 84] width 107 height 26
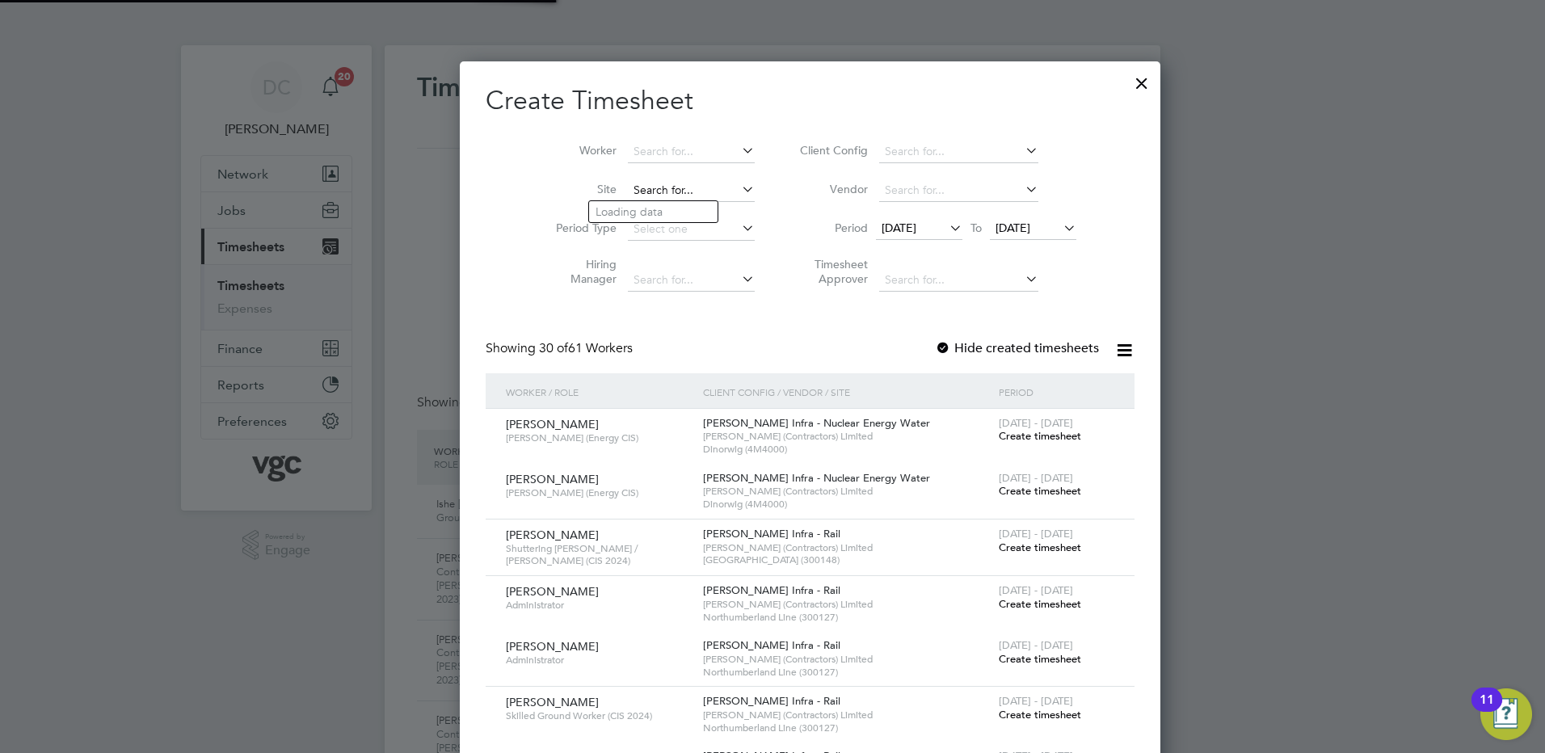
click at [628, 188] on input at bounding box center [691, 190] width 127 height 23
click at [631, 207] on b "[GEOGRAPHIC_DATA]" at bounding box center [654, 212] width 118 height 14
type input "Northumberland Line (300127)"
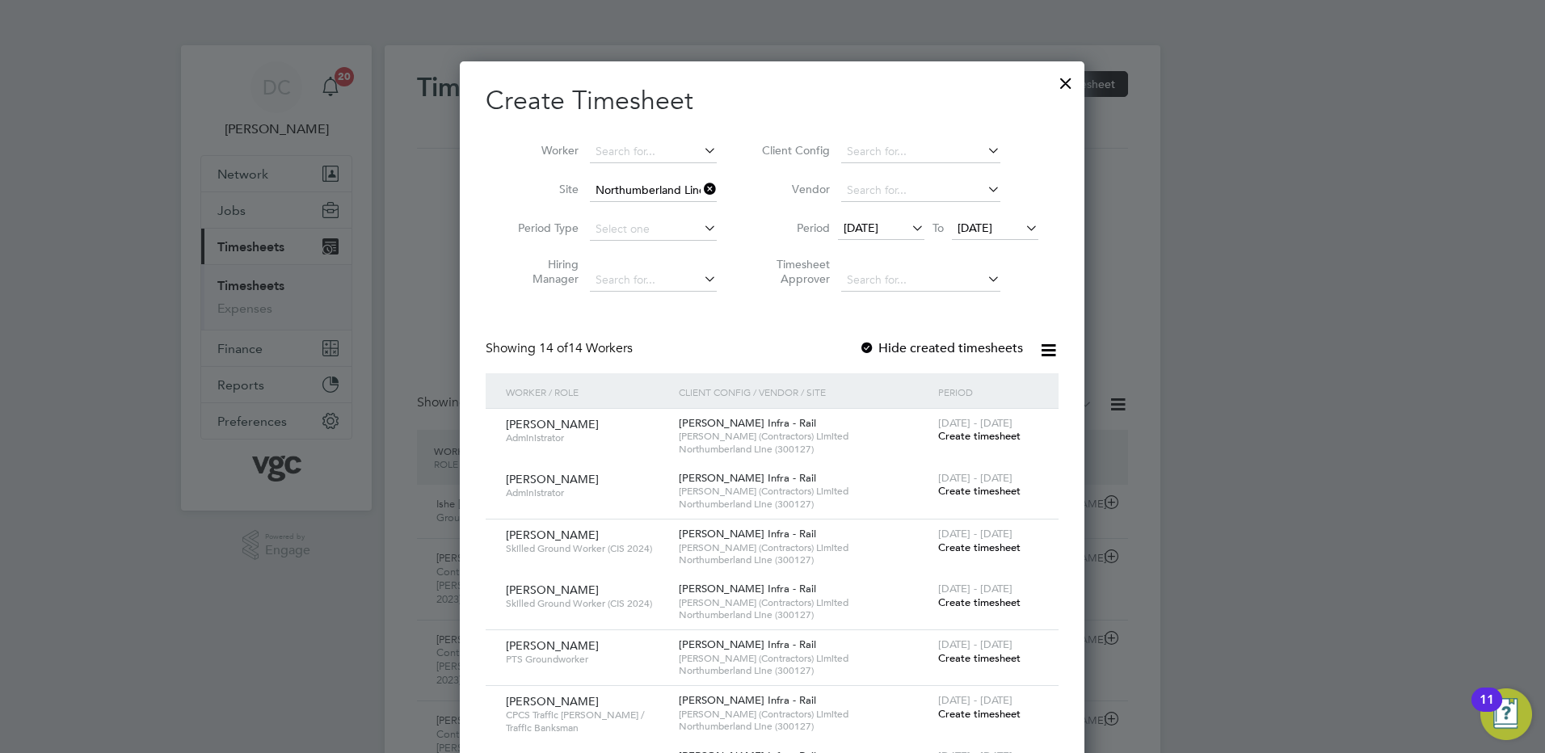
click at [878, 231] on span "[DATE]" at bounding box center [860, 228] width 35 height 15
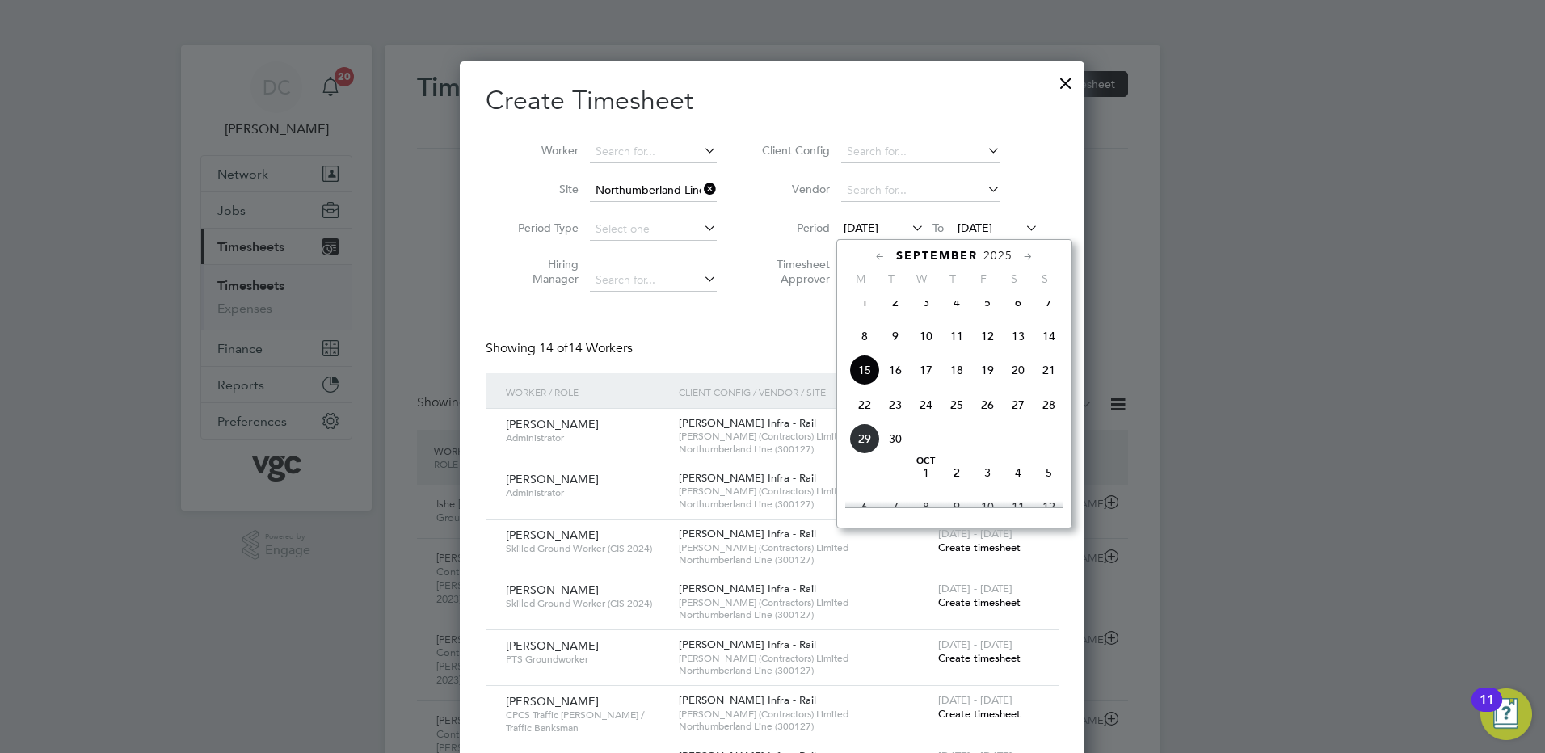
click at [1017, 385] on span "20" at bounding box center [1018, 370] width 31 height 31
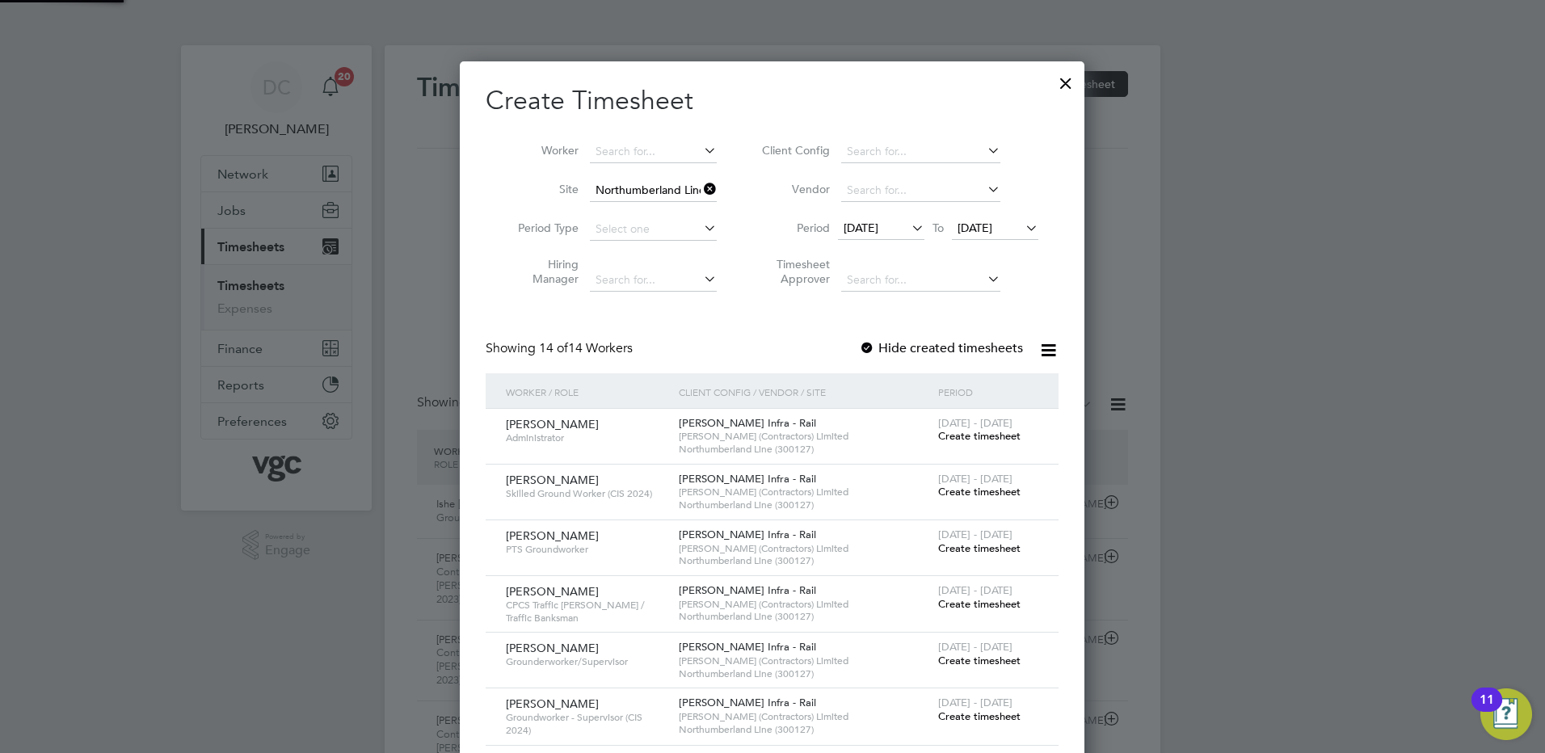
click at [970, 227] on span "[DATE]" at bounding box center [974, 228] width 35 height 15
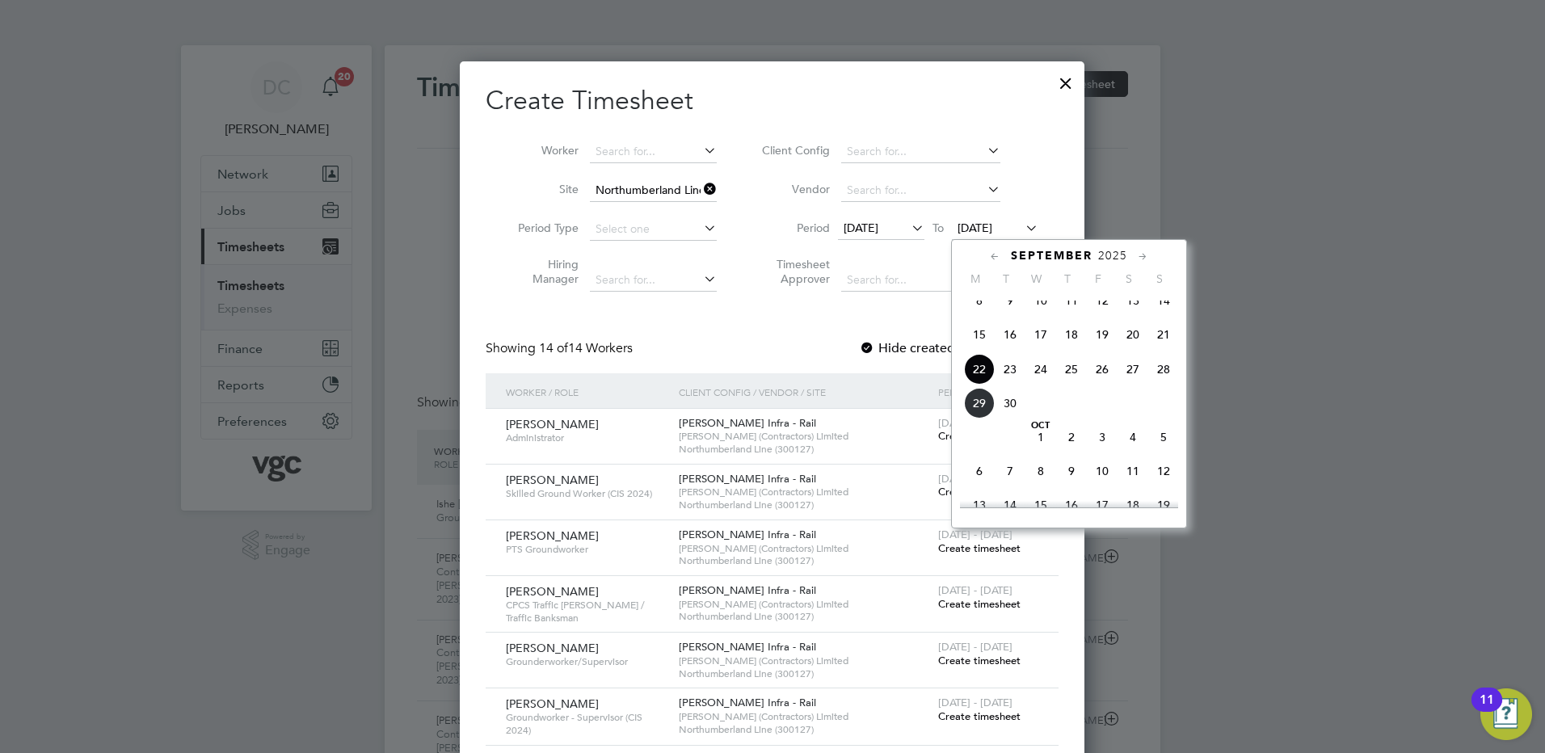
click at [1096, 383] on span "26" at bounding box center [1102, 369] width 31 height 31
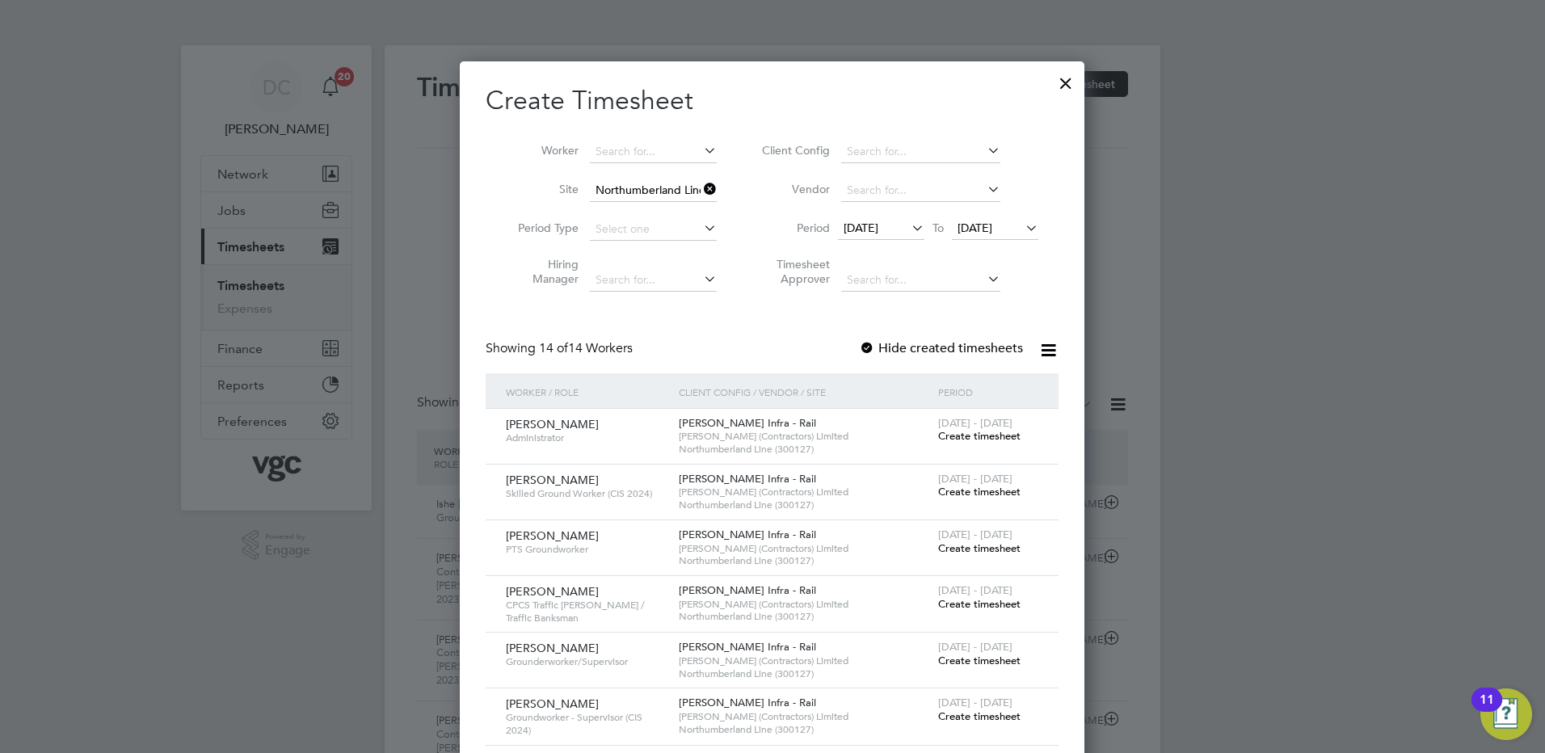
click at [1237, 541] on div at bounding box center [772, 376] width 1545 height 753
click at [975, 661] on span "Create timesheet" at bounding box center [979, 661] width 82 height 14
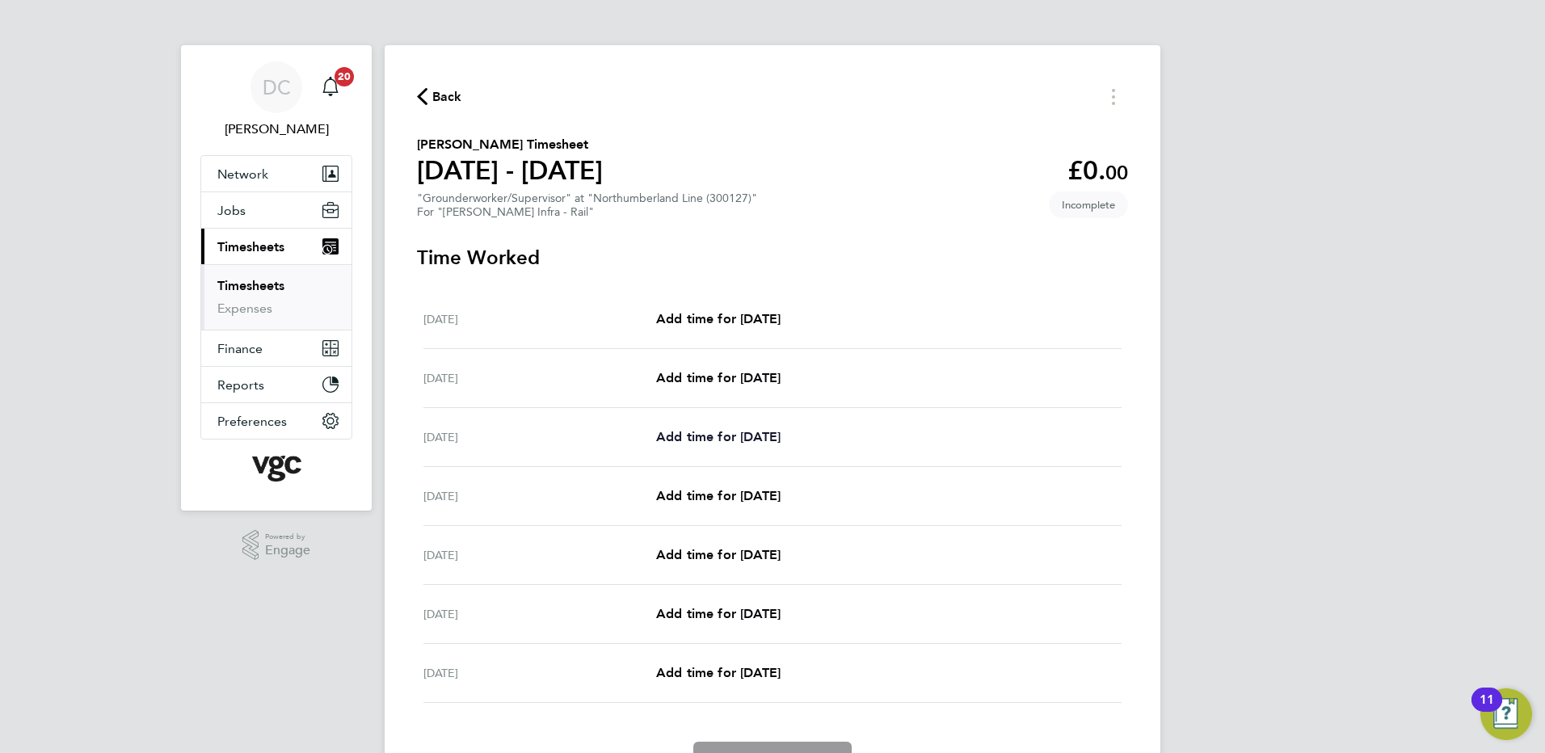
click at [731, 435] on span "Add time for [DATE]" at bounding box center [718, 436] width 124 height 15
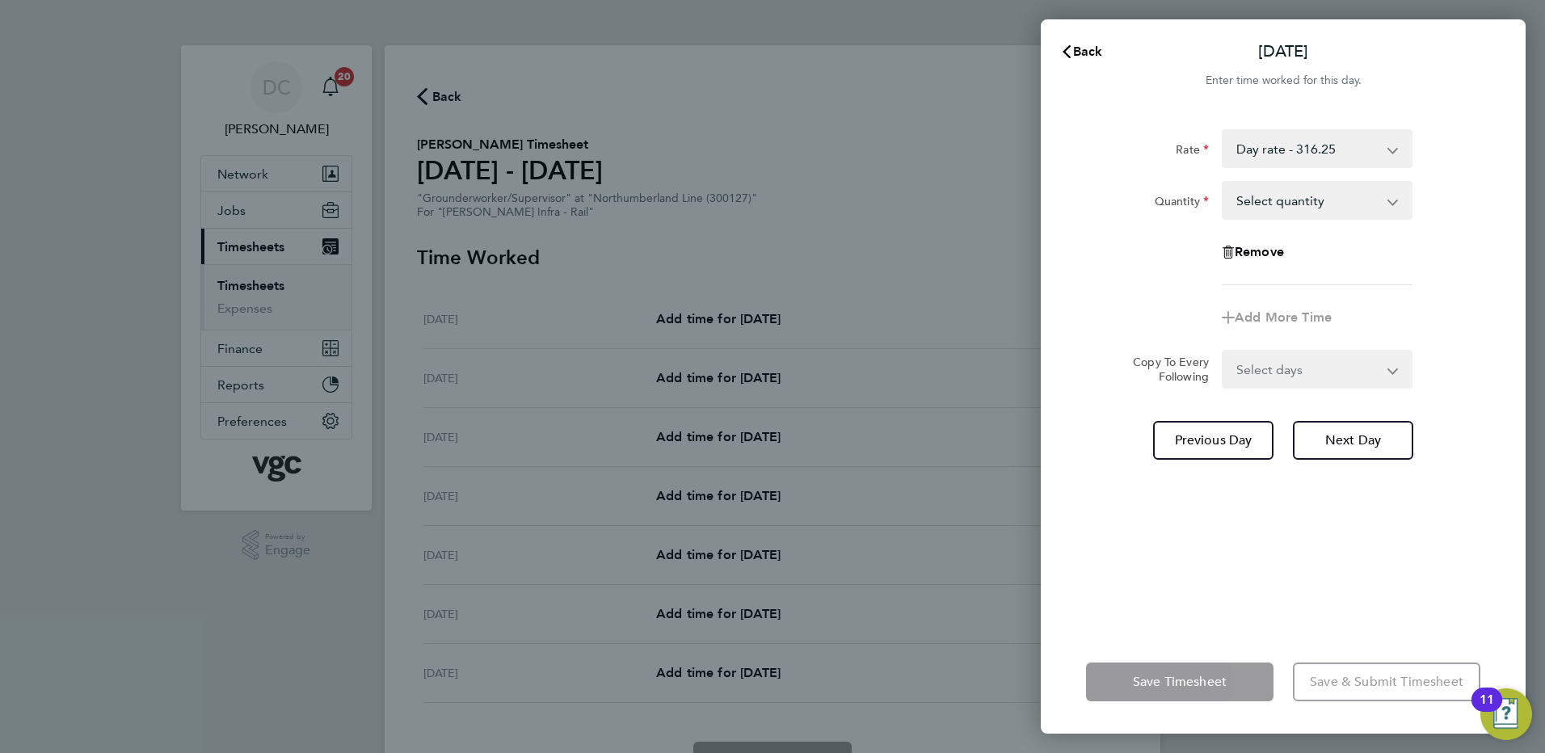
click at [1266, 212] on select "Select quantity 0.5 1" at bounding box center [1307, 201] width 168 height 36
select select "1"
click at [1223, 183] on select "Select quantity 0.5 1" at bounding box center [1307, 201] width 168 height 36
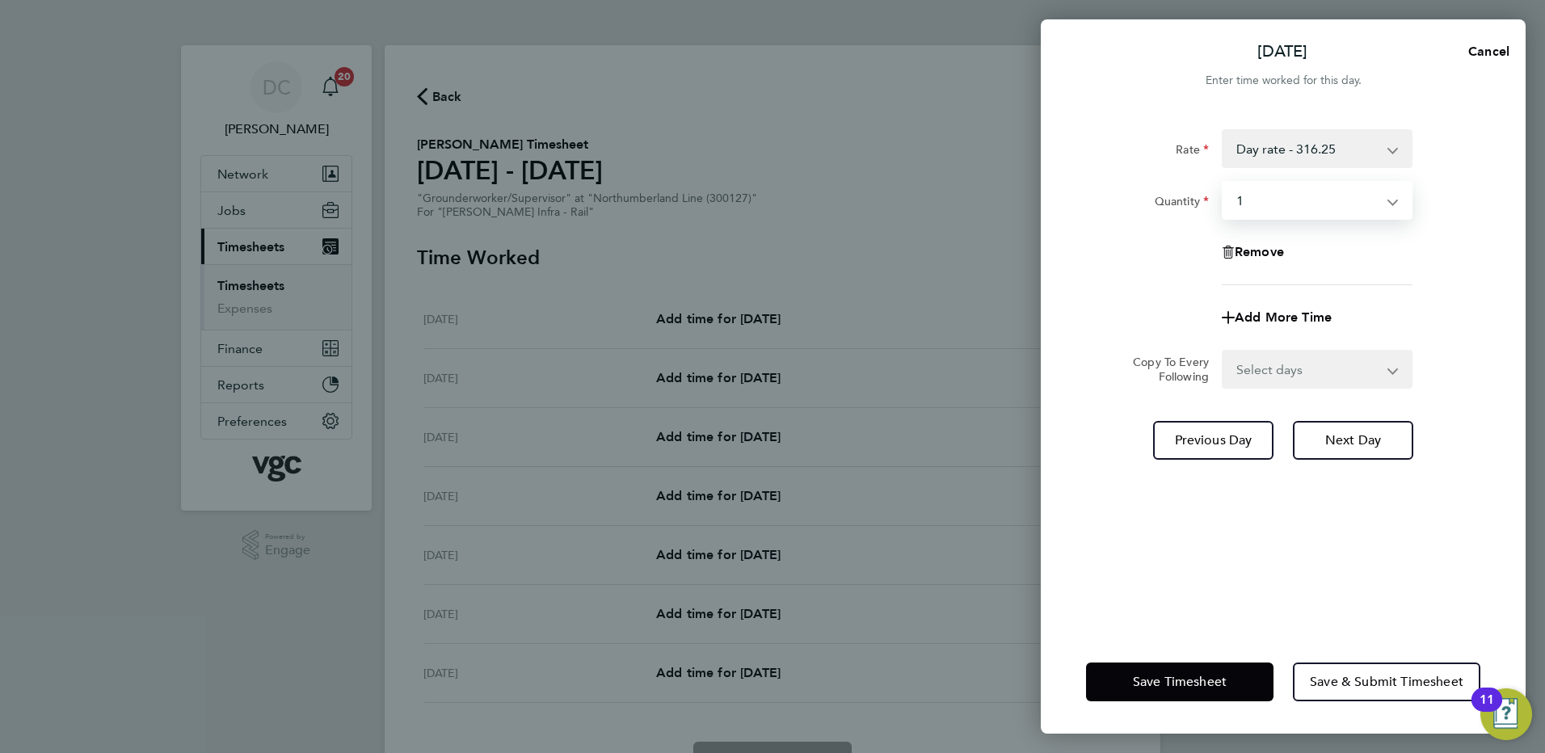
click at [1272, 363] on select "Select days Day [DATE] [DATE] [DATE] [DATE]" at bounding box center [1308, 369] width 170 height 36
select select "DAY"
click at [1223, 351] on select "Select days Day [DATE] [DATE] [DATE] [DATE]" at bounding box center [1308, 369] width 170 height 36
select select "[DATE]"
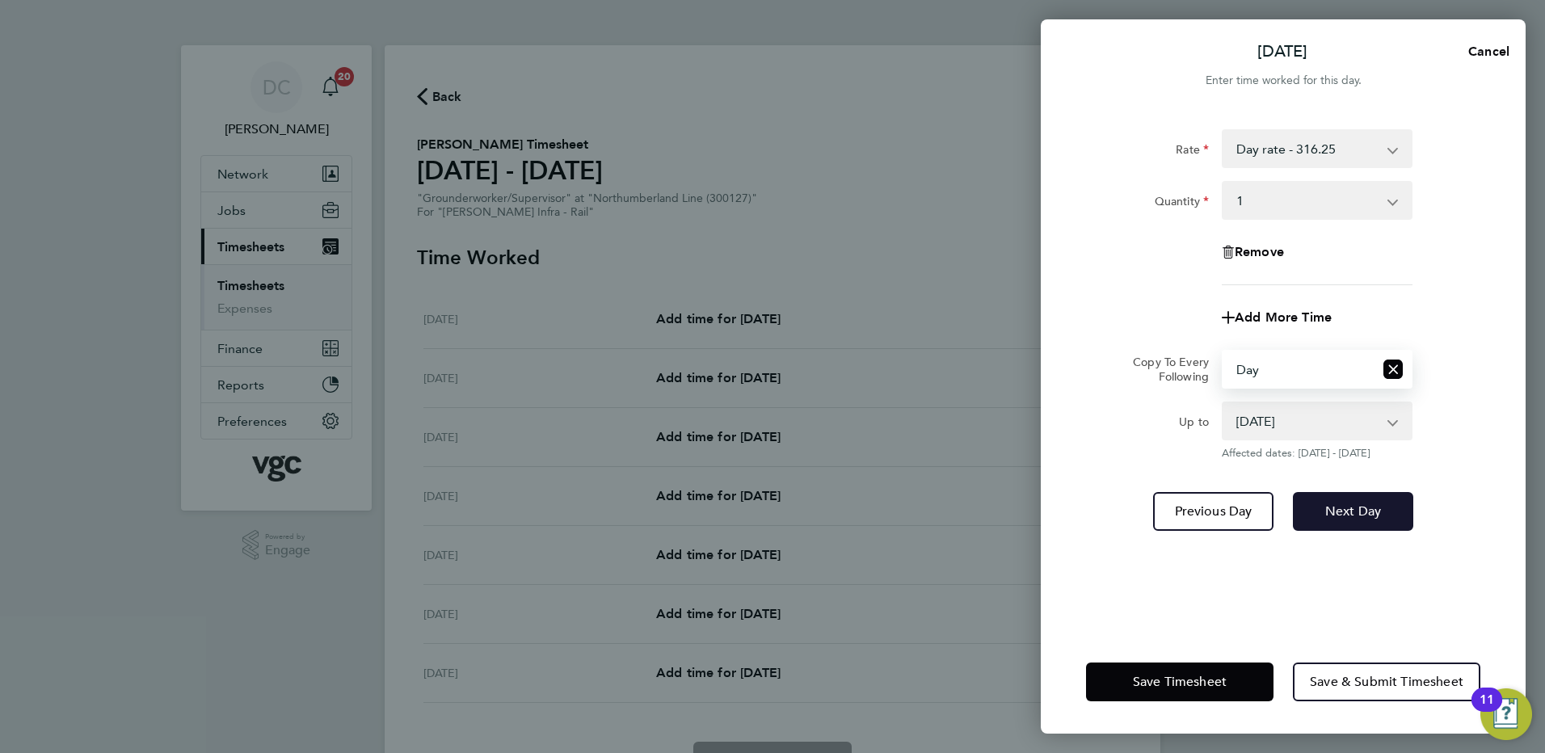
click at [1330, 501] on button "Next Day" at bounding box center [1353, 511] width 120 height 39
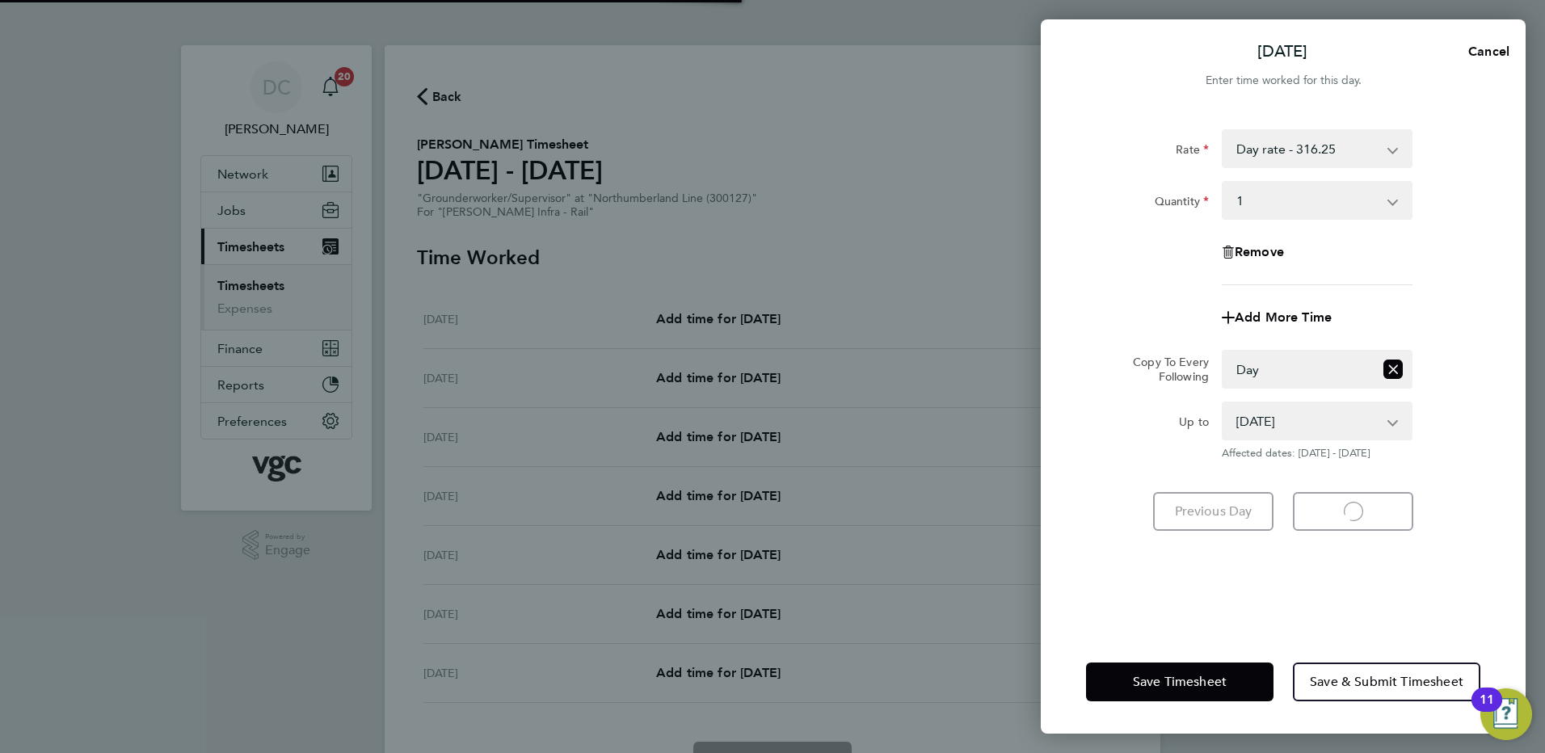
select select "1"
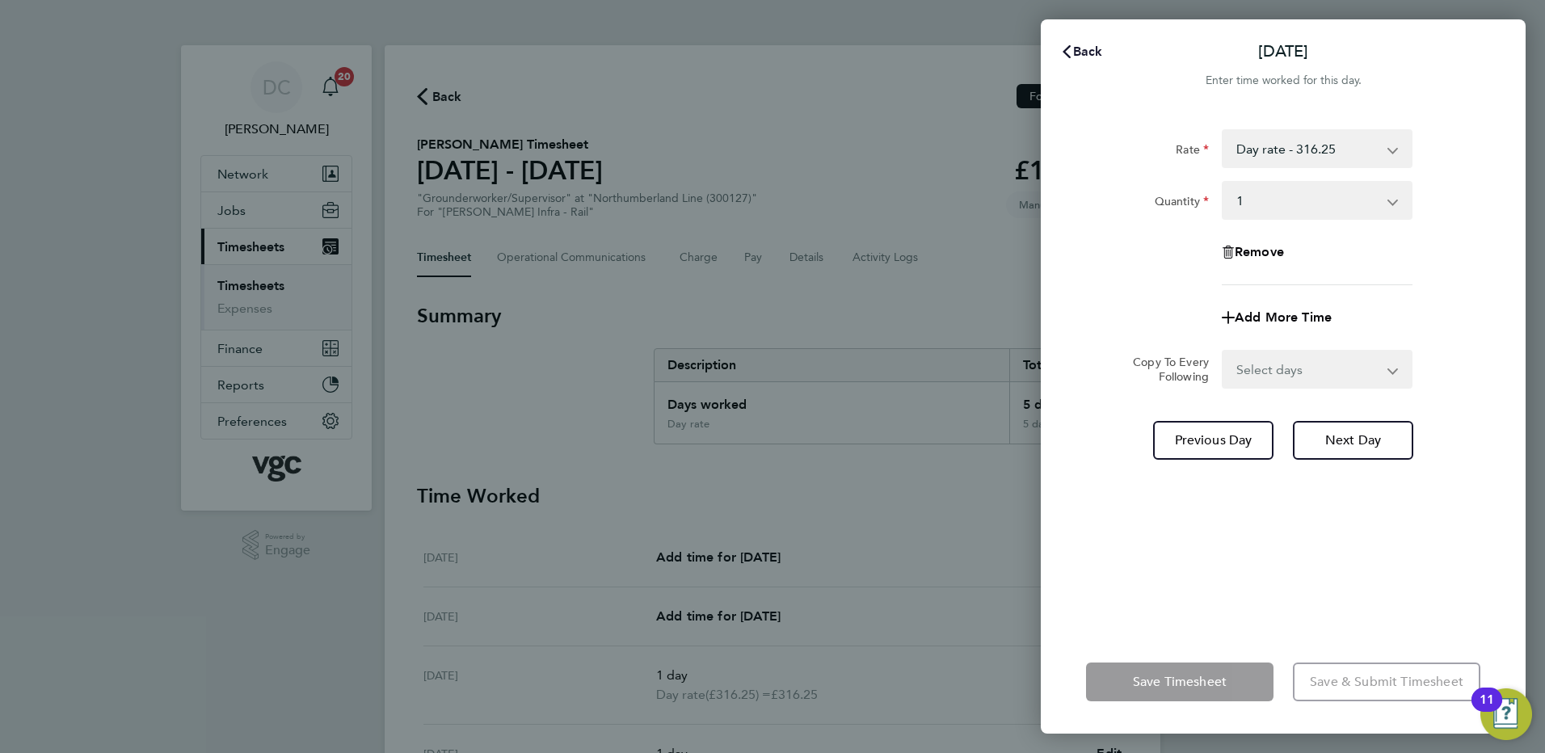
click at [1088, 49] on span "Back" at bounding box center [1088, 51] width 30 height 15
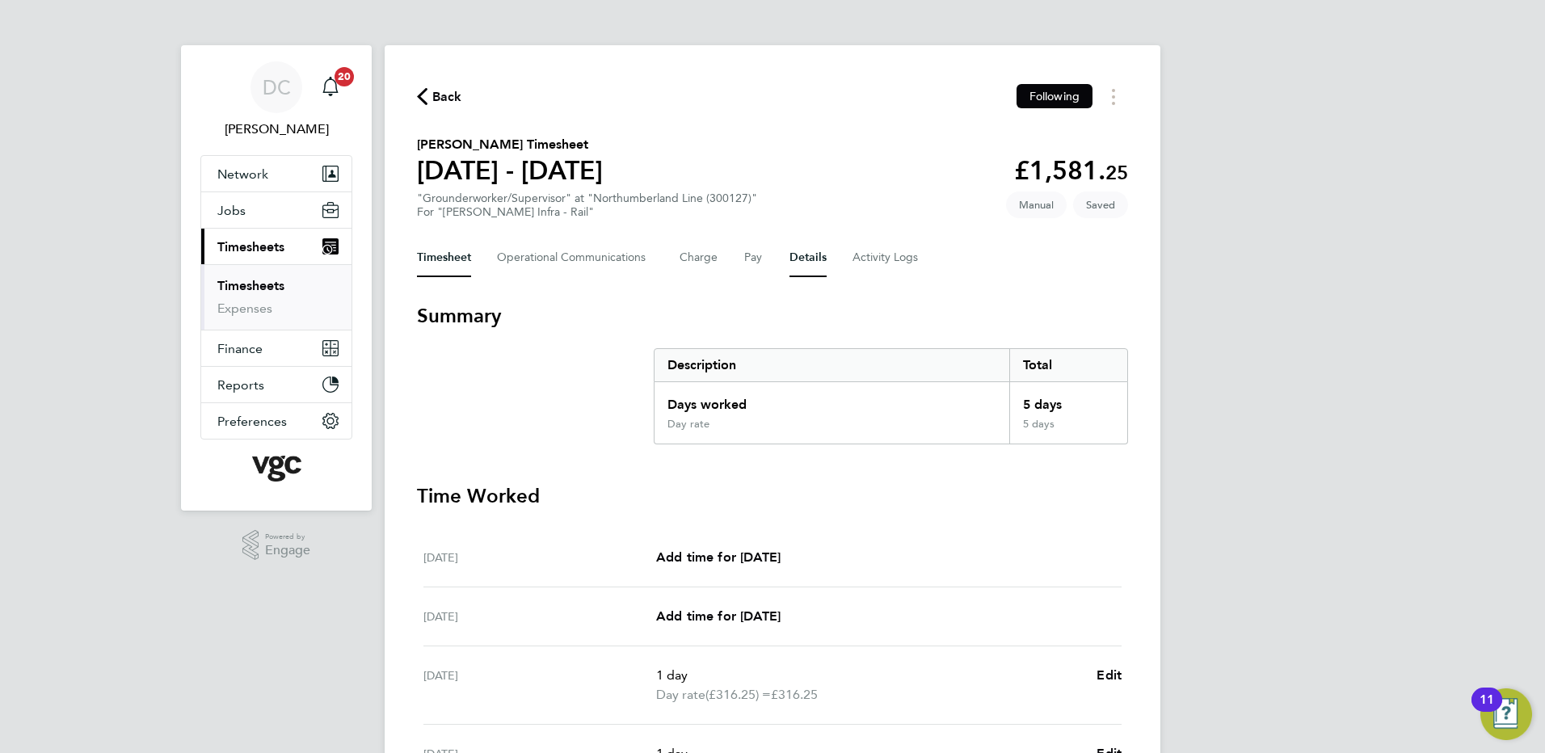
click at [802, 254] on button "Details" at bounding box center [807, 257] width 37 height 39
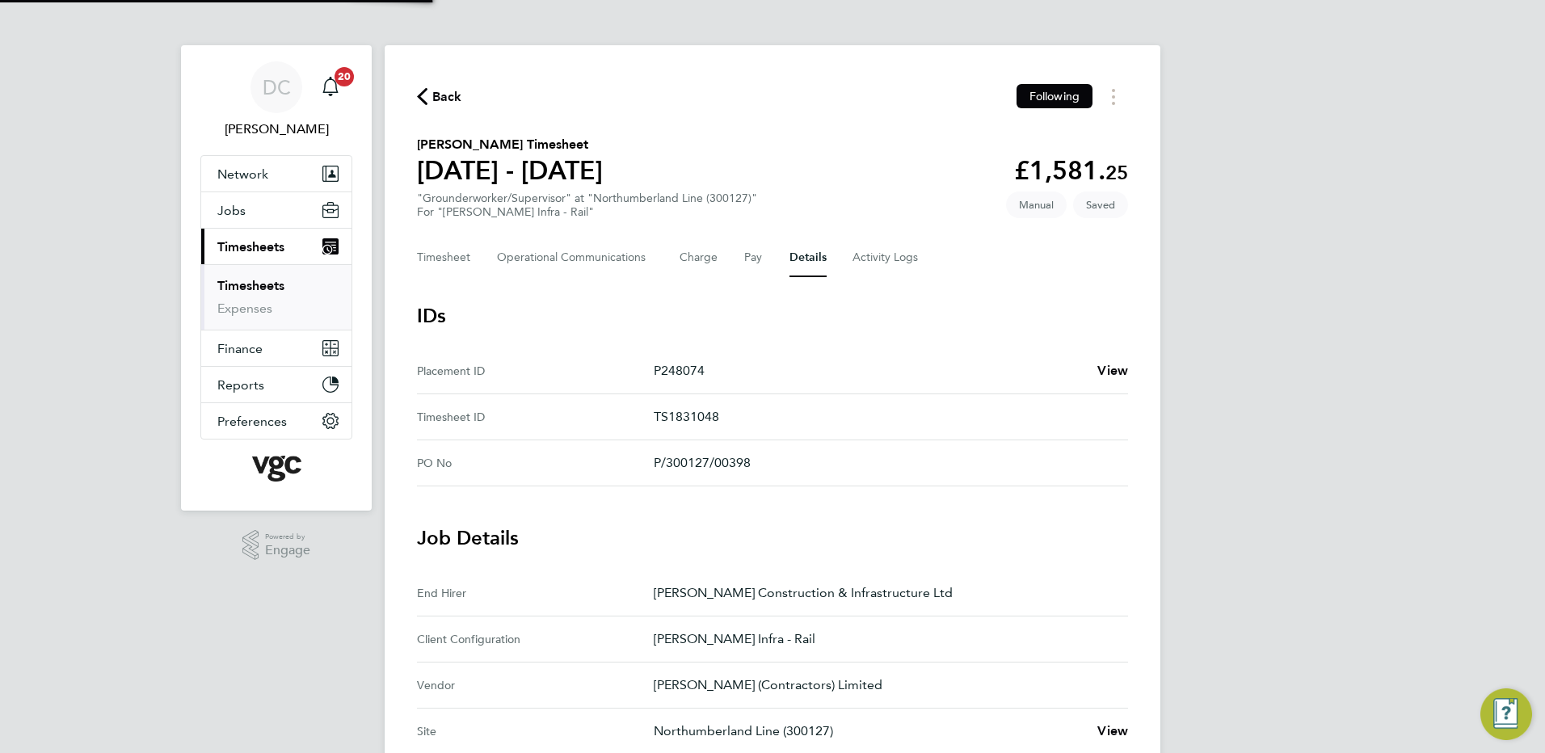
click at [1144, 398] on div "Back Following [PERSON_NAME] Timesheet [DATE] - [DATE] £1,581. 25 "Grounderwork…" at bounding box center [773, 615] width 776 height 1140
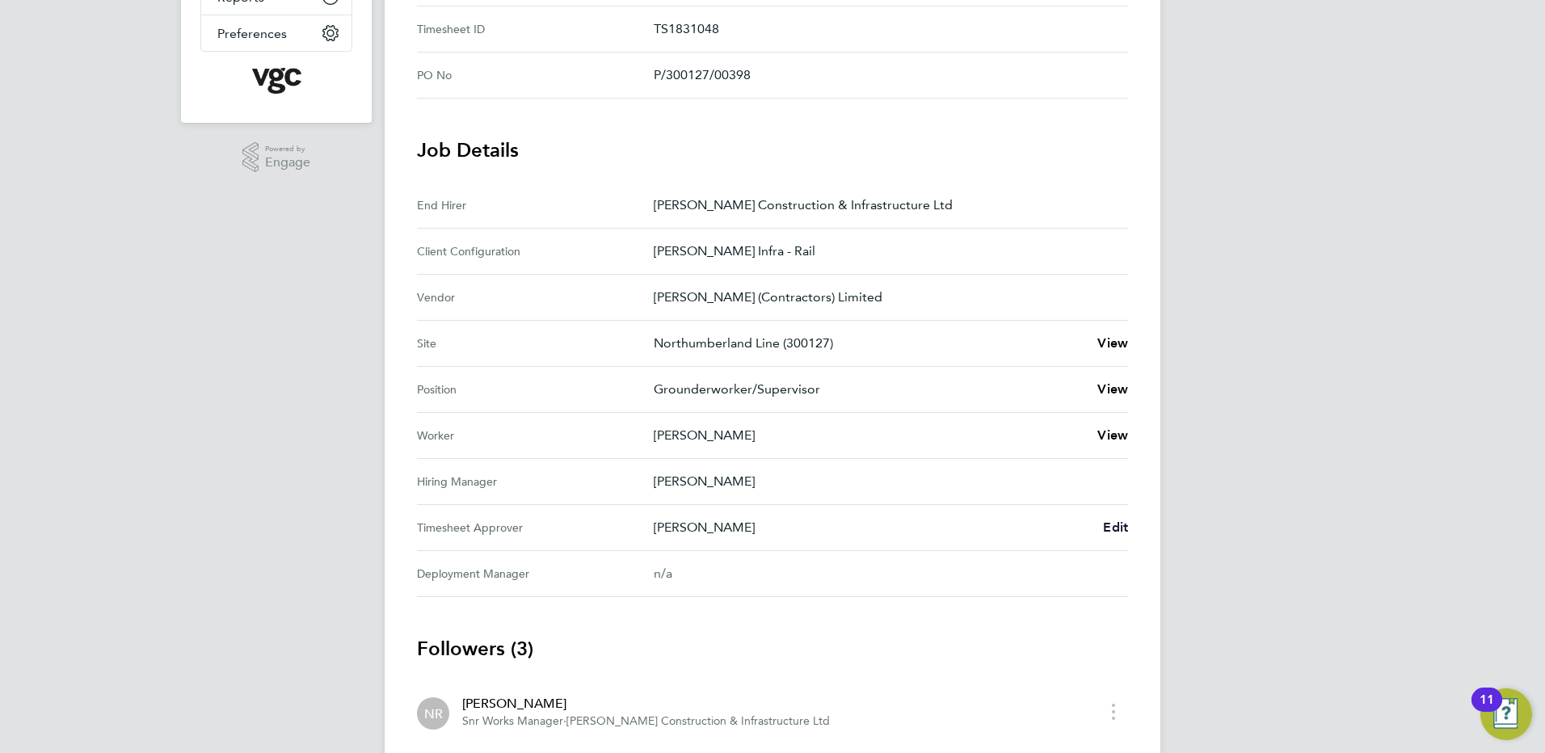
click at [1121, 528] on span "Edit" at bounding box center [1115, 527] width 25 height 15
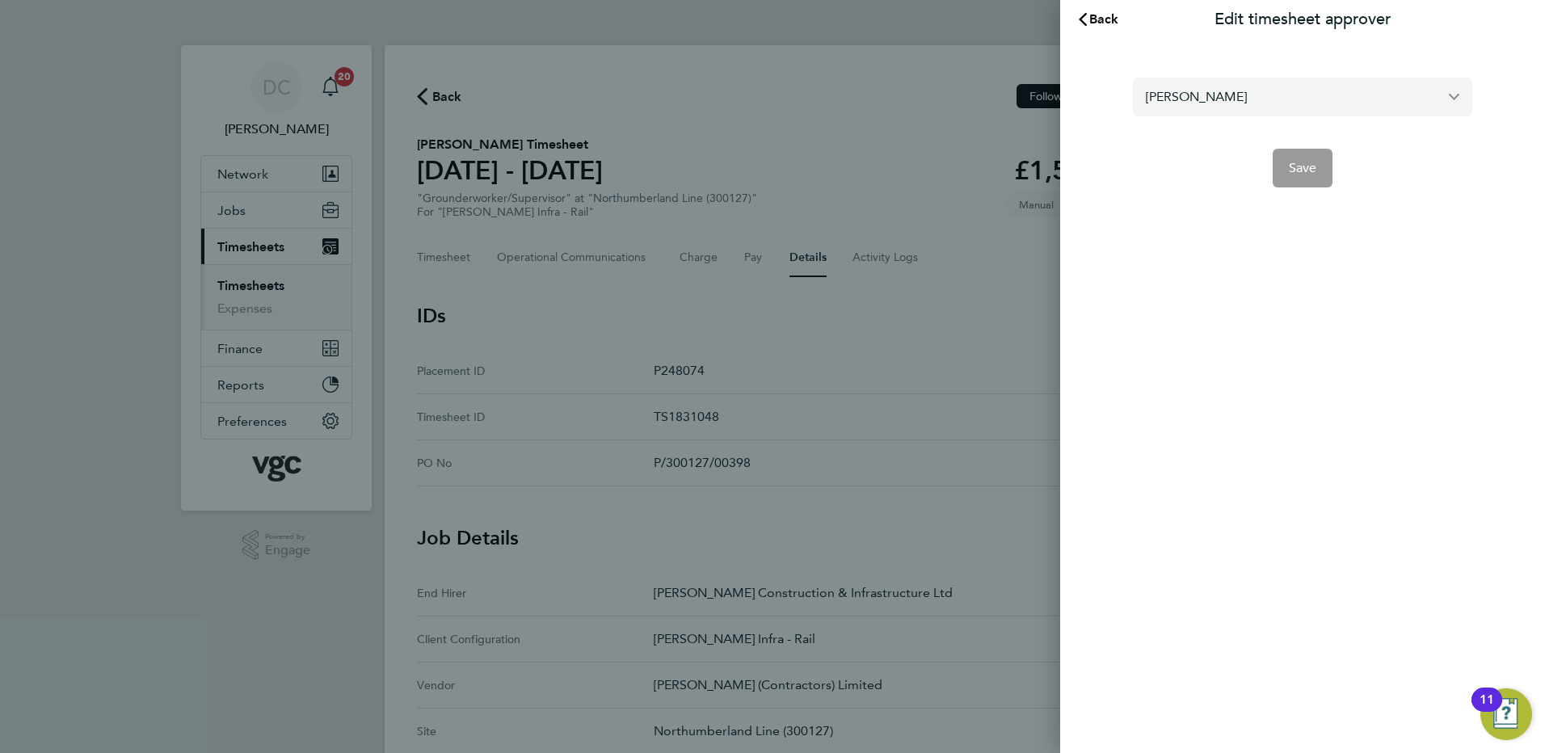
click at [1260, 109] on input "[PERSON_NAME]" at bounding box center [1302, 97] width 339 height 38
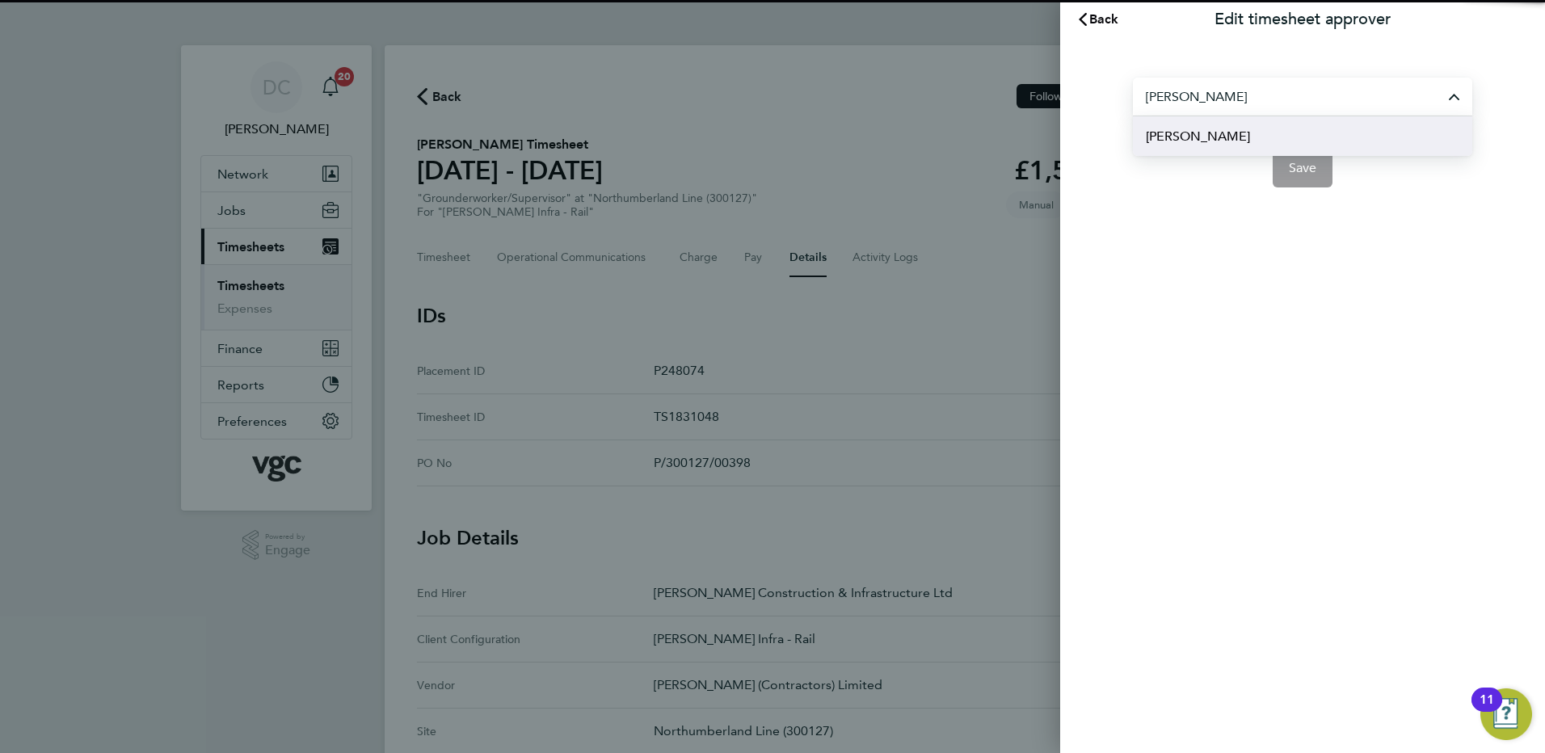
click at [1231, 134] on li "[PERSON_NAME]" at bounding box center [1302, 136] width 339 height 40
type input "[PERSON_NAME]"
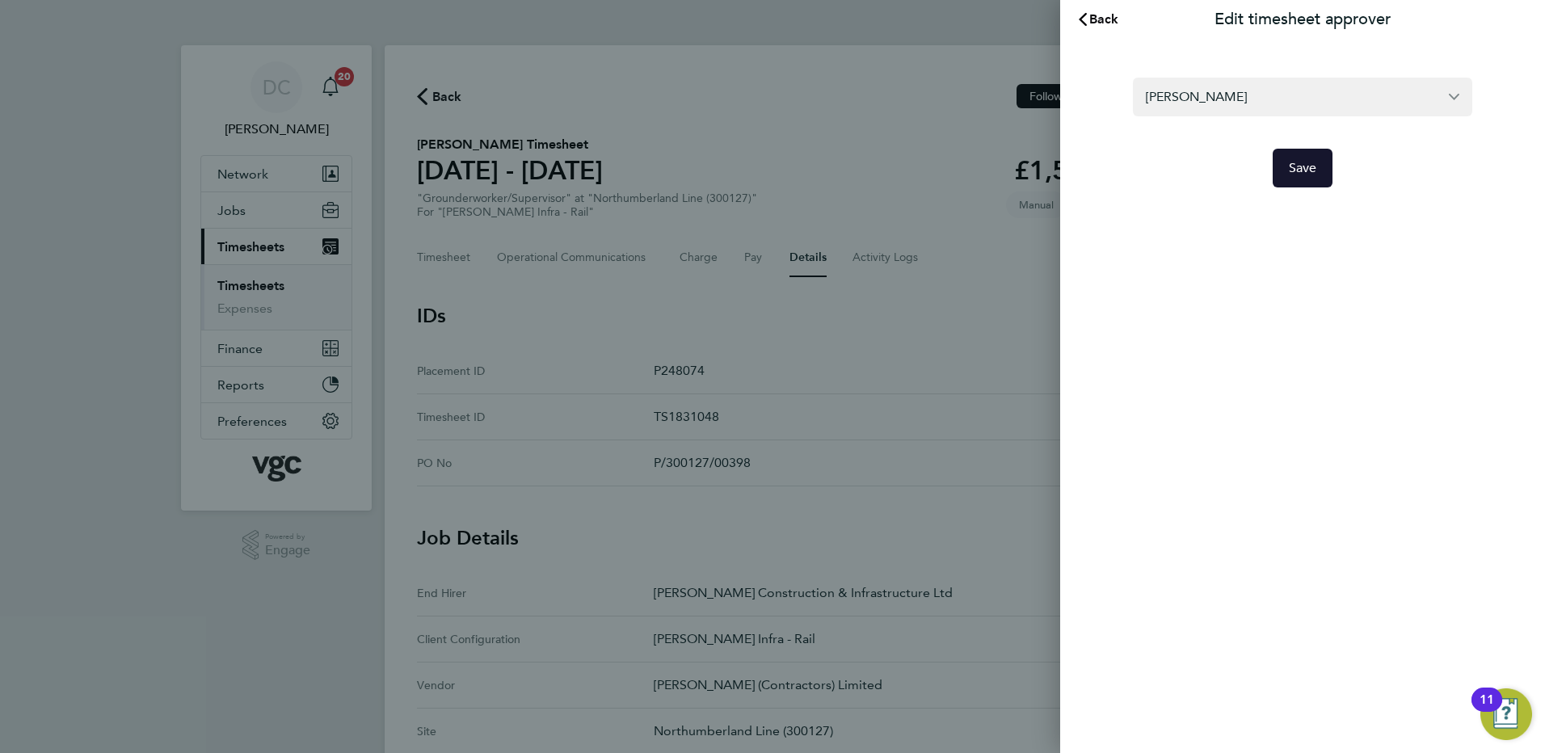
click at [1297, 164] on span "Save" at bounding box center [1303, 168] width 28 height 16
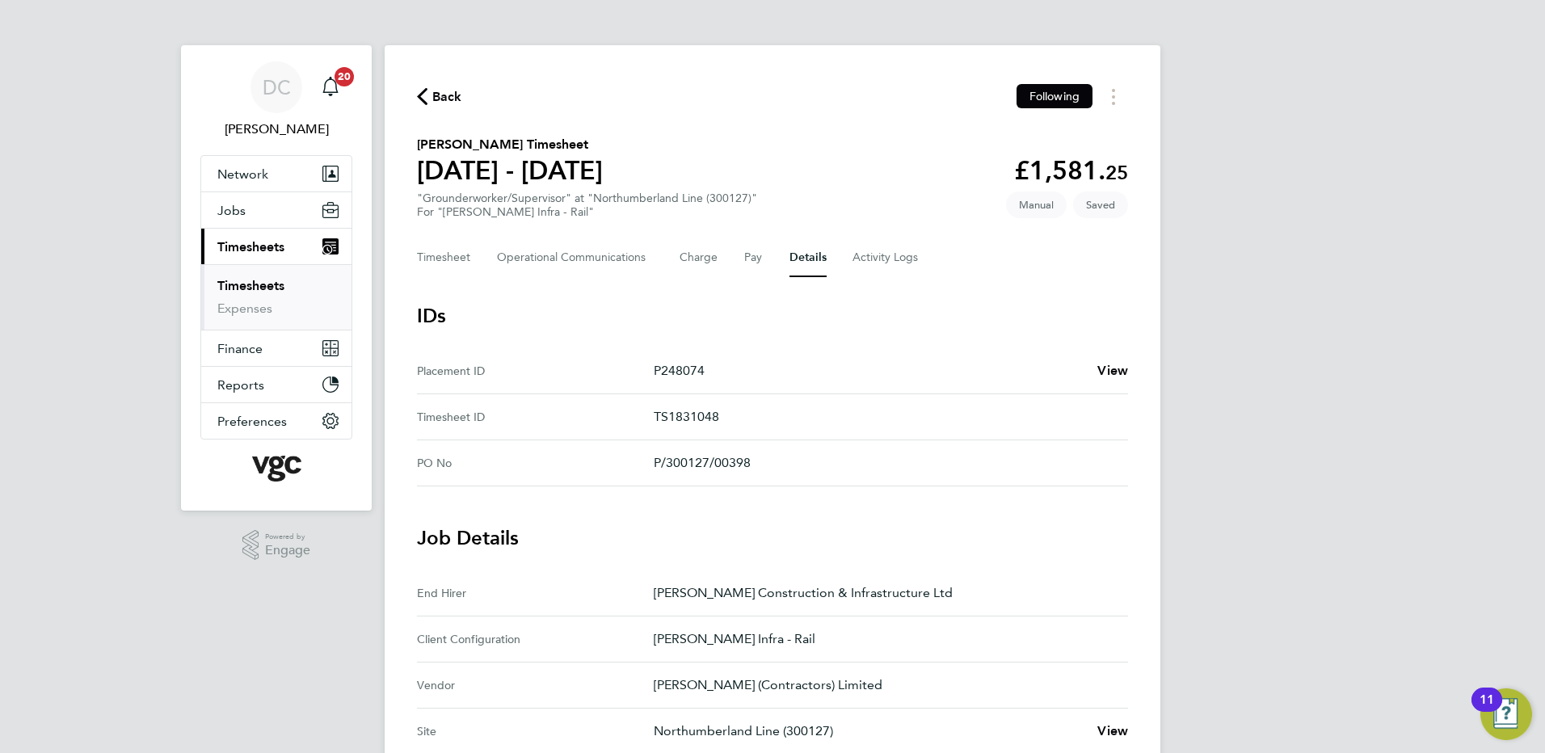
click at [1296, 471] on div "DC [PERSON_NAME] Notifications 20 Applications: Network Team Members Businesses…" at bounding box center [772, 681] width 1545 height 1363
click at [459, 260] on button "Timesheet" at bounding box center [444, 257] width 54 height 39
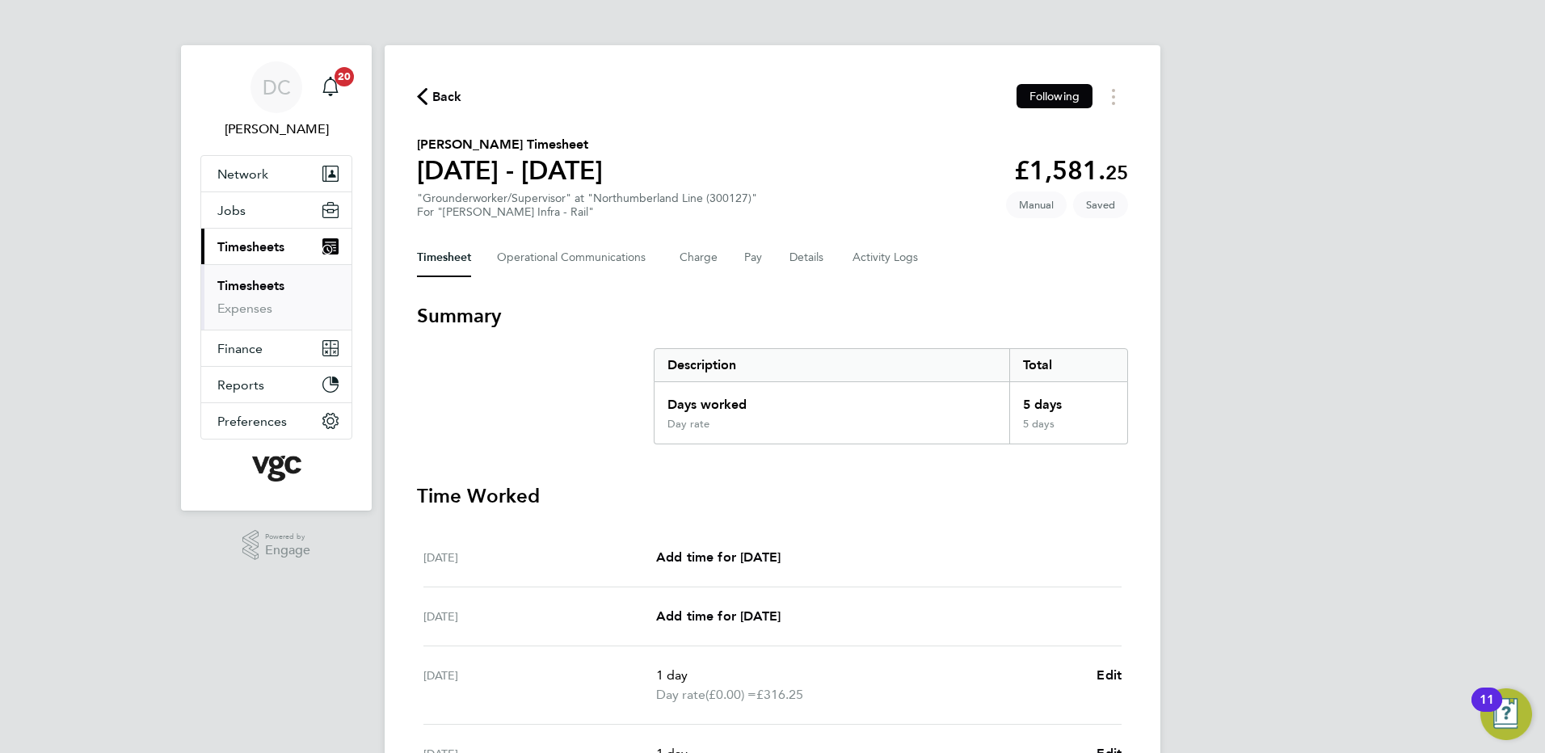
click at [1265, 374] on div "DC [PERSON_NAME] Notifications 20 Applications: Network Team Members Businesses…" at bounding box center [772, 590] width 1545 height 1180
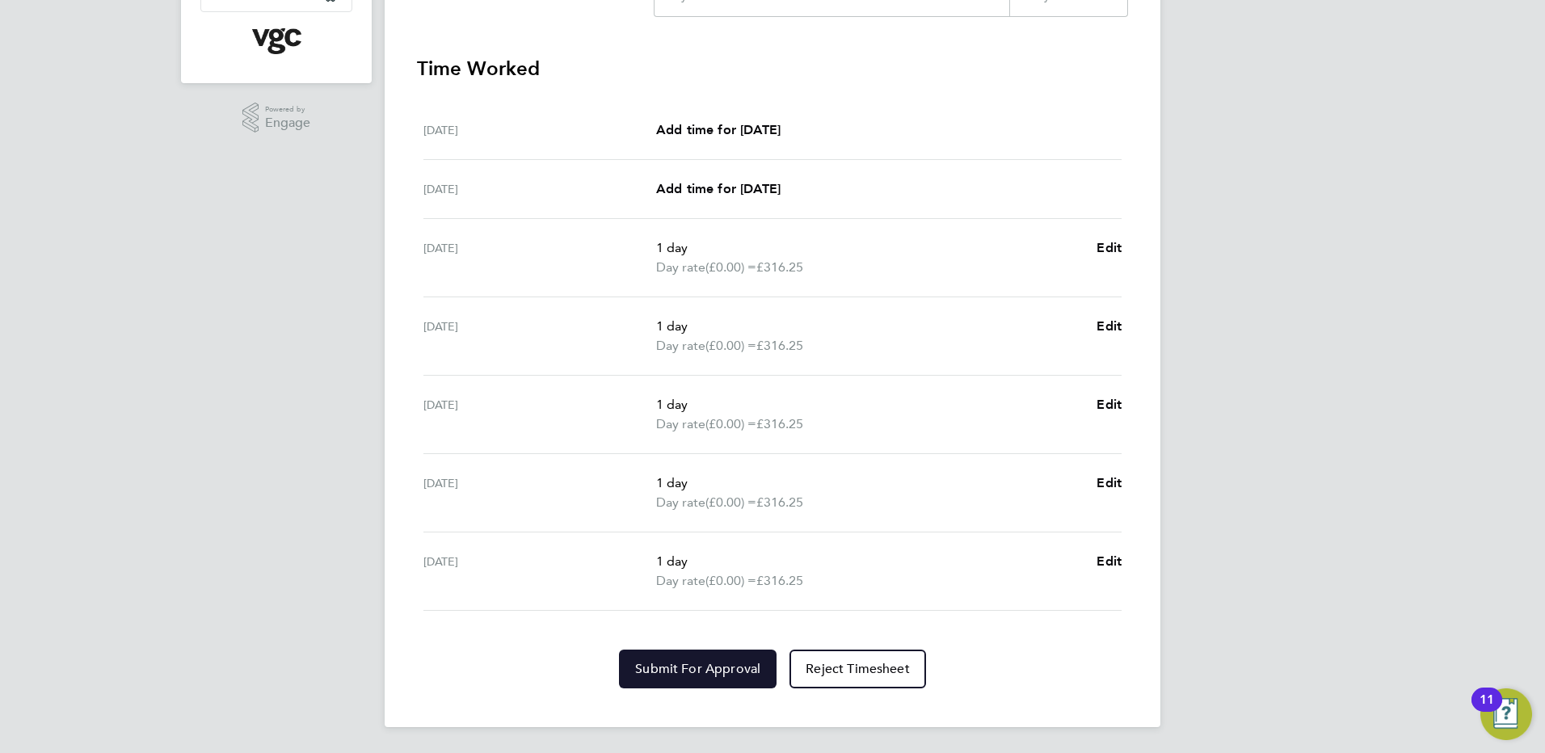
click at [730, 667] on span "Submit For Approval" at bounding box center [697, 669] width 125 height 16
